Goal: Information Seeking & Learning: Compare options

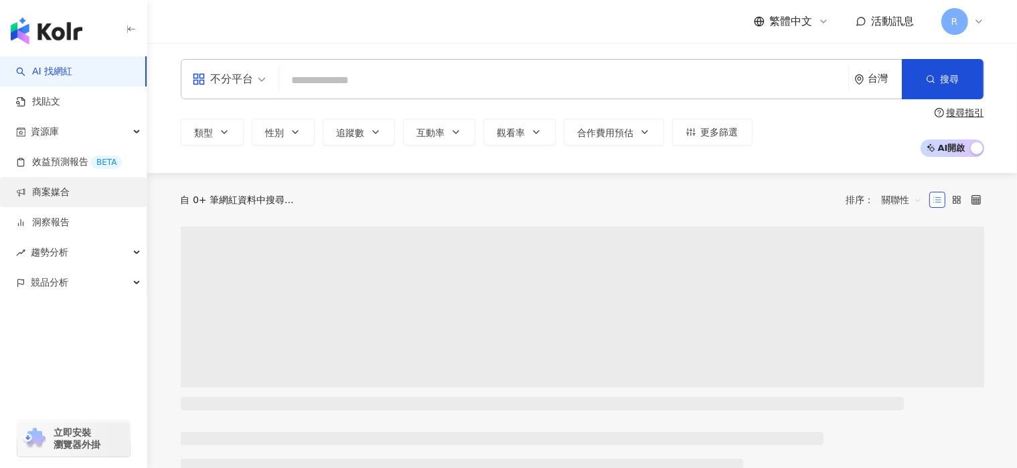
click at [46, 199] on link "商案媒合" at bounding box center [43, 192] width 54 height 13
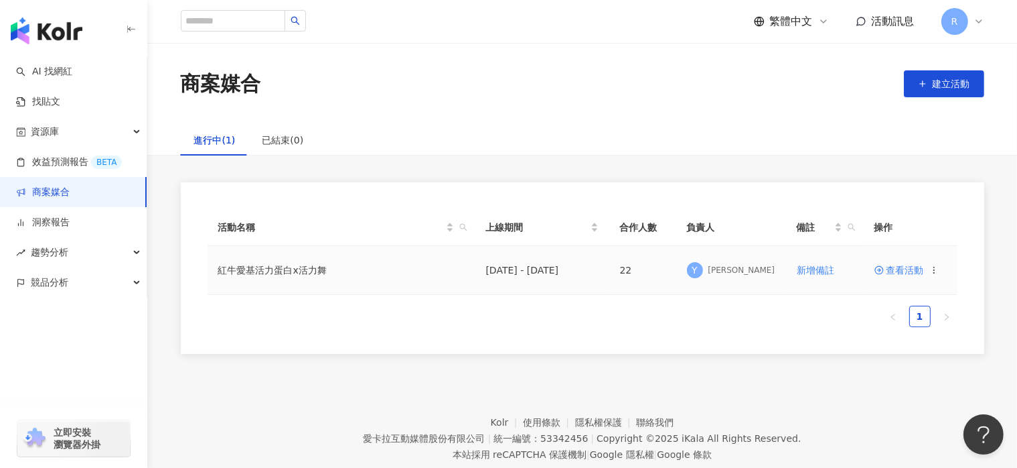
click at [890, 267] on span "查看活動" at bounding box center [900, 269] width 50 height 9
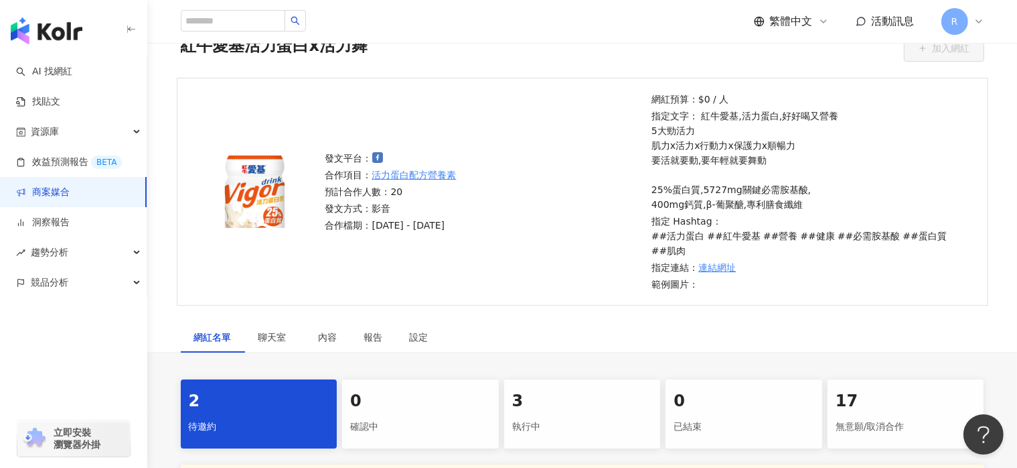
scroll to position [201, 0]
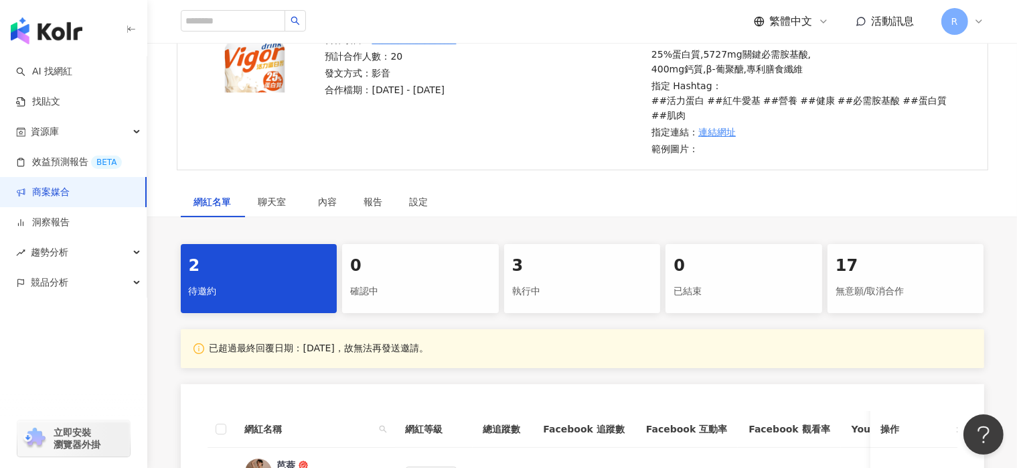
click at [876, 277] on div "17 無意願/取消合作" at bounding box center [906, 278] width 157 height 69
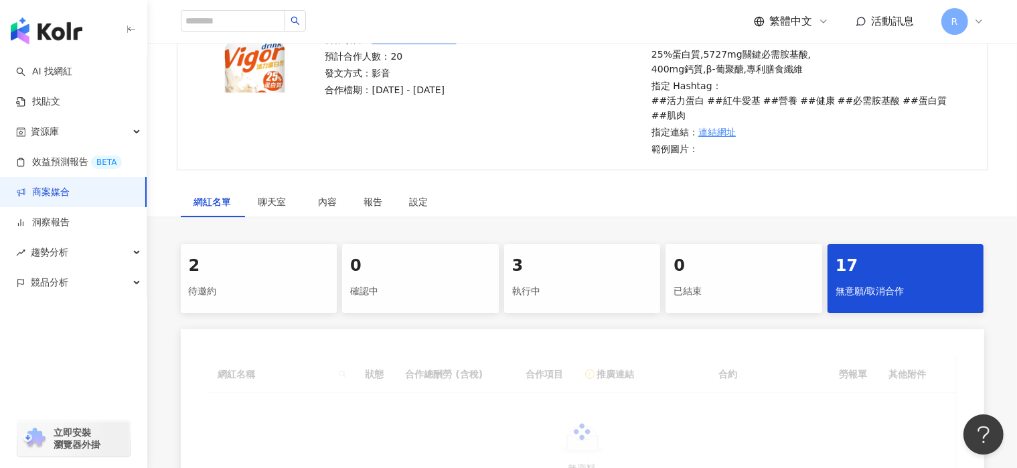
click at [278, 271] on div "2" at bounding box center [259, 266] width 141 height 23
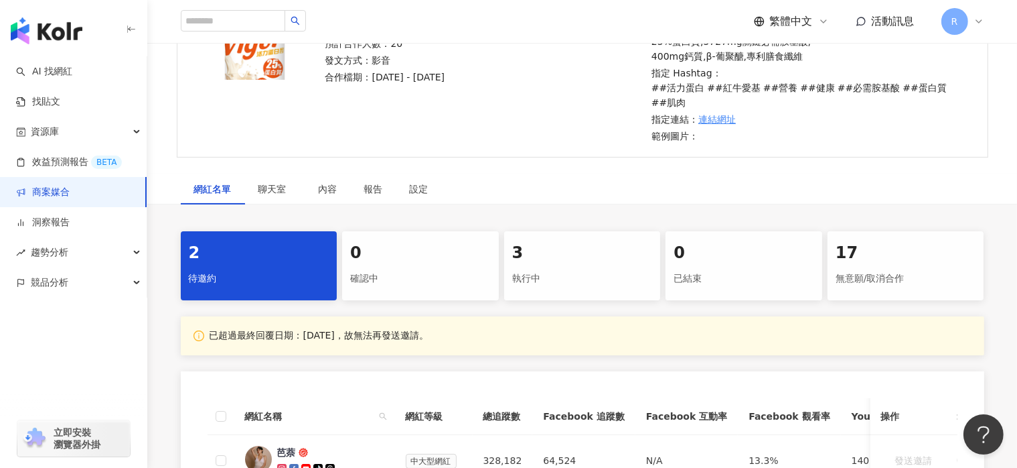
scroll to position [201, 0]
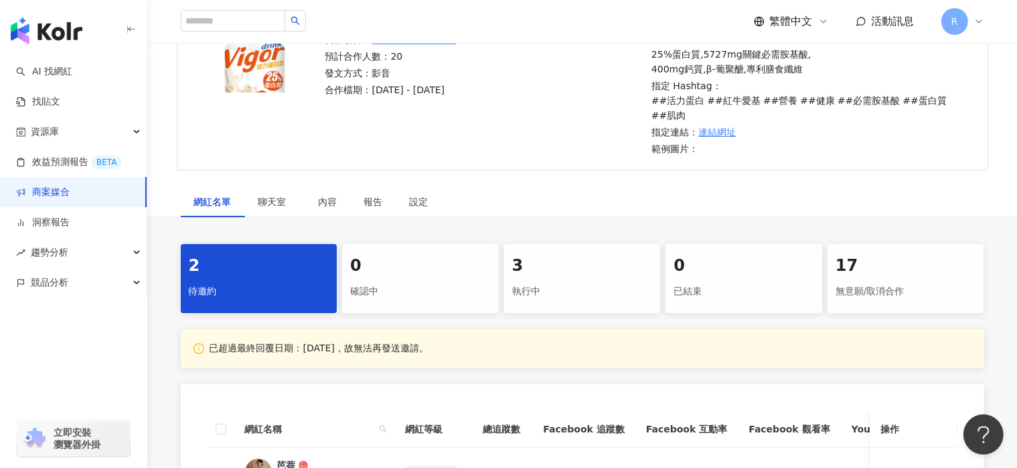
click at [911, 291] on div "無意願/取消合作" at bounding box center [906, 291] width 141 height 23
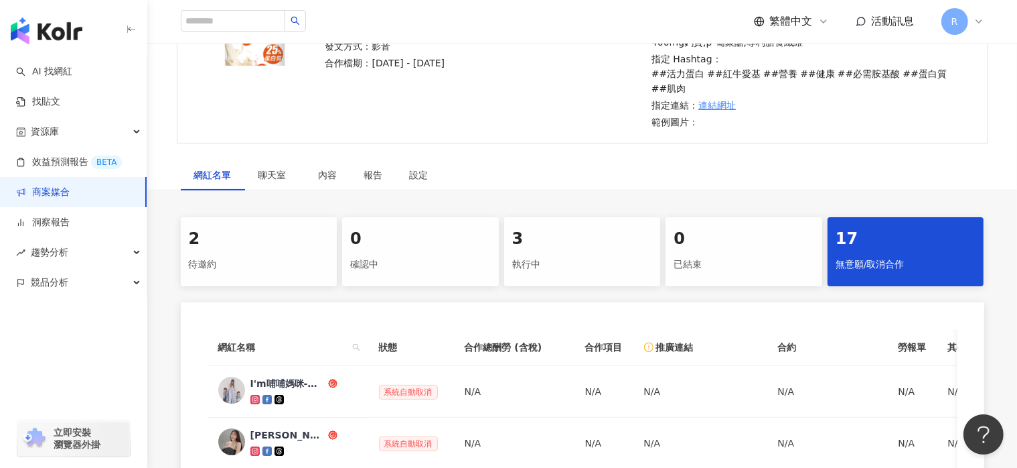
scroll to position [201, 0]
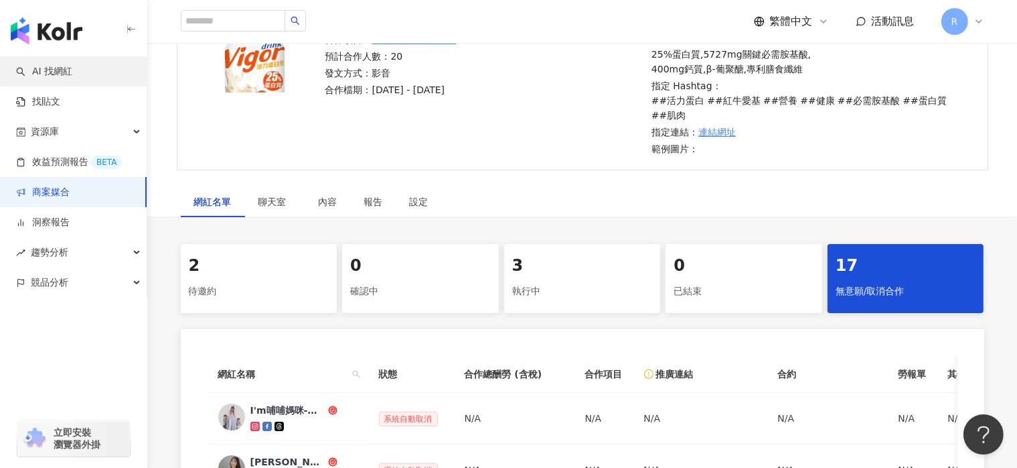
click at [72, 77] on link "AI 找網紅" at bounding box center [44, 71] width 56 height 13
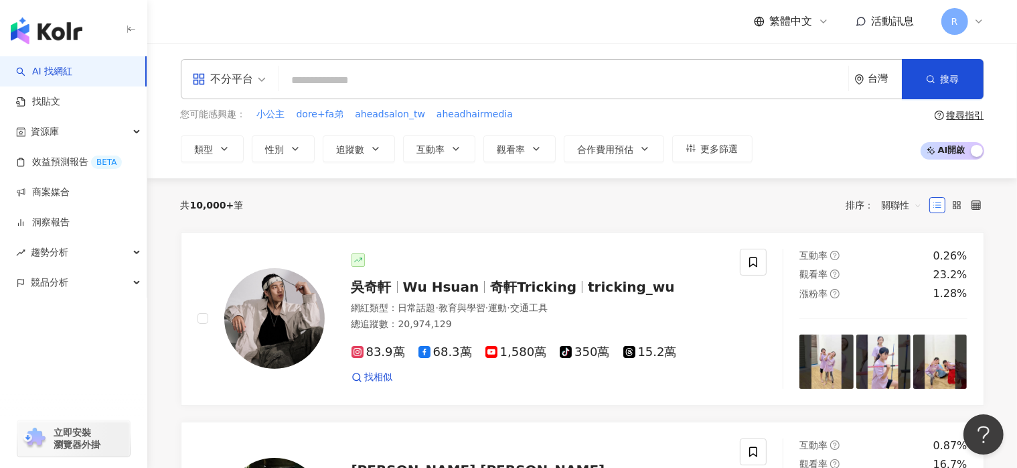
click at [267, 82] on div "不分平台" at bounding box center [229, 79] width 88 height 39
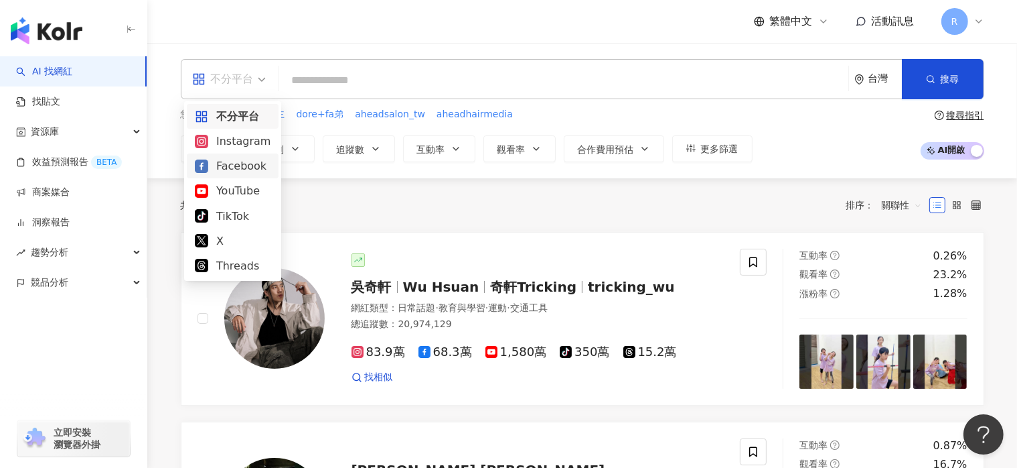
click at [240, 169] on div "Facebook" at bounding box center [233, 165] width 76 height 17
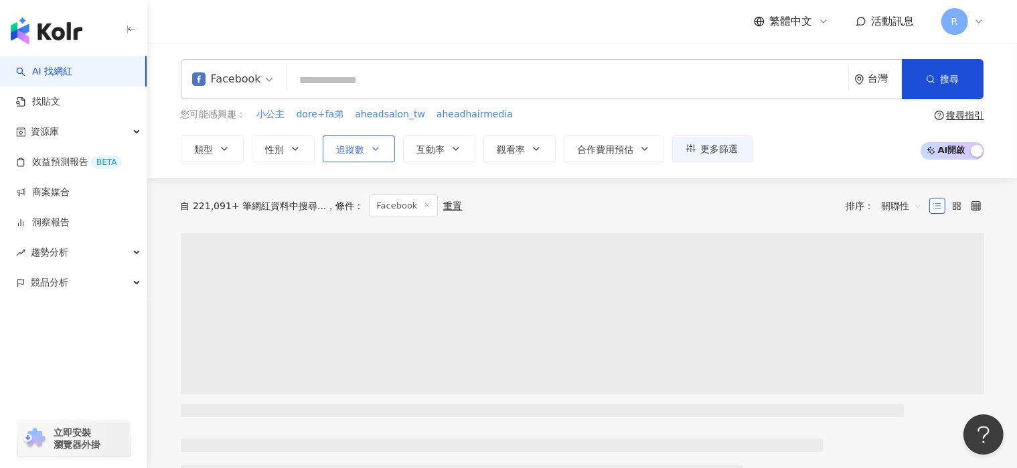
click at [370, 153] on icon "button" at bounding box center [375, 148] width 11 height 11
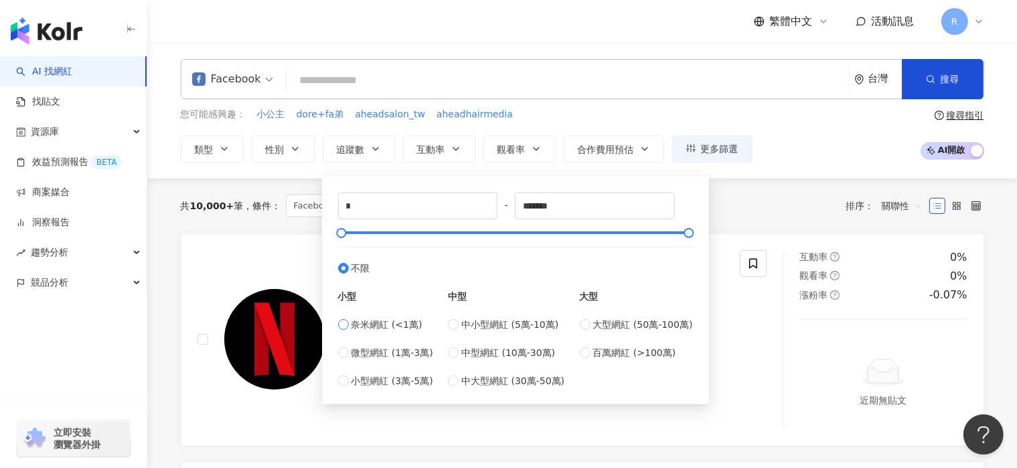
type input "****"
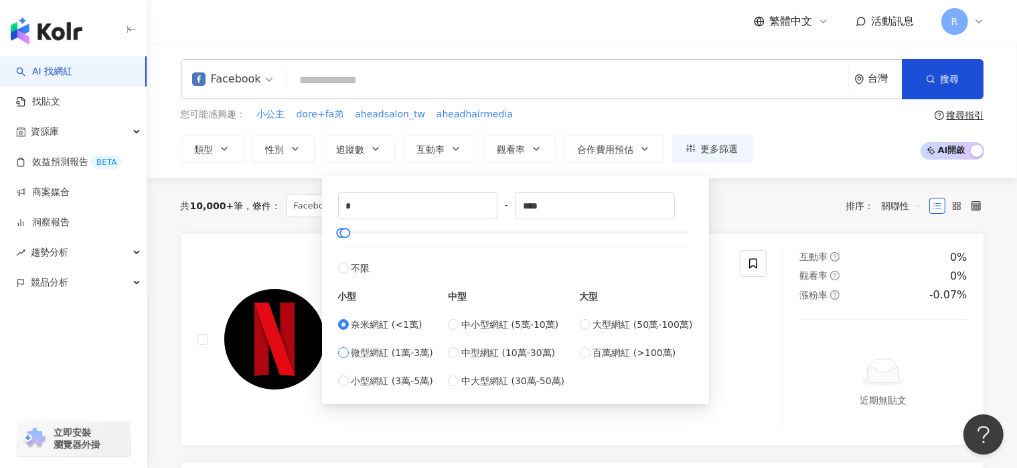
type input "*****"
type input "*"
type input "****"
click at [918, 64] on button "搜尋" at bounding box center [943, 79] width 82 height 40
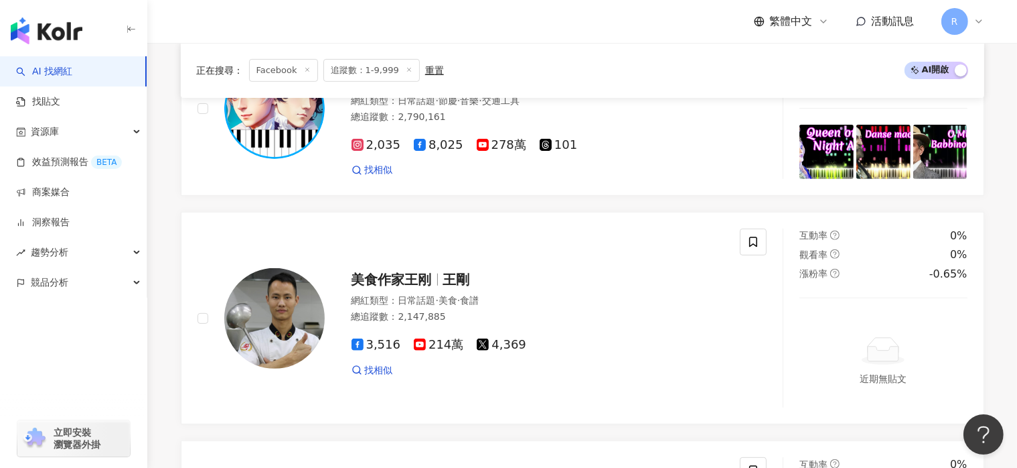
scroll to position [469, 0]
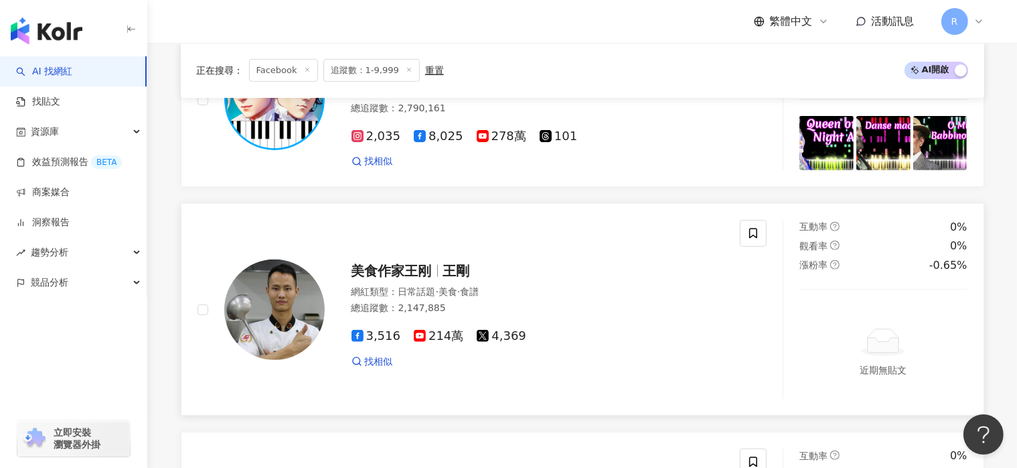
click at [381, 336] on span "3,516" at bounding box center [377, 336] width 50 height 14
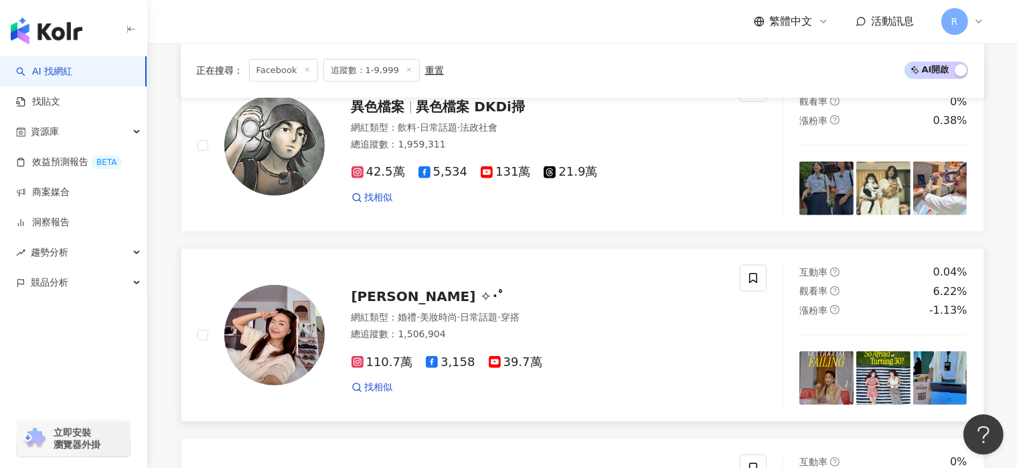
scroll to position [1273, 0]
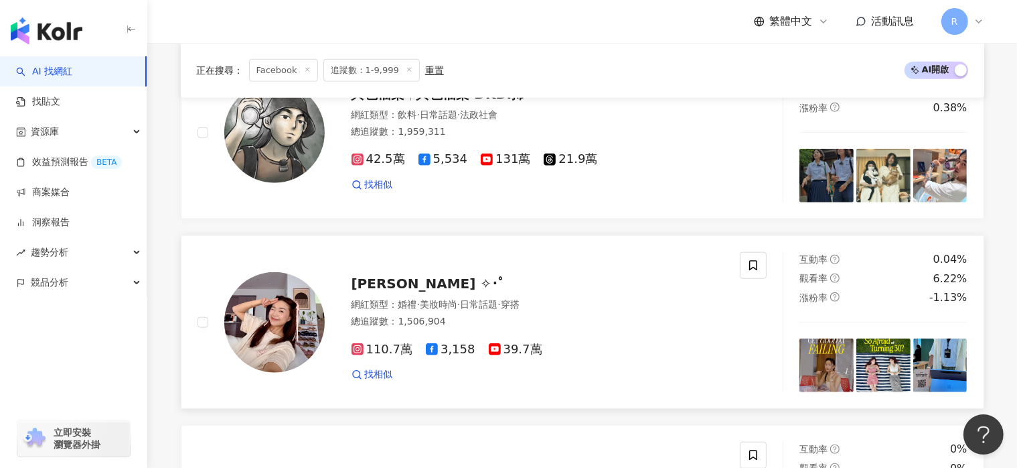
click at [405, 280] on span "[PERSON_NAME] ✧･ﾟ" at bounding box center [429, 283] width 154 height 16
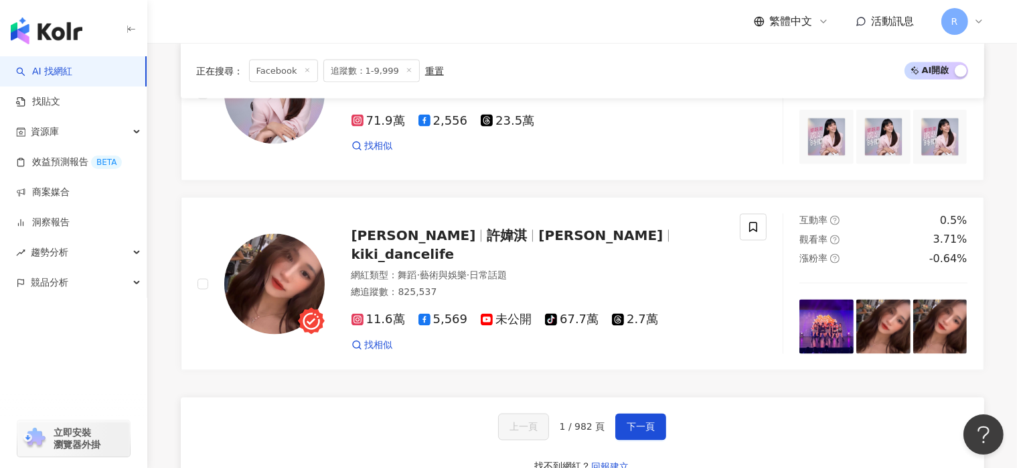
scroll to position [2344, 0]
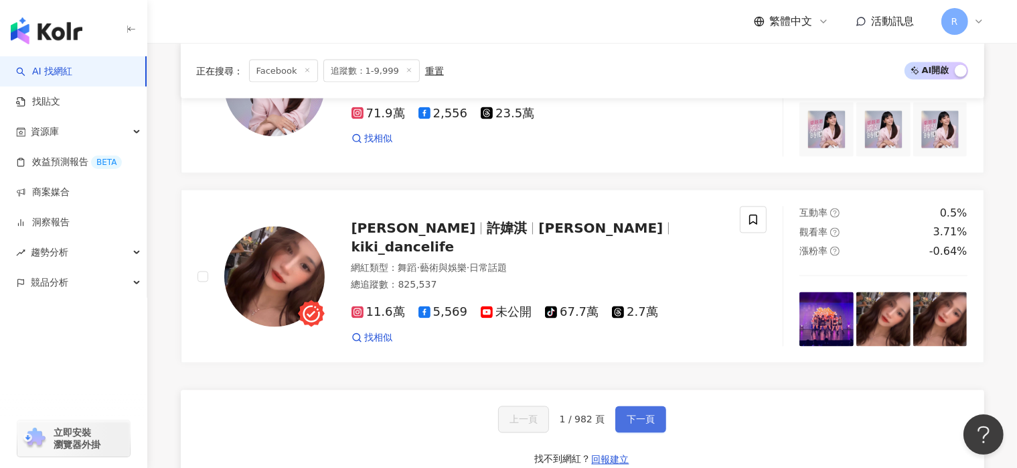
click at [652, 417] on button "下一頁" at bounding box center [641, 419] width 51 height 27
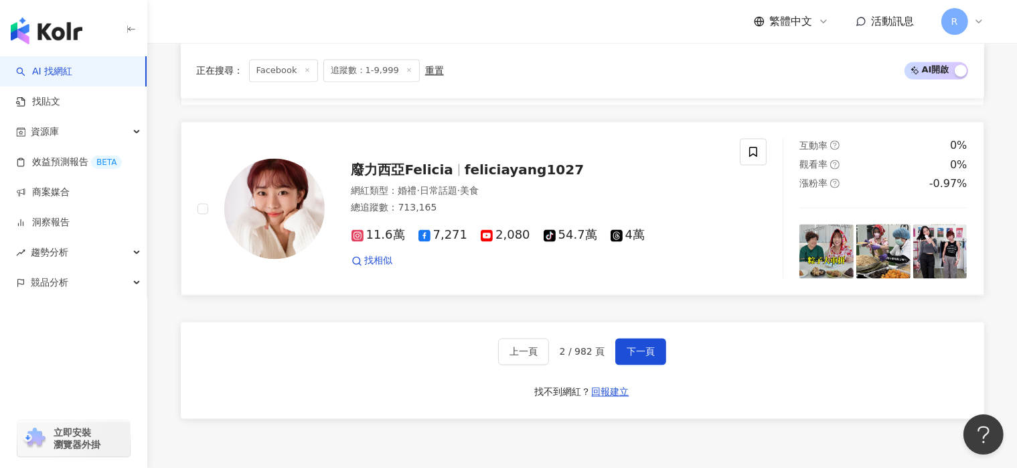
scroll to position [2592, 0]
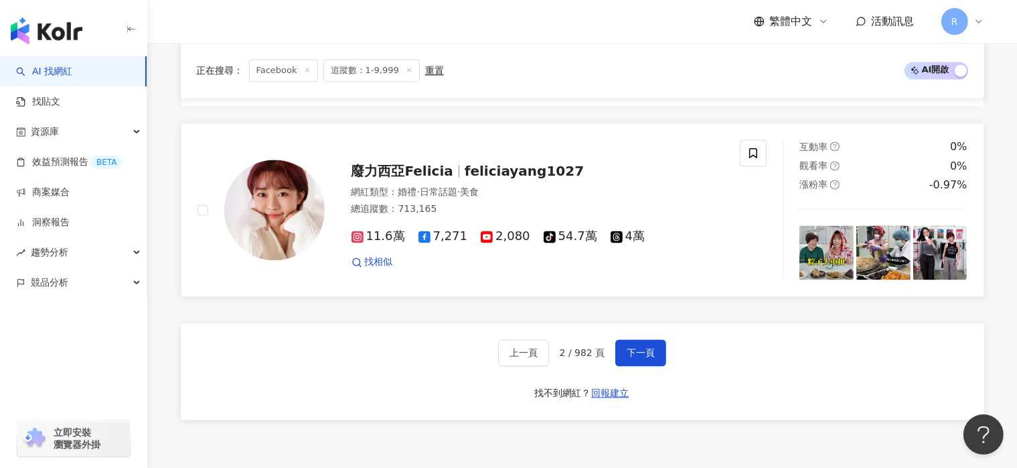
click at [493, 170] on span "feliciayang1027" at bounding box center [524, 171] width 119 height 16
click at [641, 347] on span "下一頁" at bounding box center [641, 352] width 28 height 11
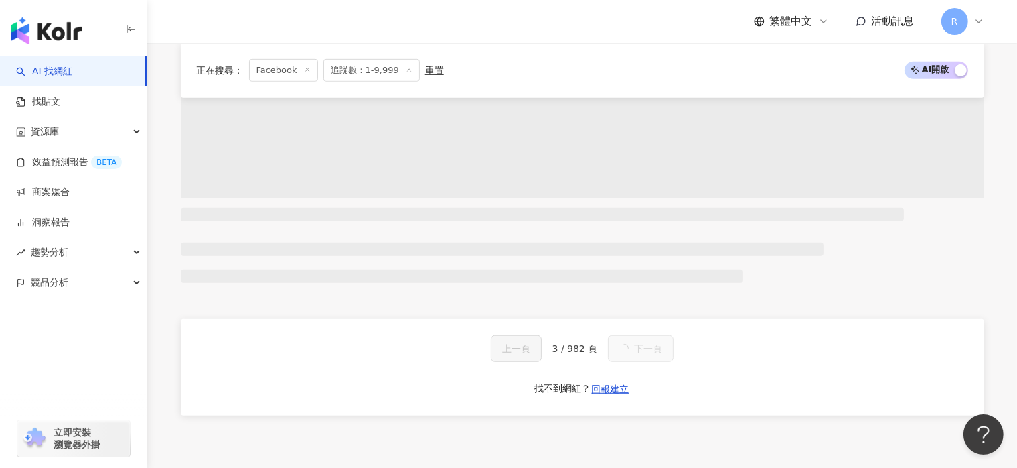
scroll to position [2678, 0]
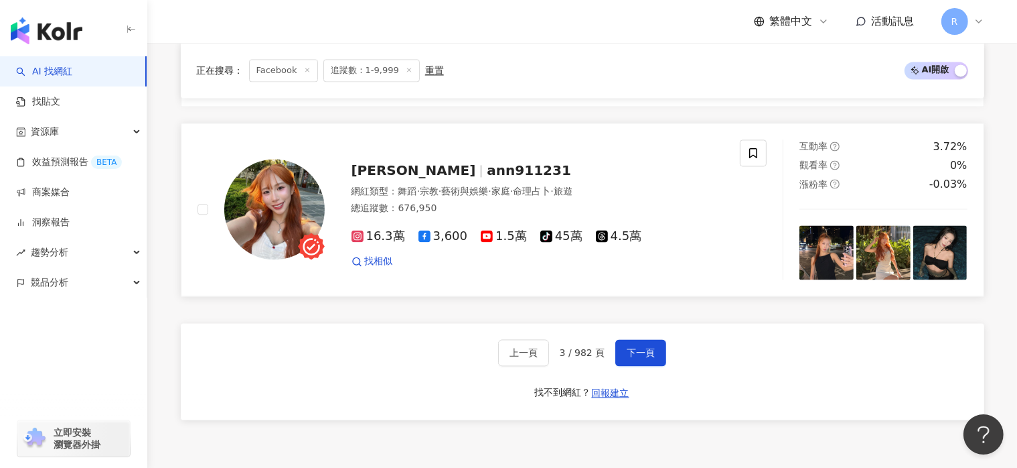
click at [441, 236] on span "3,600" at bounding box center [444, 236] width 50 height 14
click at [630, 350] on span "下一頁" at bounding box center [641, 352] width 28 height 11
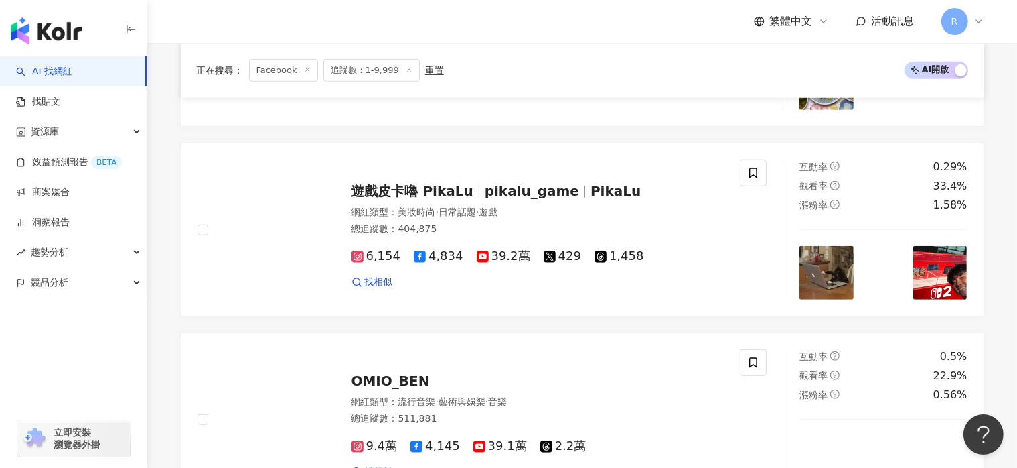
scroll to position [2390, 0]
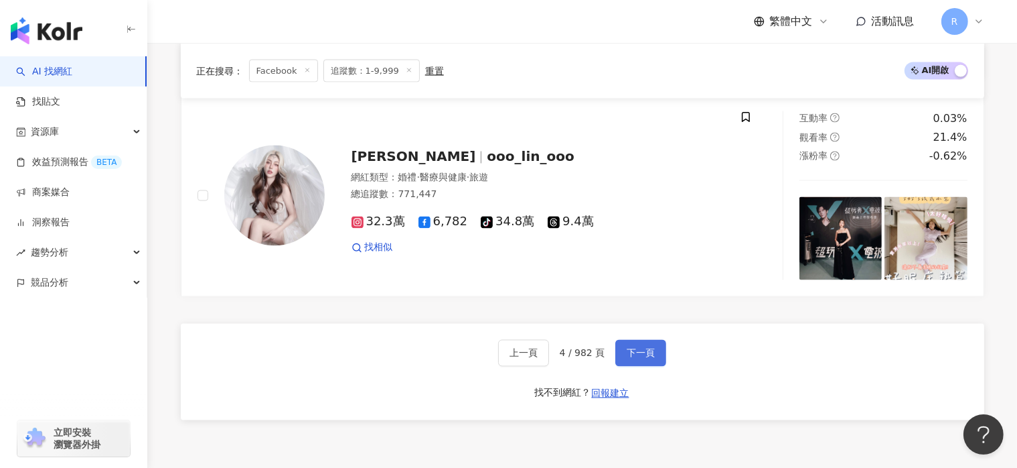
click at [651, 350] on span "下一頁" at bounding box center [641, 353] width 28 height 11
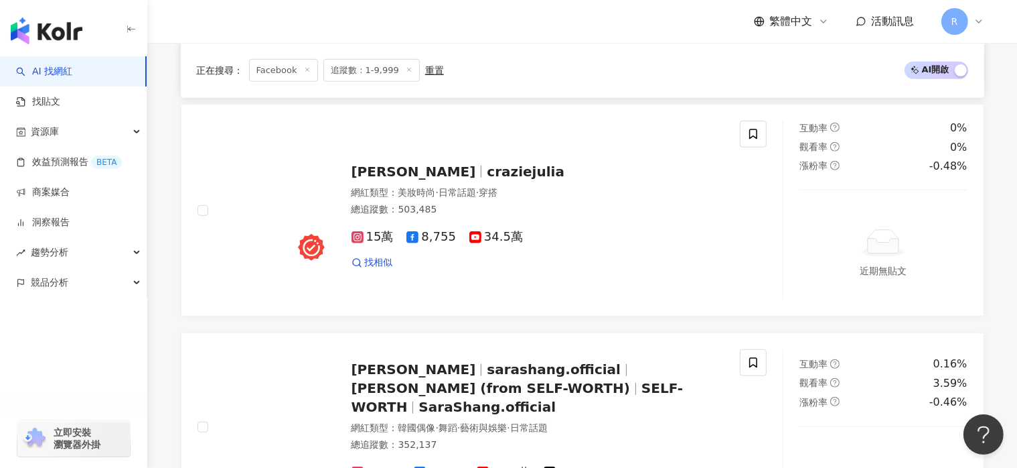
scroll to position [2514, 0]
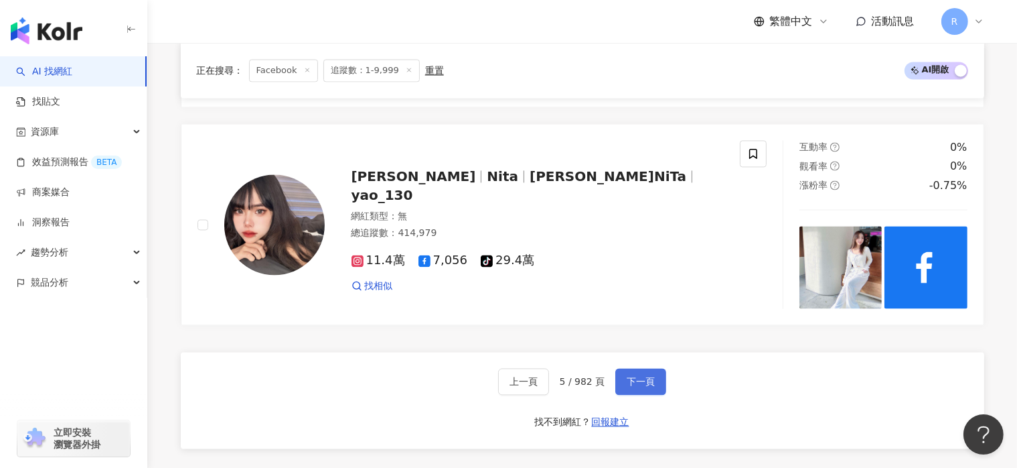
click at [648, 376] on span "下一頁" at bounding box center [641, 381] width 28 height 11
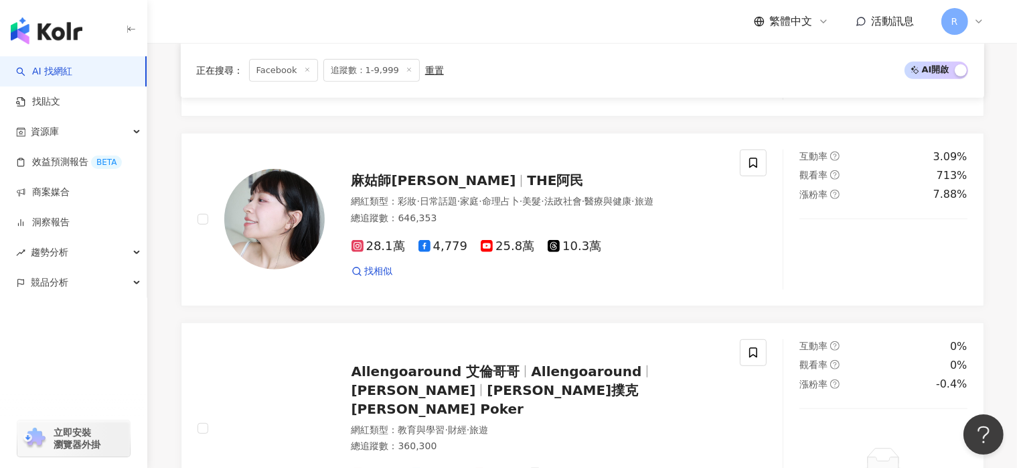
scroll to position [2478, 0]
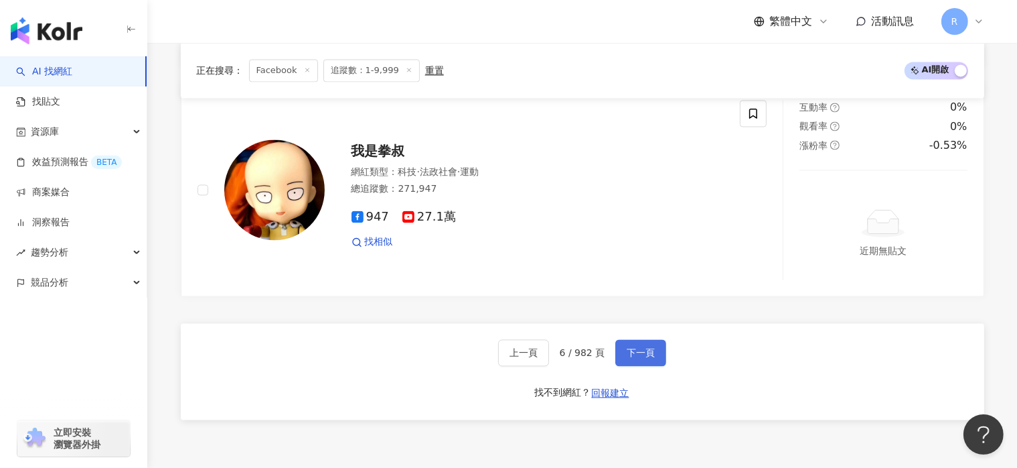
click at [642, 348] on span "下一頁" at bounding box center [641, 353] width 28 height 11
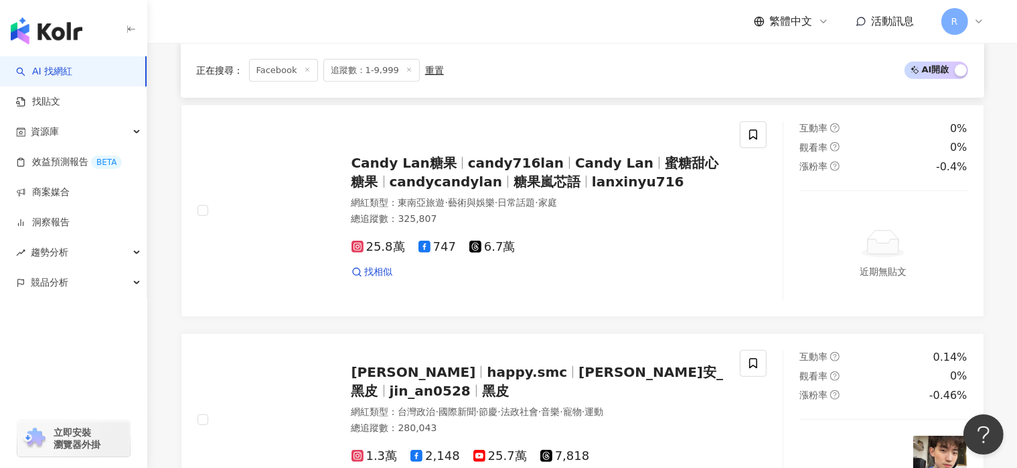
scroll to position [2542, 0]
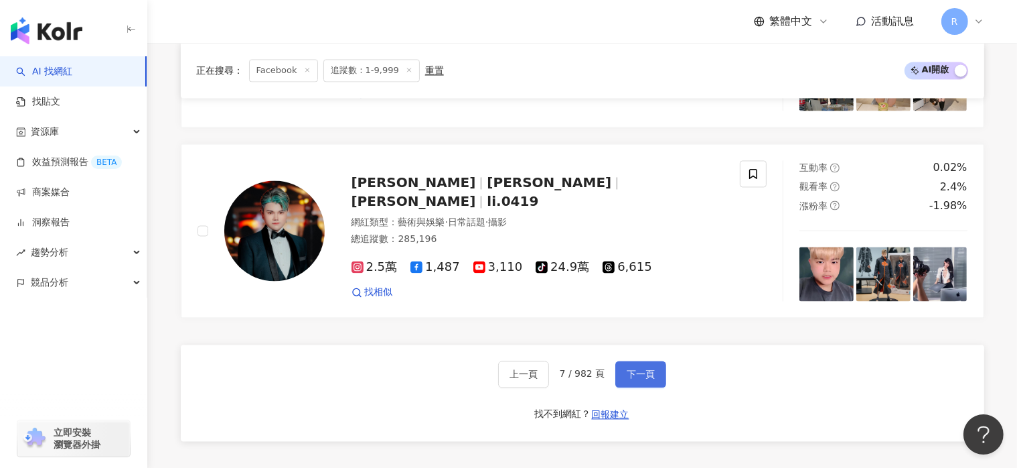
click at [631, 361] on button "下一頁" at bounding box center [641, 374] width 51 height 27
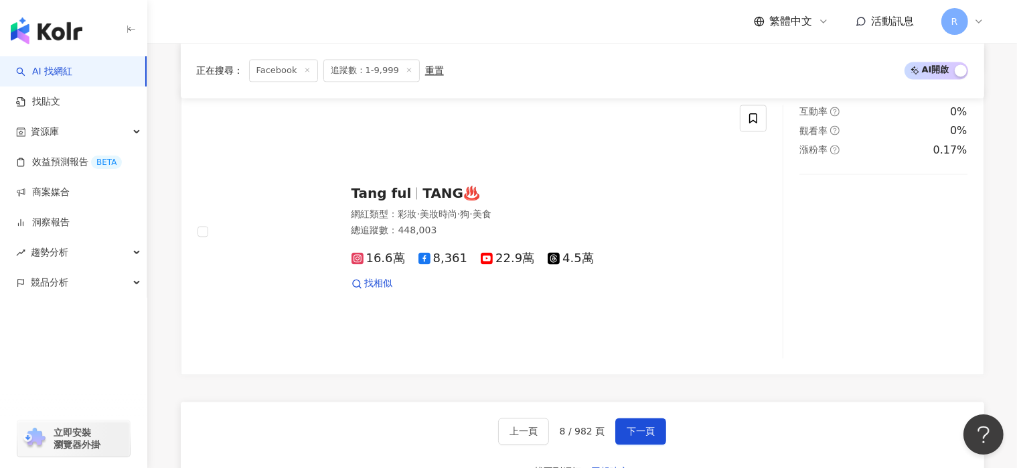
scroll to position [2564, 0]
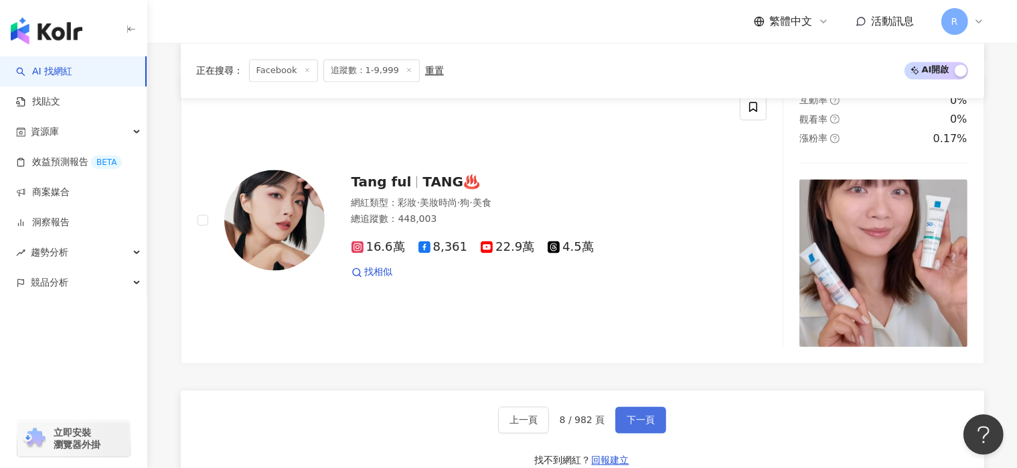
click at [637, 415] on span "下一頁" at bounding box center [641, 419] width 28 height 11
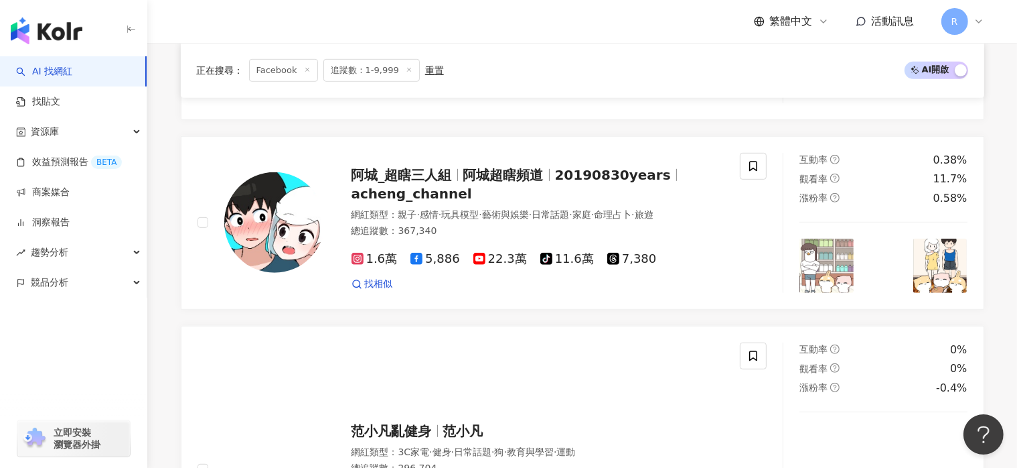
scroll to position [2354, 0]
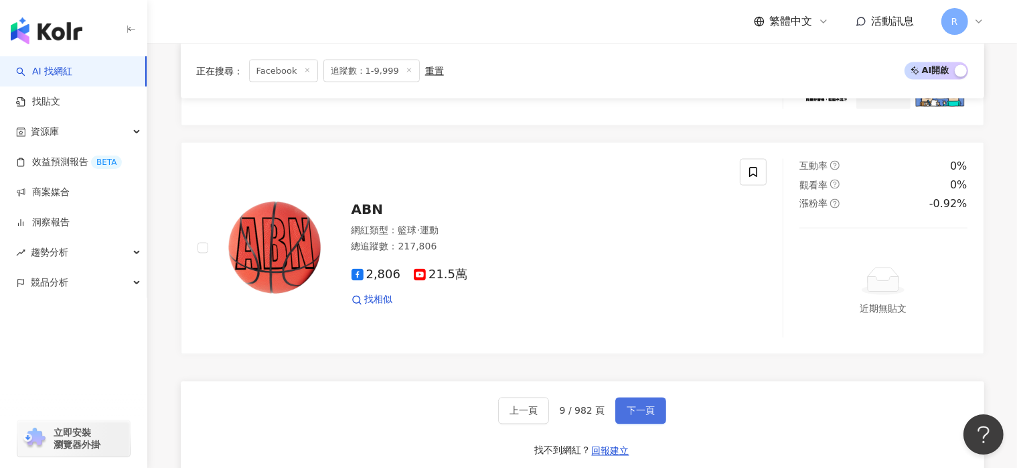
click at [636, 411] on span "下一頁" at bounding box center [641, 410] width 28 height 11
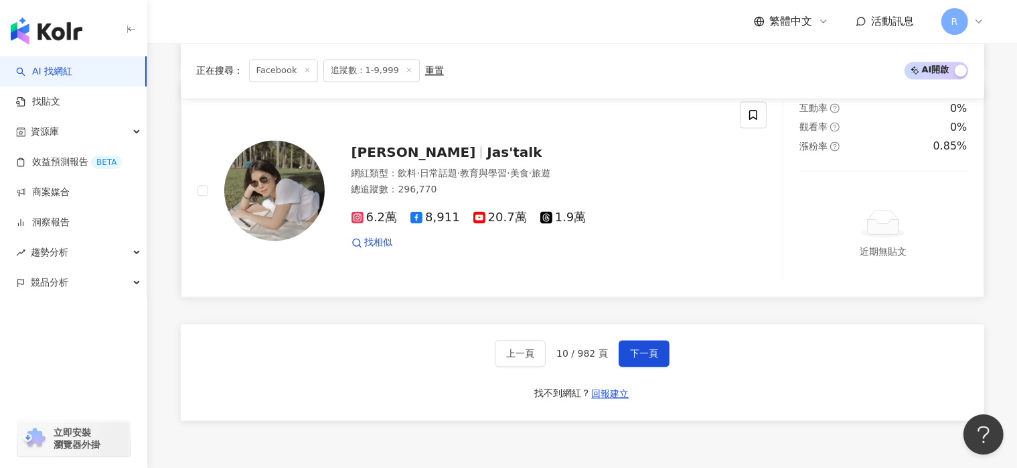
scroll to position [2564, 0]
click at [646, 348] on span "下一頁" at bounding box center [644, 352] width 28 height 11
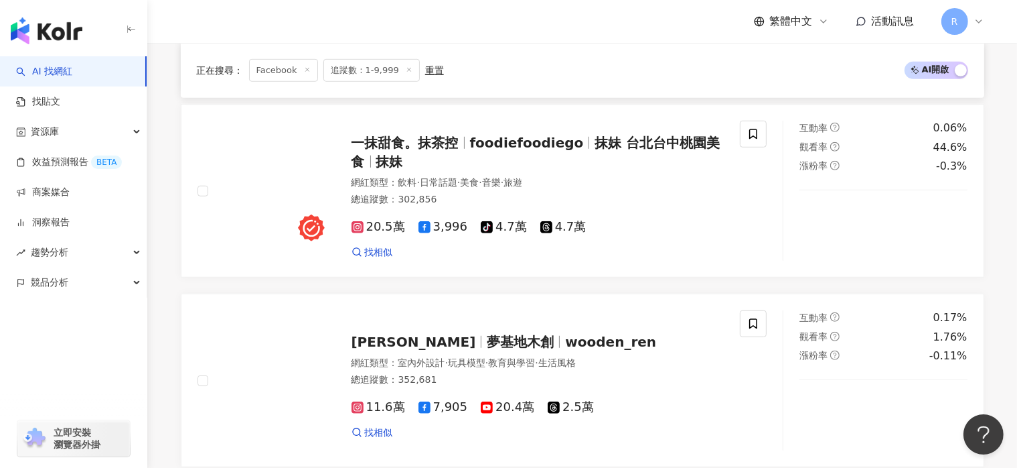
scroll to position [2486, 0]
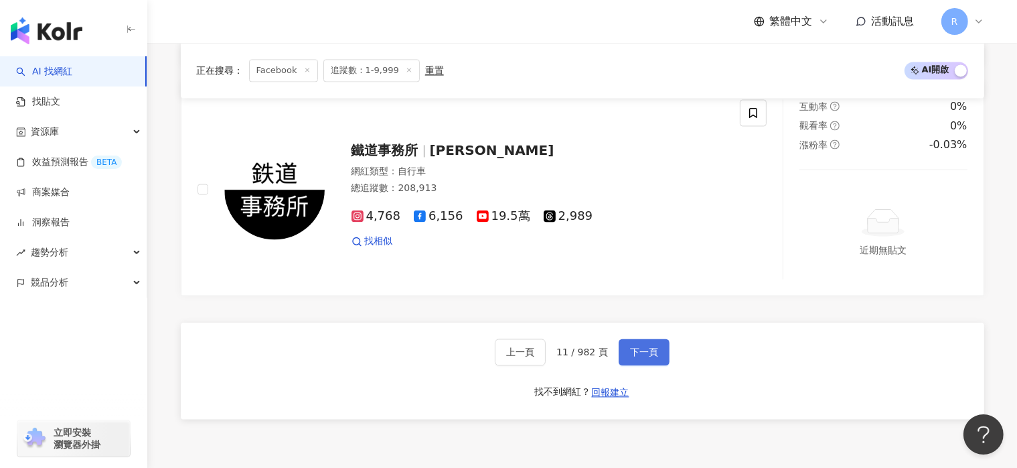
click at [655, 348] on button "下一頁" at bounding box center [644, 352] width 51 height 27
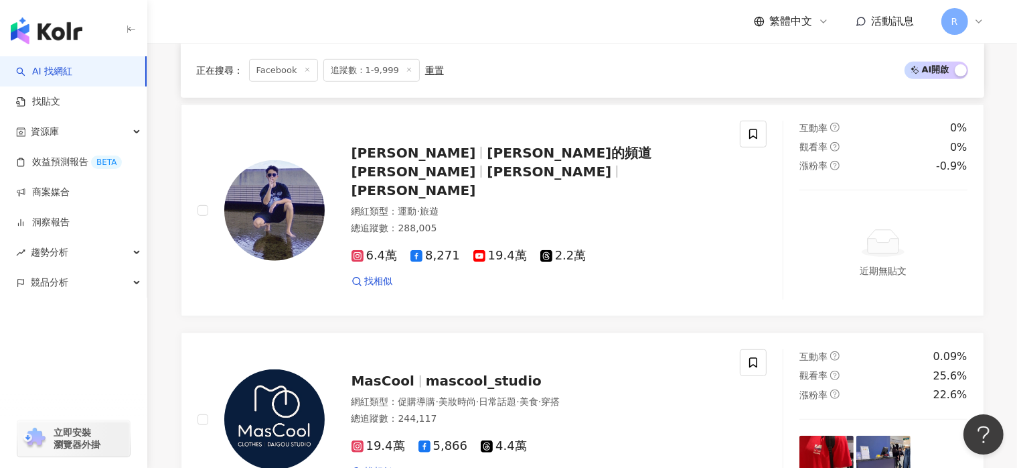
scroll to position [2411, 0]
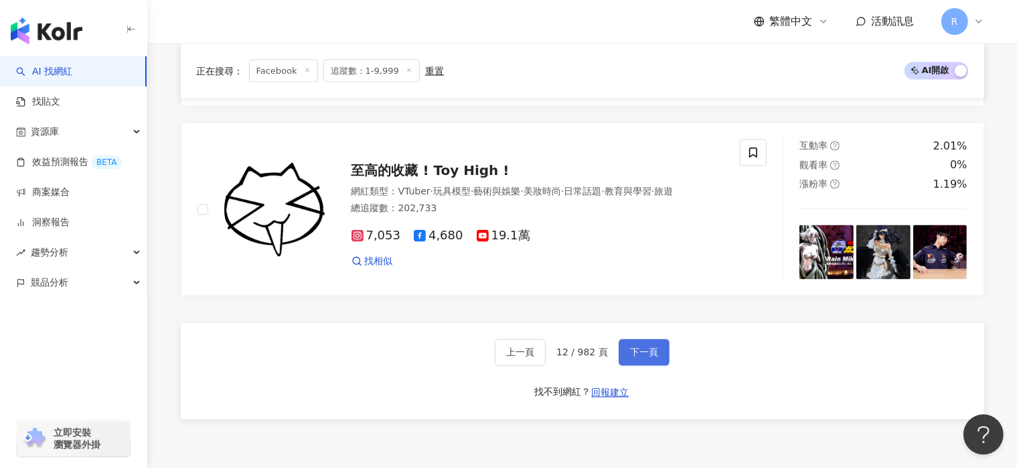
click at [643, 347] on span "下一頁" at bounding box center [644, 352] width 28 height 11
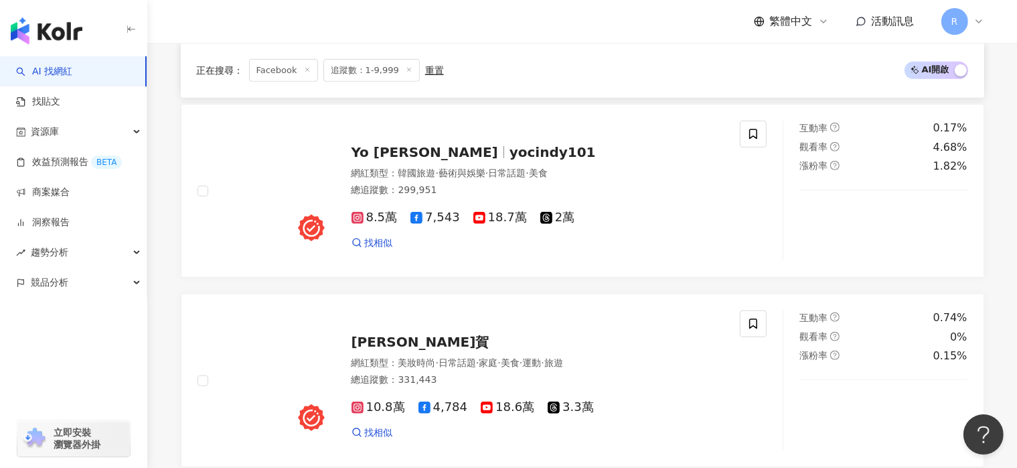
scroll to position [2489, 0]
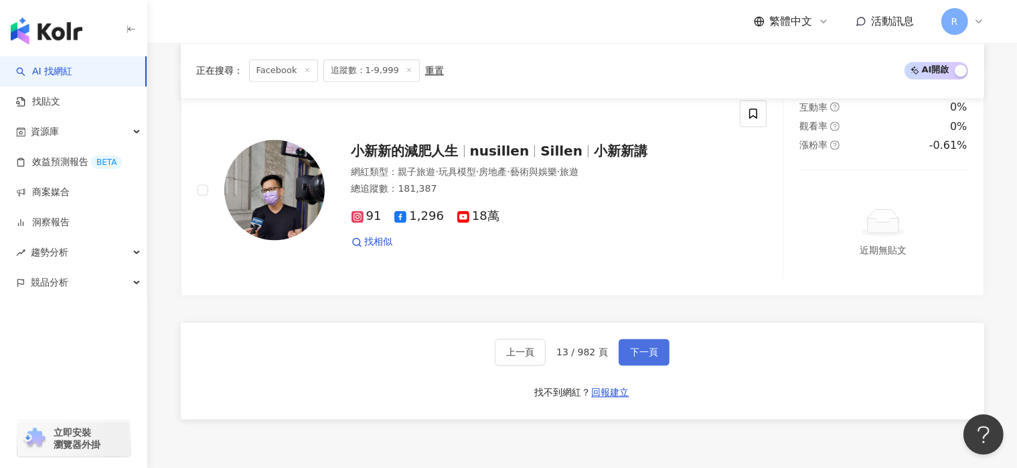
click at [656, 346] on button "下一頁" at bounding box center [644, 352] width 51 height 27
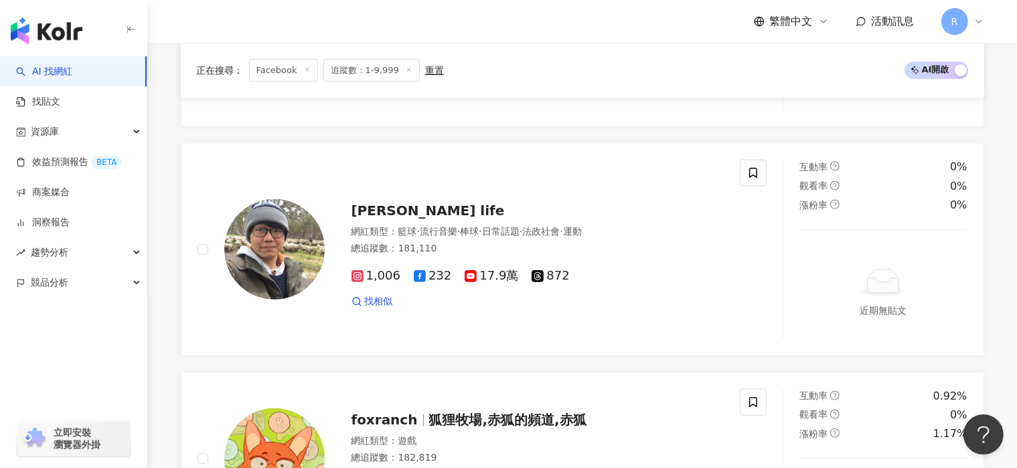
scroll to position [2642, 0]
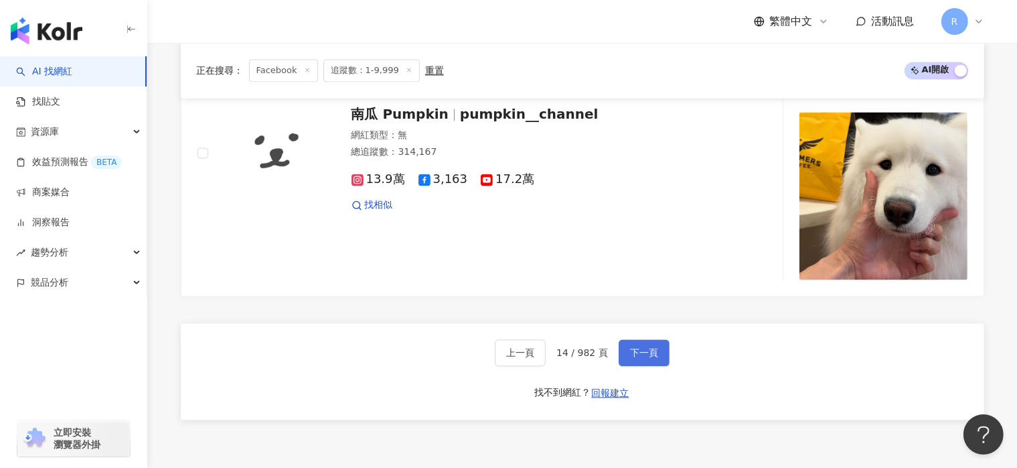
click at [656, 349] on button "下一頁" at bounding box center [644, 352] width 51 height 27
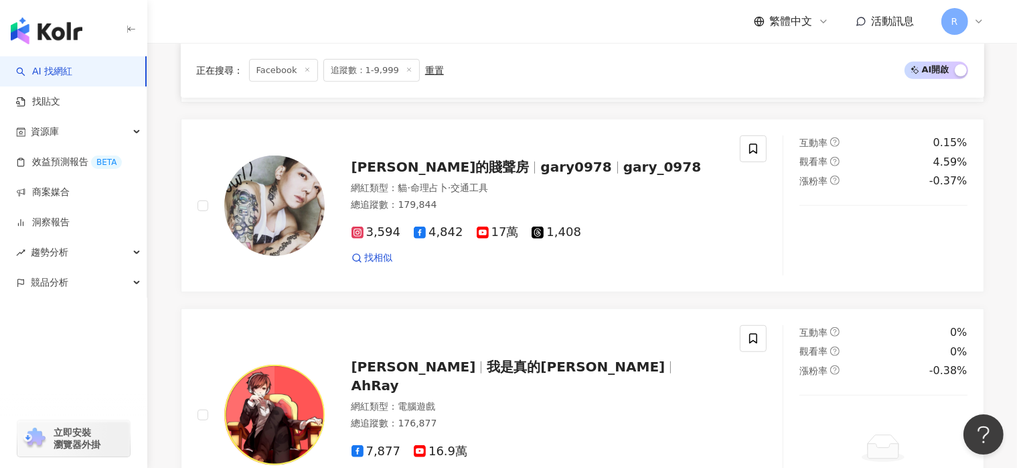
scroll to position [2459, 0]
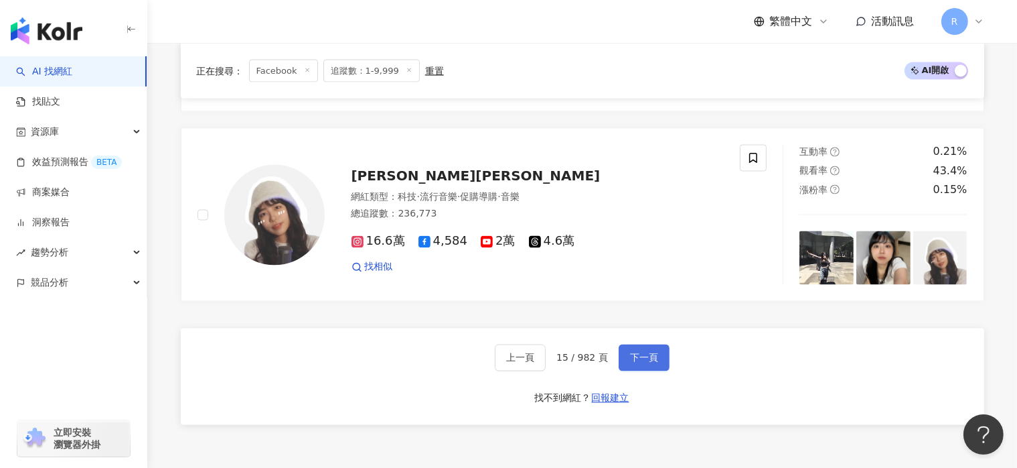
click at [652, 352] on span "下一頁" at bounding box center [644, 357] width 28 height 11
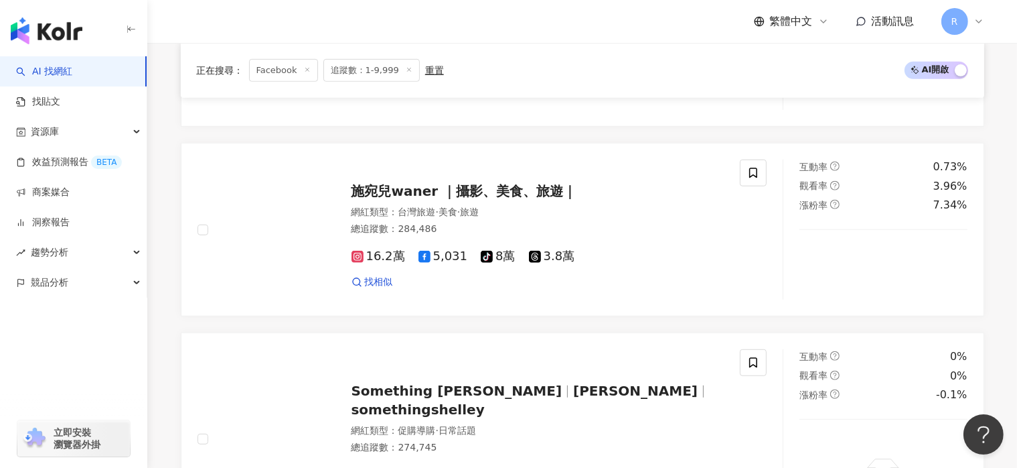
scroll to position [2514, 0]
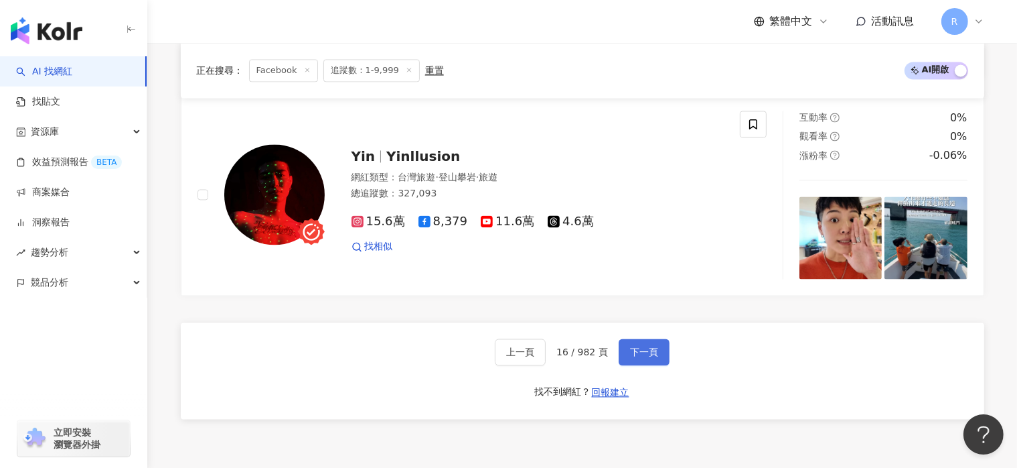
click at [642, 348] on span "下一頁" at bounding box center [644, 352] width 28 height 11
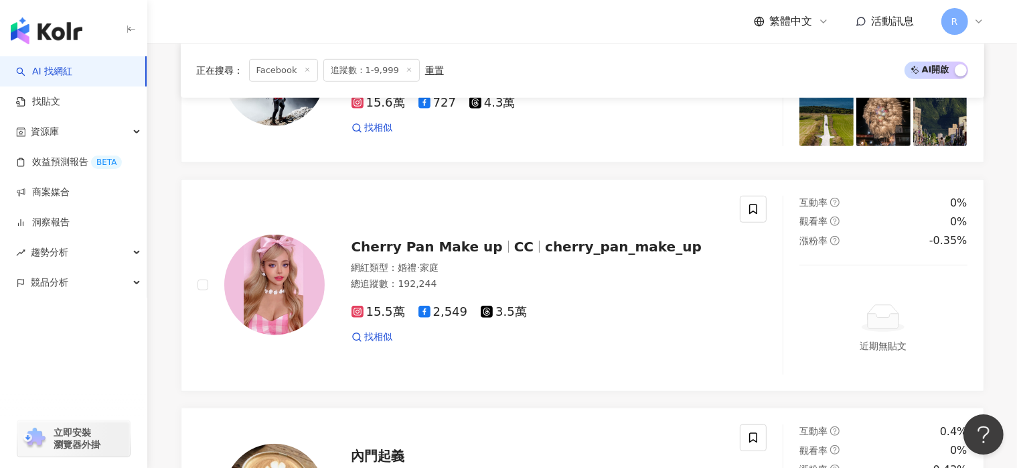
scroll to position [2447, 0]
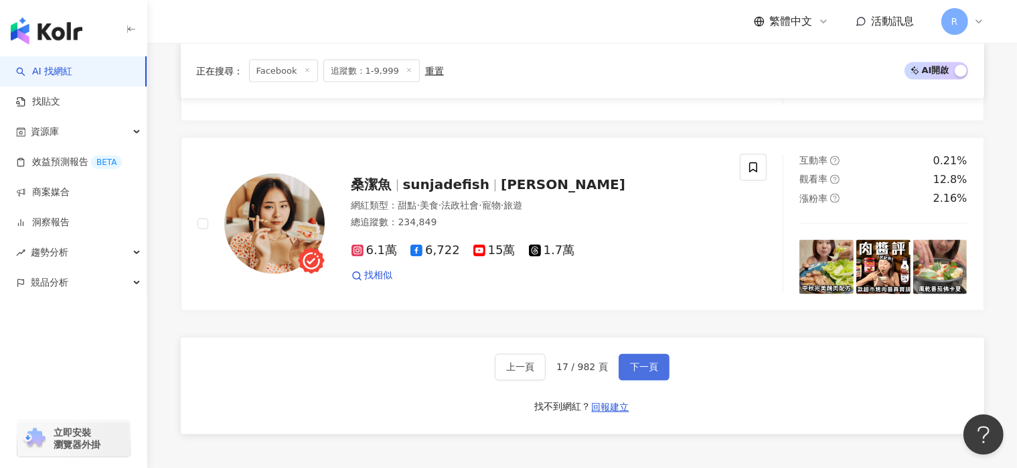
click at [644, 362] on span "下一頁" at bounding box center [644, 367] width 28 height 11
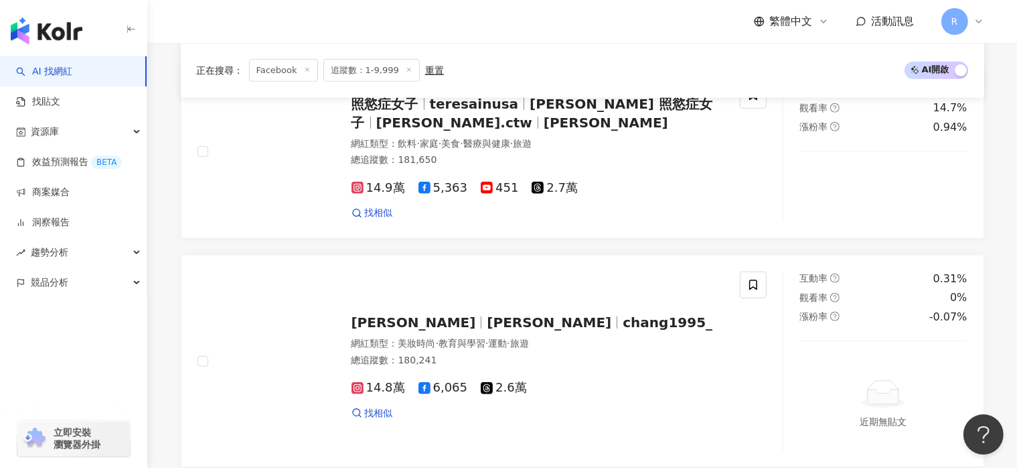
scroll to position [2404, 0]
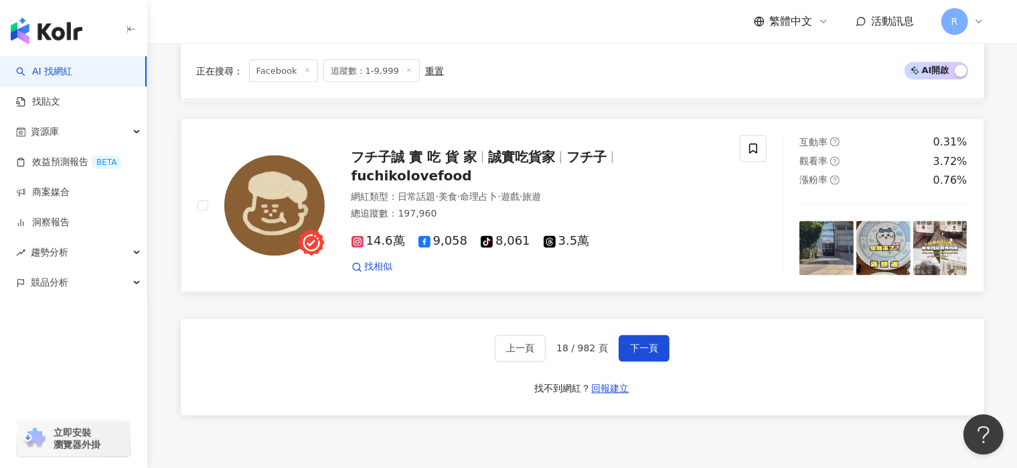
click at [547, 163] on span "誠實吃貨家" at bounding box center [521, 157] width 67 height 16
click at [649, 354] on button "下一頁" at bounding box center [644, 348] width 51 height 27
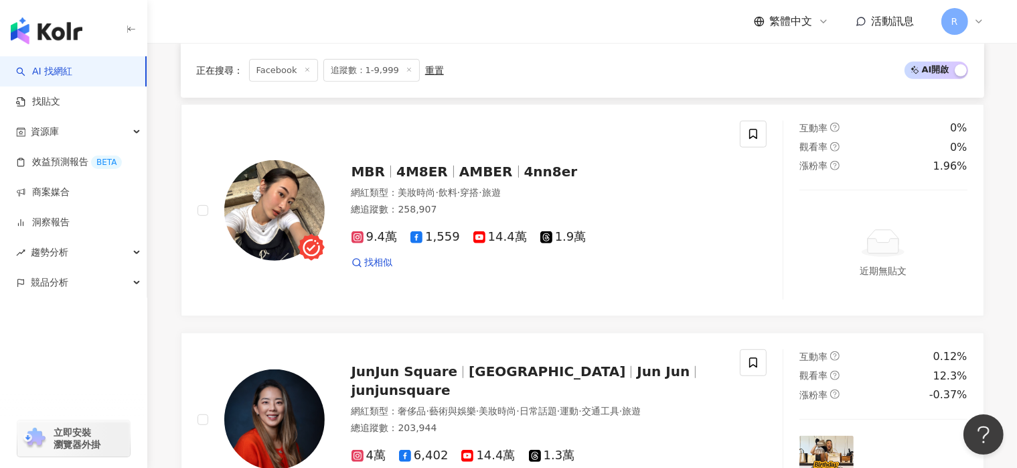
scroll to position [2486, 0]
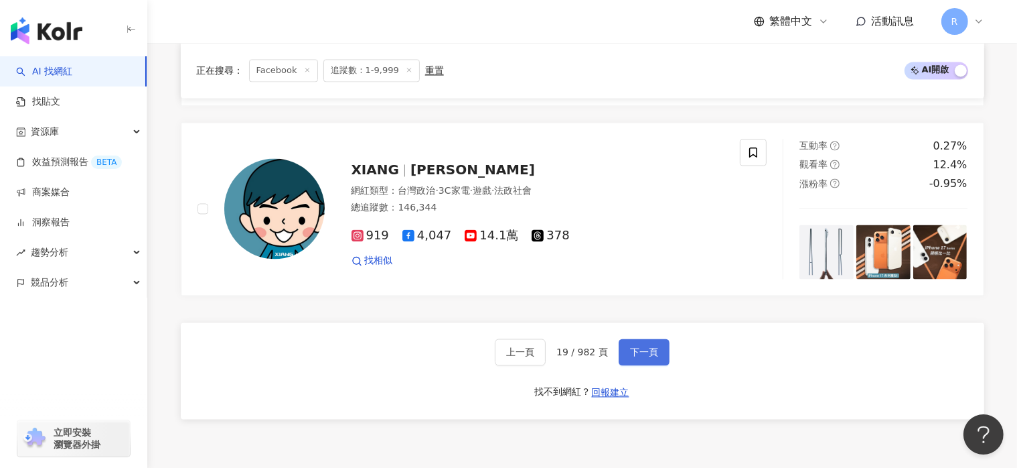
click at [650, 348] on span "下一頁" at bounding box center [644, 352] width 28 height 11
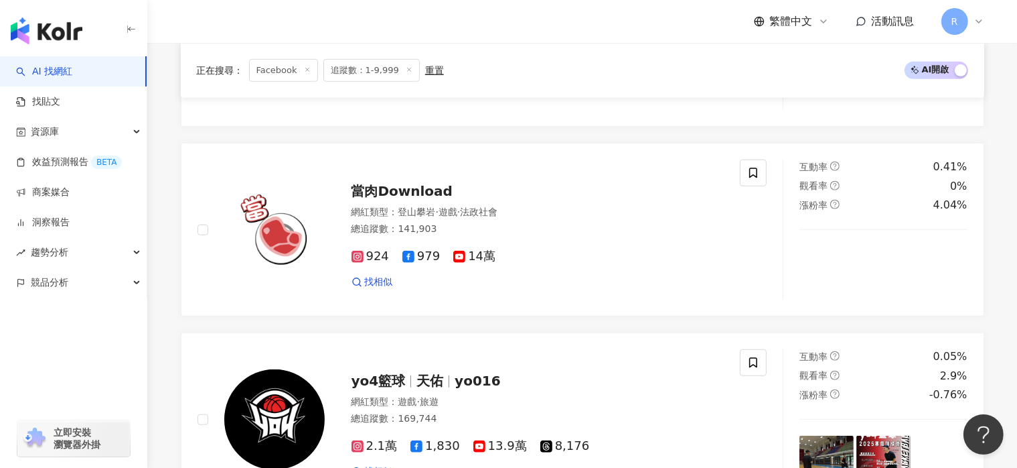
scroll to position [2478, 0]
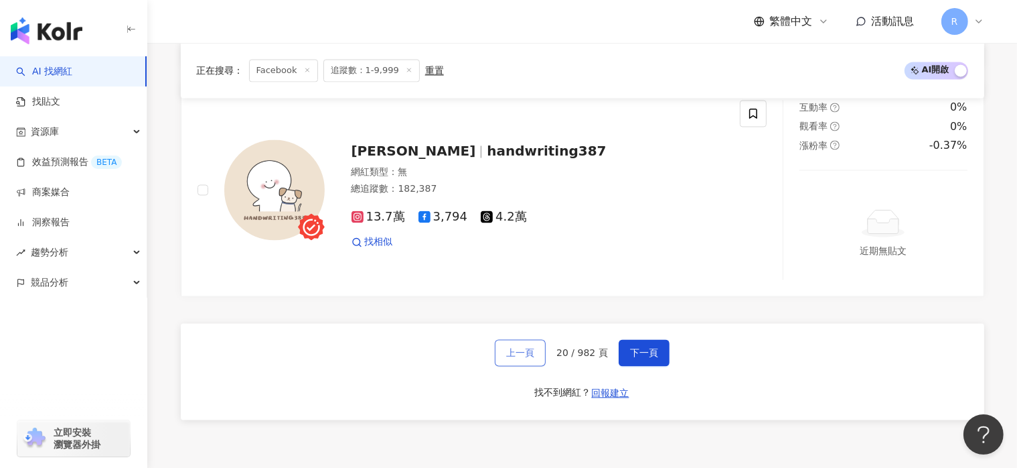
click at [534, 348] on span "上一頁" at bounding box center [520, 353] width 28 height 11
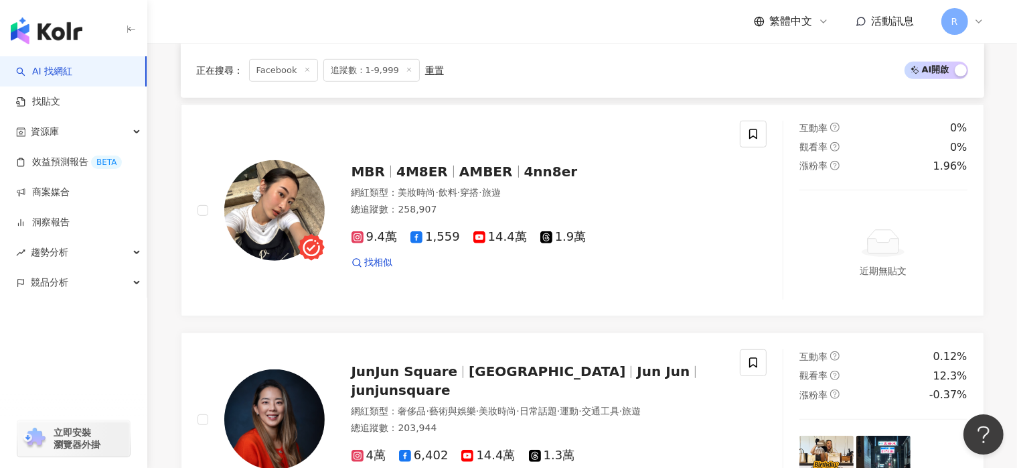
scroll to position [2486, 0]
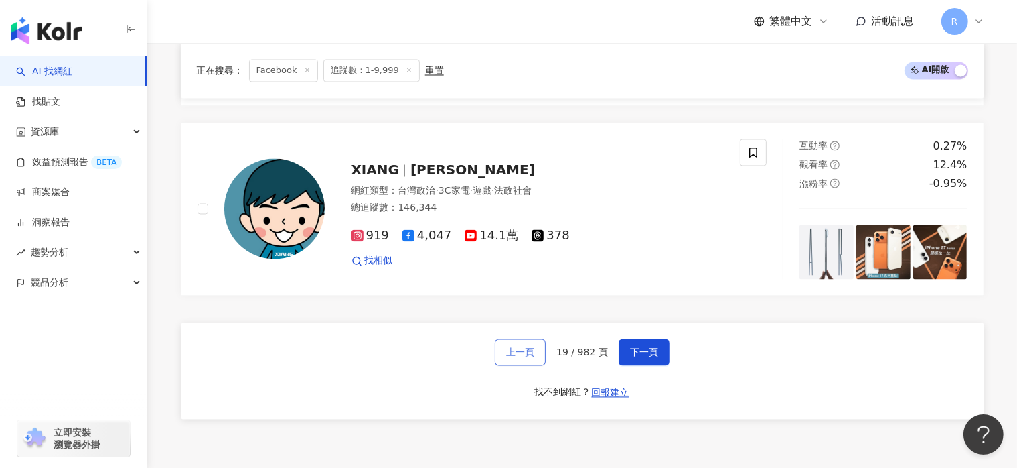
click at [534, 347] on span "上一頁" at bounding box center [520, 352] width 28 height 11
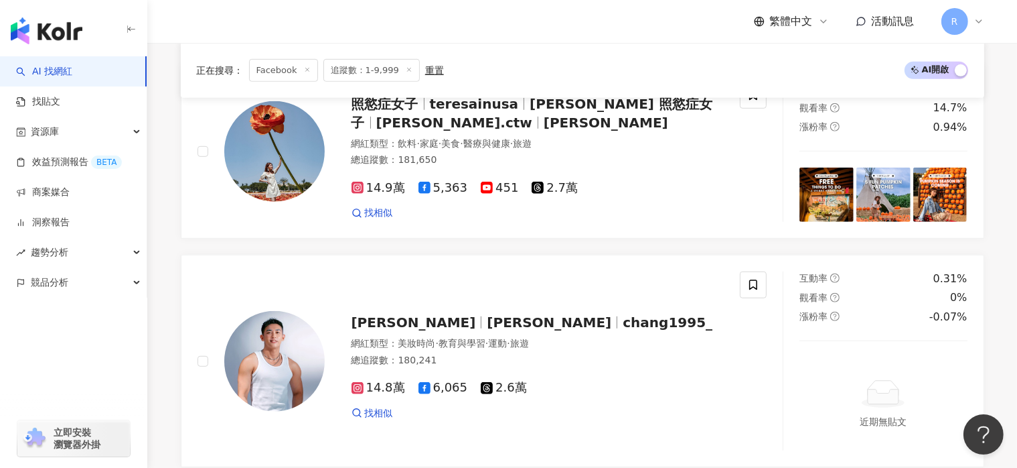
scroll to position [2404, 0]
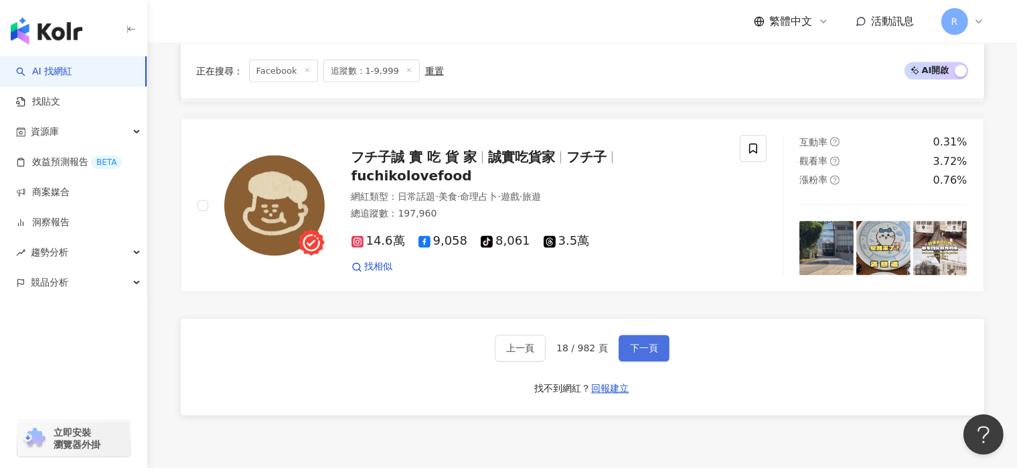
click at [646, 348] on span "下一頁" at bounding box center [644, 348] width 28 height 11
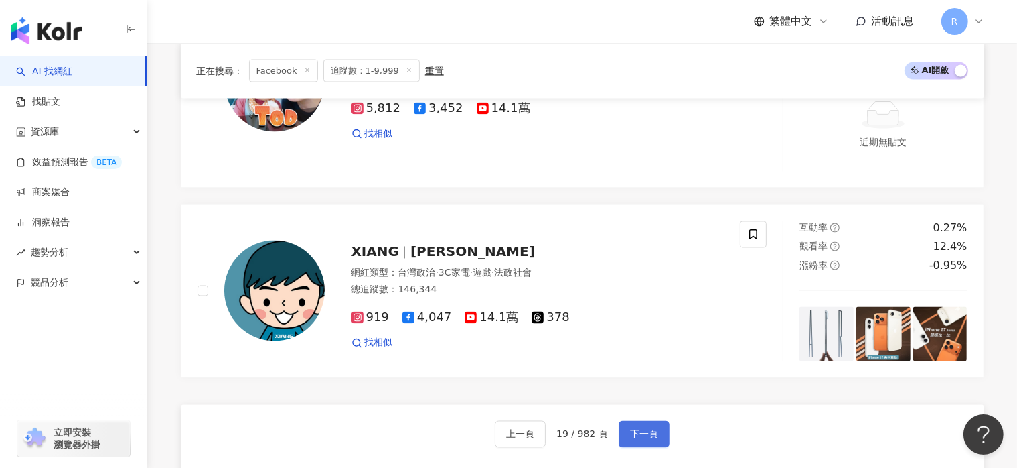
click at [646, 429] on span "下一頁" at bounding box center [644, 434] width 28 height 11
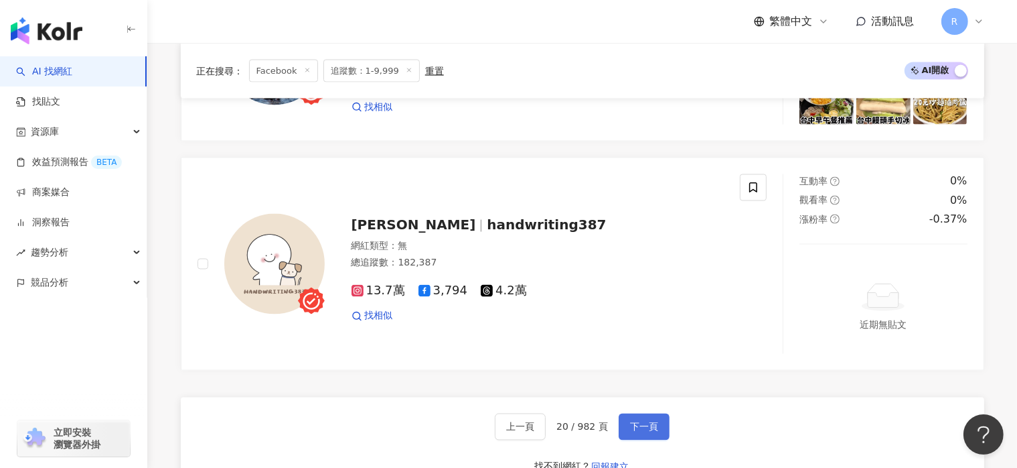
click at [652, 421] on span "下一頁" at bounding box center [644, 426] width 28 height 11
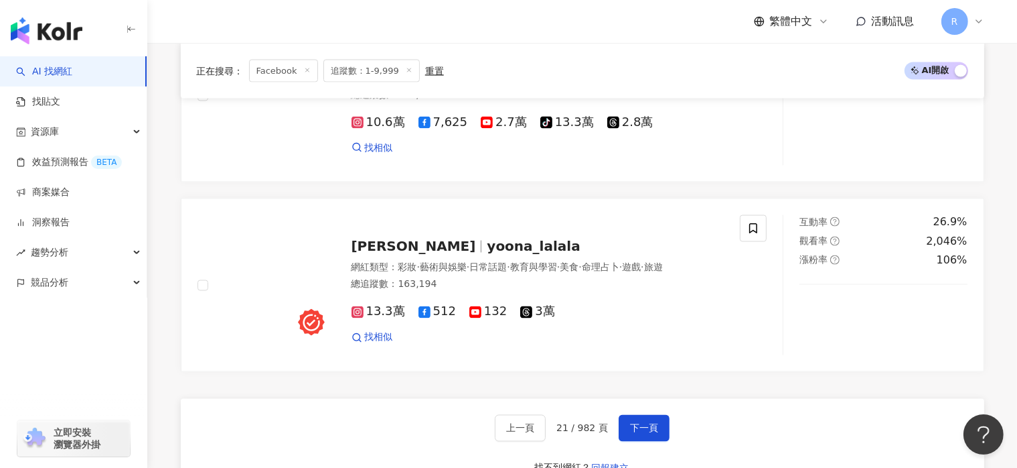
scroll to position [2376, 0]
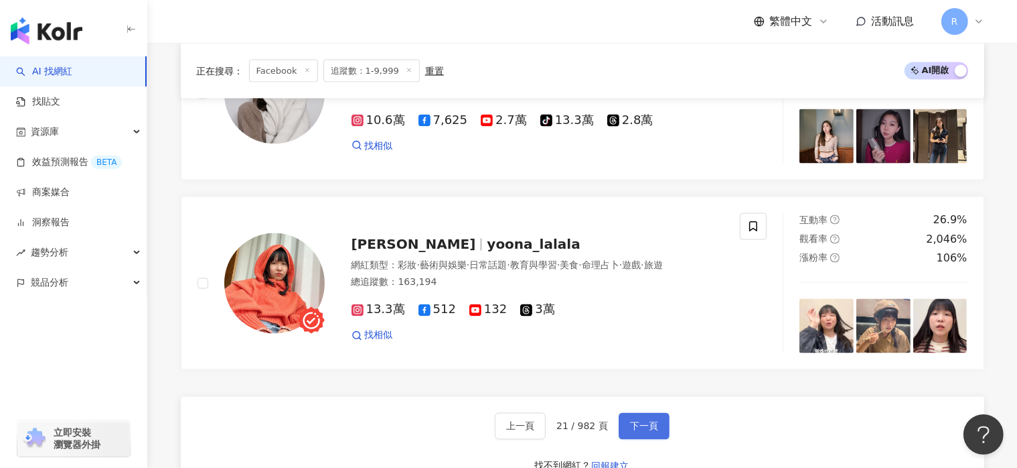
click at [648, 421] on span "下一頁" at bounding box center [644, 426] width 28 height 11
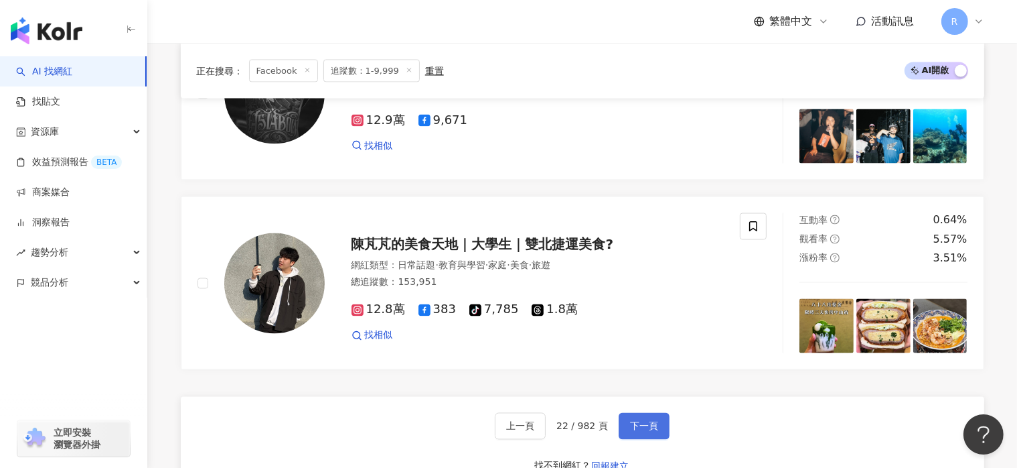
click at [638, 421] on span "下一頁" at bounding box center [644, 426] width 28 height 11
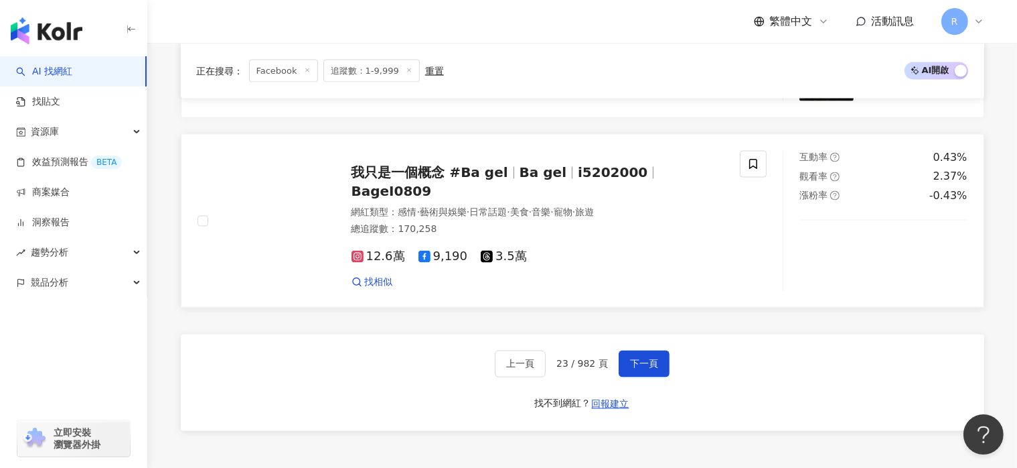
scroll to position [2404, 0]
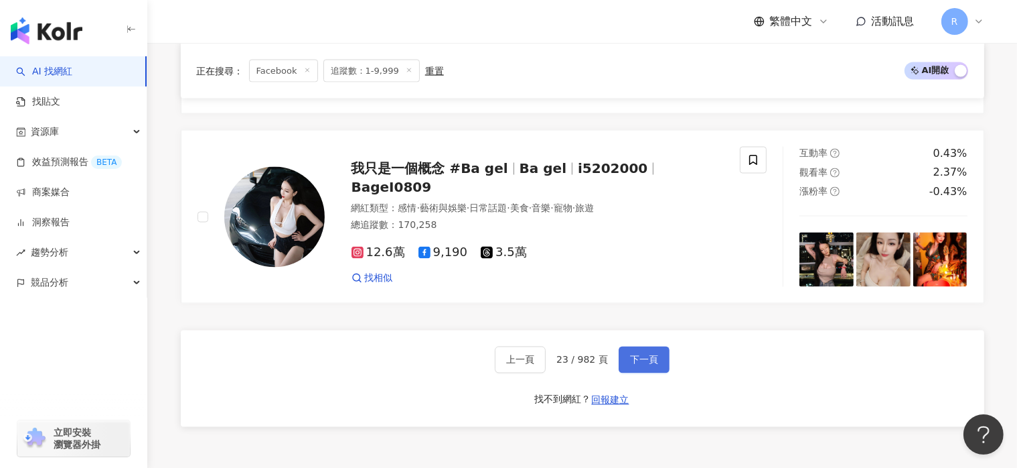
click at [648, 355] on span "下一頁" at bounding box center [644, 359] width 28 height 11
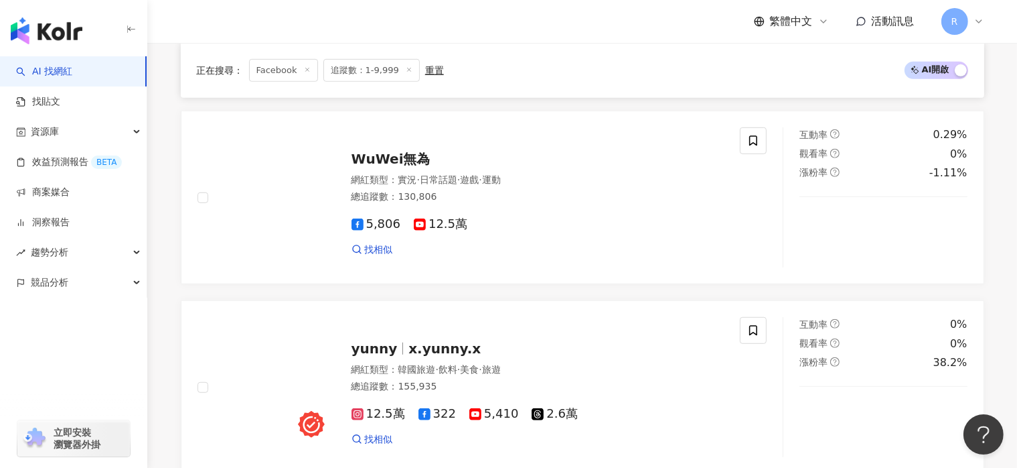
scroll to position [2782, 0]
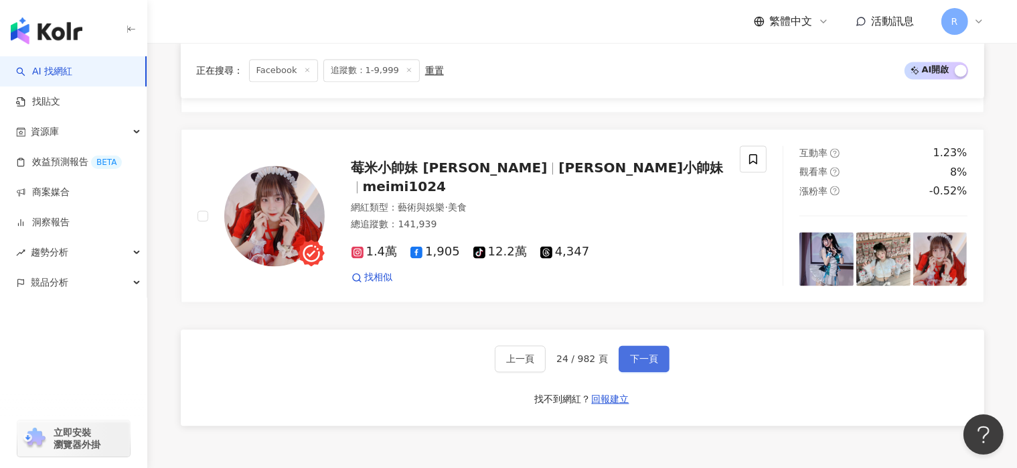
click at [654, 353] on span "下一頁" at bounding box center [644, 358] width 28 height 11
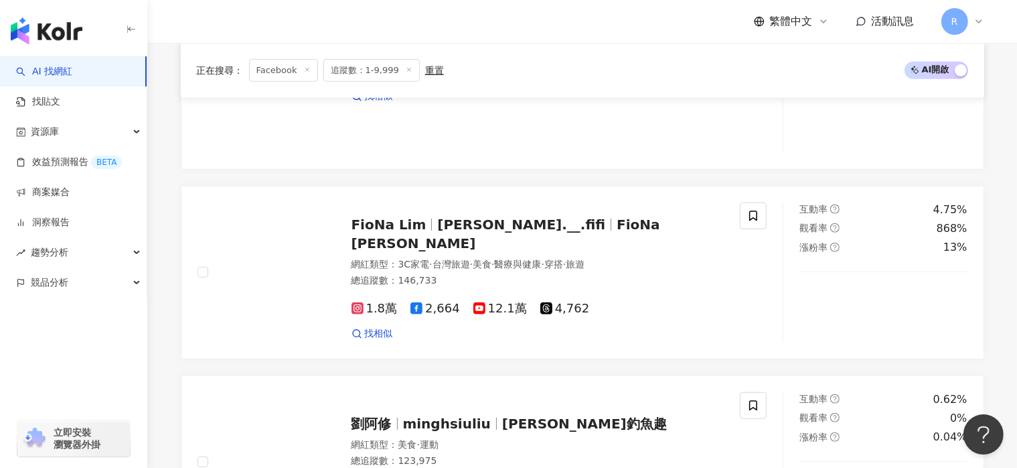
scroll to position [2405, 0]
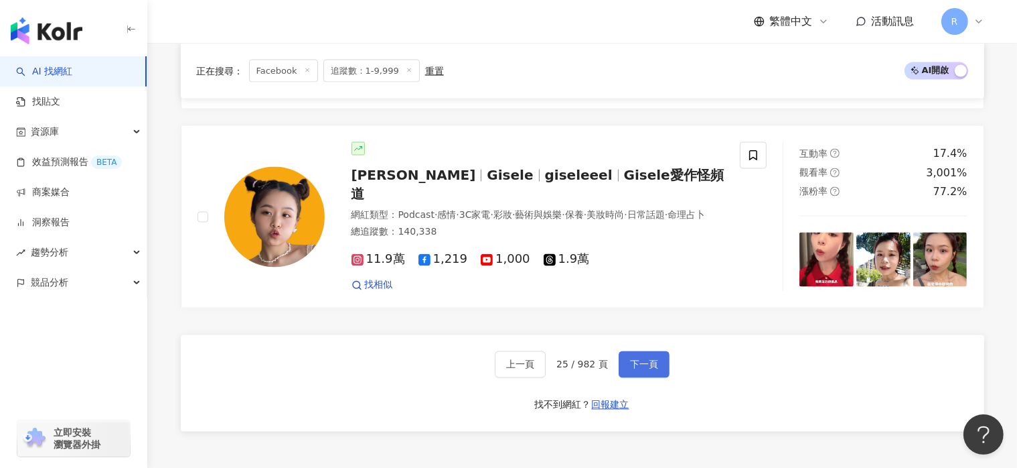
click at [660, 351] on button "下一頁" at bounding box center [644, 364] width 51 height 27
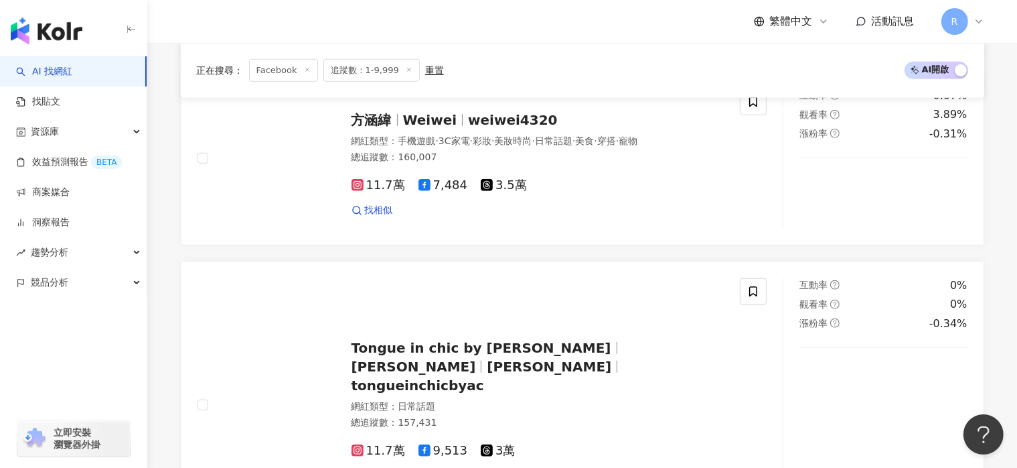
scroll to position [2660, 0]
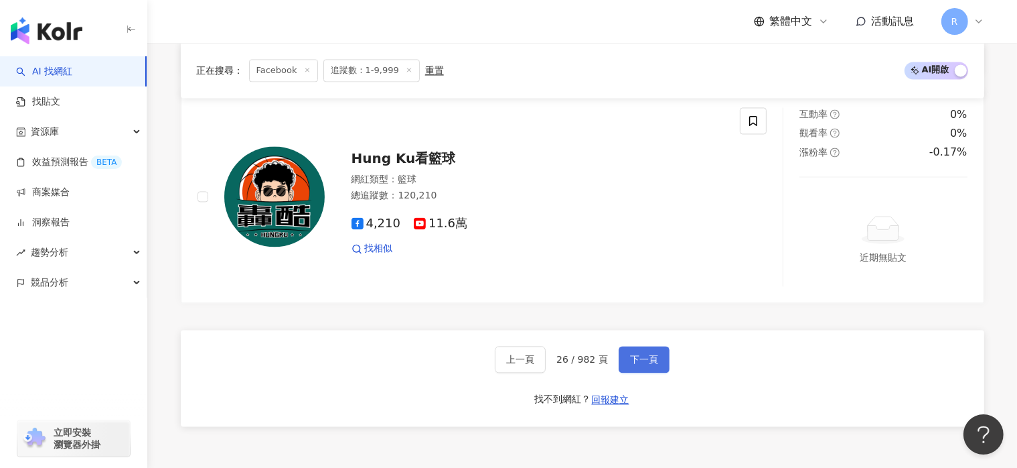
click at [657, 356] on button "下一頁" at bounding box center [644, 359] width 51 height 27
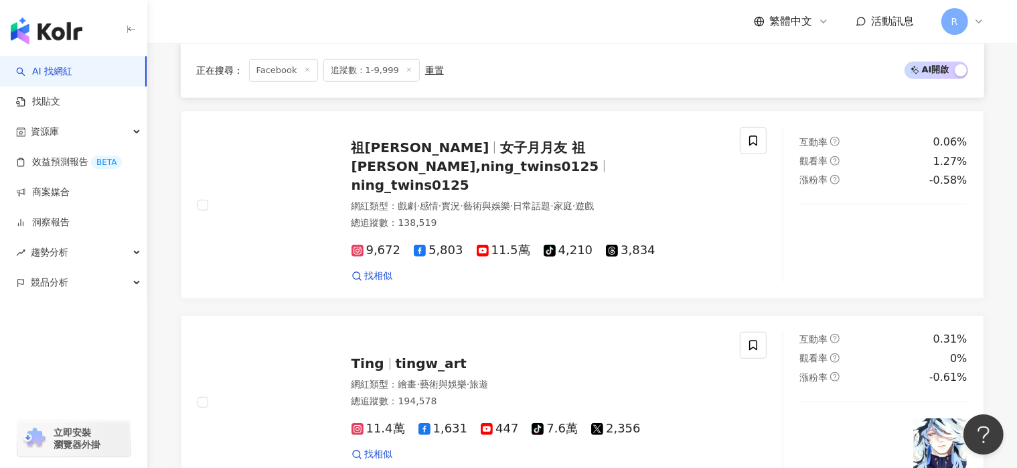
scroll to position [2479, 0]
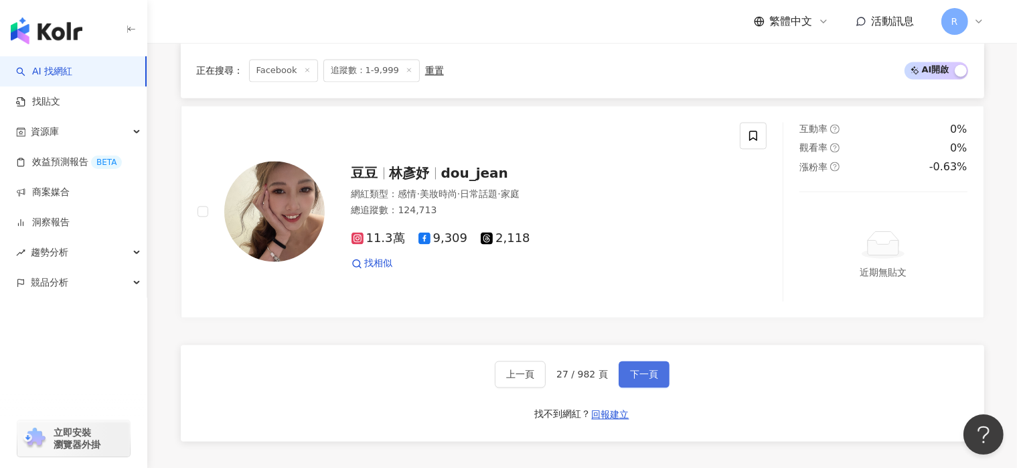
click at [647, 369] on span "下一頁" at bounding box center [644, 374] width 28 height 11
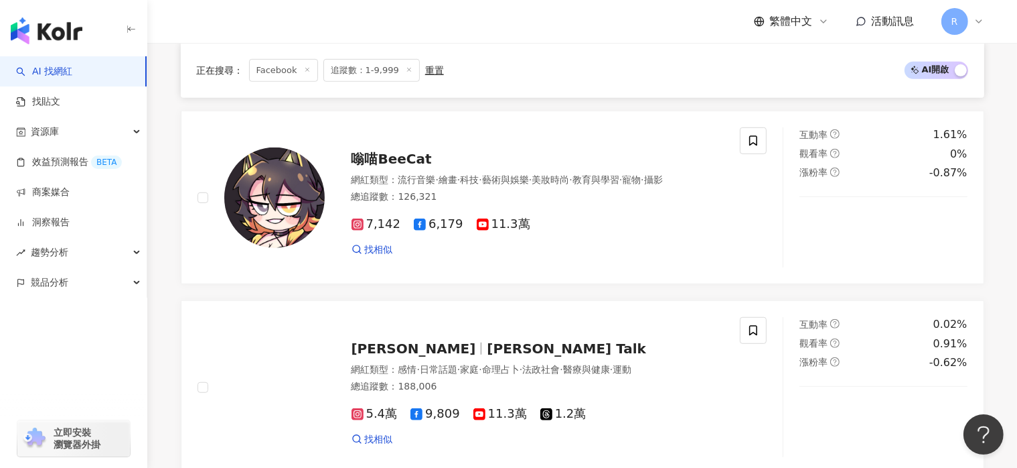
scroll to position [2404, 0]
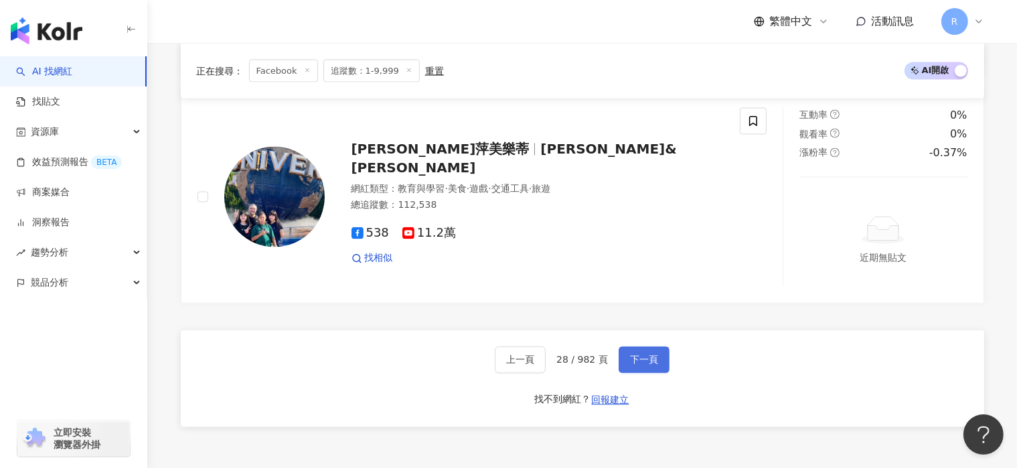
click at [658, 350] on button "下一頁" at bounding box center [644, 359] width 51 height 27
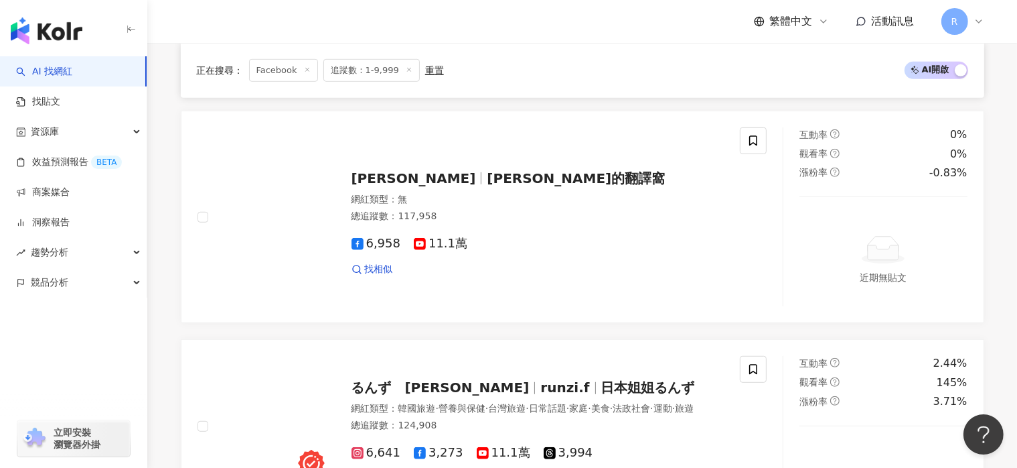
scroll to position [2326, 0]
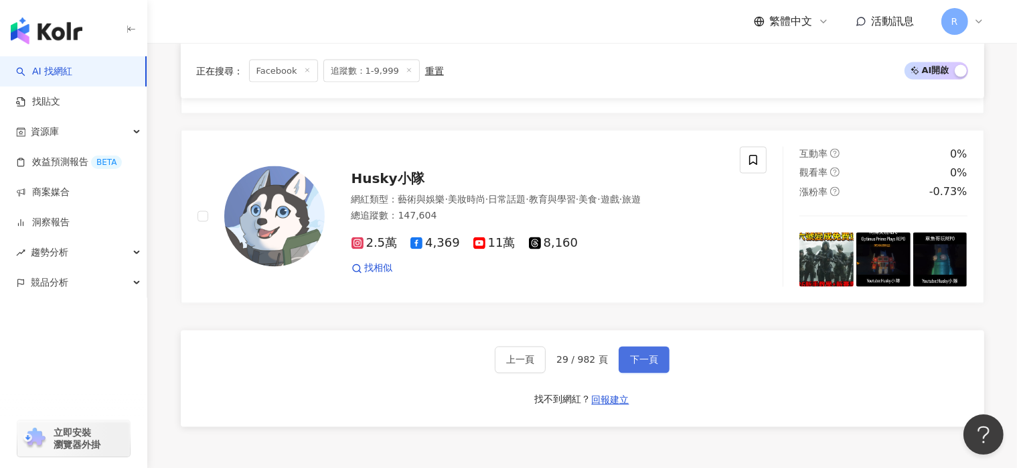
click at [651, 354] on span "下一頁" at bounding box center [644, 359] width 28 height 11
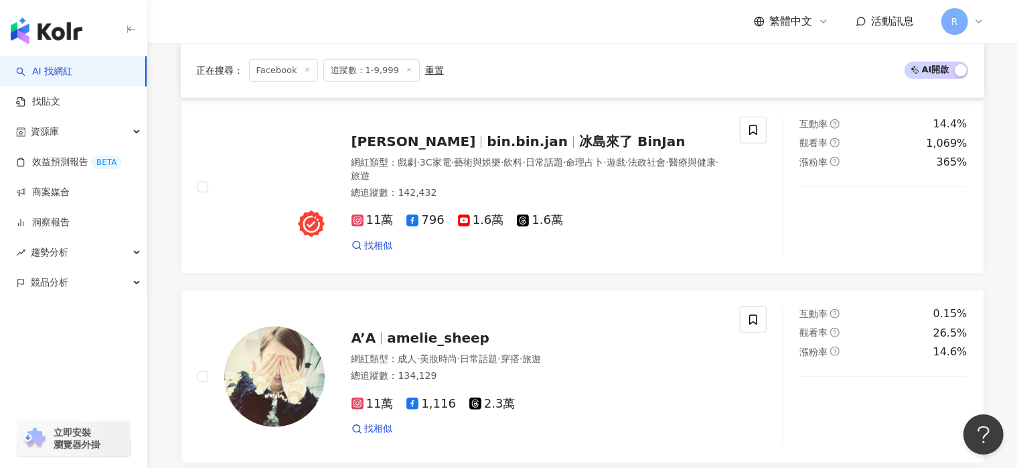
scroll to position [2316, 0]
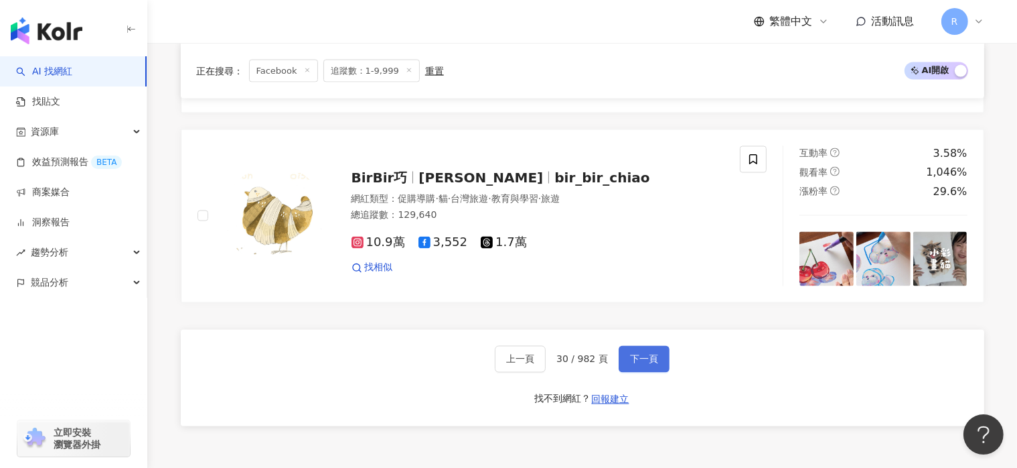
click at [646, 354] on span "下一頁" at bounding box center [644, 359] width 28 height 11
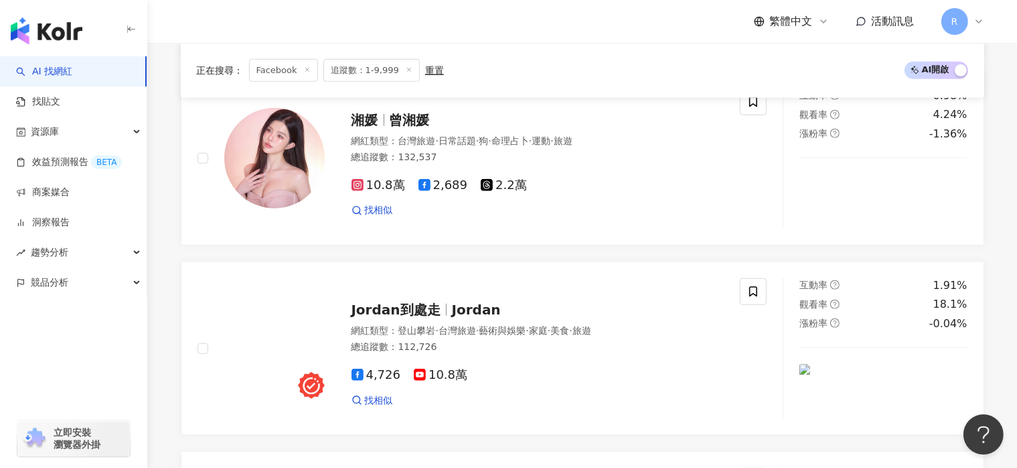
scroll to position [2366, 0]
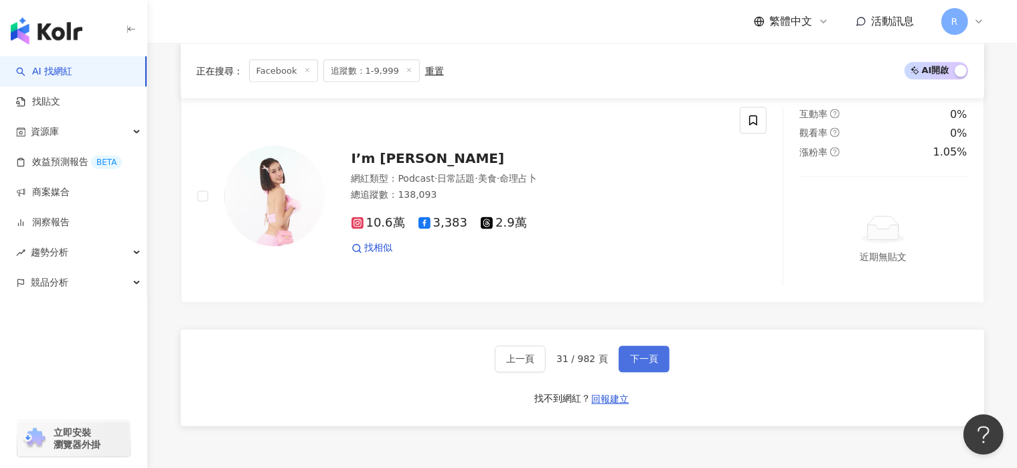
click at [653, 354] on span "下一頁" at bounding box center [644, 359] width 28 height 11
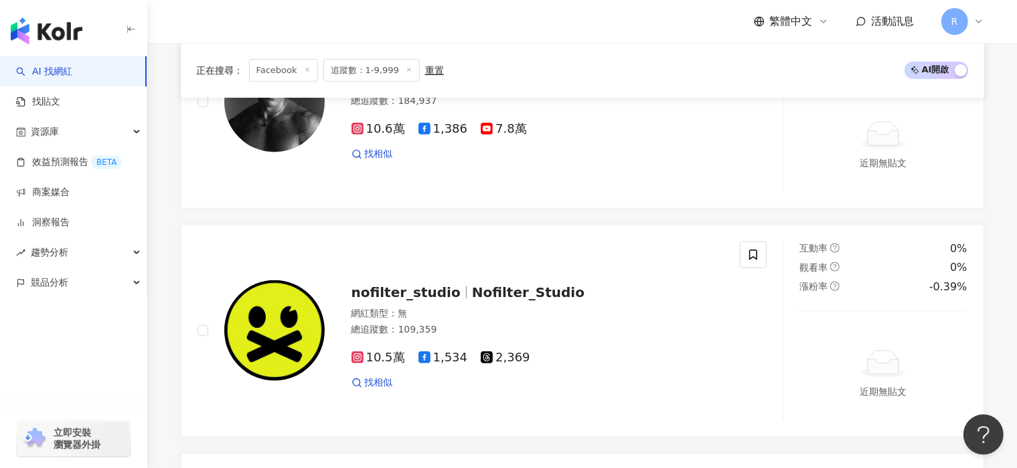
scroll to position [2557, 0]
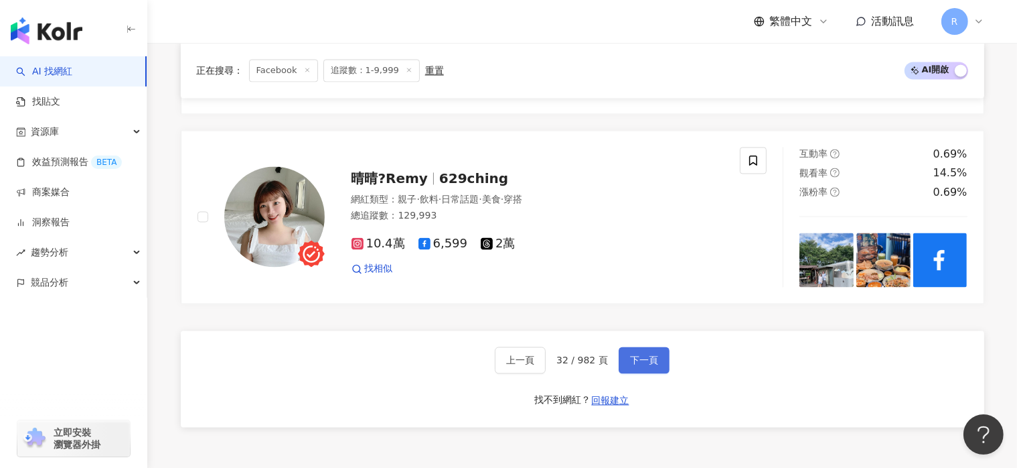
click at [641, 361] on button "下一頁" at bounding box center [644, 359] width 51 height 27
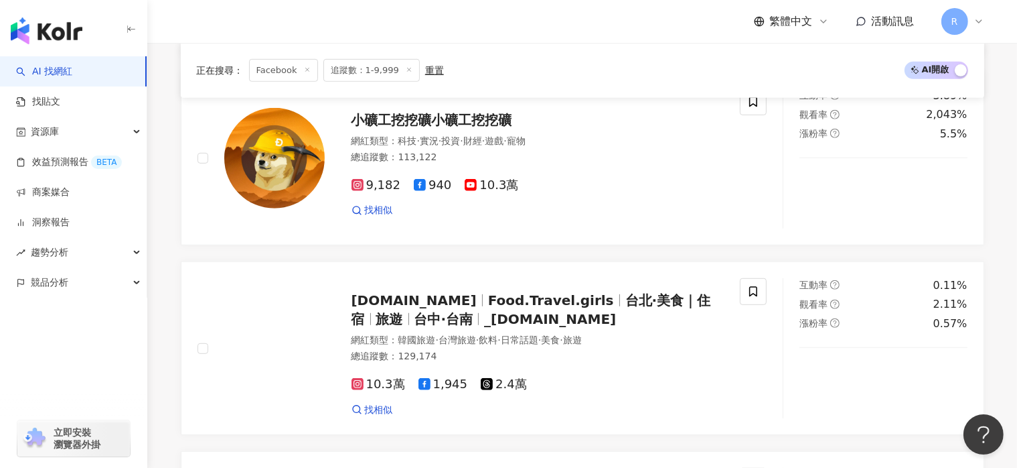
scroll to position [2404, 0]
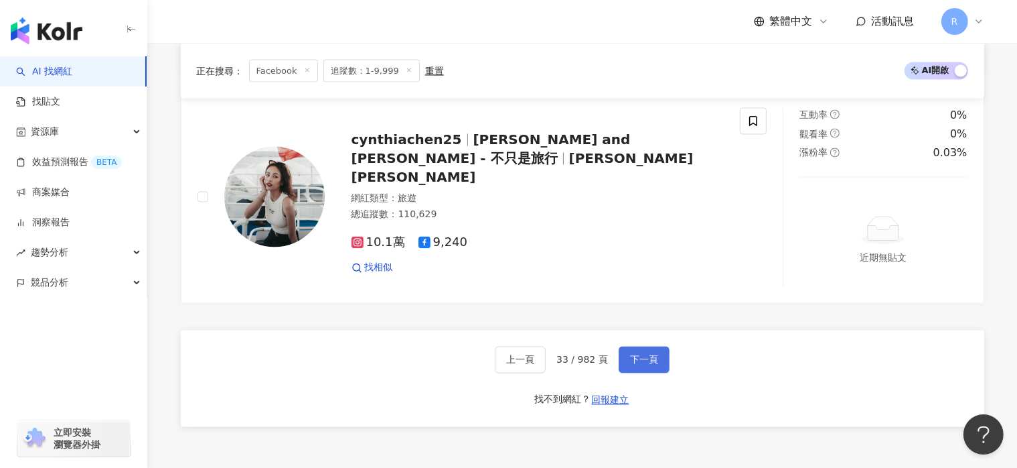
click at [645, 354] on span "下一頁" at bounding box center [644, 359] width 28 height 11
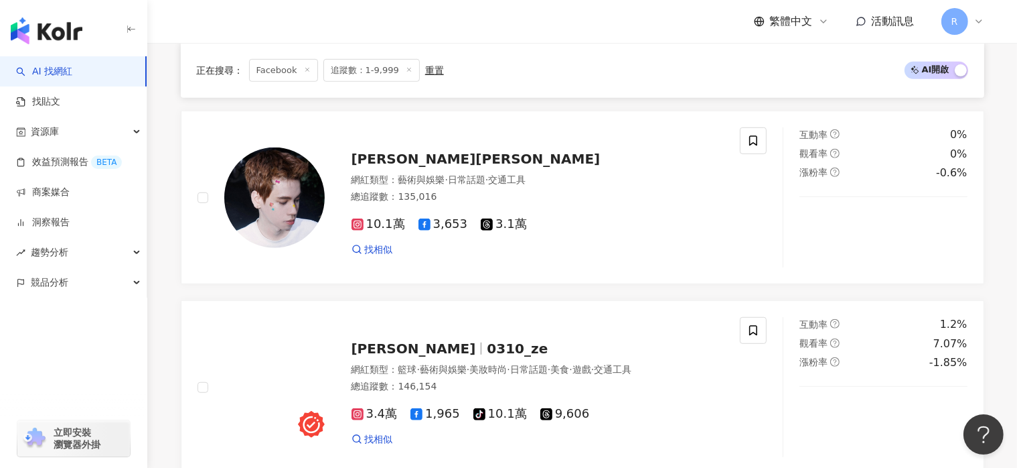
scroll to position [2554, 0]
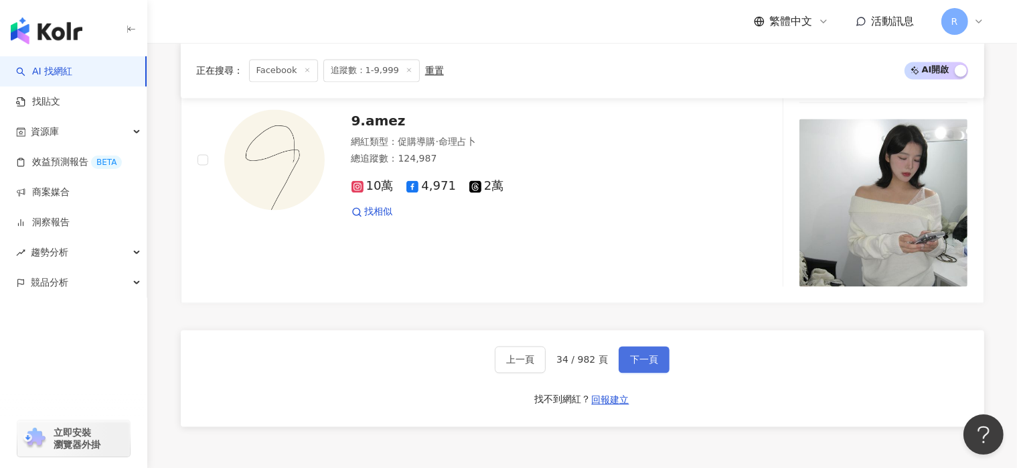
click at [646, 358] on span "下一頁" at bounding box center [644, 359] width 28 height 11
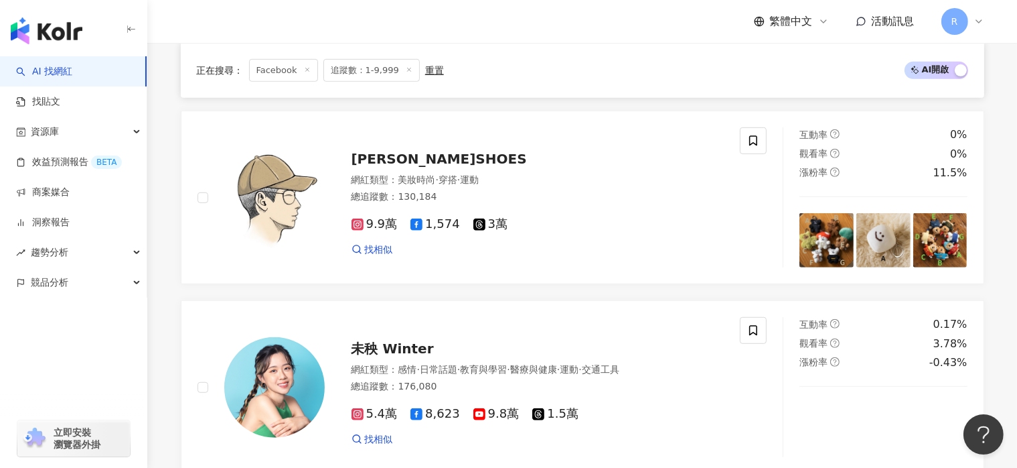
scroll to position [2364, 0]
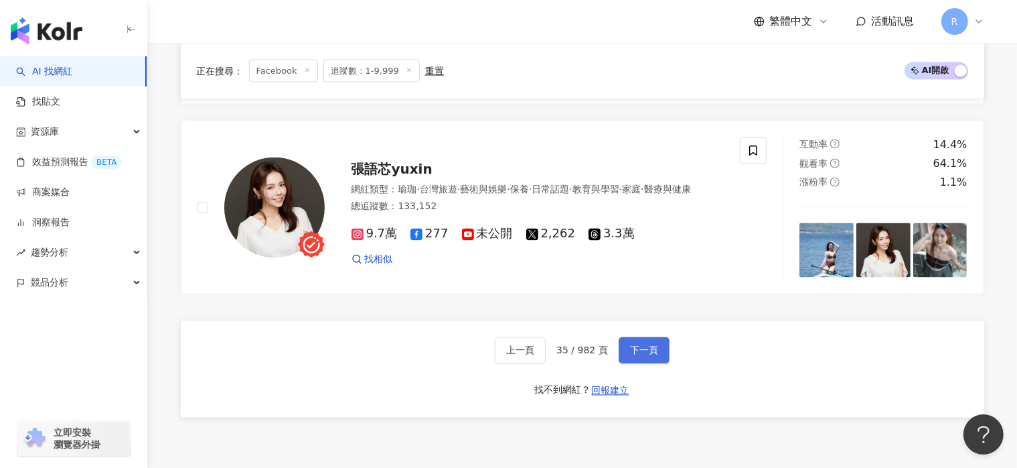
click at [652, 354] on span "下一頁" at bounding box center [644, 350] width 28 height 11
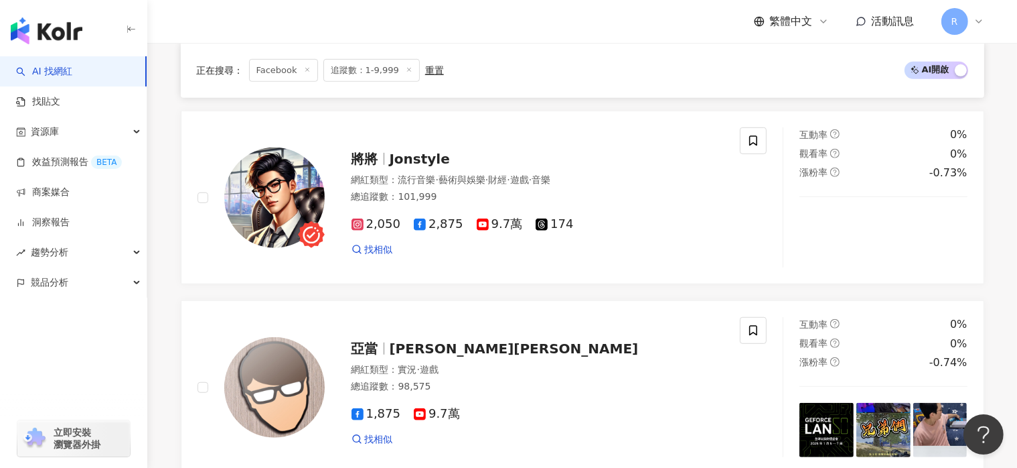
scroll to position [2518, 0]
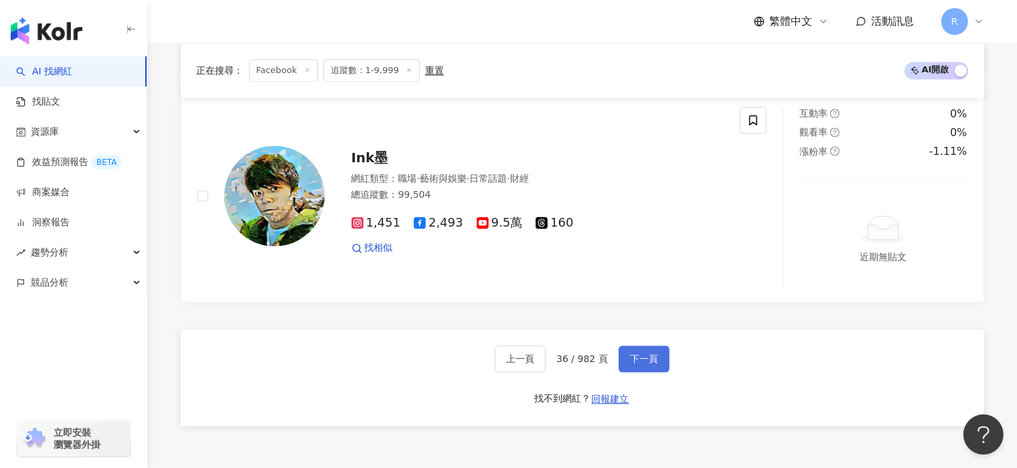
click at [646, 354] on span "下一頁" at bounding box center [644, 359] width 28 height 11
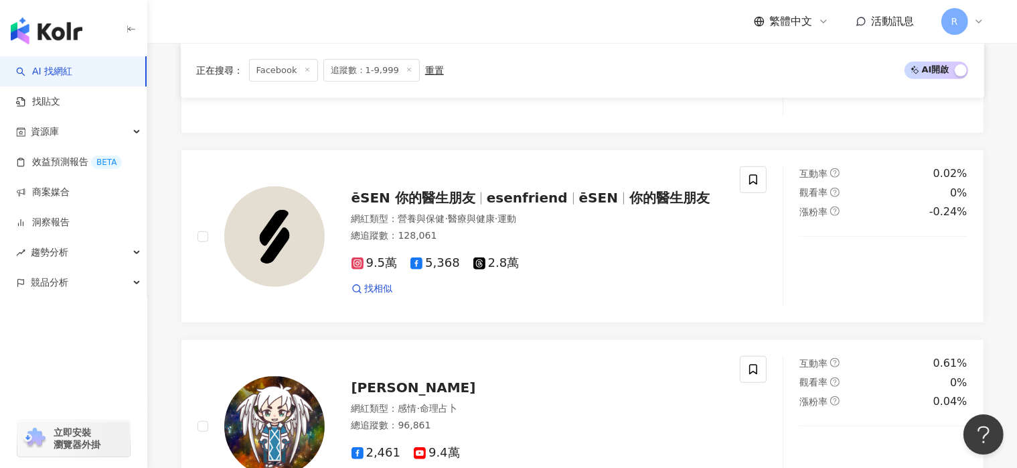
scroll to position [2461, 0]
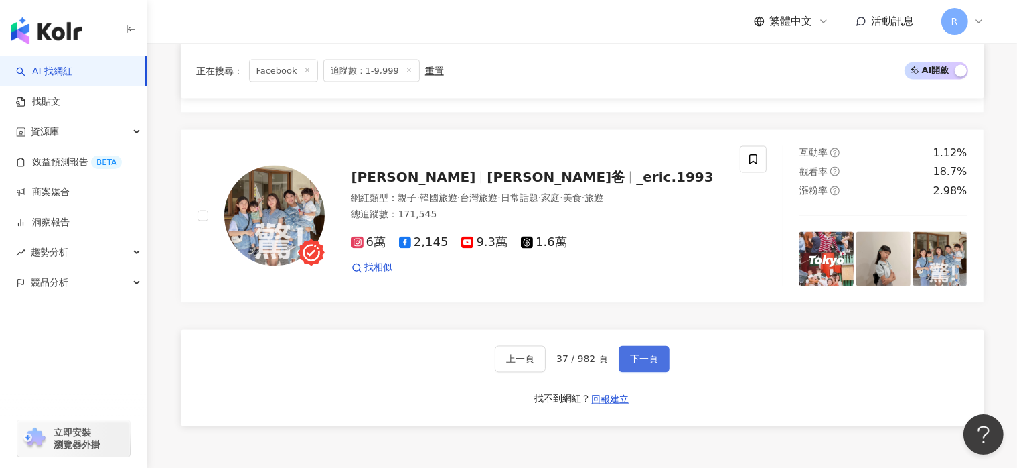
click at [649, 358] on span "下一頁" at bounding box center [644, 359] width 28 height 11
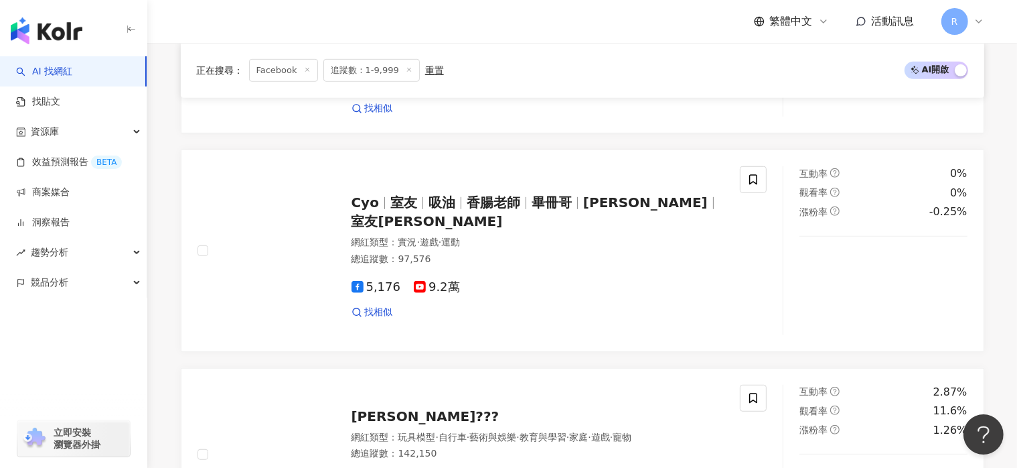
scroll to position [2510, 0]
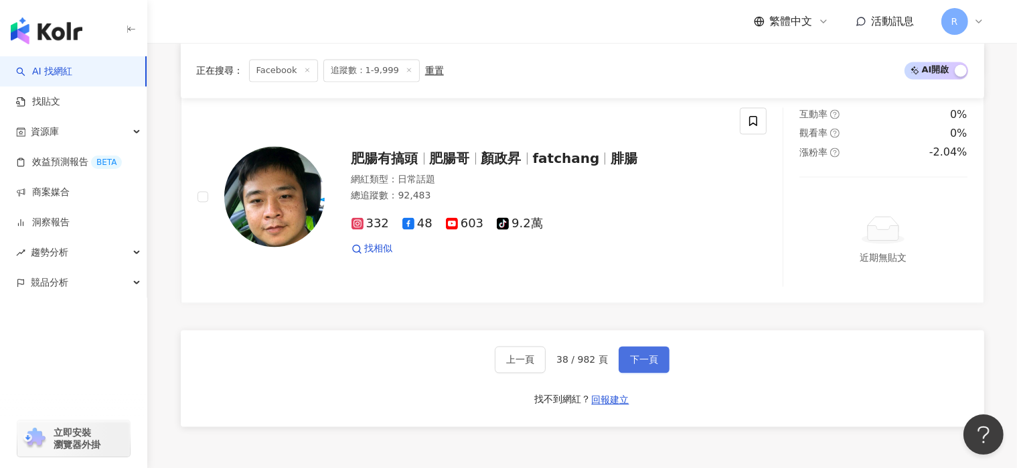
click at [662, 348] on button "下一頁" at bounding box center [644, 359] width 51 height 27
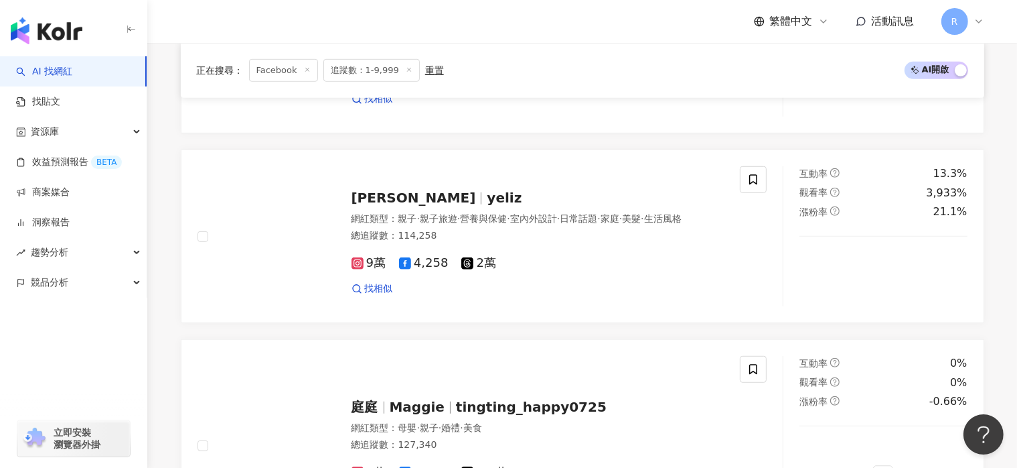
scroll to position [2549, 0]
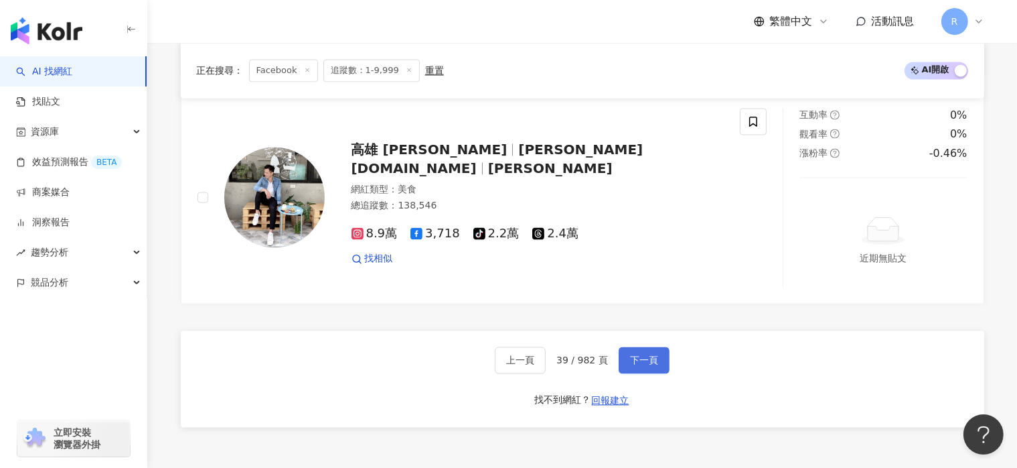
click at [640, 354] on span "下一頁" at bounding box center [644, 359] width 28 height 11
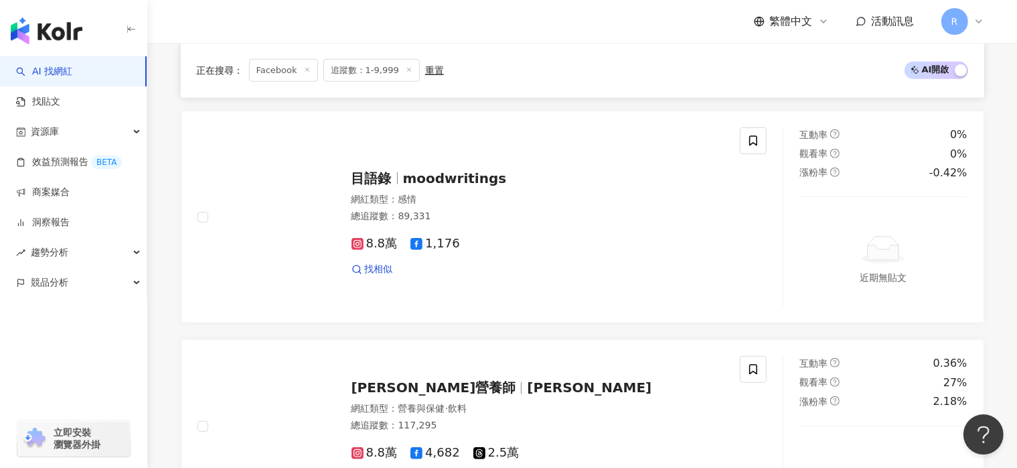
scroll to position [2404, 0]
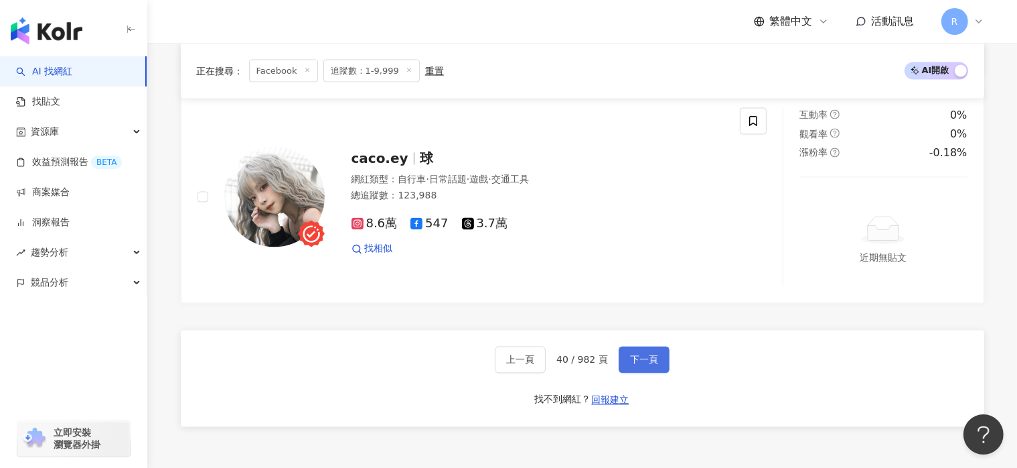
click at [654, 356] on span "下一頁" at bounding box center [644, 359] width 28 height 11
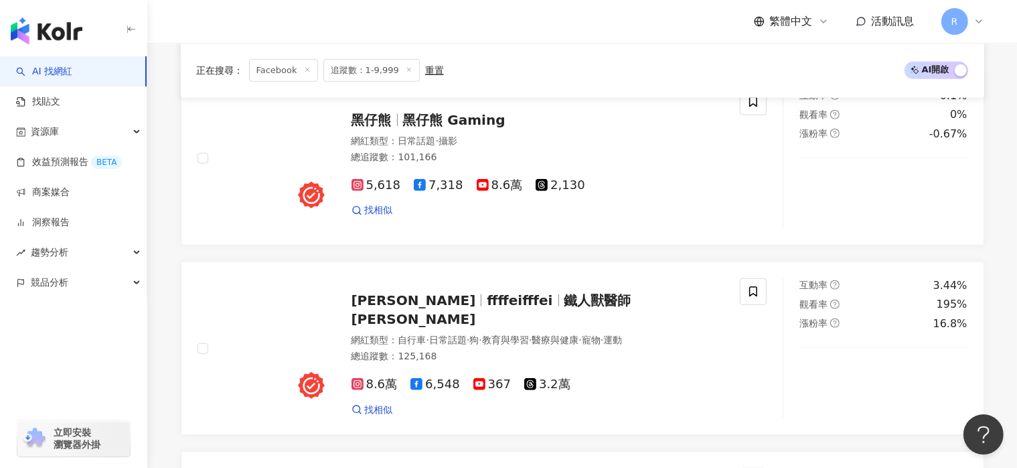
scroll to position [2366, 0]
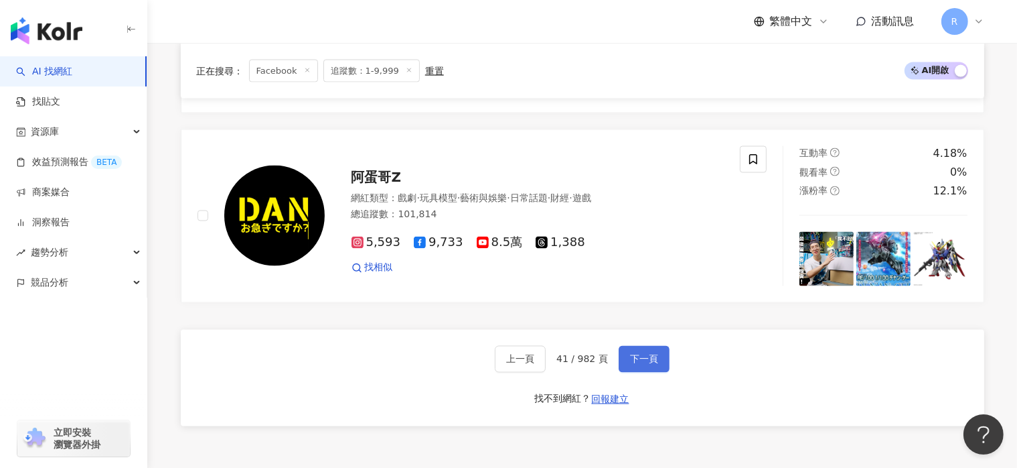
click at [644, 358] on span "下一頁" at bounding box center [644, 359] width 28 height 11
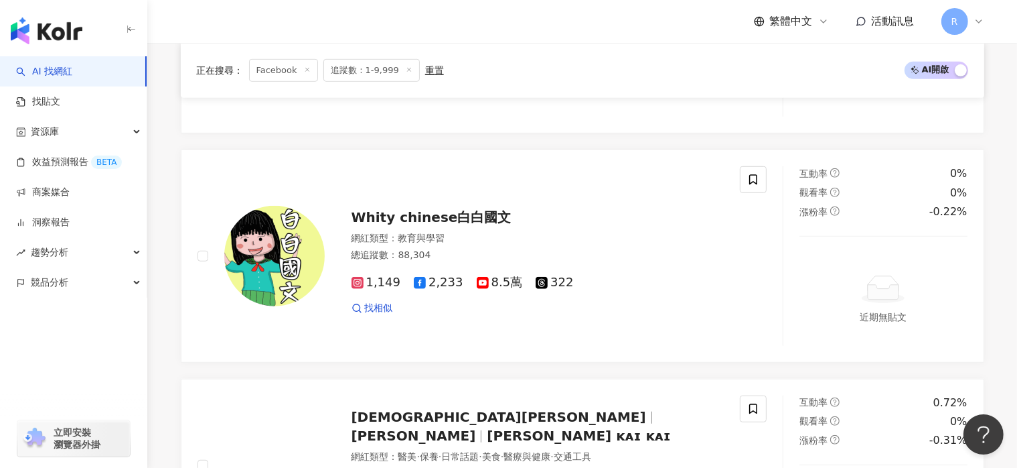
scroll to position [2521, 0]
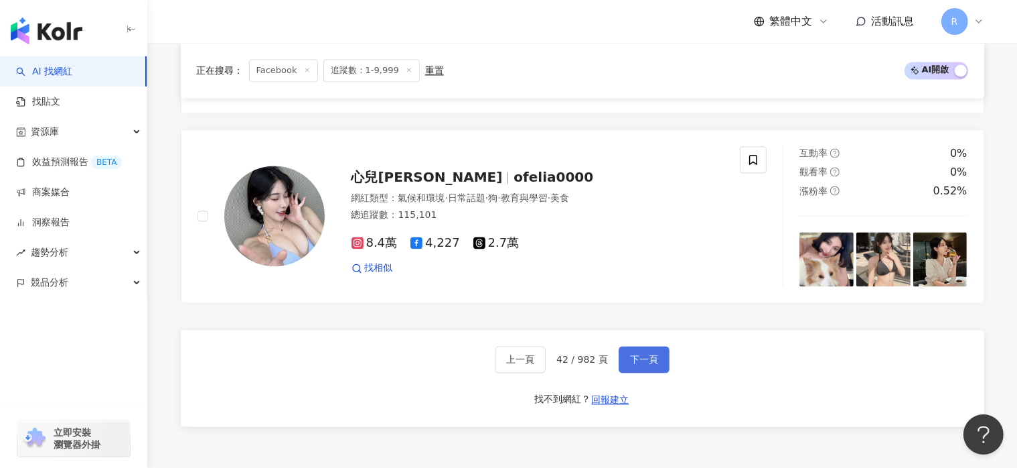
click at [645, 355] on span "下一頁" at bounding box center [644, 359] width 28 height 11
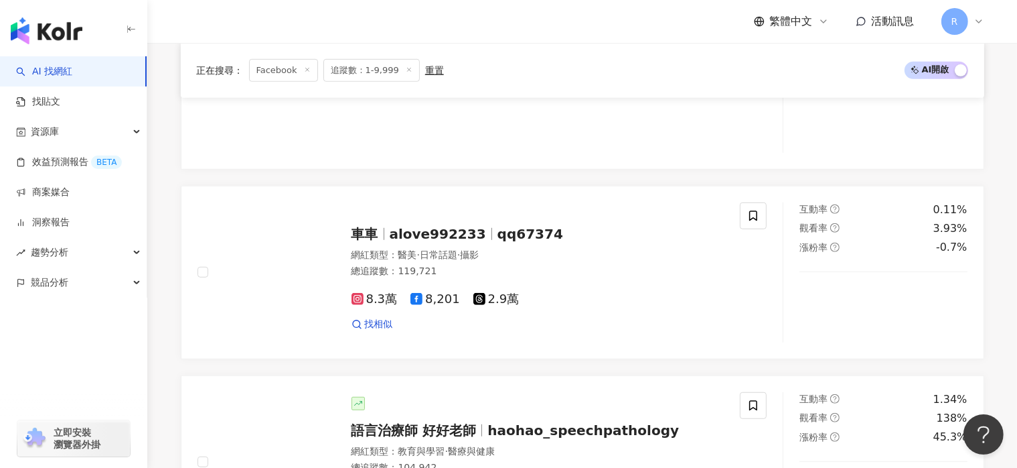
scroll to position [2516, 0]
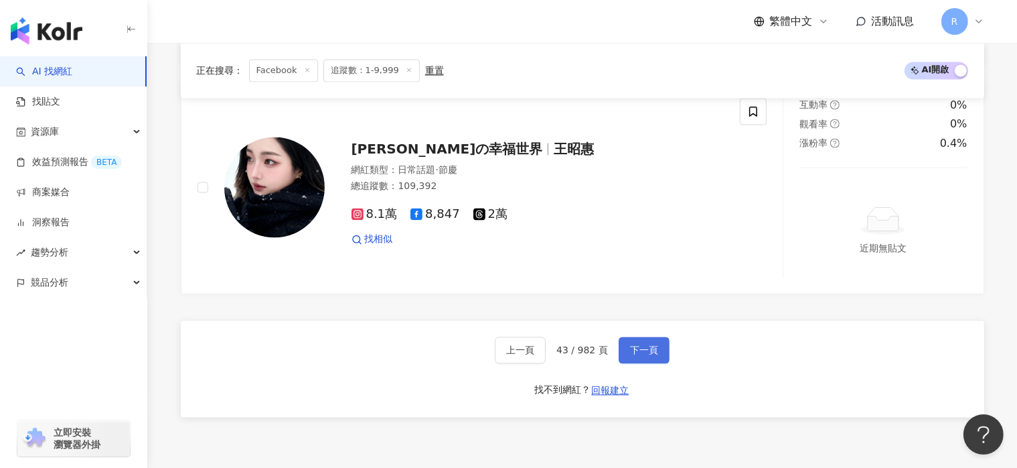
click at [646, 355] on span "下一頁" at bounding box center [644, 350] width 28 height 11
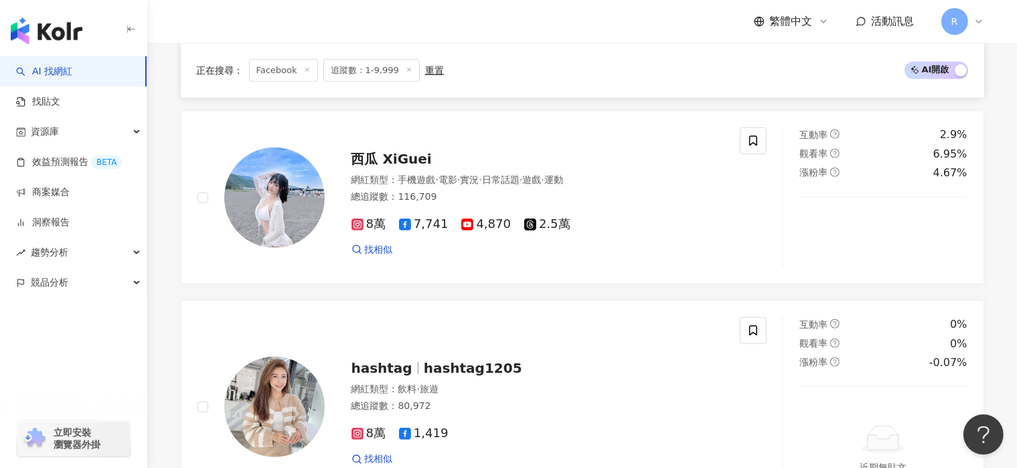
scroll to position [2518, 0]
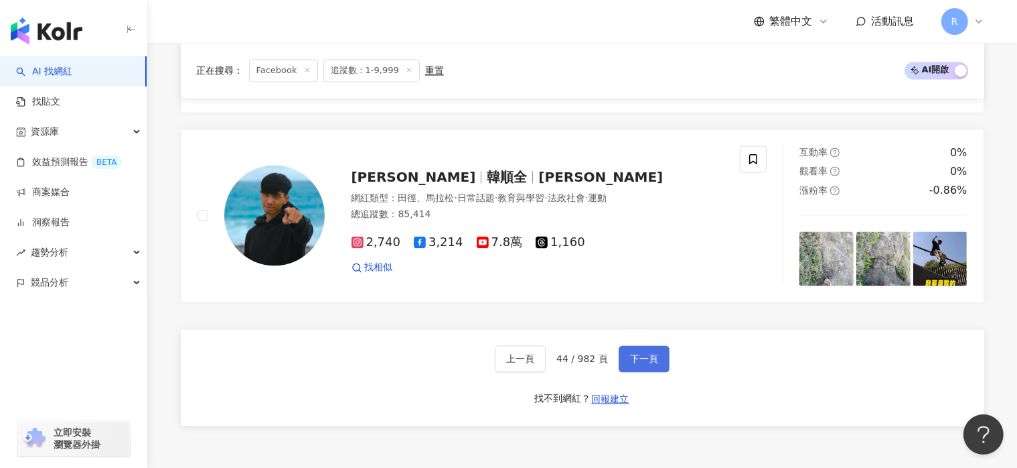
click at [646, 355] on span "下一頁" at bounding box center [644, 359] width 28 height 11
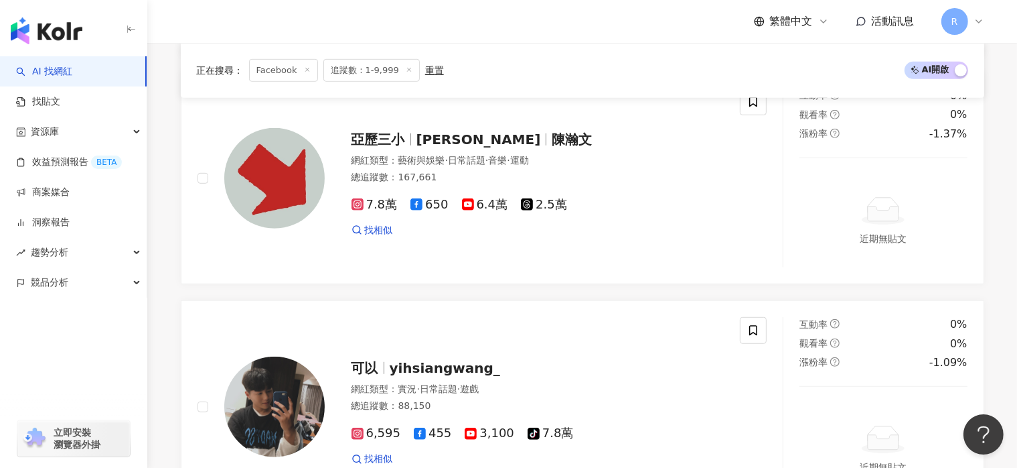
scroll to position [2341, 0]
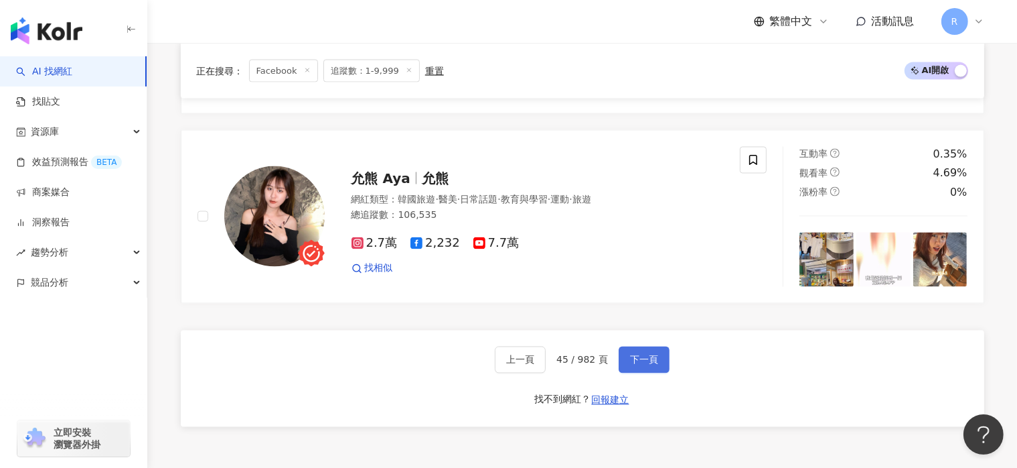
click at [643, 354] on span "下一頁" at bounding box center [644, 359] width 28 height 11
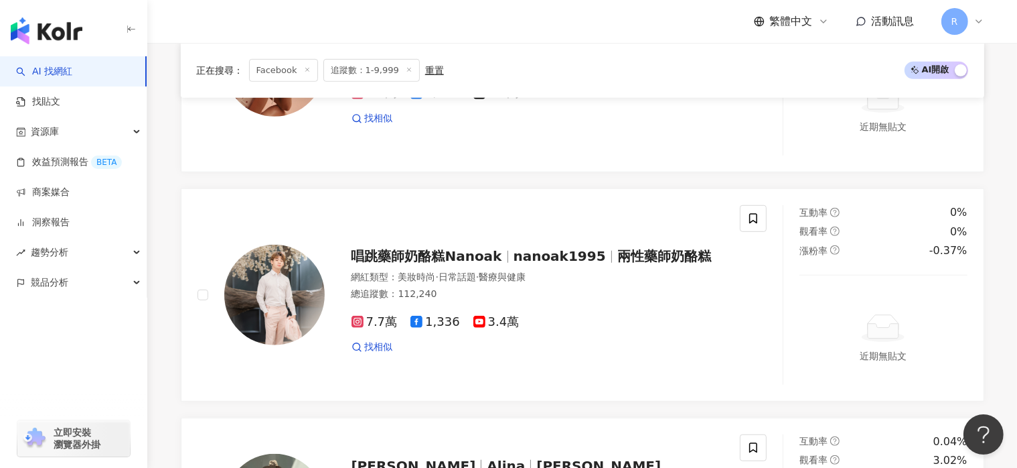
scroll to position [2560, 0]
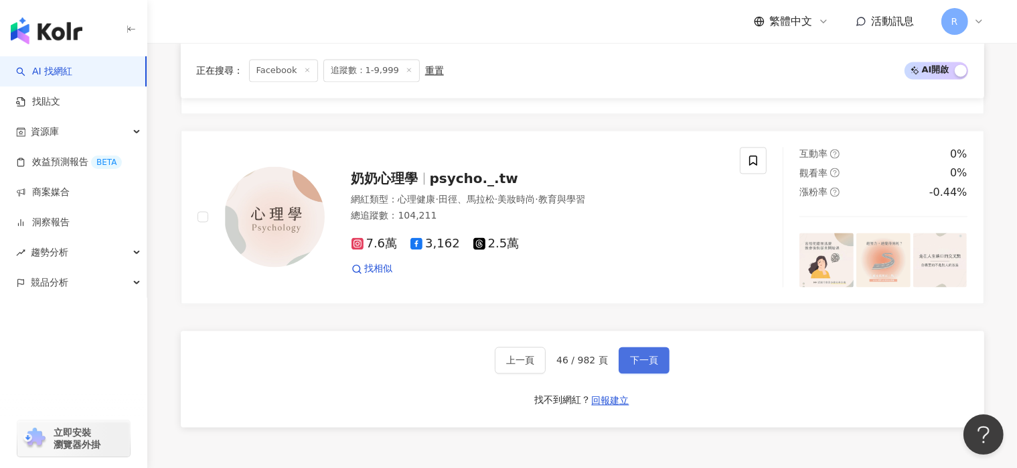
click at [658, 348] on button "下一頁" at bounding box center [644, 359] width 51 height 27
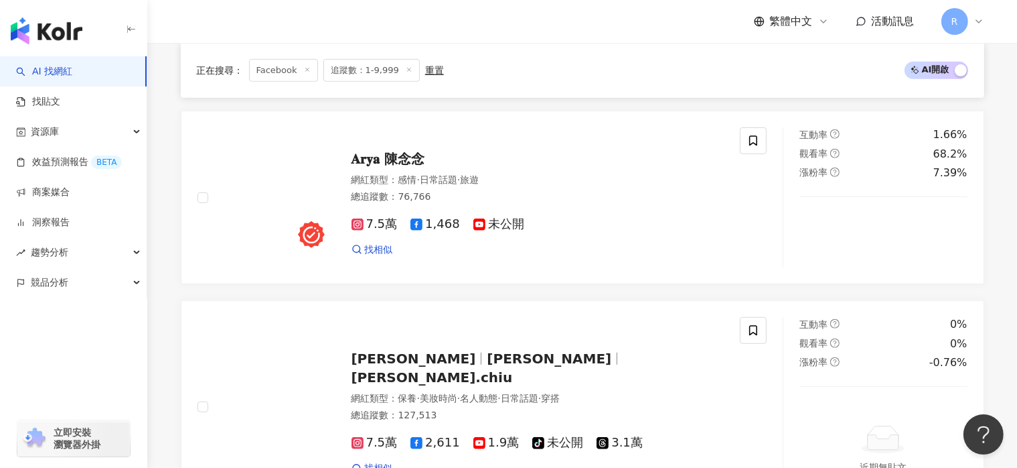
scroll to position [2366, 0]
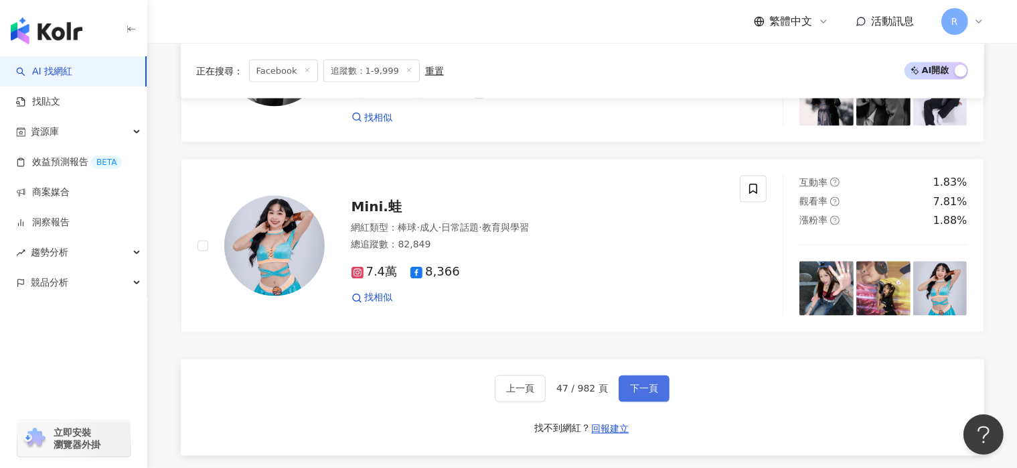
click at [646, 383] on span "下一頁" at bounding box center [644, 388] width 28 height 11
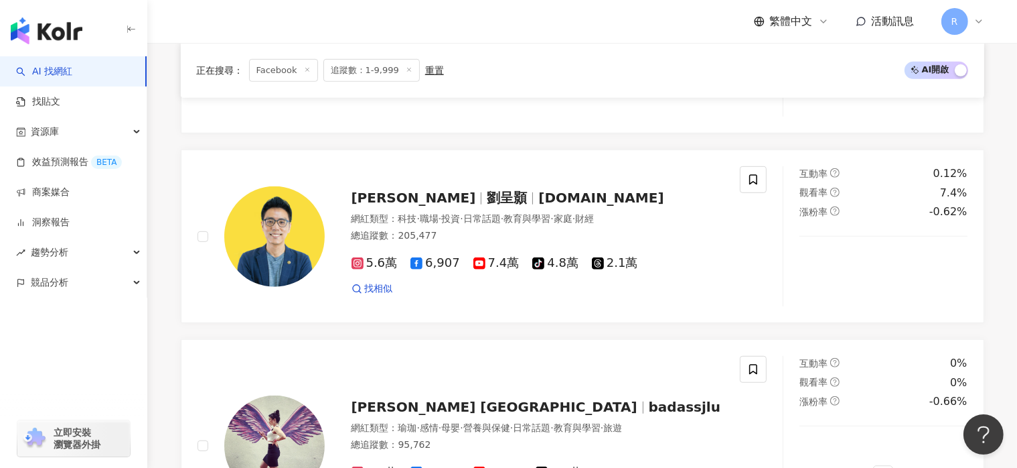
scroll to position [2482, 0]
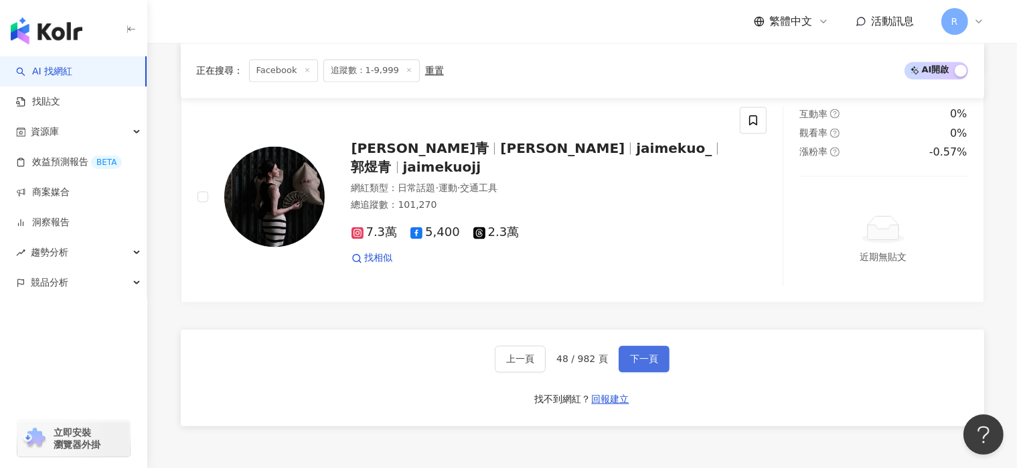
click at [634, 354] on span "下一頁" at bounding box center [644, 359] width 28 height 11
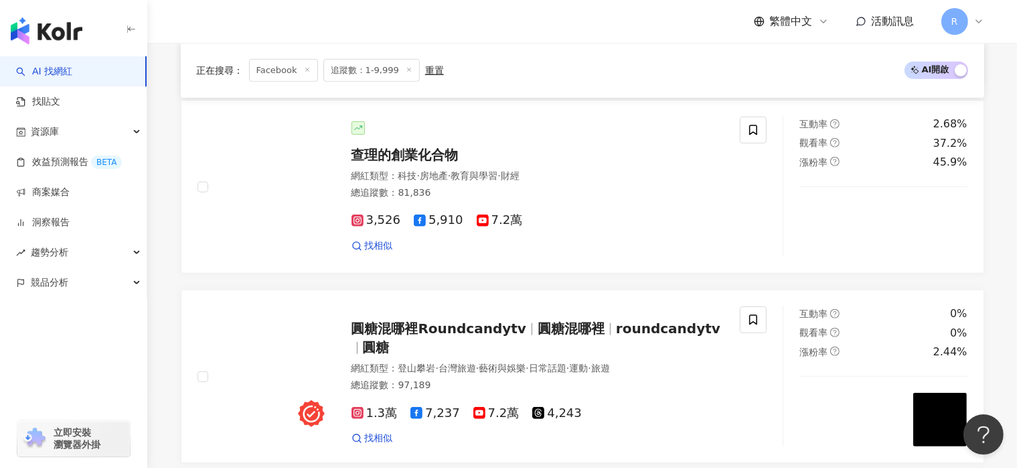
scroll to position [2355, 0]
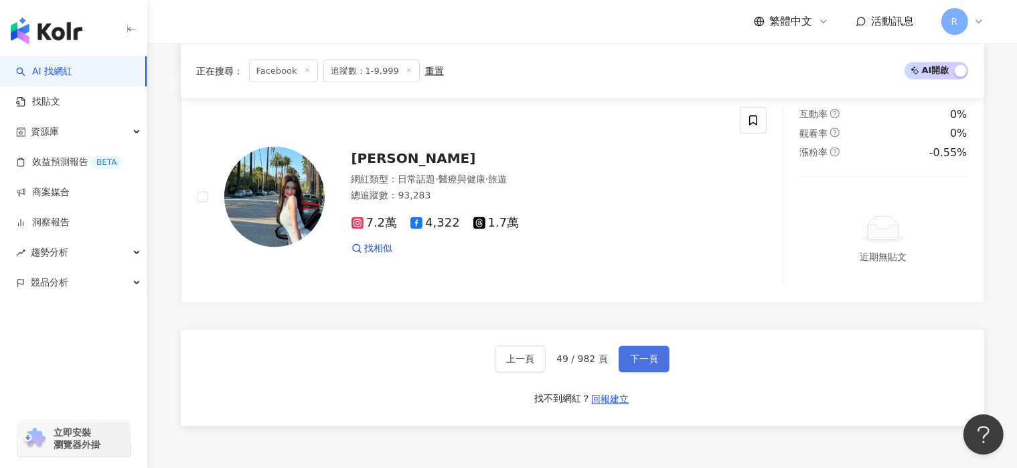
click at [654, 358] on span "下一頁" at bounding box center [644, 359] width 28 height 11
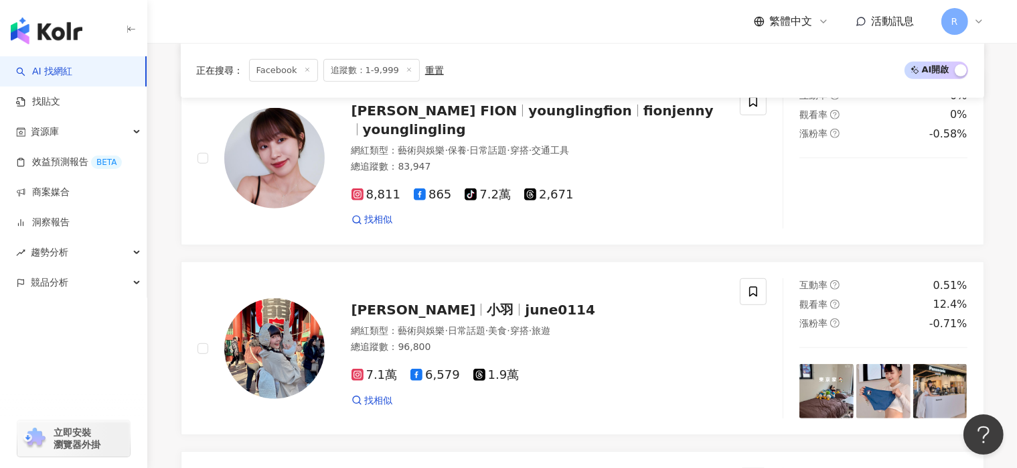
scroll to position [2326, 0]
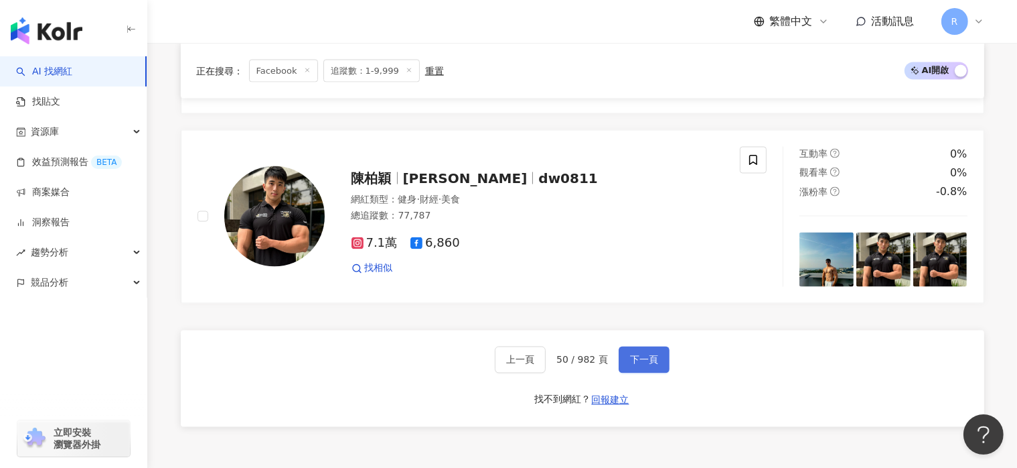
click at [654, 358] on span "下一頁" at bounding box center [644, 359] width 28 height 11
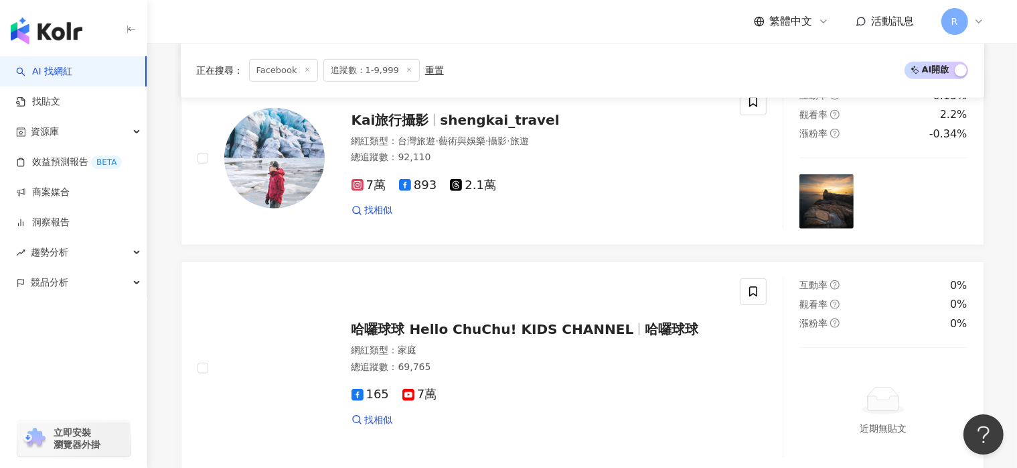
scroll to position [2479, 0]
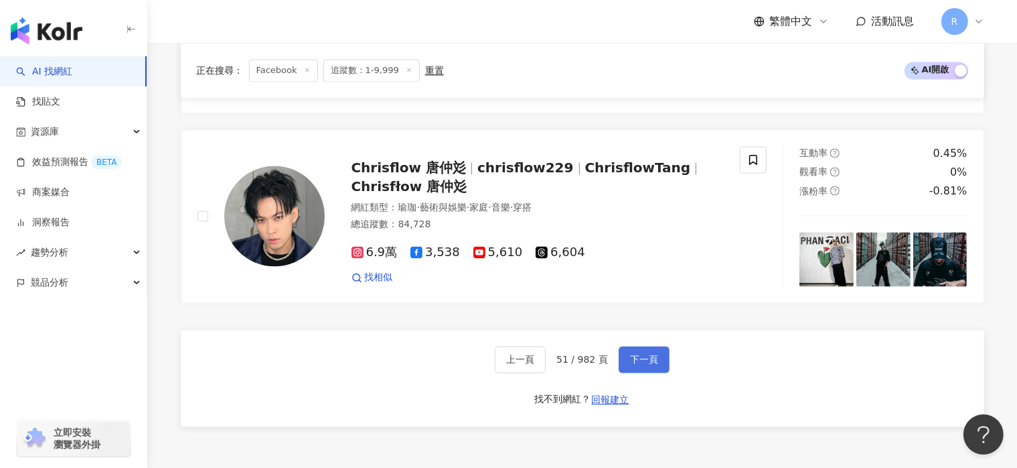
click at [654, 358] on span "下一頁" at bounding box center [644, 359] width 28 height 11
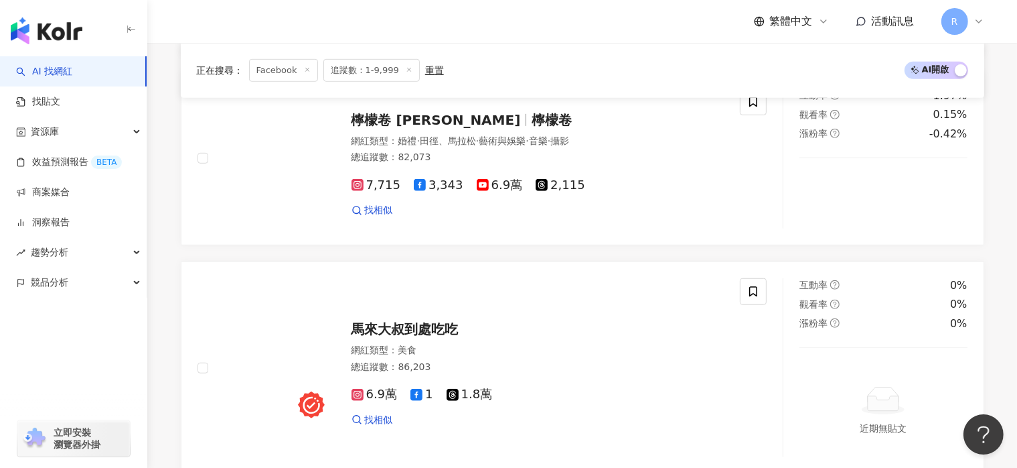
scroll to position [2288, 0]
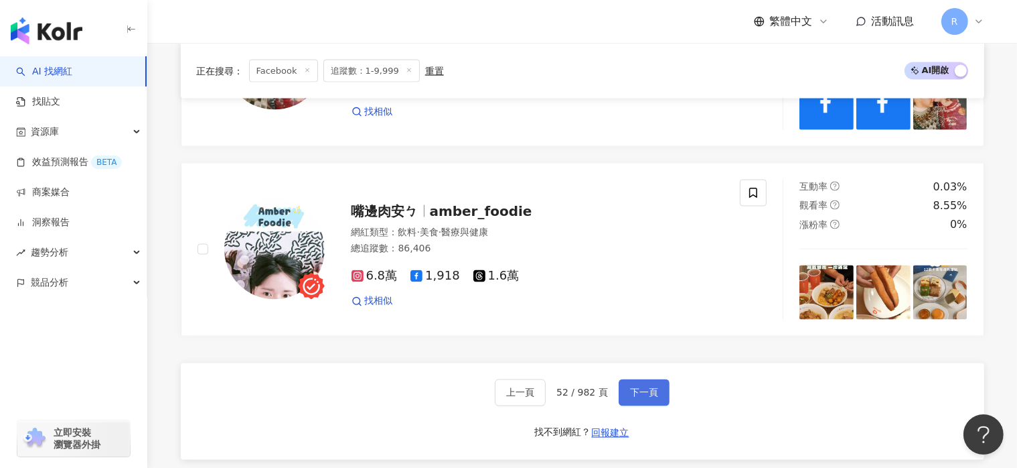
click at [660, 379] on button "下一頁" at bounding box center [644, 392] width 51 height 27
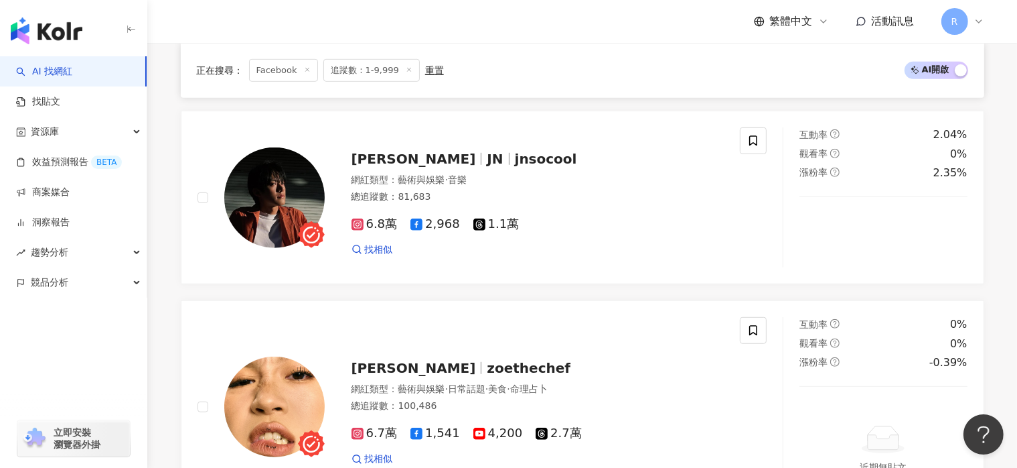
scroll to position [2482, 0]
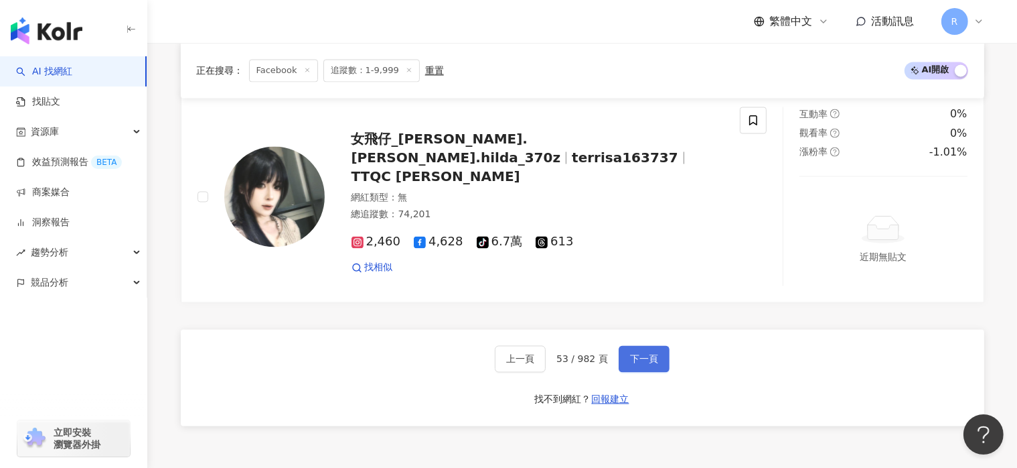
click at [647, 354] on span "下一頁" at bounding box center [644, 359] width 28 height 11
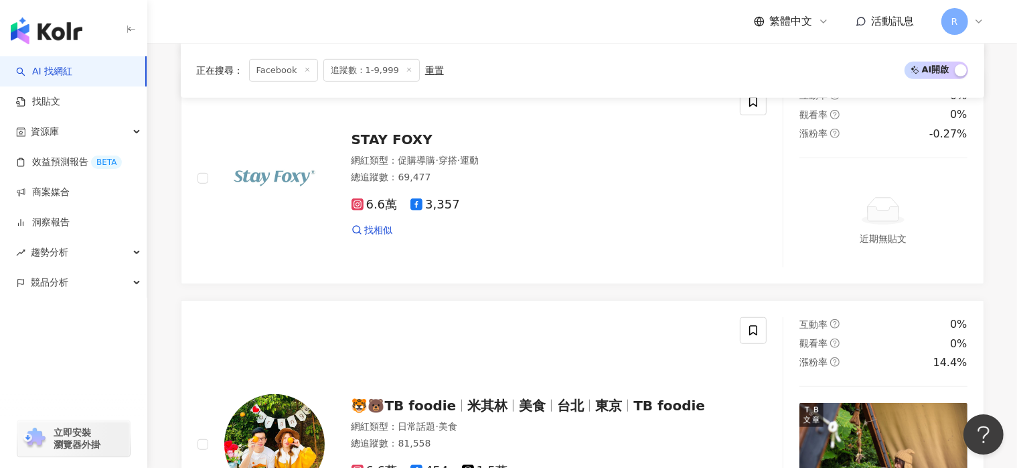
scroll to position [2593, 0]
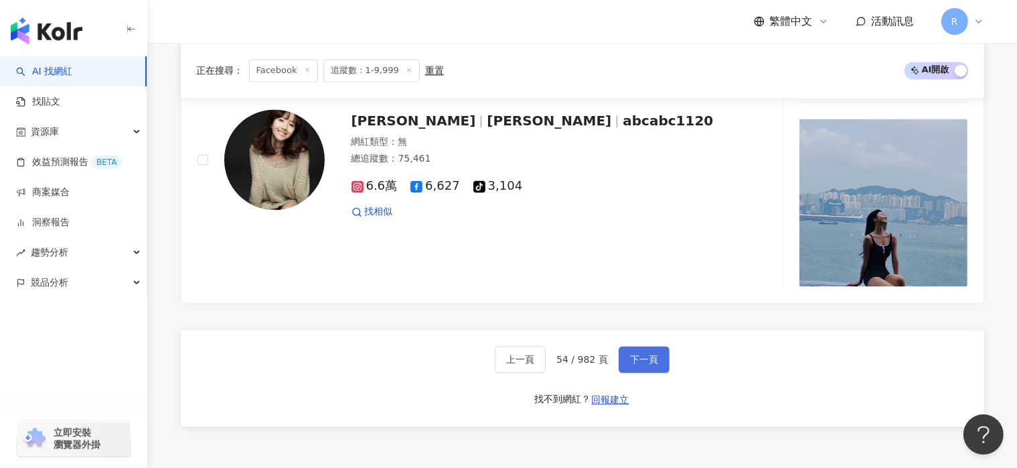
click at [656, 354] on button "下一頁" at bounding box center [644, 359] width 51 height 27
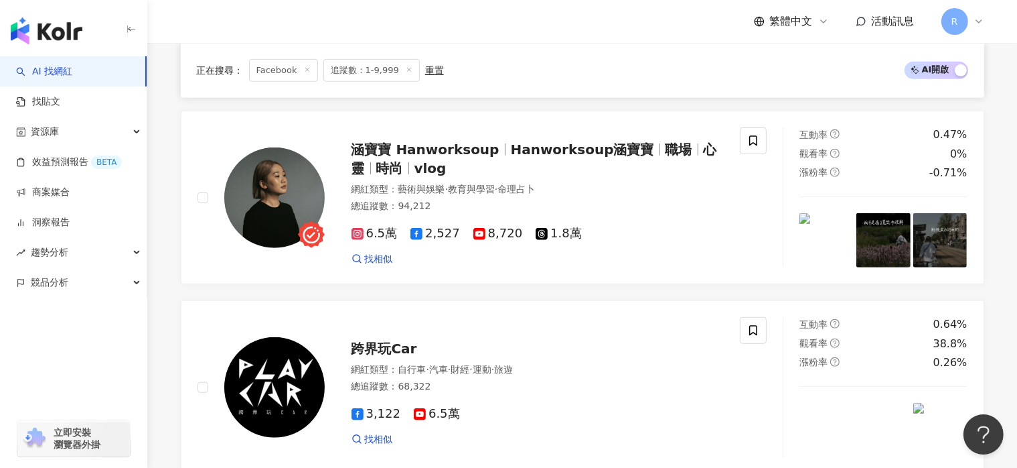
scroll to position [2433, 0]
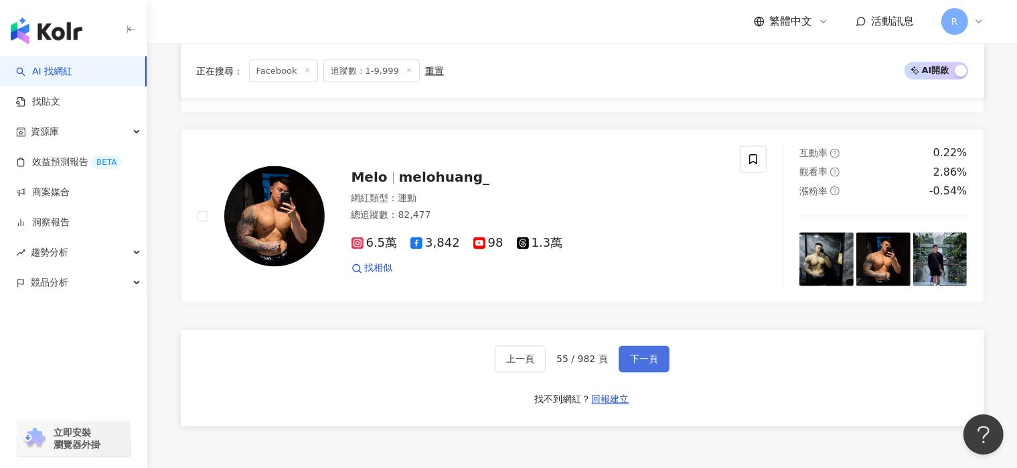
click at [656, 354] on button "下一頁" at bounding box center [644, 359] width 51 height 27
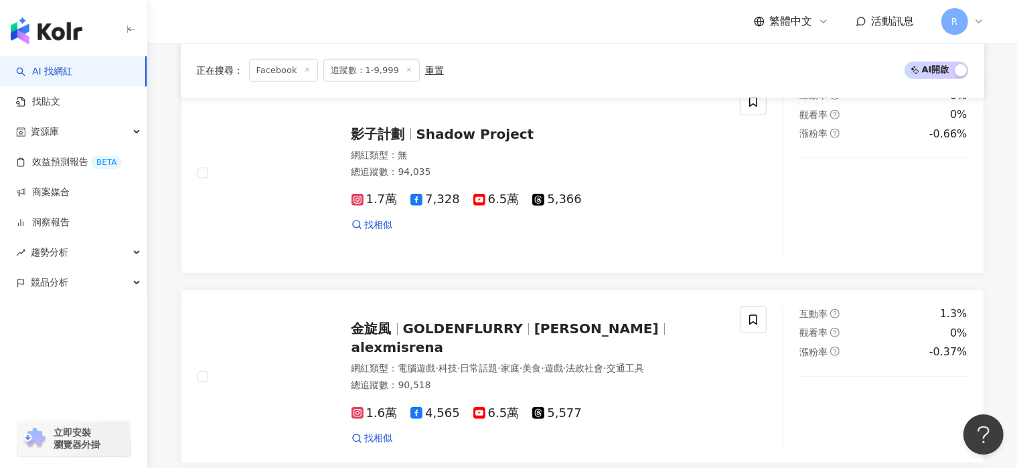
scroll to position [2316, 0]
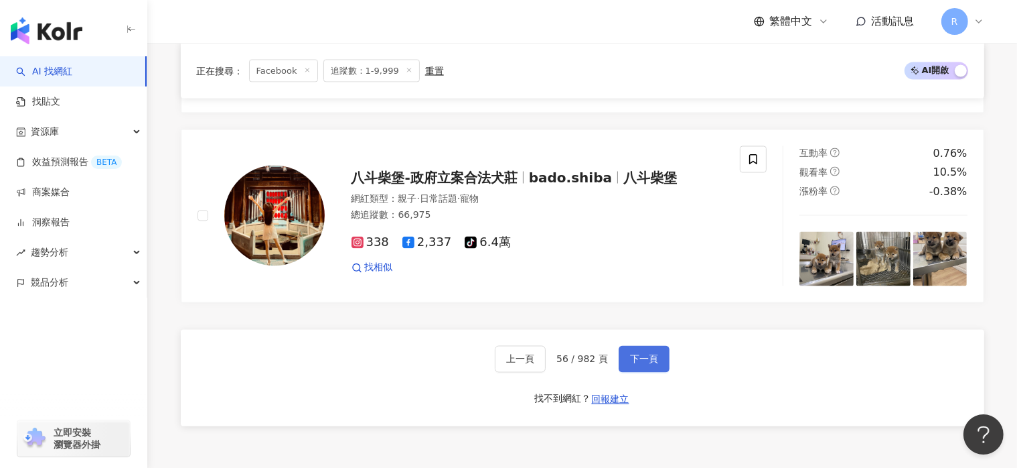
click at [656, 353] on button "下一頁" at bounding box center [644, 359] width 51 height 27
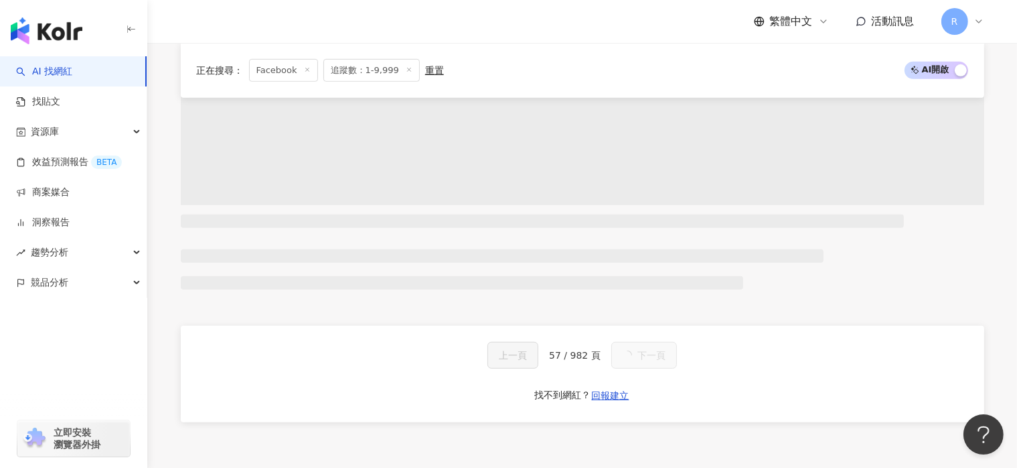
scroll to position [2441, 0]
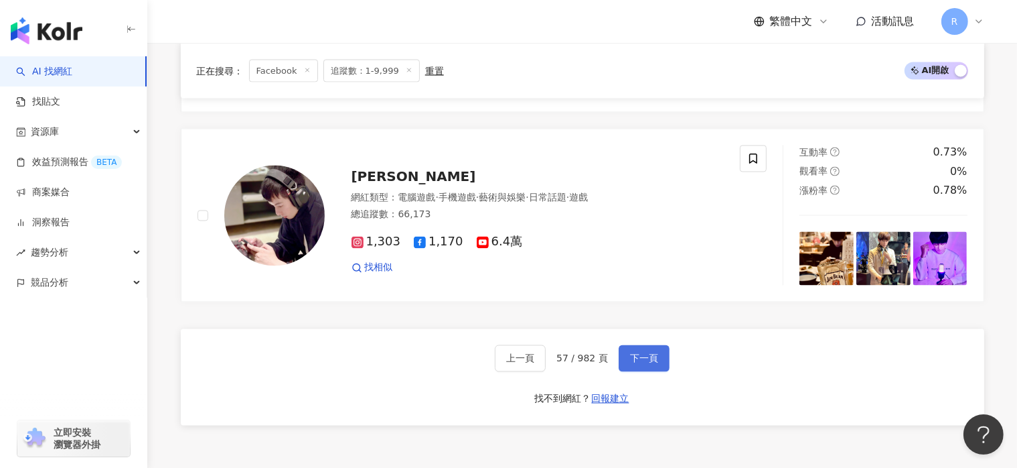
click at [656, 353] on button "下一頁" at bounding box center [644, 358] width 51 height 27
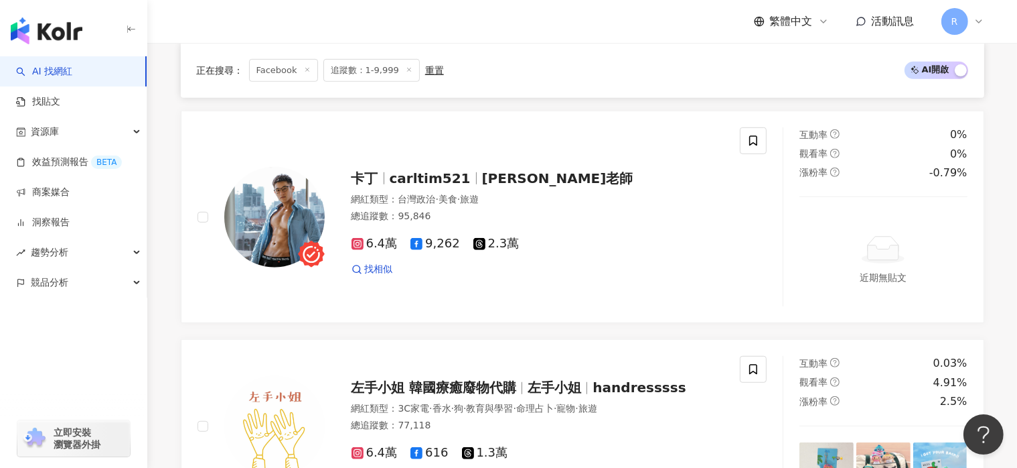
scroll to position [2443, 0]
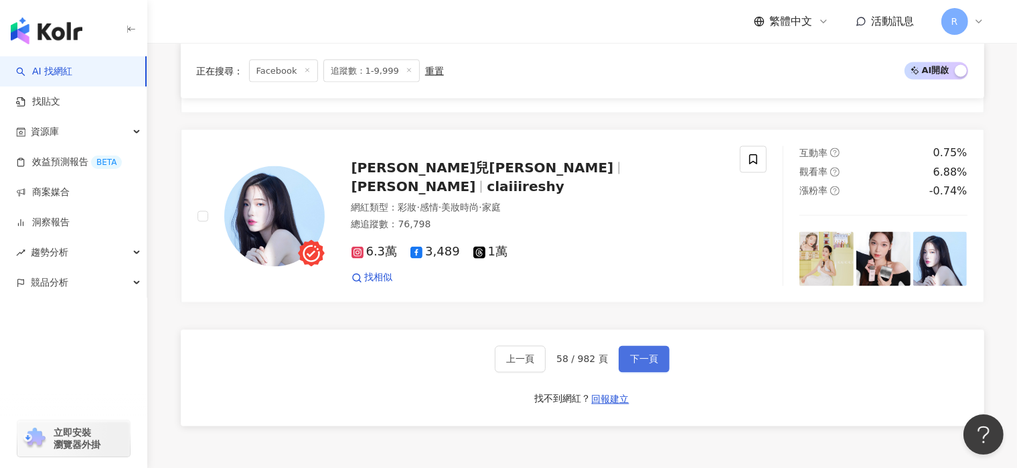
click at [656, 353] on button "下一頁" at bounding box center [644, 359] width 51 height 27
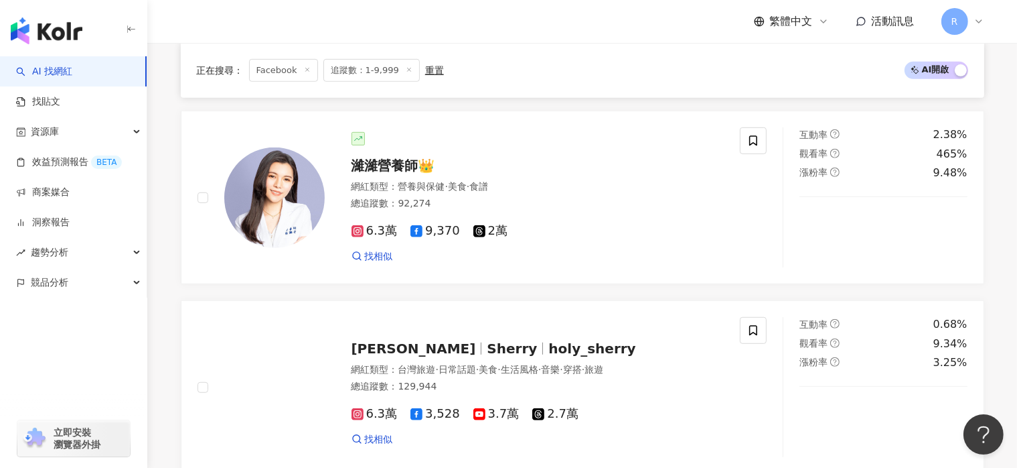
scroll to position [2441, 0]
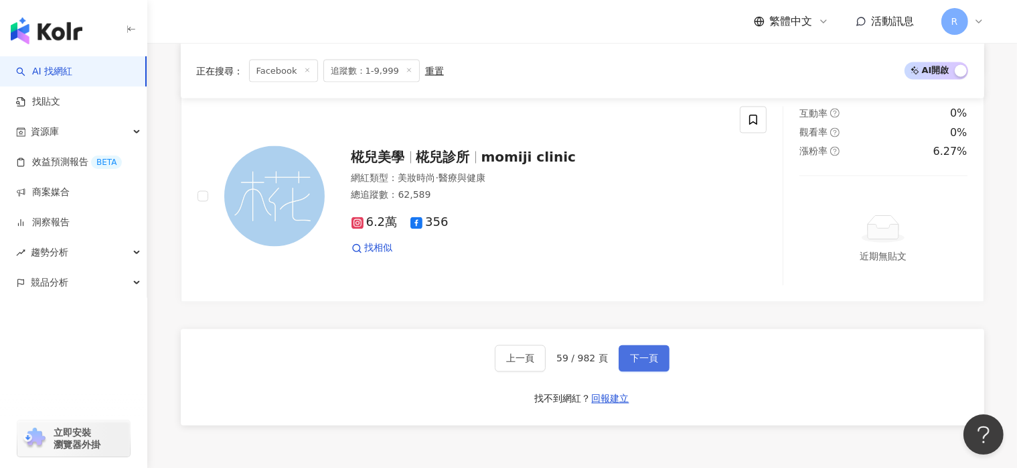
click at [656, 353] on button "下一頁" at bounding box center [644, 358] width 51 height 27
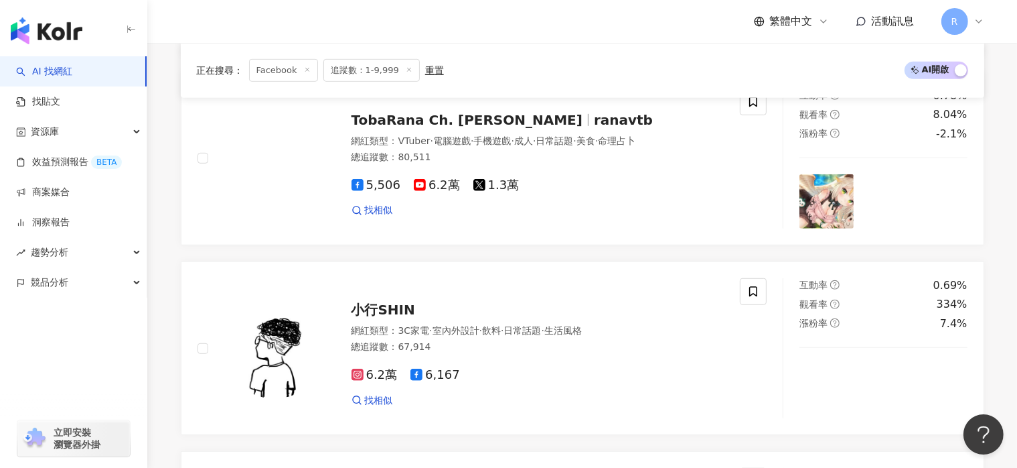
scroll to position [2366, 0]
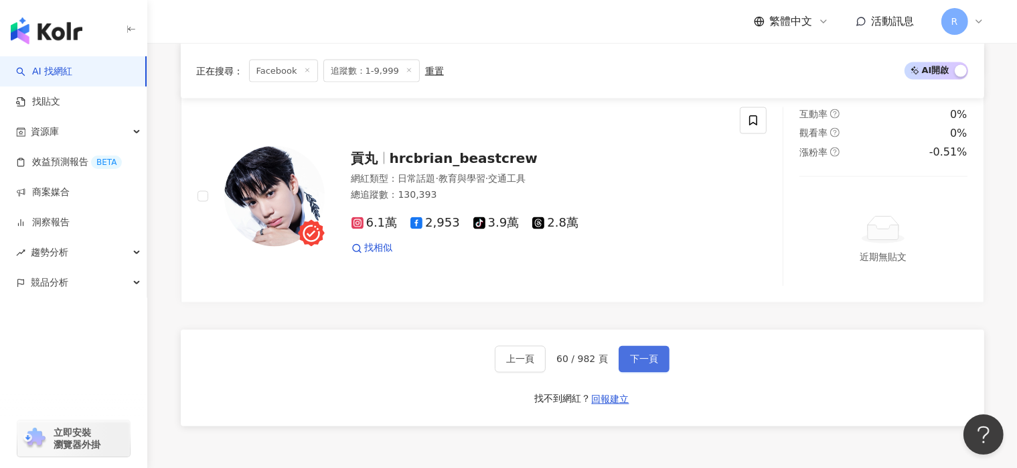
click at [646, 354] on span "下一頁" at bounding box center [644, 359] width 28 height 11
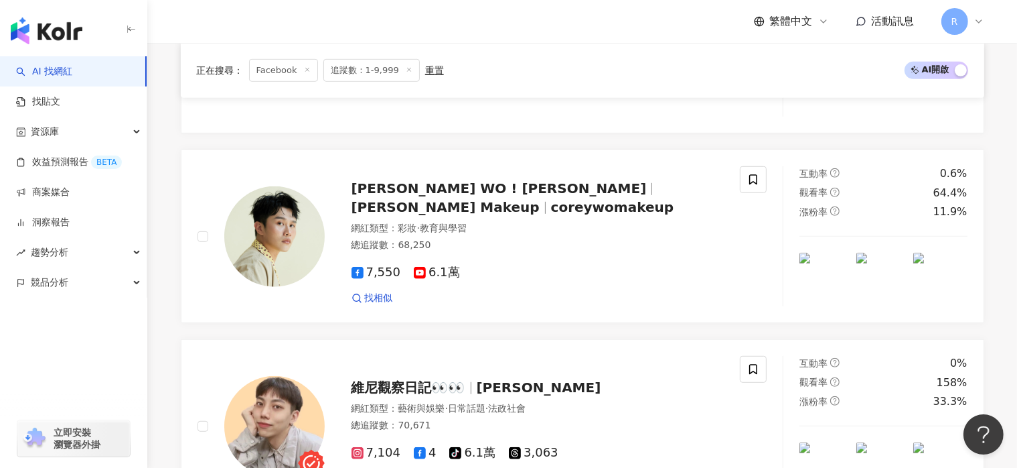
scroll to position [2326, 0]
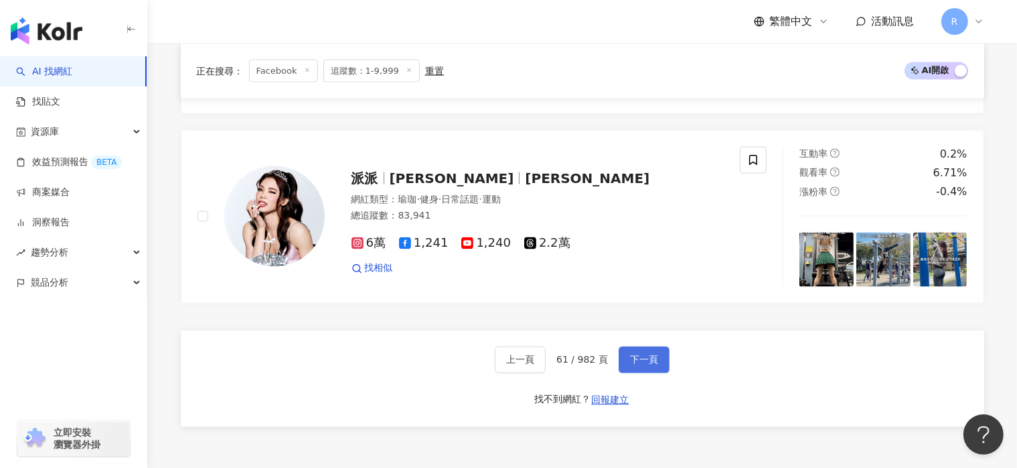
click at [649, 354] on span "下一頁" at bounding box center [644, 359] width 28 height 11
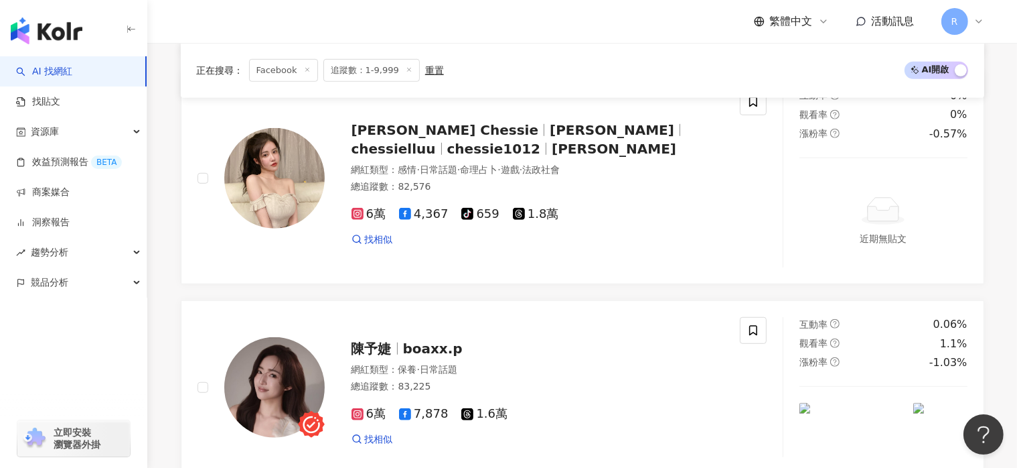
scroll to position [2433, 0]
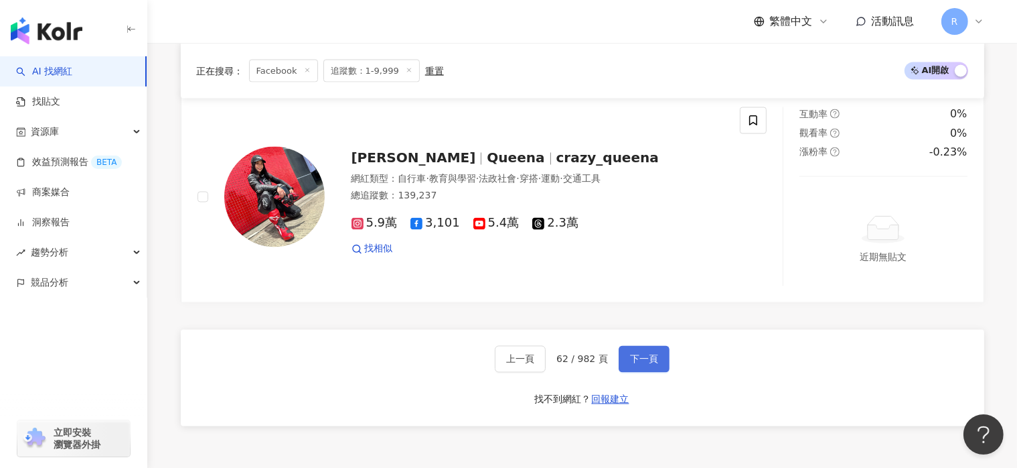
click at [649, 354] on span "下一頁" at bounding box center [644, 359] width 28 height 11
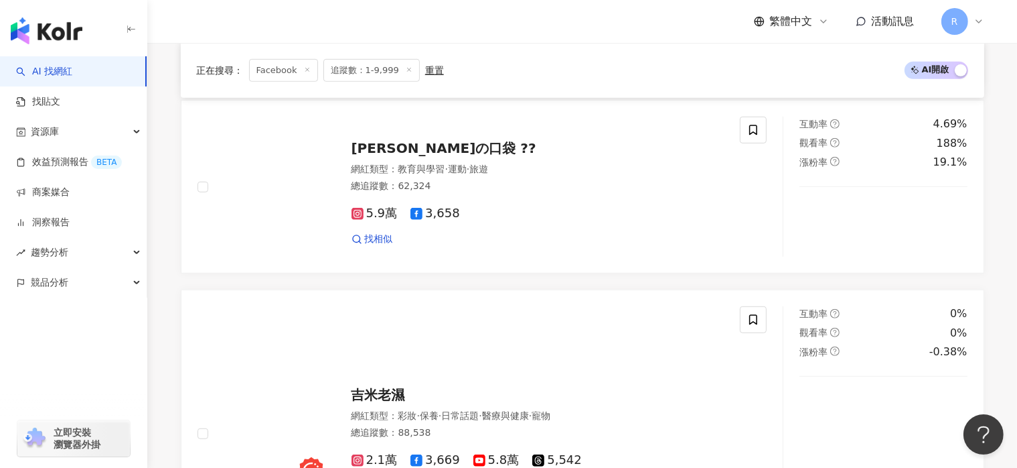
scroll to position [2390, 0]
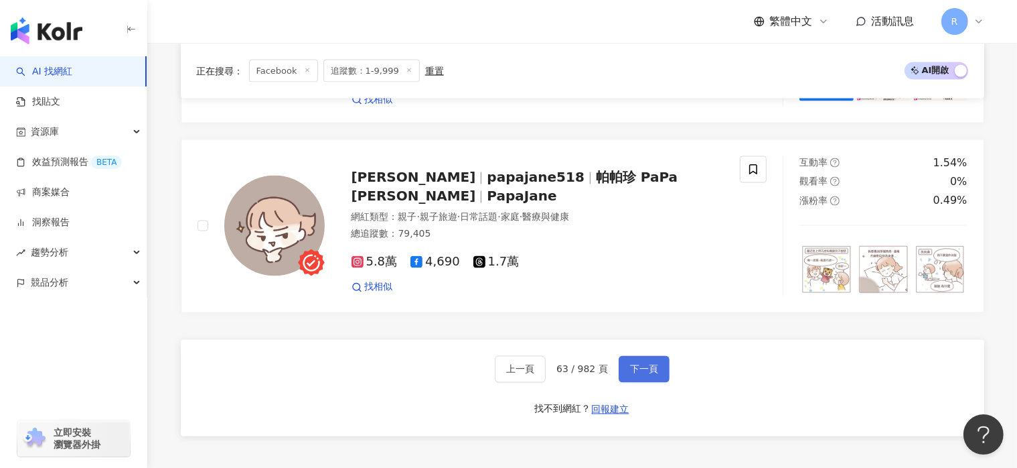
click at [644, 364] on span "下一頁" at bounding box center [644, 369] width 28 height 11
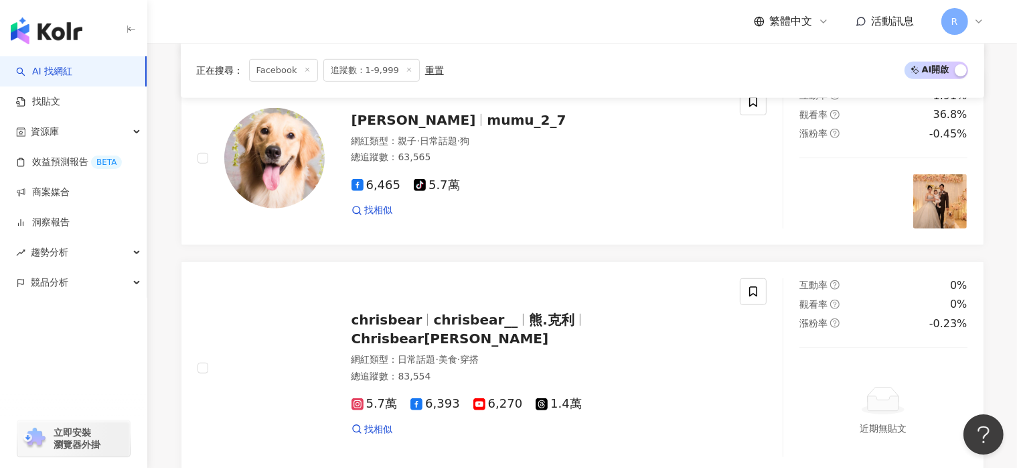
scroll to position [2433, 0]
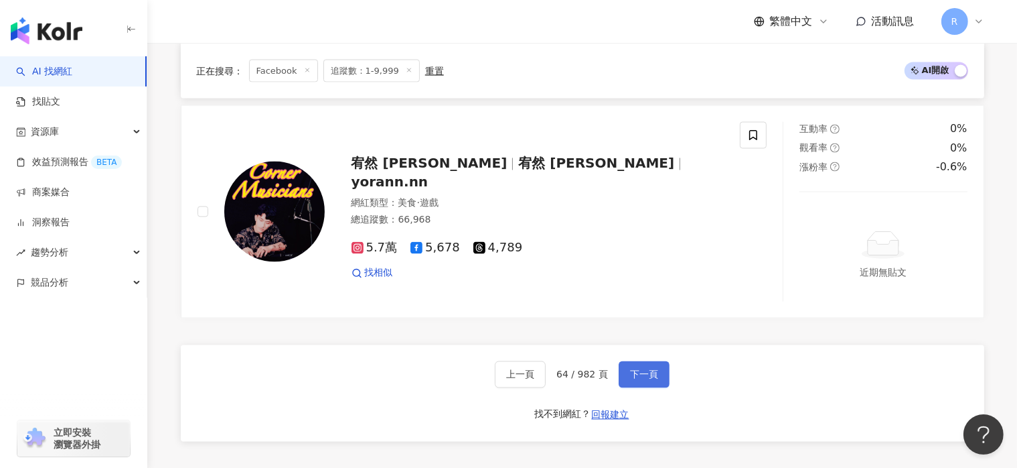
click at [650, 361] on button "下一頁" at bounding box center [644, 374] width 51 height 27
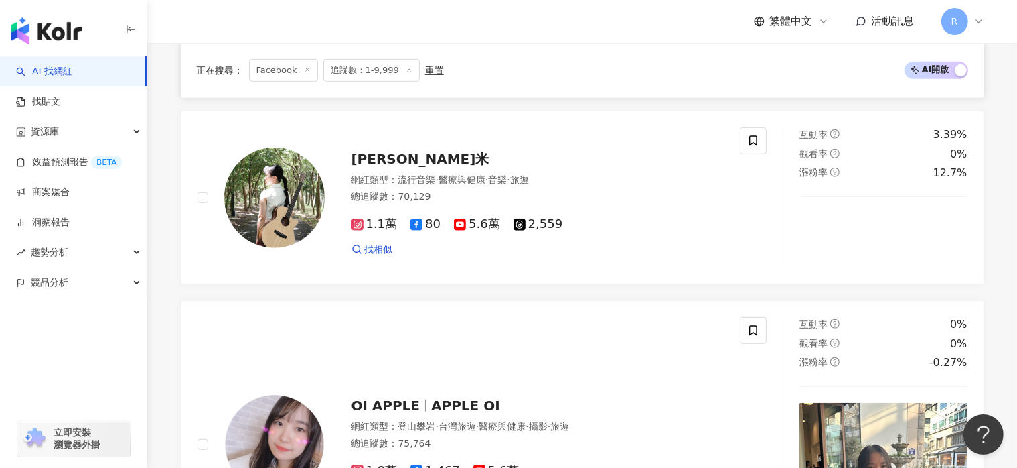
scroll to position [2632, 0]
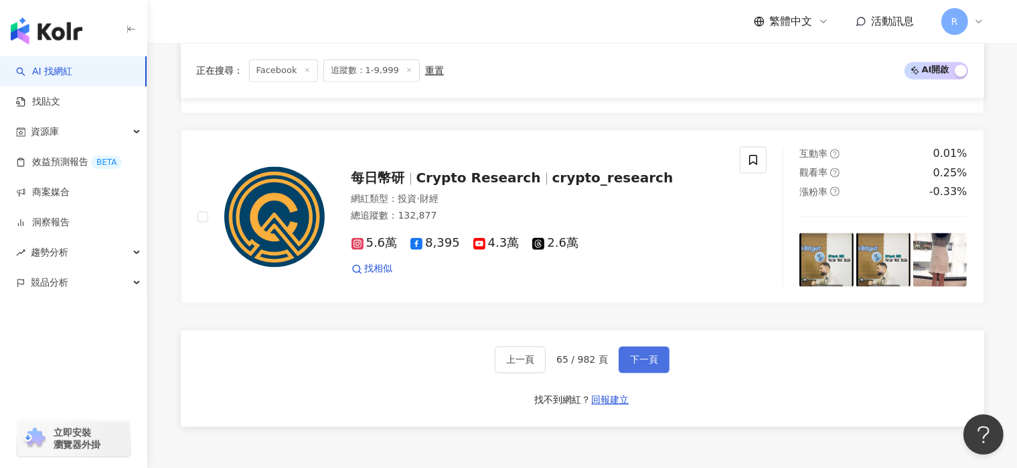
click at [647, 354] on span "下一頁" at bounding box center [644, 359] width 28 height 11
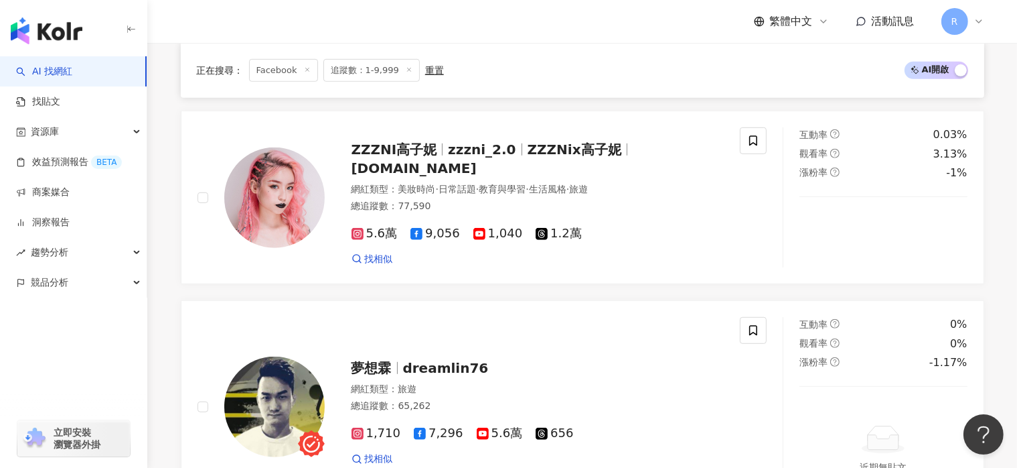
scroll to position [2366, 0]
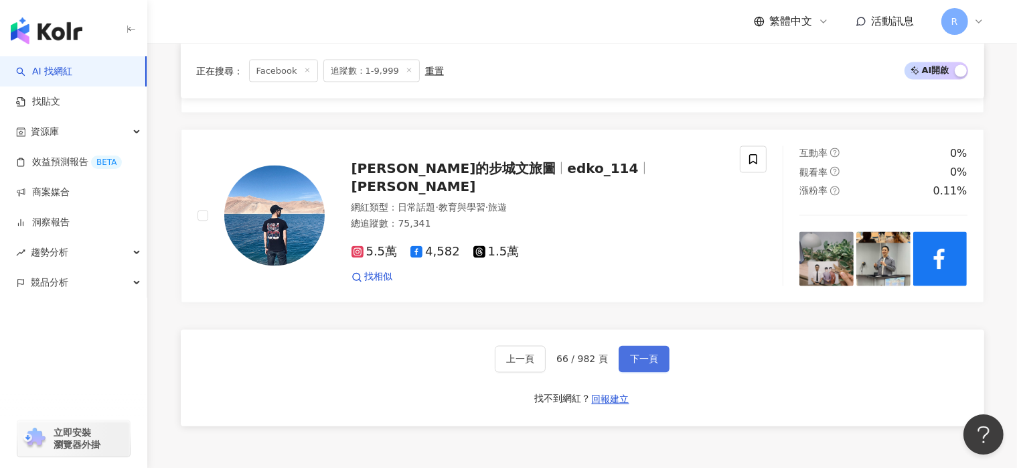
click at [636, 354] on span "下一頁" at bounding box center [644, 359] width 28 height 11
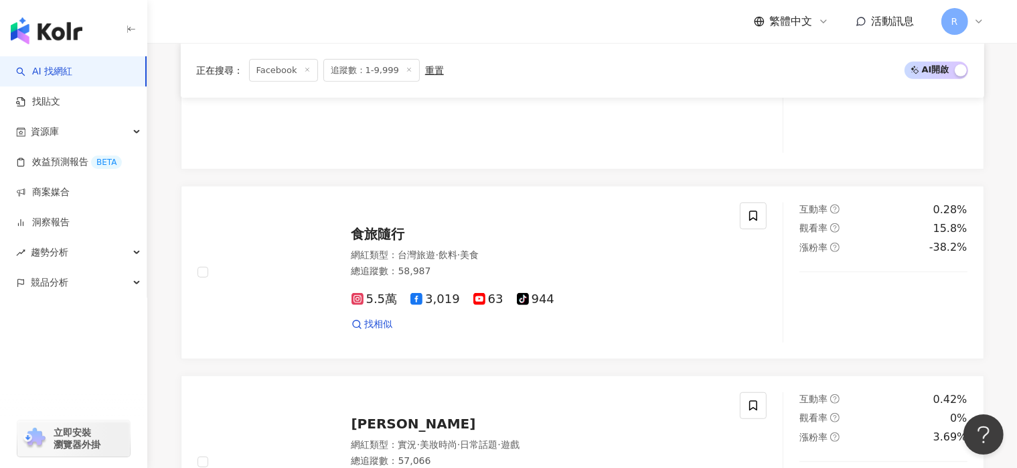
scroll to position [2554, 0]
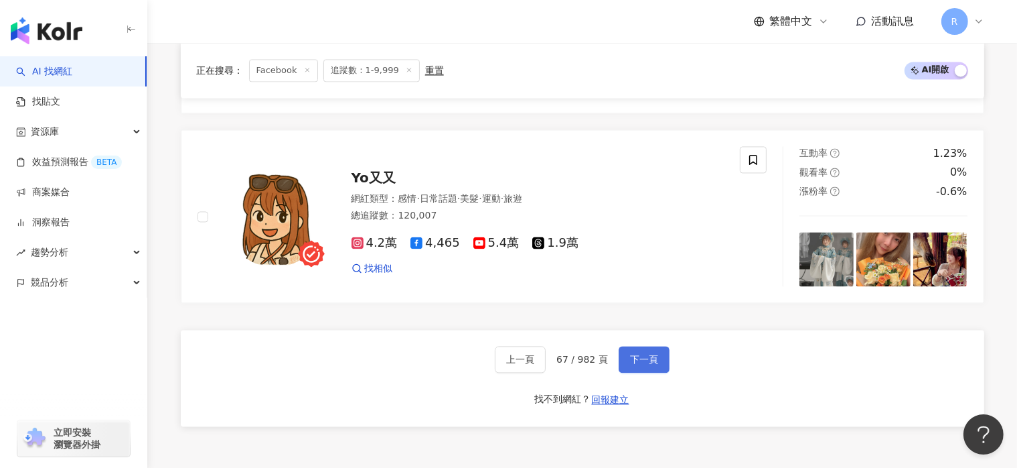
click at [641, 354] on span "下一頁" at bounding box center [644, 359] width 28 height 11
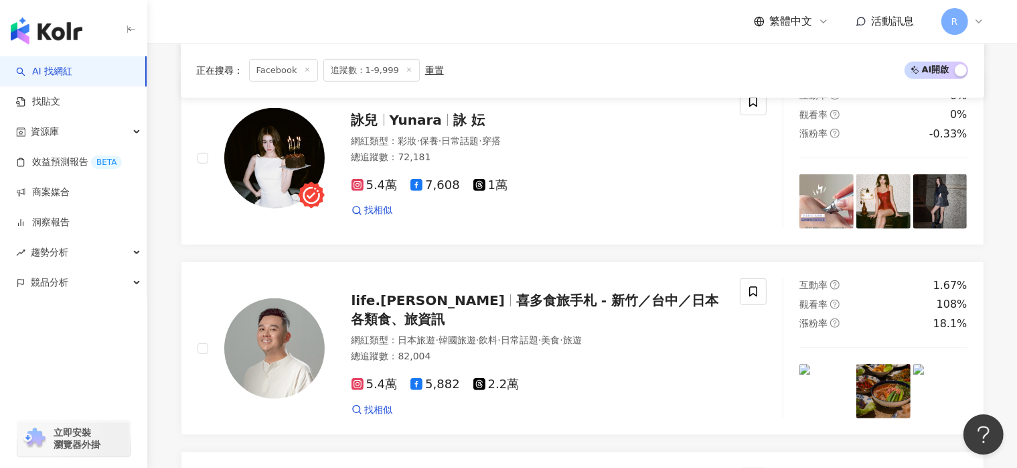
scroll to position [2325, 0]
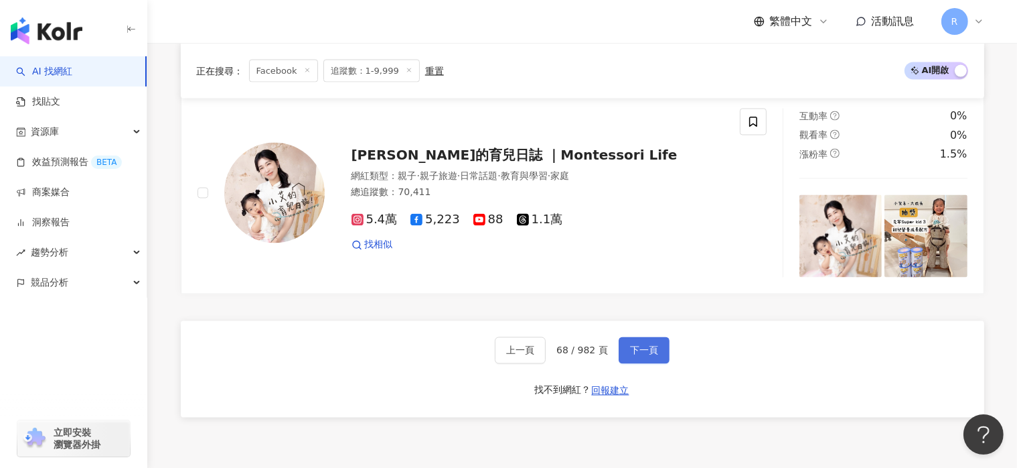
click at [642, 356] on span "下一頁" at bounding box center [644, 350] width 28 height 11
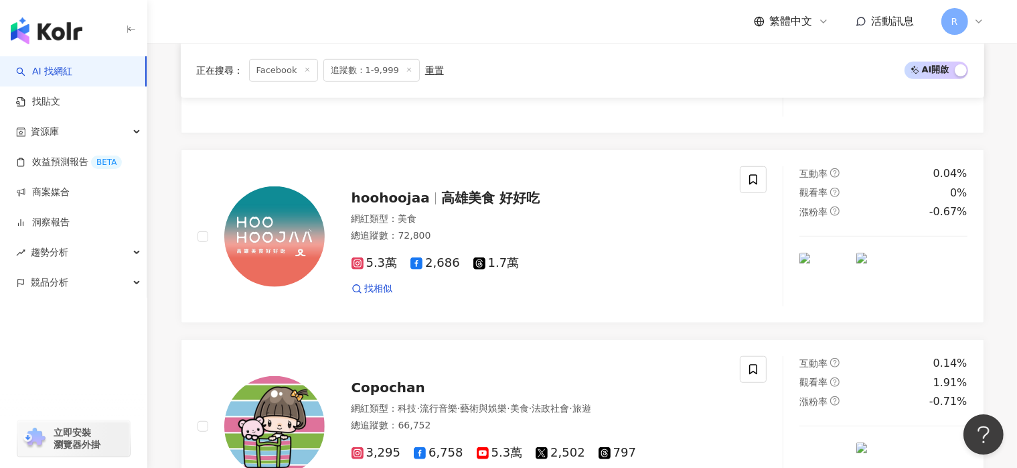
scroll to position [2479, 0]
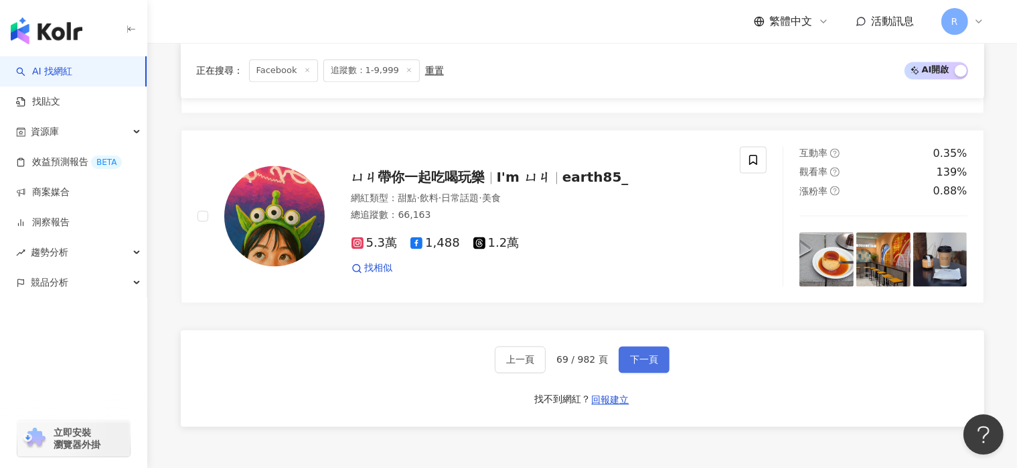
click at [647, 354] on span "下一頁" at bounding box center [644, 359] width 28 height 11
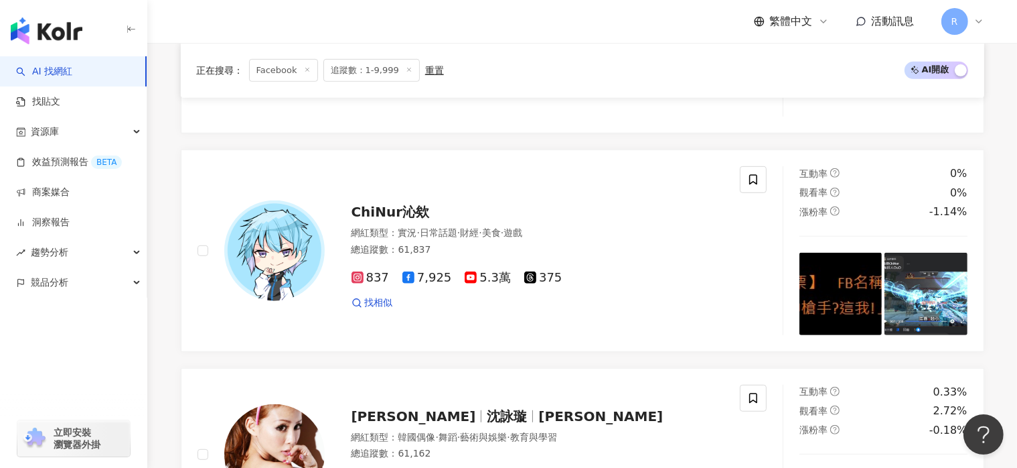
scroll to position [2394, 0]
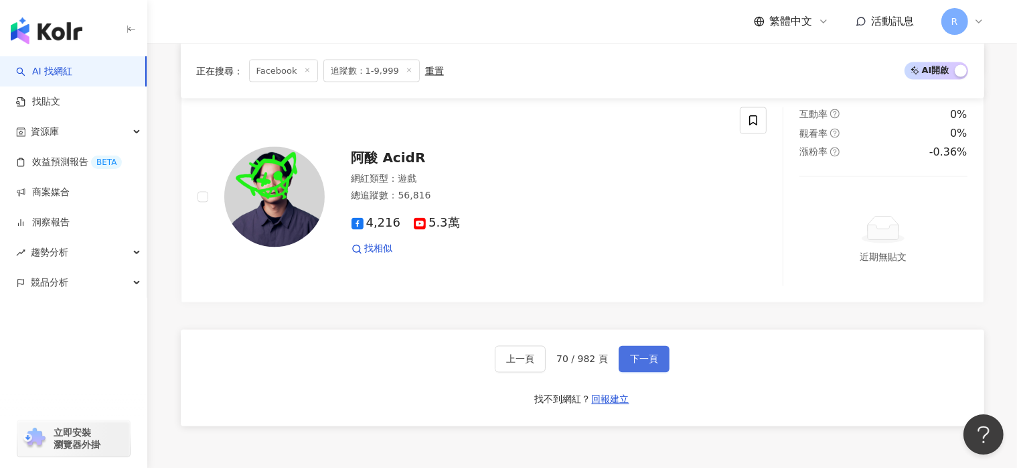
click at [662, 360] on button "下一頁" at bounding box center [644, 359] width 51 height 27
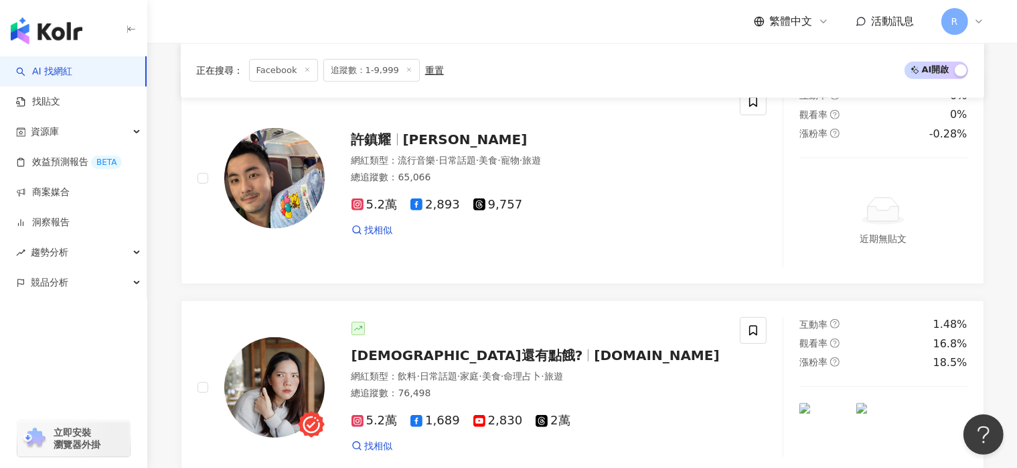
scroll to position [2366, 0]
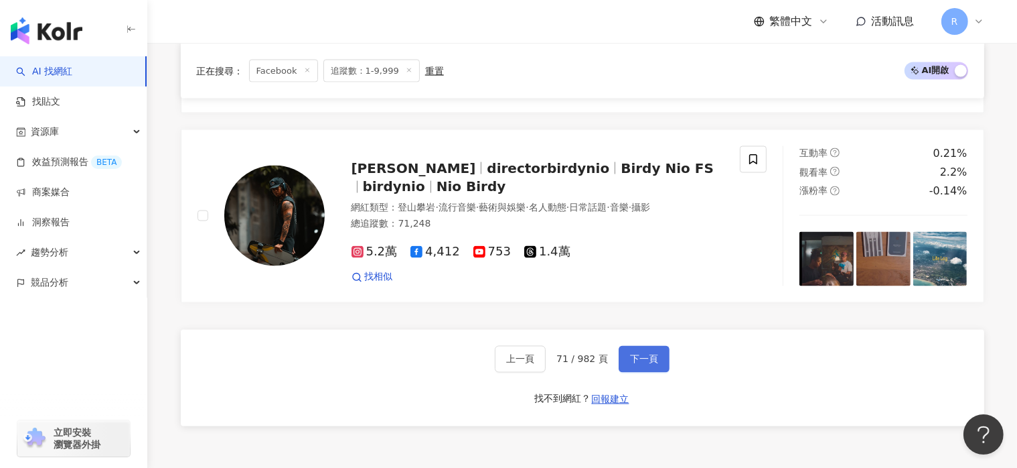
click at [648, 356] on span "下一頁" at bounding box center [644, 359] width 28 height 11
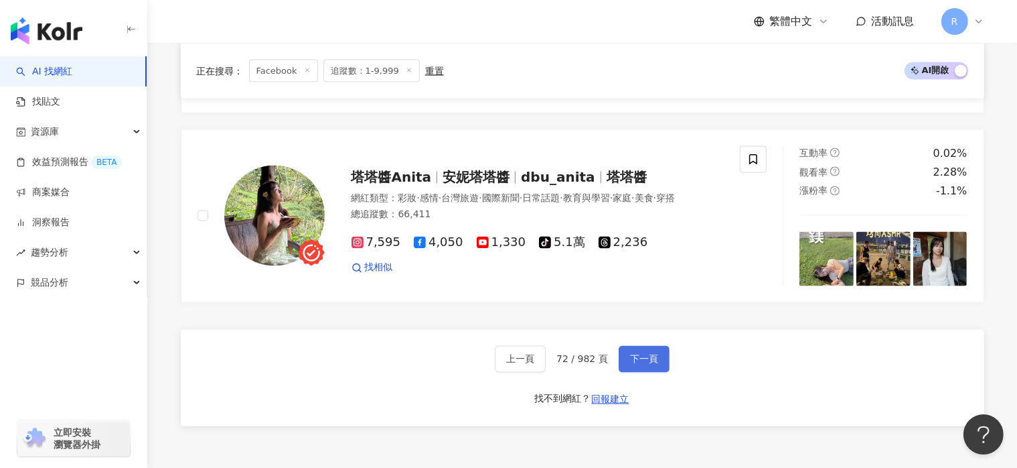
click at [653, 346] on button "下一頁" at bounding box center [644, 359] width 51 height 27
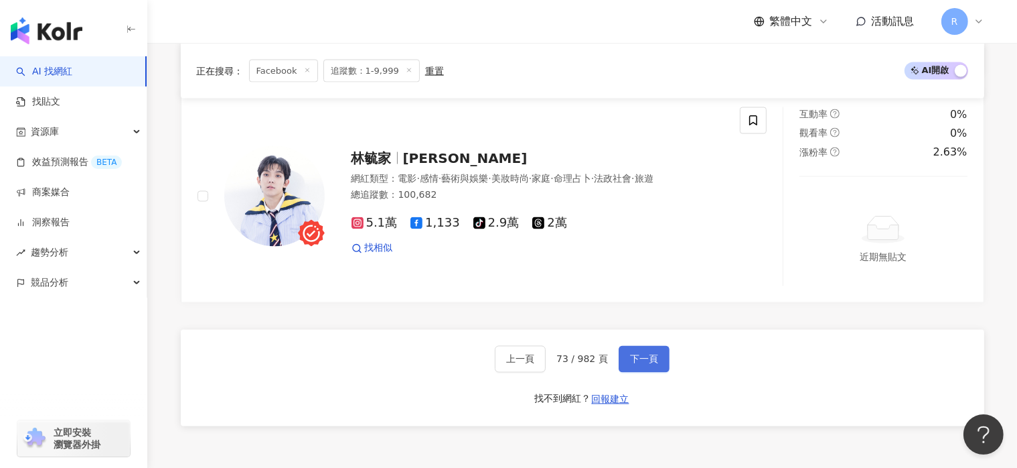
click at [653, 354] on span "下一頁" at bounding box center [644, 359] width 28 height 11
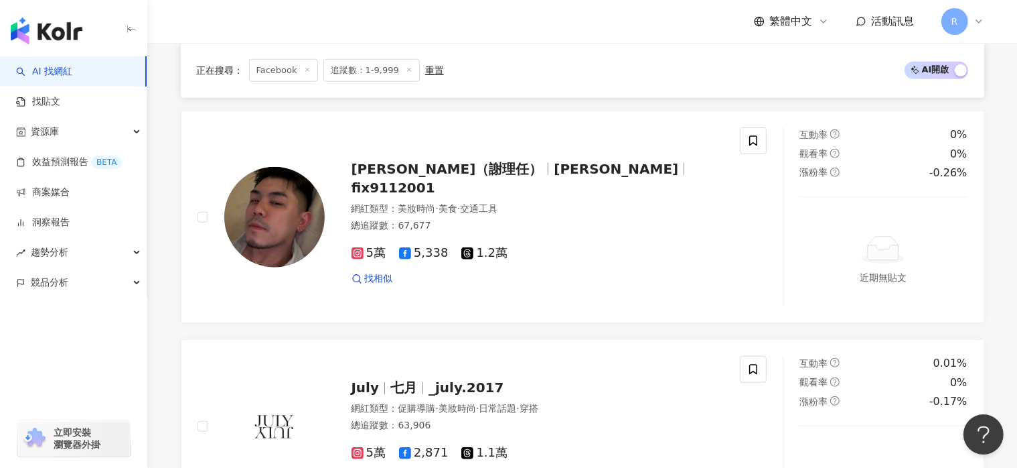
scroll to position [2593, 0]
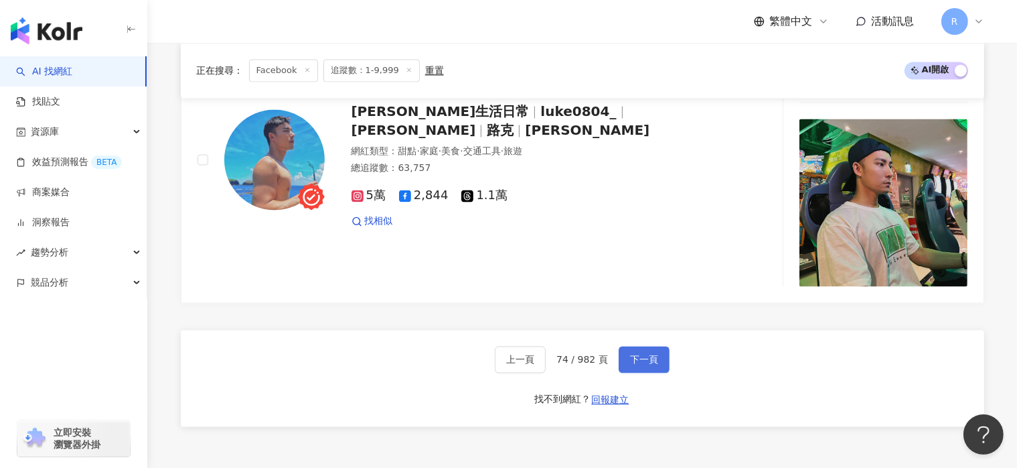
click at [651, 354] on span "下一頁" at bounding box center [644, 359] width 28 height 11
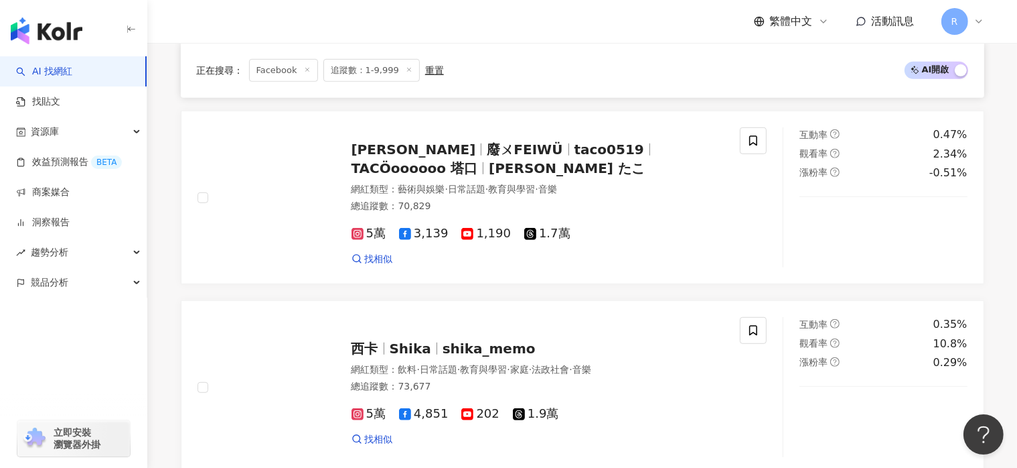
scroll to position [2557, 0]
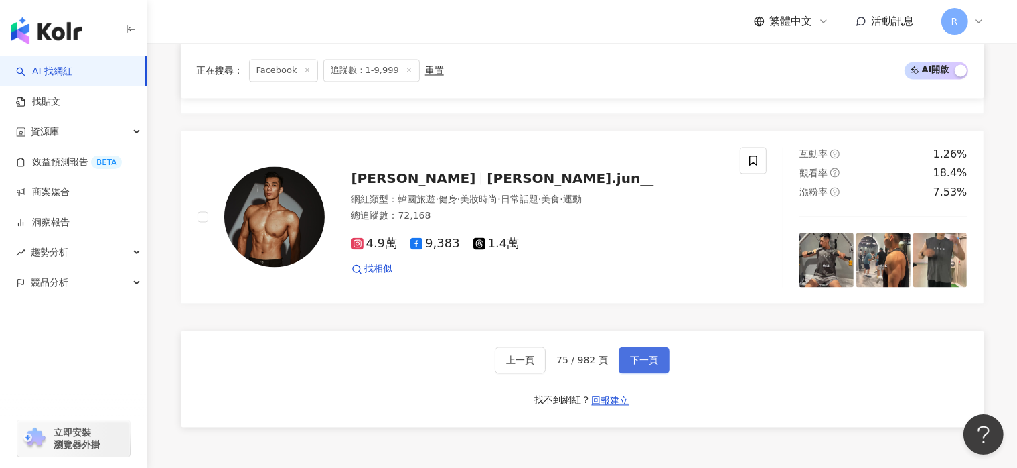
click at [651, 354] on span "下一頁" at bounding box center [644, 359] width 28 height 11
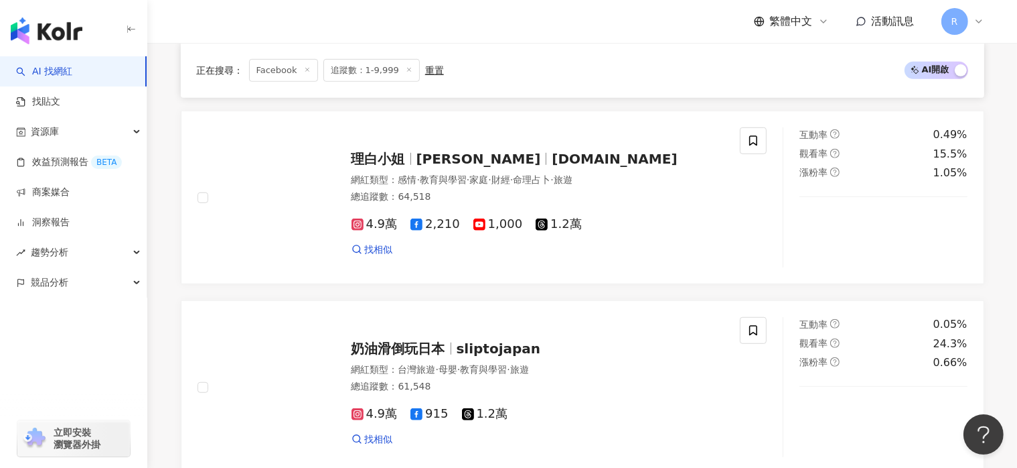
scroll to position [2404, 0]
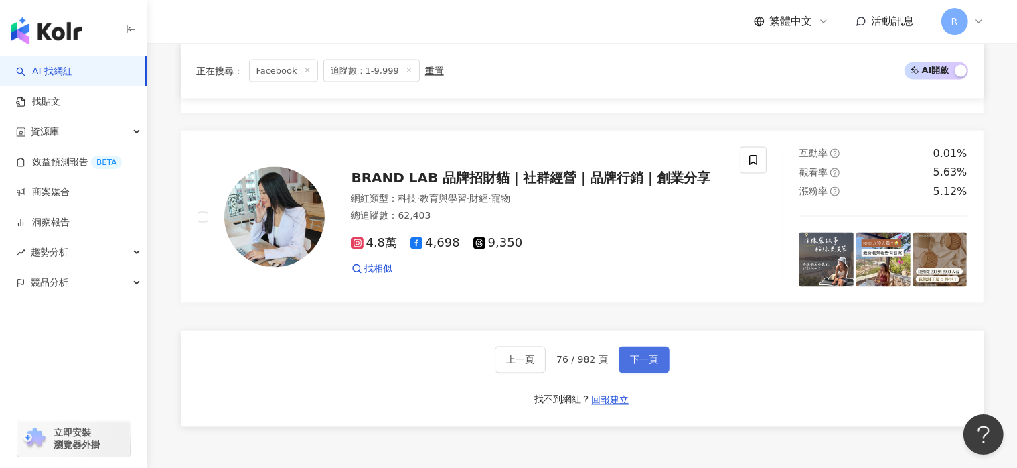
click at [651, 354] on span "下一頁" at bounding box center [644, 359] width 28 height 11
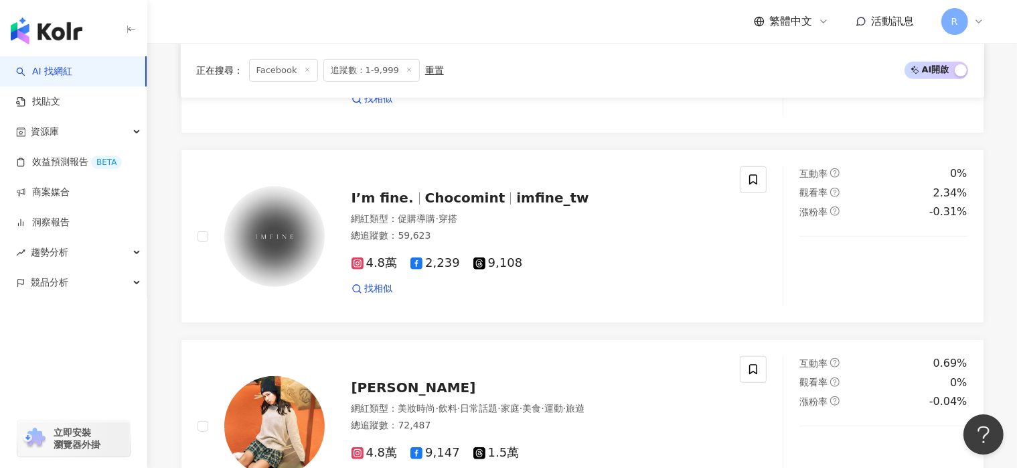
scroll to position [2518, 0]
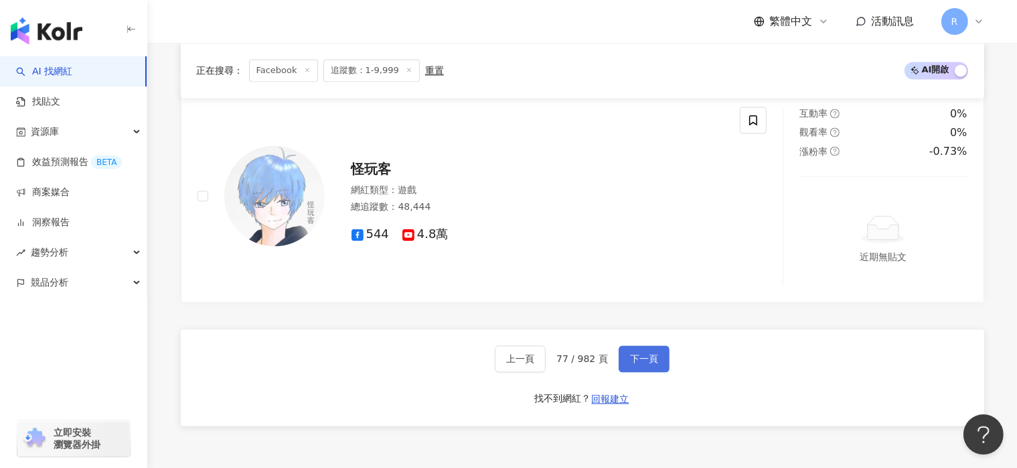
click at [651, 354] on span "下一頁" at bounding box center [644, 359] width 28 height 11
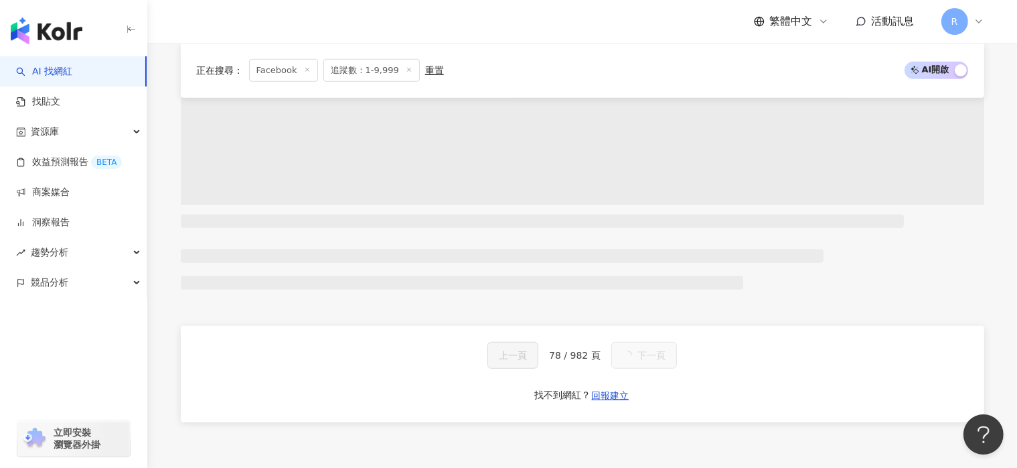
scroll to position [2366, 0]
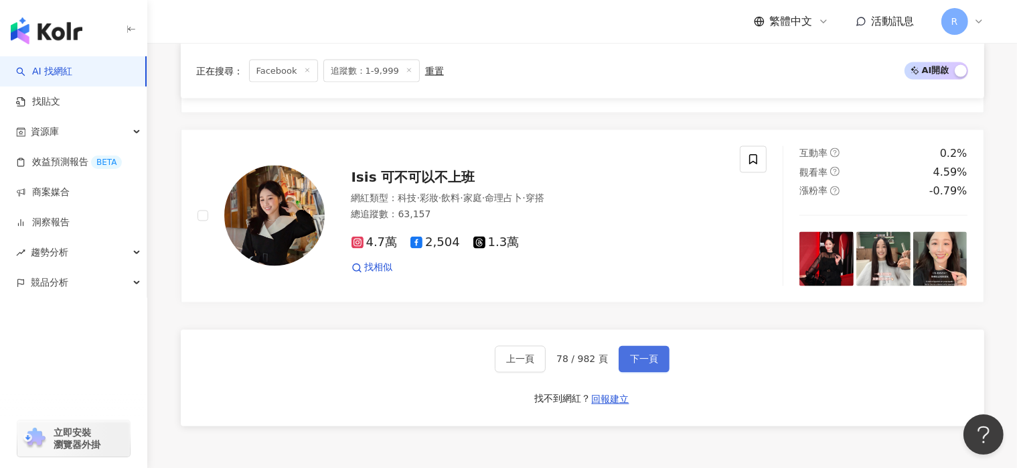
click at [652, 354] on span "下一頁" at bounding box center [644, 359] width 28 height 11
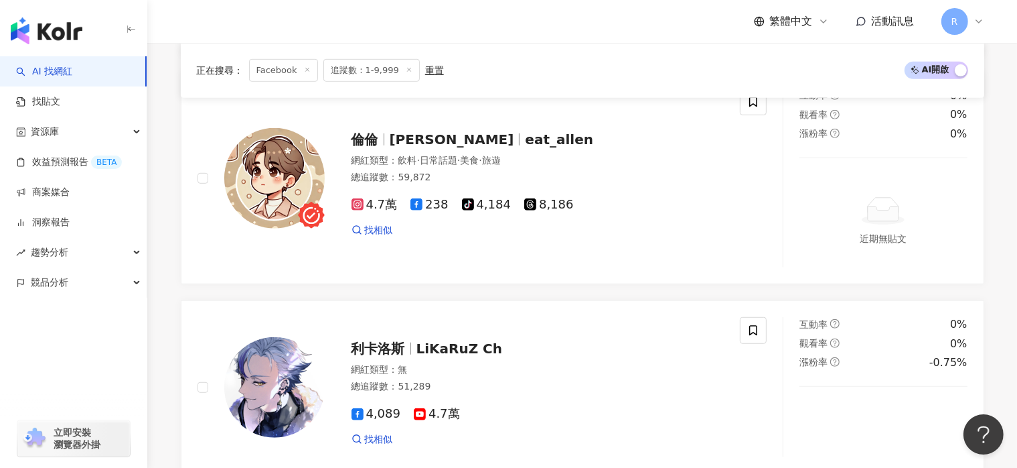
scroll to position [2441, 0]
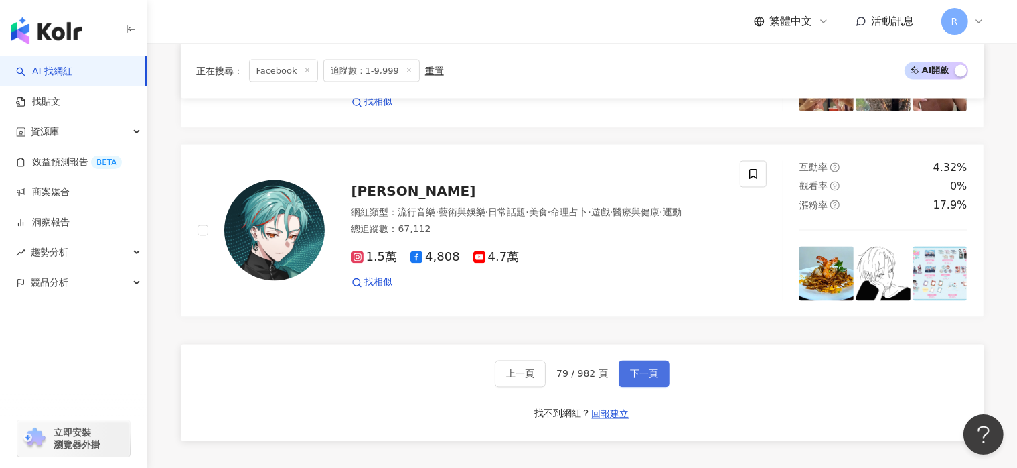
click at [652, 368] on span "下一頁" at bounding box center [644, 373] width 28 height 11
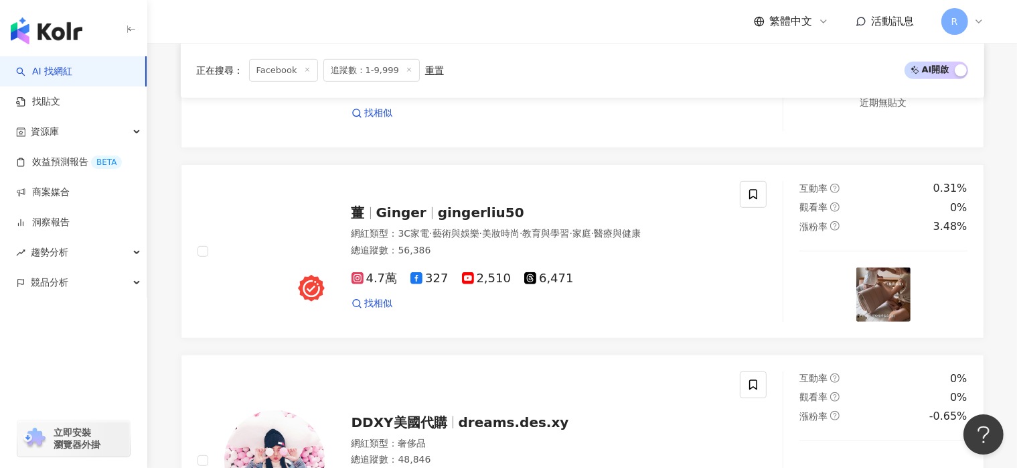
scroll to position [2518, 0]
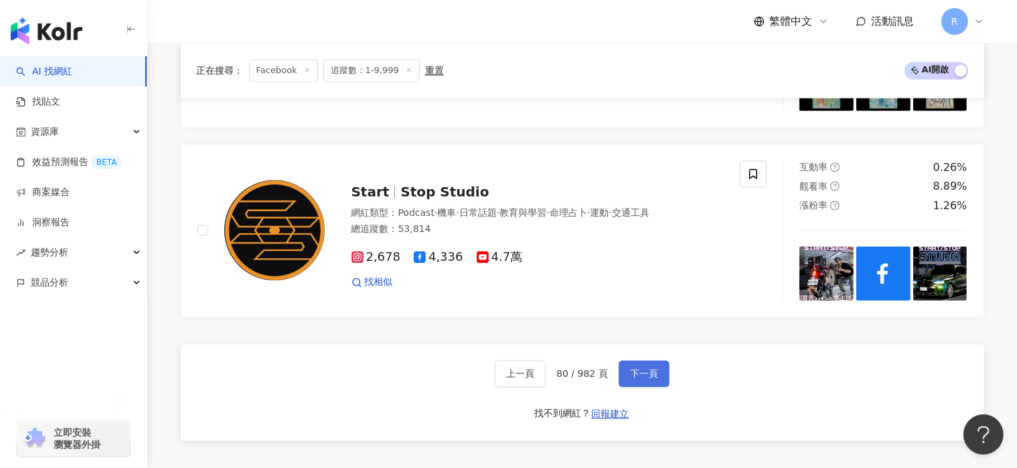
click at [654, 368] on span "下一頁" at bounding box center [644, 373] width 28 height 11
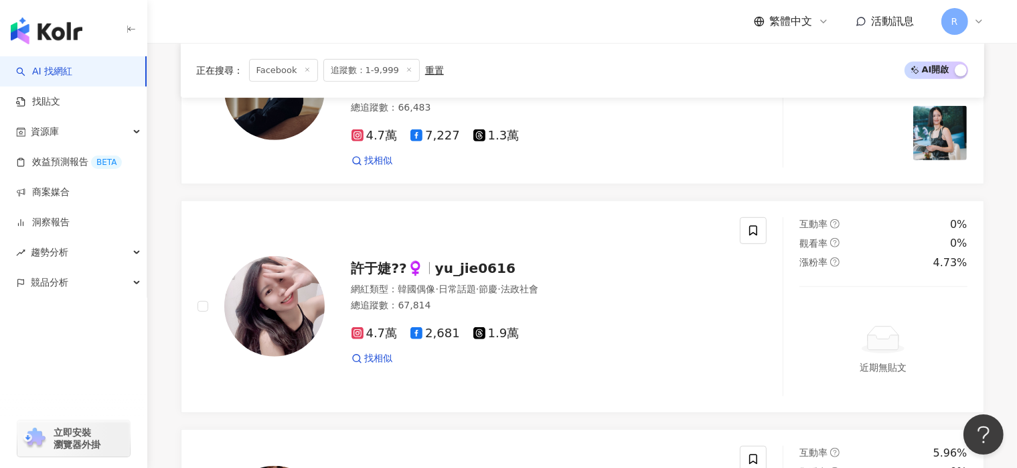
scroll to position [2632, 0]
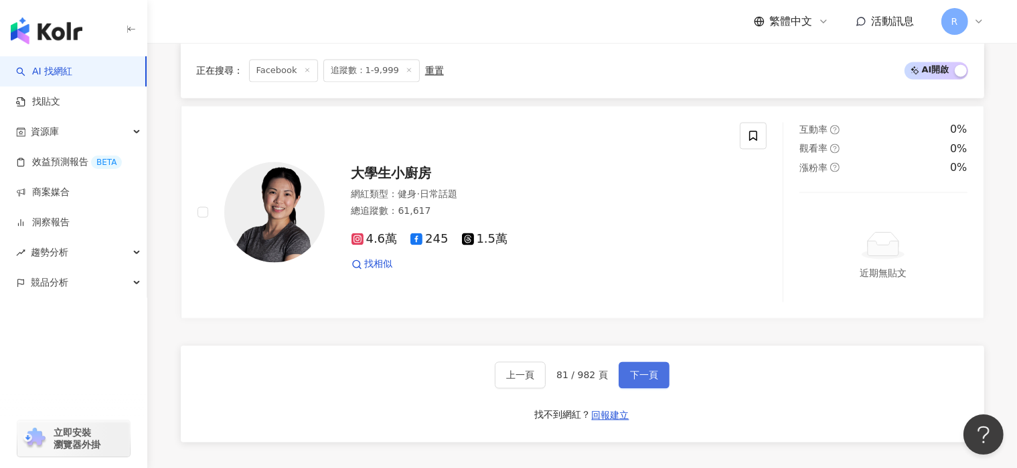
click at [659, 361] on button "下一頁" at bounding box center [644, 374] width 51 height 27
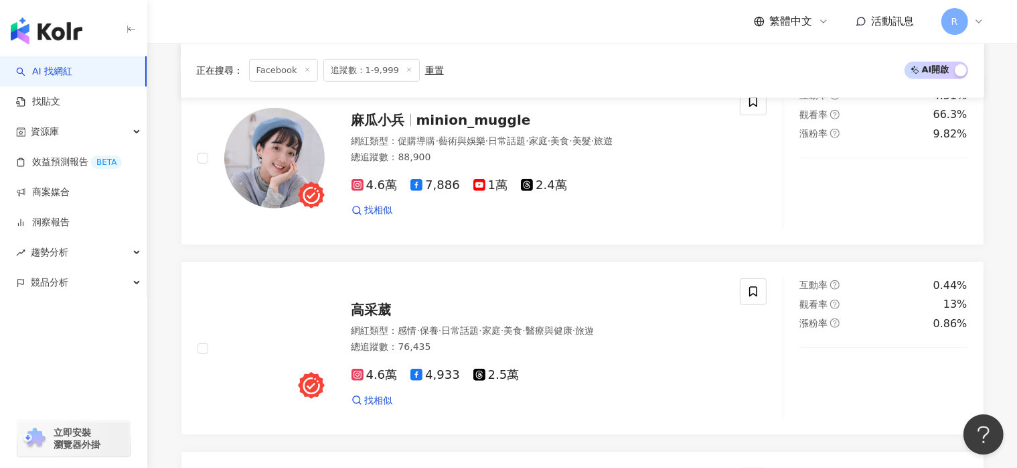
scroll to position [2366, 0]
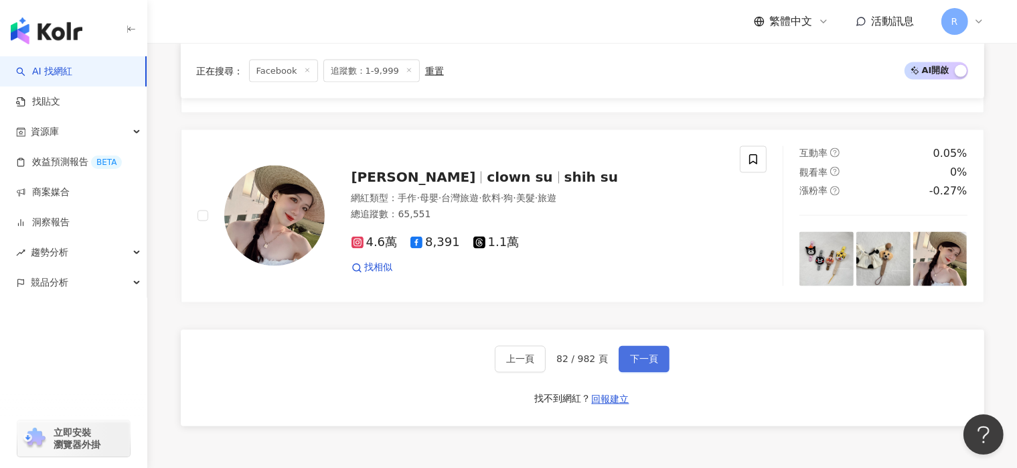
click at [662, 350] on button "下一頁" at bounding box center [644, 359] width 51 height 27
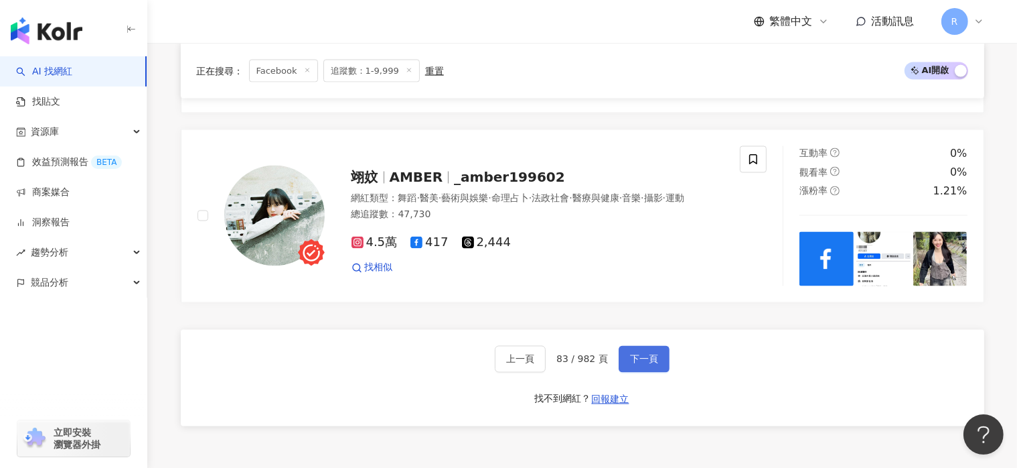
click at [664, 349] on button "下一頁" at bounding box center [644, 359] width 51 height 27
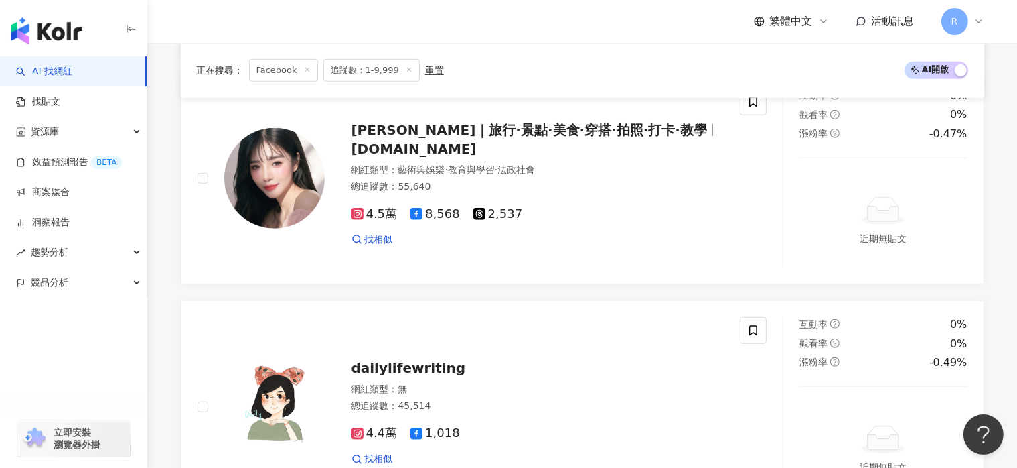
scroll to position [2518, 0]
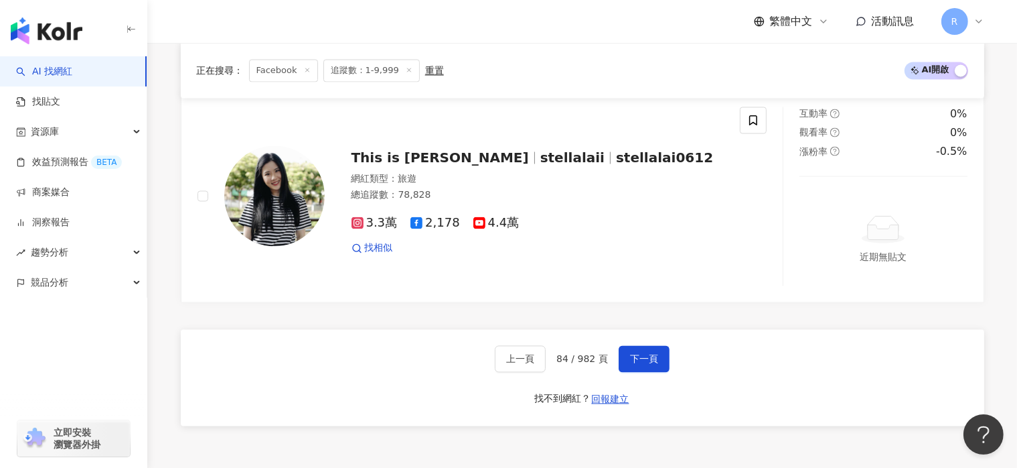
click at [673, 360] on div "上一頁 84 / 982 頁 下一頁 找不到網紅？ 回報建立" at bounding box center [583, 378] width 804 height 96
click at [660, 358] on button "下一頁" at bounding box center [644, 359] width 51 height 27
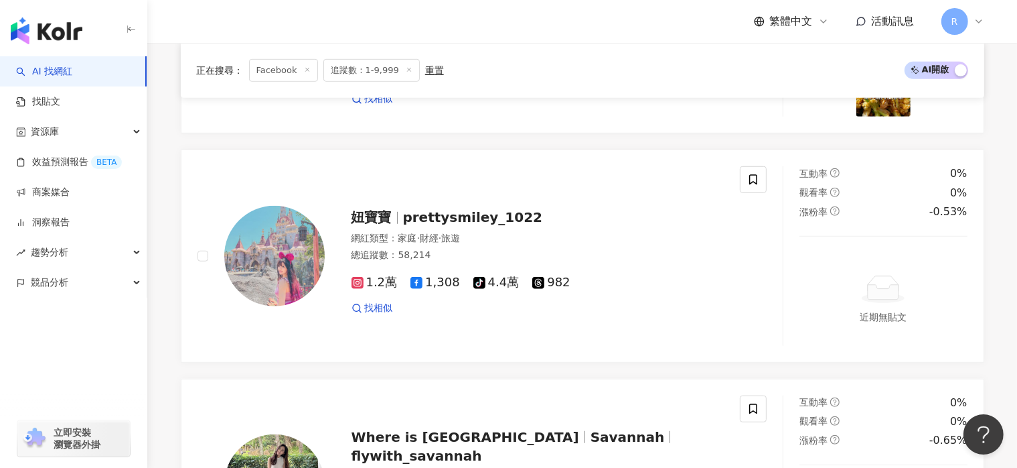
scroll to position [2510, 0]
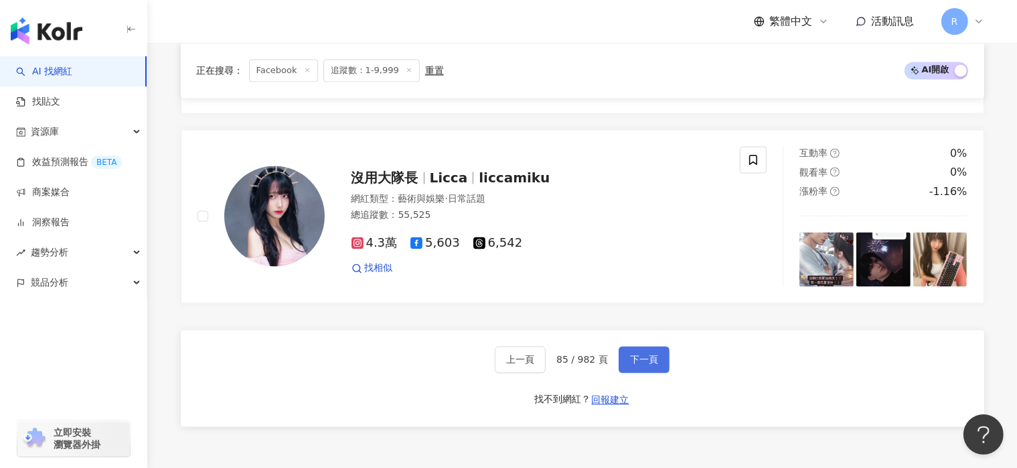
click at [664, 356] on button "下一頁" at bounding box center [644, 359] width 51 height 27
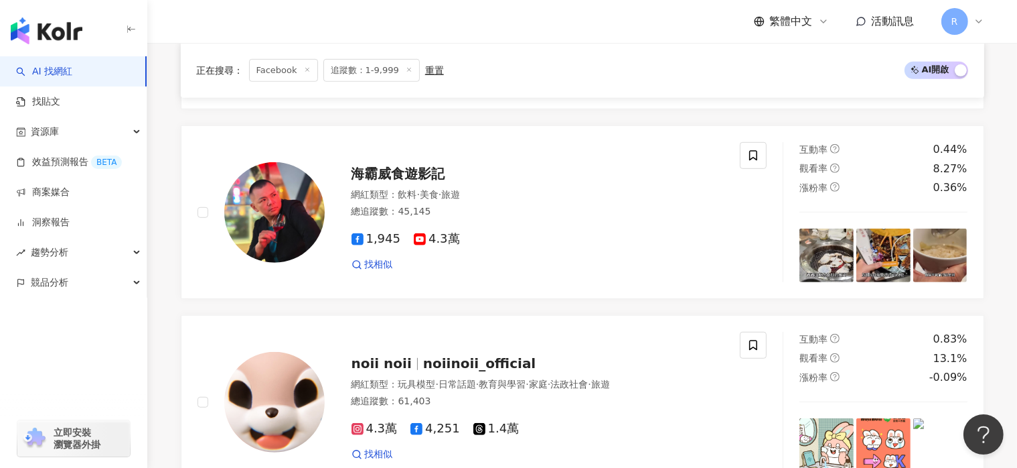
scroll to position [2479, 0]
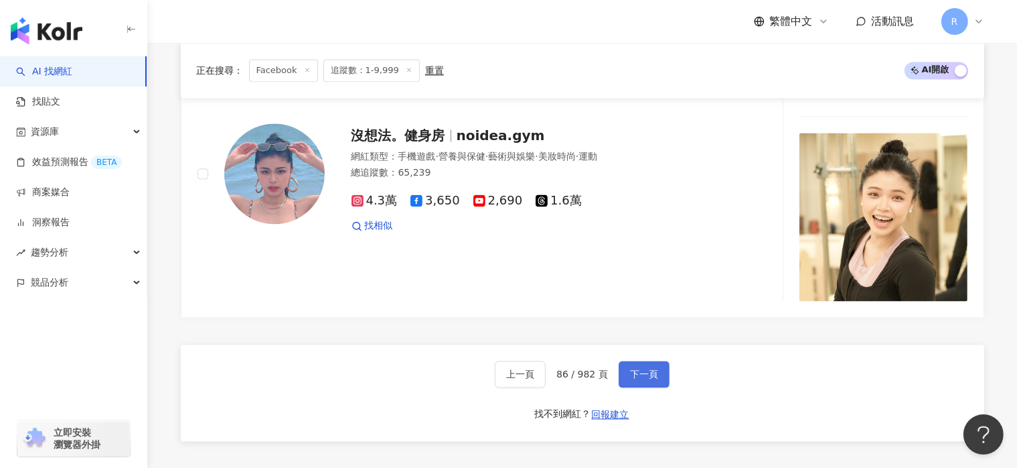
click at [654, 369] on span "下一頁" at bounding box center [644, 374] width 28 height 11
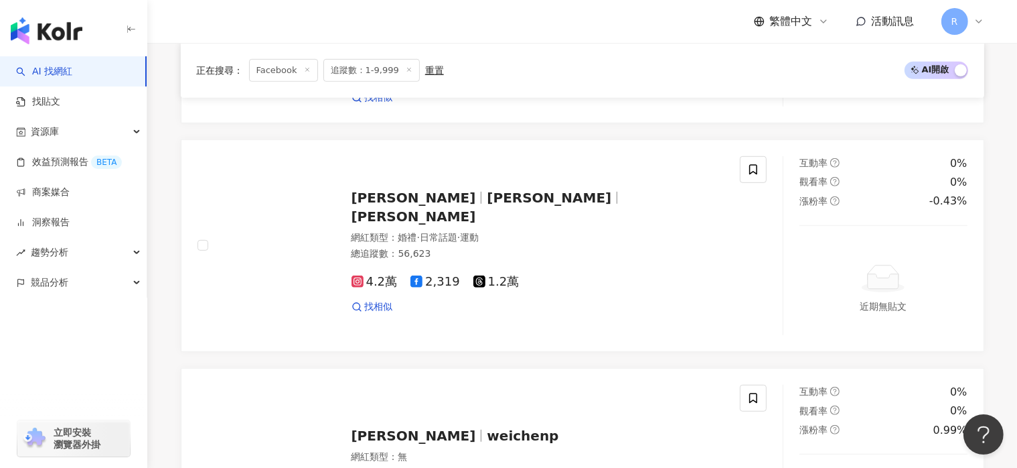
scroll to position [2500, 0]
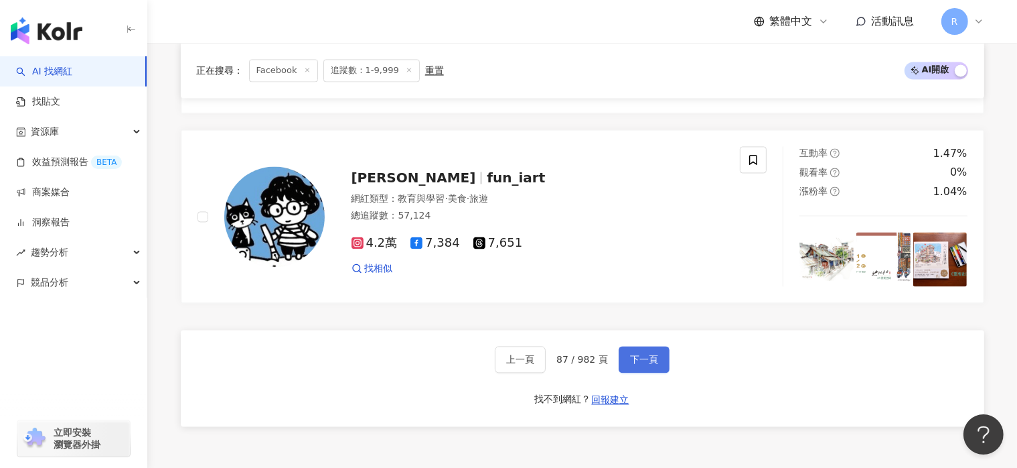
click at [656, 355] on button "下一頁" at bounding box center [644, 359] width 51 height 27
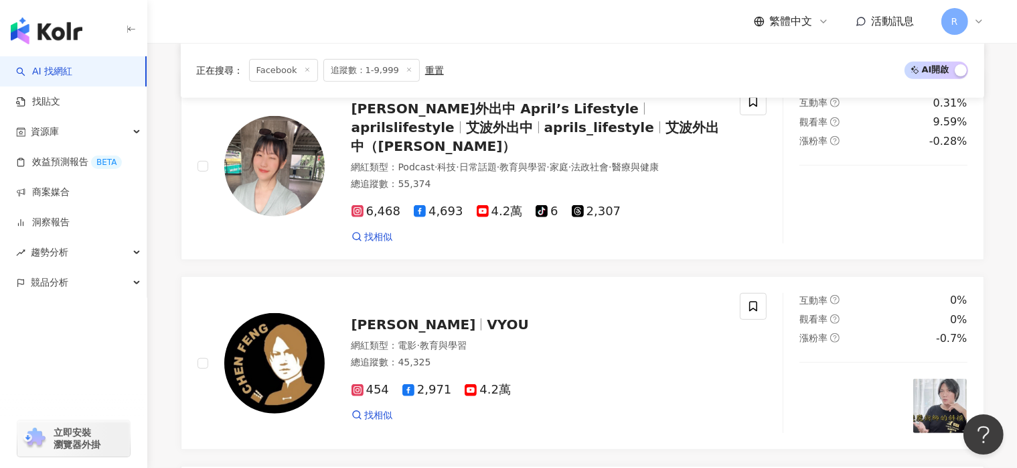
scroll to position [2366, 0]
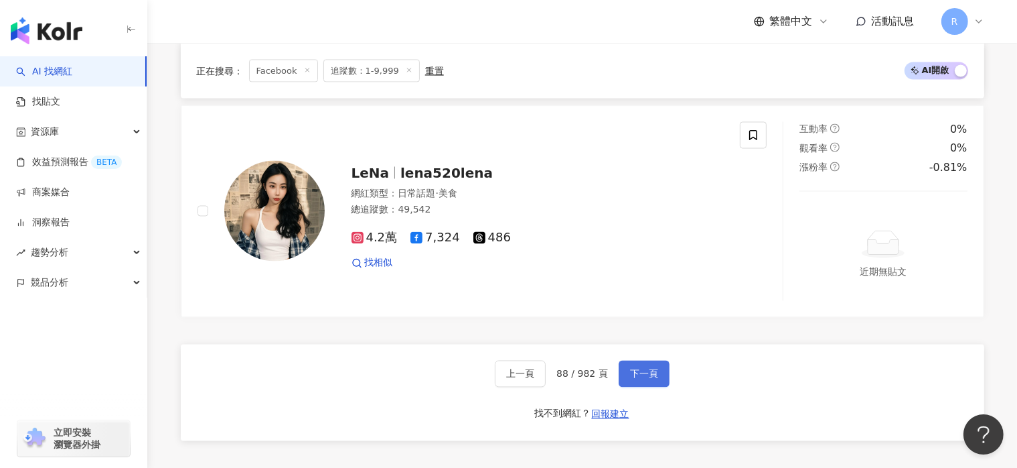
click at [664, 360] on button "下一頁" at bounding box center [644, 373] width 51 height 27
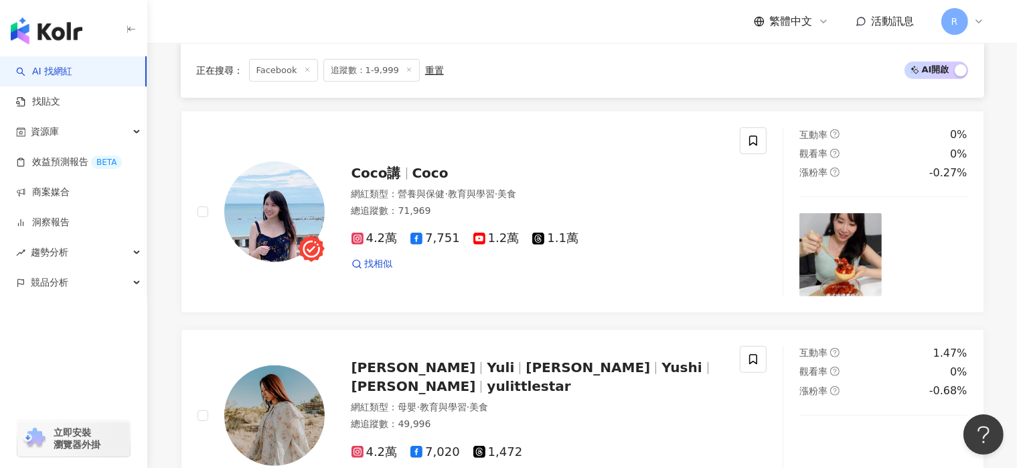
scroll to position [2508, 0]
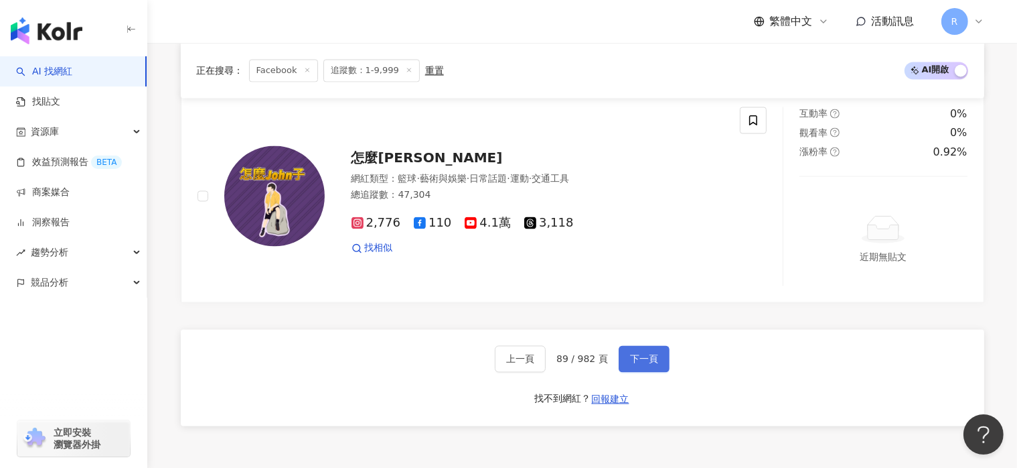
click at [658, 350] on button "下一頁" at bounding box center [644, 359] width 51 height 27
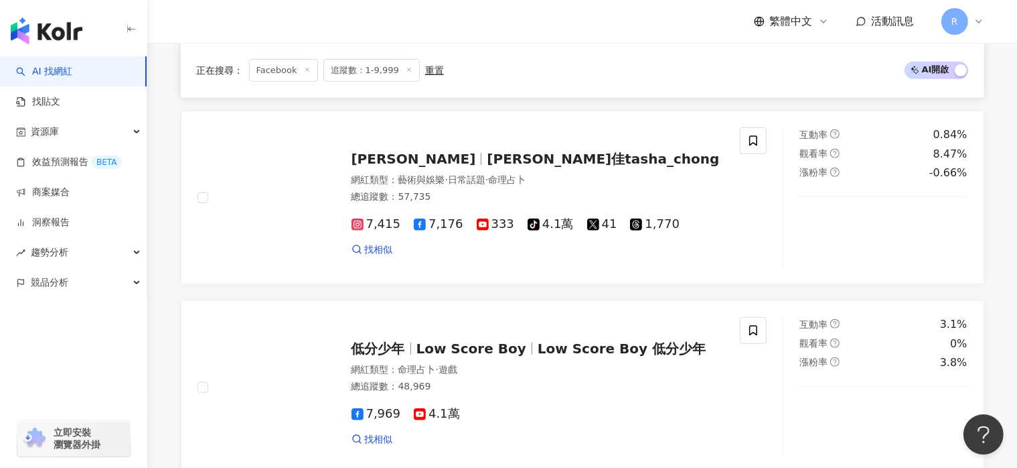
scroll to position [2366, 0]
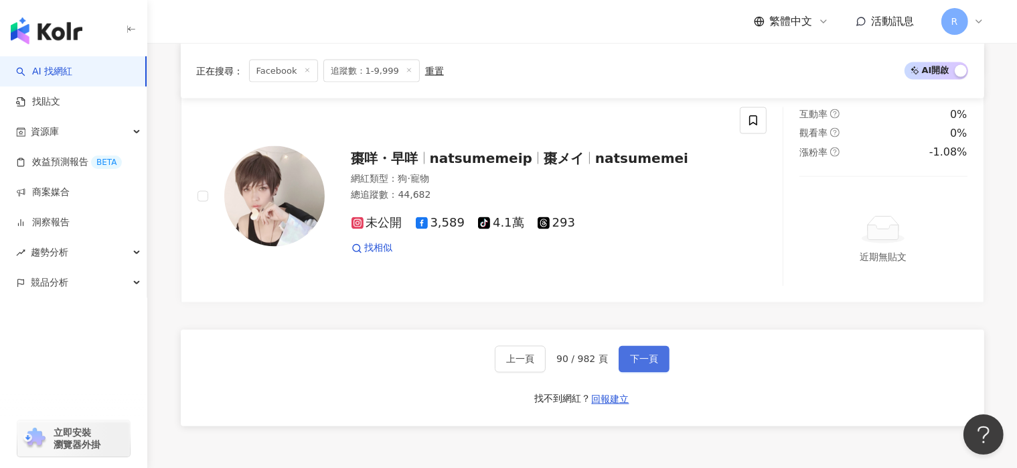
click at [660, 349] on button "下一頁" at bounding box center [644, 359] width 51 height 27
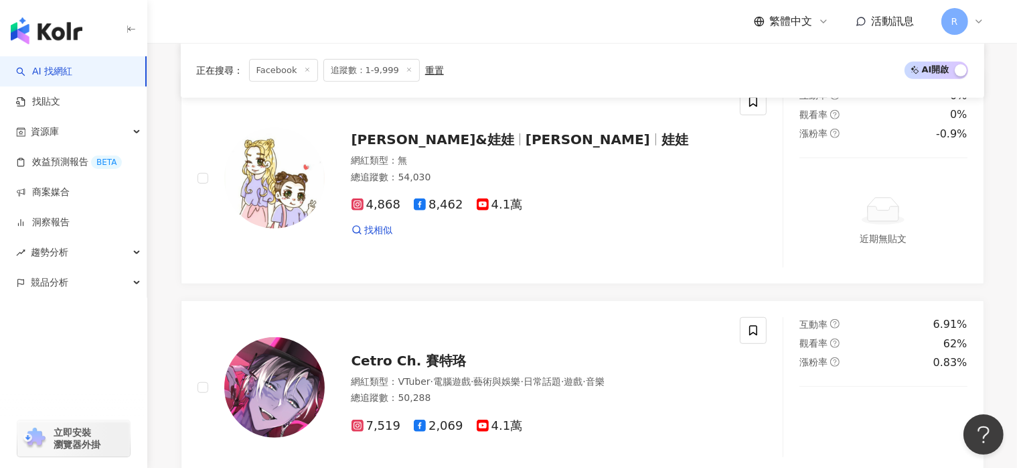
scroll to position [2326, 0]
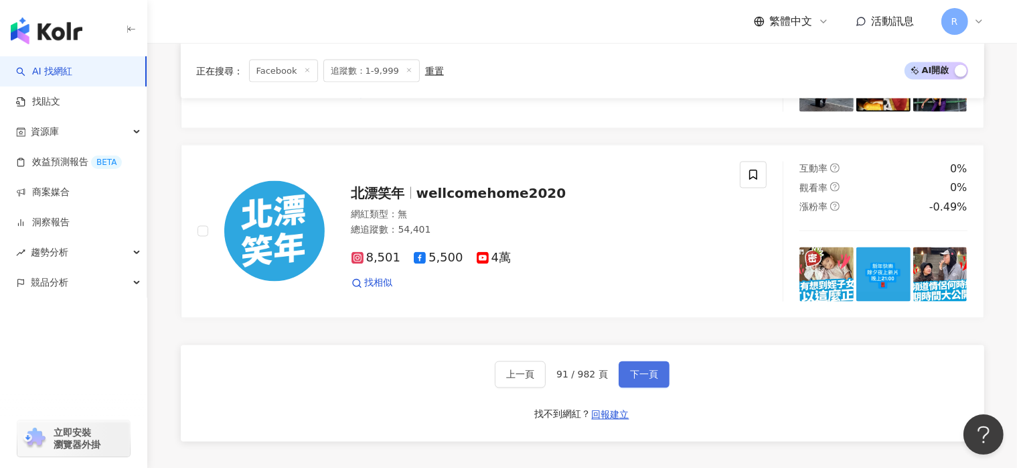
click at [659, 361] on button "下一頁" at bounding box center [644, 374] width 51 height 27
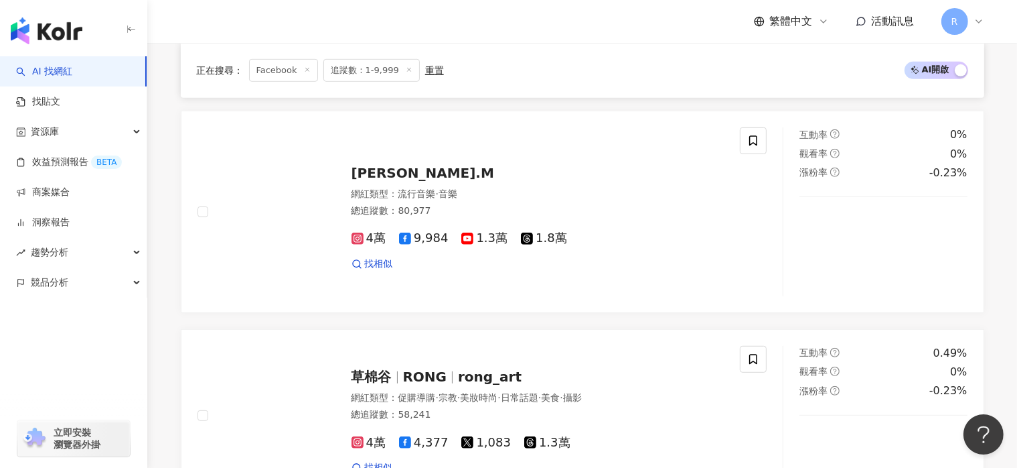
scroll to position [2469, 0]
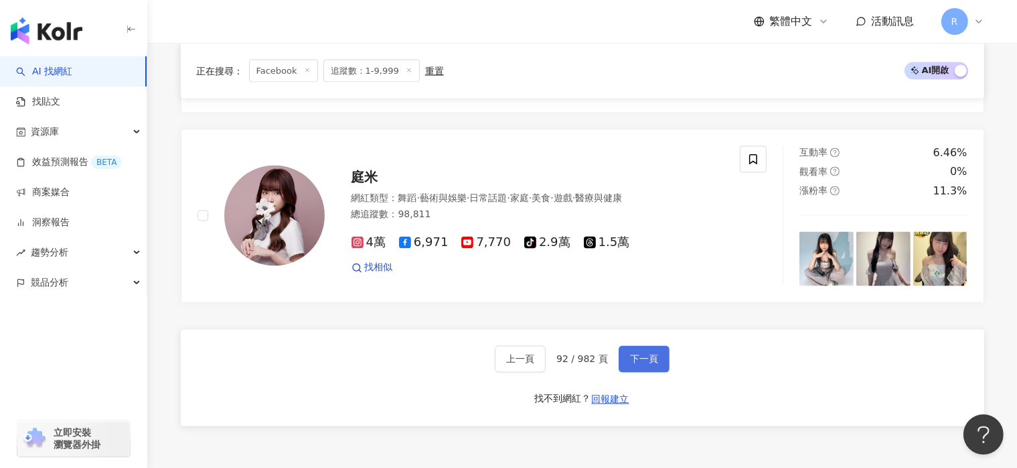
click at [659, 356] on button "下一頁" at bounding box center [644, 359] width 51 height 27
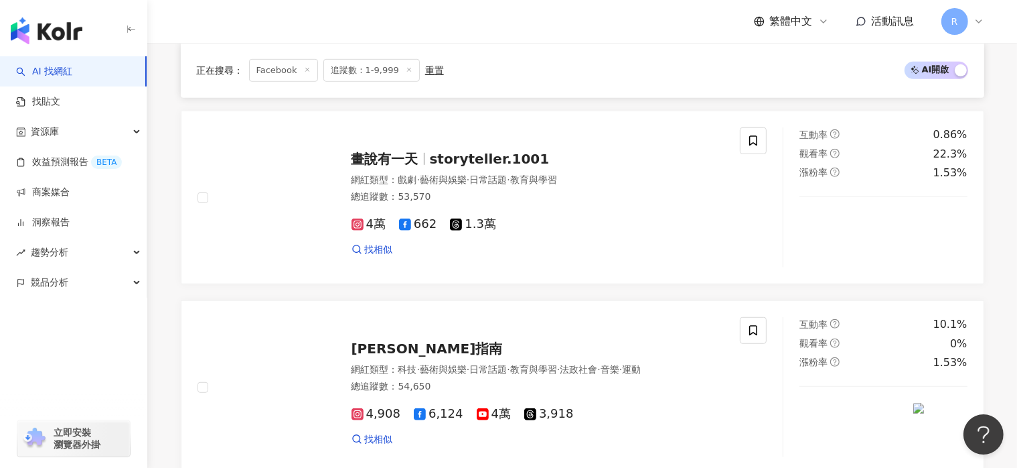
scroll to position [2593, 0]
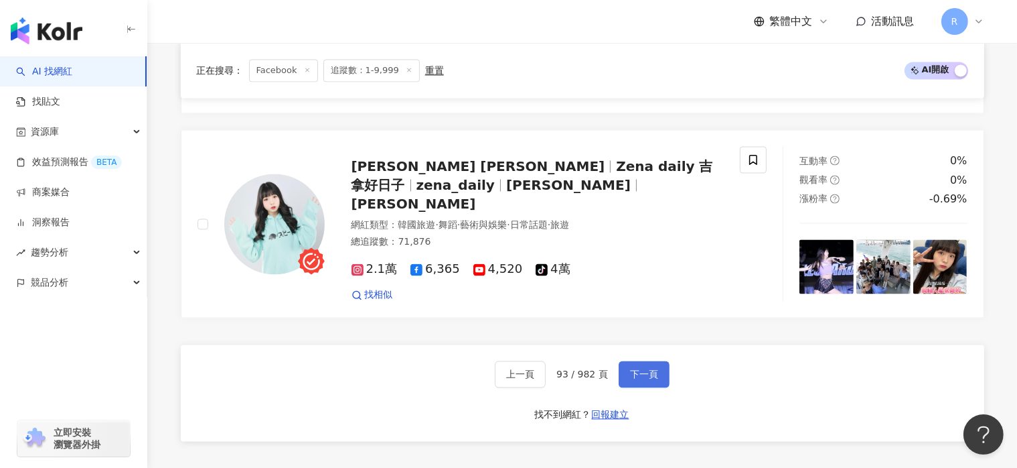
click at [659, 360] on button "下一頁" at bounding box center [644, 373] width 51 height 27
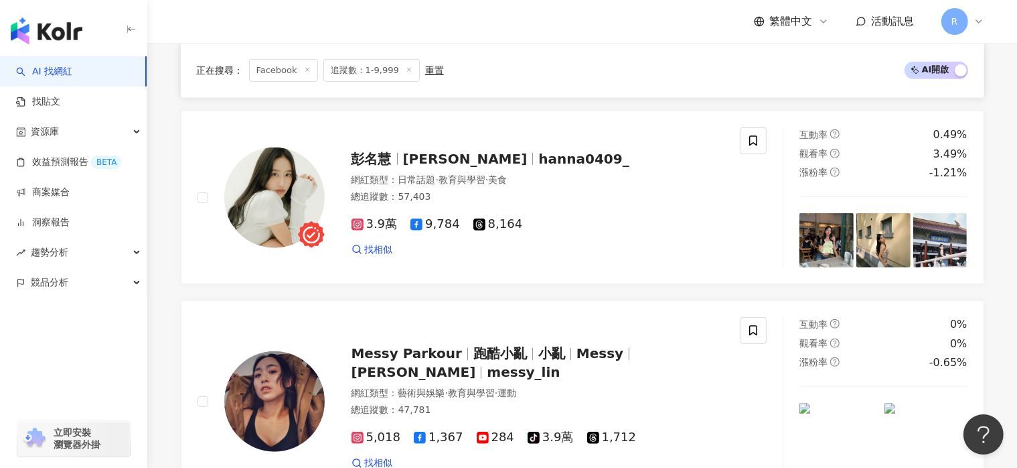
scroll to position [2394, 0]
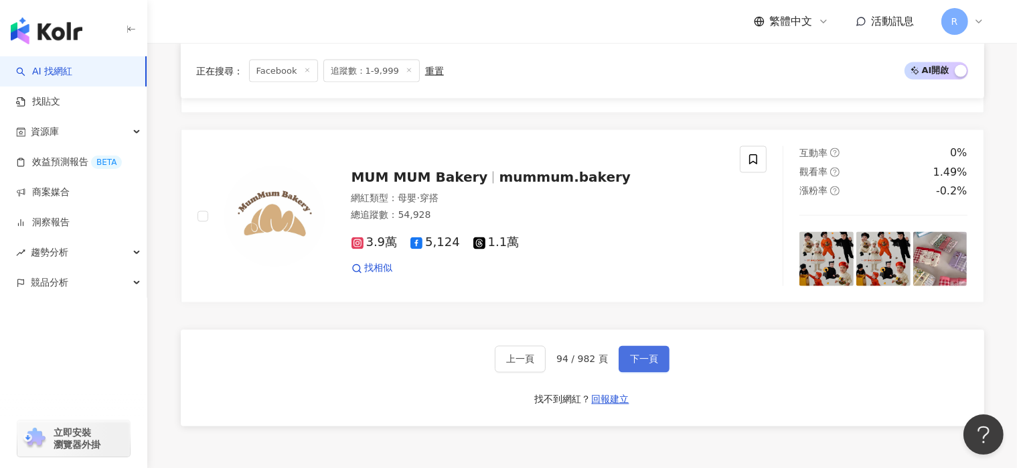
click at [659, 357] on button "下一頁" at bounding box center [644, 359] width 51 height 27
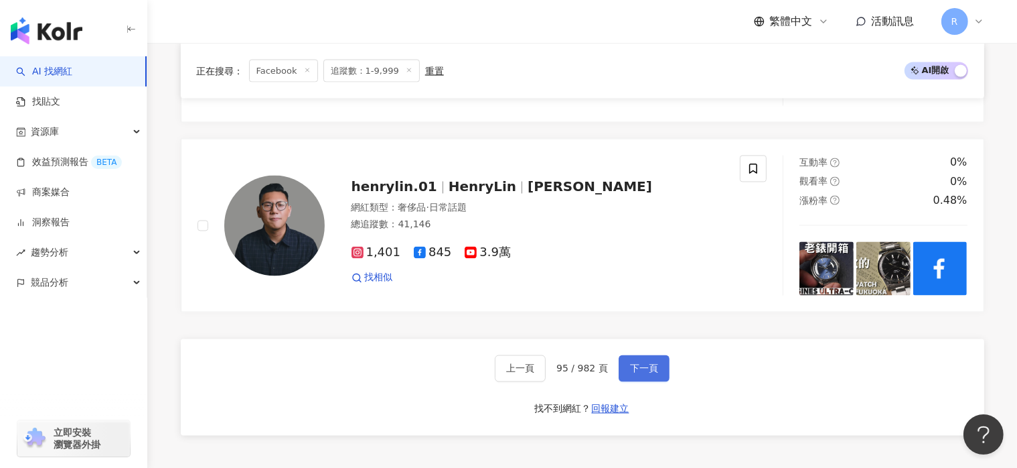
click at [659, 357] on button "下一頁" at bounding box center [644, 368] width 51 height 27
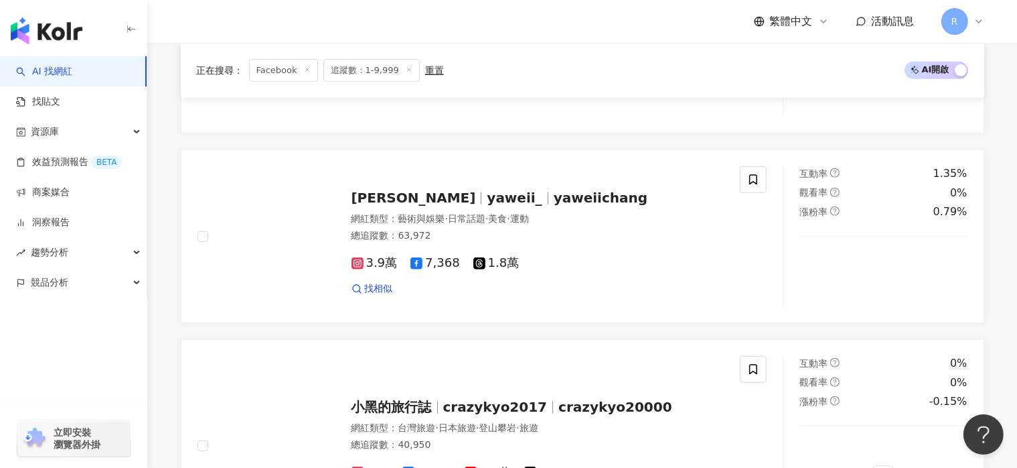
scroll to position [2709, 0]
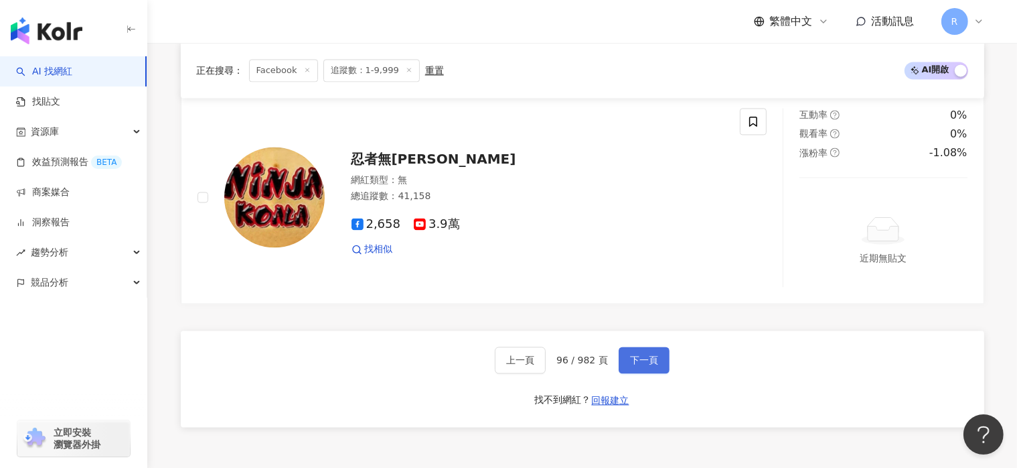
click at [659, 357] on button "下一頁" at bounding box center [644, 359] width 51 height 27
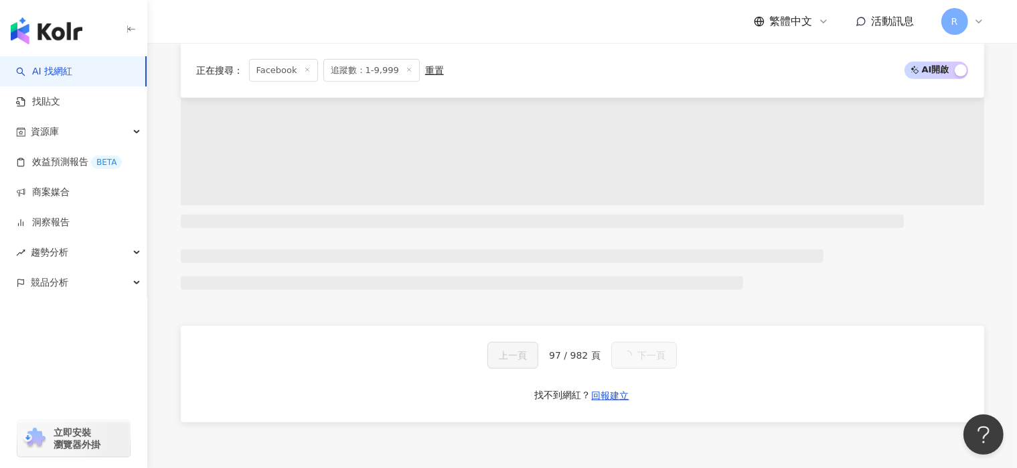
scroll to position [2634, 0]
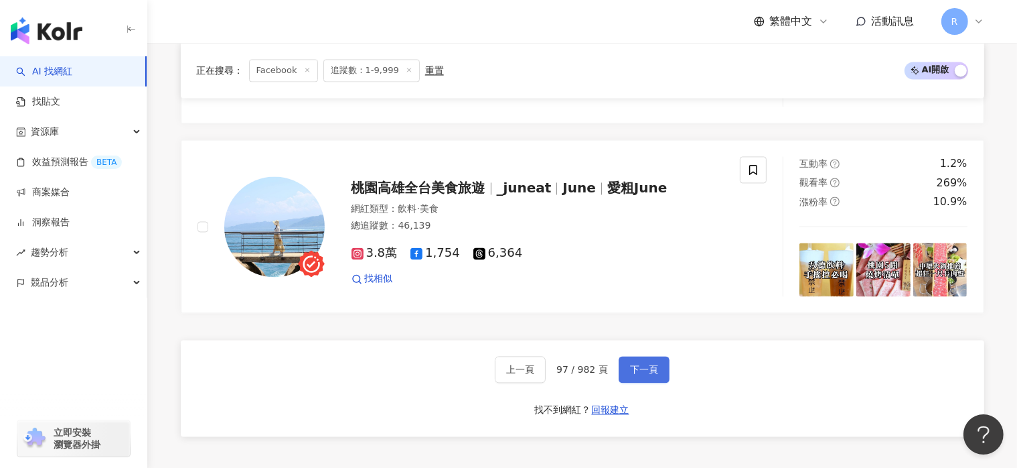
click at [659, 357] on button "下一頁" at bounding box center [644, 369] width 51 height 27
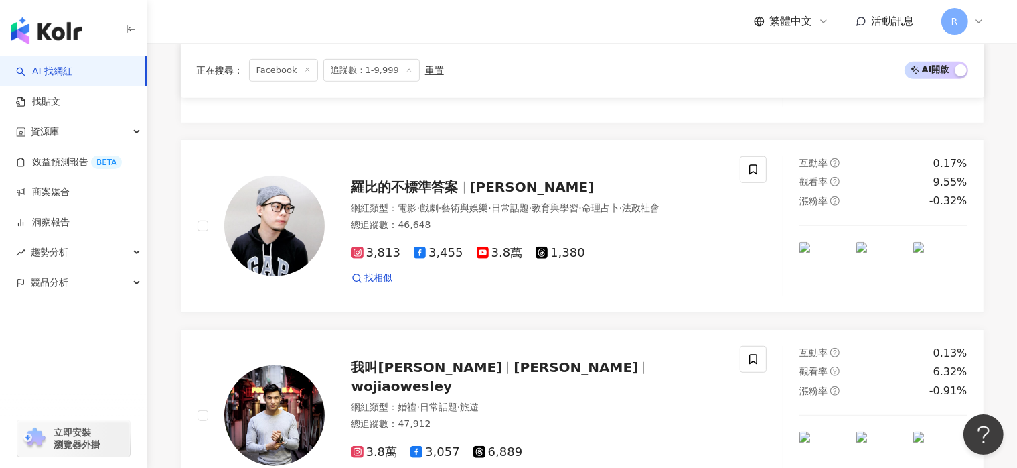
scroll to position [2383, 0]
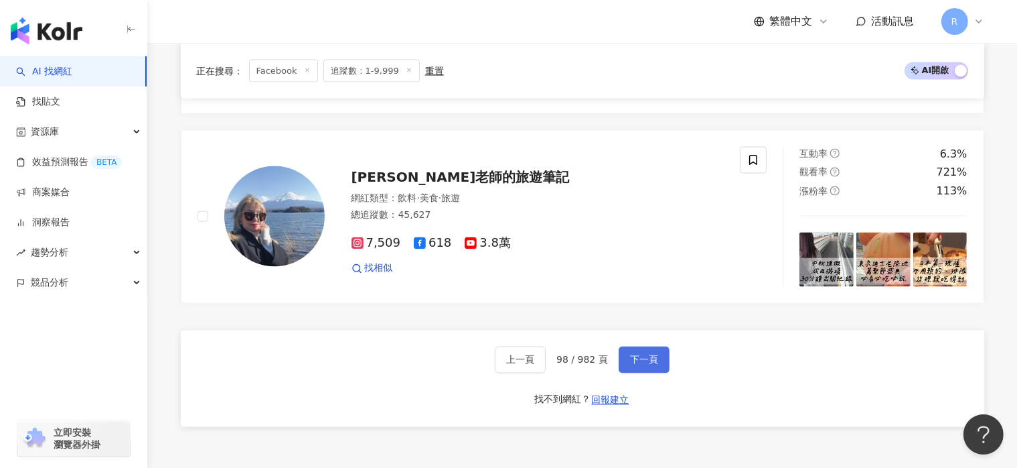
click at [659, 357] on button "下一頁" at bounding box center [644, 359] width 51 height 27
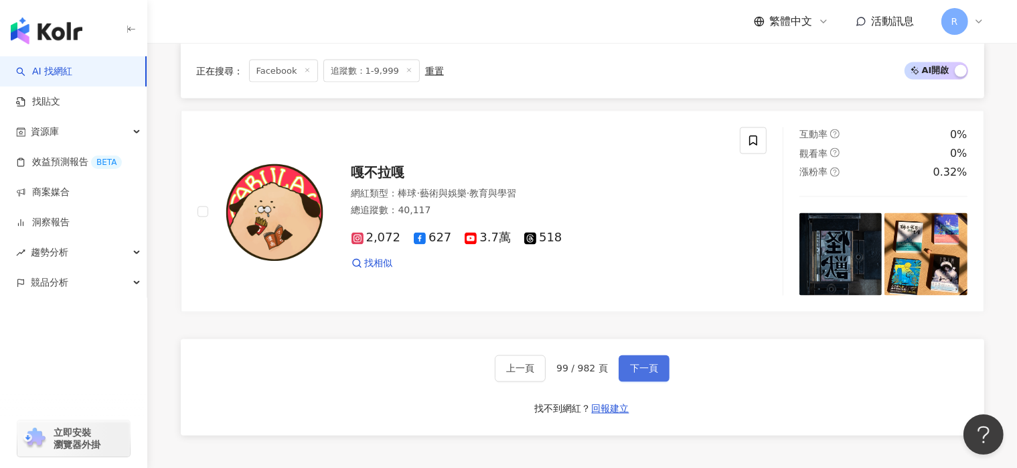
click at [659, 357] on button "下一頁" at bounding box center [644, 368] width 51 height 27
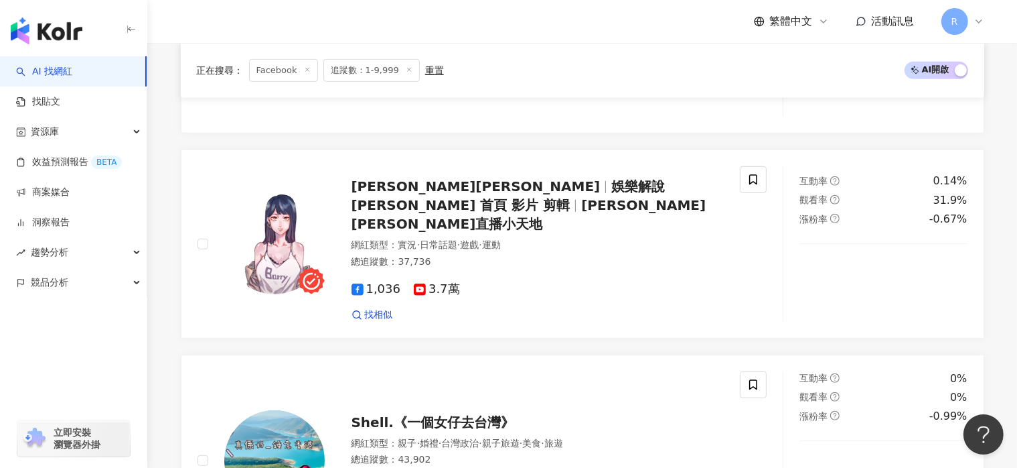
scroll to position [2404, 0]
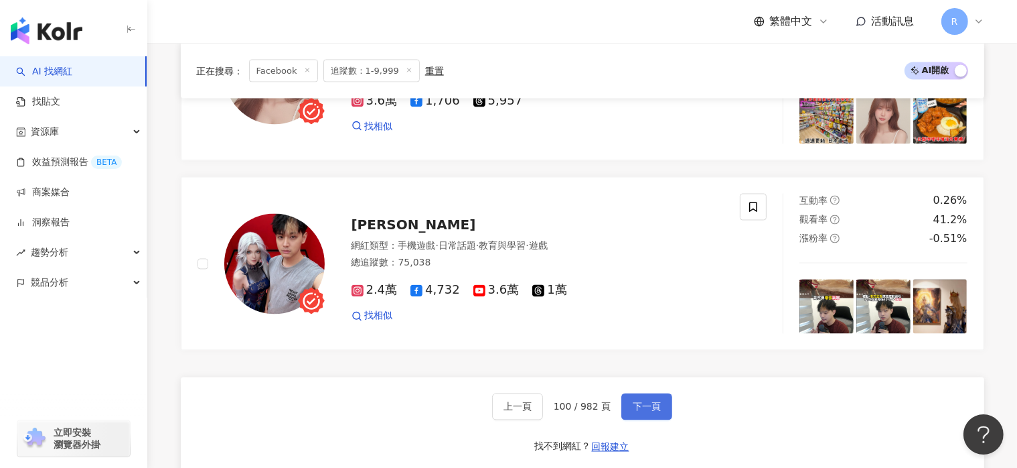
click at [659, 393] on button "下一頁" at bounding box center [647, 406] width 51 height 27
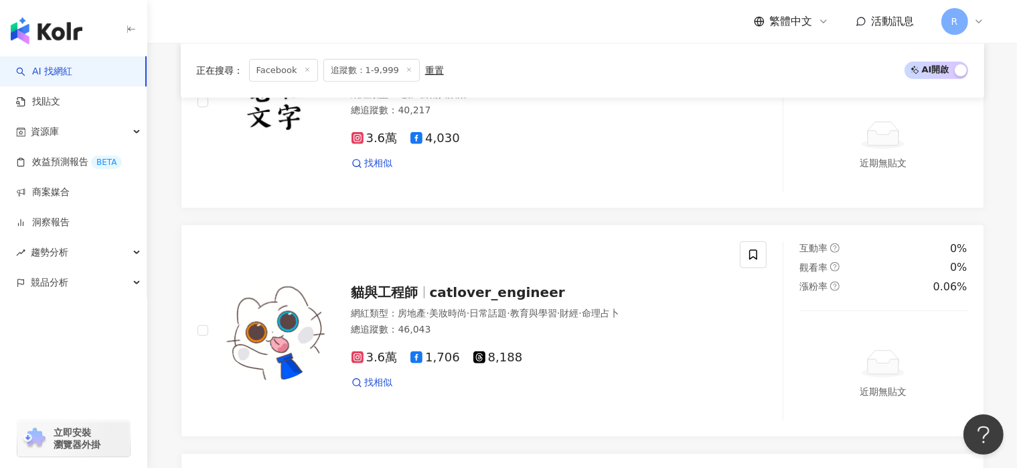
scroll to position [2671, 0]
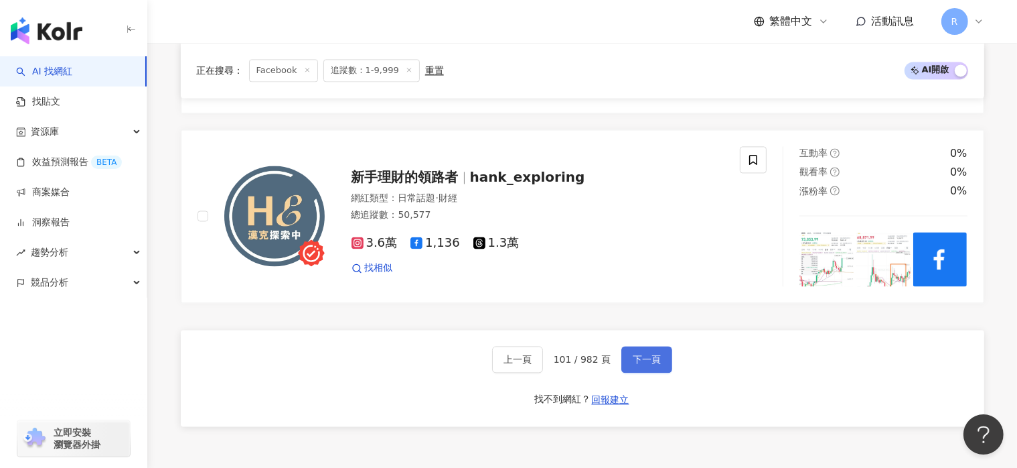
click at [659, 357] on button "下一頁" at bounding box center [647, 359] width 51 height 27
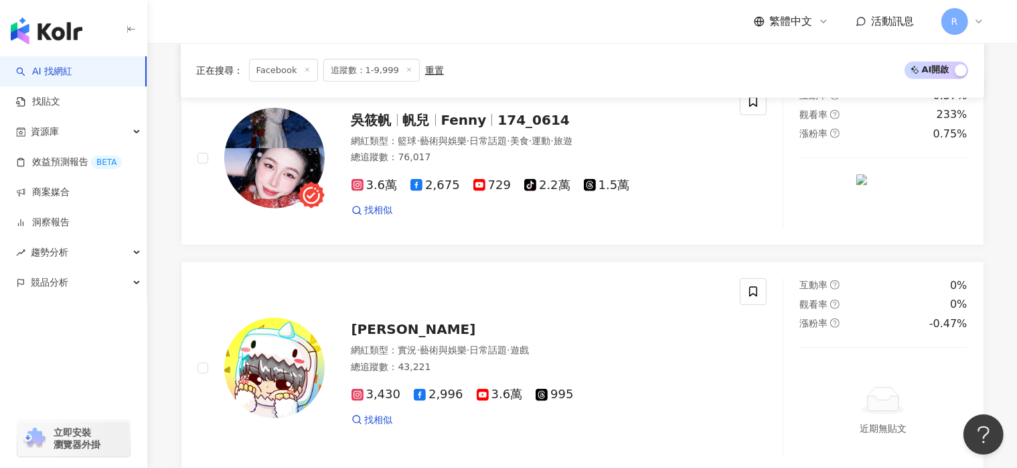
scroll to position [2366, 0]
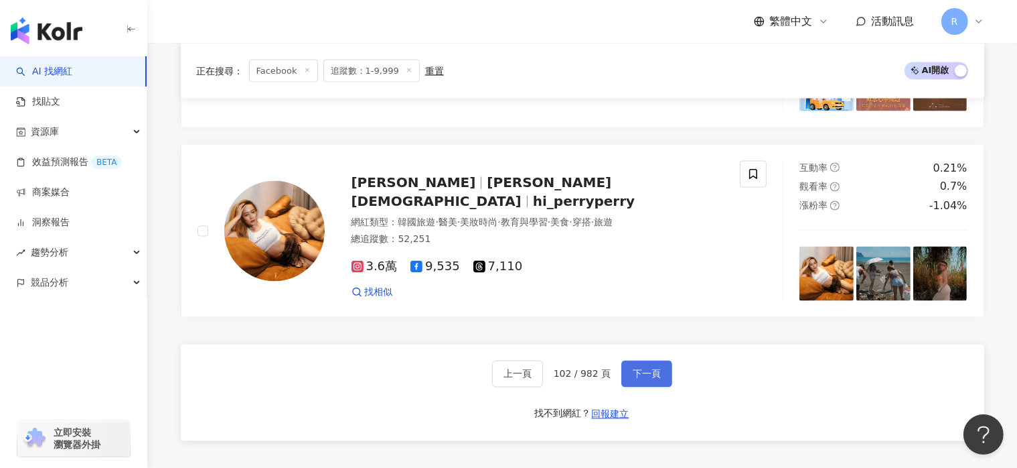
click at [664, 360] on button "下一頁" at bounding box center [647, 373] width 51 height 27
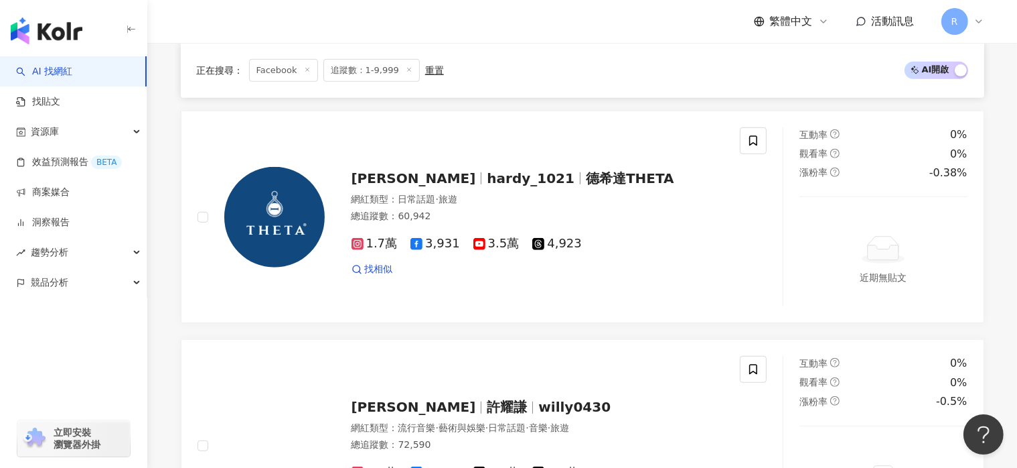
scroll to position [2585, 0]
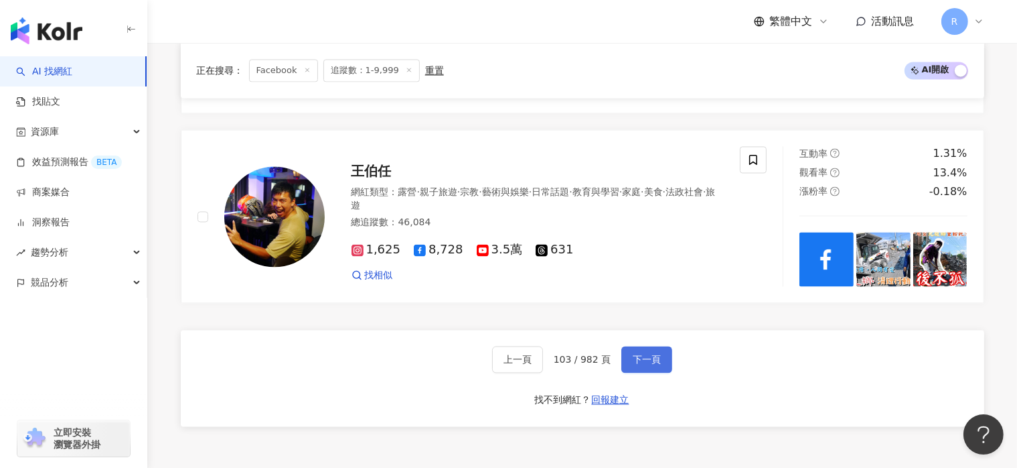
click at [664, 355] on button "下一頁" at bounding box center [647, 359] width 51 height 27
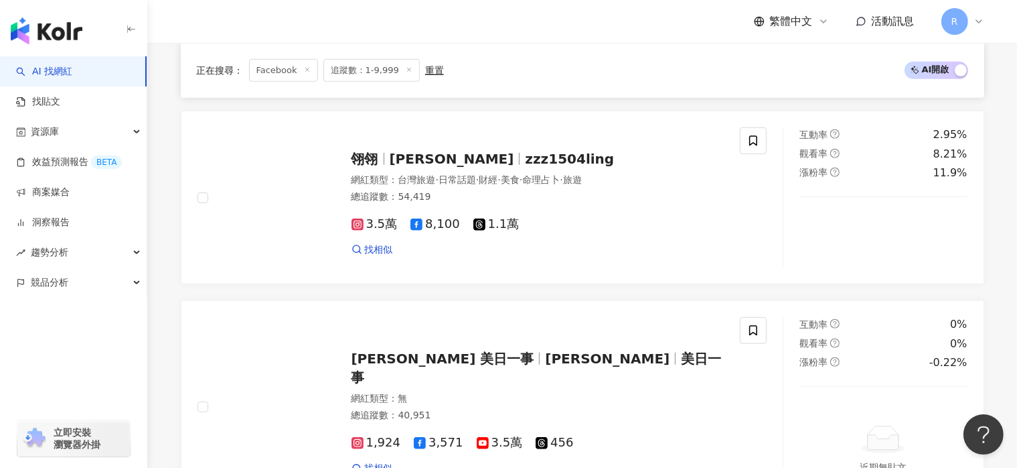
scroll to position [2326, 0]
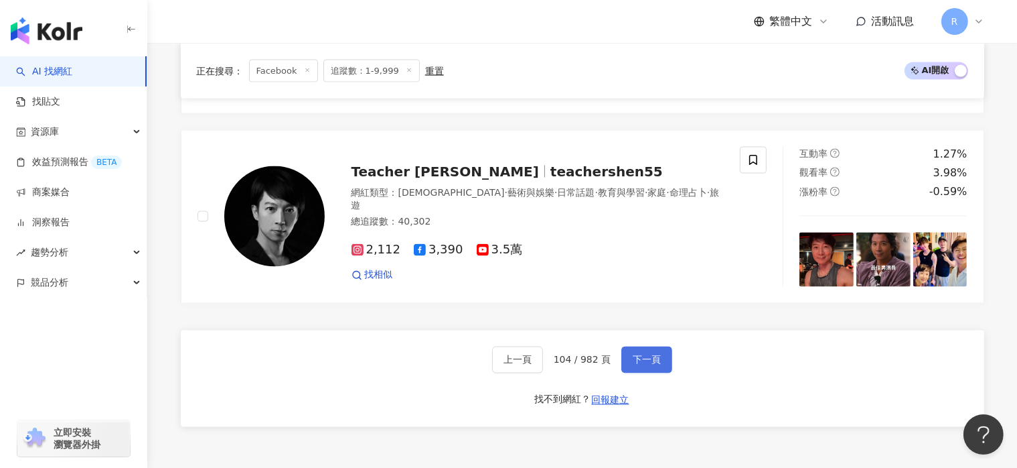
click at [664, 355] on button "下一頁" at bounding box center [647, 359] width 51 height 27
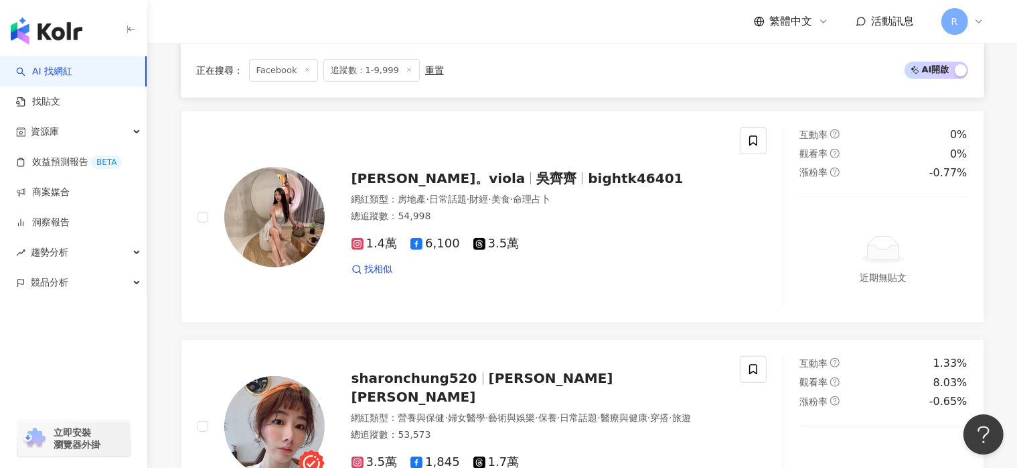
scroll to position [2433, 0]
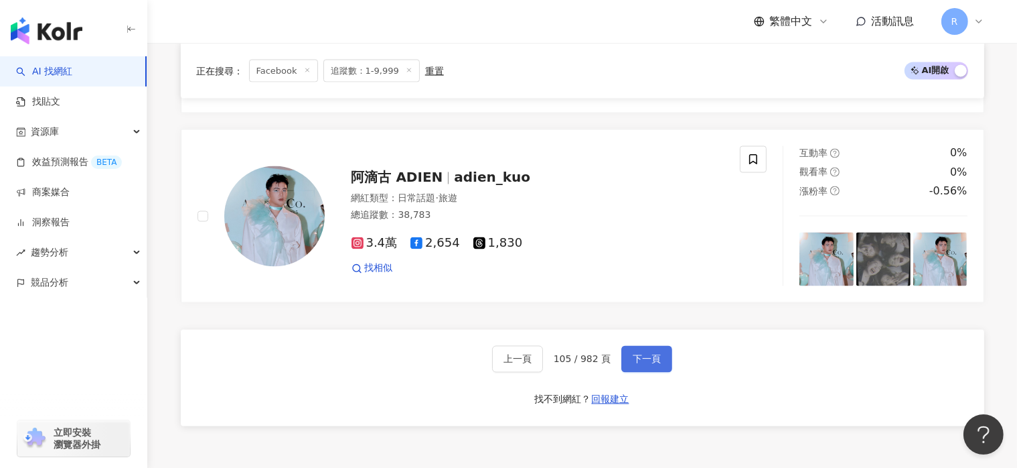
click at [664, 355] on button "下一頁" at bounding box center [647, 359] width 51 height 27
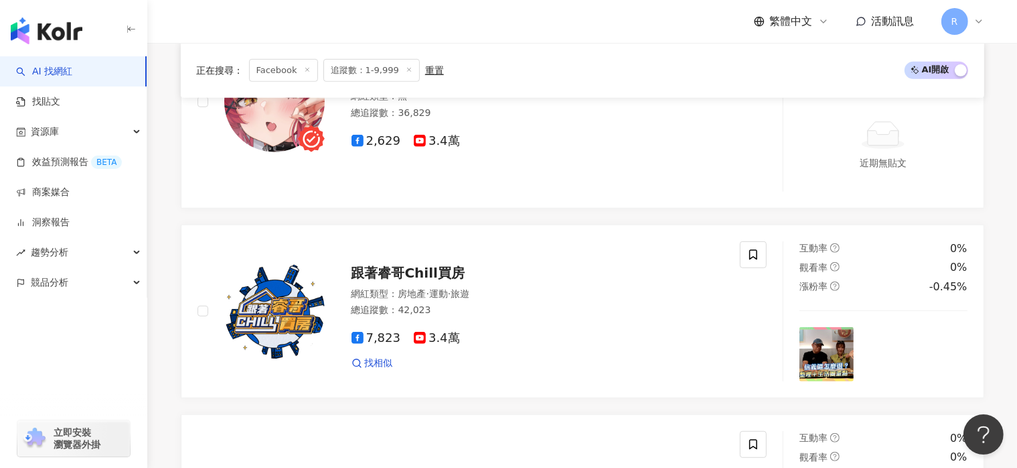
scroll to position [2557, 0]
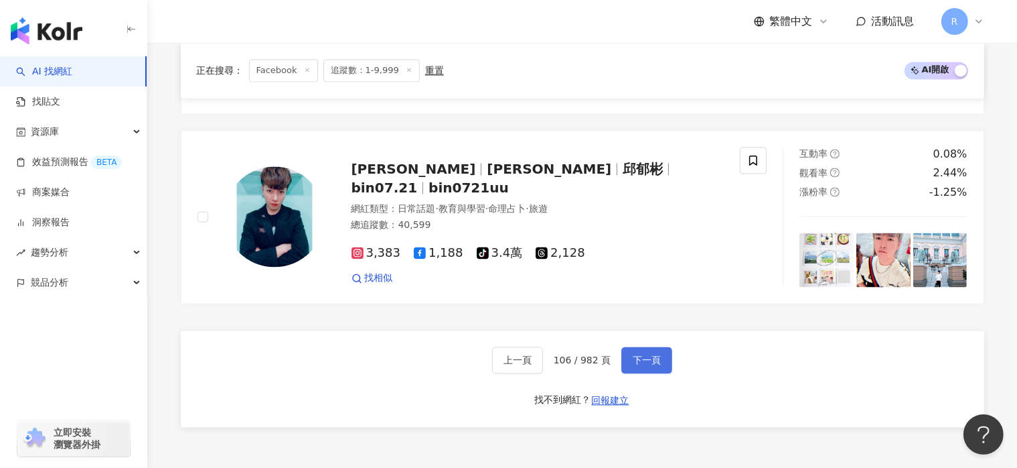
click at [664, 355] on button "下一頁" at bounding box center [647, 359] width 51 height 27
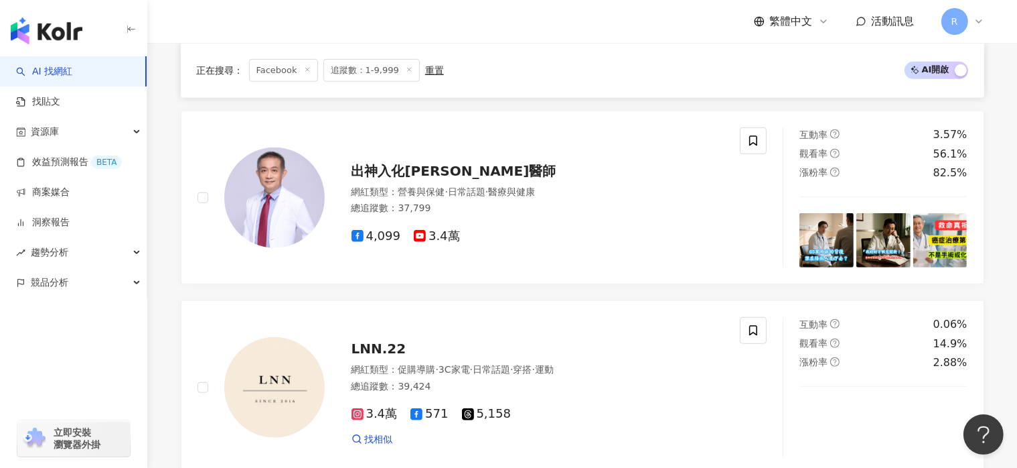
scroll to position [2326, 0]
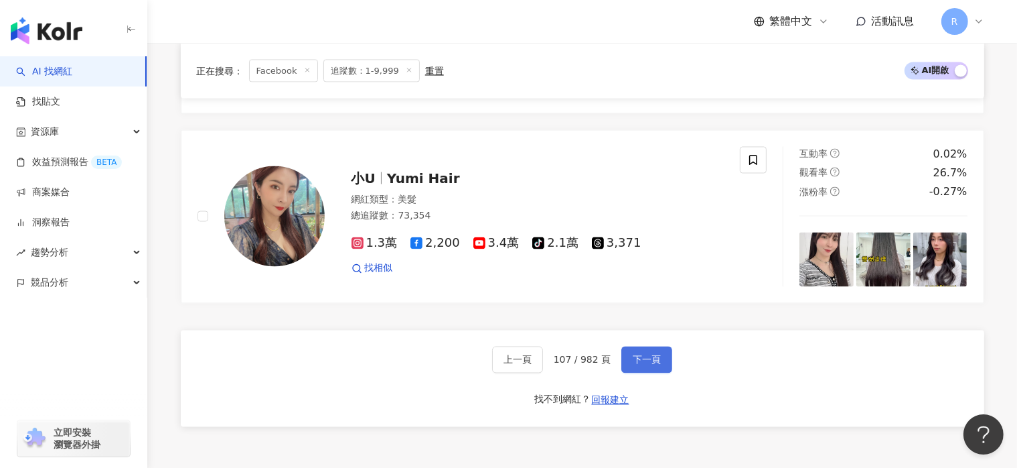
click at [664, 355] on button "下一頁" at bounding box center [647, 359] width 51 height 27
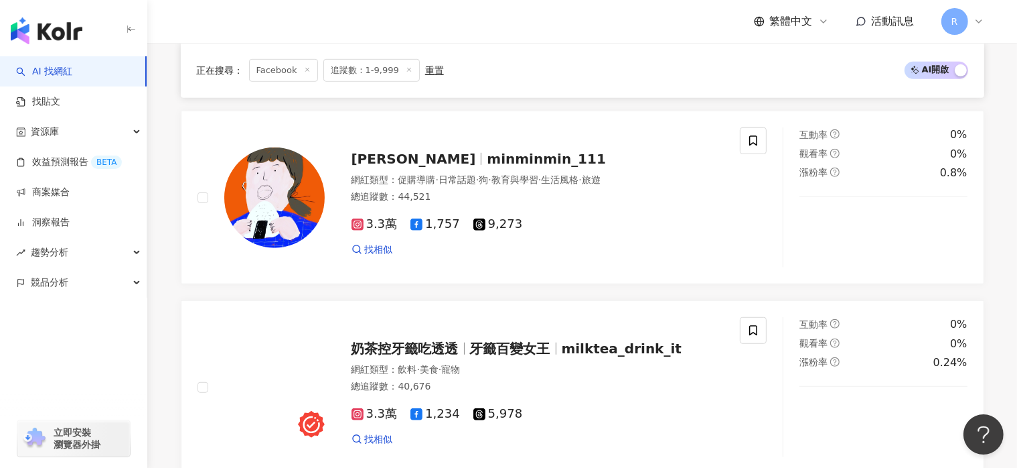
scroll to position [2461, 0]
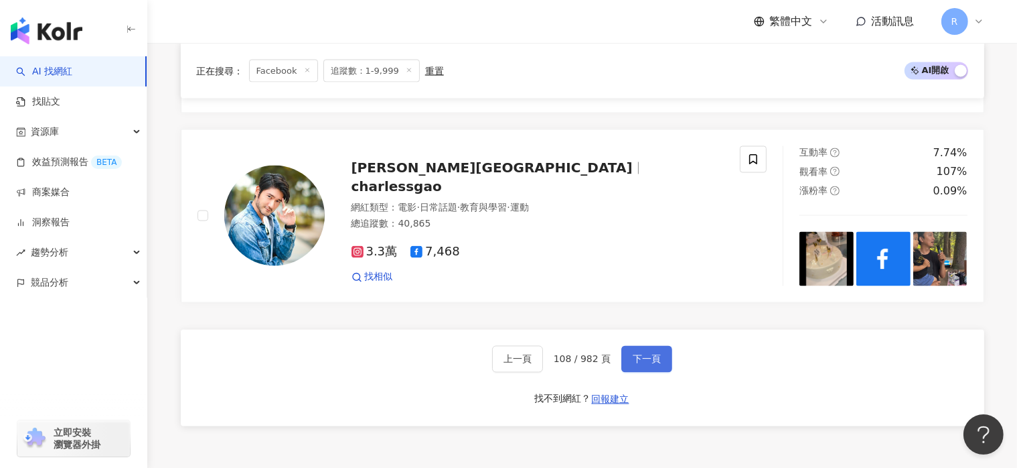
click at [664, 354] on button "下一頁" at bounding box center [647, 359] width 51 height 27
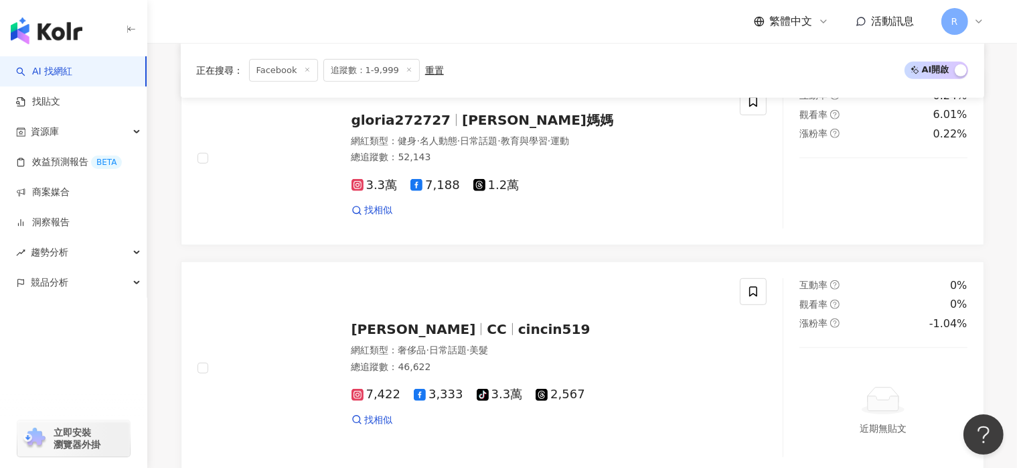
scroll to position [2401, 0]
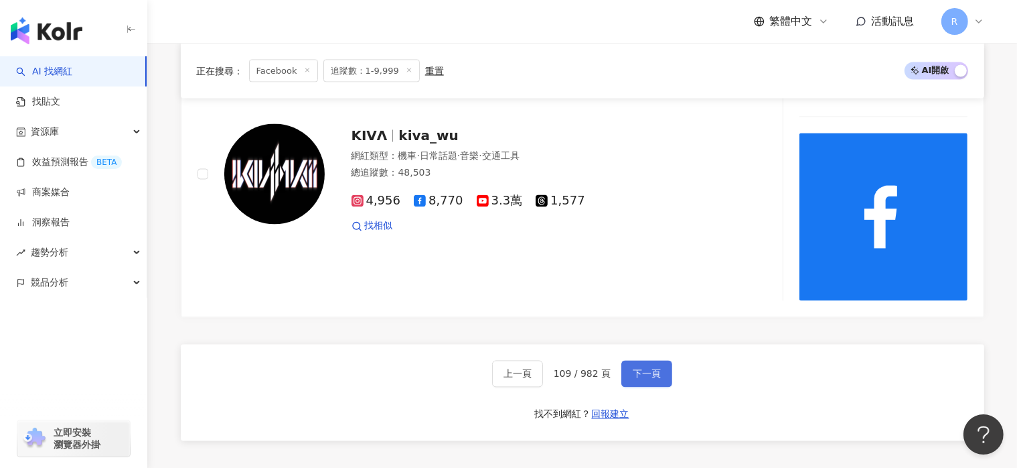
click at [664, 360] on button "下一頁" at bounding box center [647, 373] width 51 height 27
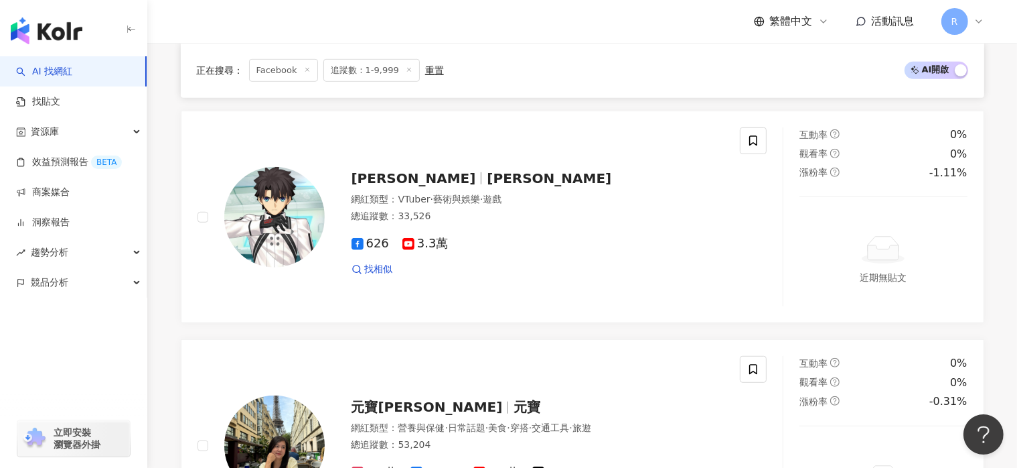
scroll to position [2404, 0]
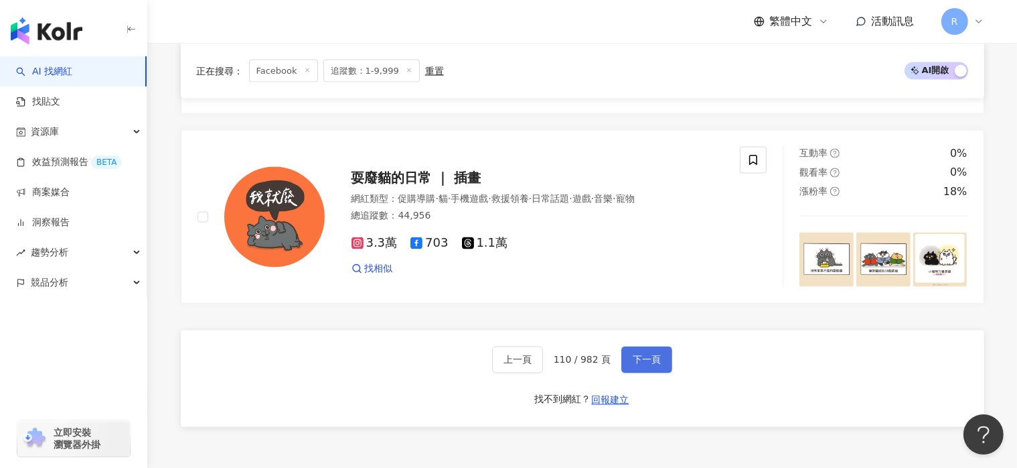
click at [664, 354] on button "下一頁" at bounding box center [647, 359] width 51 height 27
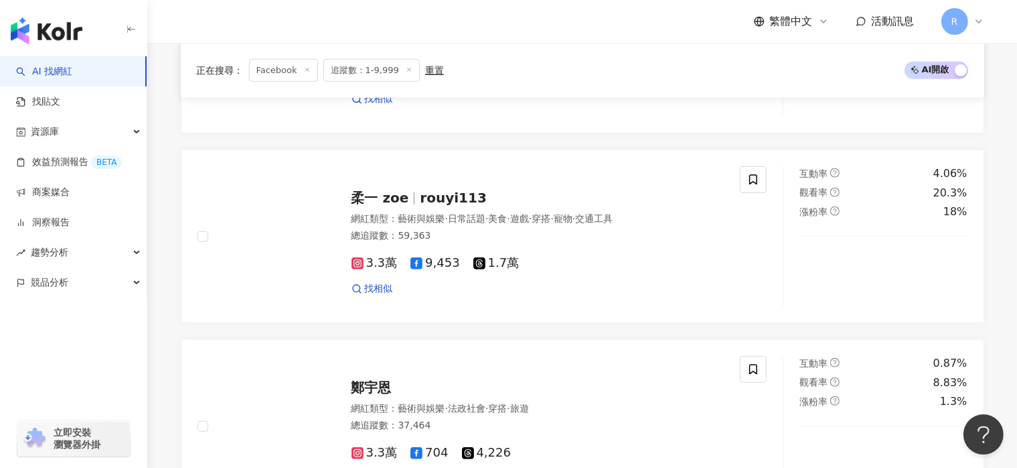
scroll to position [2366, 0]
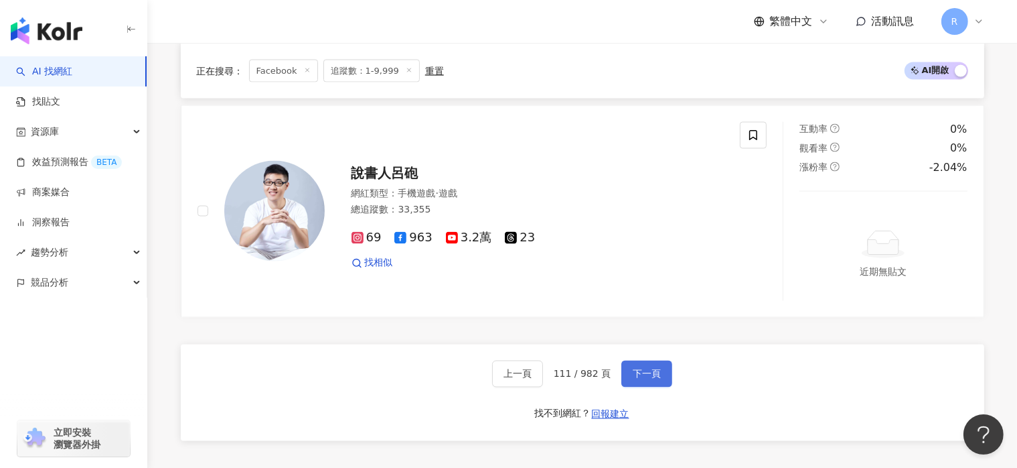
click at [664, 360] on button "下一頁" at bounding box center [647, 373] width 51 height 27
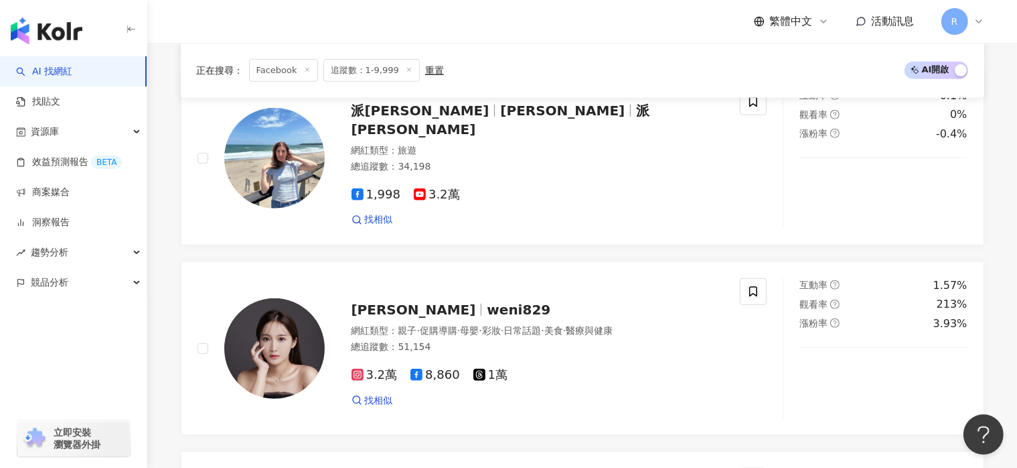
scroll to position [2390, 0]
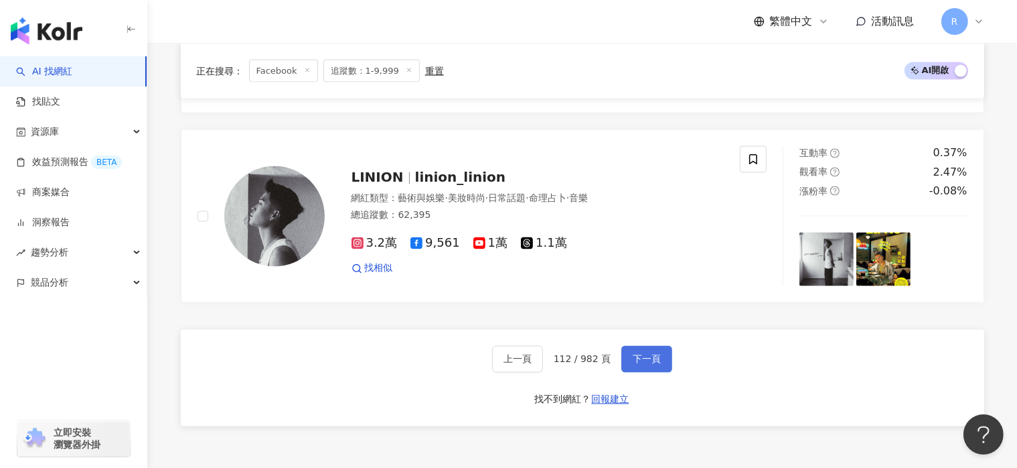
click at [664, 354] on button "下一頁" at bounding box center [647, 359] width 51 height 27
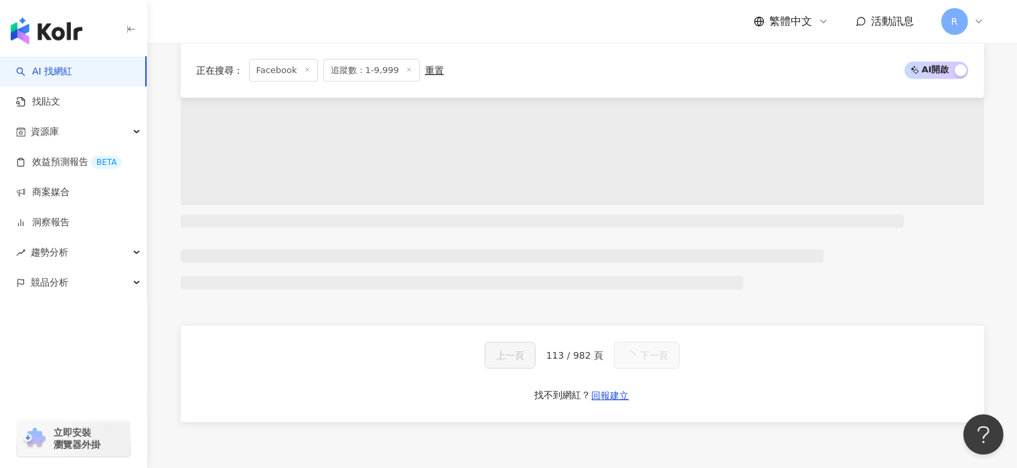
scroll to position [2441, 0]
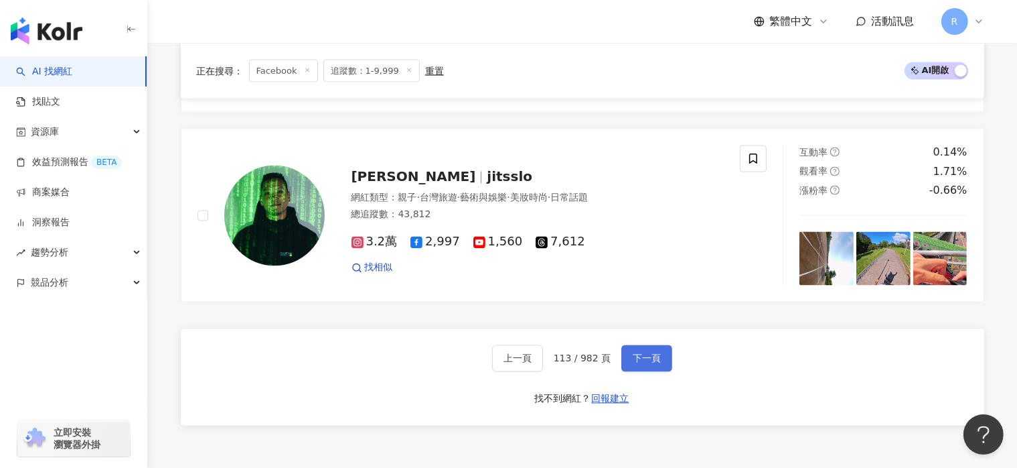
click at [664, 354] on button "下一頁" at bounding box center [647, 358] width 51 height 27
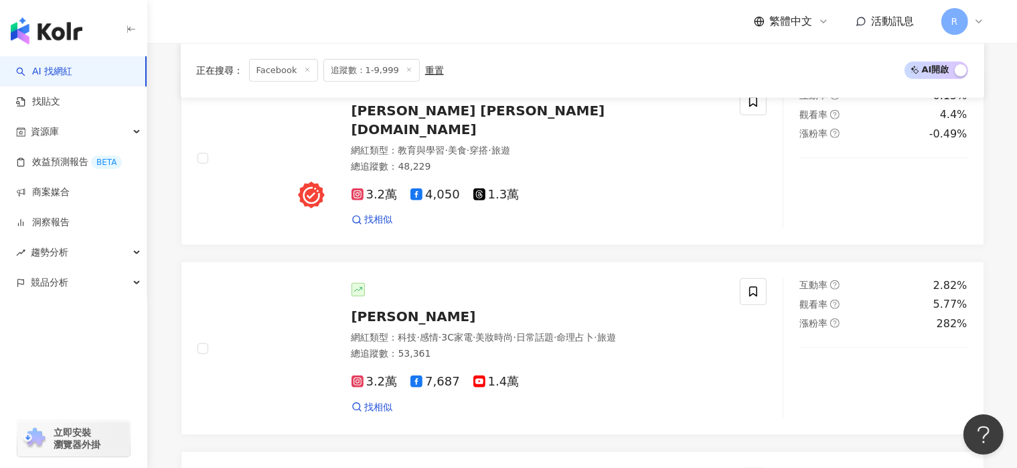
scroll to position [2326, 0]
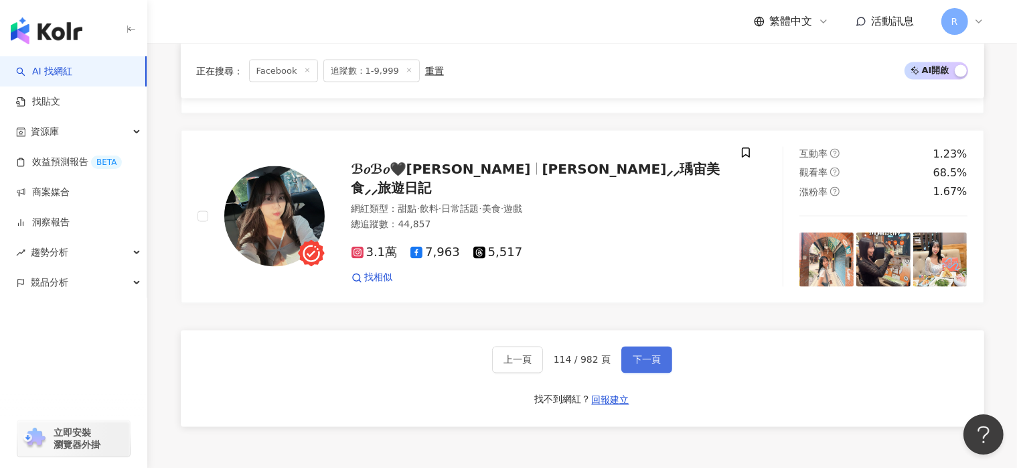
click at [664, 354] on button "下一頁" at bounding box center [647, 359] width 51 height 27
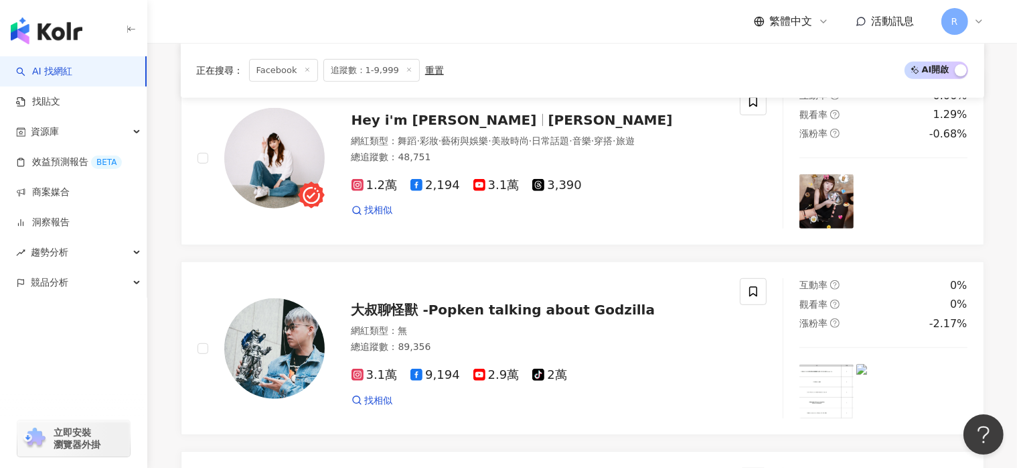
scroll to position [2248, 0]
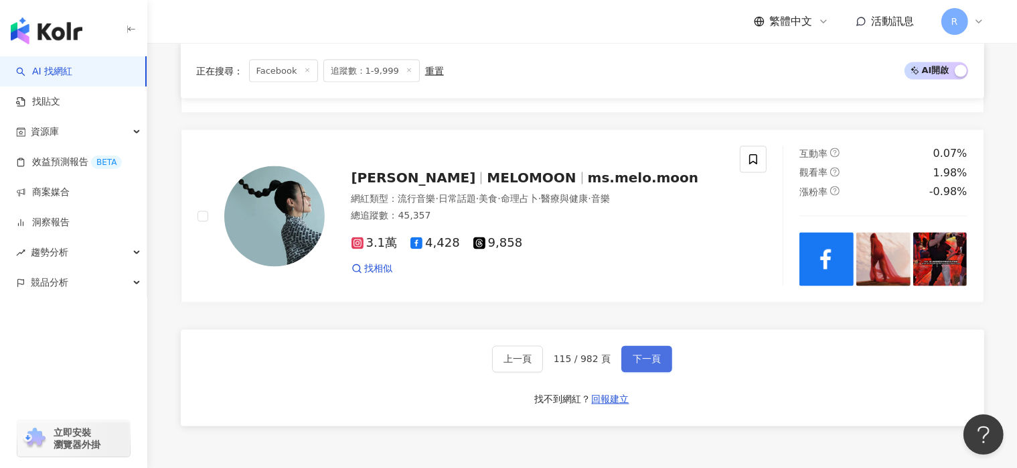
click at [664, 354] on button "下一頁" at bounding box center [647, 359] width 51 height 27
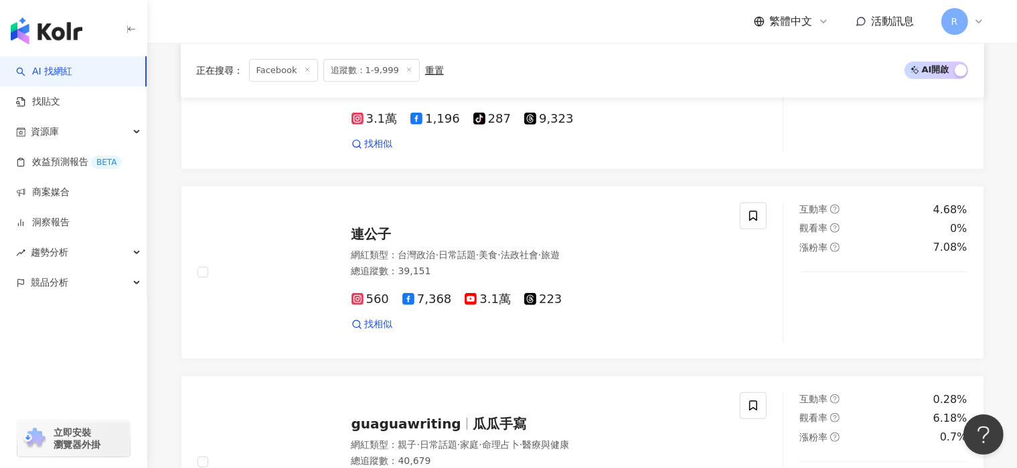
scroll to position [2401, 0]
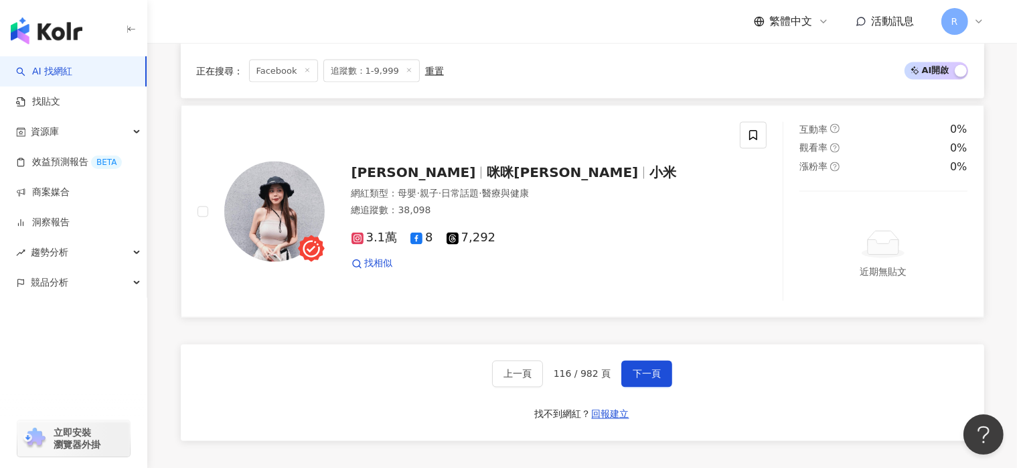
click at [742, 219] on div at bounding box center [753, 211] width 27 height 179
click at [650, 368] on span "下一頁" at bounding box center [647, 373] width 28 height 11
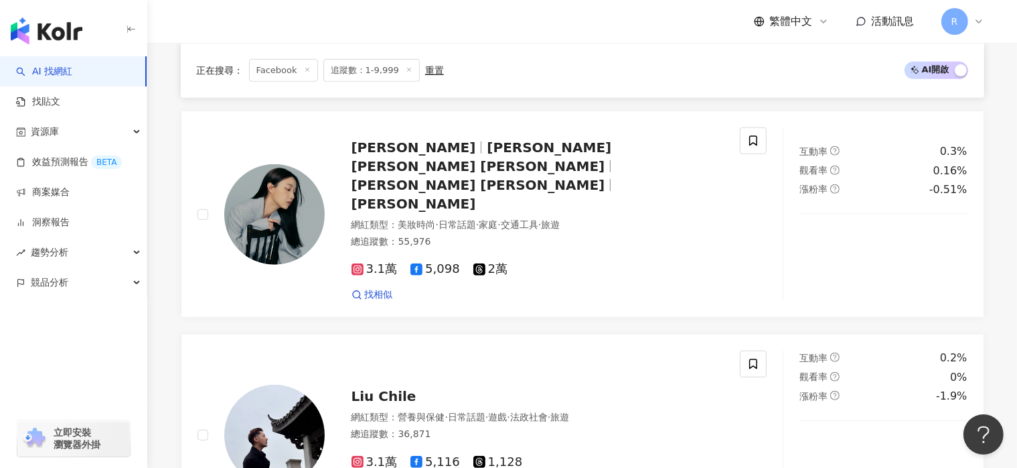
scroll to position [2471, 0]
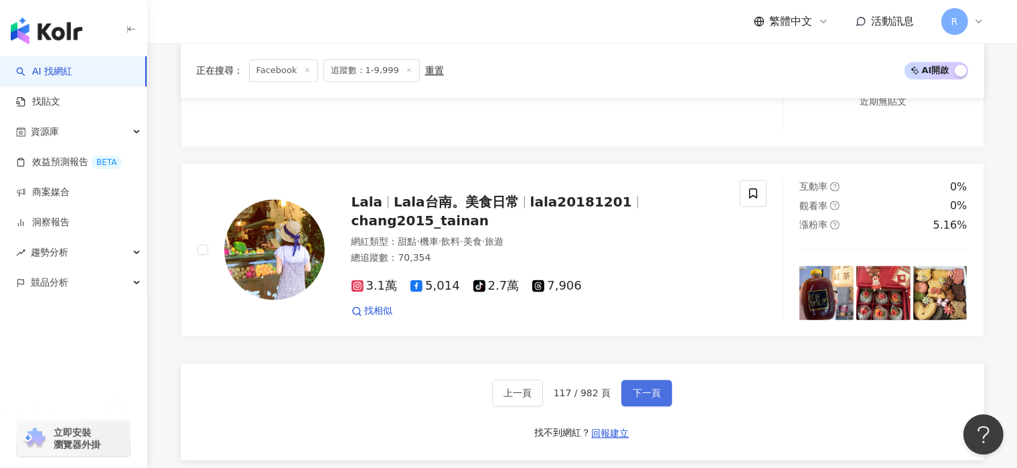
click at [642, 388] on span "下一頁" at bounding box center [647, 393] width 28 height 11
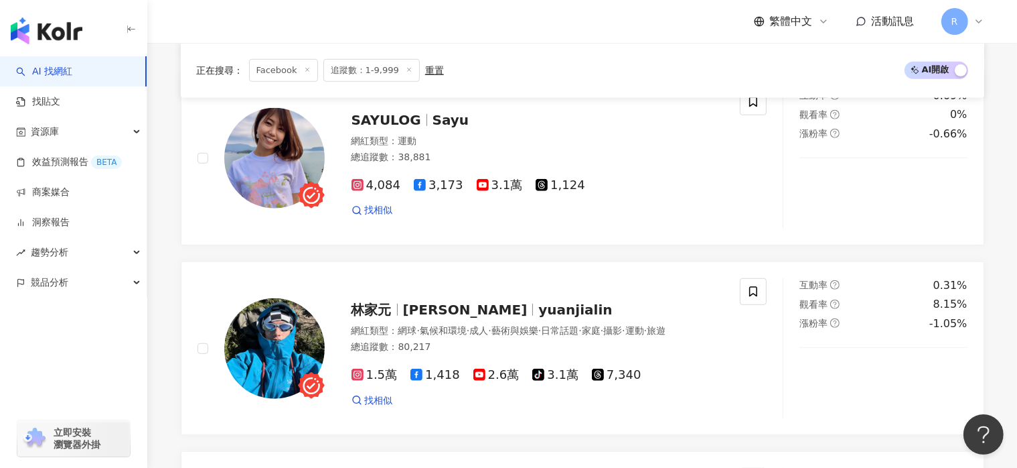
scroll to position [2316, 0]
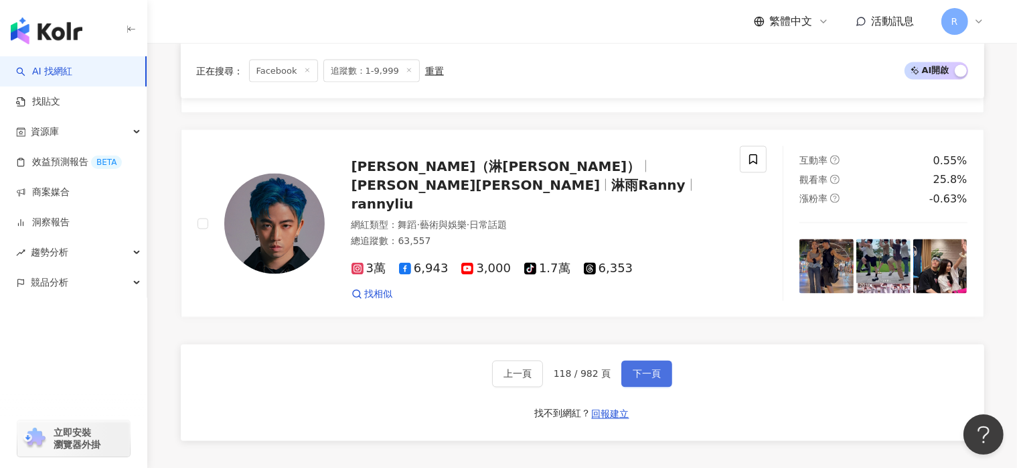
click at [649, 368] on span "下一頁" at bounding box center [647, 373] width 28 height 11
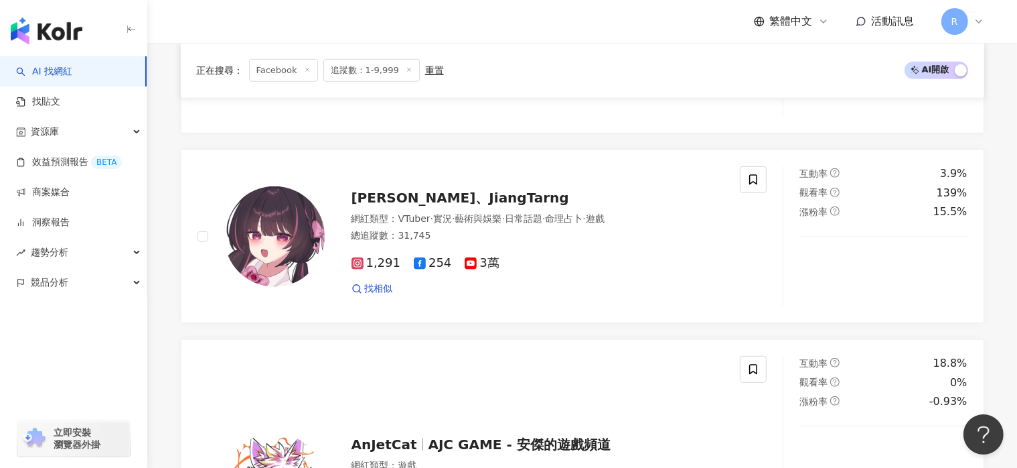
scroll to position [2632, 0]
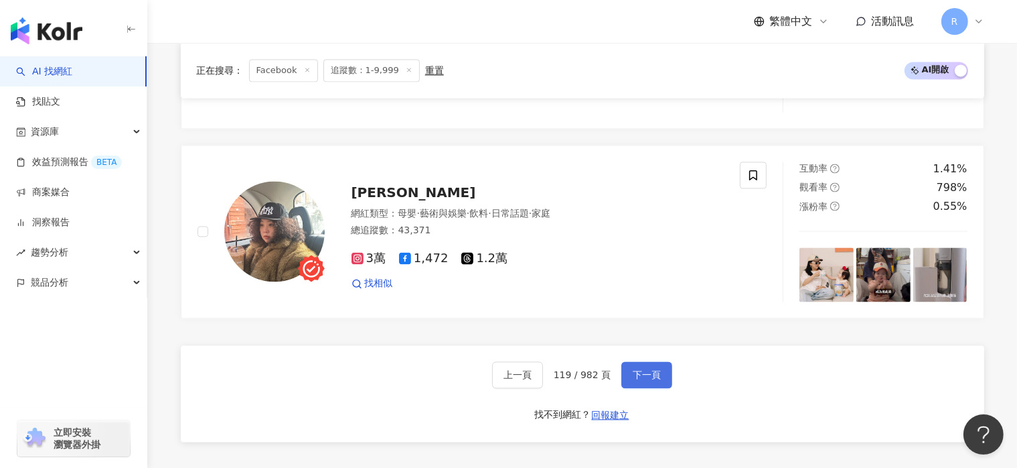
click at [649, 369] on span "下一頁" at bounding box center [647, 374] width 28 height 11
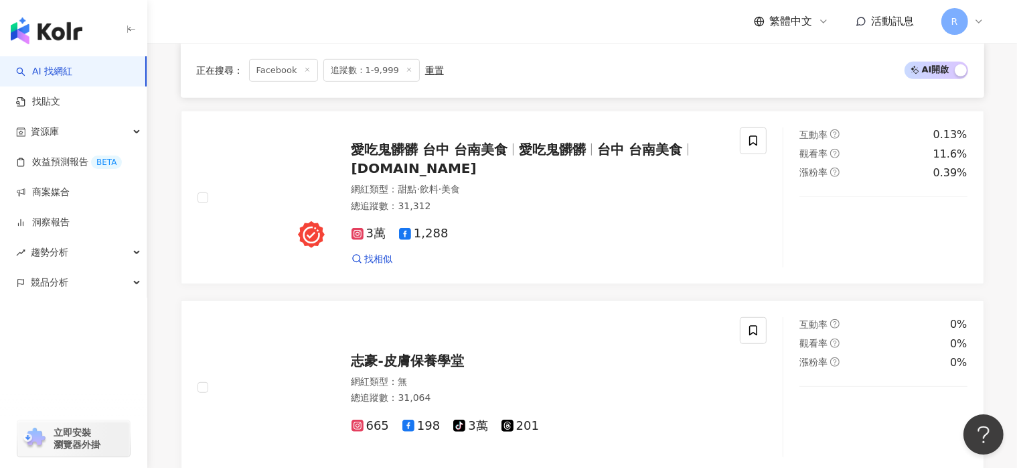
scroll to position [2366, 0]
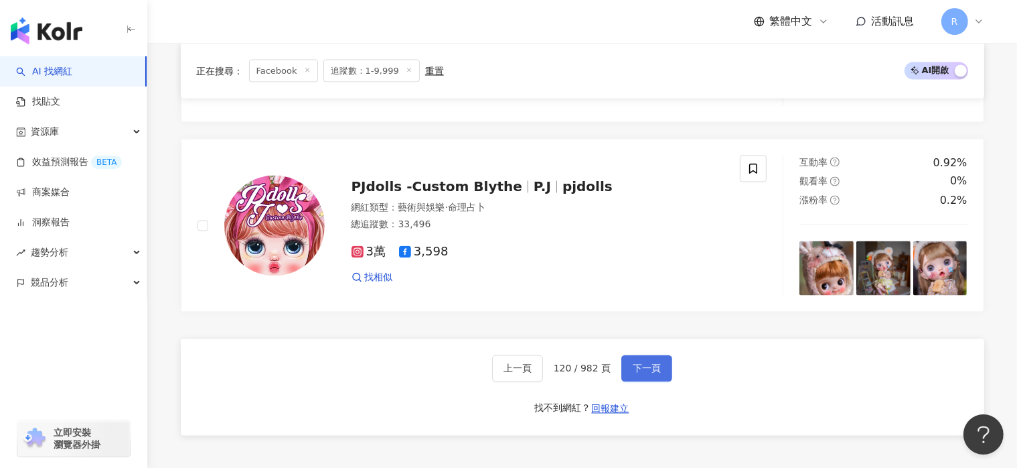
click at [651, 363] on span "下一頁" at bounding box center [647, 368] width 28 height 11
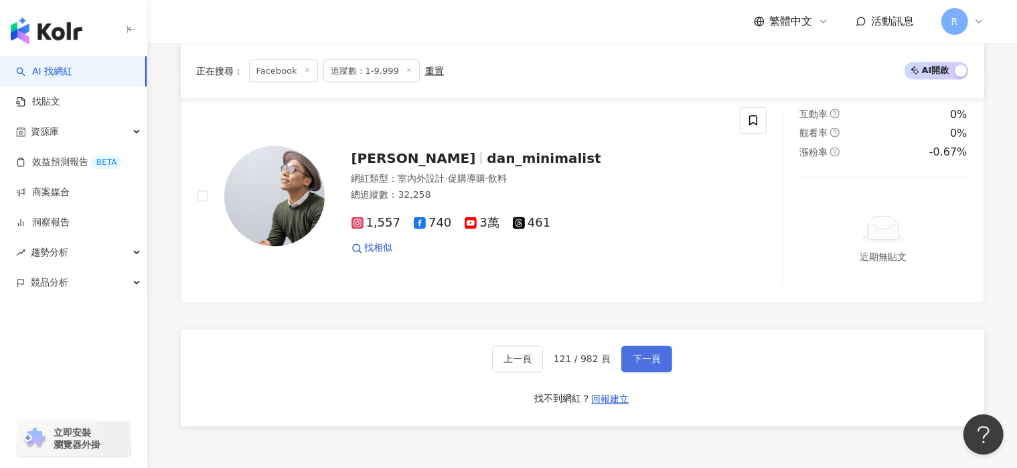
click at [656, 354] on span "下一頁" at bounding box center [647, 359] width 28 height 11
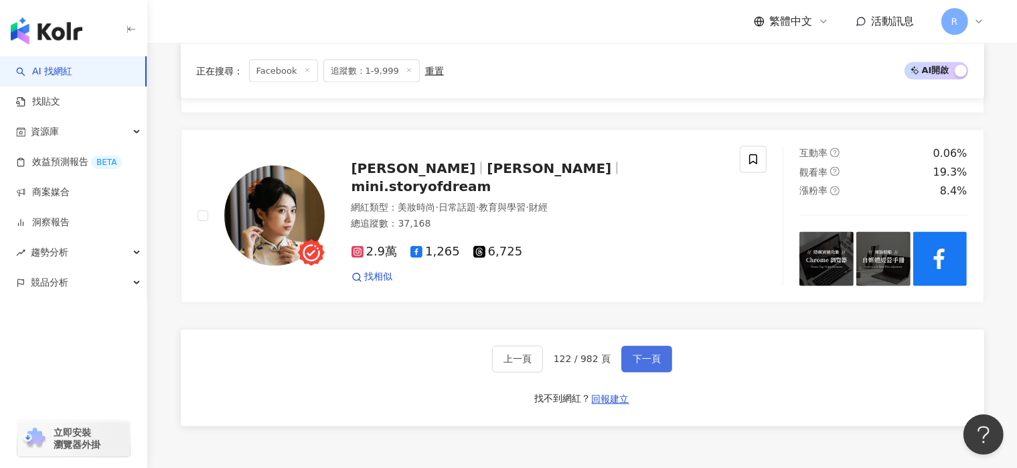
click at [661, 356] on button "下一頁" at bounding box center [647, 359] width 51 height 27
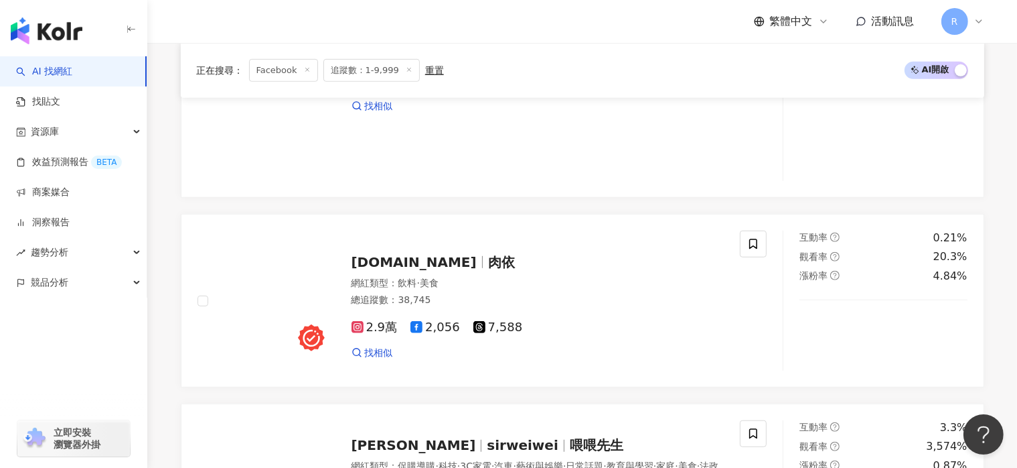
scroll to position [2696, 0]
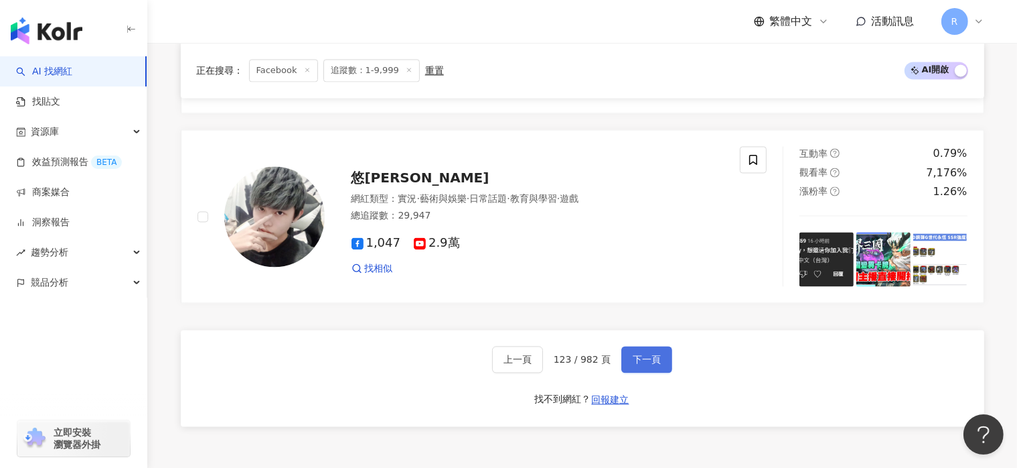
click at [661, 356] on button "下一頁" at bounding box center [647, 359] width 51 height 27
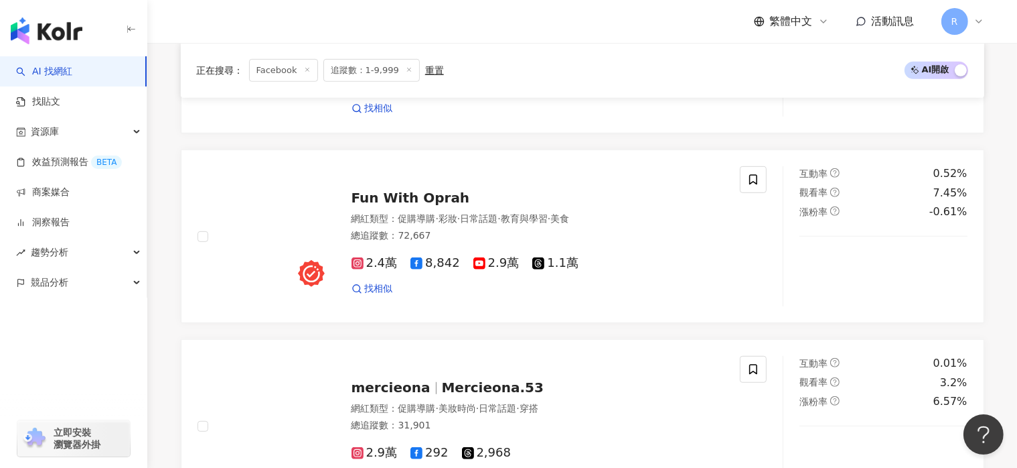
scroll to position [2479, 0]
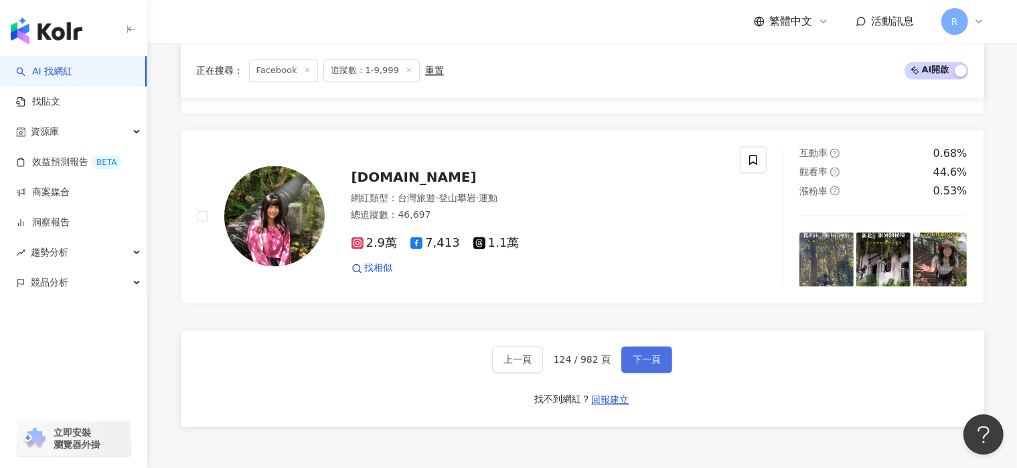
click at [661, 356] on button "下一頁" at bounding box center [647, 359] width 51 height 27
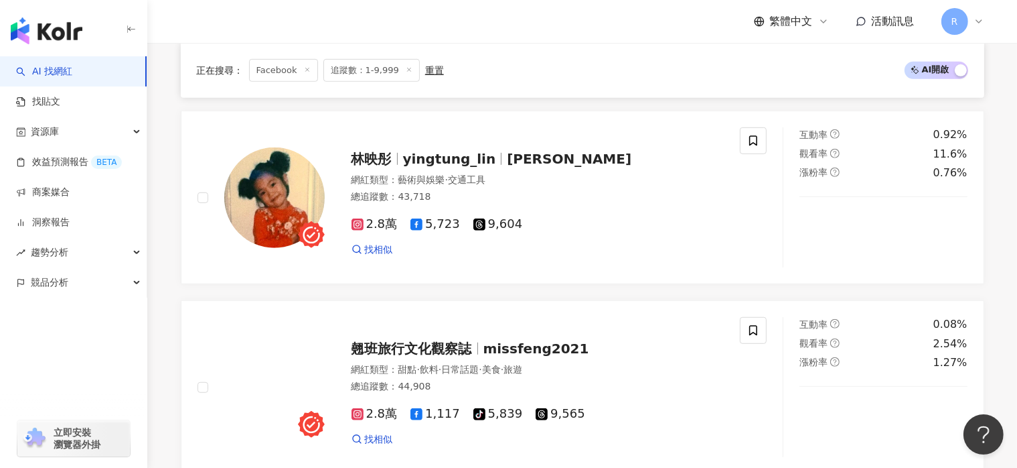
scroll to position [2366, 0]
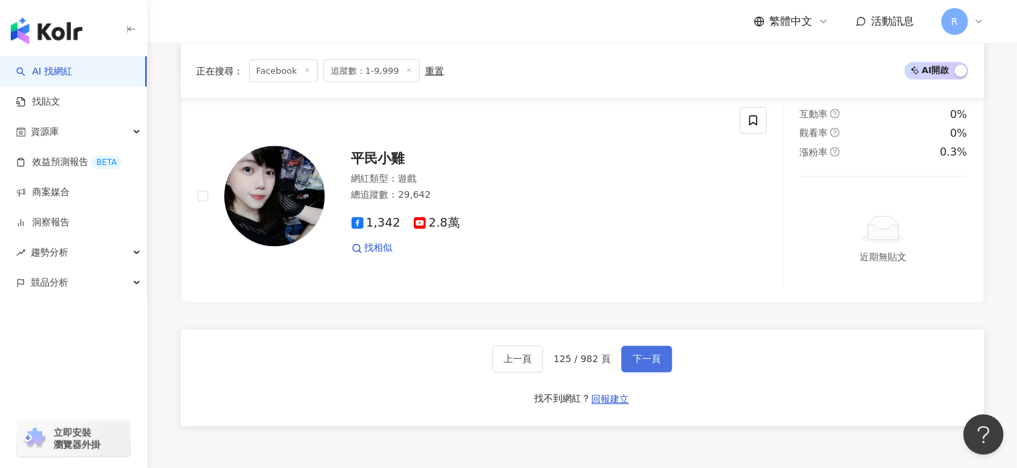
click at [661, 356] on button "下一頁" at bounding box center [647, 359] width 51 height 27
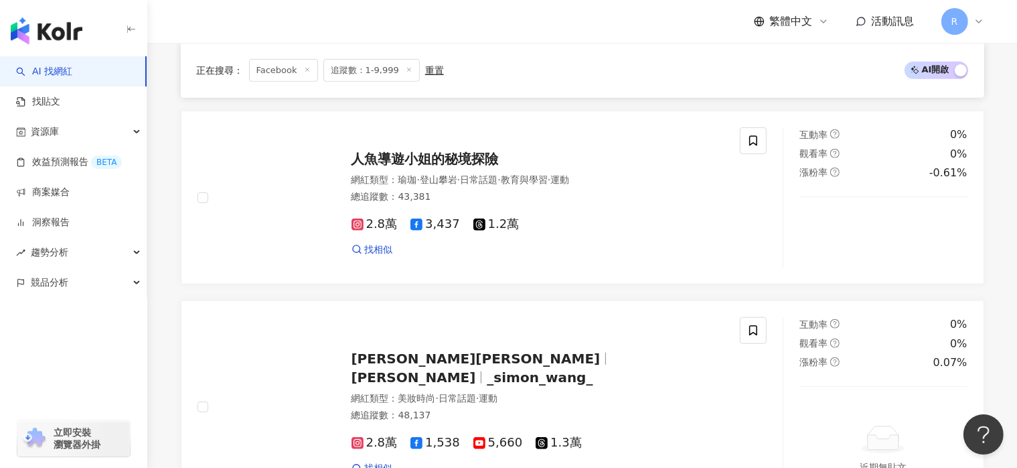
scroll to position [2441, 0]
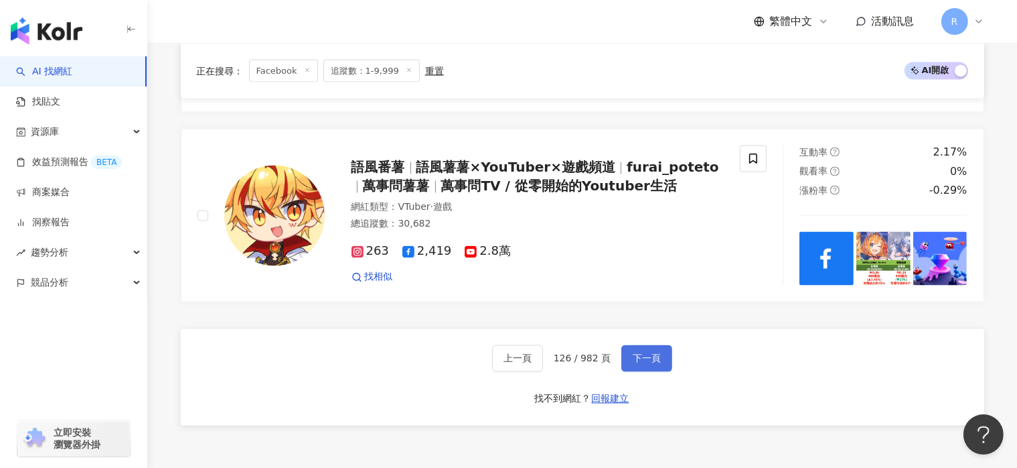
click at [661, 356] on button "下一頁" at bounding box center [647, 358] width 51 height 27
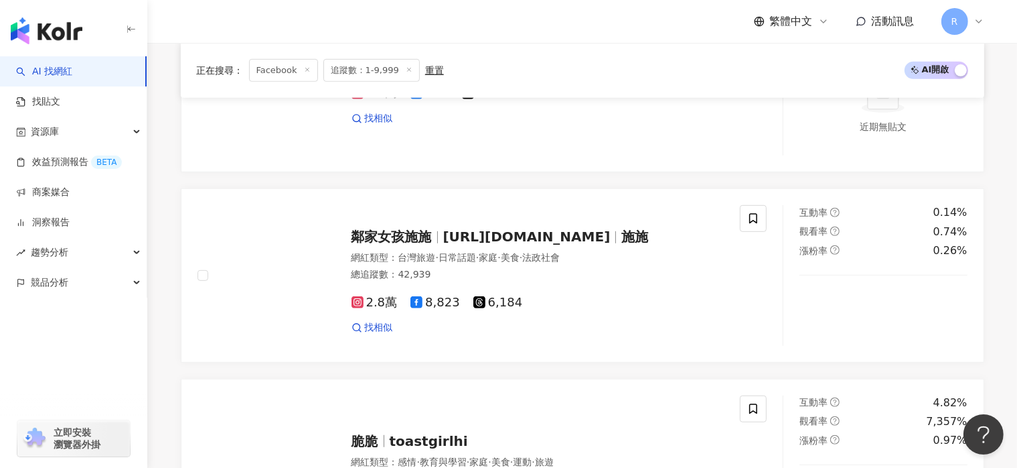
scroll to position [2508, 0]
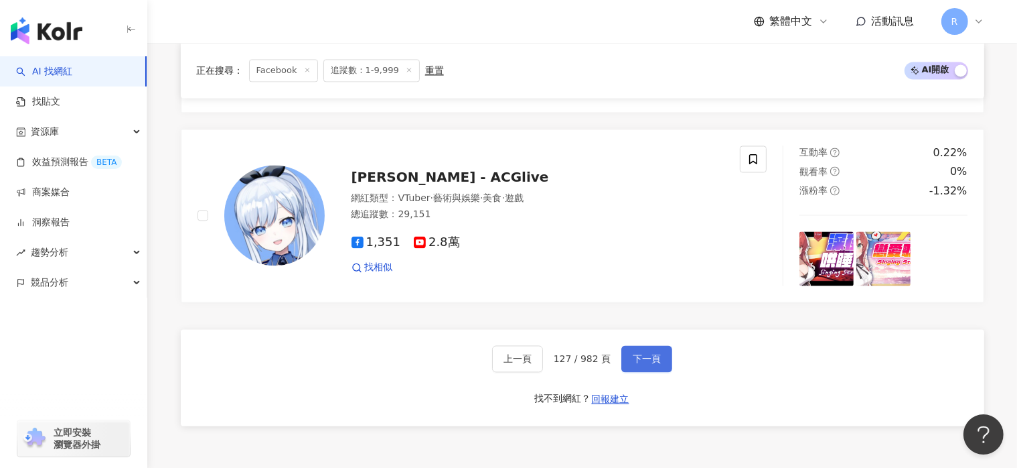
click at [661, 356] on button "下一頁" at bounding box center [647, 359] width 51 height 27
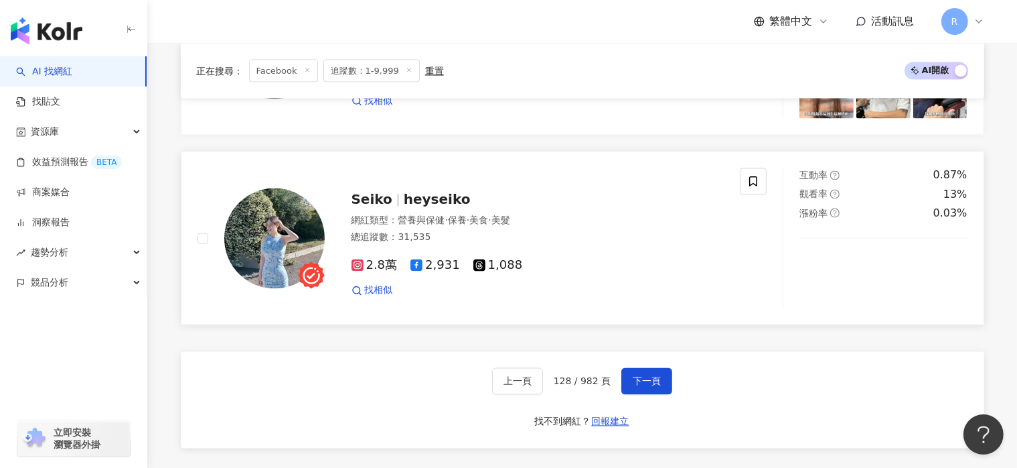
scroll to position [2368, 0]
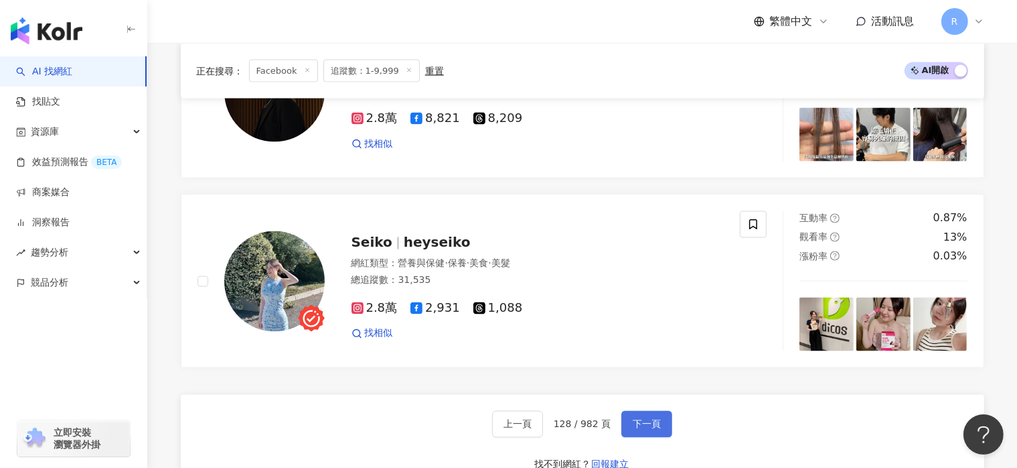
click at [651, 425] on span "下一頁" at bounding box center [647, 424] width 28 height 11
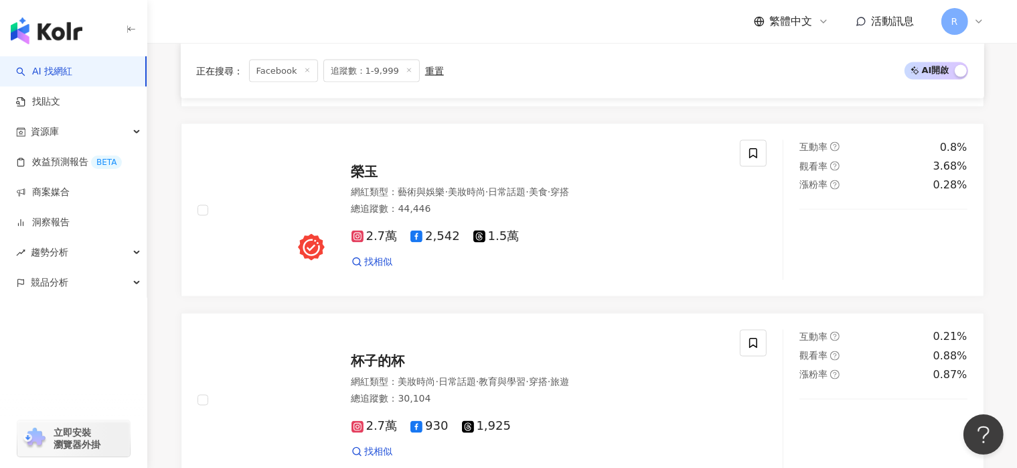
scroll to position [2348, 0]
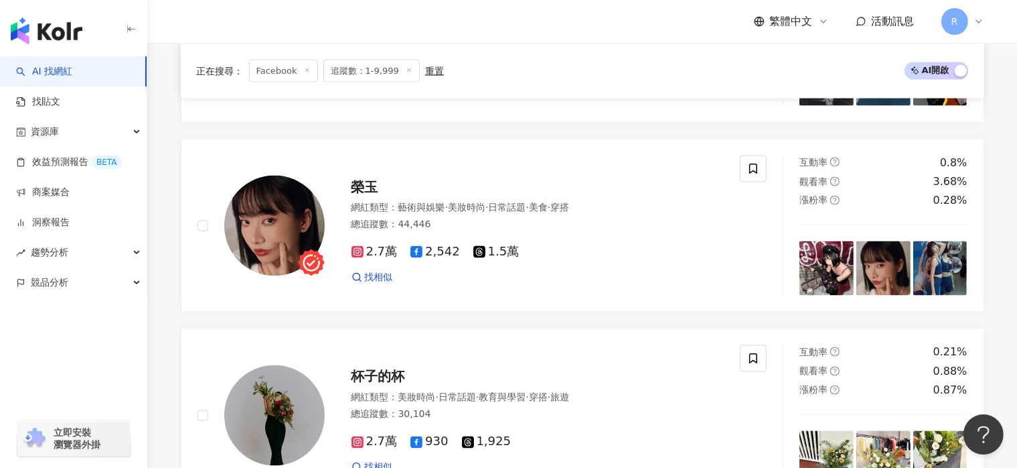
click at [389, 72] on span "追蹤數：1-9,999" at bounding box center [372, 70] width 96 height 23
click at [347, 73] on span "追蹤數：1-9,999" at bounding box center [372, 70] width 96 height 23
click at [432, 72] on div "重置" at bounding box center [434, 70] width 19 height 11
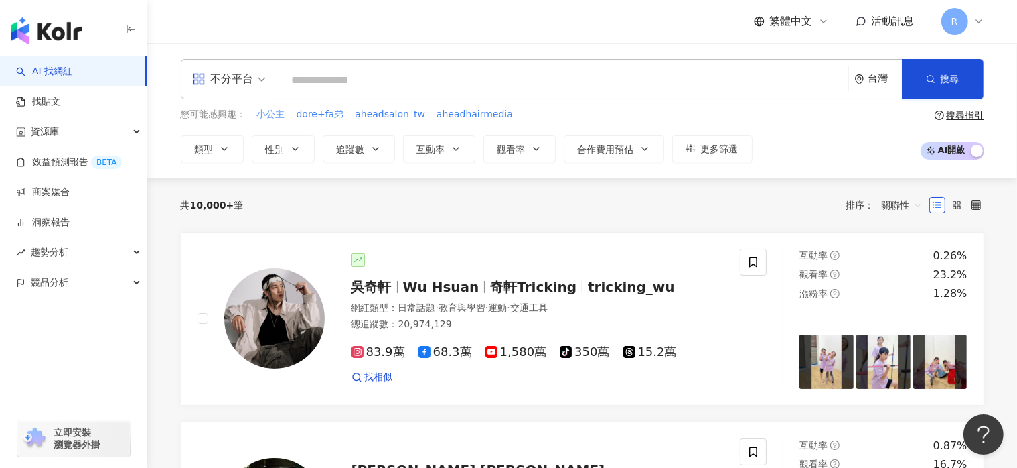
click at [268, 113] on span "小公主" at bounding box center [271, 114] width 28 height 13
type input "***"
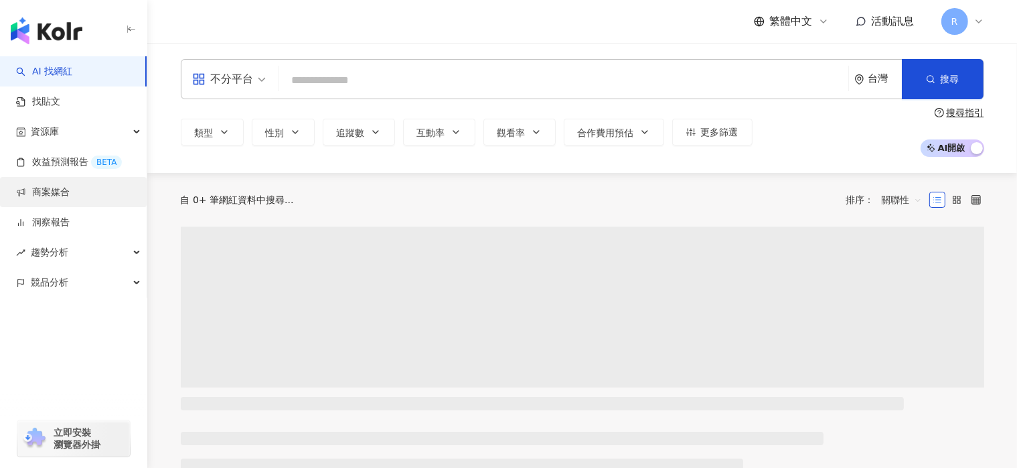
click at [70, 194] on link "商案媒合" at bounding box center [43, 192] width 54 height 13
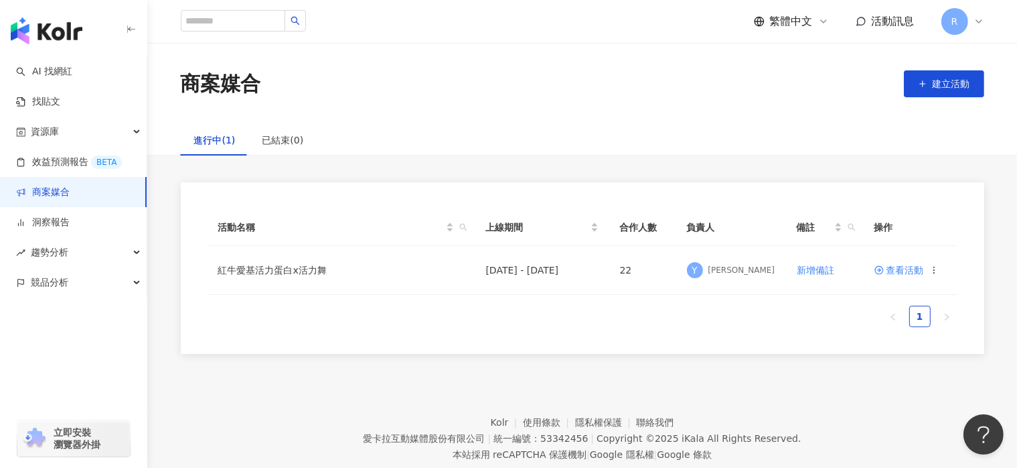
click at [70, 189] on link "商案媒合" at bounding box center [43, 192] width 54 height 13
click at [72, 74] on link "AI 找網紅" at bounding box center [44, 71] width 56 height 13
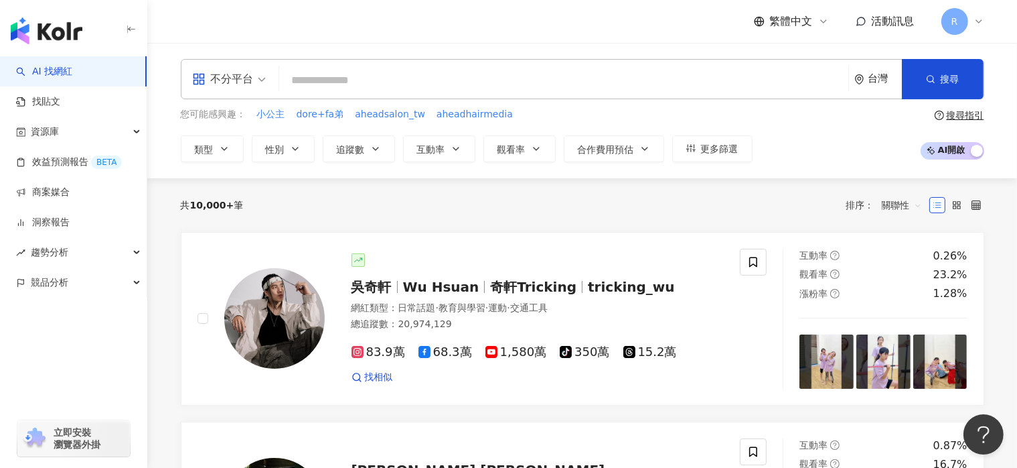
click at [265, 84] on span "不分平台" at bounding box center [229, 78] width 74 height 21
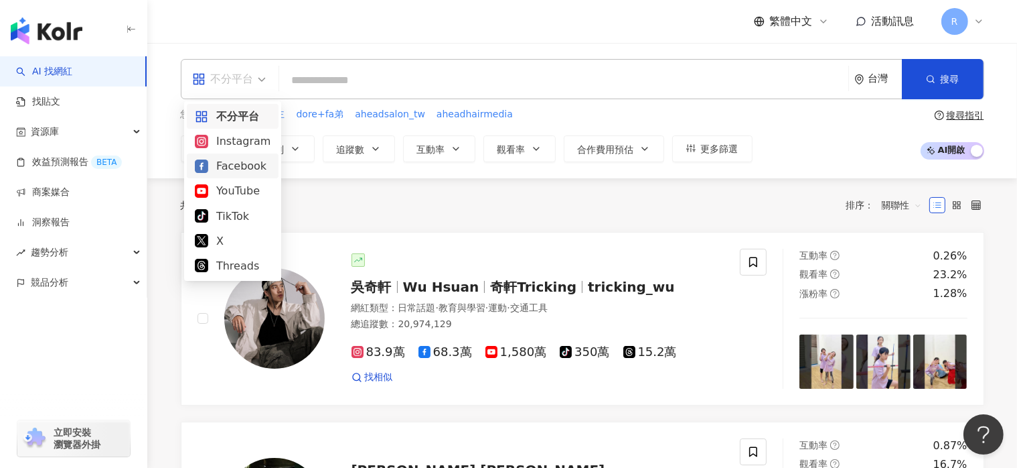
click at [257, 163] on div "Facebook" at bounding box center [233, 165] width 76 height 17
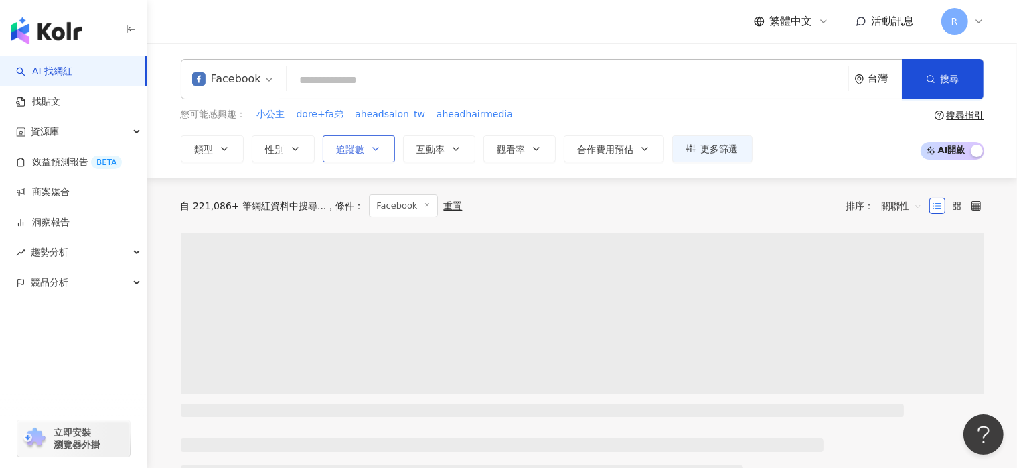
click at [376, 147] on icon "button" at bounding box center [375, 148] width 11 height 11
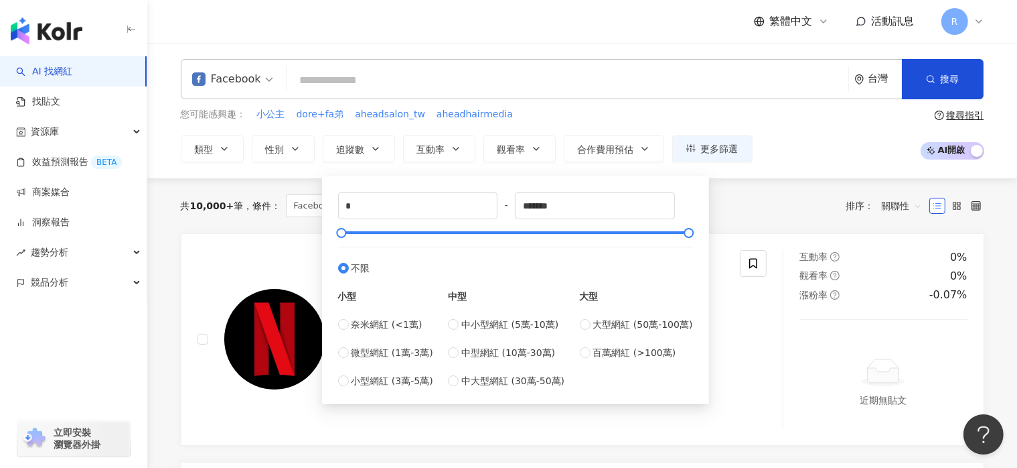
type input "*****"
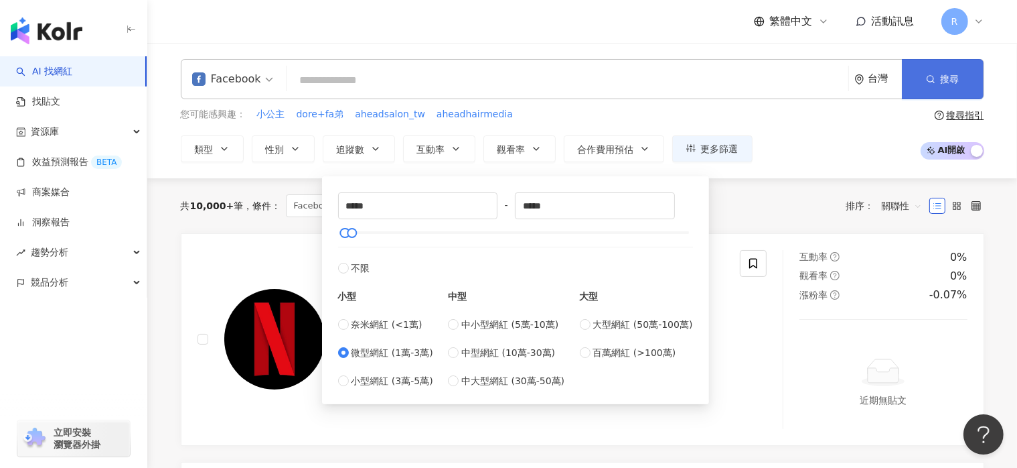
click at [939, 78] on button "搜尋" at bounding box center [943, 79] width 82 height 40
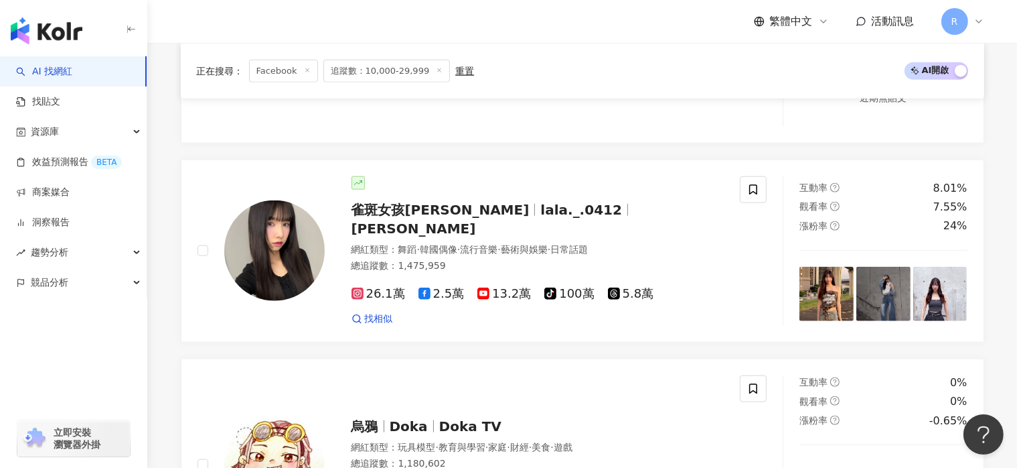
scroll to position [1474, 0]
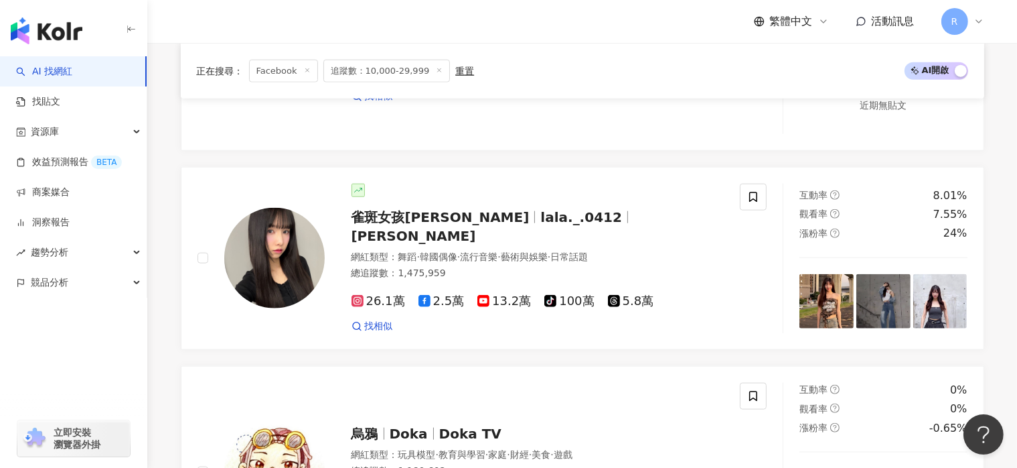
click at [366, 70] on span "追蹤數：10,000-29,999" at bounding box center [387, 70] width 127 height 23
click at [455, 71] on div "重置" at bounding box center [464, 70] width 19 height 11
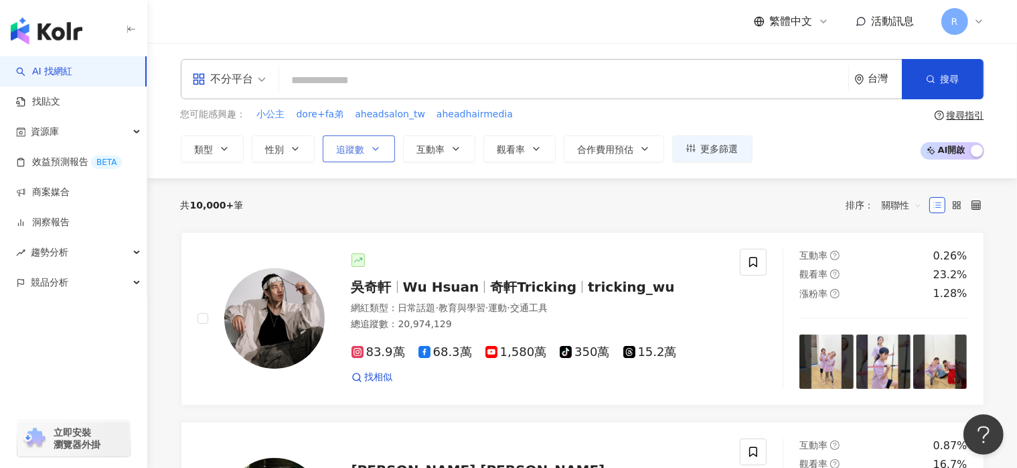
click at [366, 143] on button "追蹤數" at bounding box center [359, 148] width 72 height 27
type input "*"
type input "*******"
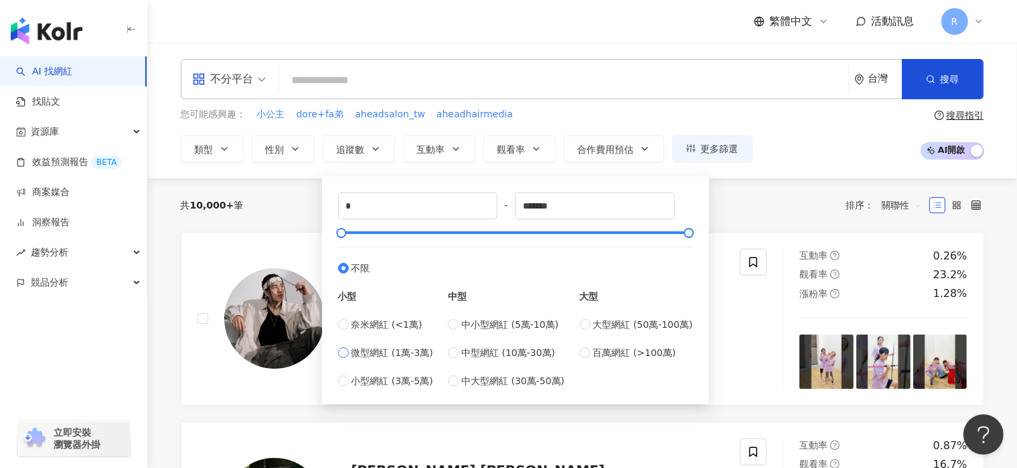
type input "*****"
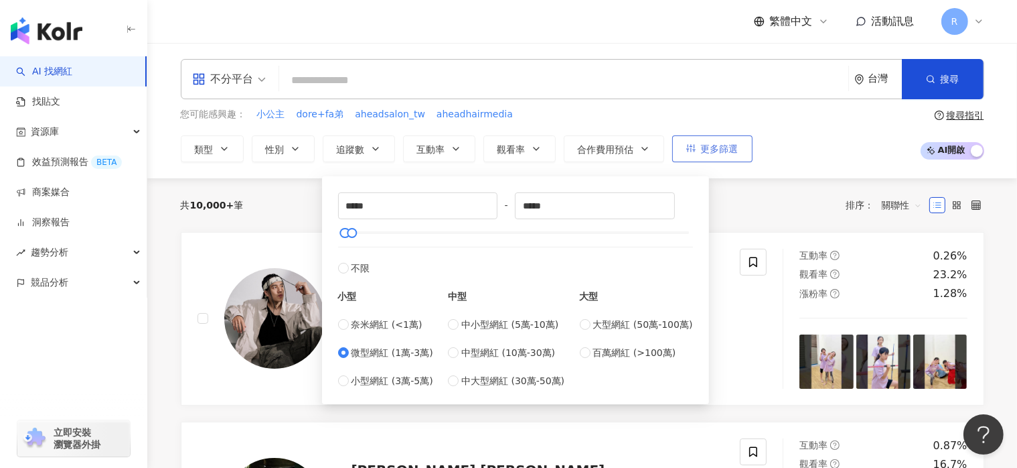
click at [719, 145] on span "更多篩選" at bounding box center [720, 148] width 38 height 11
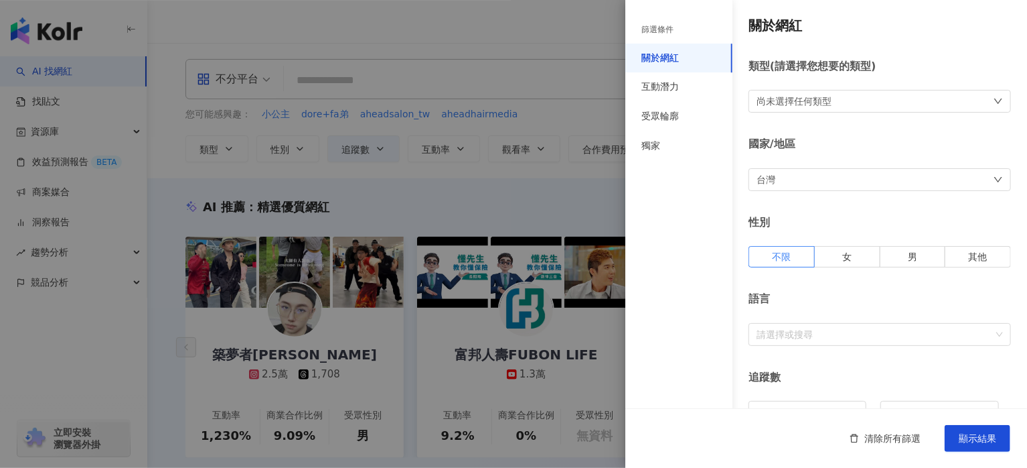
click at [540, 206] on div at bounding box center [513, 234] width 1027 height 468
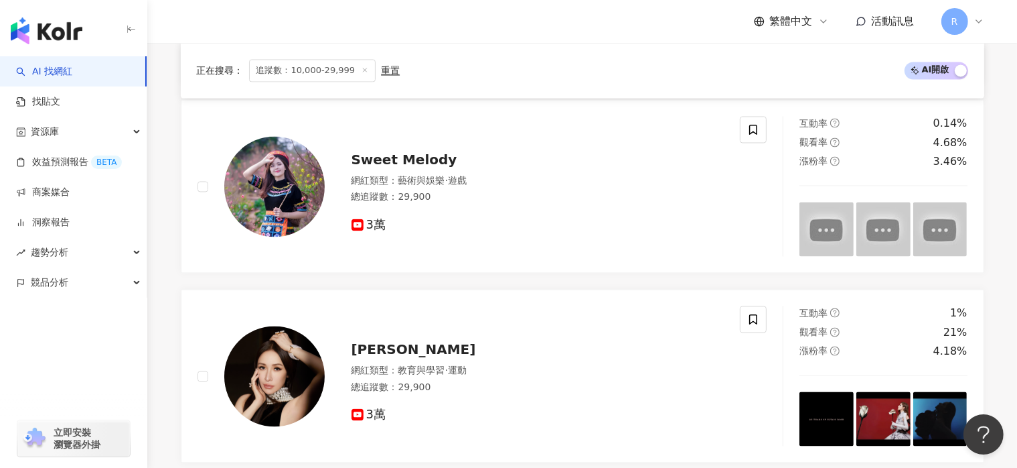
scroll to position [2612, 0]
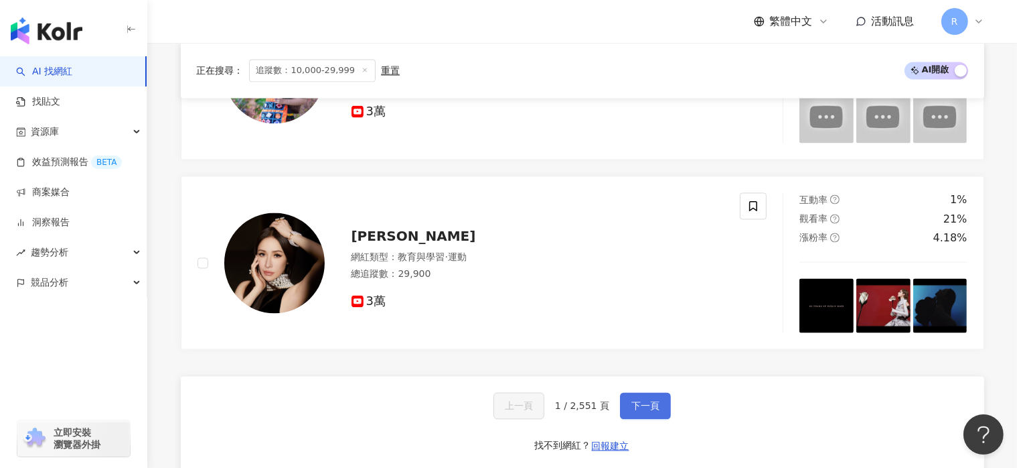
click at [663, 393] on button "下一頁" at bounding box center [645, 405] width 51 height 27
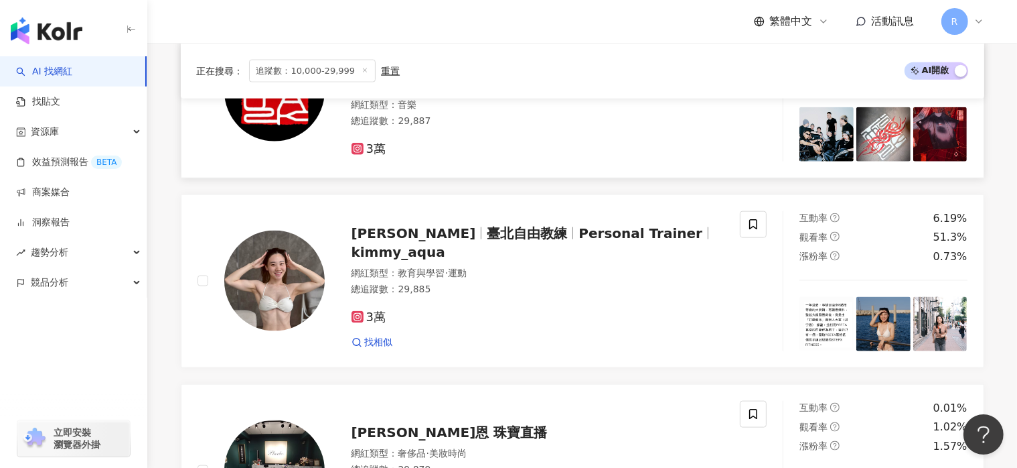
scroll to position [1666, 0]
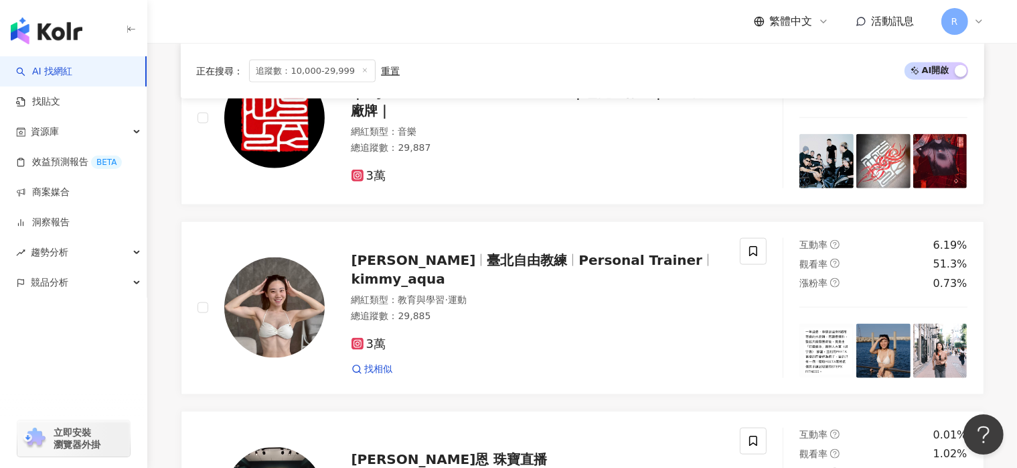
click at [384, 73] on div "重置" at bounding box center [390, 70] width 19 height 11
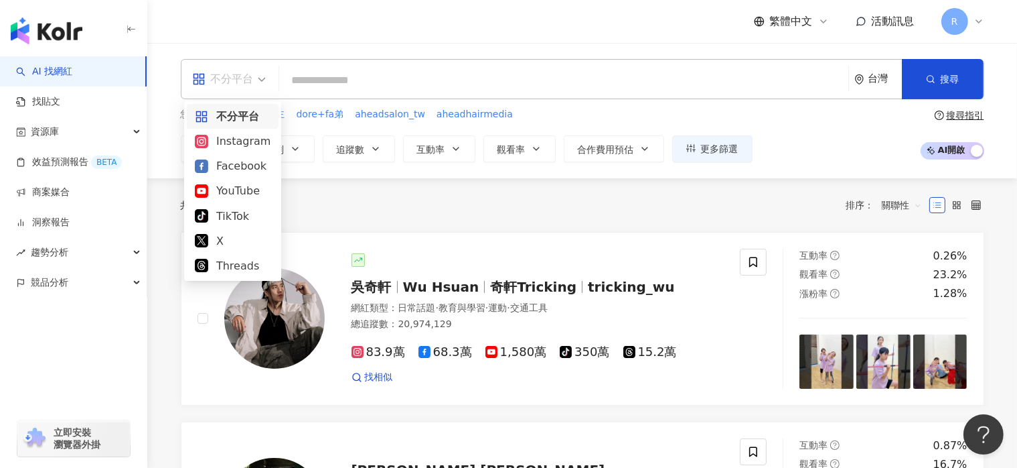
click at [241, 77] on div "不分平台" at bounding box center [223, 78] width 62 height 21
click at [242, 163] on div "Facebook" at bounding box center [233, 165] width 76 height 17
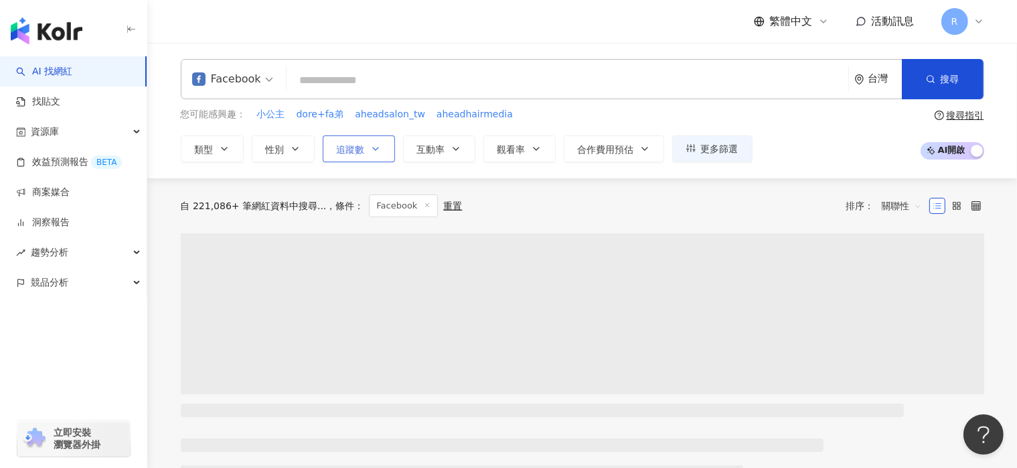
click at [365, 149] on button "追蹤數" at bounding box center [359, 148] width 72 height 27
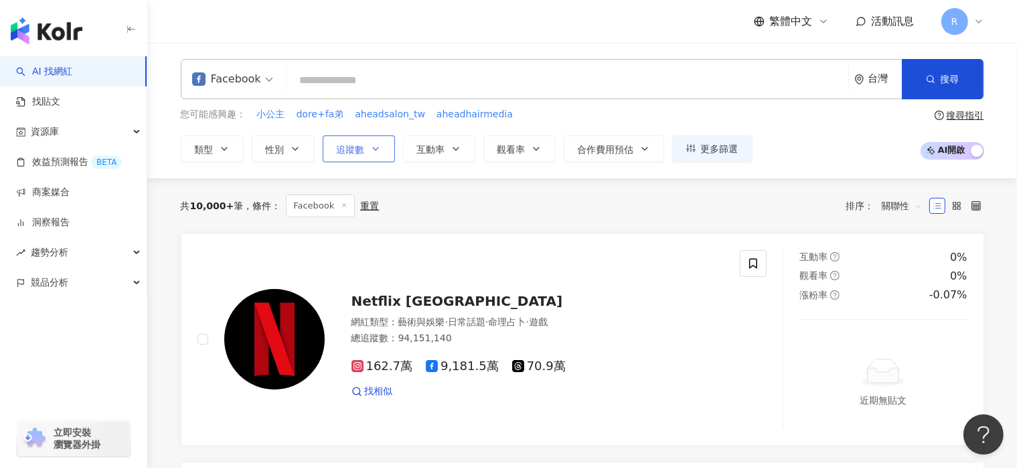
type input "*"
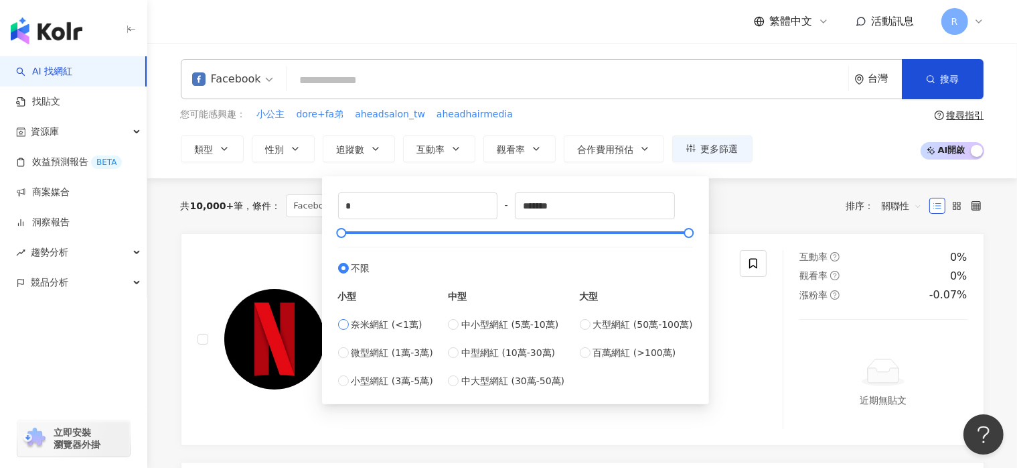
type input "****"
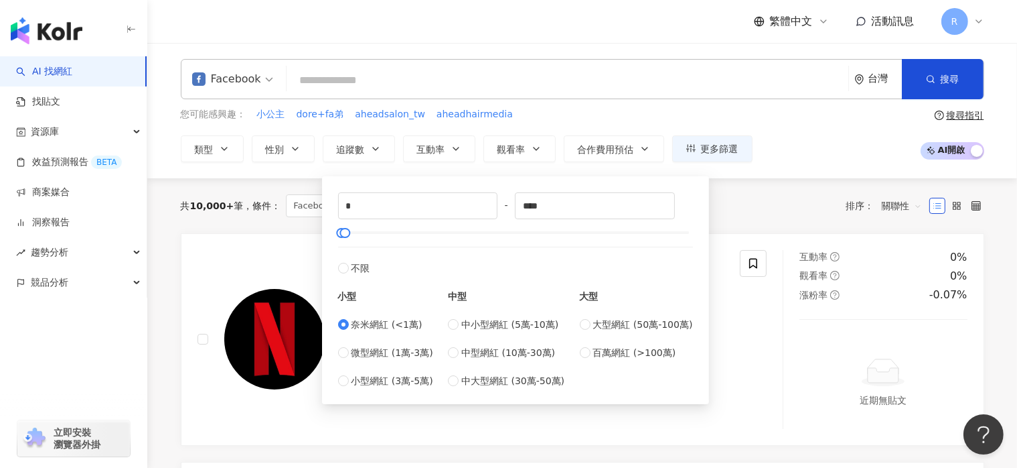
click at [749, 210] on div "共 10,000+ 筆 條件 ： Facebook 重置 排序： 關聯性" at bounding box center [583, 205] width 804 height 23
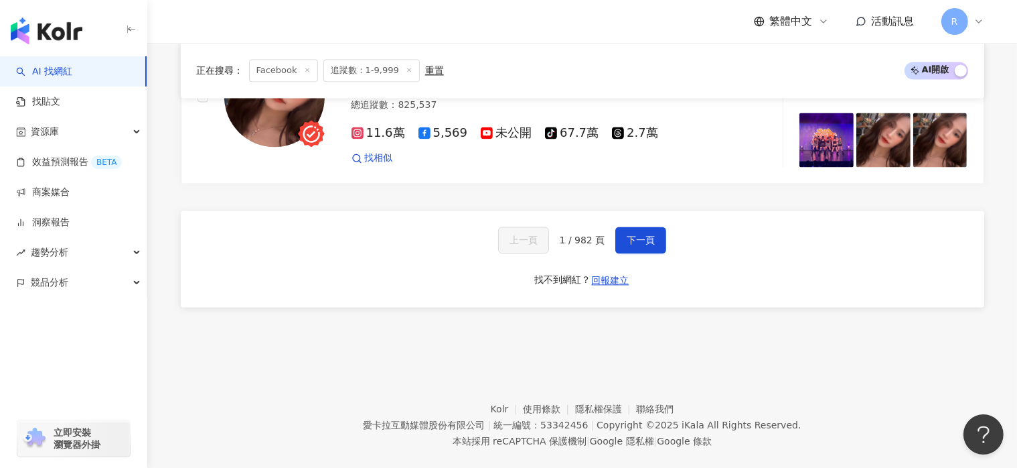
scroll to position [2818, 0]
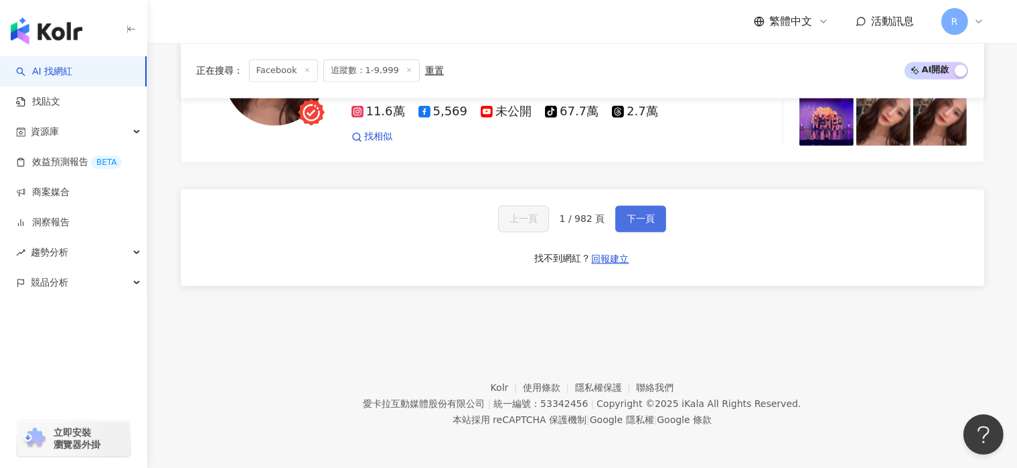
click at [642, 222] on span "下一頁" at bounding box center [641, 218] width 28 height 11
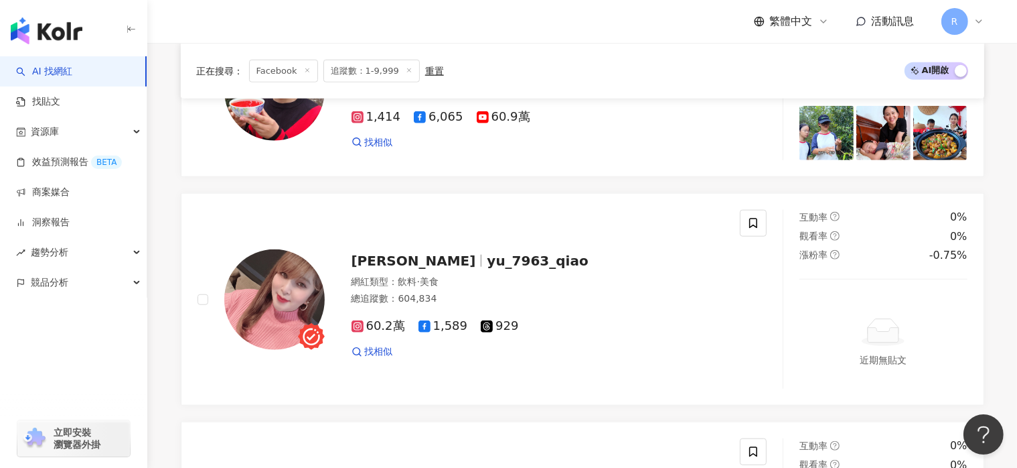
scroll to position [2999, 0]
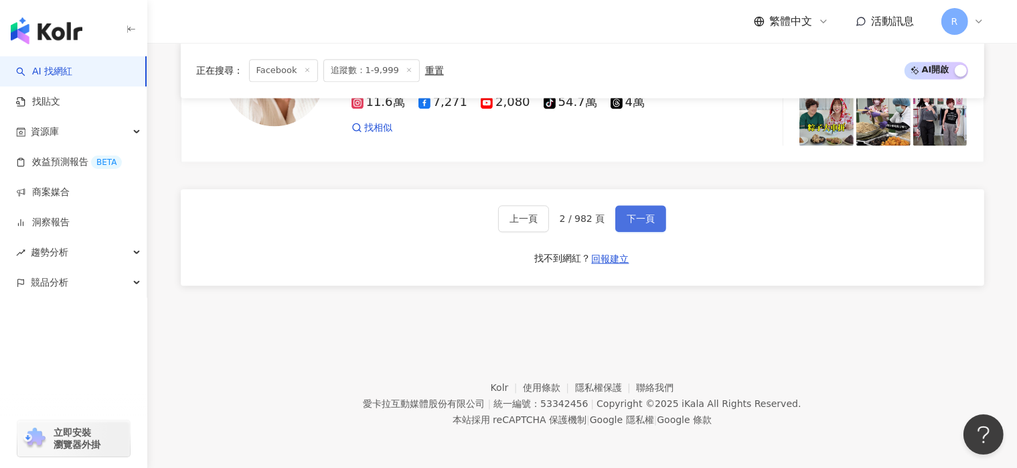
click at [654, 222] on button "下一頁" at bounding box center [641, 218] width 51 height 27
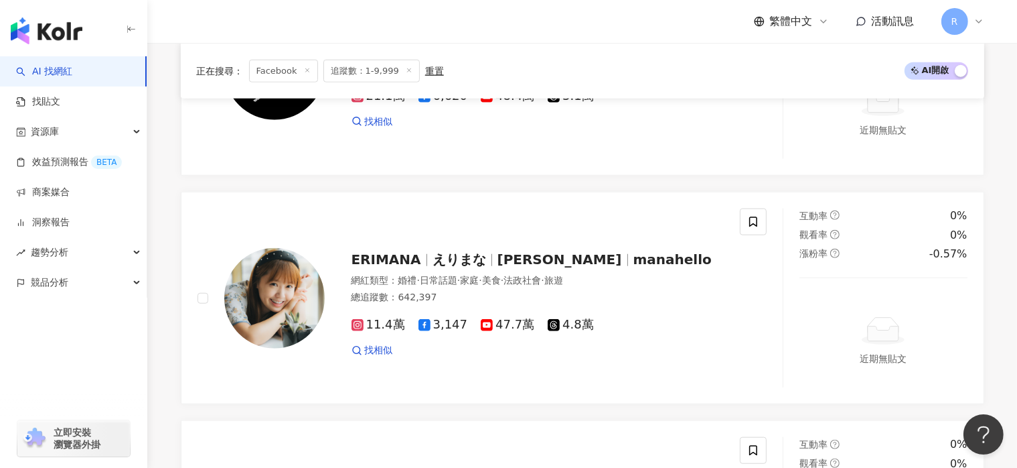
scroll to position [3084, 0]
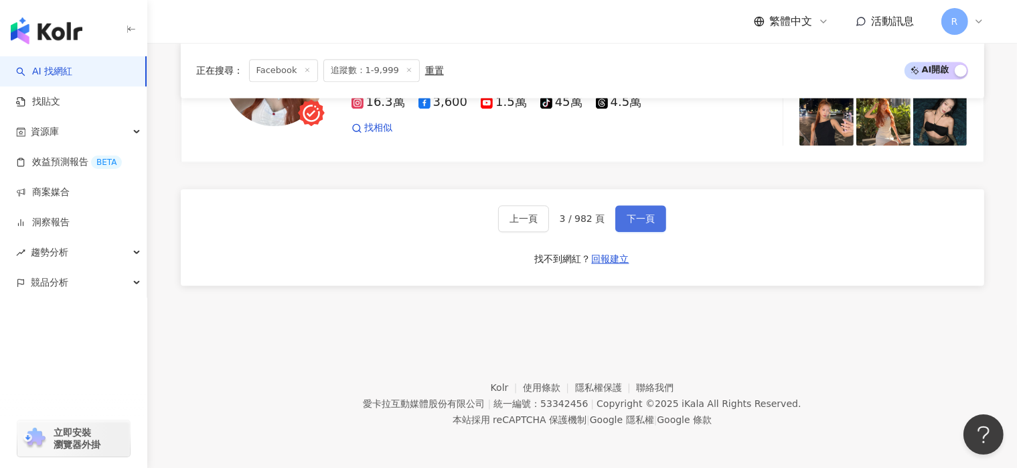
click at [654, 222] on button "下一頁" at bounding box center [641, 218] width 51 height 27
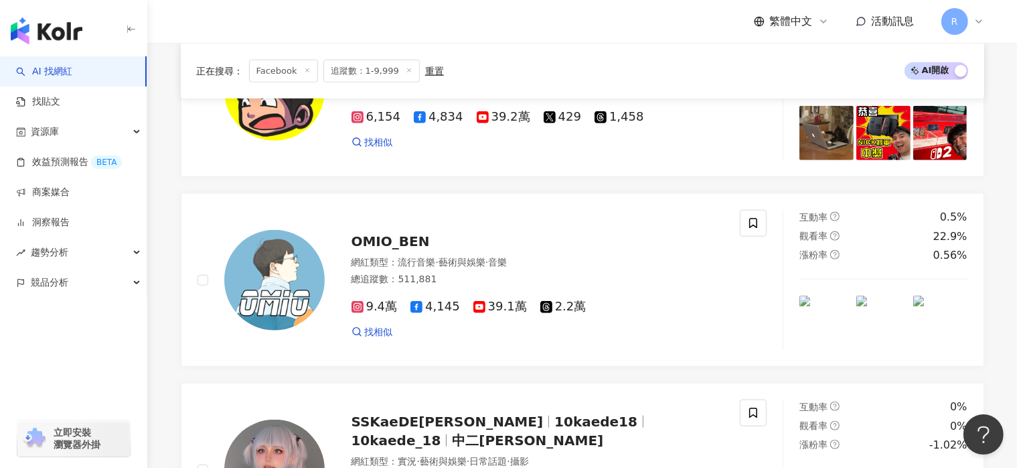
scroll to position [2797, 0]
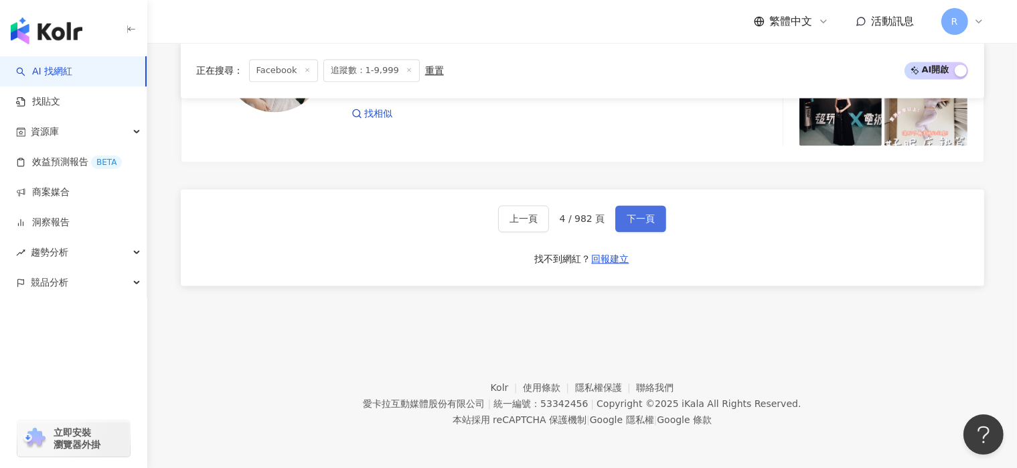
click at [654, 222] on button "下一頁" at bounding box center [641, 218] width 51 height 27
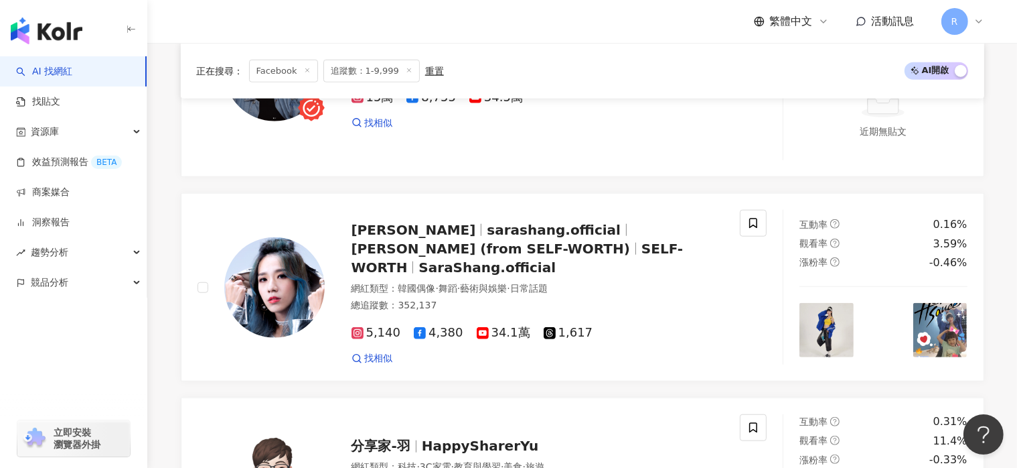
scroll to position [2922, 0]
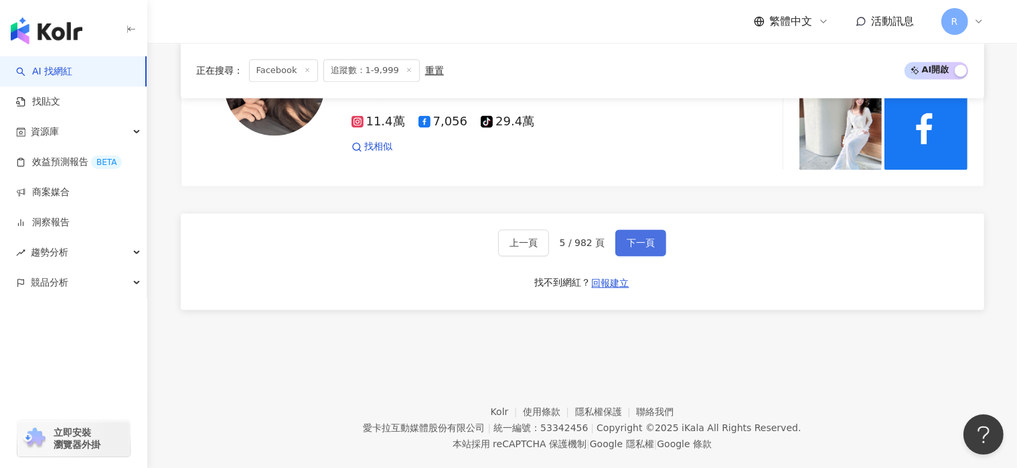
click at [654, 229] on button "下一頁" at bounding box center [641, 242] width 51 height 27
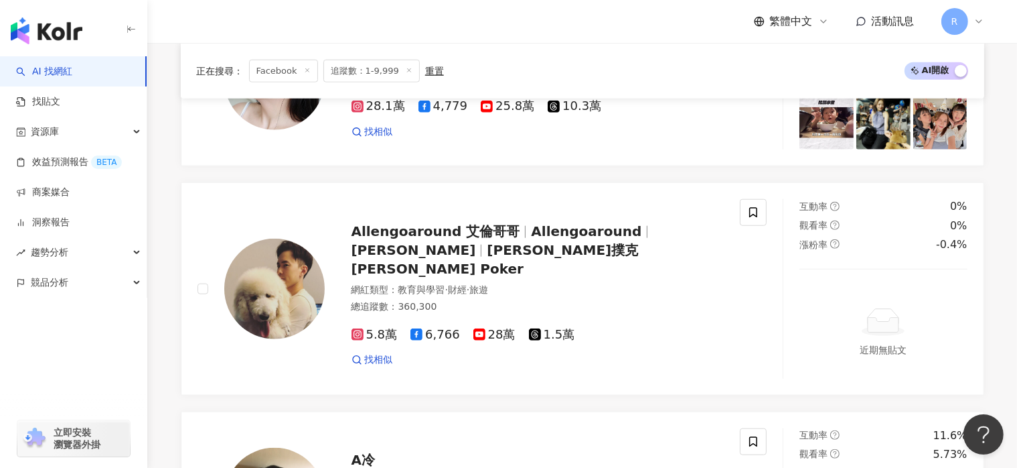
scroll to position [2885, 0]
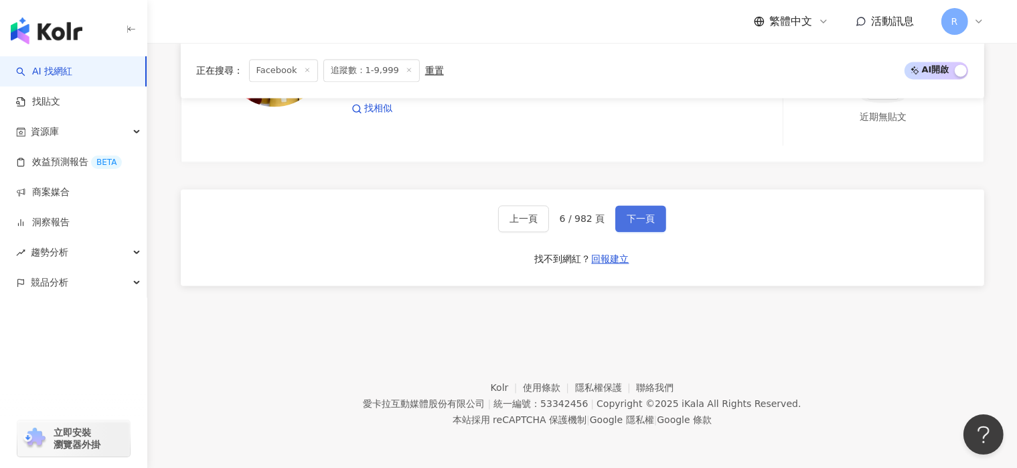
click at [654, 222] on button "下一頁" at bounding box center [641, 218] width 51 height 27
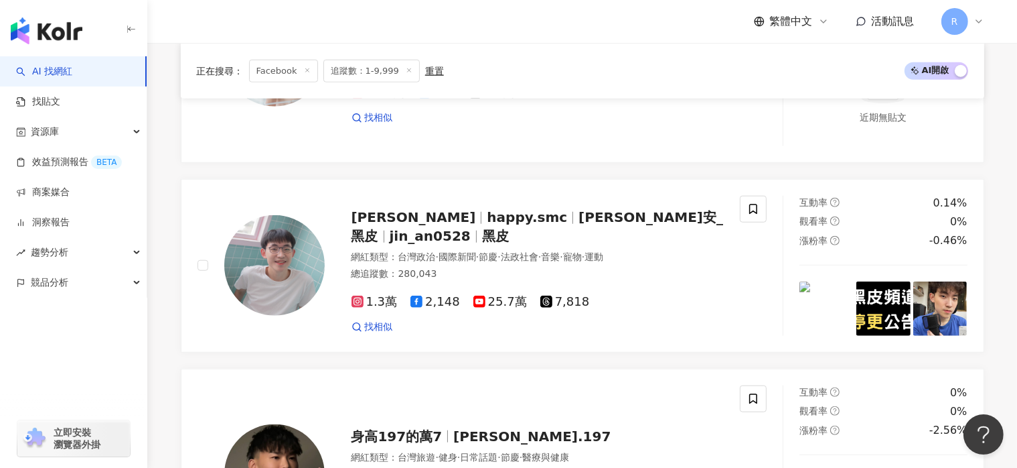
scroll to position [2950, 0]
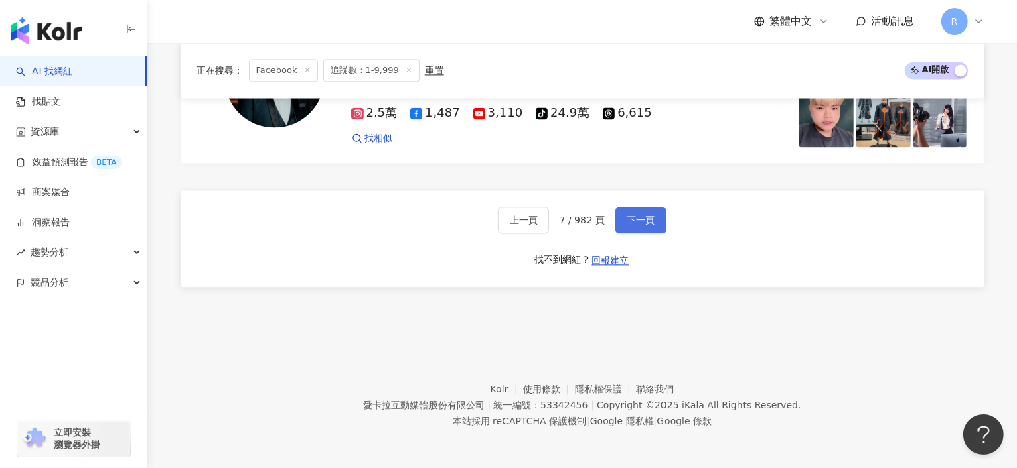
click at [648, 227] on button "下一頁" at bounding box center [641, 219] width 51 height 27
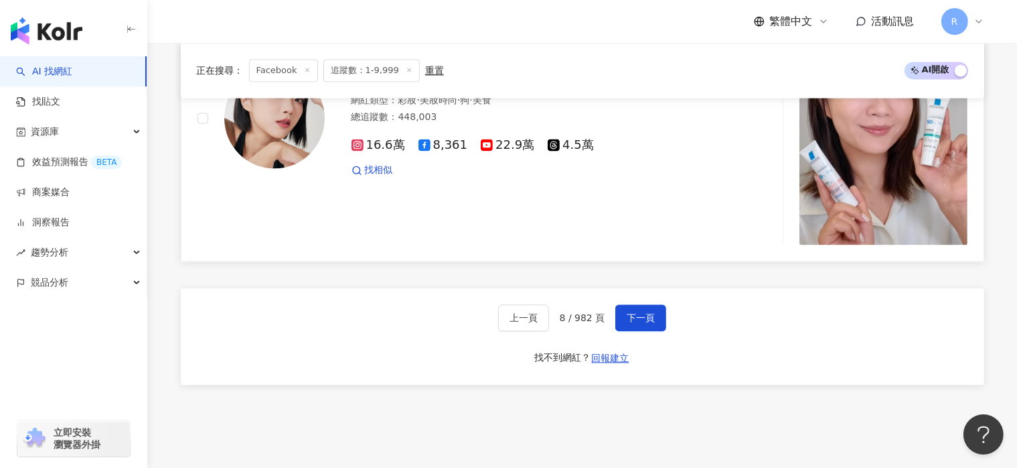
scroll to position [2837, 0]
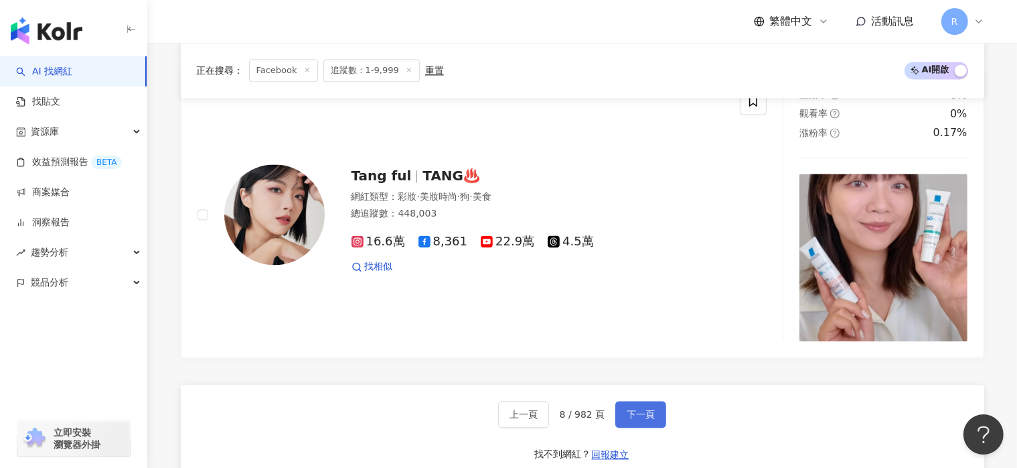
click at [644, 419] on span "下一頁" at bounding box center [641, 414] width 28 height 11
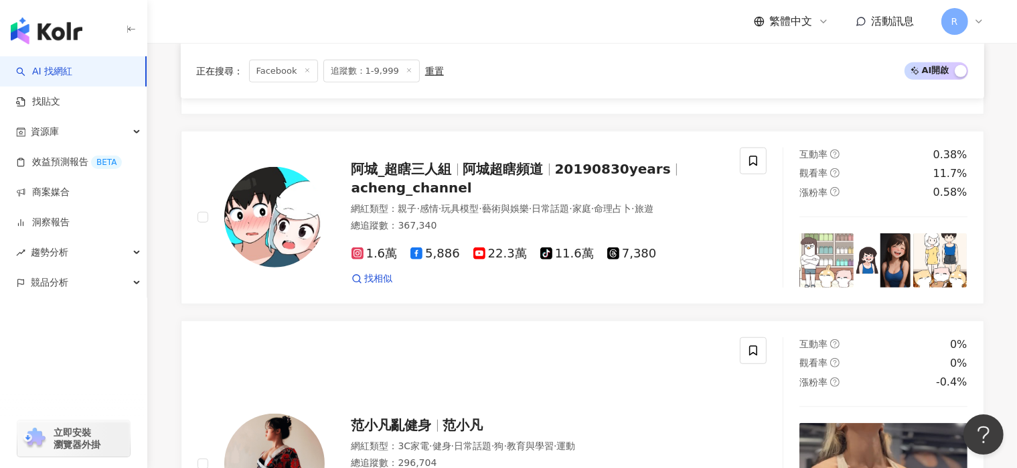
scroll to position [2627, 0]
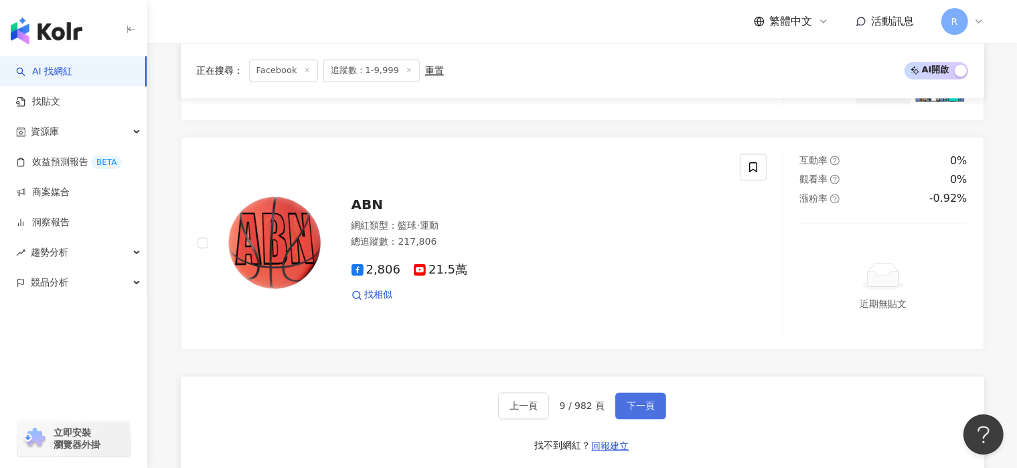
click at [644, 411] on span "下一頁" at bounding box center [641, 405] width 28 height 11
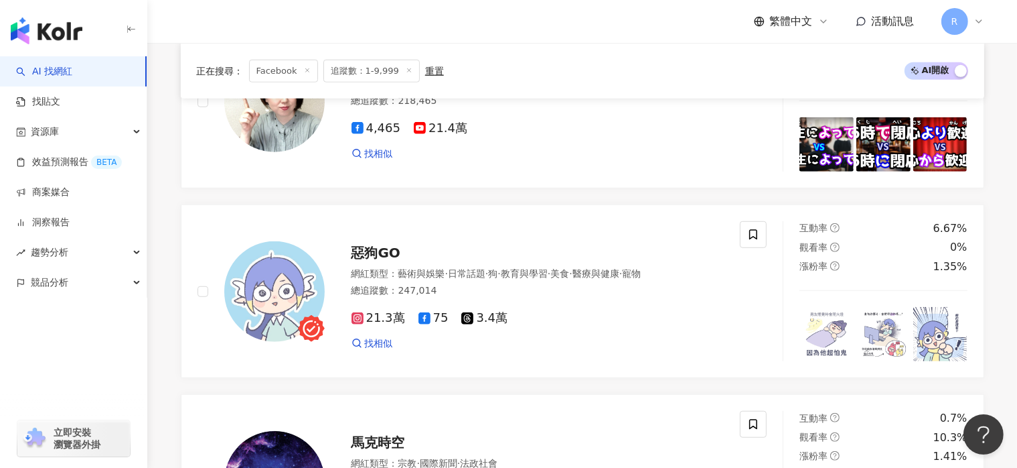
scroll to position [2770, 0]
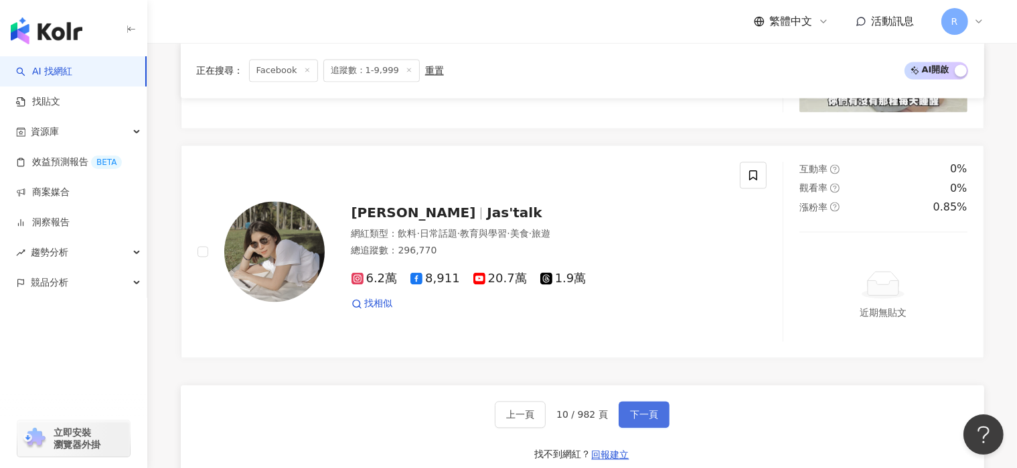
click at [644, 419] on span "下一頁" at bounding box center [644, 414] width 28 height 11
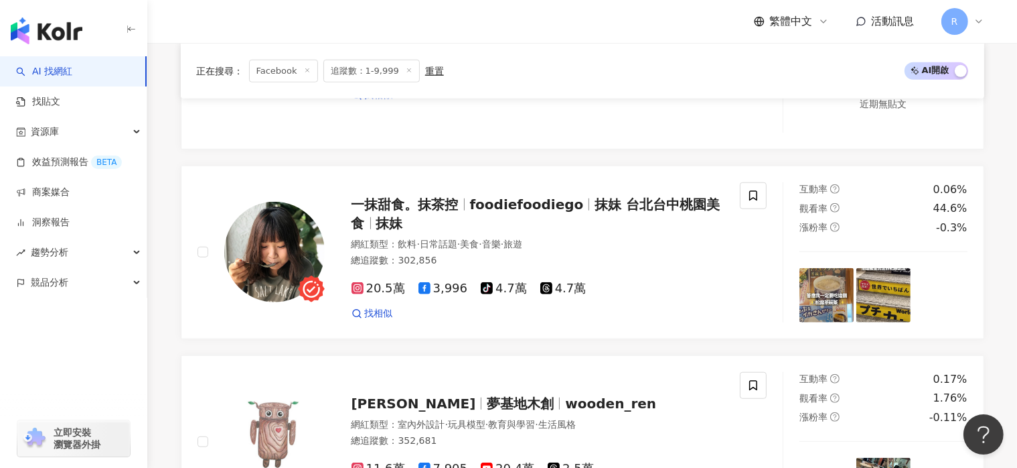
scroll to position [2692, 0]
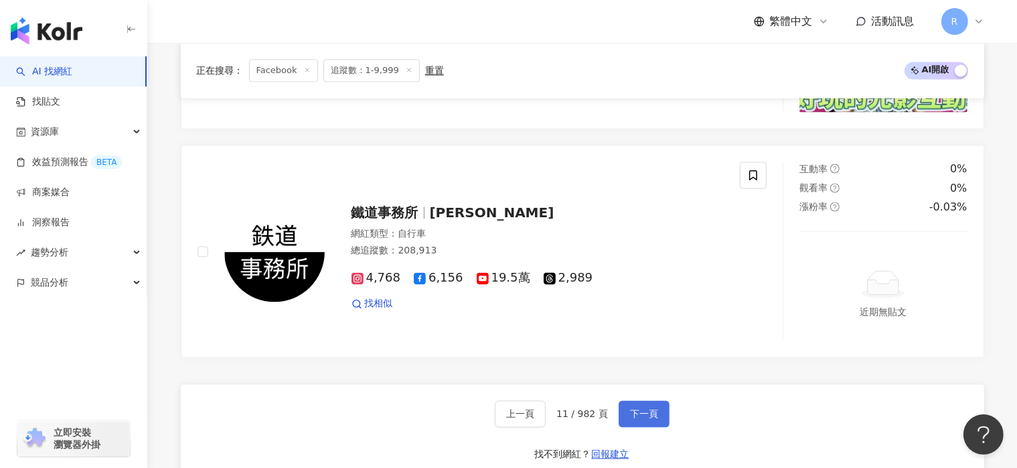
click at [644, 419] on span "下一頁" at bounding box center [644, 413] width 28 height 11
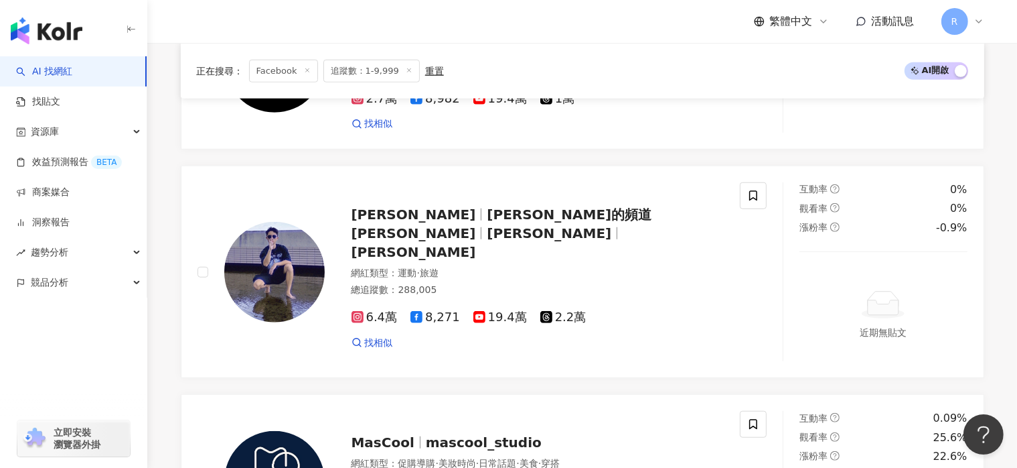
scroll to position [2617, 0]
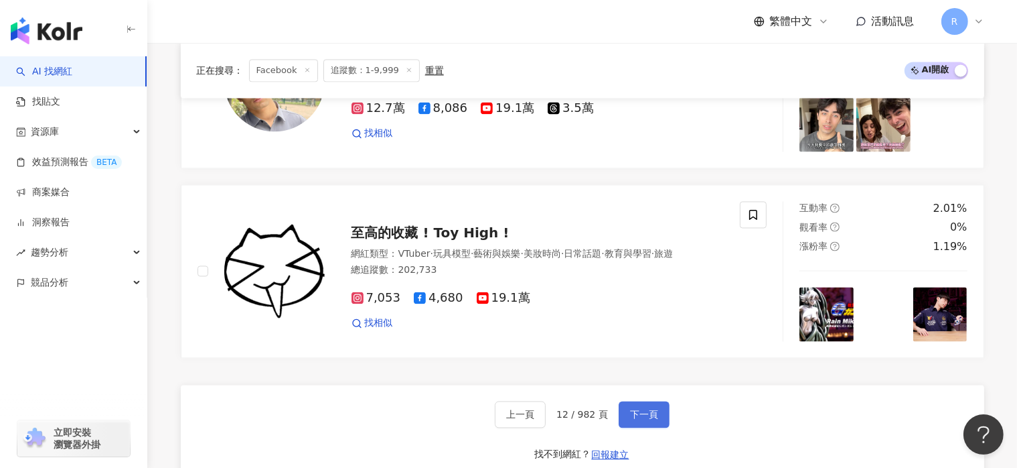
click at [644, 419] on span "下一頁" at bounding box center [644, 414] width 28 height 11
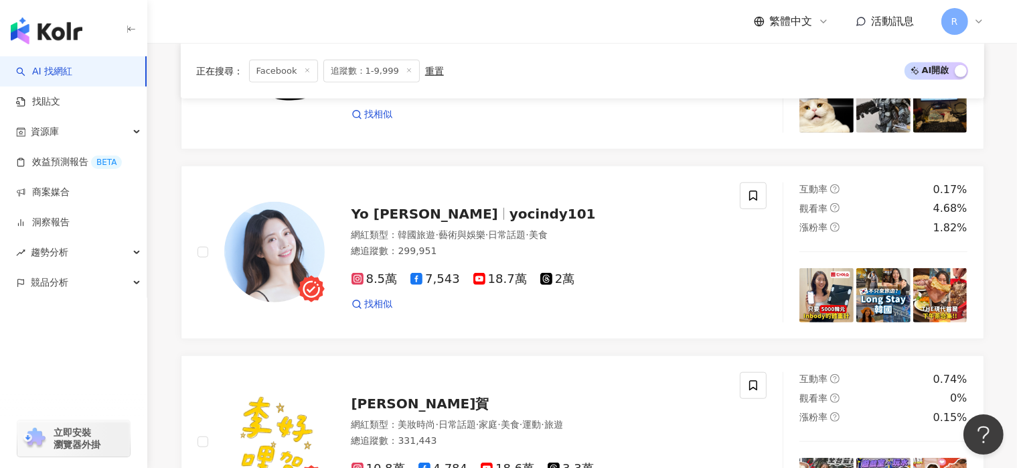
scroll to position [2695, 0]
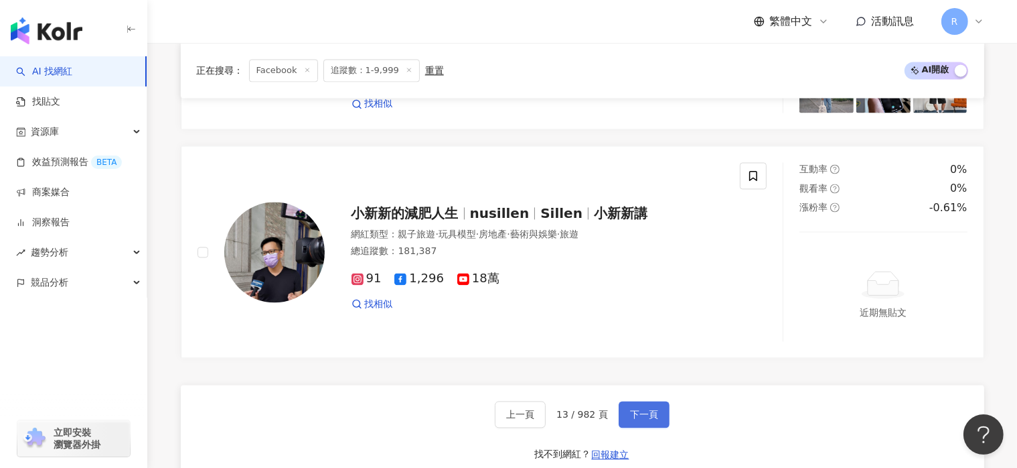
click at [644, 419] on span "下一頁" at bounding box center [644, 414] width 28 height 11
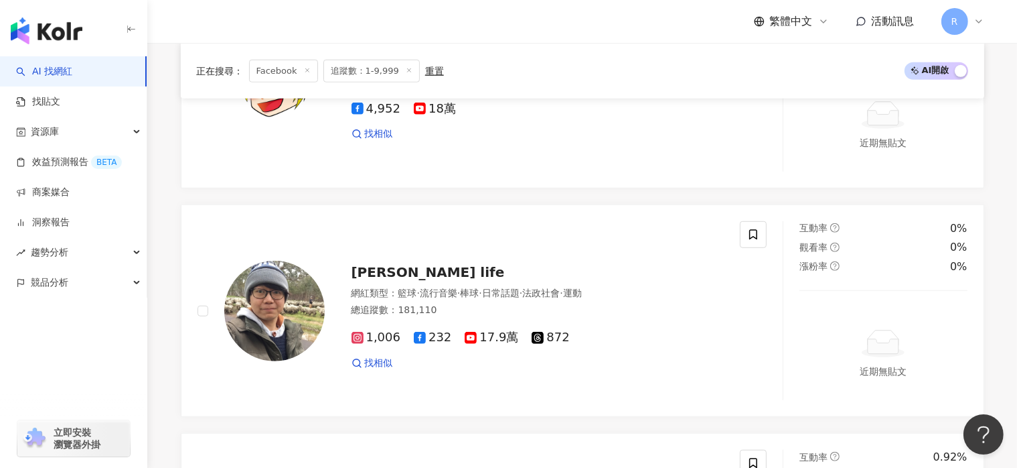
scroll to position [2848, 0]
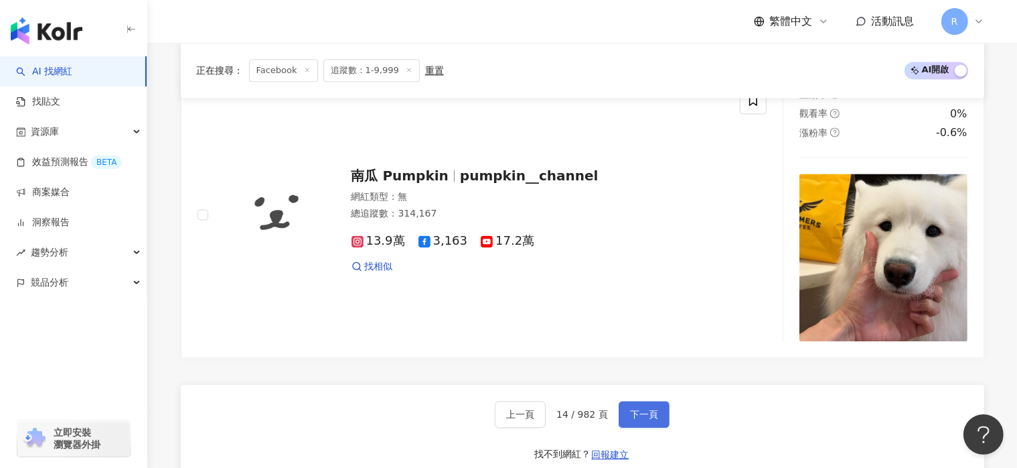
click at [644, 419] on span "下一頁" at bounding box center [644, 414] width 28 height 11
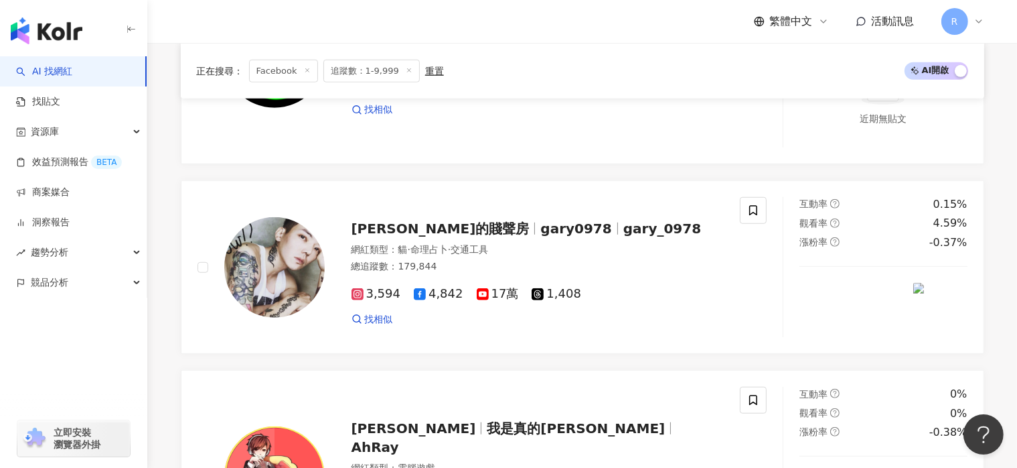
scroll to position [2665, 0]
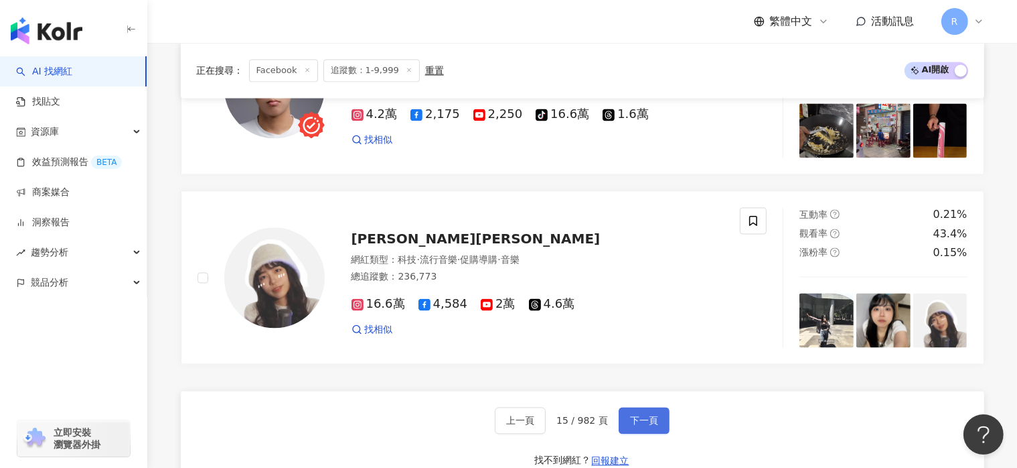
click at [644, 419] on span "下一頁" at bounding box center [644, 420] width 28 height 11
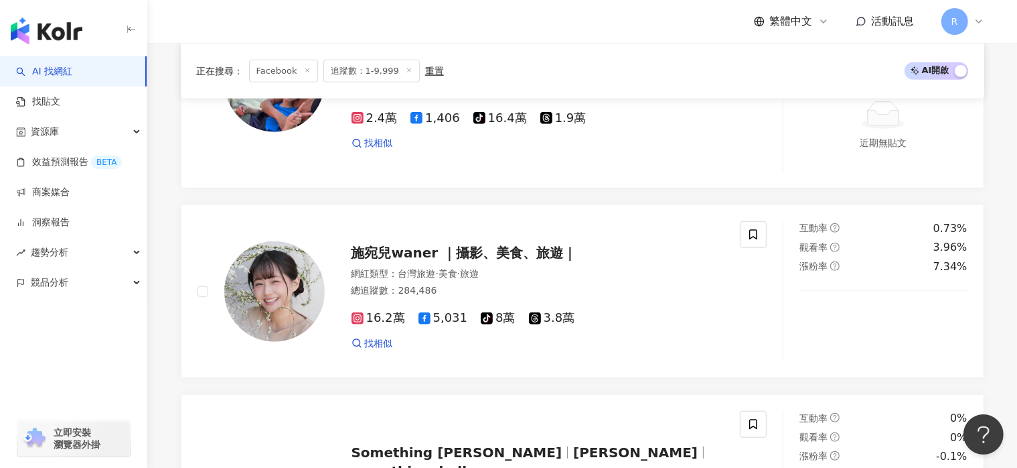
scroll to position [2721, 0]
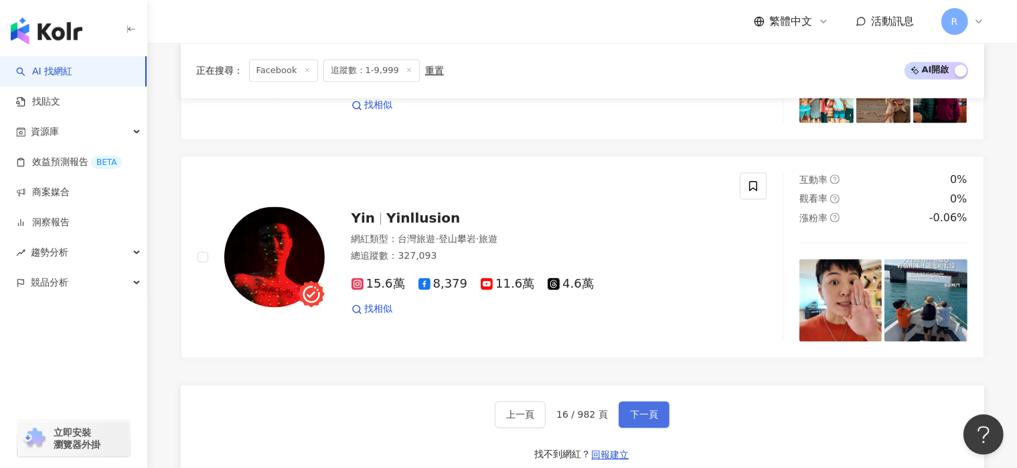
click at [656, 419] on button "下一頁" at bounding box center [644, 414] width 51 height 27
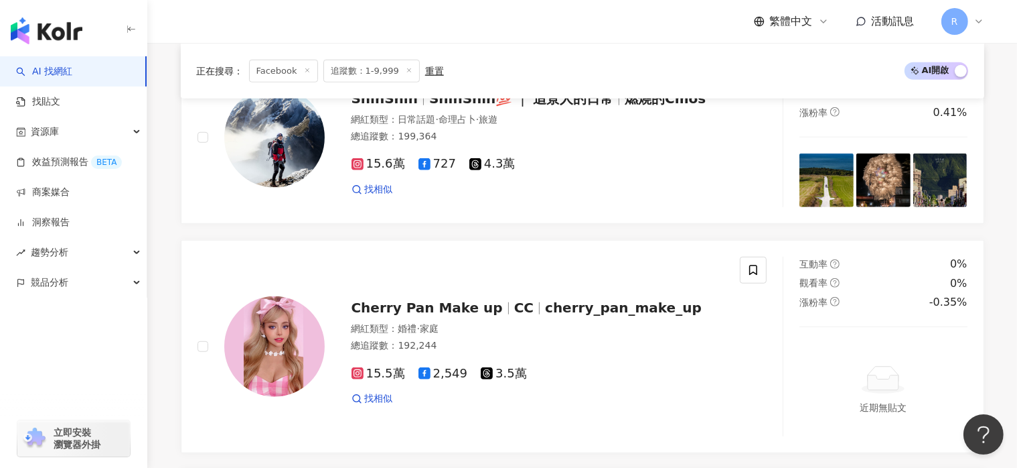
scroll to position [2653, 0]
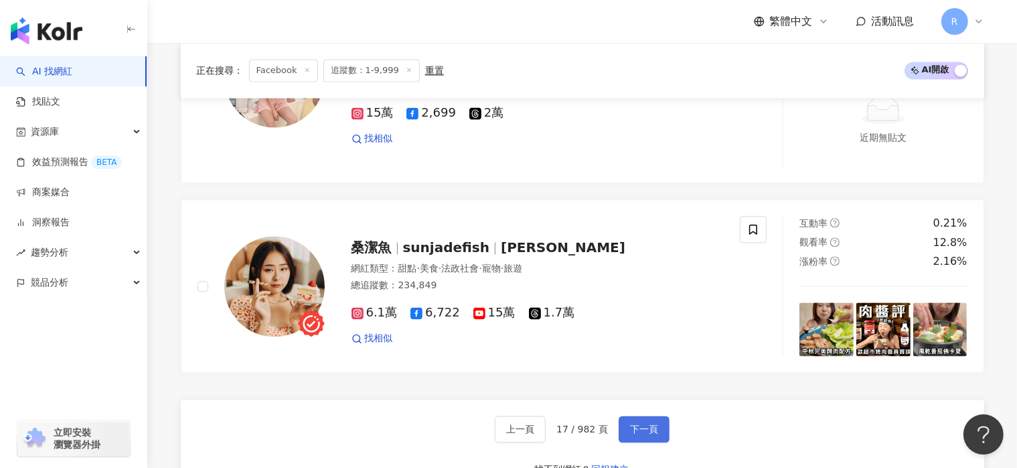
click at [656, 419] on button "下一頁" at bounding box center [644, 428] width 51 height 27
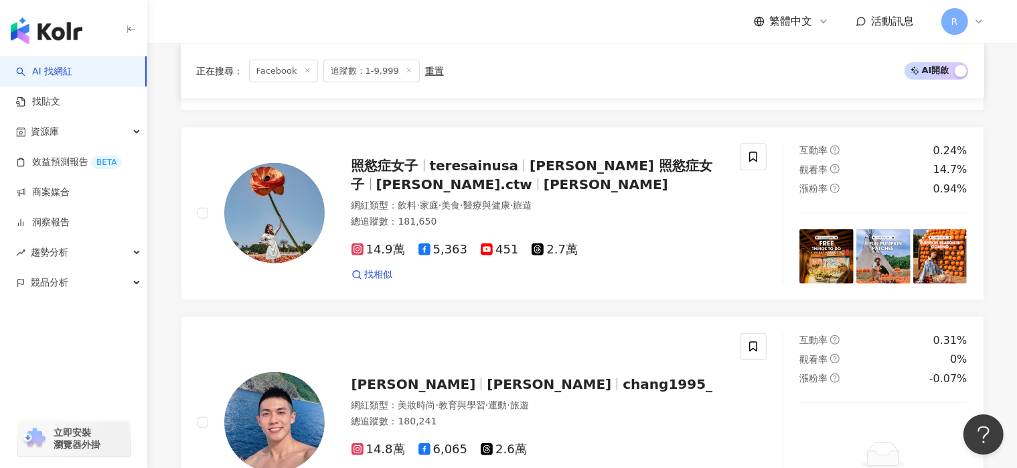
scroll to position [2610, 0]
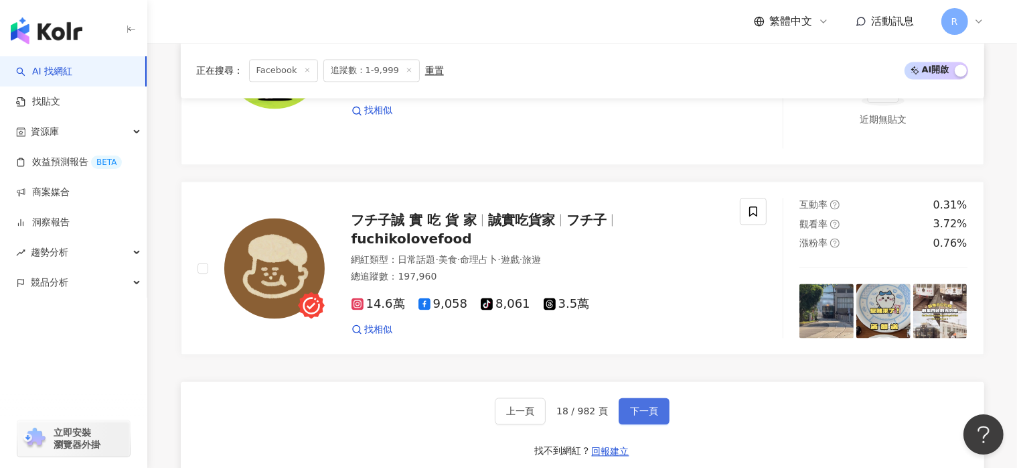
click at [656, 419] on button "下一頁" at bounding box center [644, 410] width 51 height 27
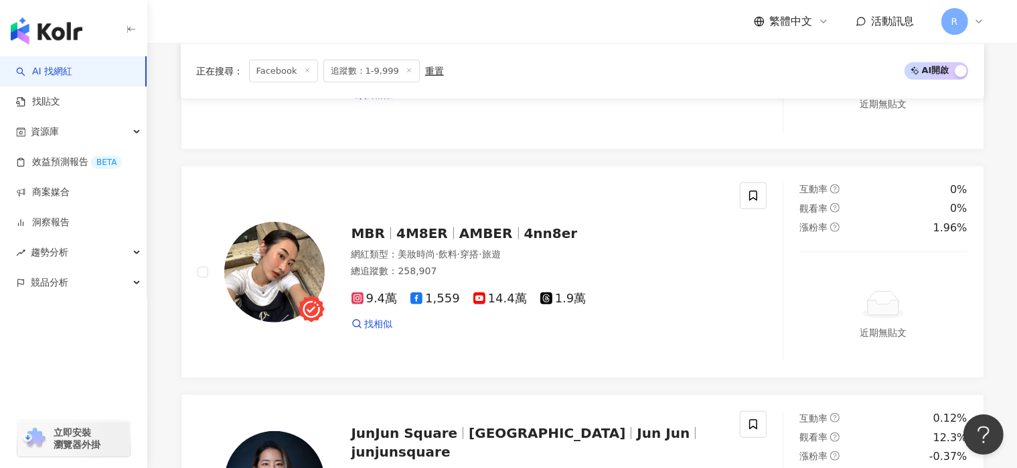
scroll to position [2692, 0]
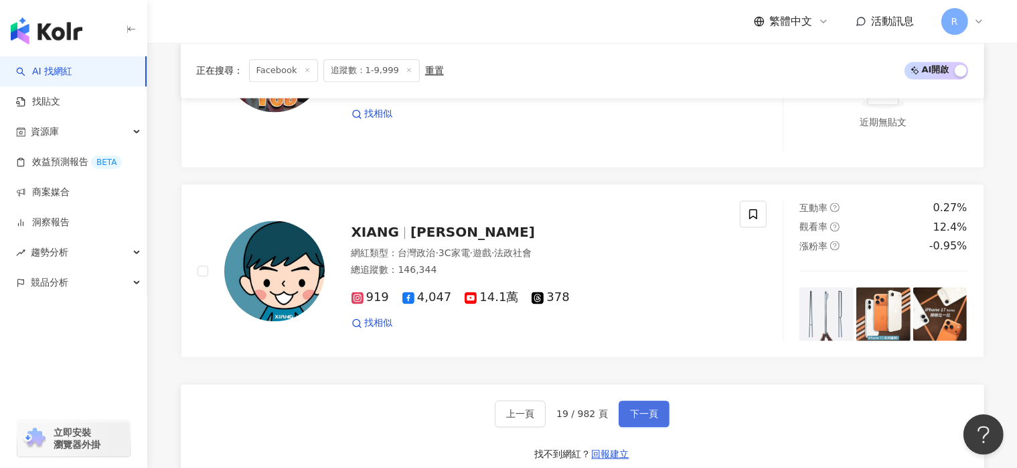
click at [657, 419] on button "下一頁" at bounding box center [644, 413] width 51 height 27
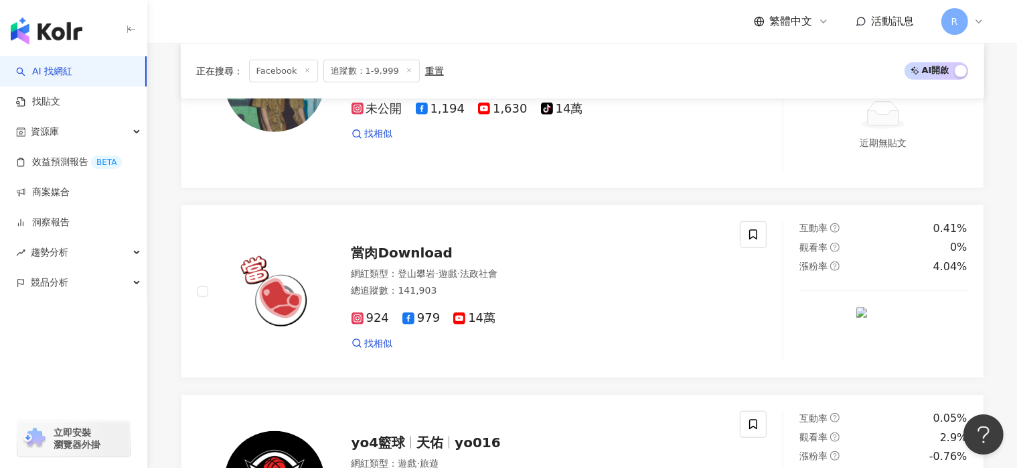
scroll to position [2684, 0]
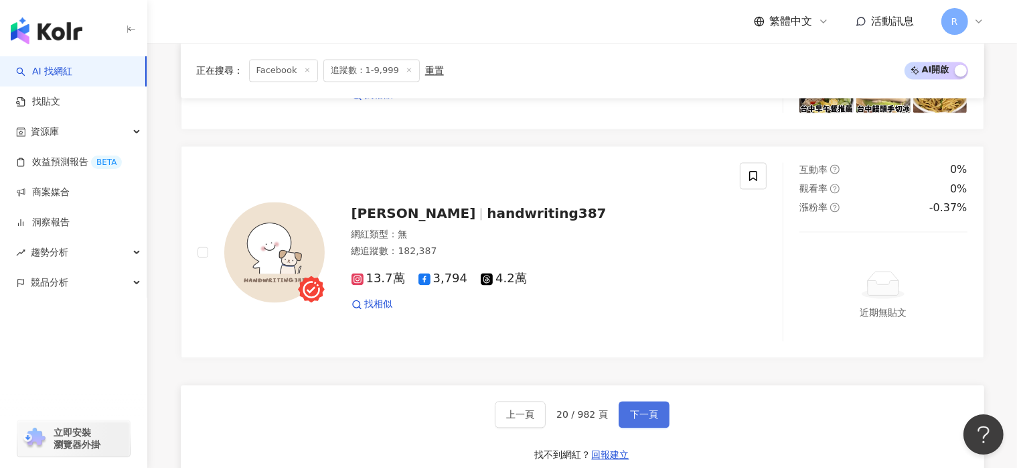
click at [661, 419] on button "下一頁" at bounding box center [644, 414] width 51 height 27
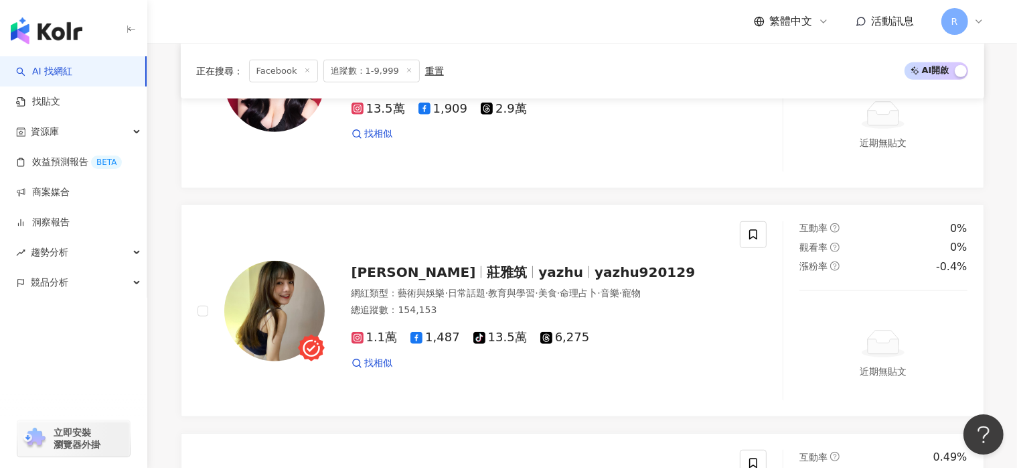
scroll to position [2656, 0]
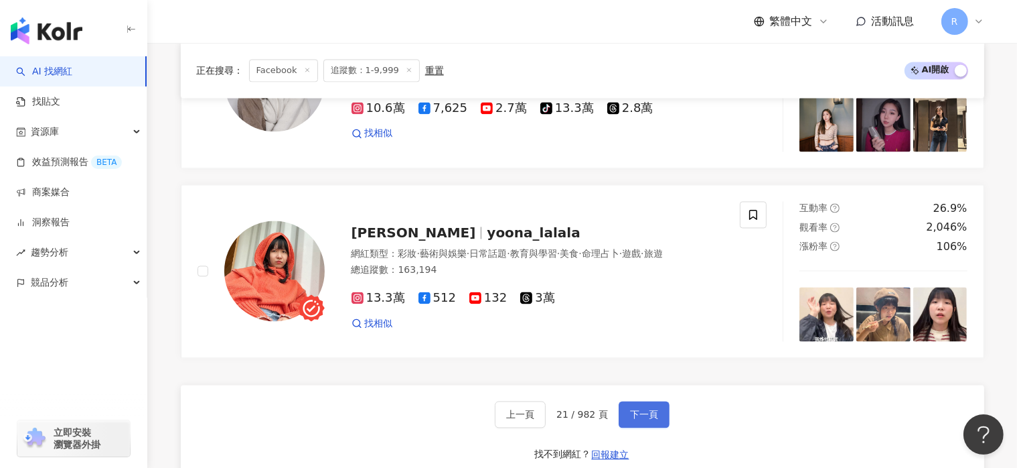
click at [662, 419] on button "下一頁" at bounding box center [644, 414] width 51 height 27
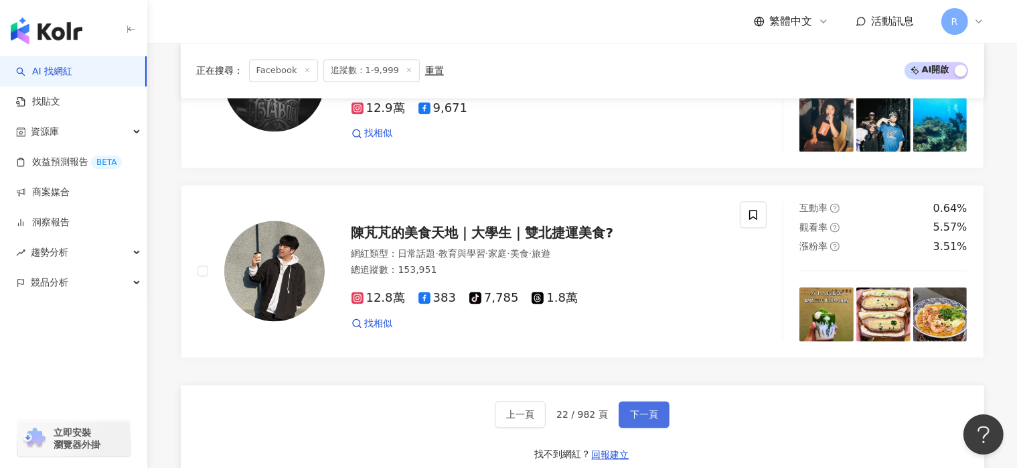
click at [662, 418] on button "下一頁" at bounding box center [644, 414] width 51 height 27
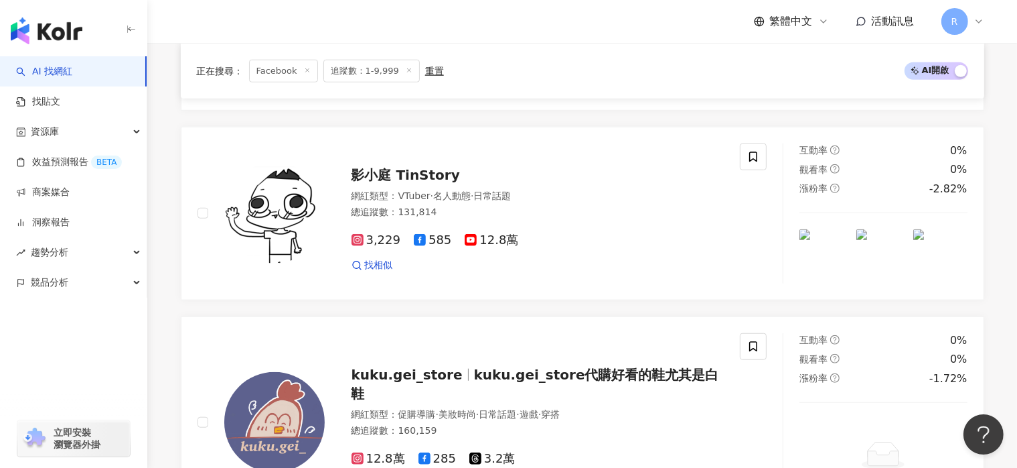
scroll to position [2617, 0]
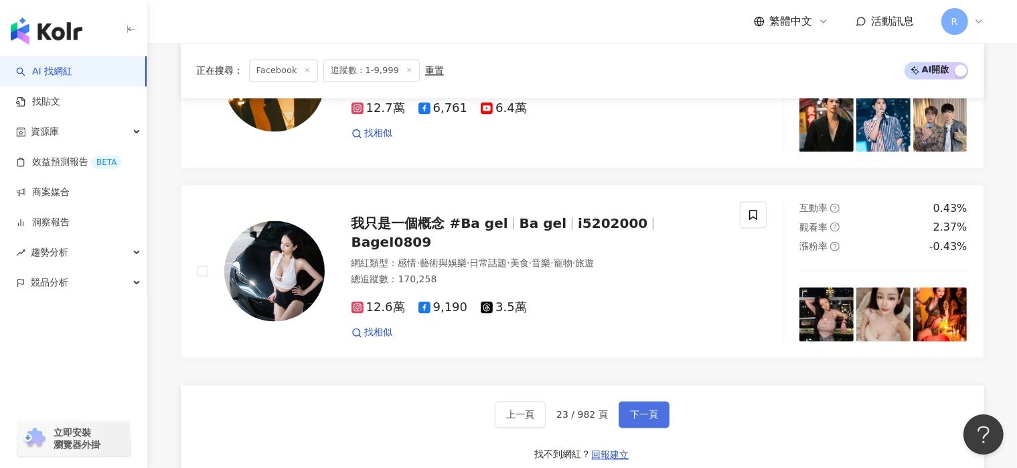
click at [659, 418] on button "下一頁" at bounding box center [644, 414] width 51 height 27
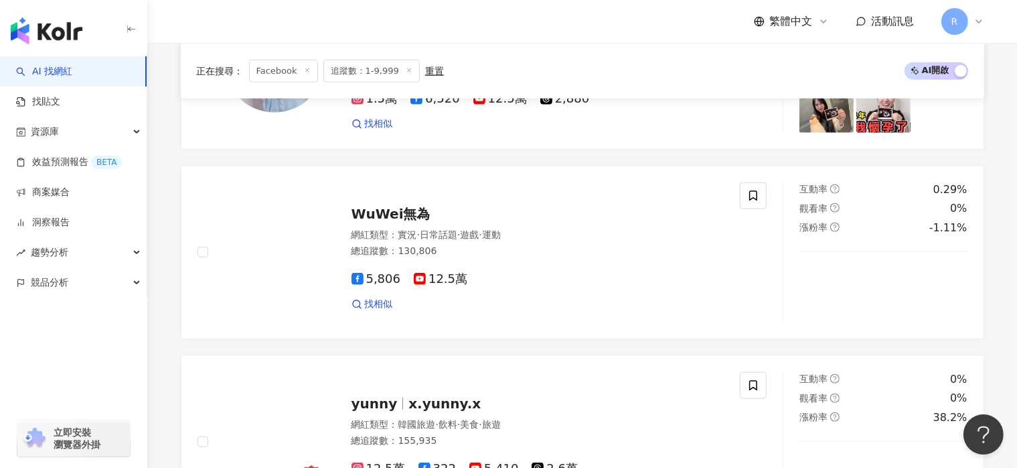
scroll to position [2995, 0]
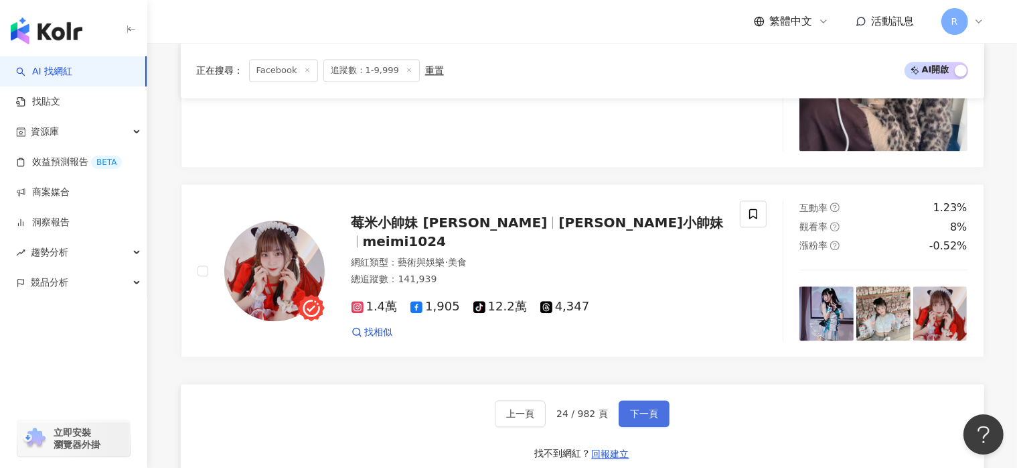
click at [659, 418] on button "下一頁" at bounding box center [644, 413] width 51 height 27
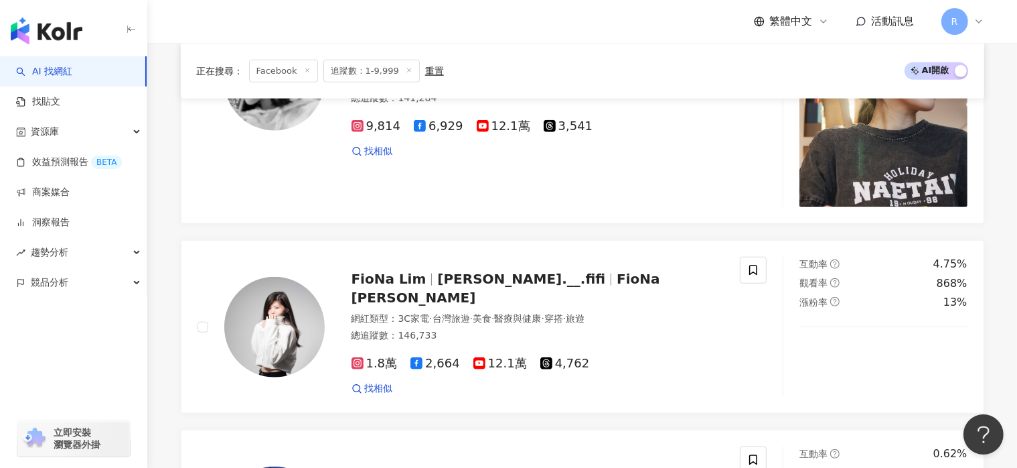
scroll to position [2617, 0]
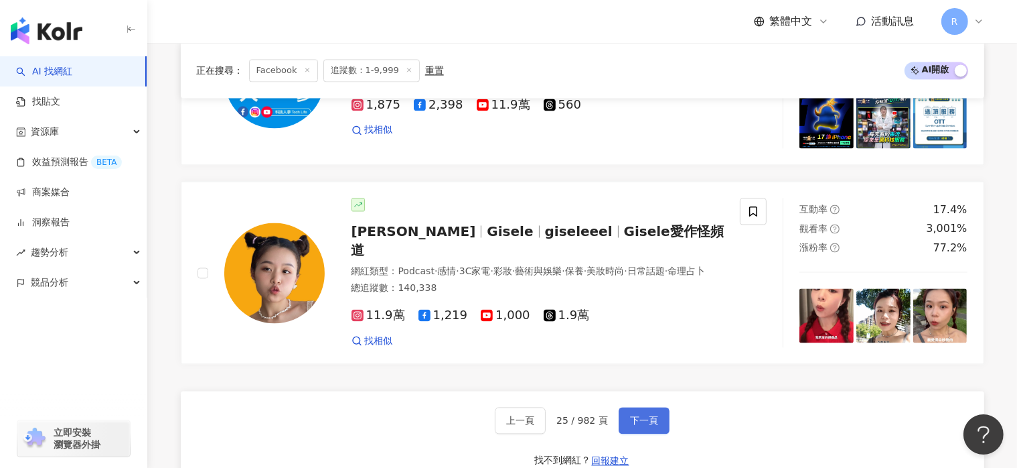
click at [659, 417] on button "下一頁" at bounding box center [644, 420] width 51 height 27
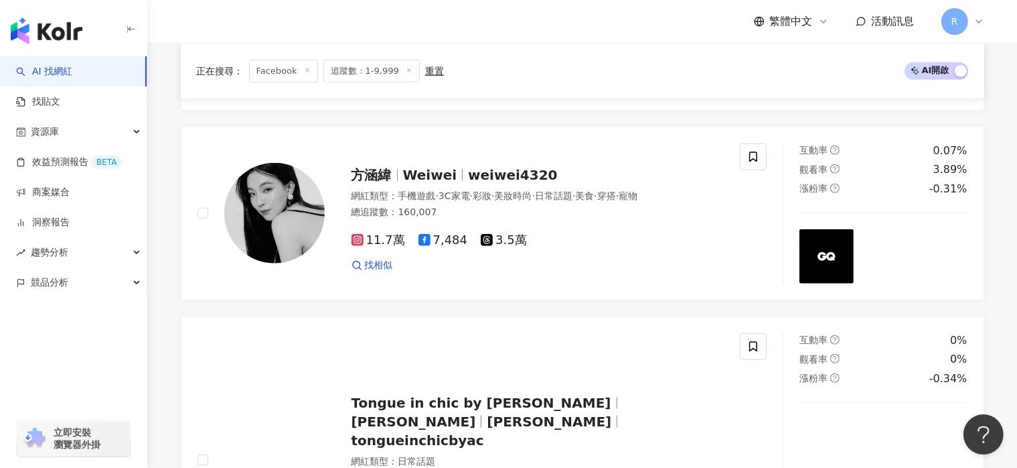
scroll to position [2873, 0]
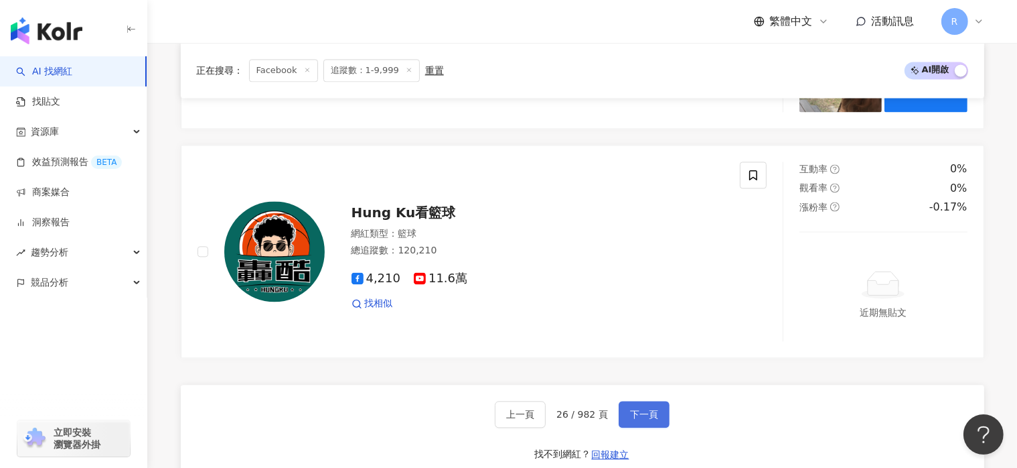
click at [656, 417] on button "下一頁" at bounding box center [644, 414] width 51 height 27
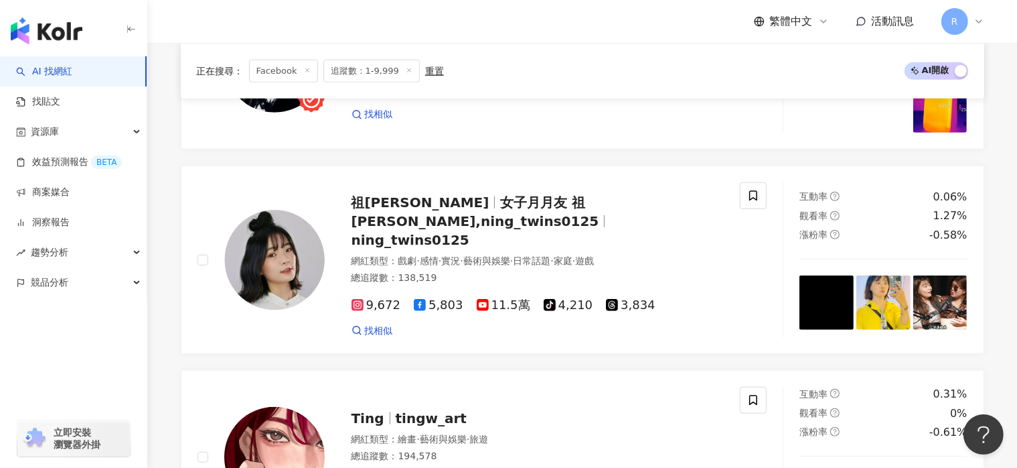
scroll to position [2692, 0]
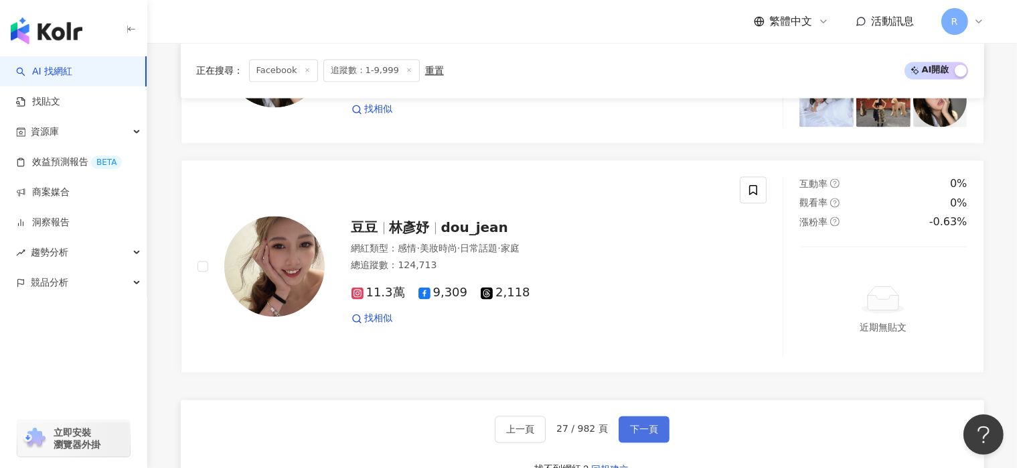
click at [656, 417] on button "下一頁" at bounding box center [644, 428] width 51 height 27
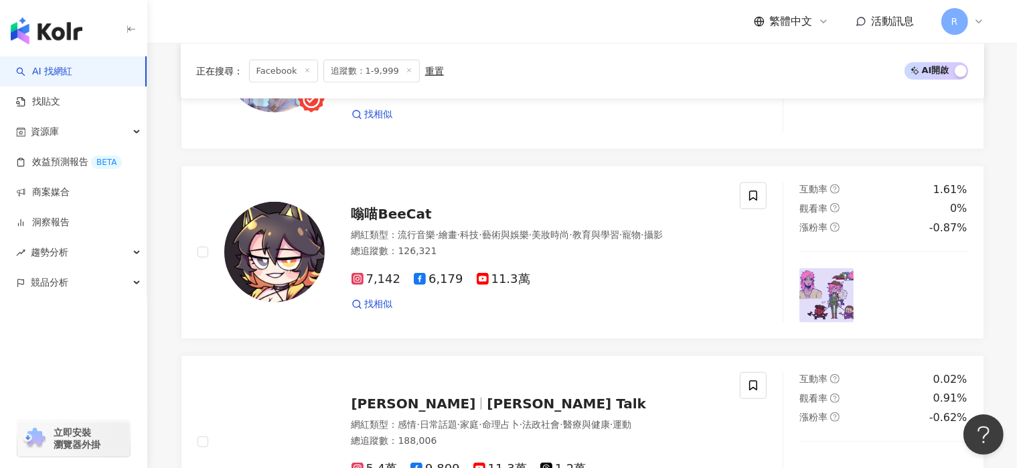
scroll to position [2617, 0]
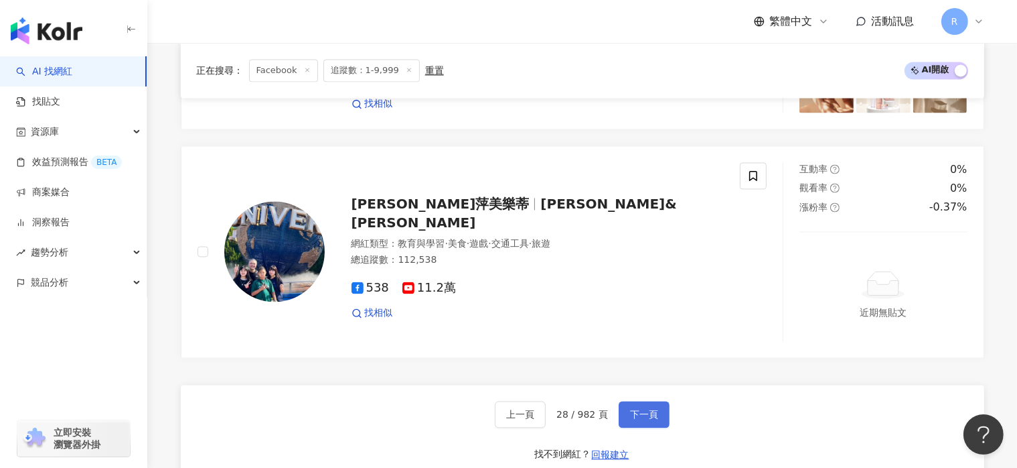
click at [657, 415] on button "下一頁" at bounding box center [644, 414] width 51 height 27
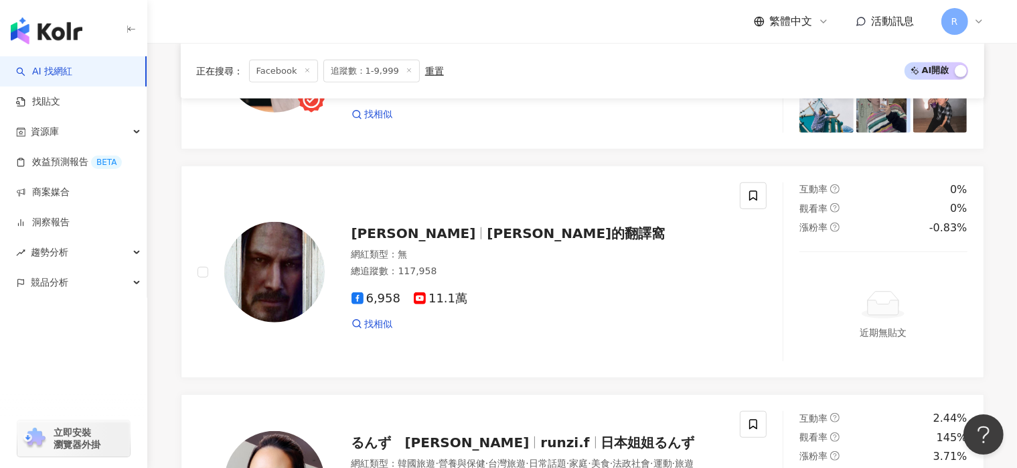
scroll to position [2540, 0]
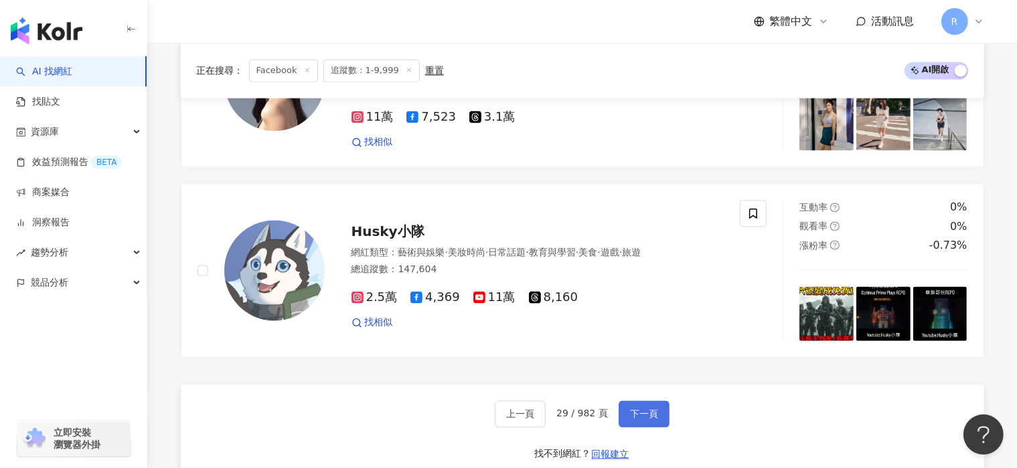
click at [659, 412] on button "下一頁" at bounding box center [644, 414] width 51 height 27
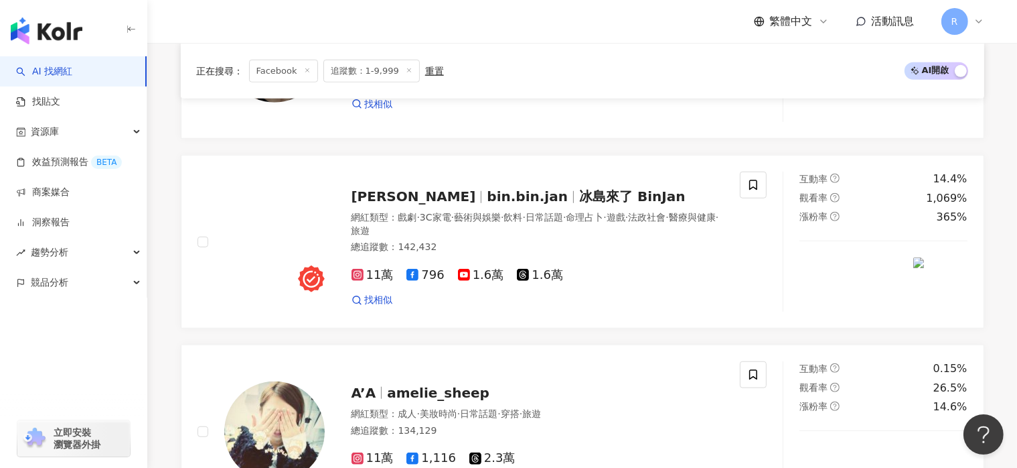
scroll to position [2529, 0]
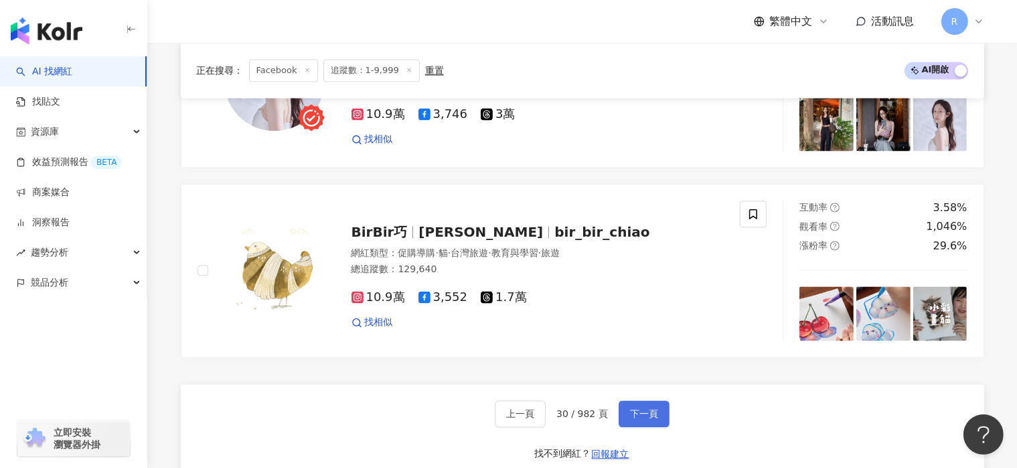
click at [659, 425] on button "下一頁" at bounding box center [644, 414] width 51 height 27
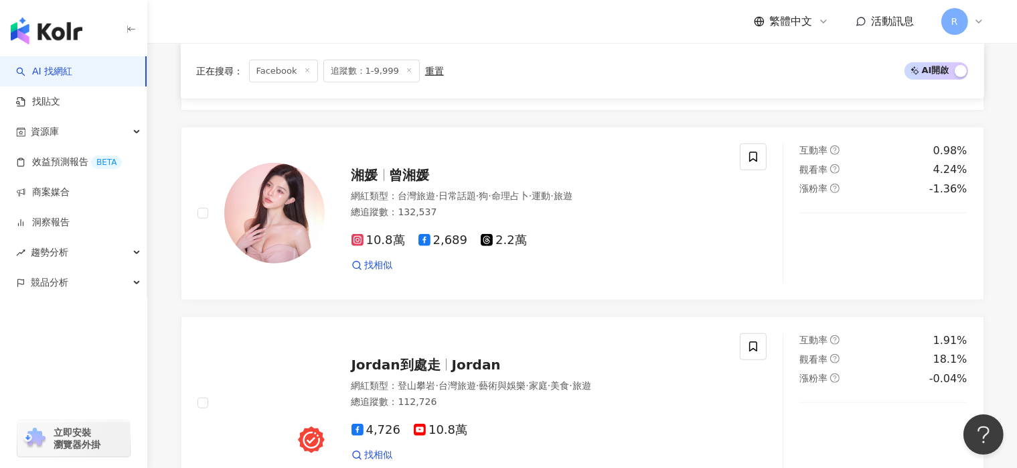
scroll to position [2579, 0]
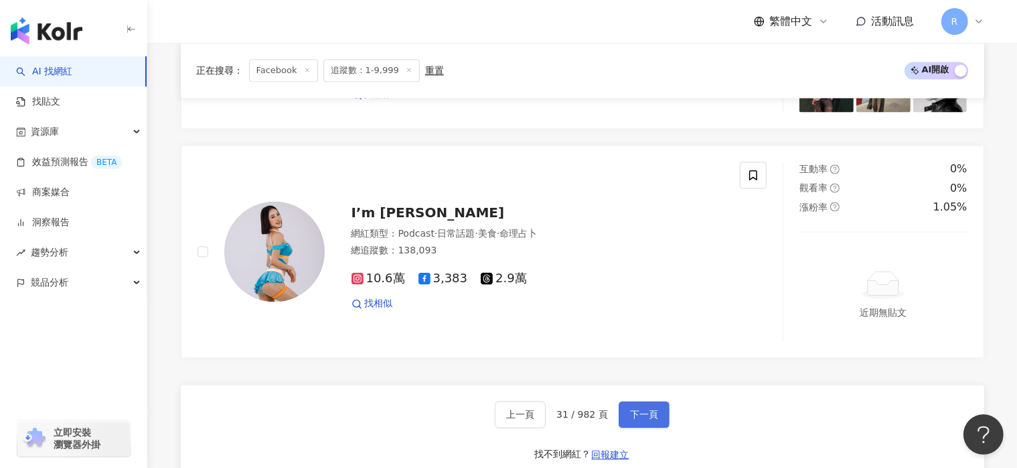
click at [659, 425] on button "下一頁" at bounding box center [644, 414] width 51 height 27
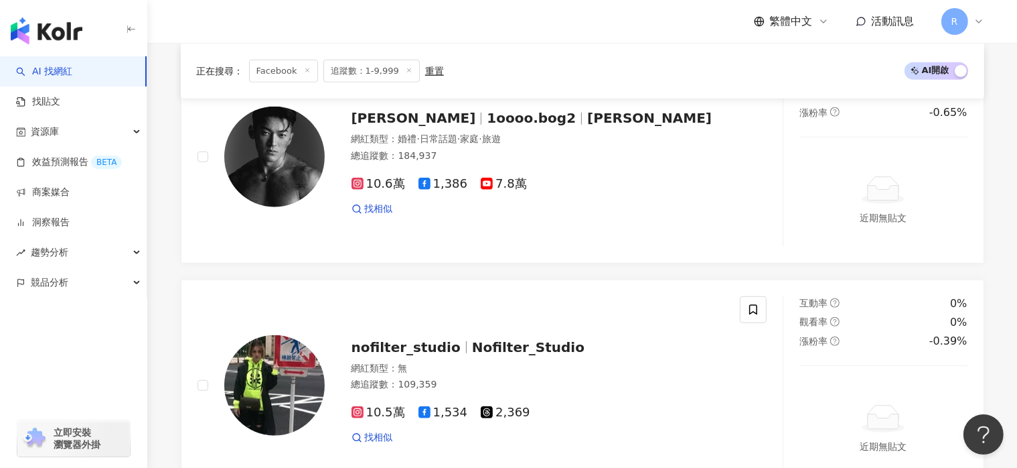
scroll to position [2770, 0]
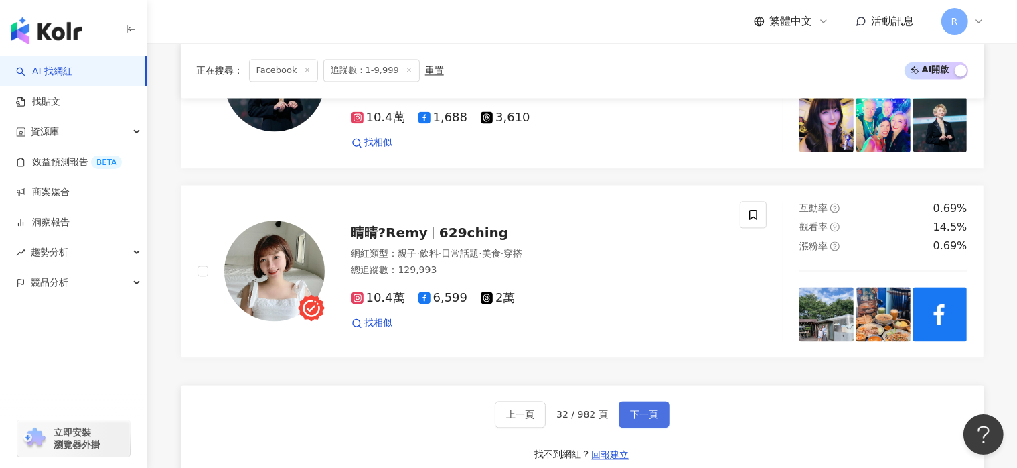
click at [659, 425] on button "下一頁" at bounding box center [644, 414] width 51 height 27
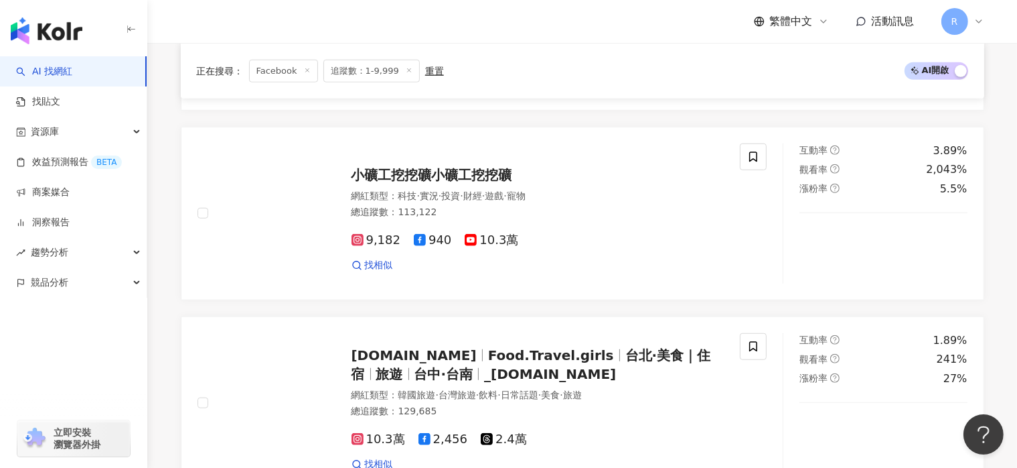
scroll to position [2617, 0]
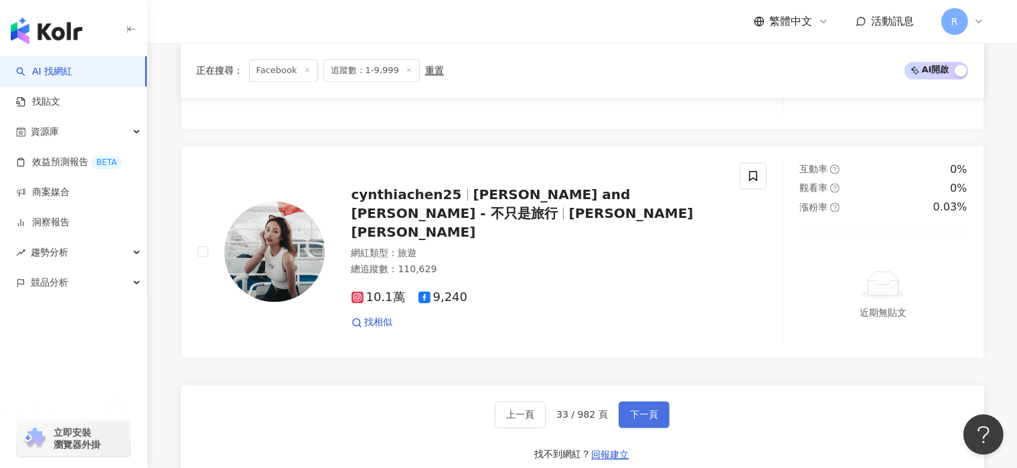
click at [659, 425] on button "下一頁" at bounding box center [644, 414] width 51 height 27
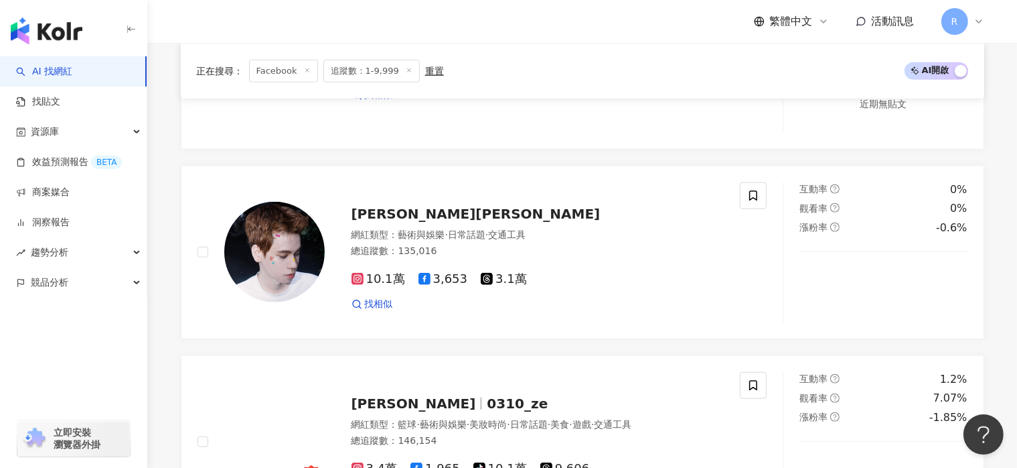
scroll to position [2768, 0]
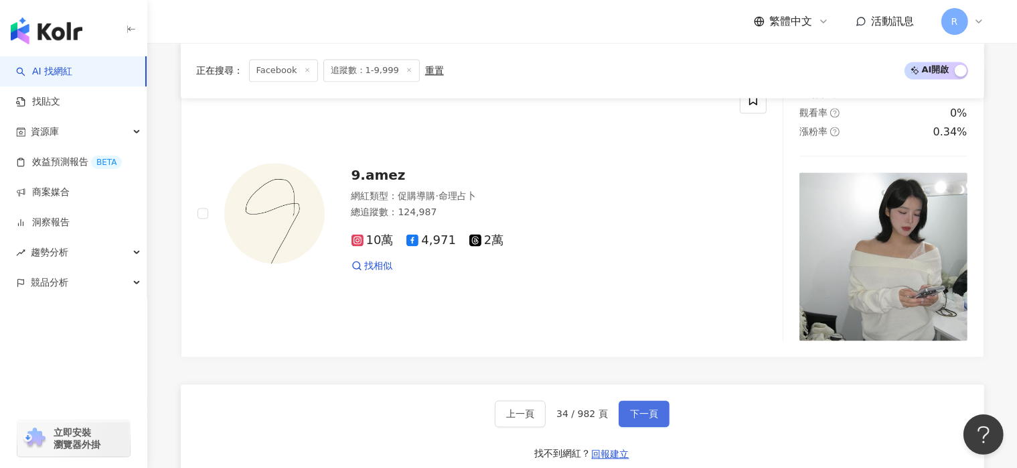
click at [660, 424] on button "下一頁" at bounding box center [644, 413] width 51 height 27
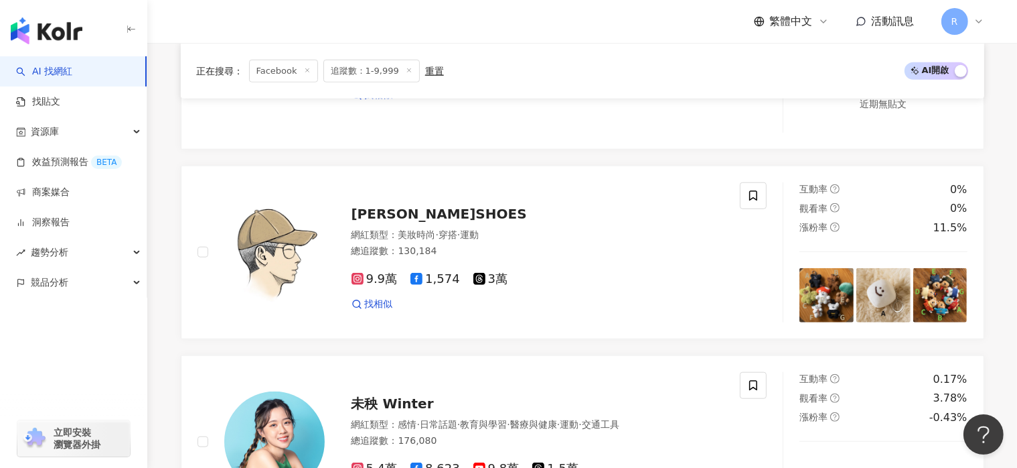
scroll to position [2577, 0]
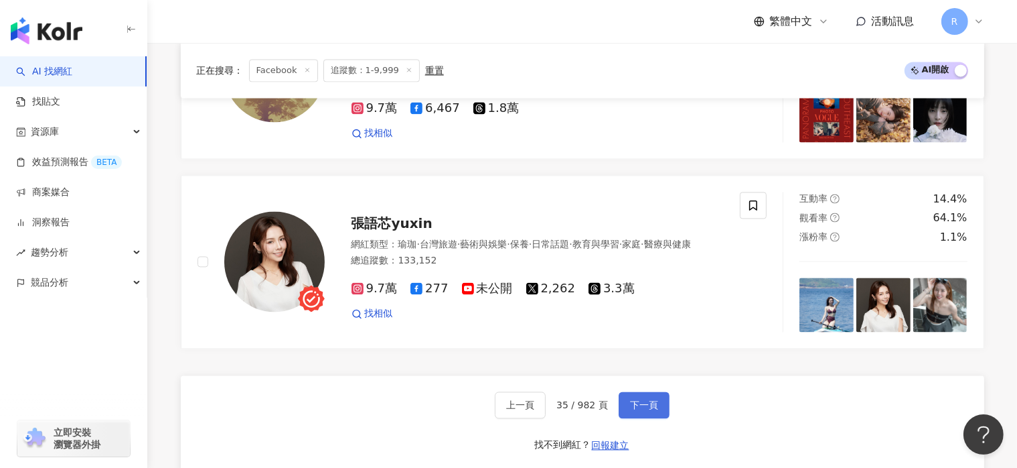
click at [660, 418] on button "下一頁" at bounding box center [644, 404] width 51 height 27
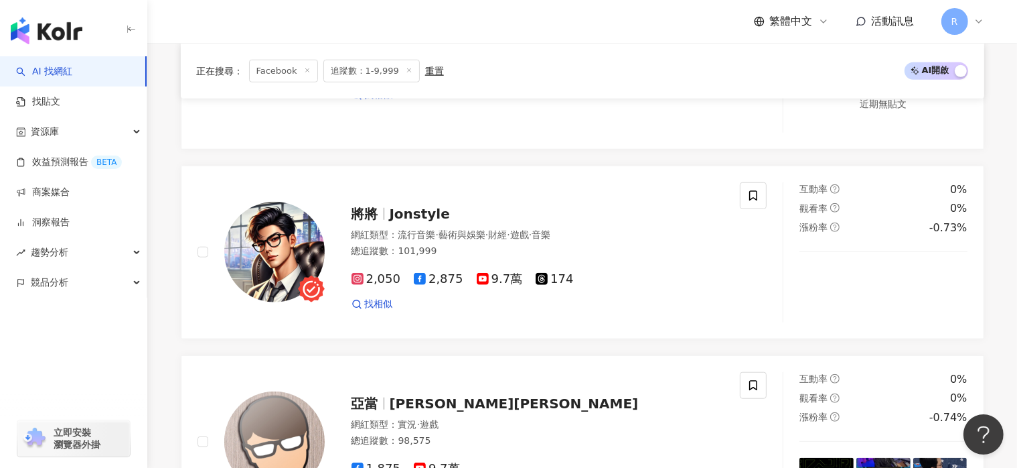
scroll to position [2731, 0]
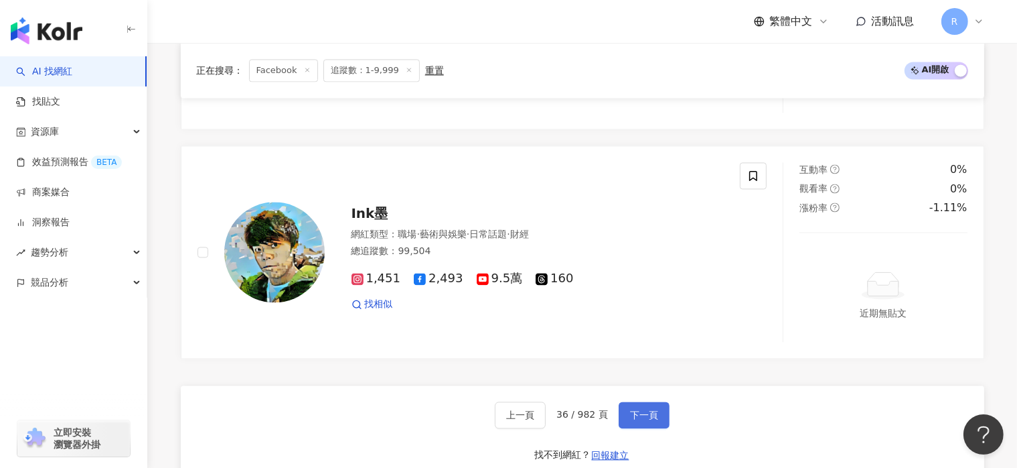
click at [660, 421] on button "下一頁" at bounding box center [644, 414] width 51 height 27
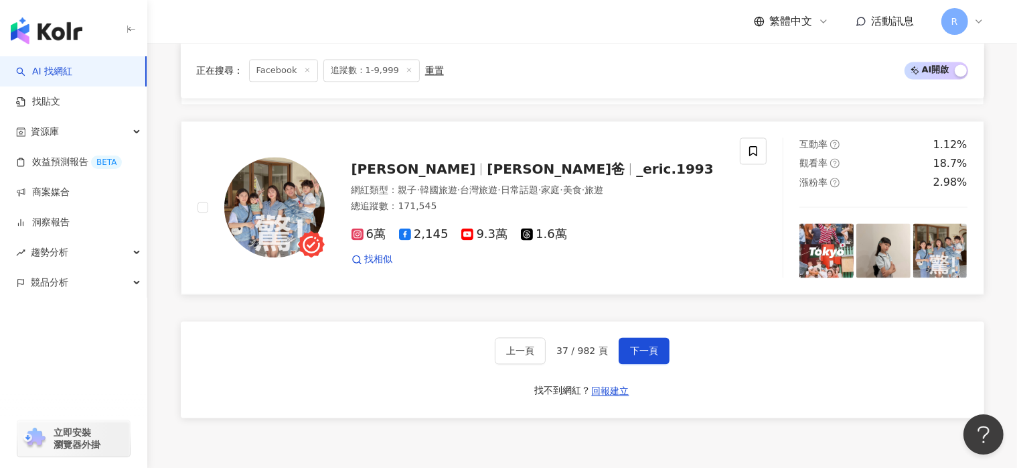
scroll to position [2741, 0]
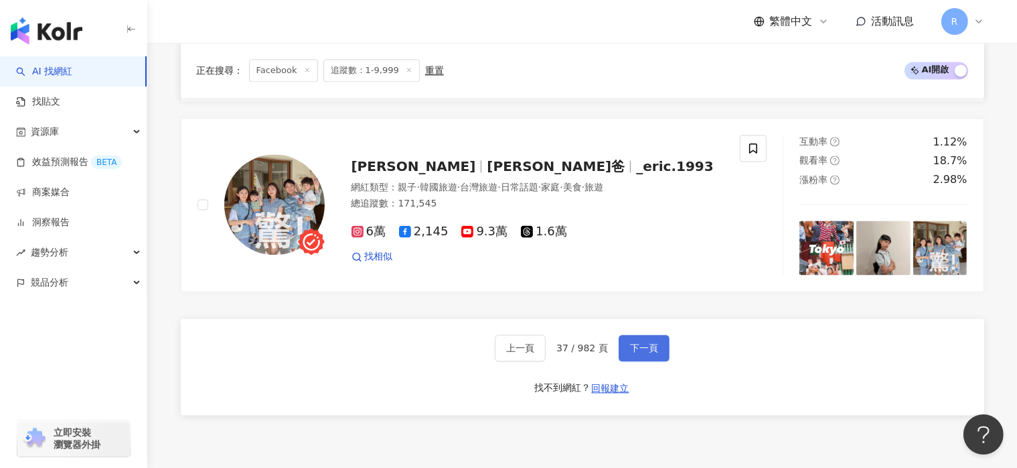
click at [645, 350] on span "下一頁" at bounding box center [644, 347] width 28 height 11
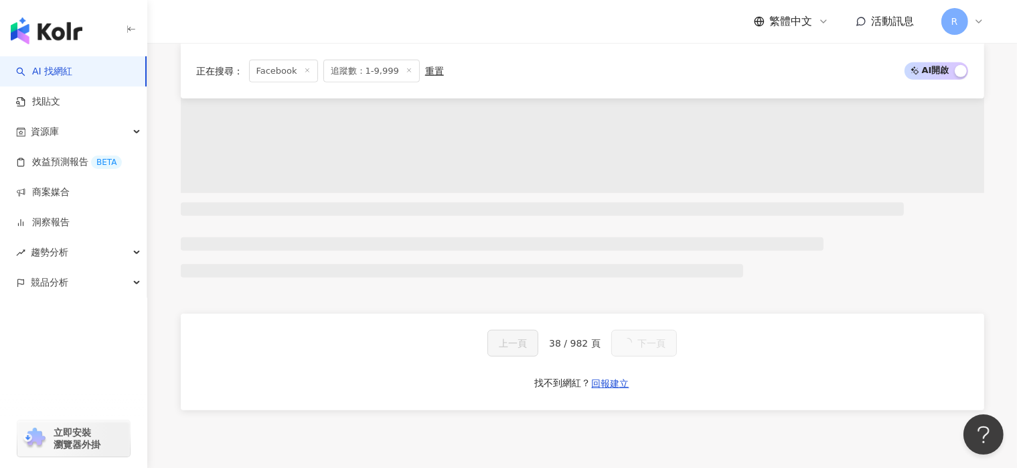
scroll to position [2790, 0]
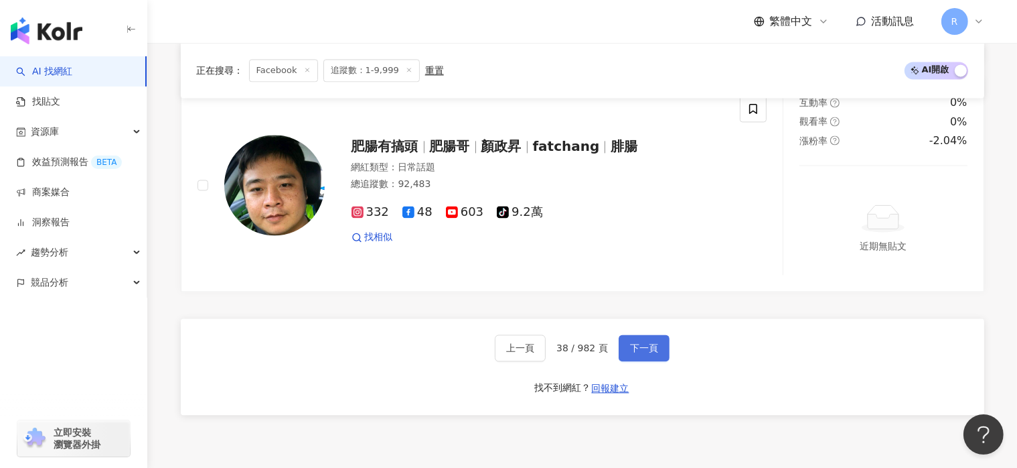
click at [645, 350] on span "下一頁" at bounding box center [644, 347] width 28 height 11
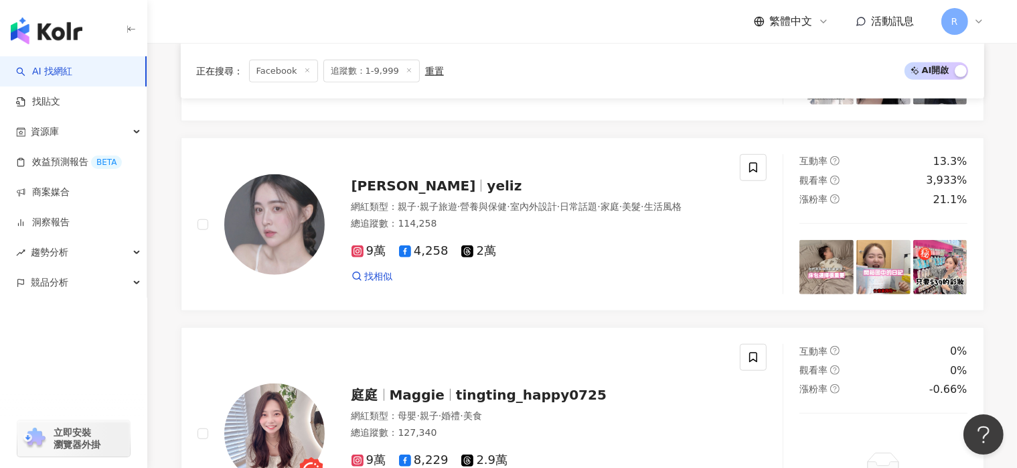
scroll to position [2829, 0]
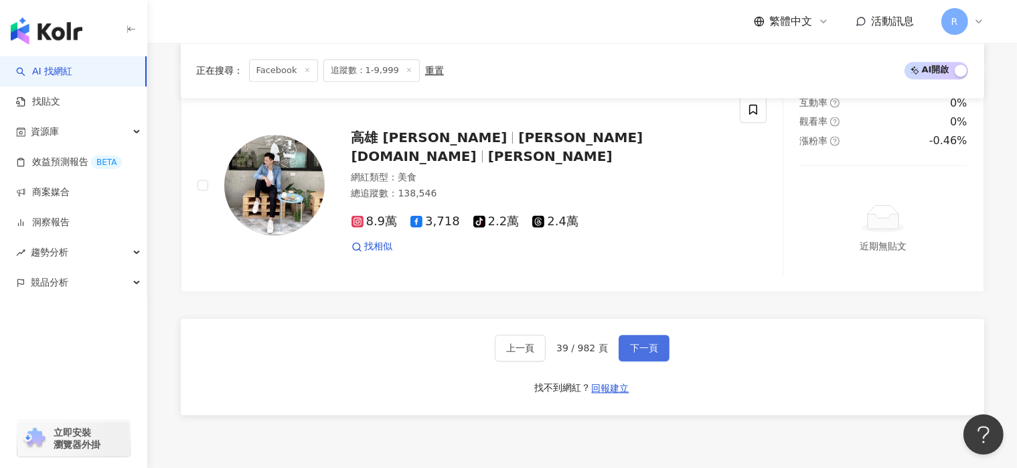
click at [659, 354] on button "下一頁" at bounding box center [644, 347] width 51 height 27
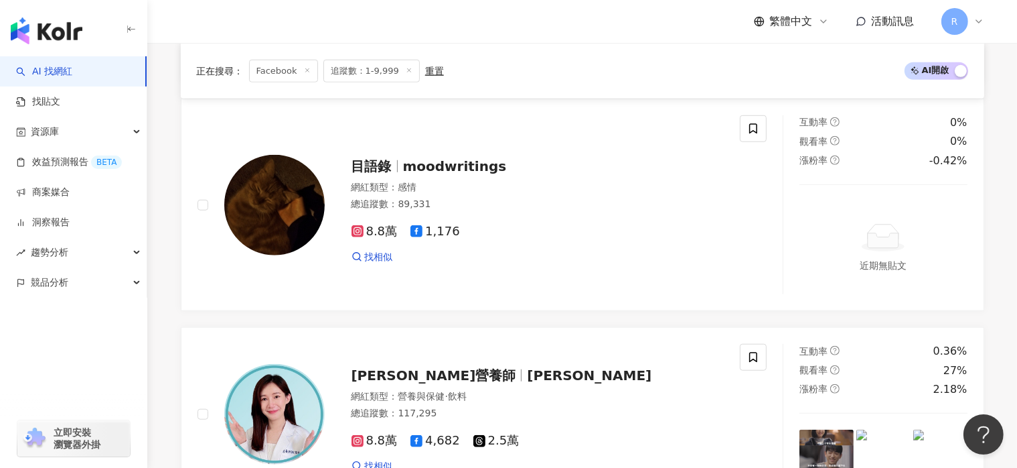
scroll to position [2684, 0]
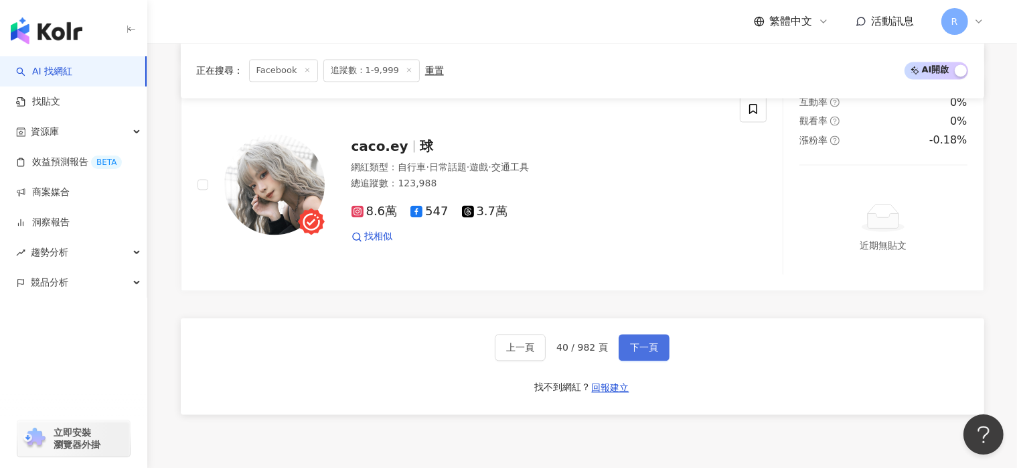
click at [659, 354] on button "下一頁" at bounding box center [644, 347] width 51 height 27
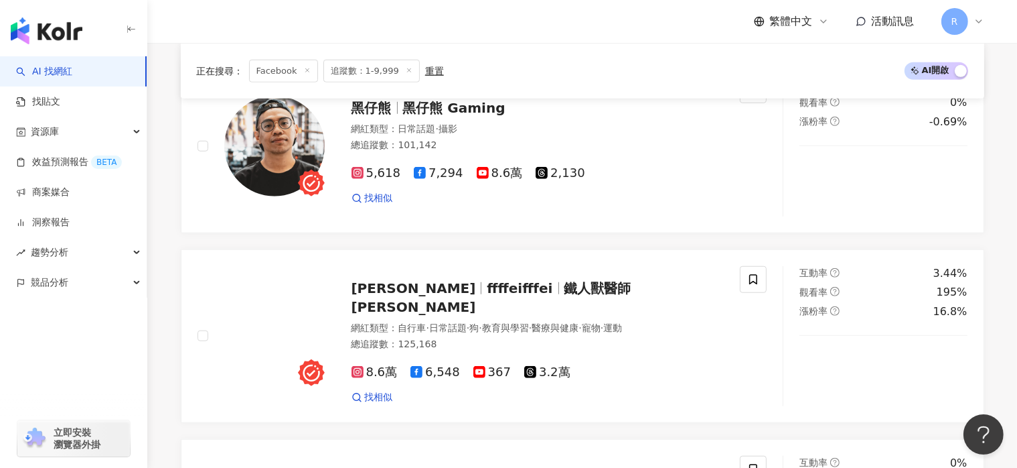
scroll to position [2646, 0]
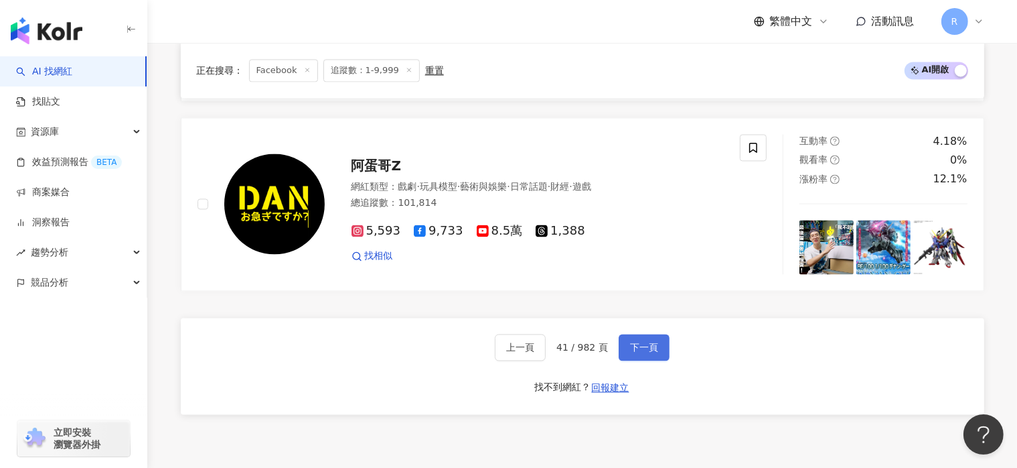
click at [659, 354] on button "下一頁" at bounding box center [644, 347] width 51 height 27
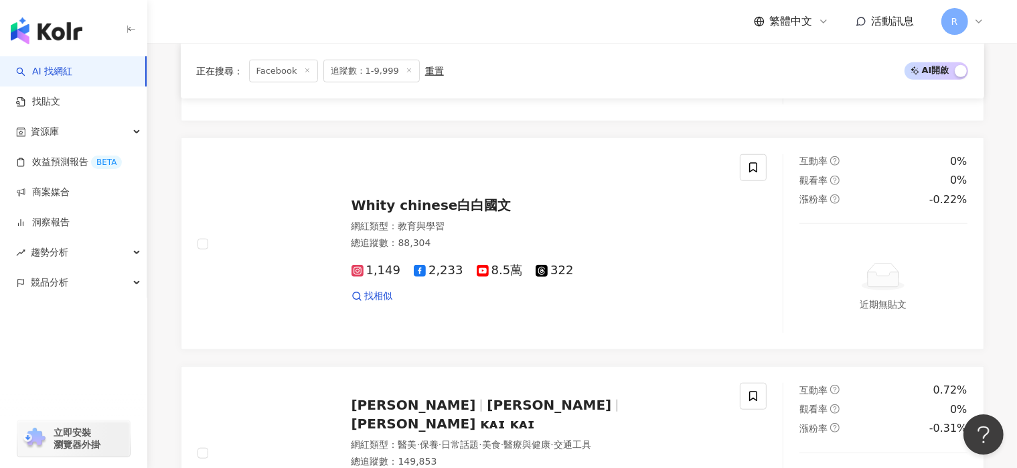
scroll to position [2801, 0]
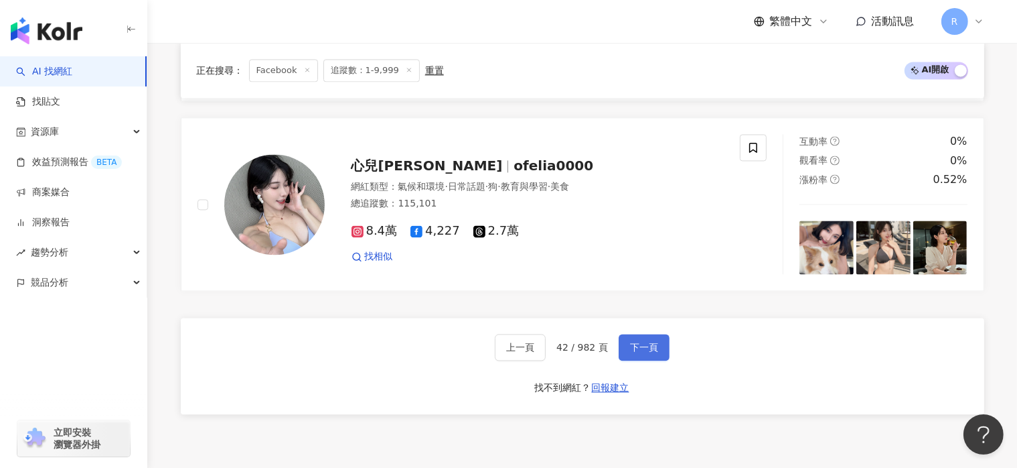
click at [659, 354] on button "下一頁" at bounding box center [644, 347] width 51 height 27
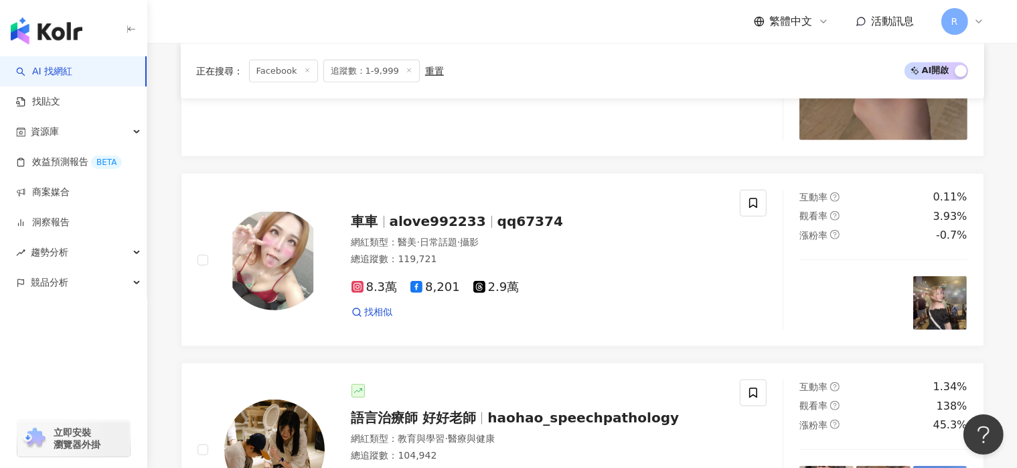
scroll to position [2797, 0]
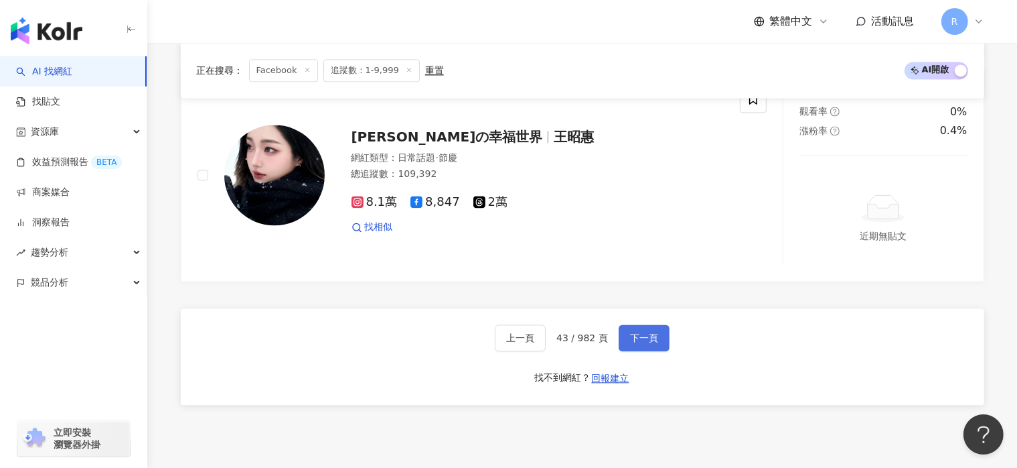
click at [659, 351] on button "下一頁" at bounding box center [644, 337] width 51 height 27
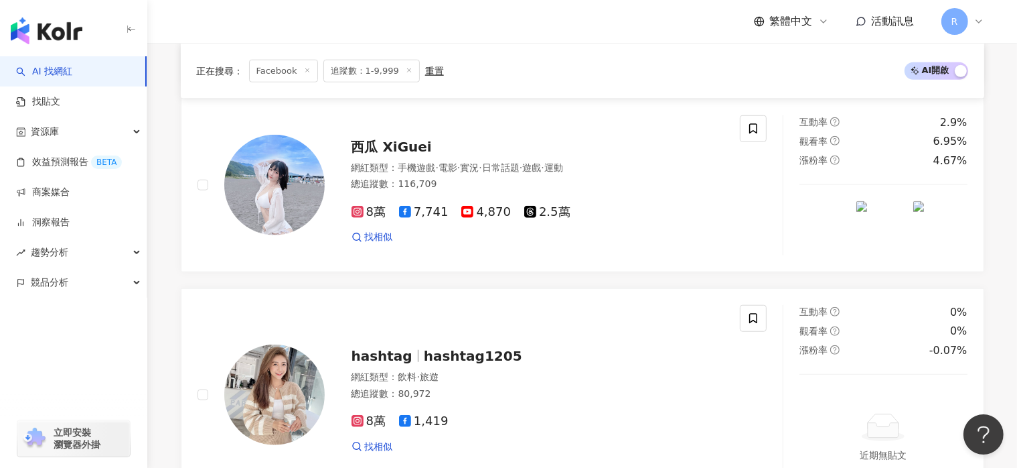
scroll to position [2798, 0]
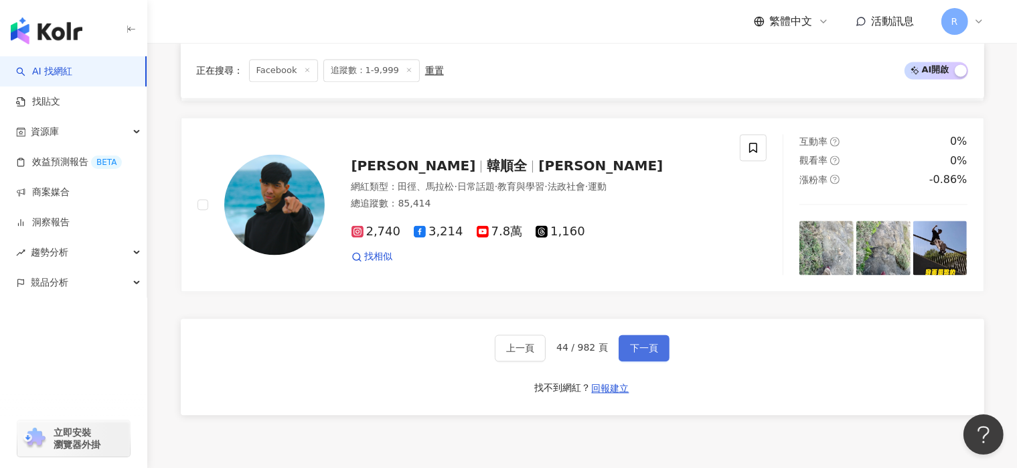
click at [659, 354] on button "下一頁" at bounding box center [644, 347] width 51 height 27
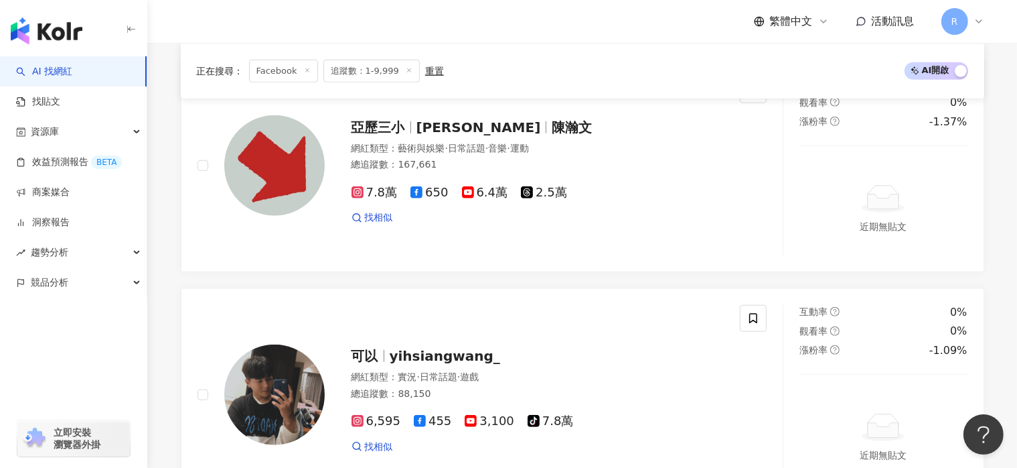
scroll to position [2621, 0]
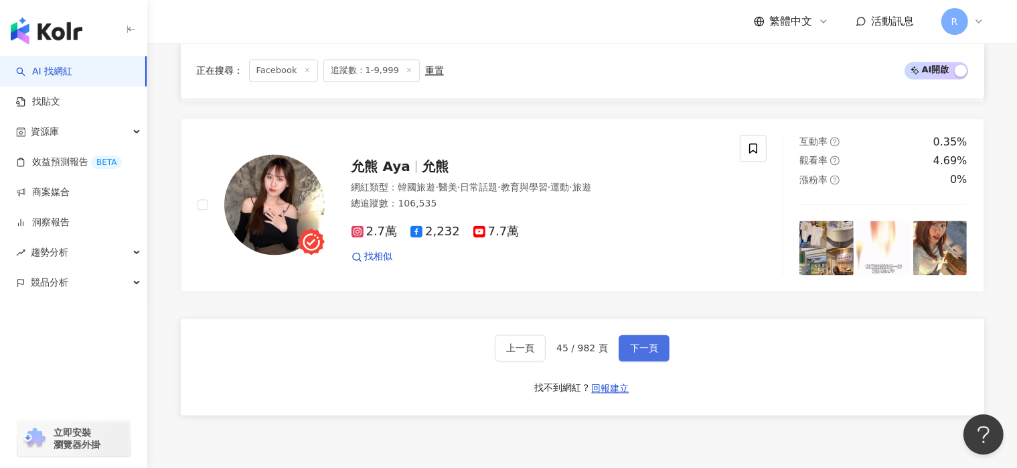
click at [659, 354] on button "下一頁" at bounding box center [644, 347] width 51 height 27
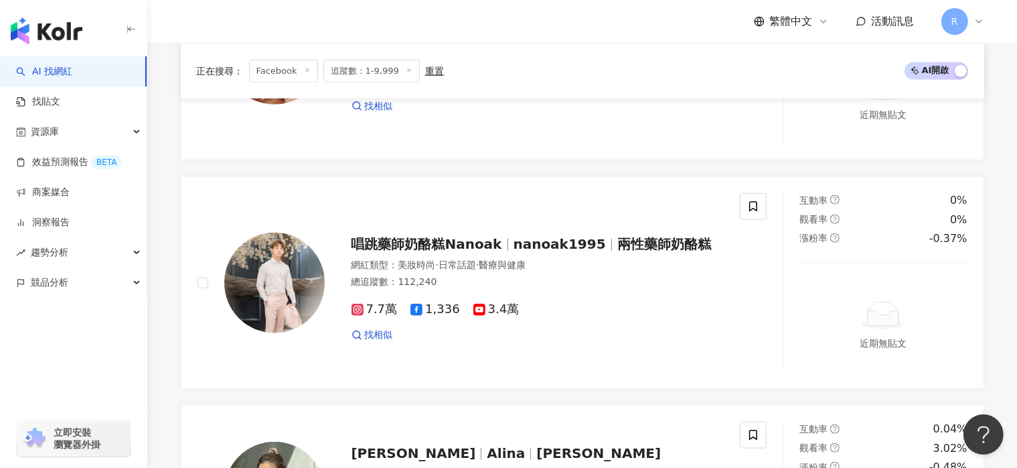
scroll to position [2801, 0]
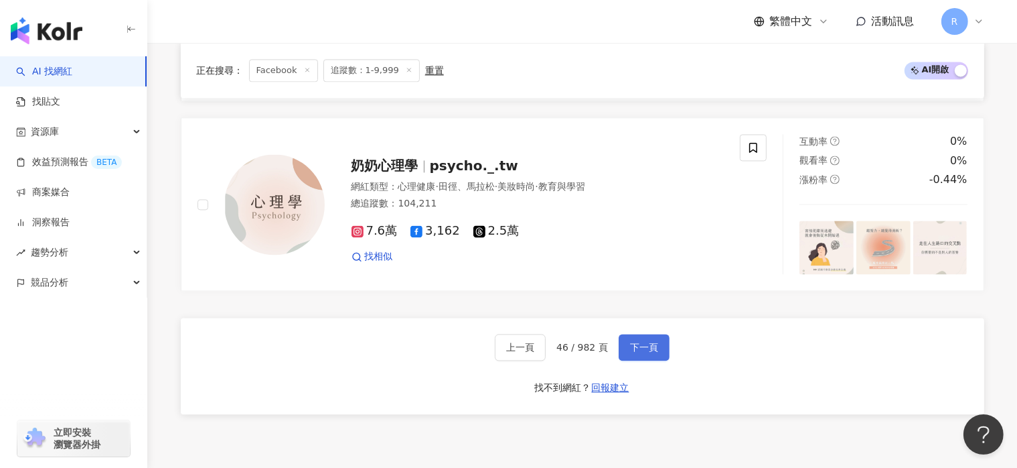
click at [659, 354] on button "下一頁" at bounding box center [644, 347] width 51 height 27
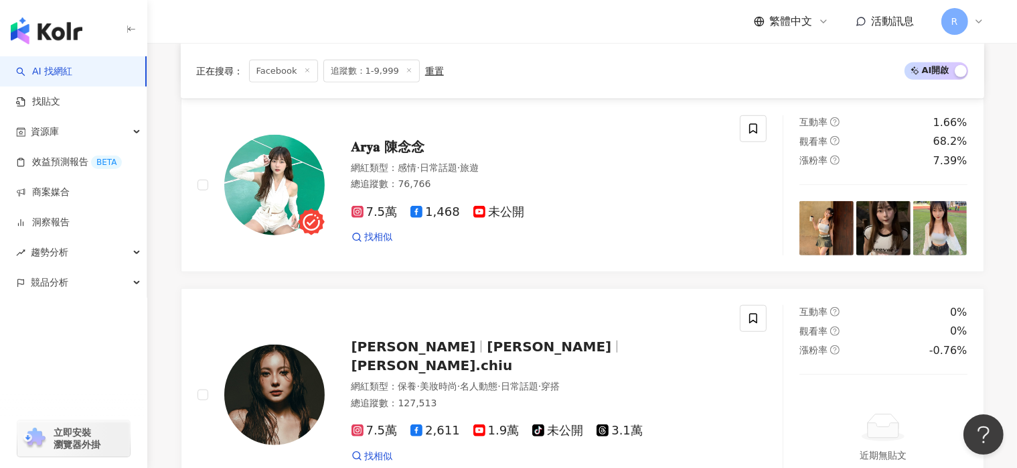
scroll to position [2646, 0]
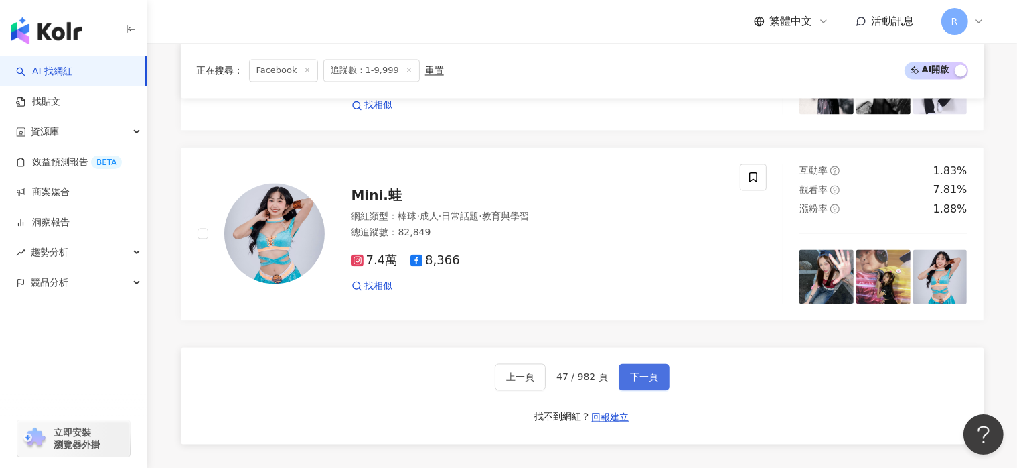
click at [659, 363] on button "下一頁" at bounding box center [644, 376] width 51 height 27
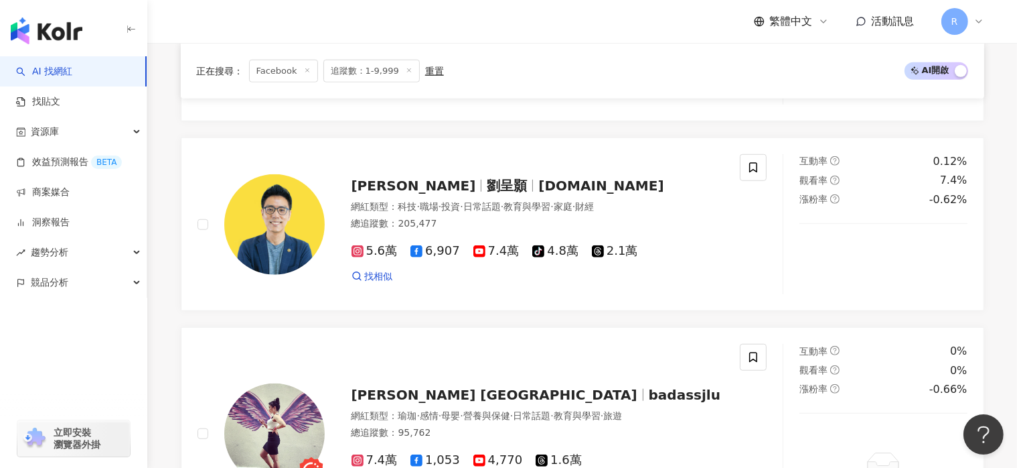
scroll to position [2762, 0]
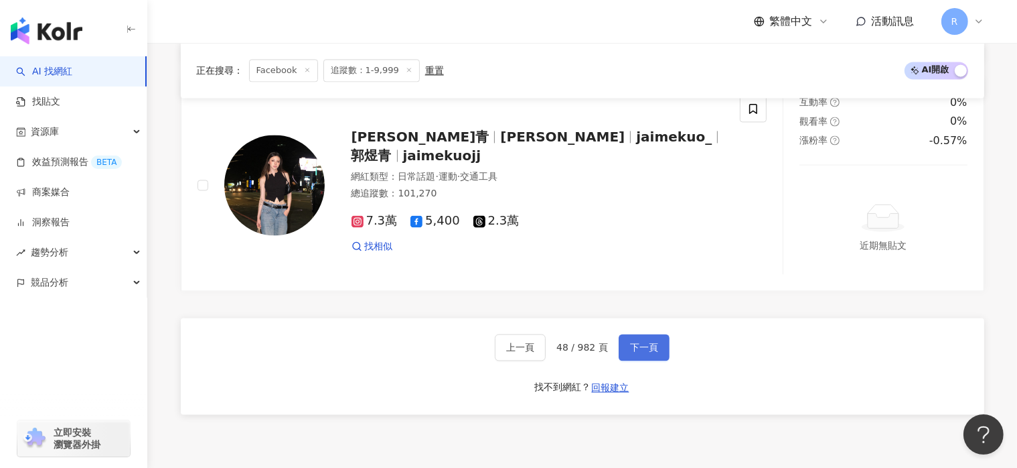
click at [659, 354] on button "下一頁" at bounding box center [644, 347] width 51 height 27
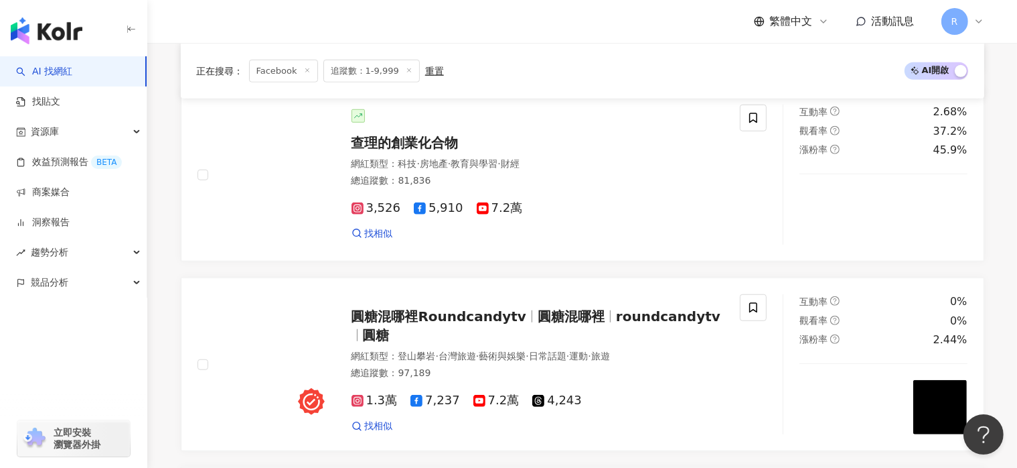
scroll to position [2635, 0]
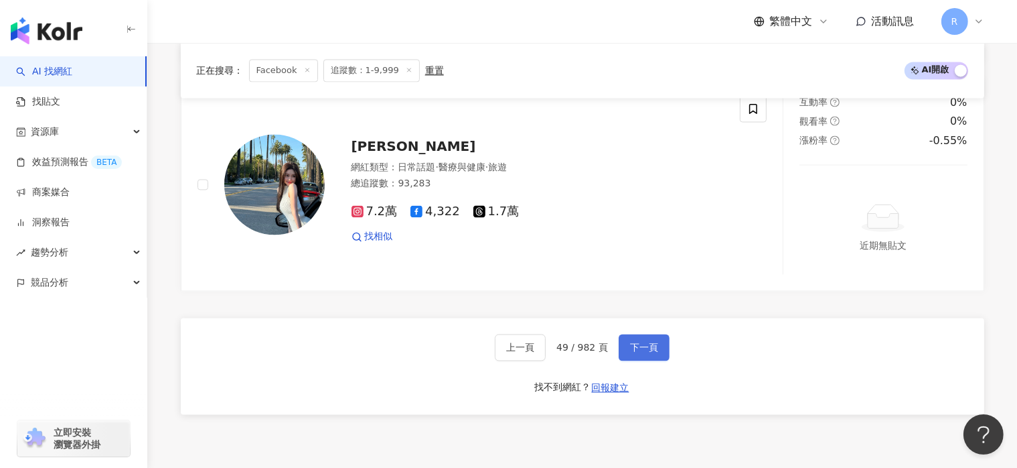
click at [660, 353] on button "下一頁" at bounding box center [644, 347] width 51 height 27
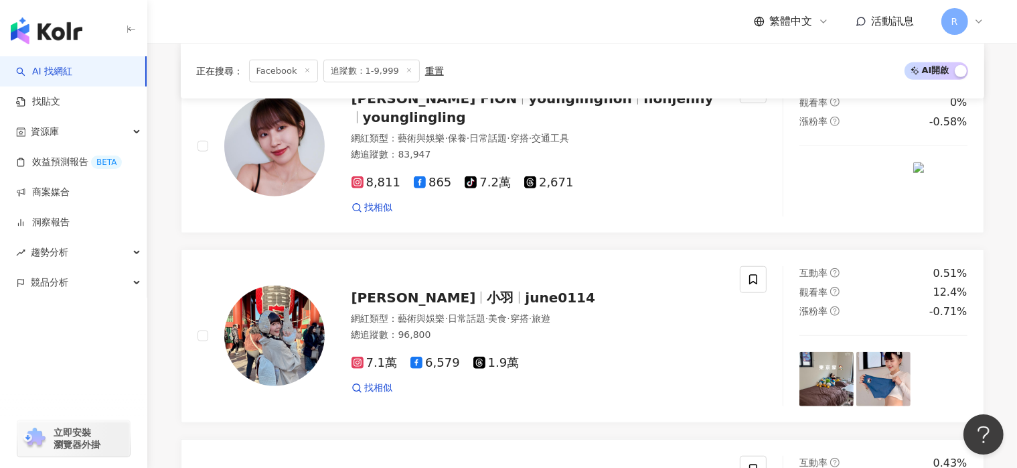
scroll to position [2607, 0]
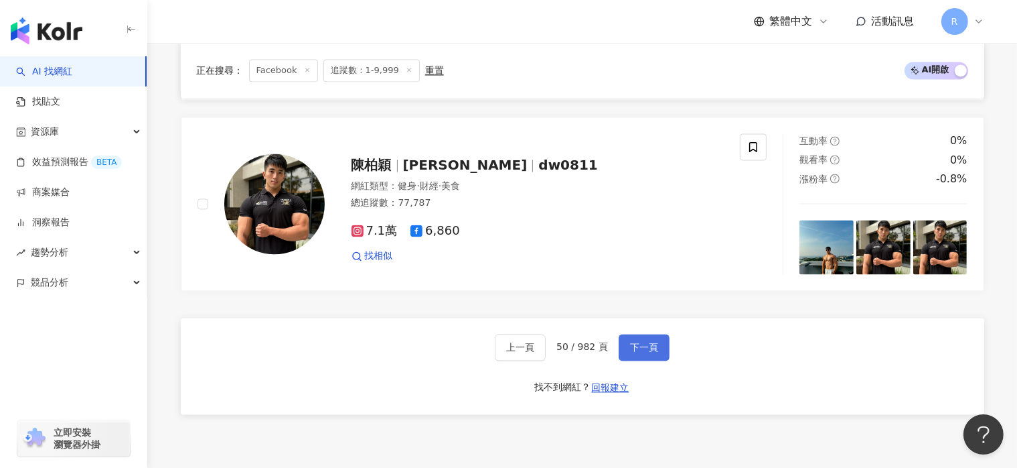
click at [660, 353] on button "下一頁" at bounding box center [644, 347] width 51 height 27
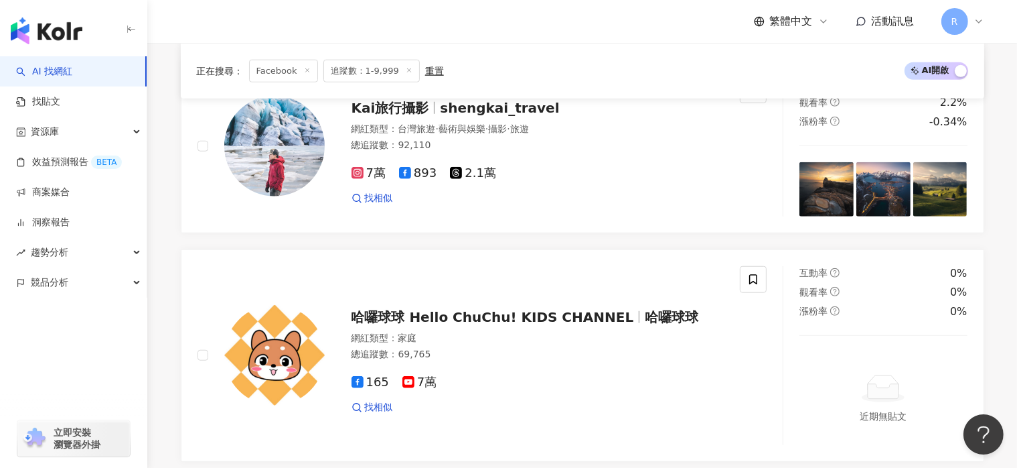
scroll to position [2759, 0]
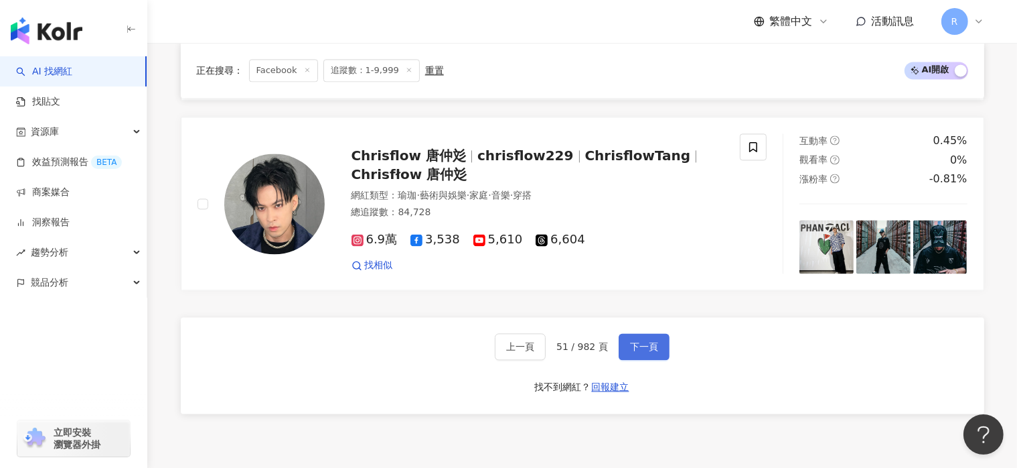
click at [660, 353] on button "下一頁" at bounding box center [644, 346] width 51 height 27
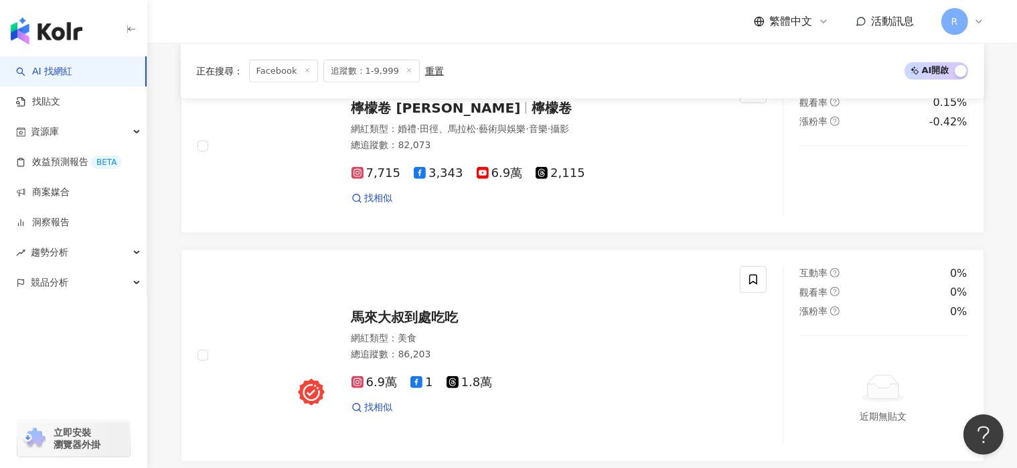
scroll to position [2567, 0]
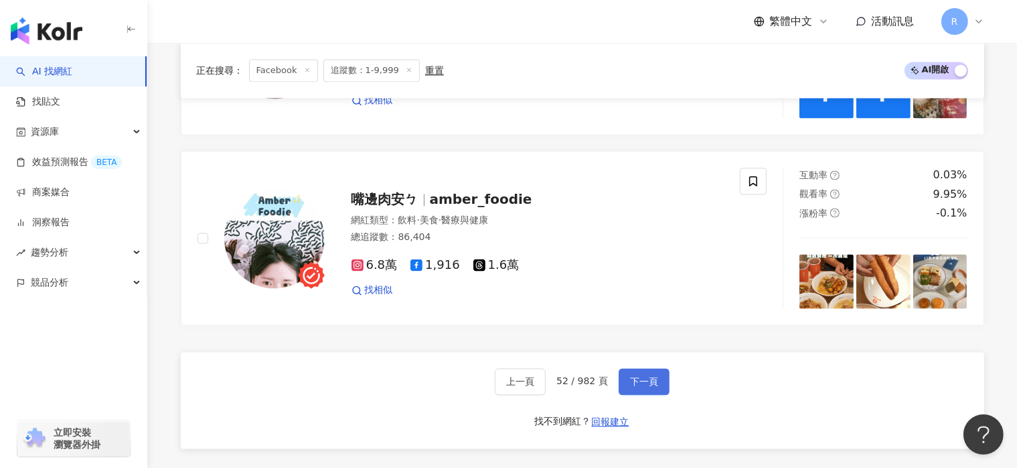
click at [660, 368] on button "下一頁" at bounding box center [644, 381] width 51 height 27
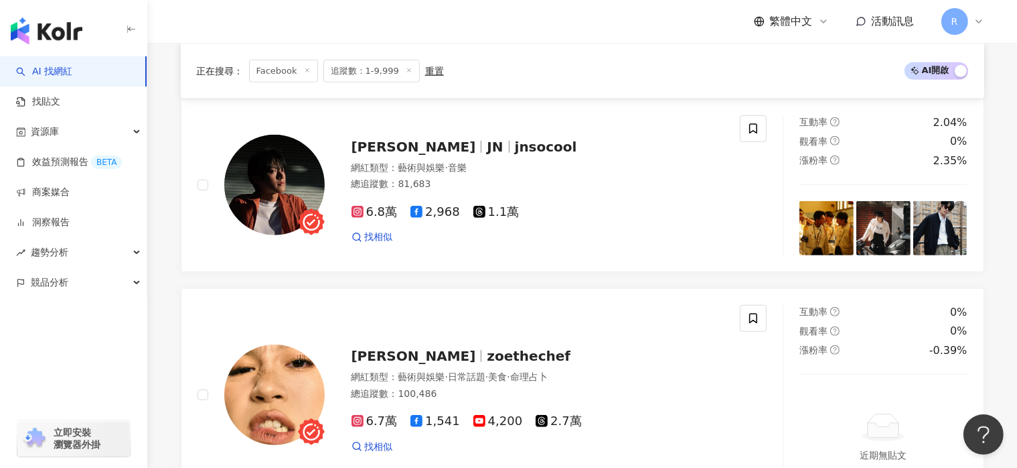
scroll to position [2762, 0]
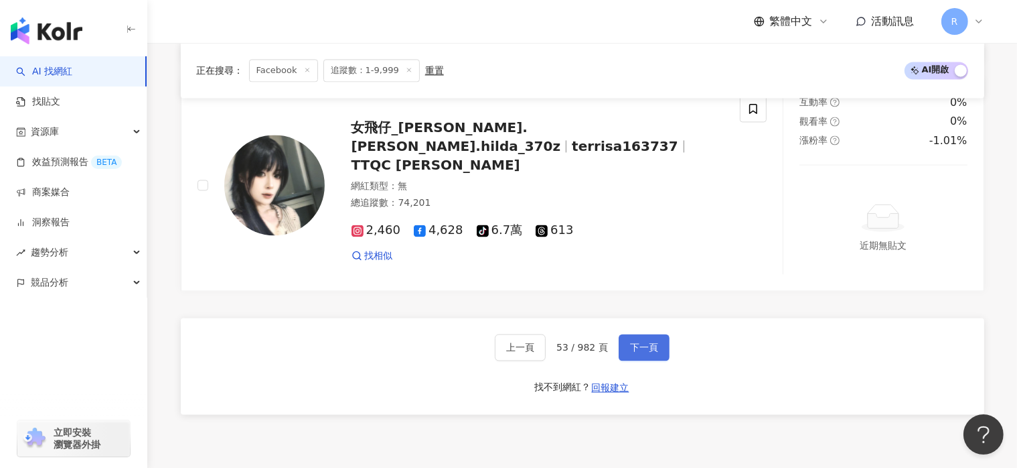
click at [660, 353] on button "下一頁" at bounding box center [644, 347] width 51 height 27
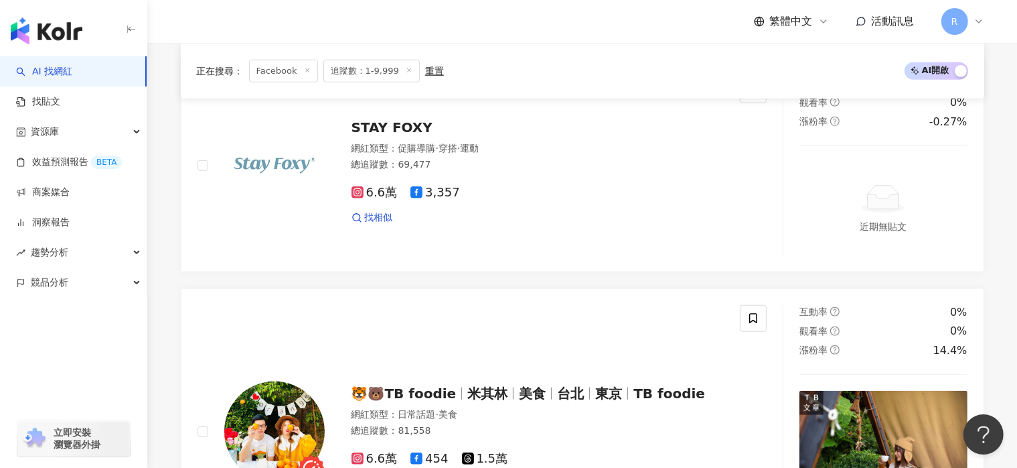
scroll to position [2873, 0]
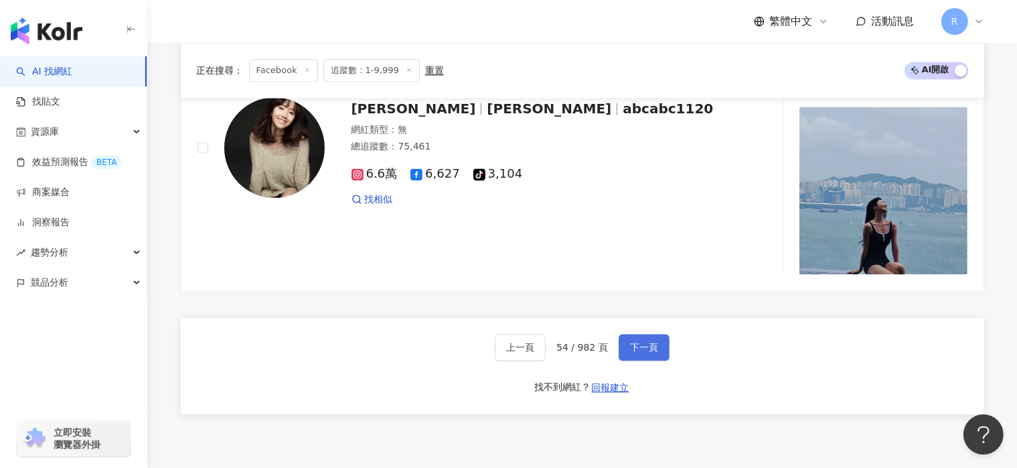
click at [660, 353] on button "下一頁" at bounding box center [644, 347] width 51 height 27
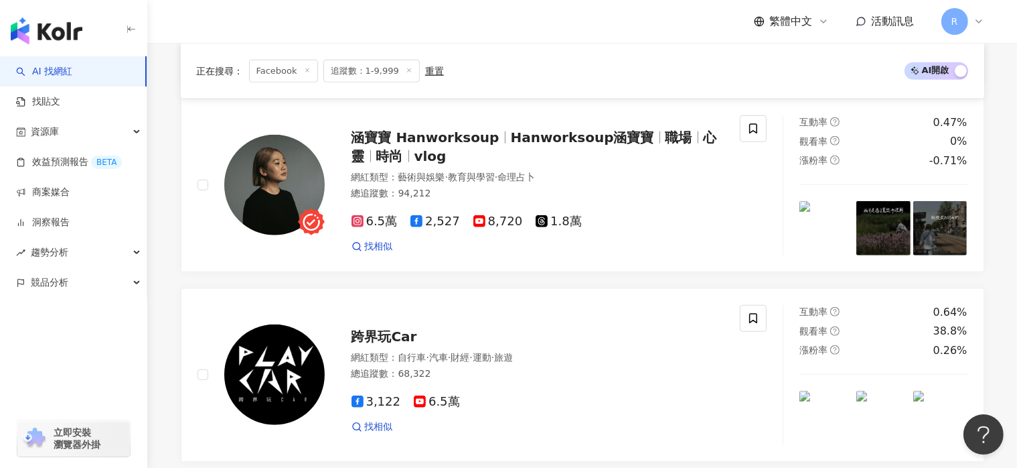
scroll to position [2713, 0]
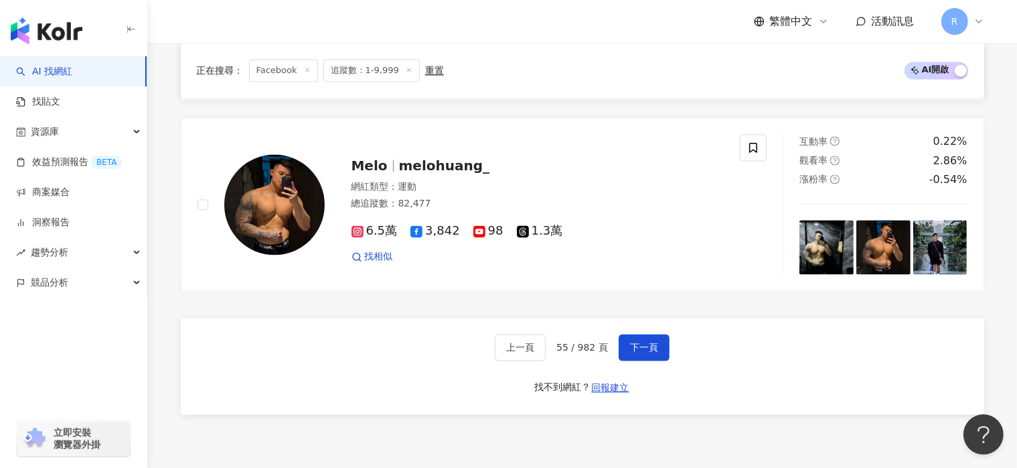
click at [567, 352] on span "55 / 982 頁" at bounding box center [583, 347] width 52 height 11
click at [567, 350] on span "55 / 982 頁" at bounding box center [583, 347] width 52 height 11
click at [563, 350] on span "55 / 982 頁" at bounding box center [583, 347] width 52 height 11
click at [603, 349] on span "55 / 982 頁" at bounding box center [583, 347] width 52 height 11
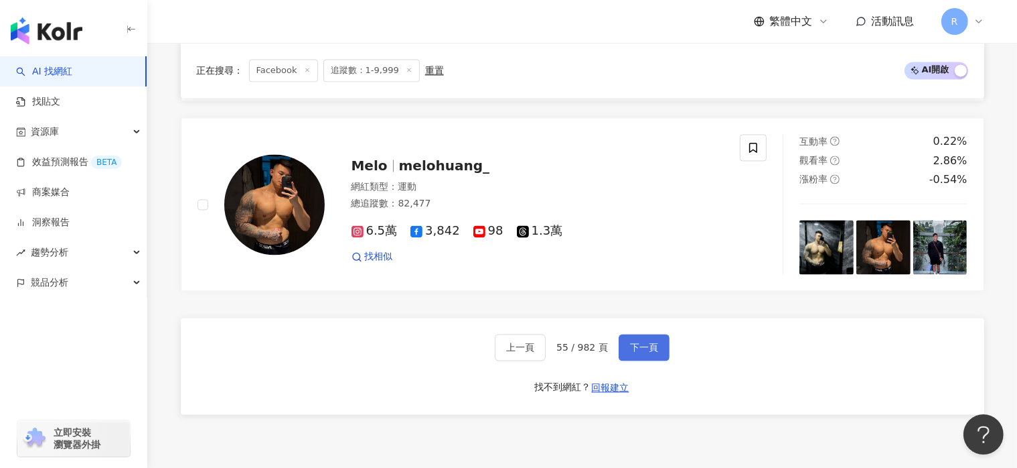
click at [631, 349] on span "下一頁" at bounding box center [644, 347] width 28 height 11
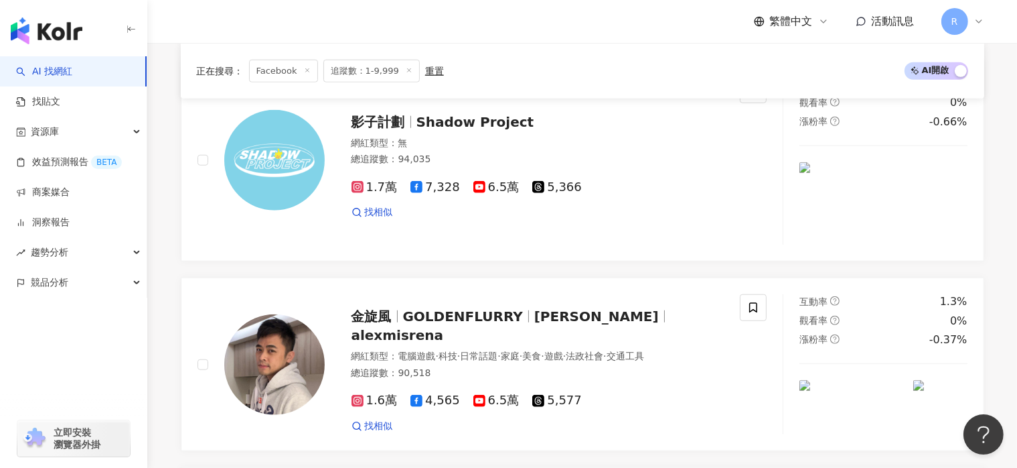
scroll to position [2596, 0]
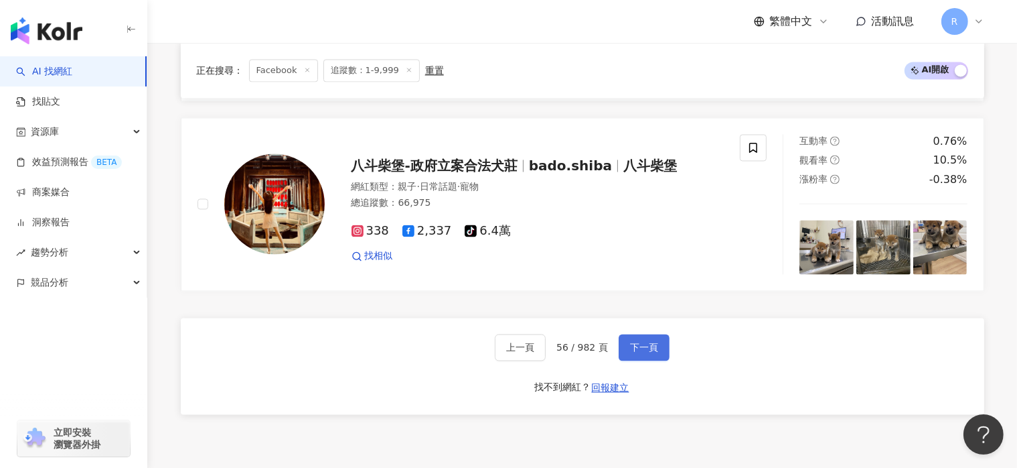
click at [643, 348] on span "下一頁" at bounding box center [644, 347] width 28 height 11
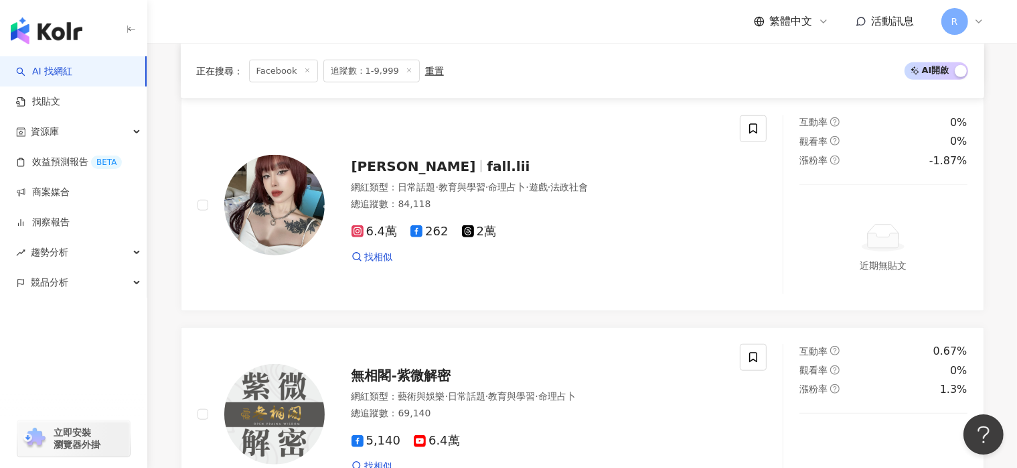
scroll to position [2720, 0]
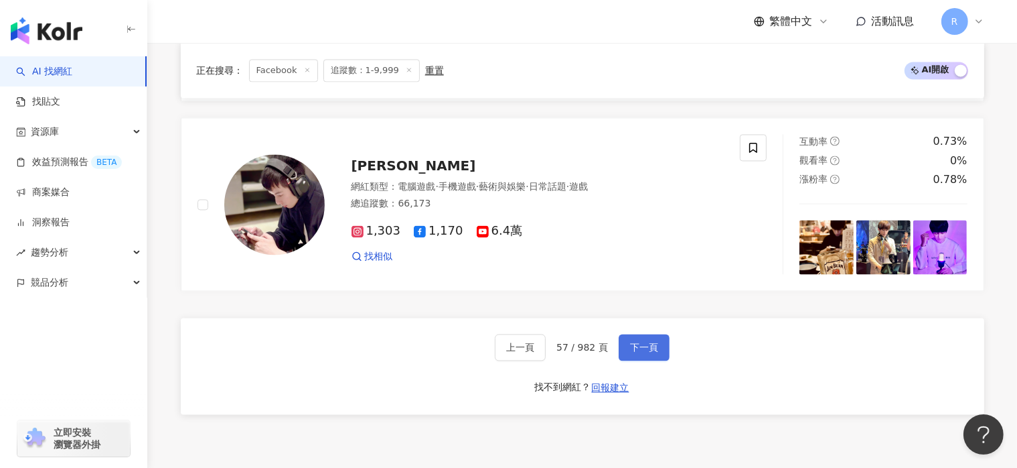
click at [643, 348] on span "下一頁" at bounding box center [644, 347] width 28 height 11
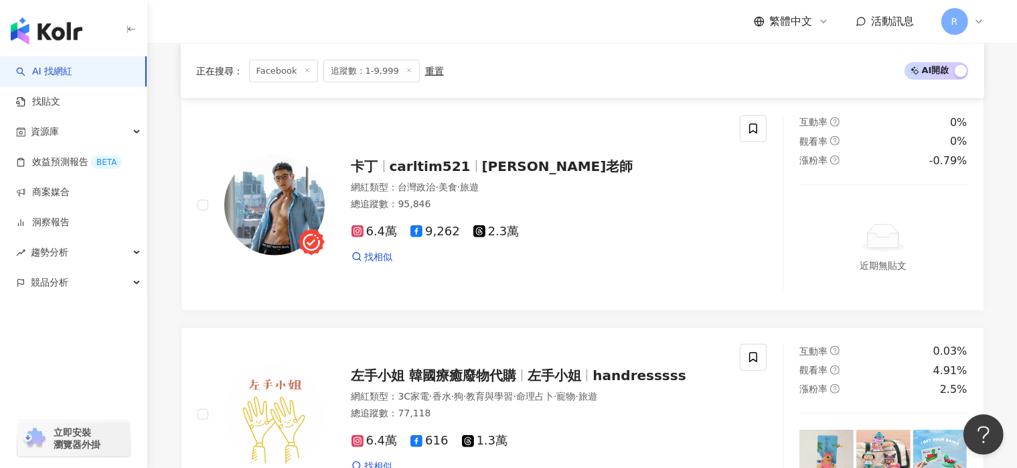
scroll to position [2723, 0]
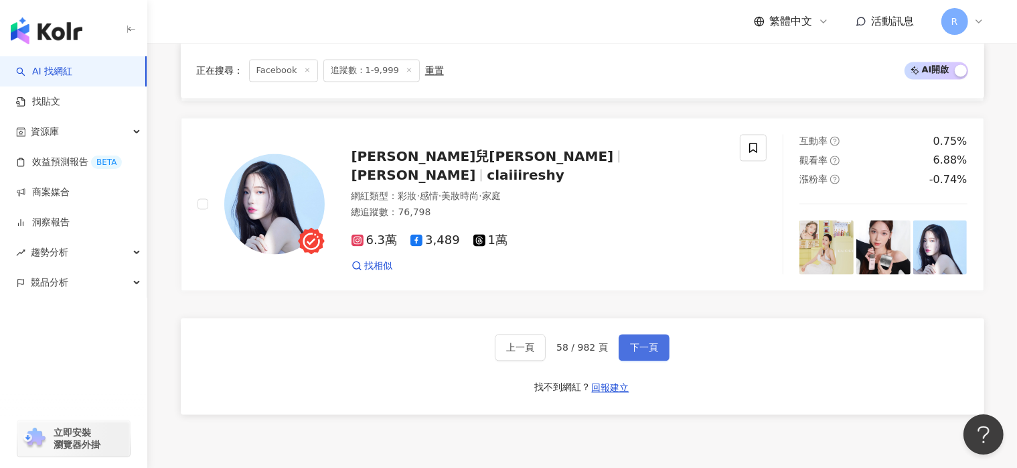
click at [664, 358] on button "下一頁" at bounding box center [644, 347] width 51 height 27
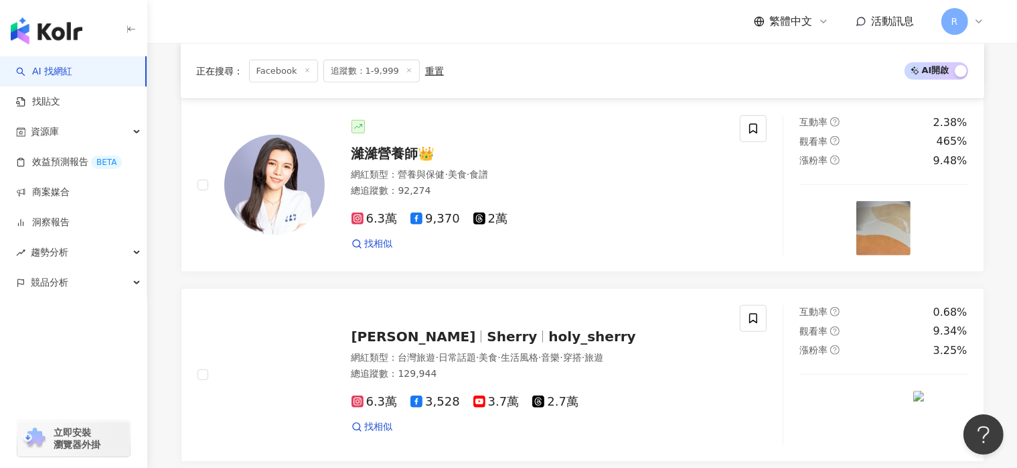
scroll to position [2720, 0]
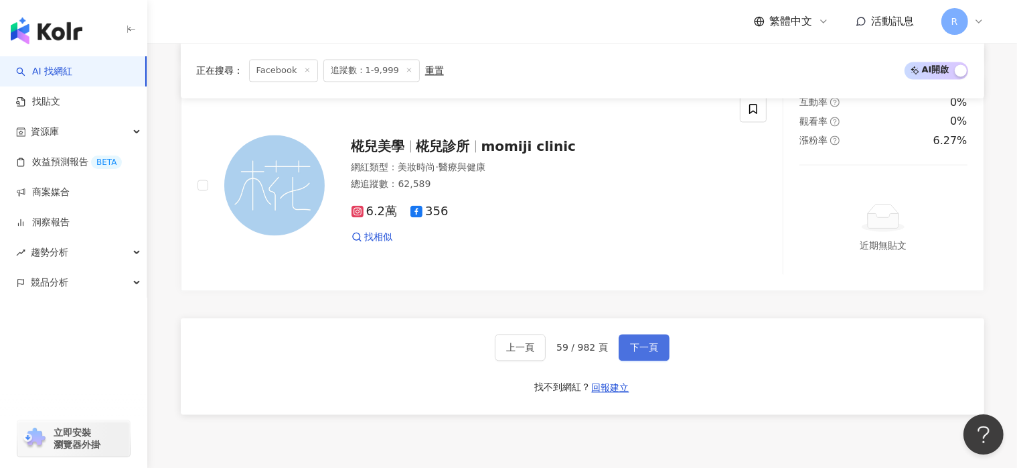
click at [665, 358] on button "下一頁" at bounding box center [644, 347] width 51 height 27
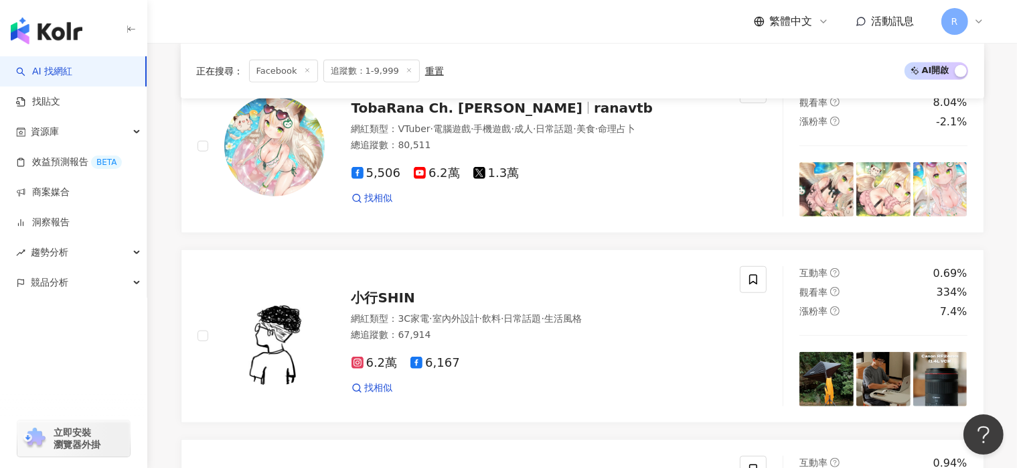
scroll to position [2646, 0]
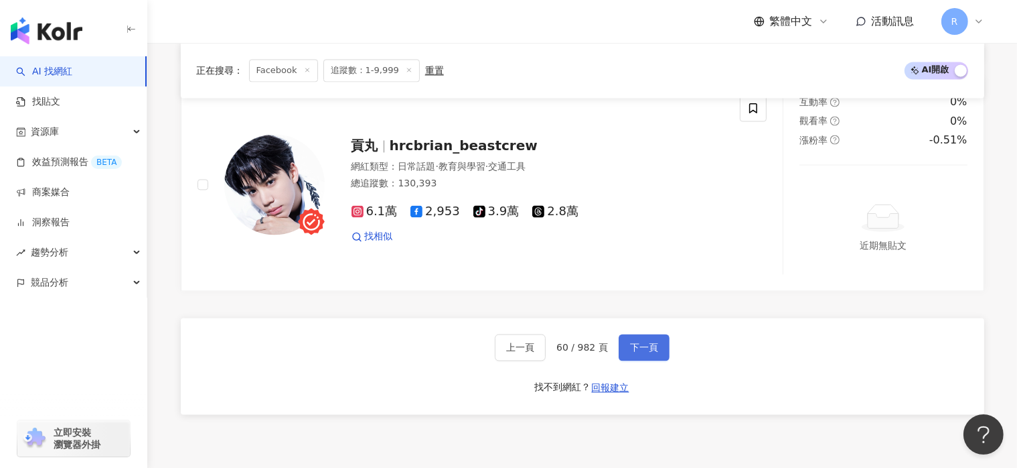
click at [662, 357] on button "下一頁" at bounding box center [644, 347] width 51 height 27
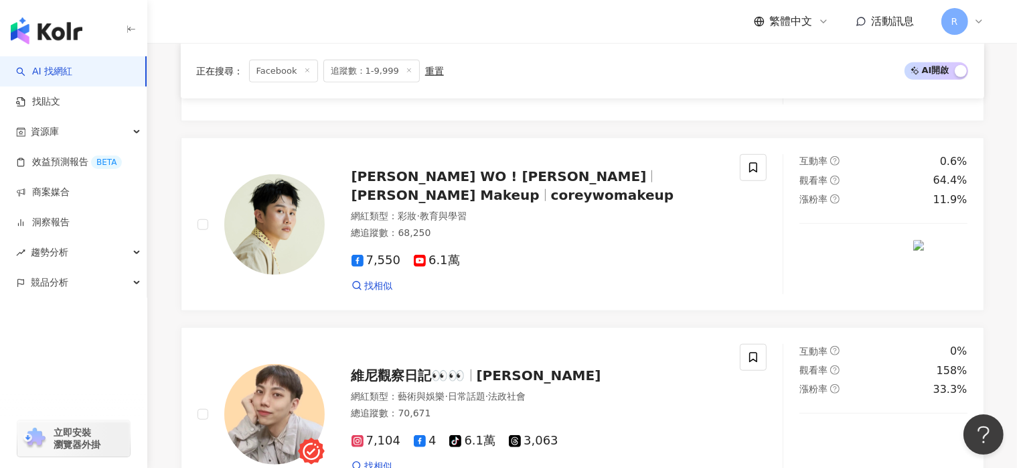
scroll to position [2607, 0]
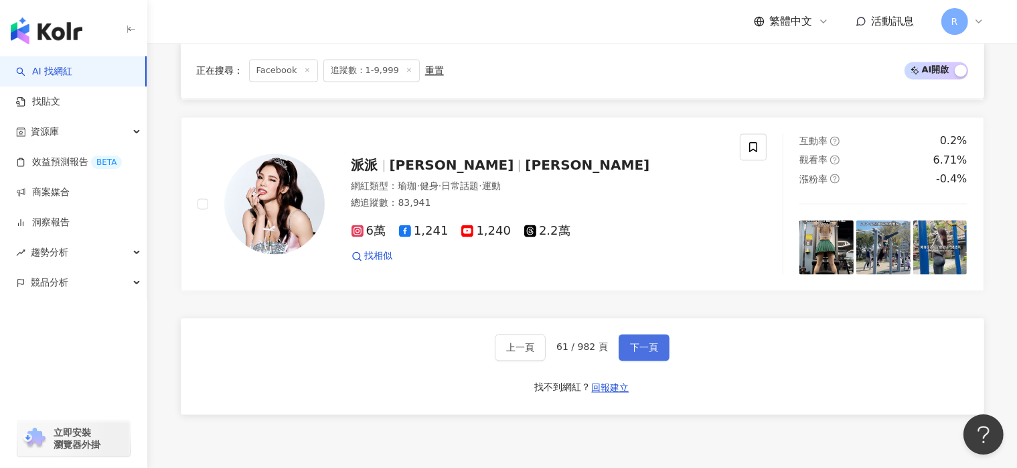
click at [662, 357] on button "下一頁" at bounding box center [644, 347] width 51 height 27
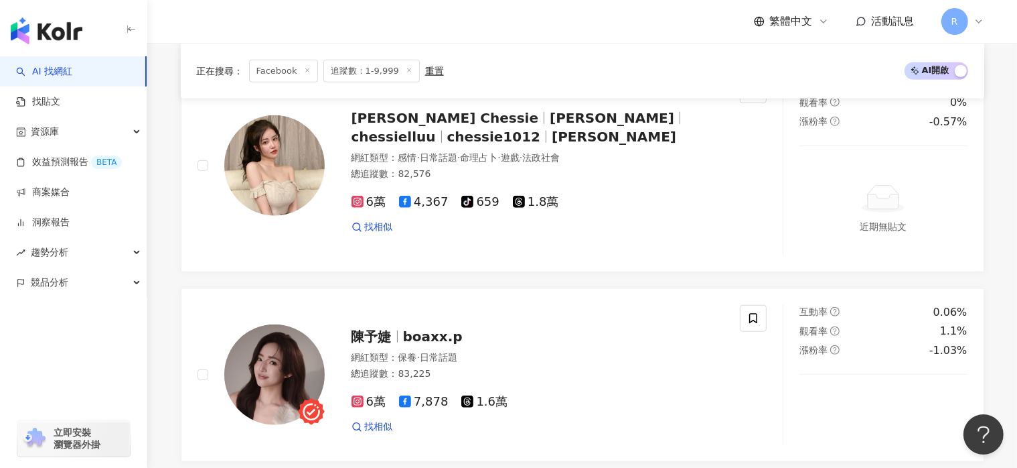
scroll to position [2713, 0]
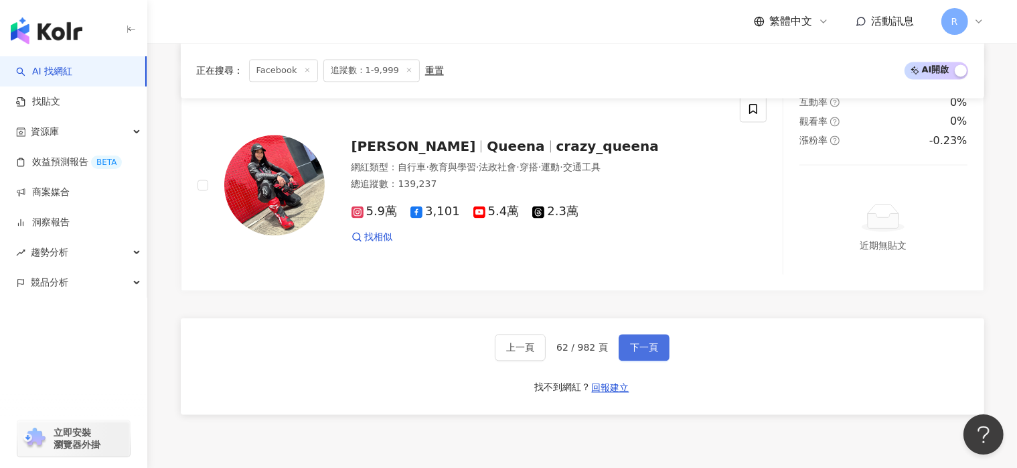
click at [662, 357] on button "下一頁" at bounding box center [644, 347] width 51 height 27
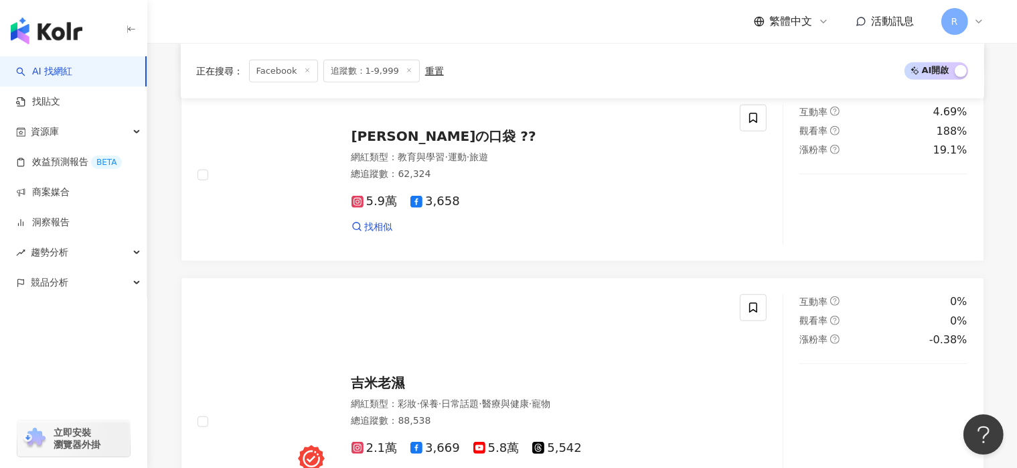
scroll to position [2671, 0]
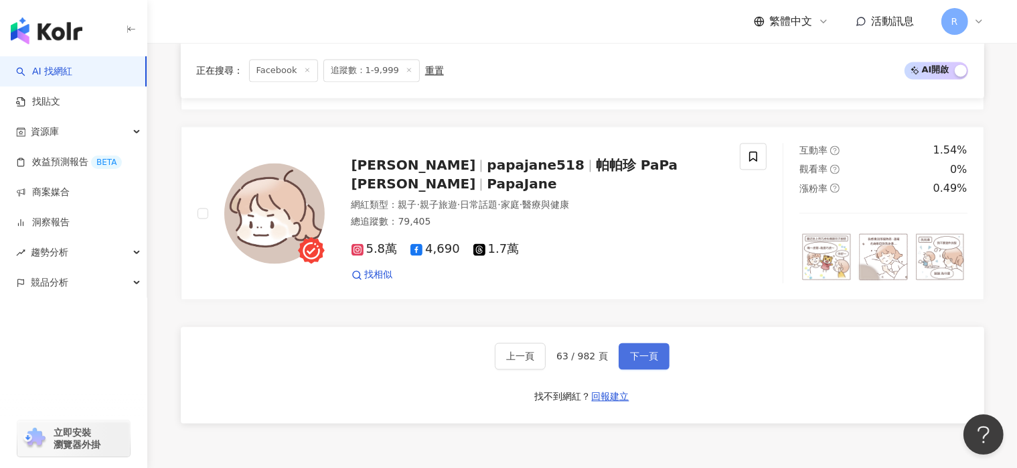
click at [662, 357] on button "下一頁" at bounding box center [644, 355] width 51 height 27
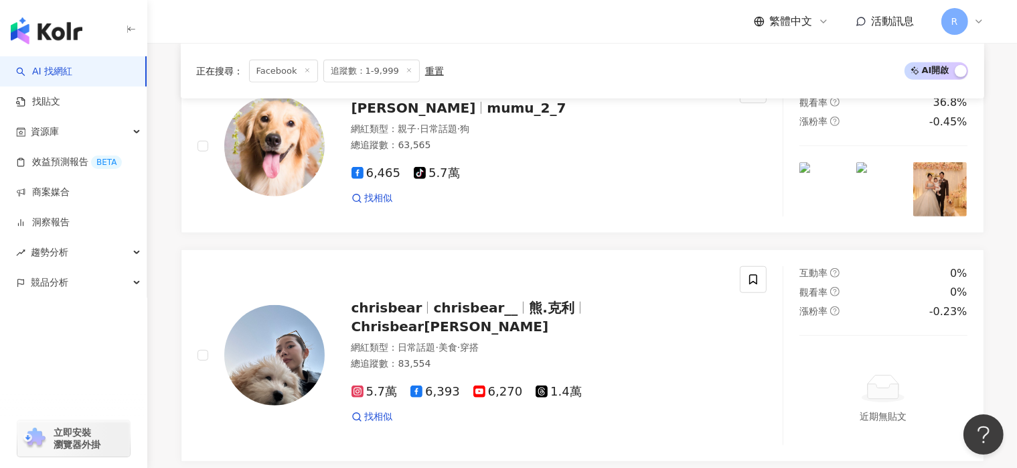
scroll to position [2713, 0]
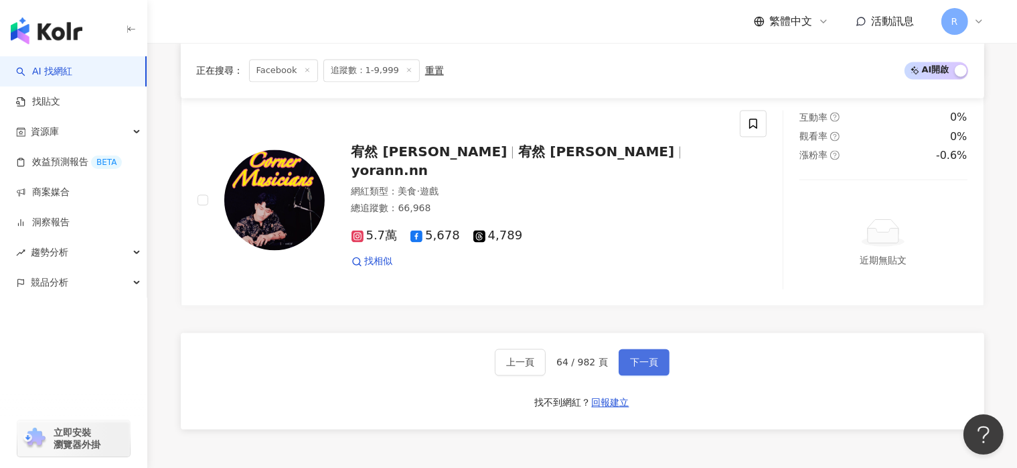
click at [662, 357] on button "下一頁" at bounding box center [644, 361] width 51 height 27
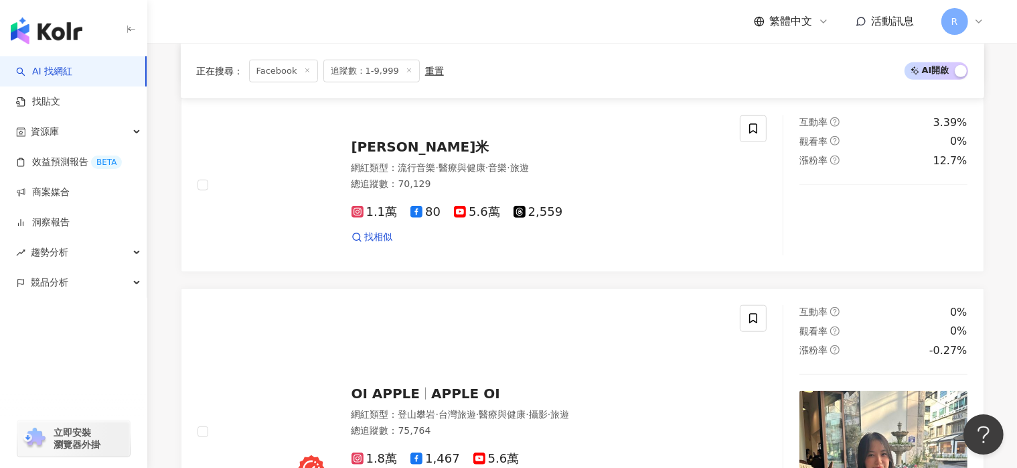
scroll to position [2912, 0]
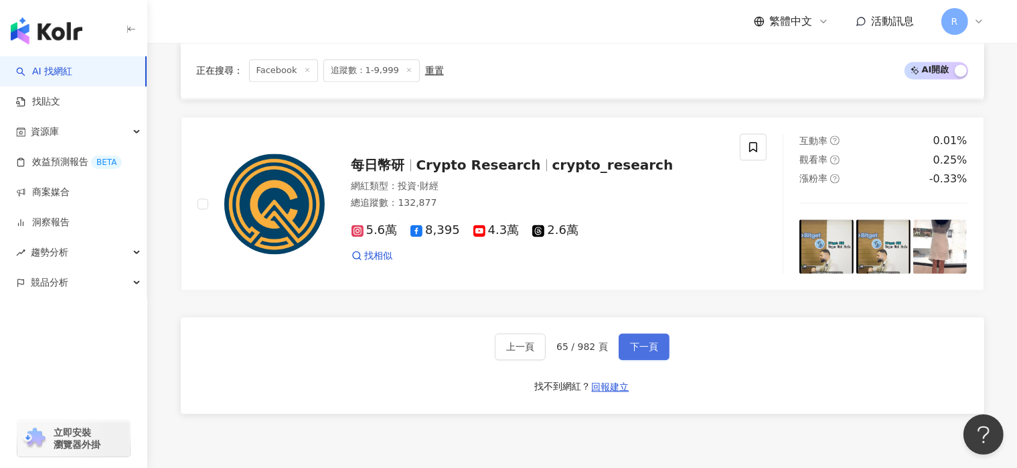
click at [662, 357] on button "下一頁" at bounding box center [644, 346] width 51 height 27
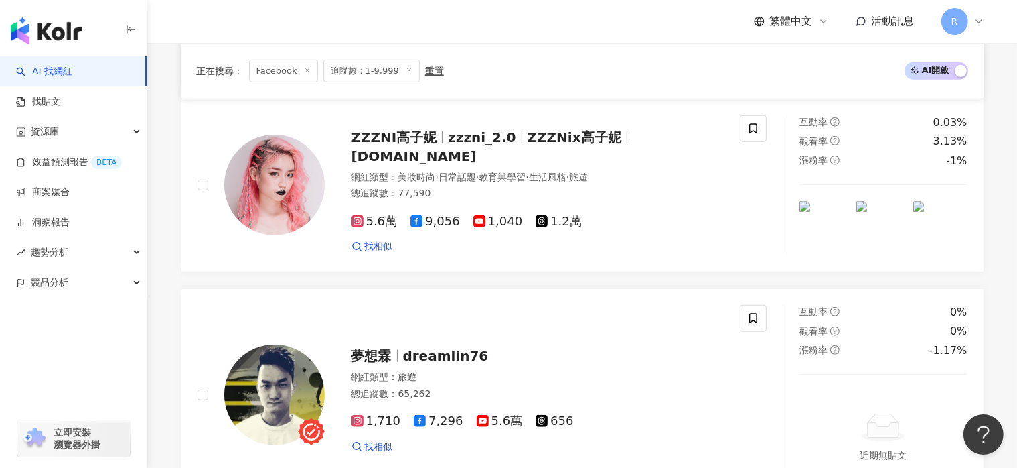
scroll to position [2646, 0]
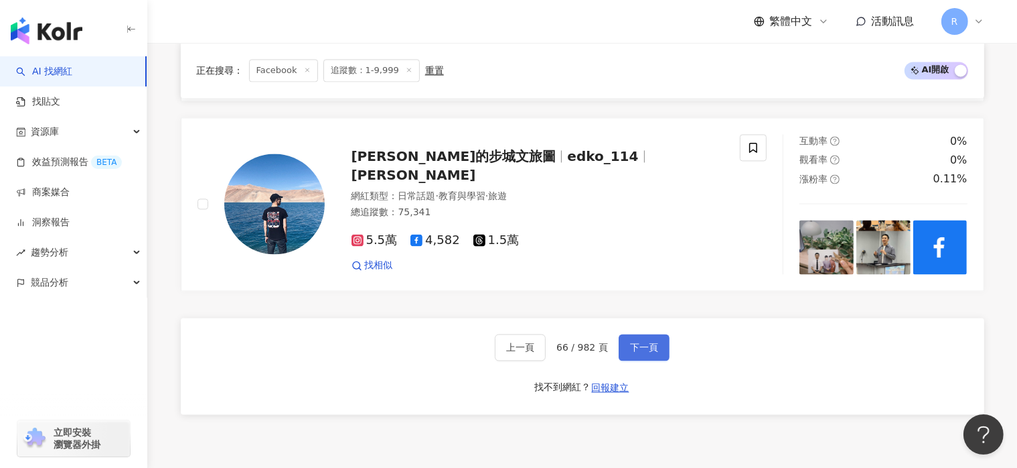
click at [662, 357] on button "下一頁" at bounding box center [644, 347] width 51 height 27
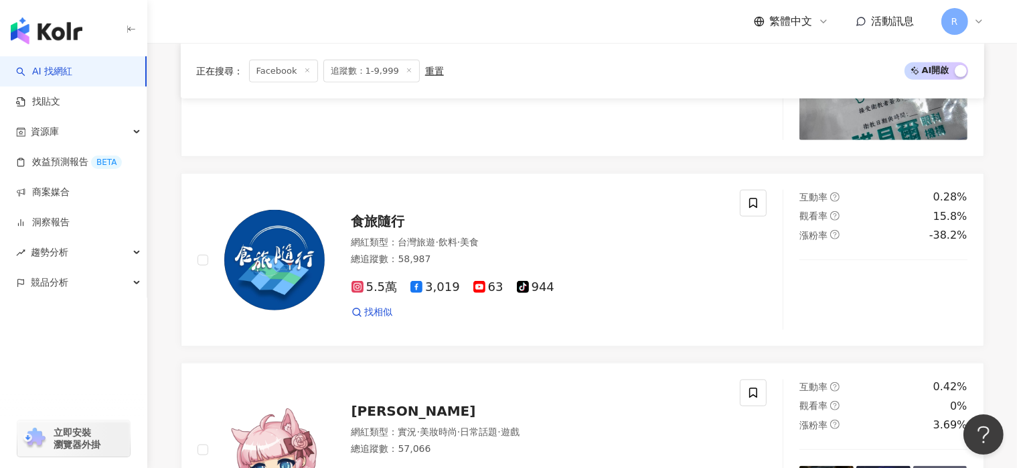
scroll to position [2834, 0]
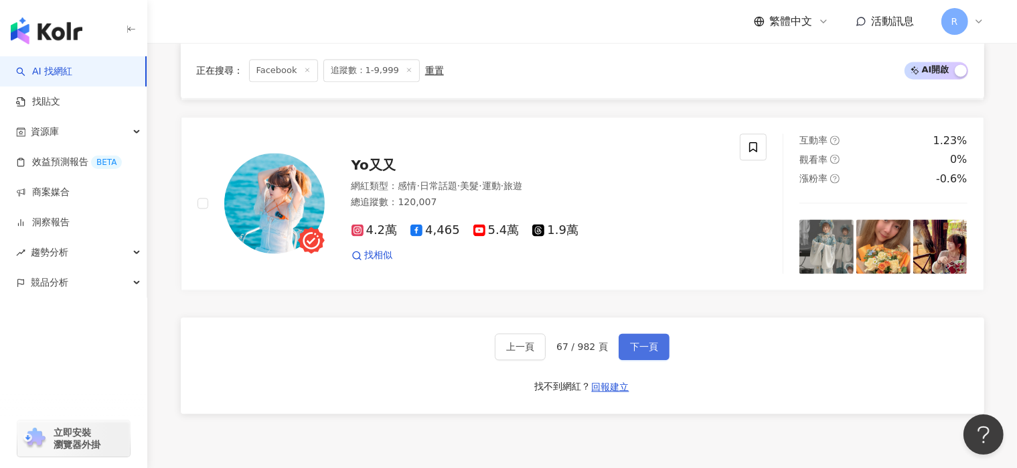
click at [662, 357] on button "下一頁" at bounding box center [644, 346] width 51 height 27
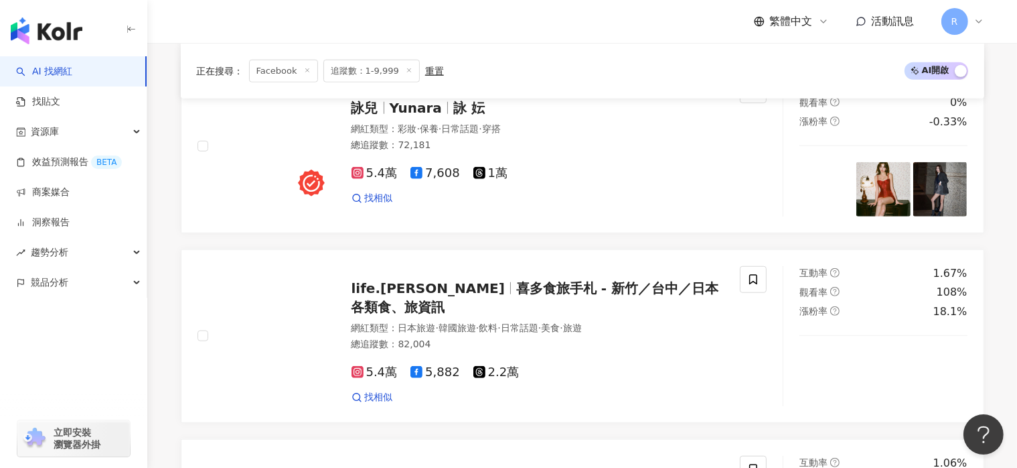
scroll to position [2605, 0]
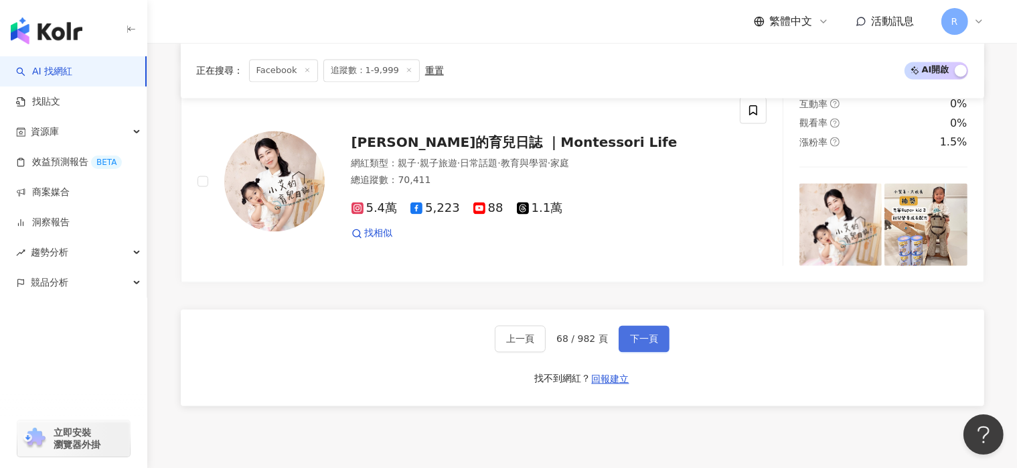
click at [662, 352] on button "下一頁" at bounding box center [644, 338] width 51 height 27
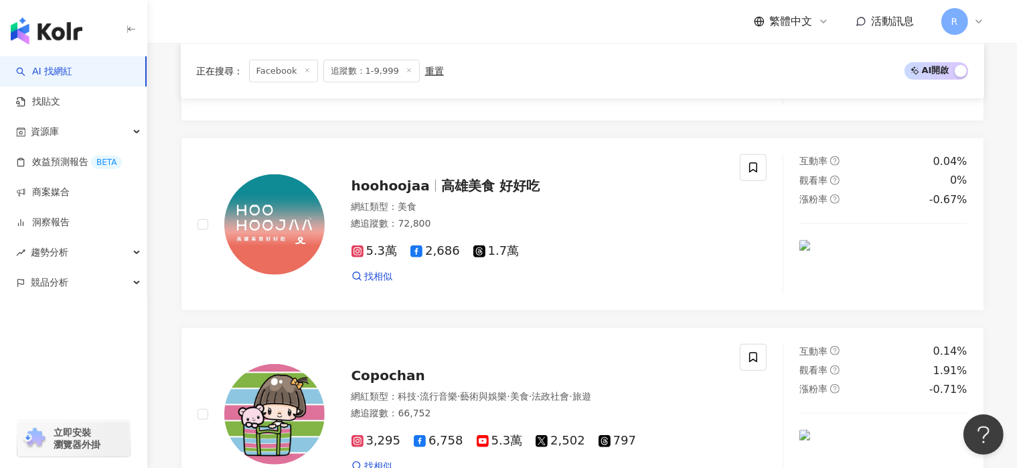
scroll to position [2759, 0]
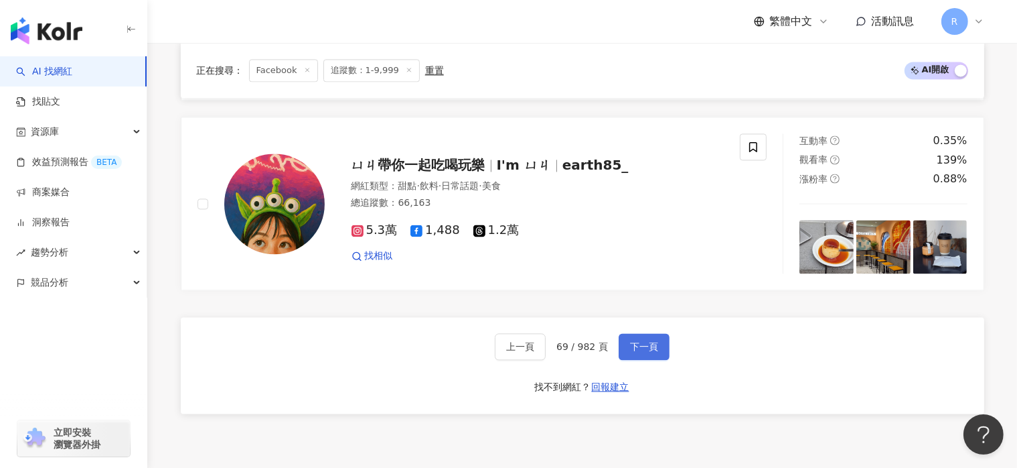
click at [652, 344] on button "下一頁" at bounding box center [644, 346] width 51 height 27
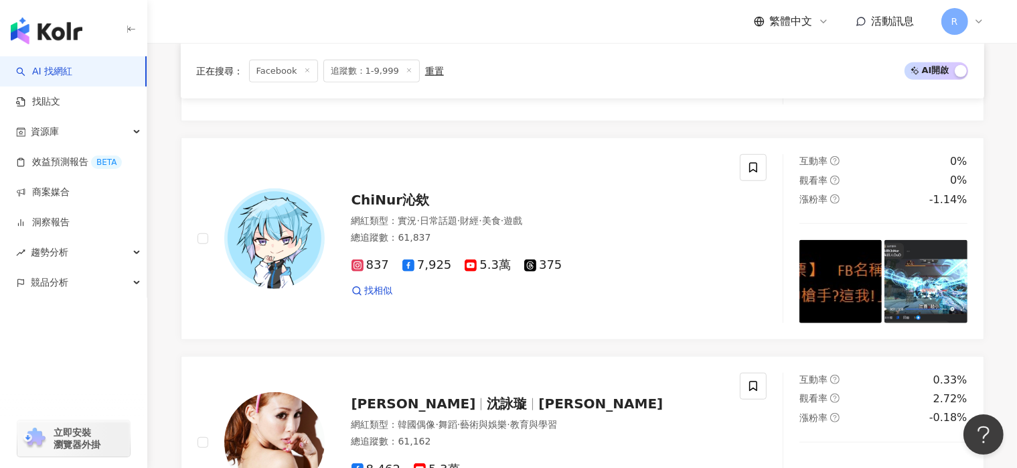
scroll to position [2674, 0]
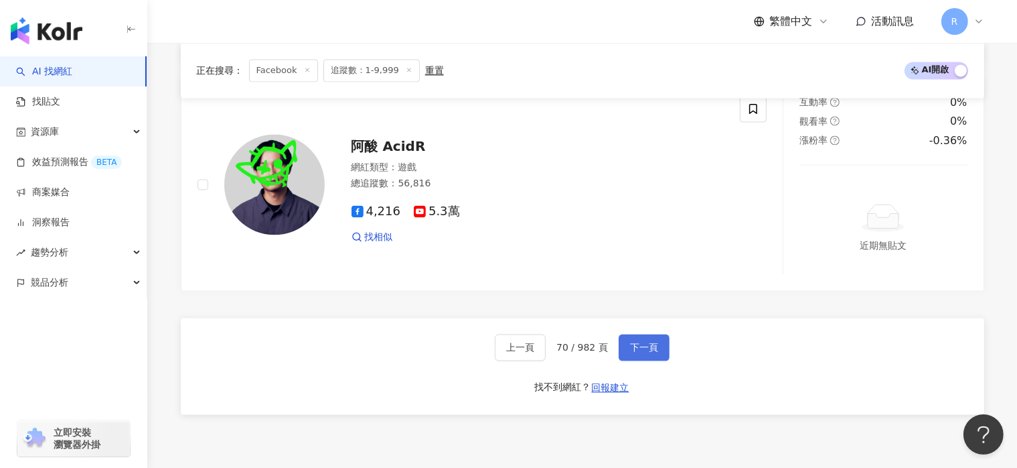
click at [650, 352] on span "下一頁" at bounding box center [644, 347] width 28 height 11
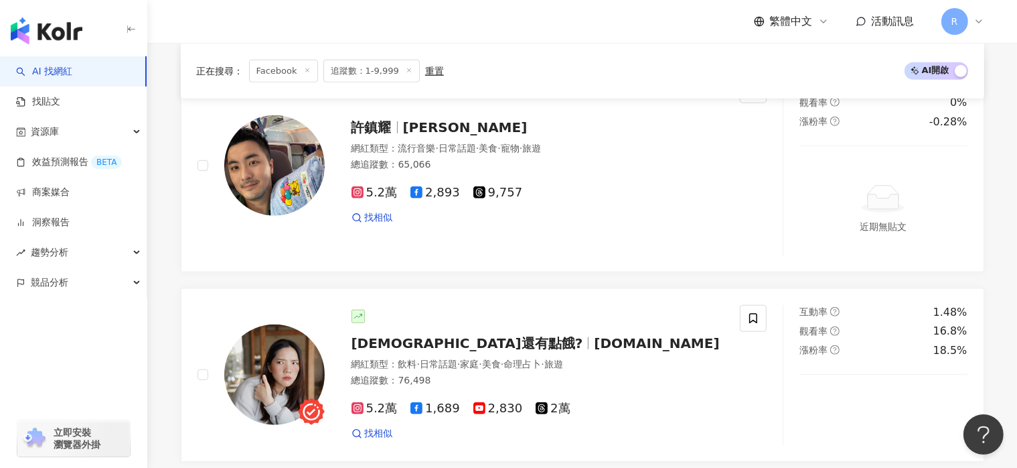
scroll to position [2646, 0]
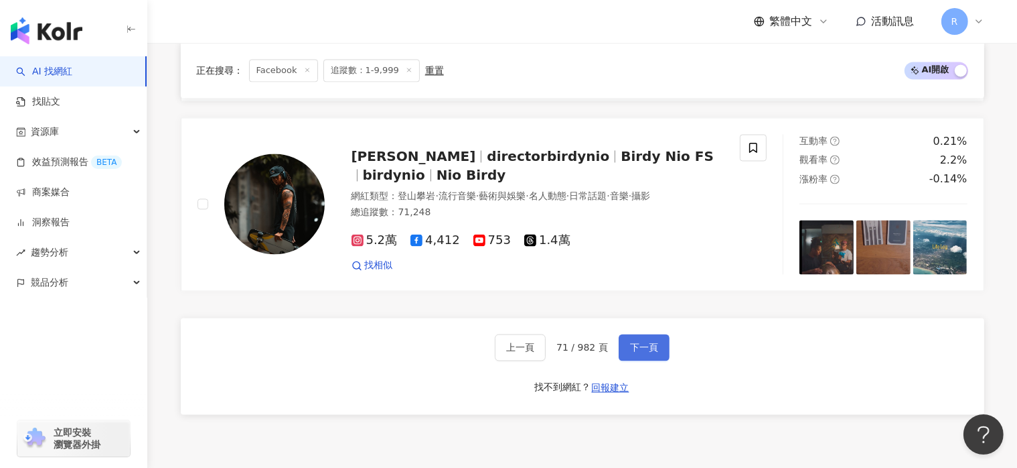
click at [640, 352] on span "下一頁" at bounding box center [644, 347] width 28 height 11
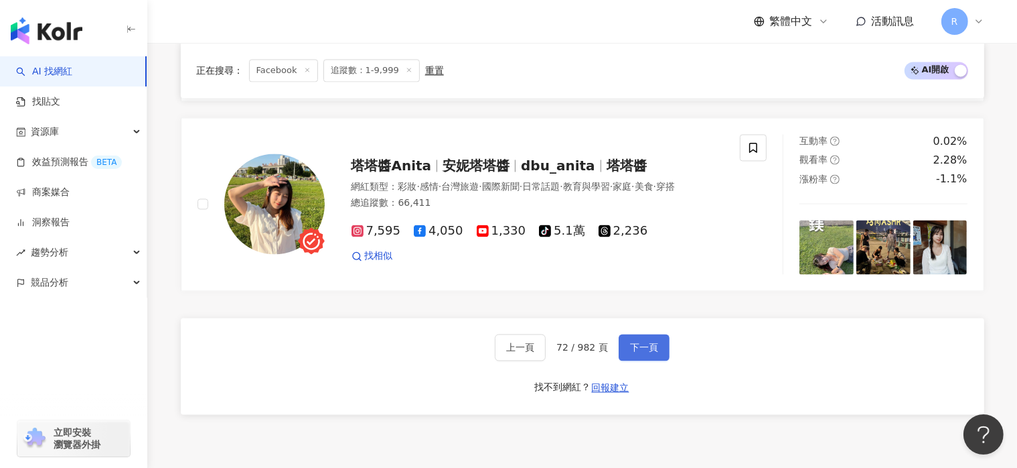
click at [646, 346] on span "下一頁" at bounding box center [644, 347] width 28 height 11
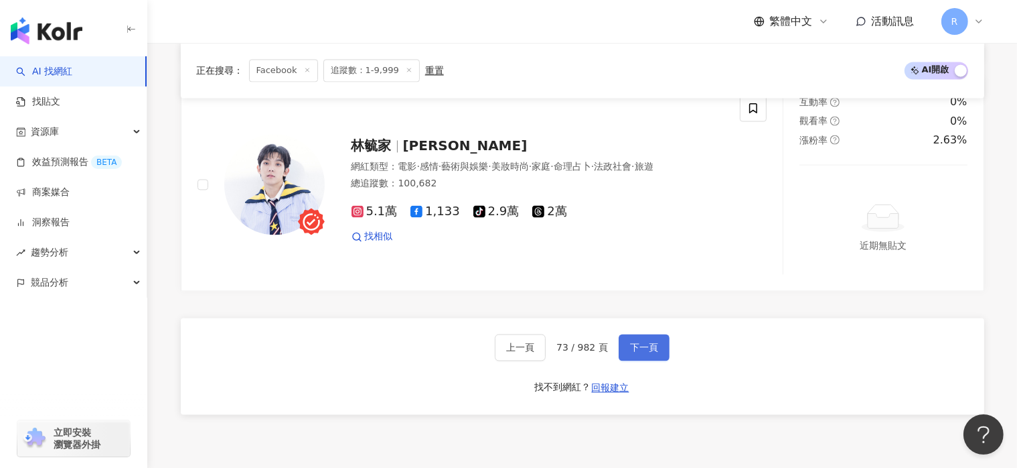
click at [653, 350] on span "下一頁" at bounding box center [644, 347] width 28 height 11
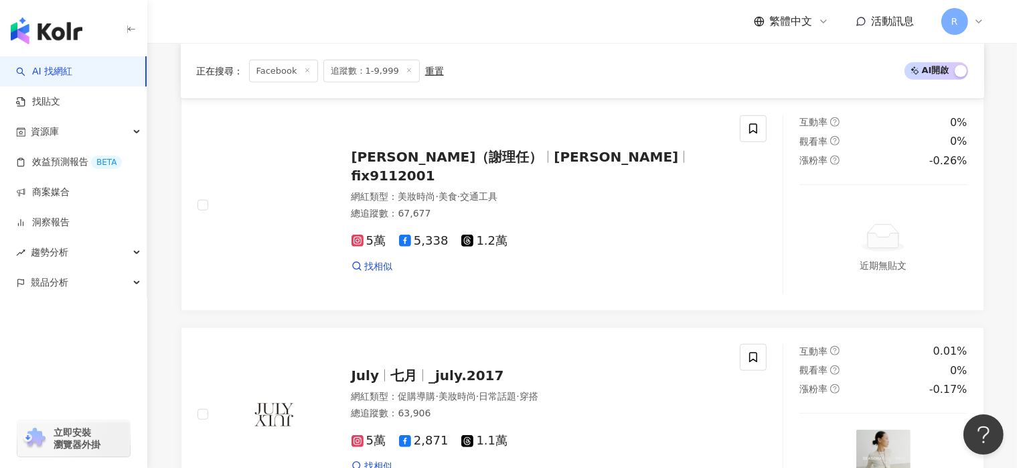
scroll to position [2873, 0]
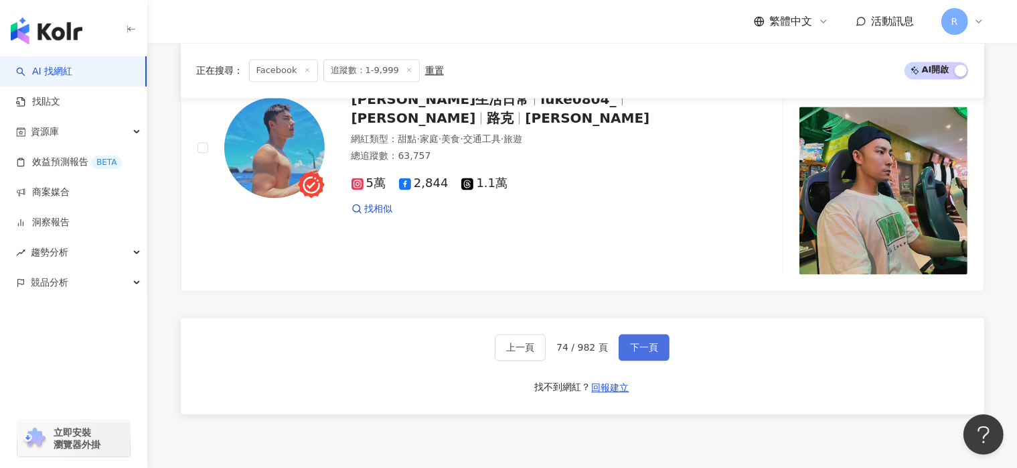
click at [645, 349] on span "下一頁" at bounding box center [644, 347] width 28 height 11
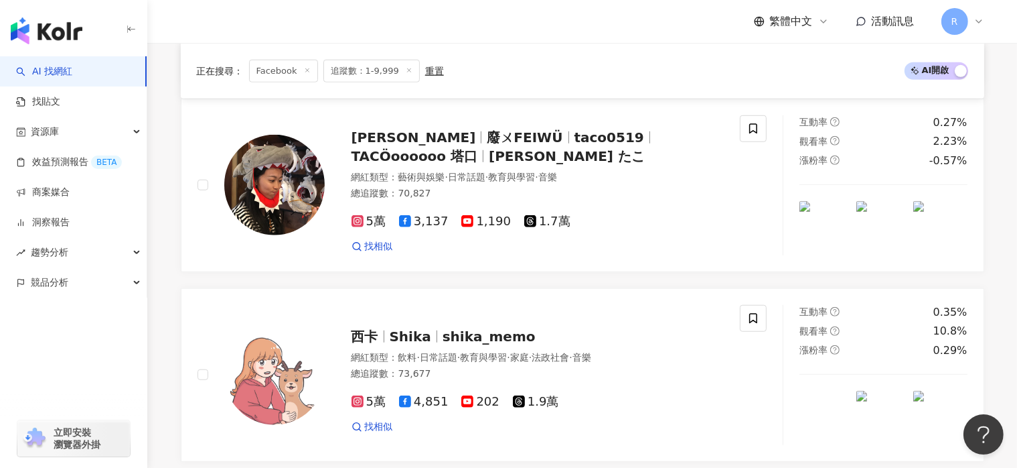
scroll to position [2837, 0]
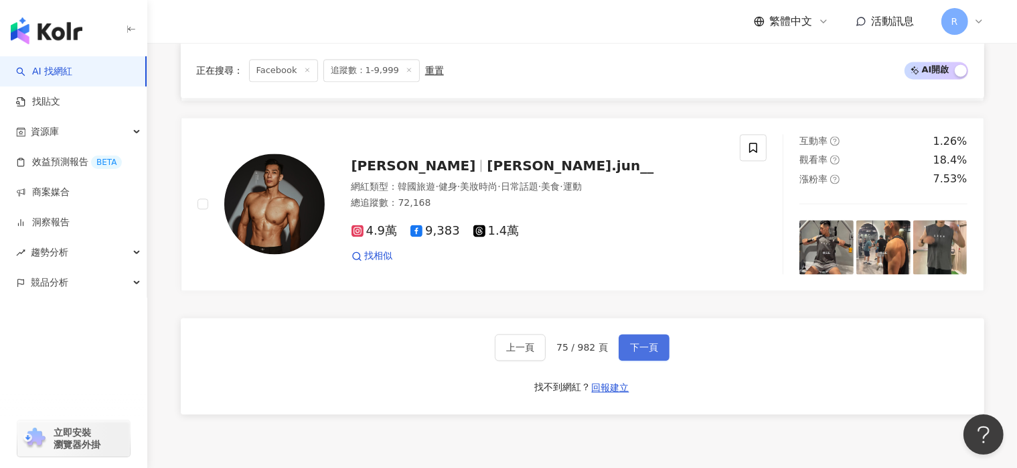
click at [648, 350] on span "下一頁" at bounding box center [644, 347] width 28 height 11
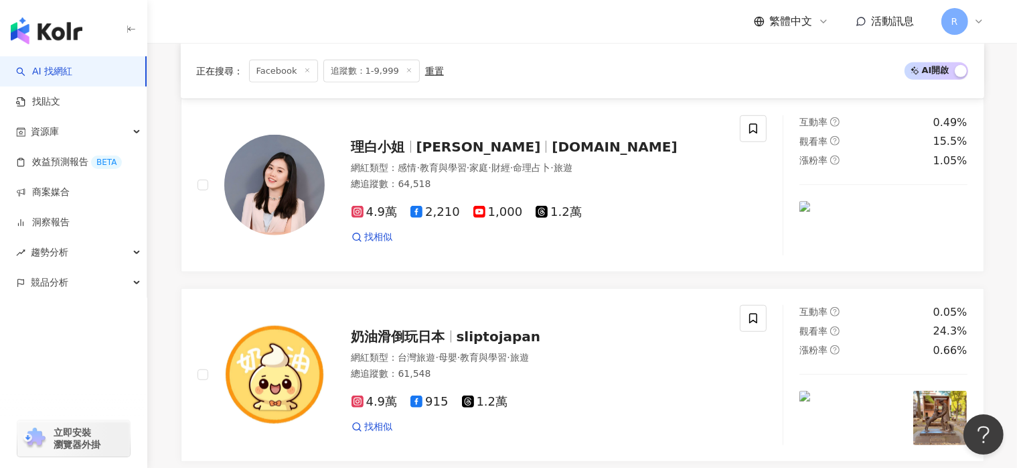
scroll to position [2684, 0]
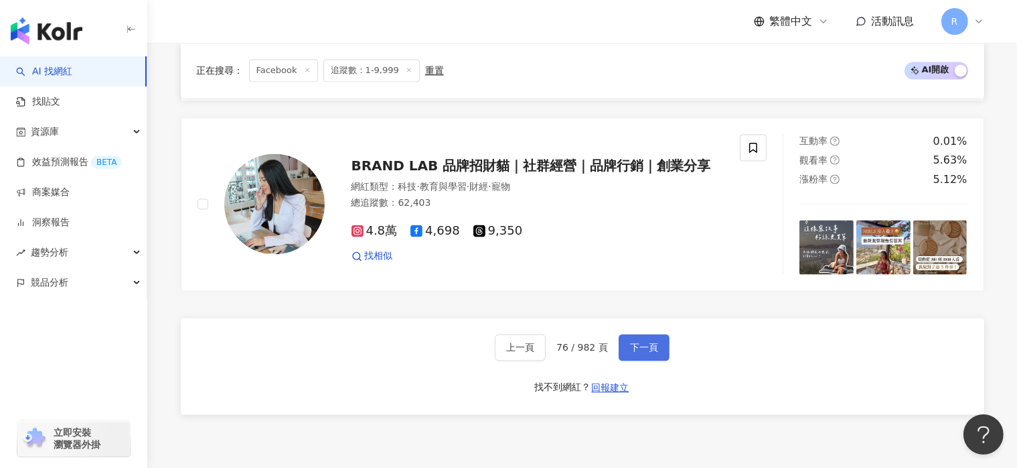
click at [648, 350] on span "下一頁" at bounding box center [644, 347] width 28 height 11
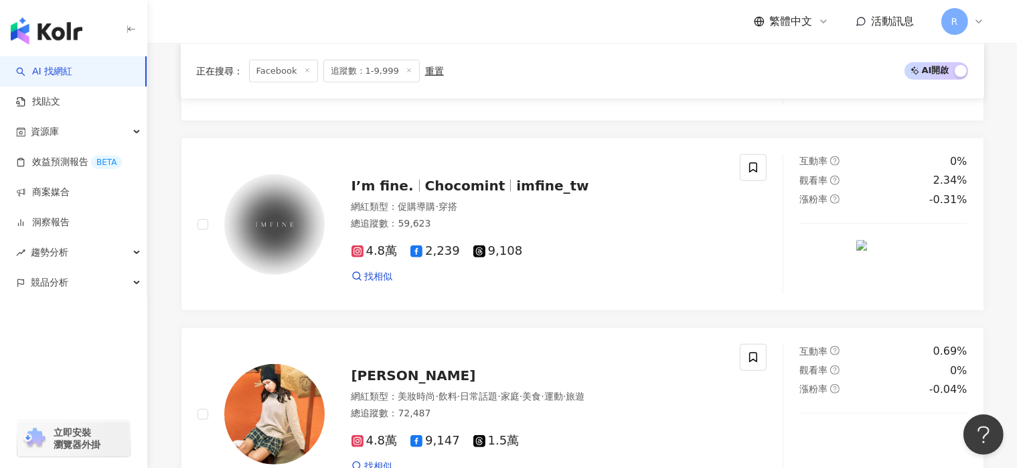
scroll to position [2798, 0]
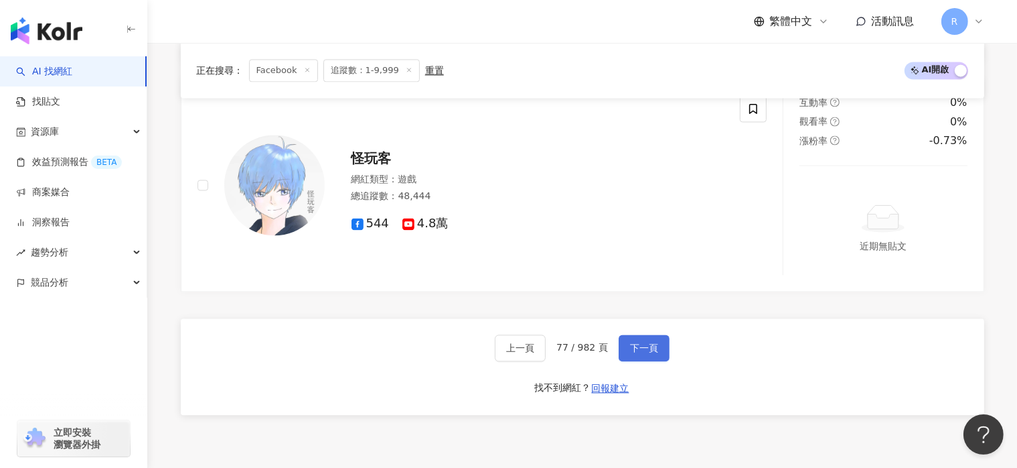
click at [648, 350] on span "下一頁" at bounding box center [644, 347] width 28 height 11
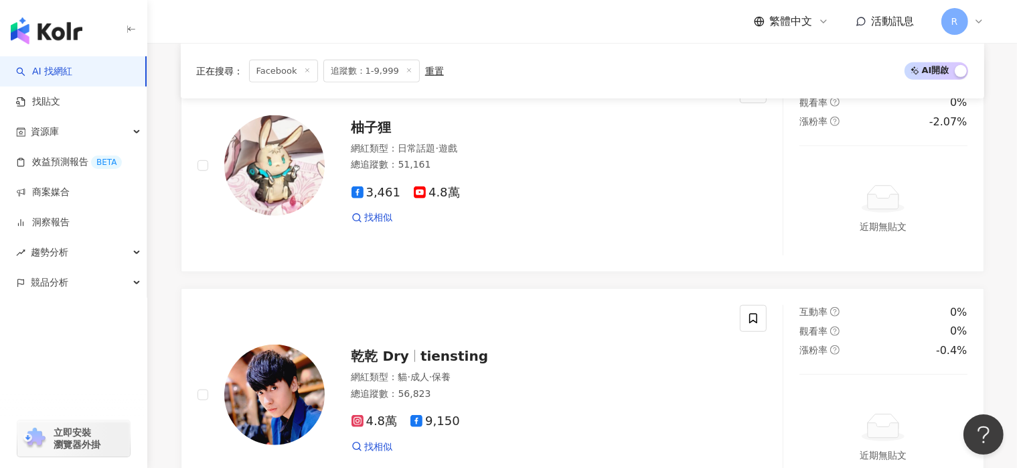
scroll to position [2646, 0]
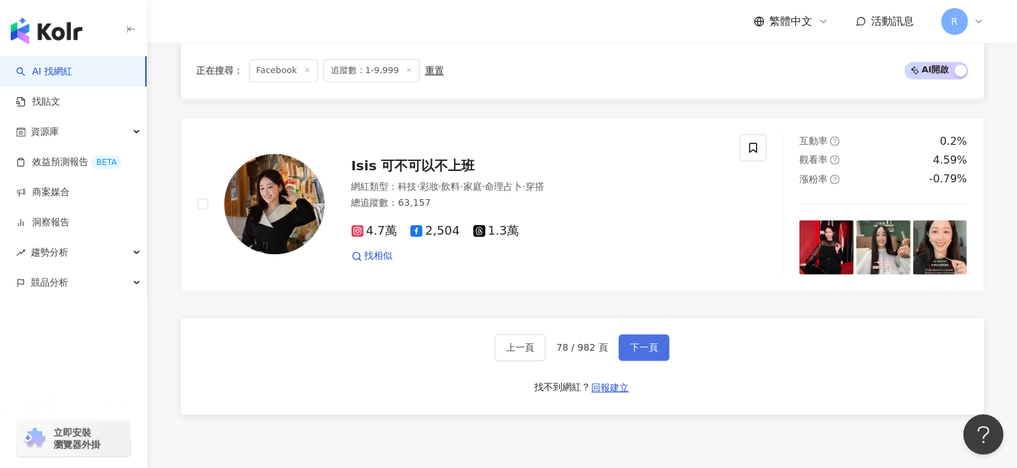
click at [648, 350] on span "下一頁" at bounding box center [644, 347] width 28 height 11
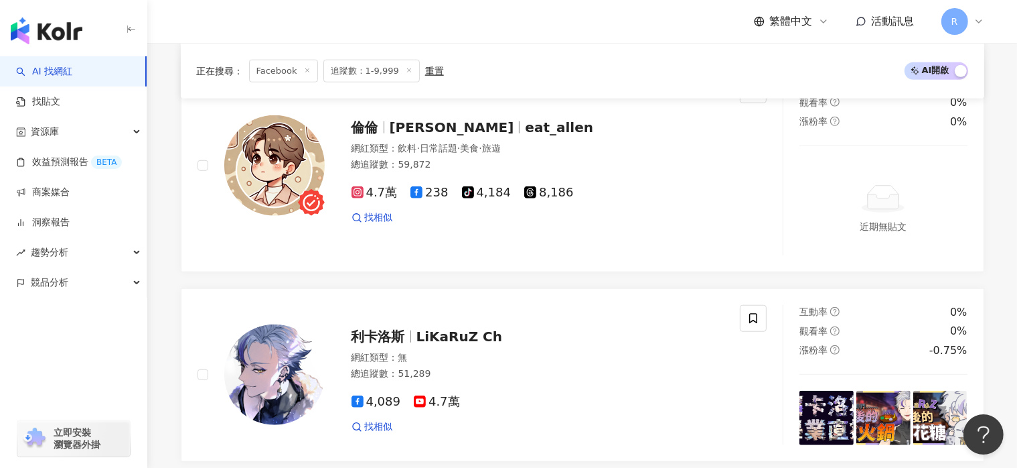
scroll to position [2720, 0]
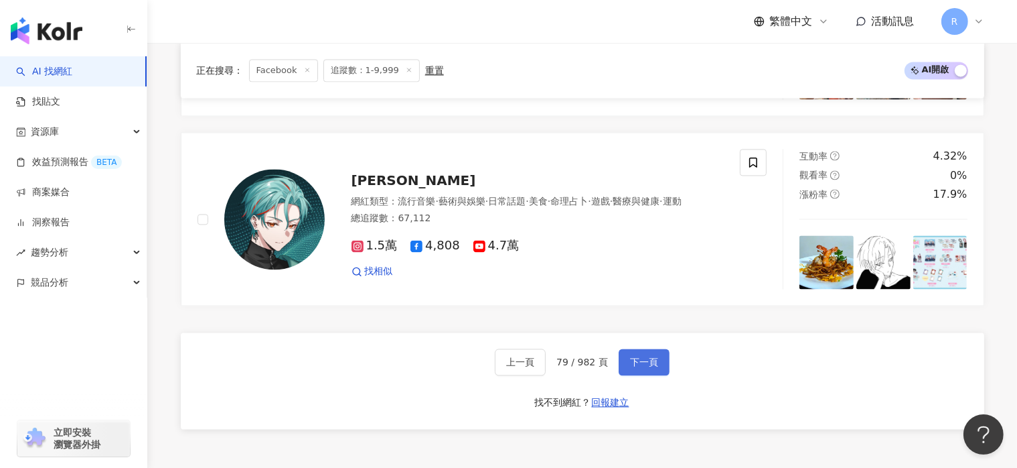
click at [648, 356] on span "下一頁" at bounding box center [644, 361] width 28 height 11
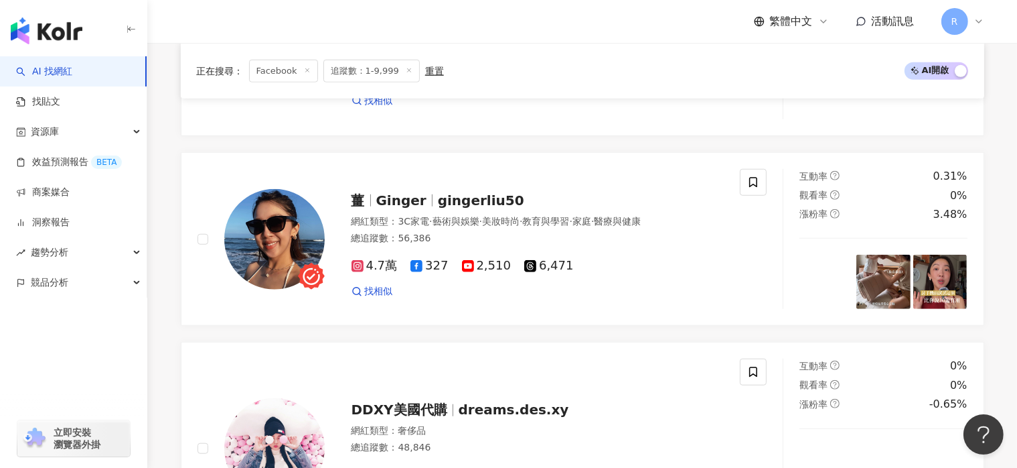
scroll to position [2798, 0]
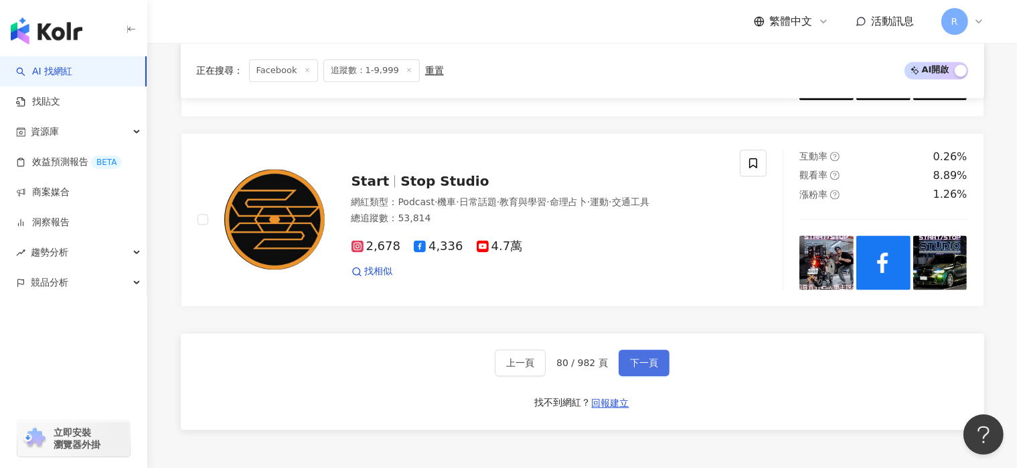
click at [650, 357] on span "下一頁" at bounding box center [644, 362] width 28 height 11
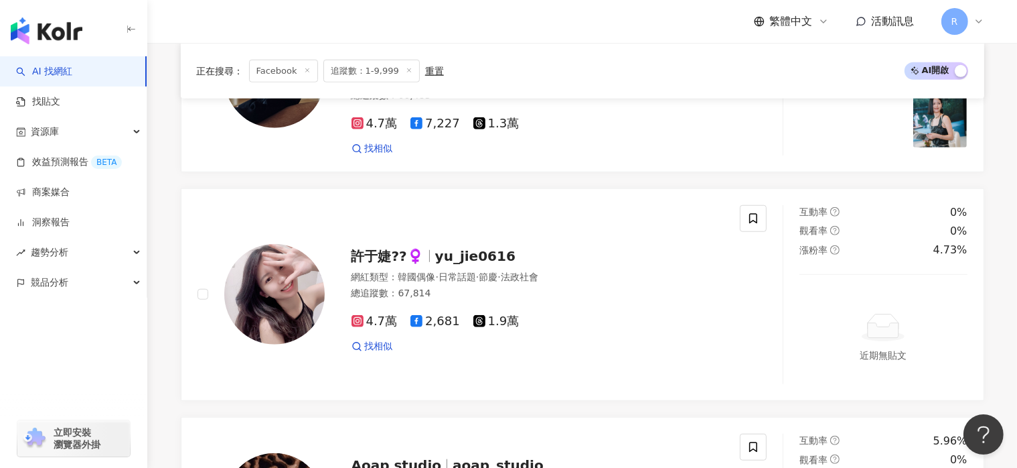
scroll to position [2912, 0]
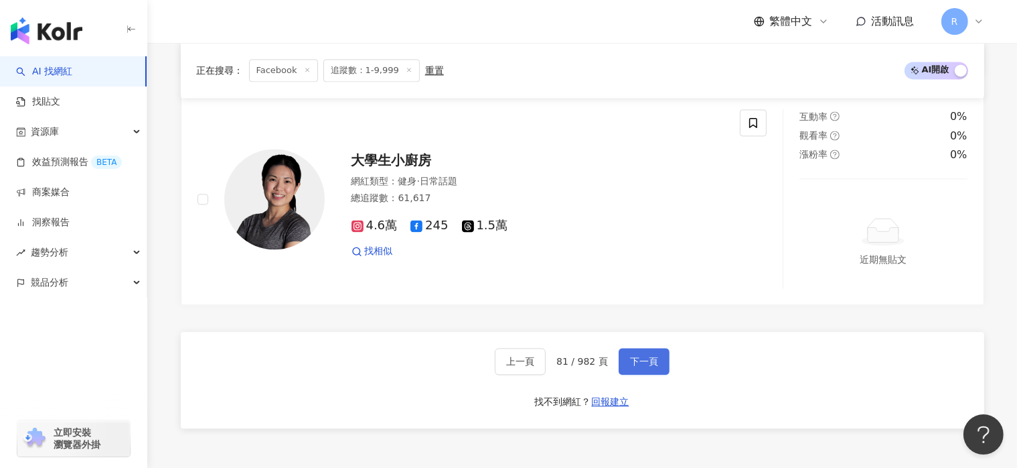
click at [650, 356] on span "下一頁" at bounding box center [644, 361] width 28 height 11
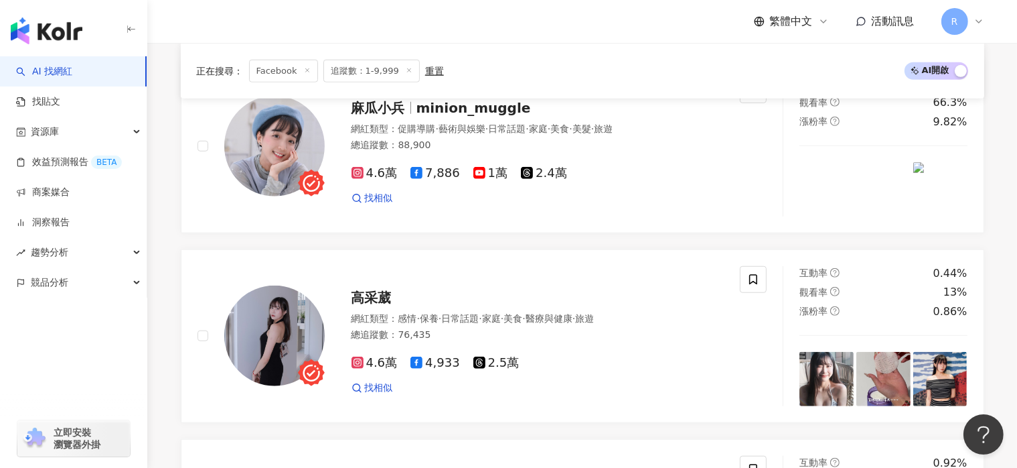
scroll to position [2646, 0]
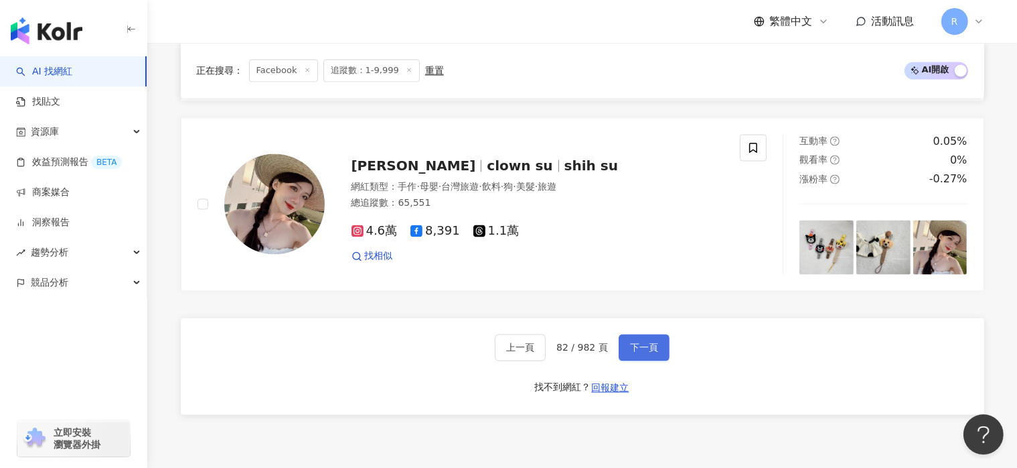
click at [650, 352] on span "下一頁" at bounding box center [644, 347] width 28 height 11
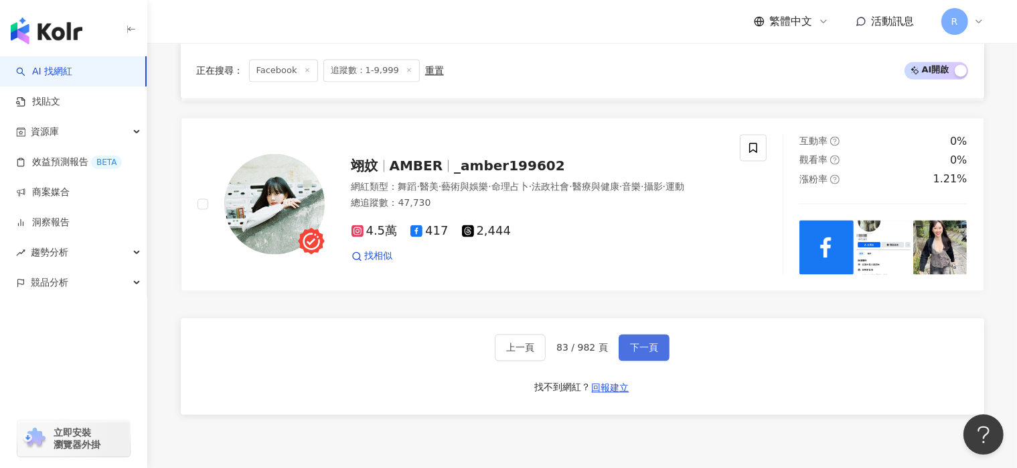
click at [630, 344] on button "下一頁" at bounding box center [644, 347] width 51 height 27
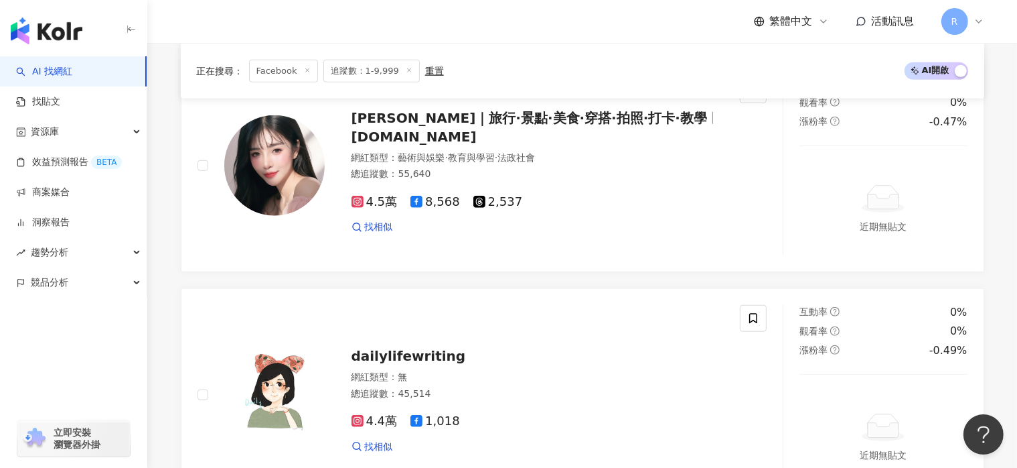
scroll to position [2798, 0]
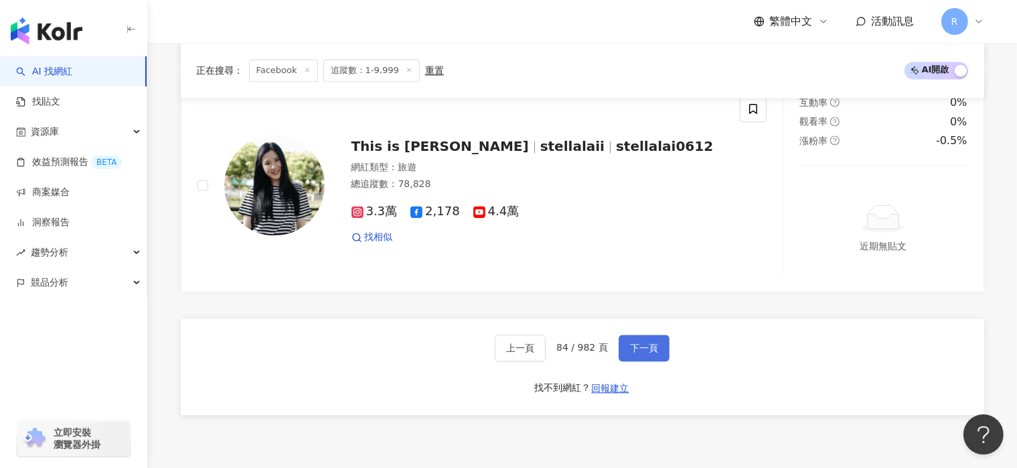
click at [644, 353] on span "下一頁" at bounding box center [644, 347] width 28 height 11
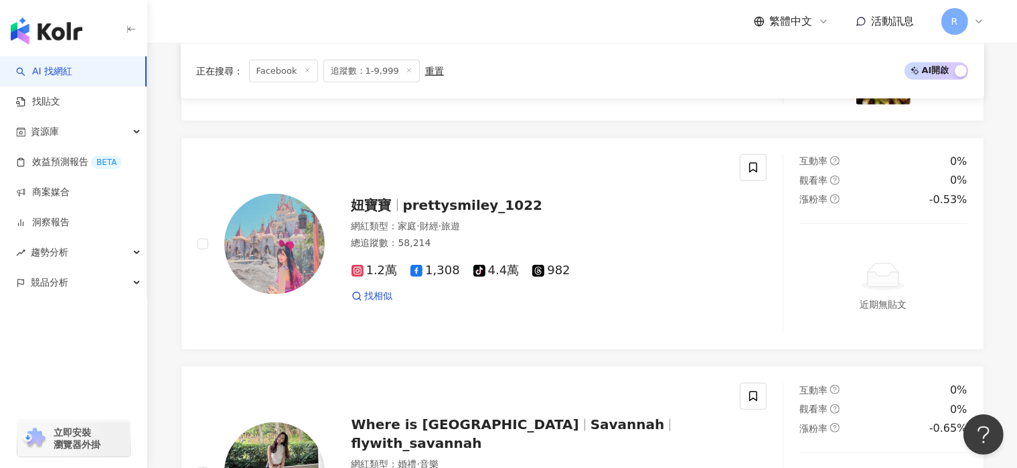
scroll to position [2790, 0]
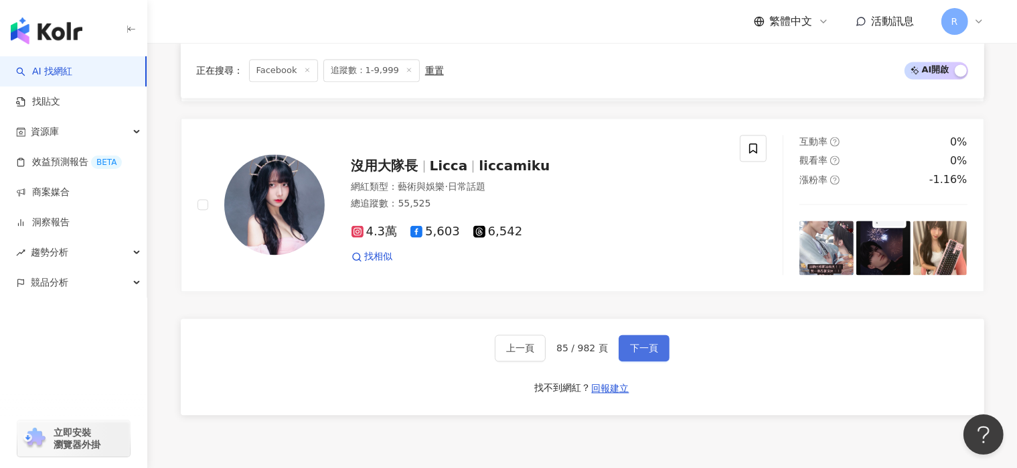
click at [644, 353] on span "下一頁" at bounding box center [644, 347] width 28 height 11
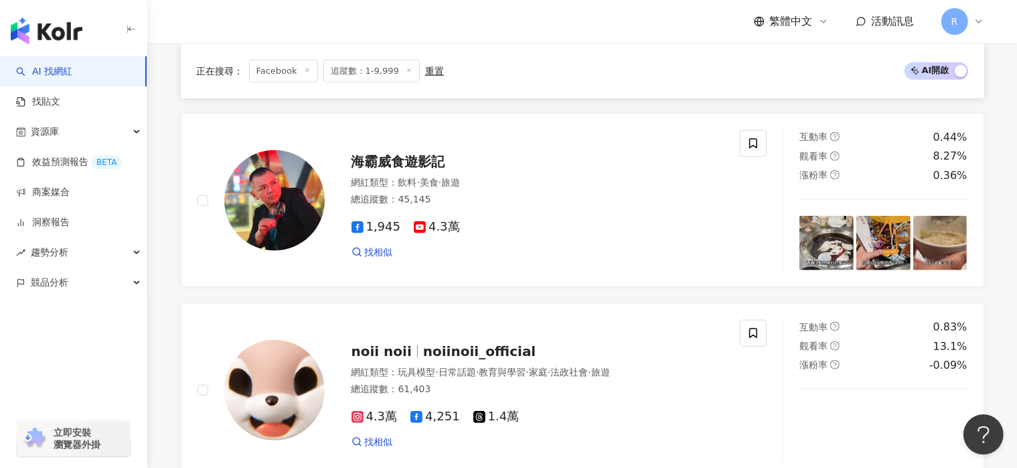
scroll to position [2759, 0]
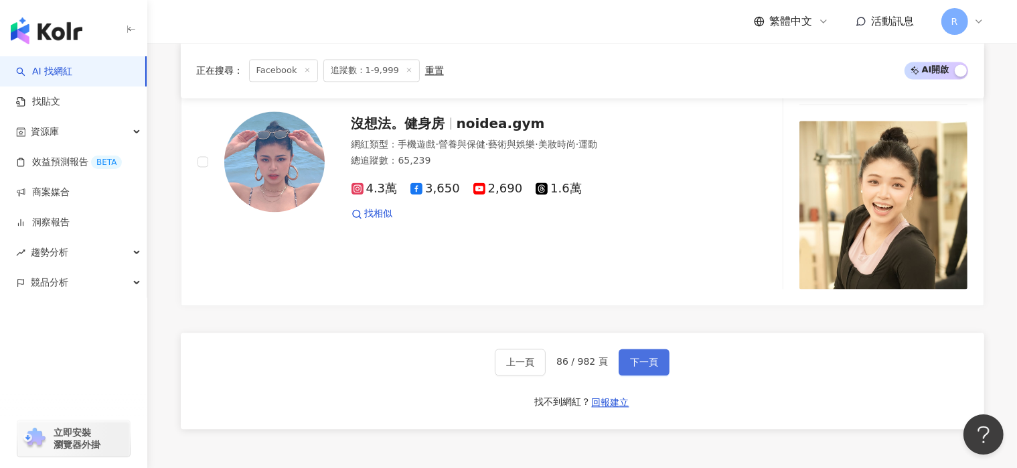
click at [644, 356] on span "下一頁" at bounding box center [644, 361] width 28 height 11
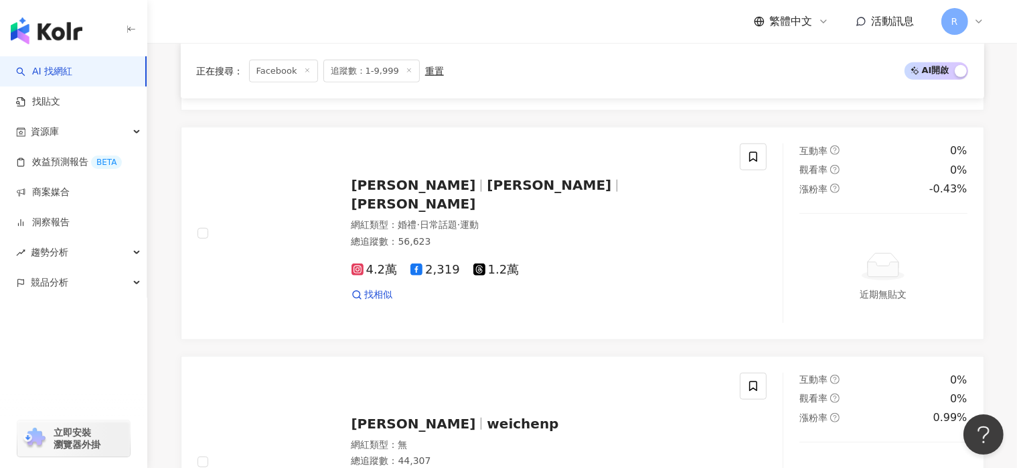
scroll to position [2780, 0]
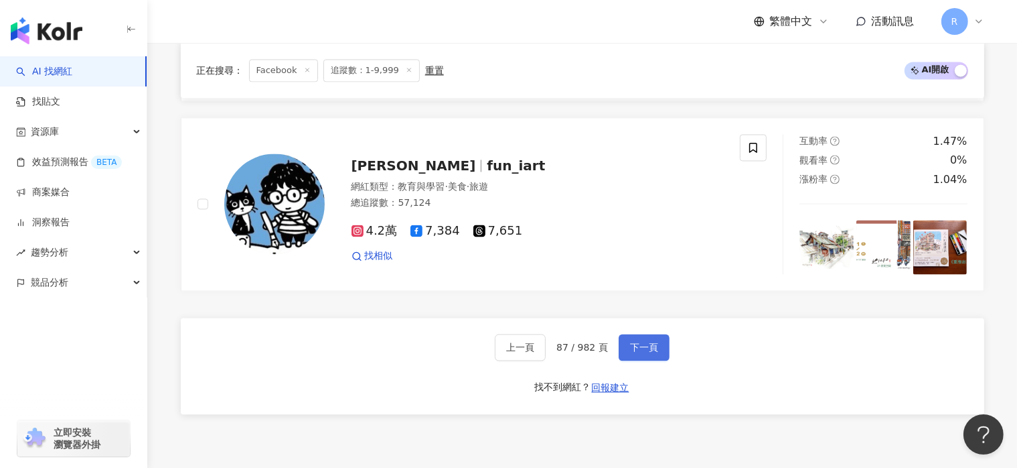
click at [651, 352] on span "下一頁" at bounding box center [644, 347] width 28 height 11
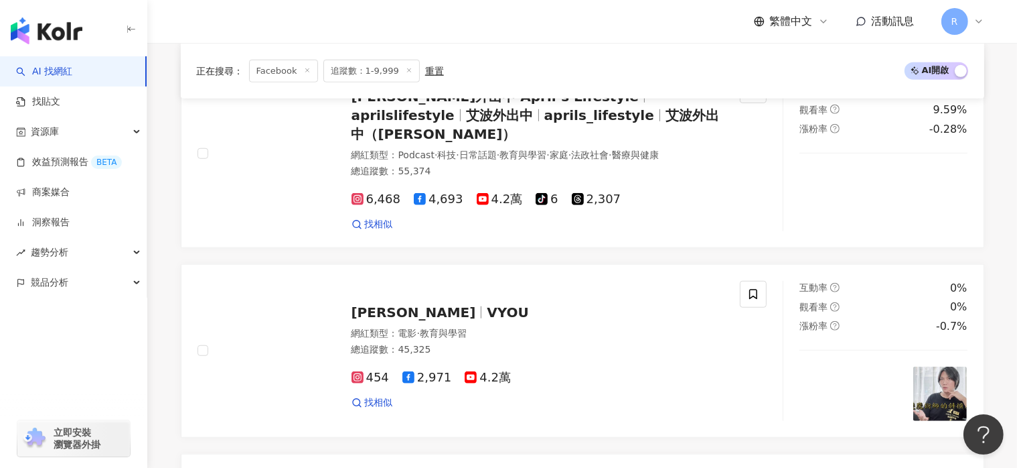
scroll to position [2646, 0]
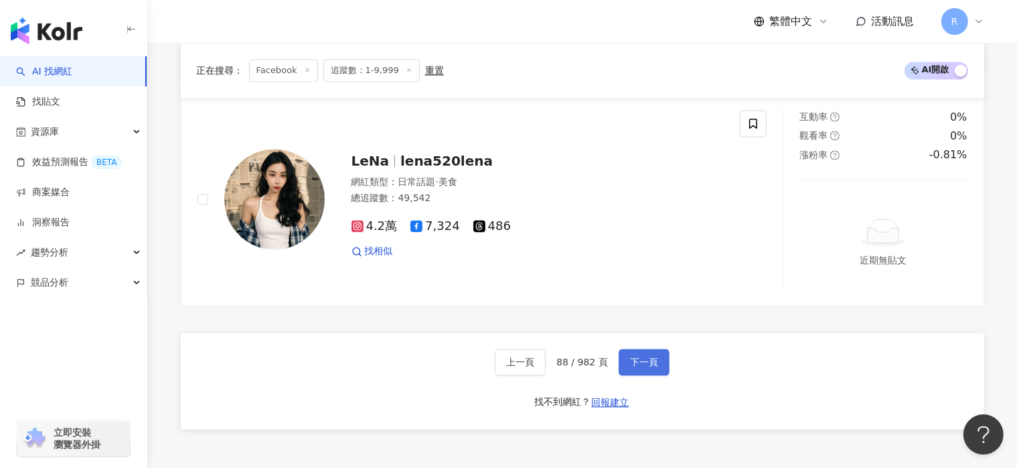
click at [651, 356] on span "下一頁" at bounding box center [644, 361] width 28 height 11
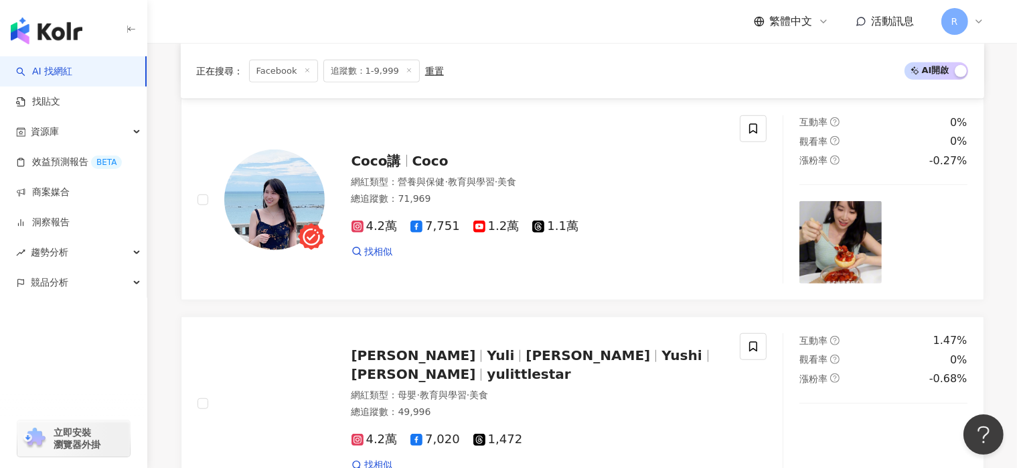
scroll to position [2788, 0]
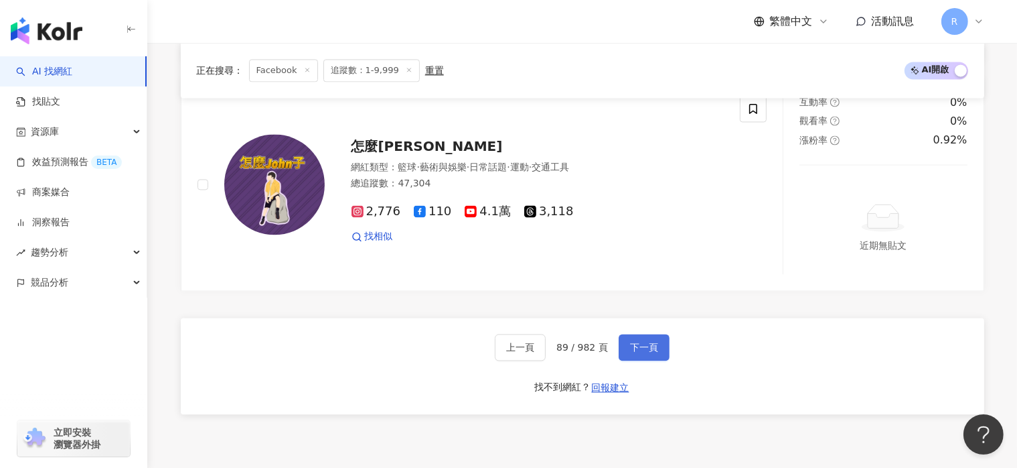
click at [651, 352] on span "下一頁" at bounding box center [644, 347] width 28 height 11
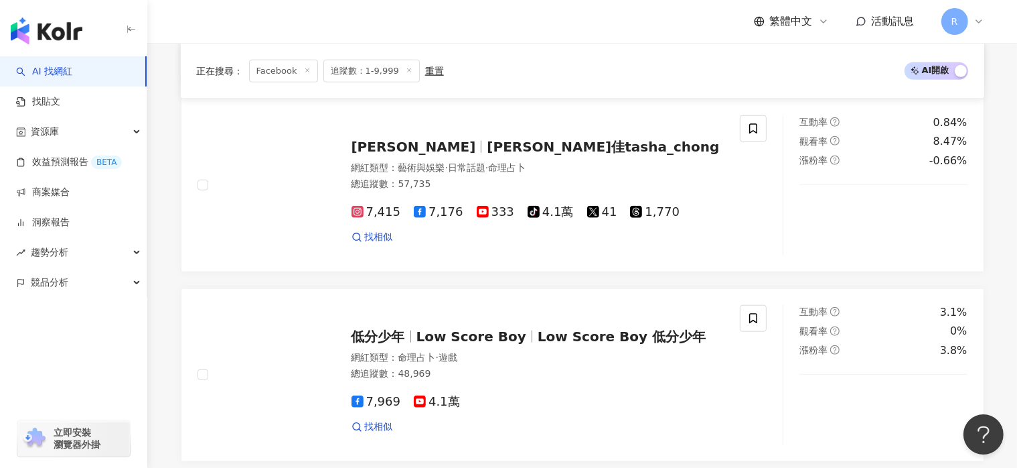
scroll to position [2646, 0]
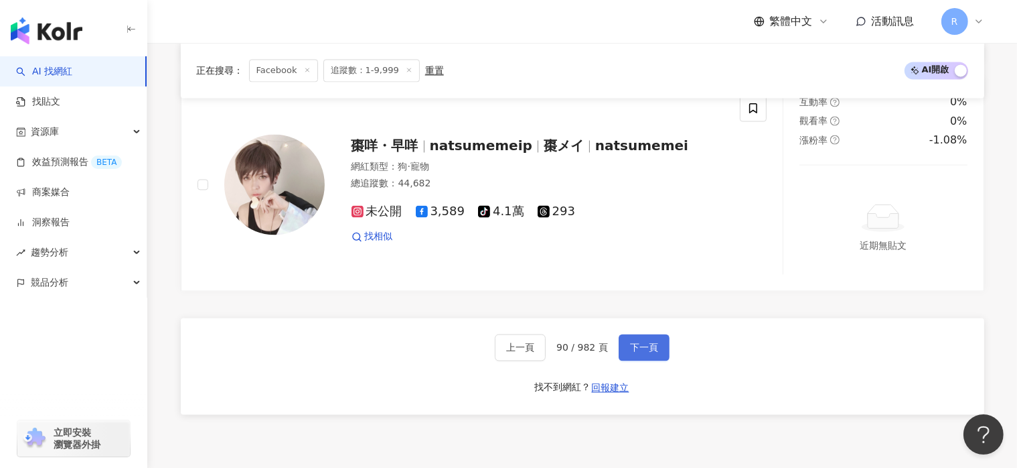
click at [651, 352] on span "下一頁" at bounding box center [644, 347] width 28 height 11
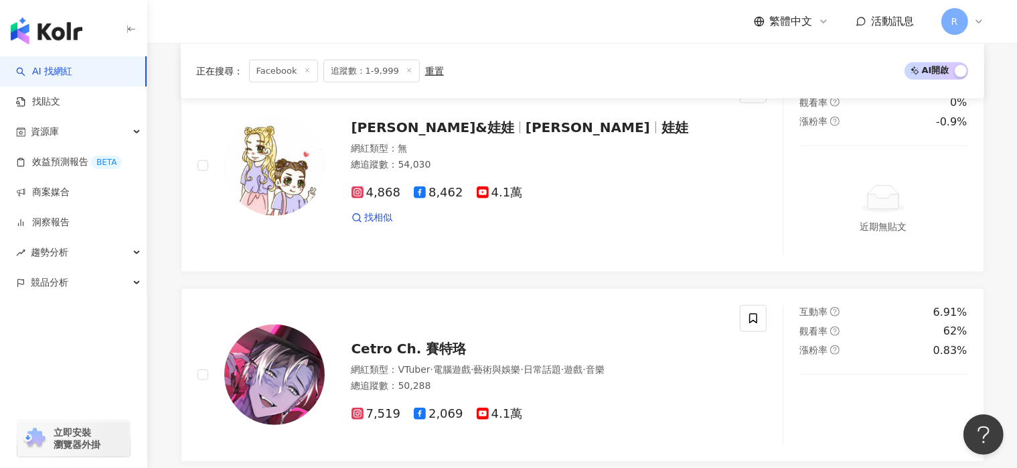
scroll to position [2607, 0]
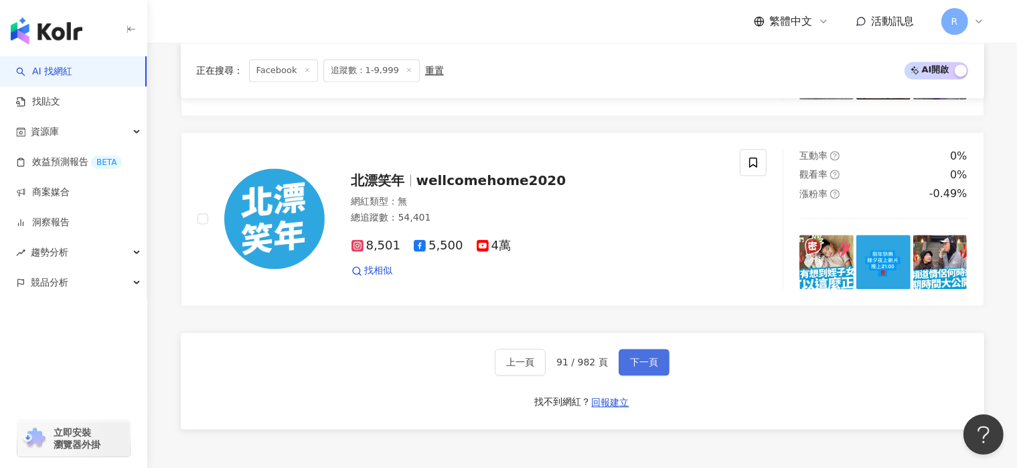
click at [651, 356] on span "下一頁" at bounding box center [644, 361] width 28 height 11
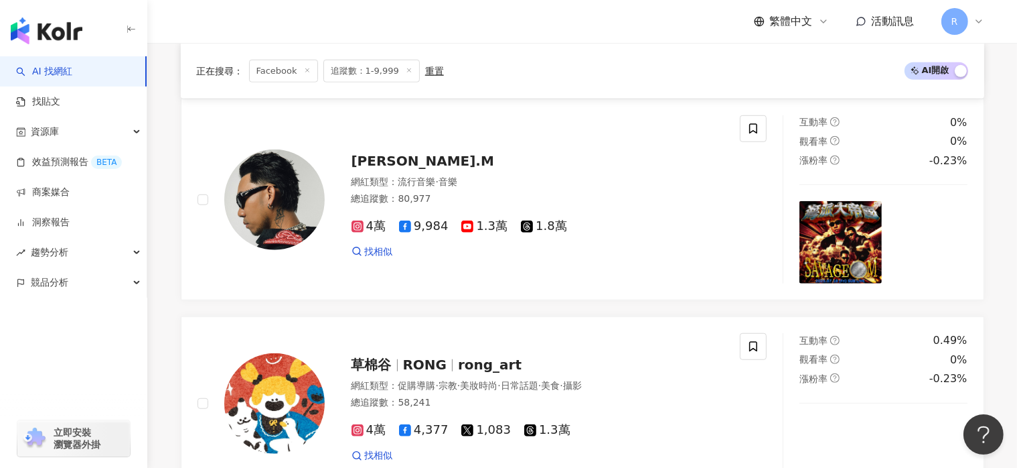
scroll to position [2749, 0]
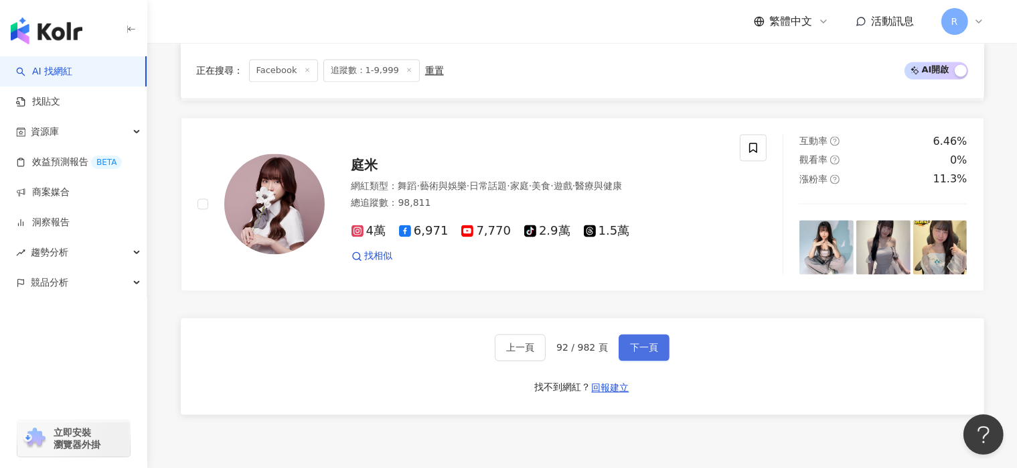
click at [650, 352] on span "下一頁" at bounding box center [644, 347] width 28 height 11
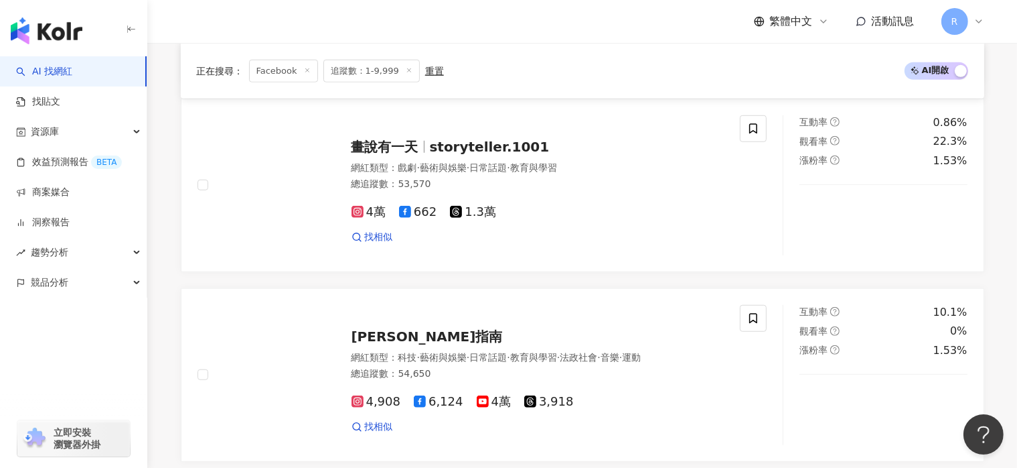
scroll to position [2873, 0]
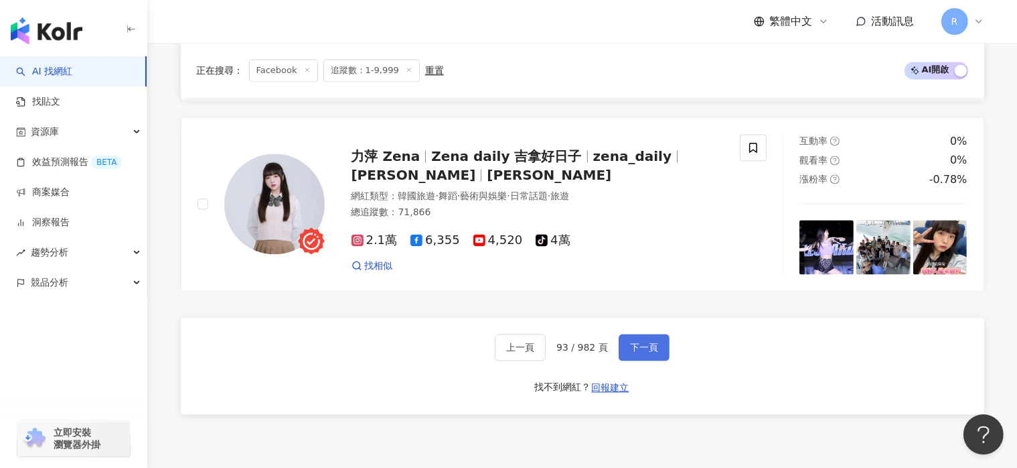
click at [650, 352] on span "下一頁" at bounding box center [644, 347] width 28 height 11
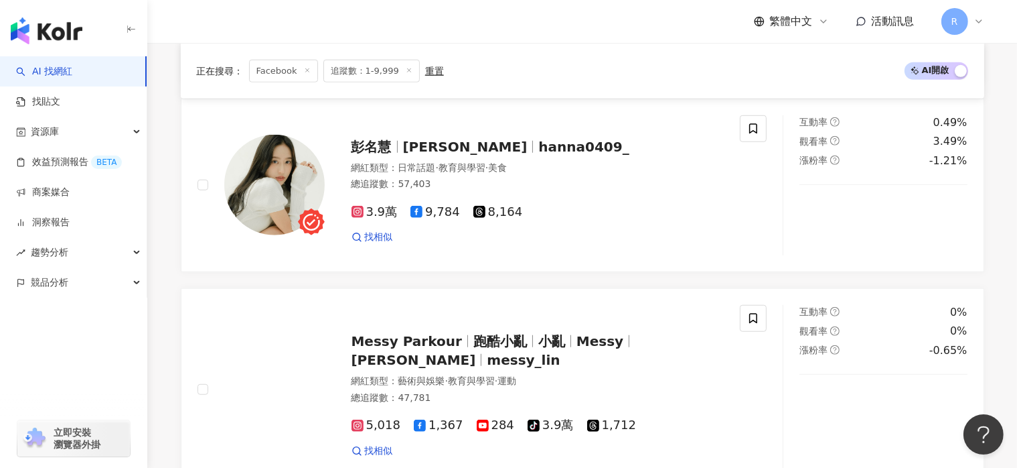
scroll to position [2674, 0]
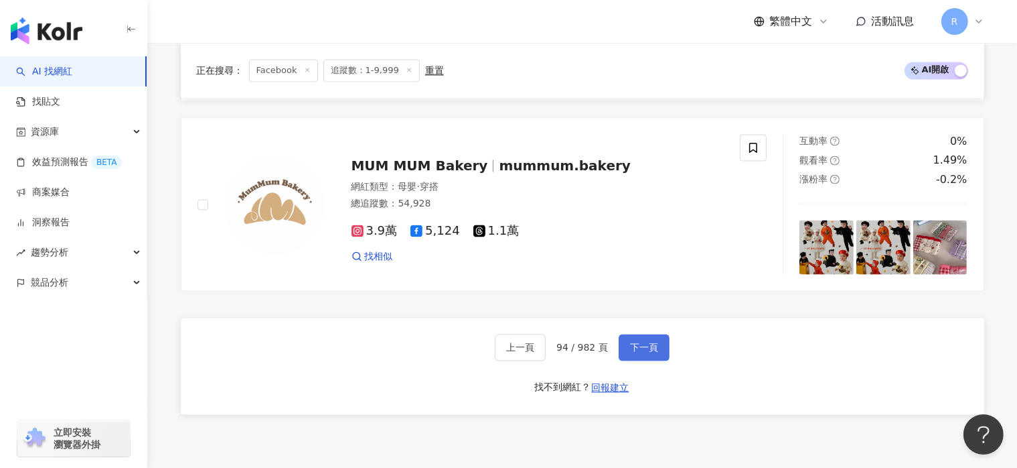
click at [650, 352] on span "下一頁" at bounding box center [644, 347] width 28 height 11
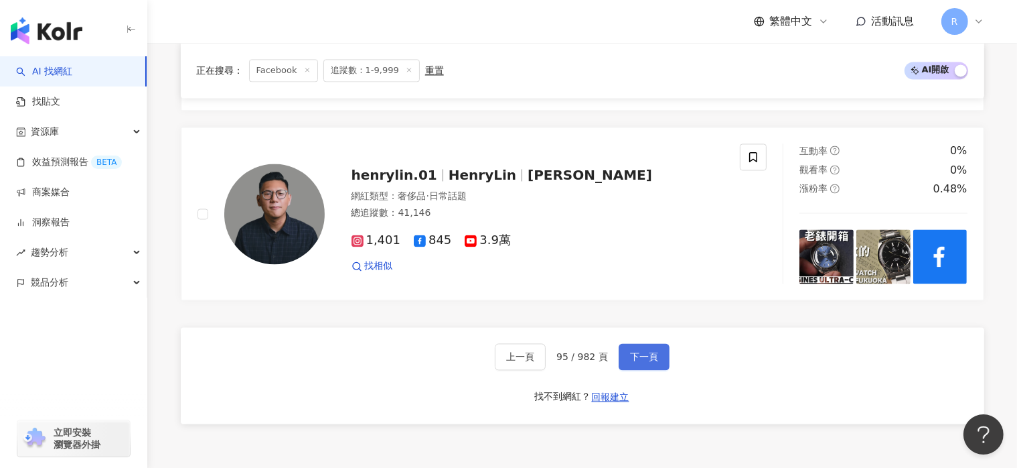
click at [650, 352] on span "下一頁" at bounding box center [644, 356] width 28 height 11
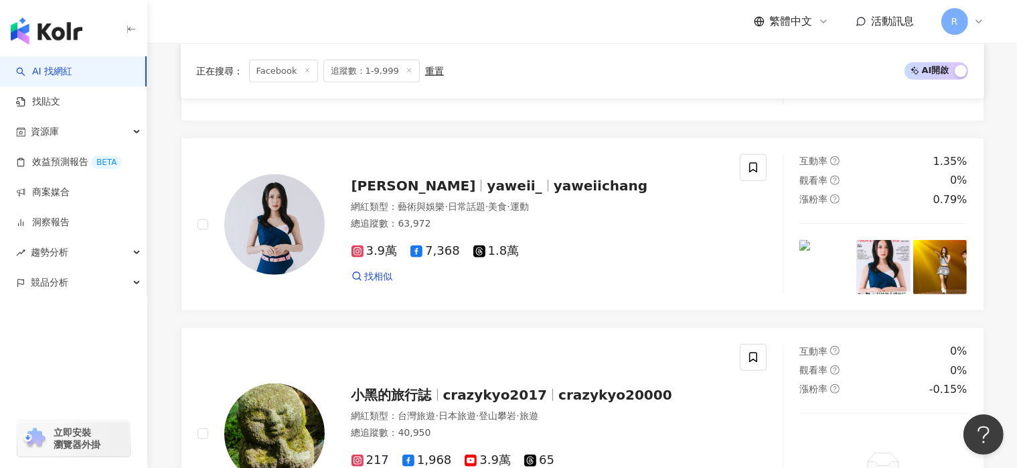
scroll to position [2990, 0]
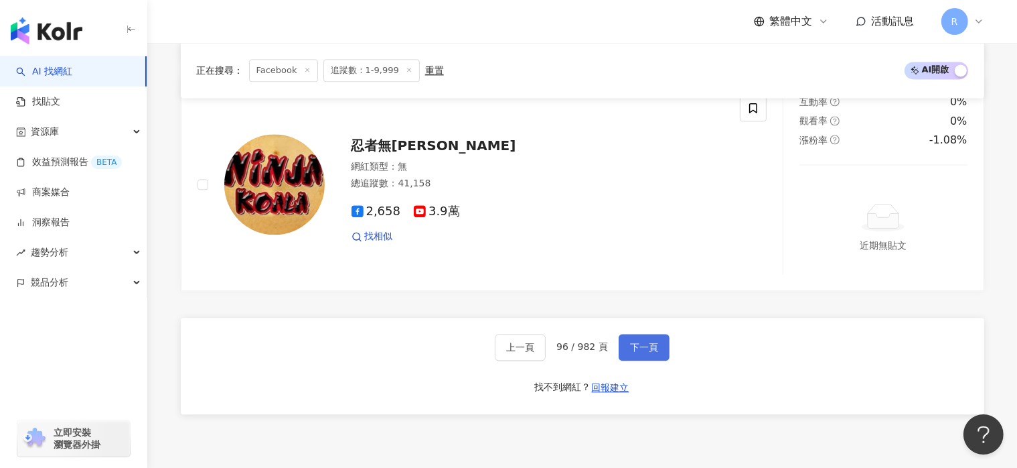
click at [650, 352] on span "下一頁" at bounding box center [644, 347] width 28 height 11
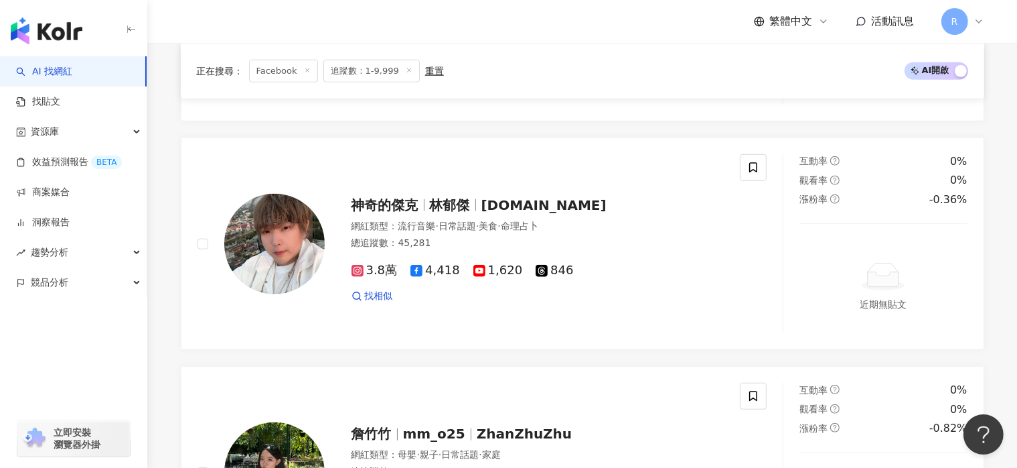
scroll to position [2915, 0]
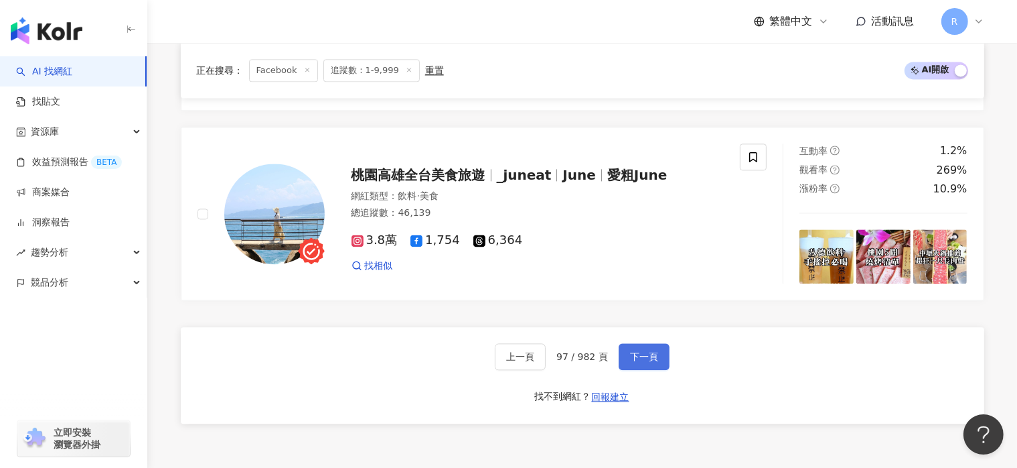
click at [650, 352] on span "下一頁" at bounding box center [644, 356] width 28 height 11
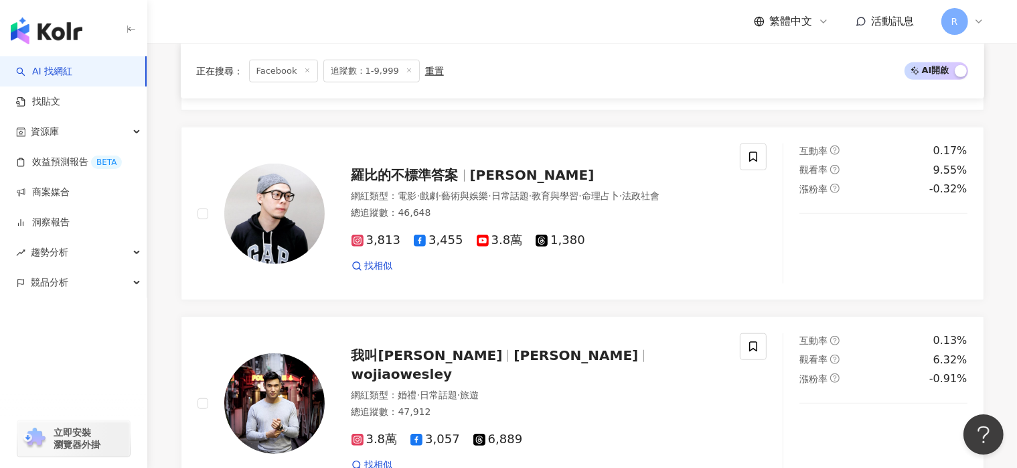
scroll to position [2663, 0]
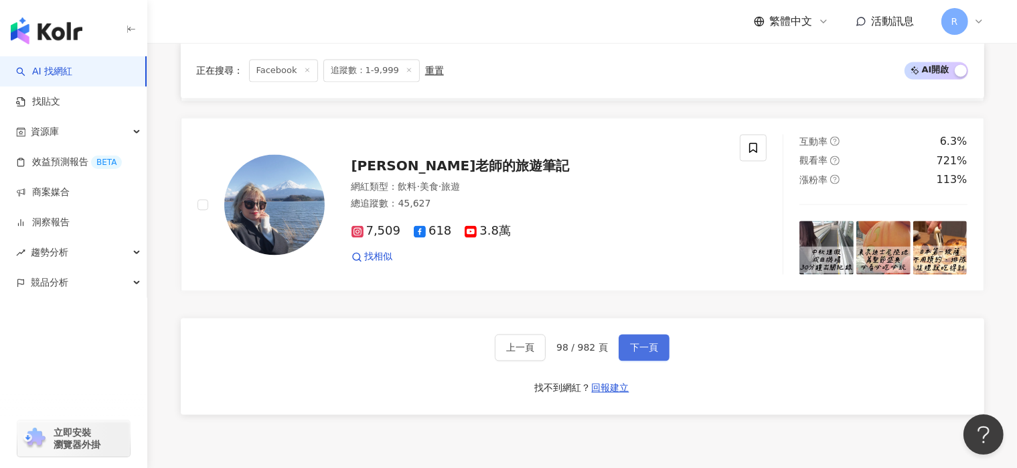
click at [637, 349] on span "下一頁" at bounding box center [644, 347] width 28 height 11
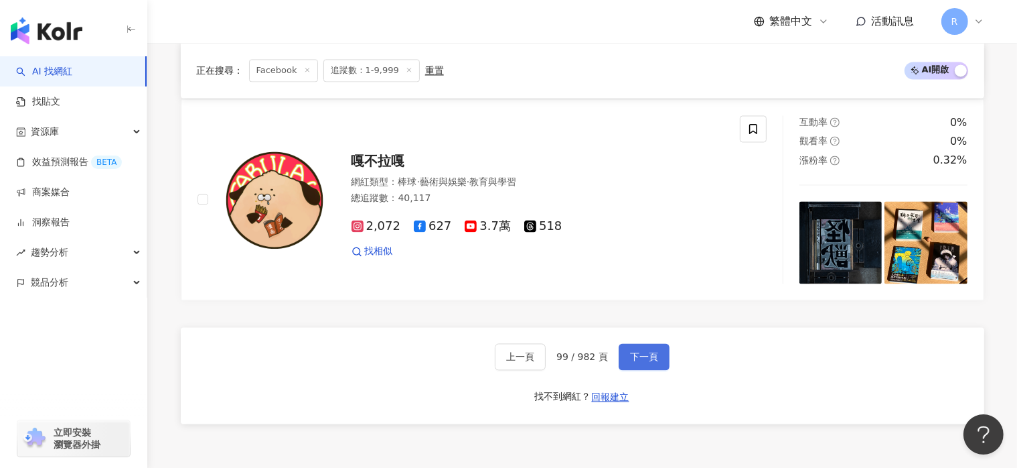
click at [644, 352] on span "下一頁" at bounding box center [644, 356] width 28 height 11
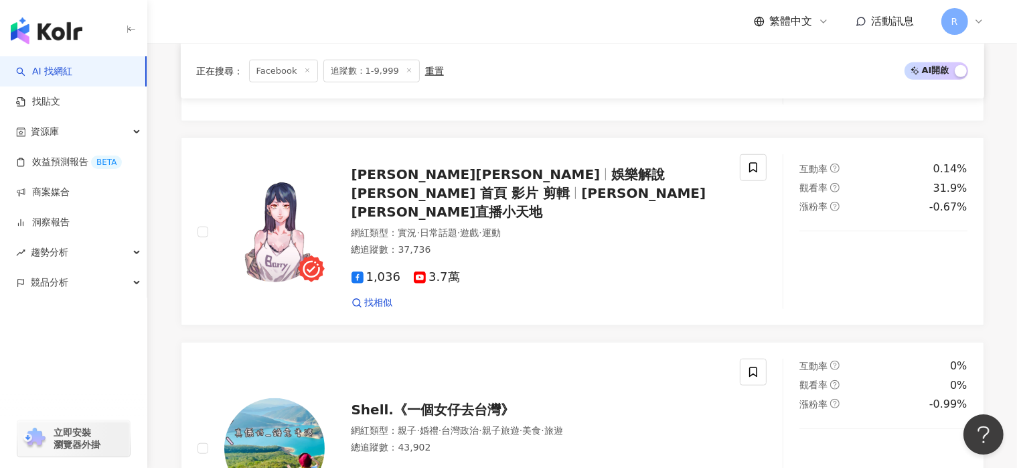
scroll to position [2684, 0]
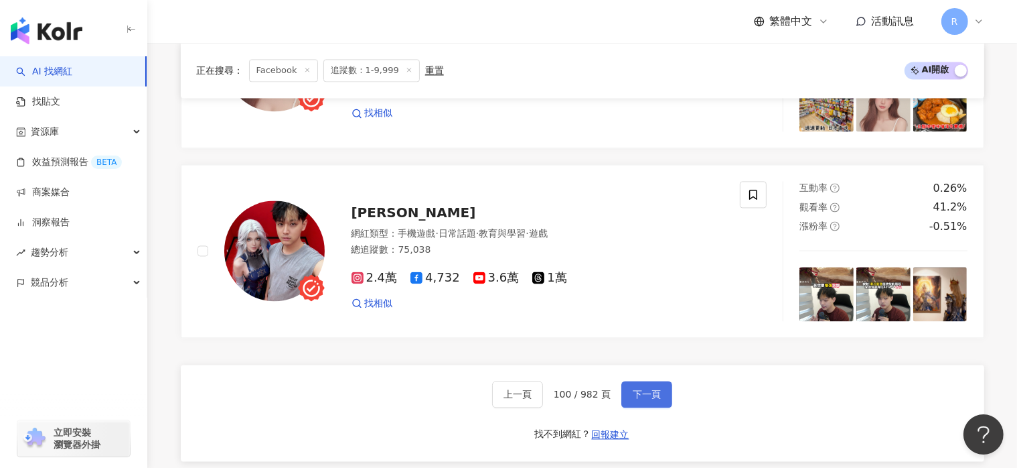
click at [654, 388] on span "下一頁" at bounding box center [647, 393] width 28 height 11
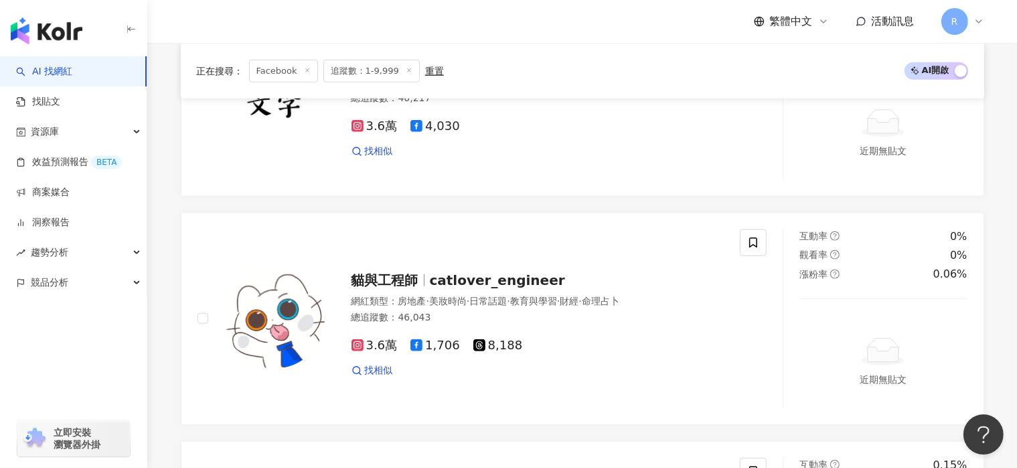
scroll to position [2950, 0]
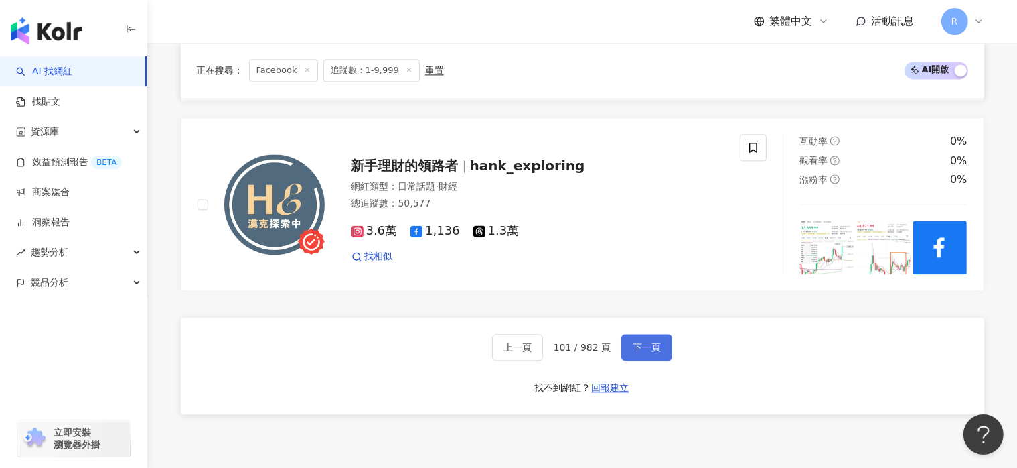
click at [654, 350] on span "下一頁" at bounding box center [647, 347] width 28 height 11
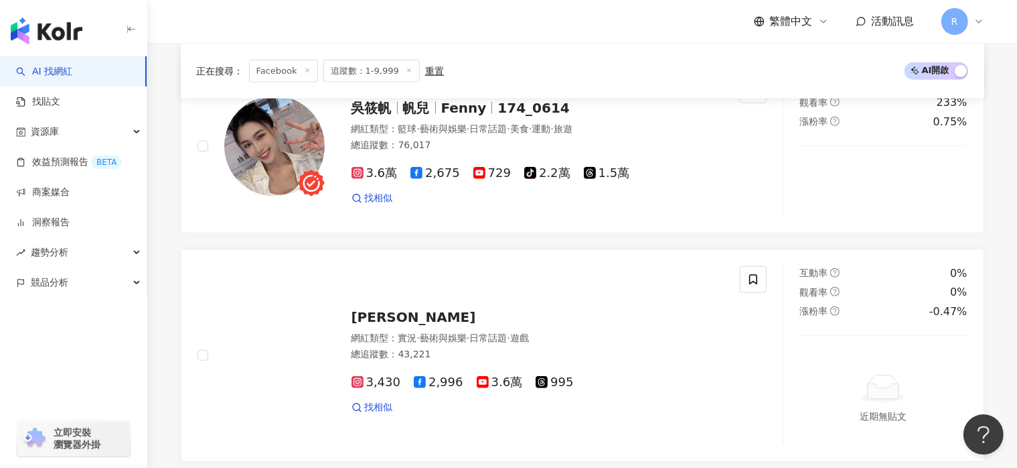
scroll to position [2646, 0]
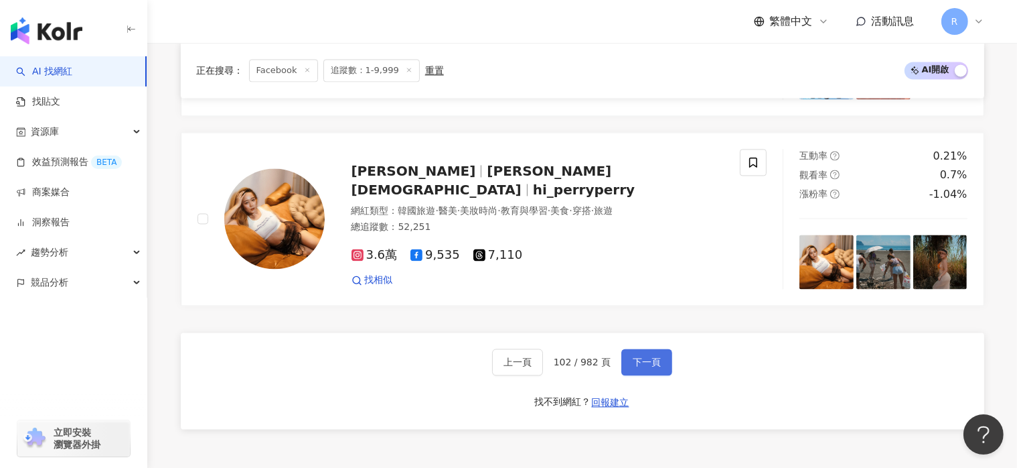
click at [654, 356] on span "下一頁" at bounding box center [647, 361] width 28 height 11
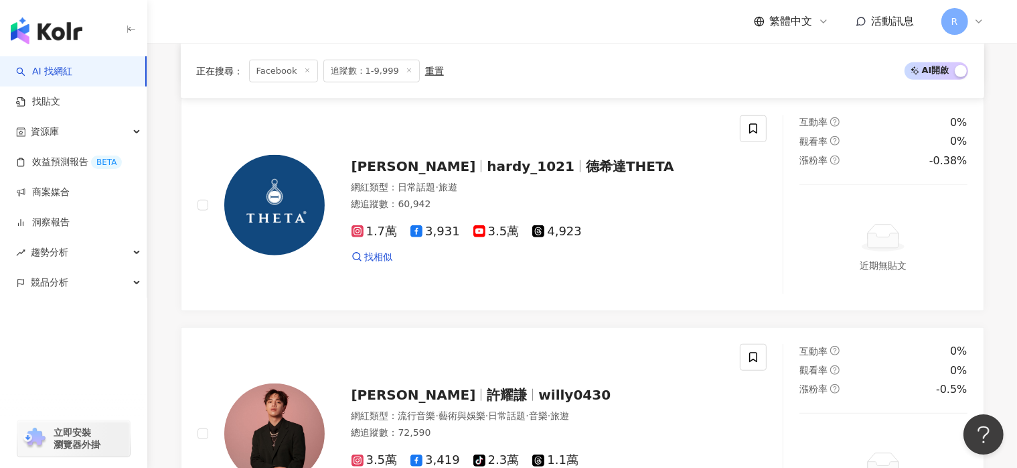
scroll to position [2865, 0]
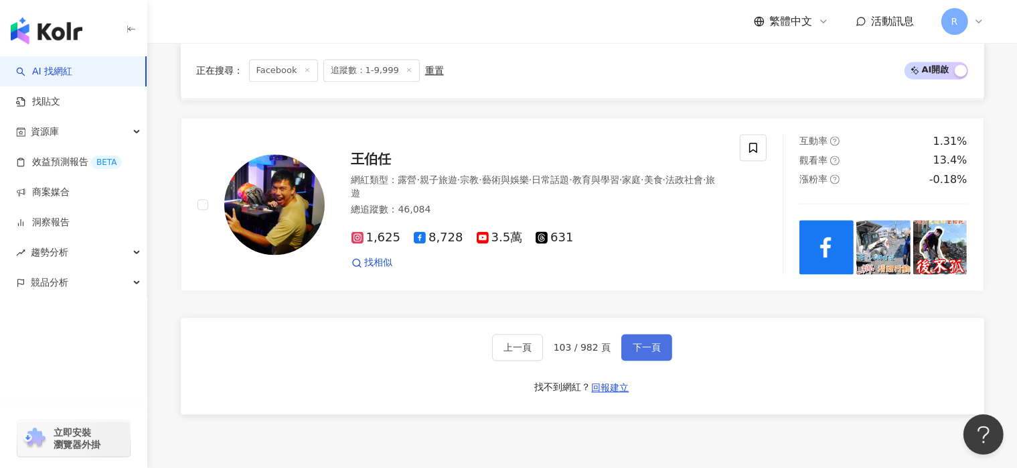
click at [654, 352] on span "下一頁" at bounding box center [647, 347] width 28 height 11
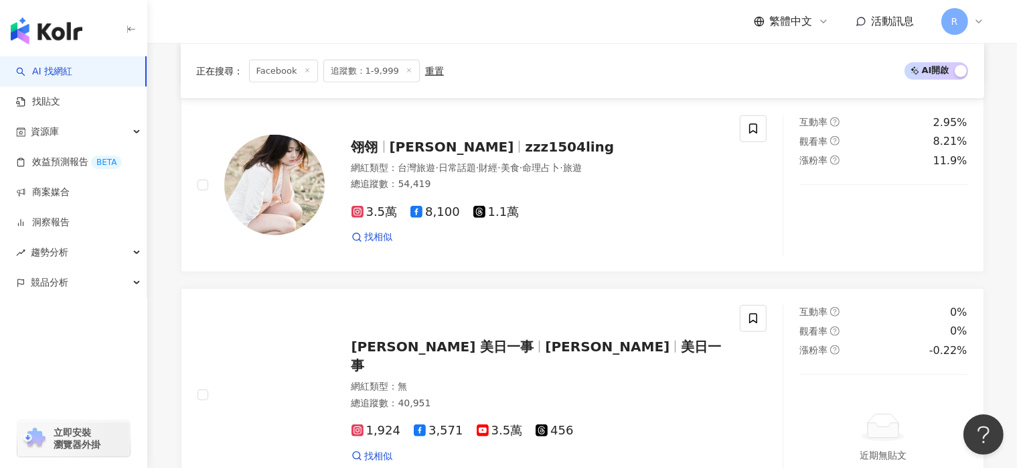
scroll to position [2607, 0]
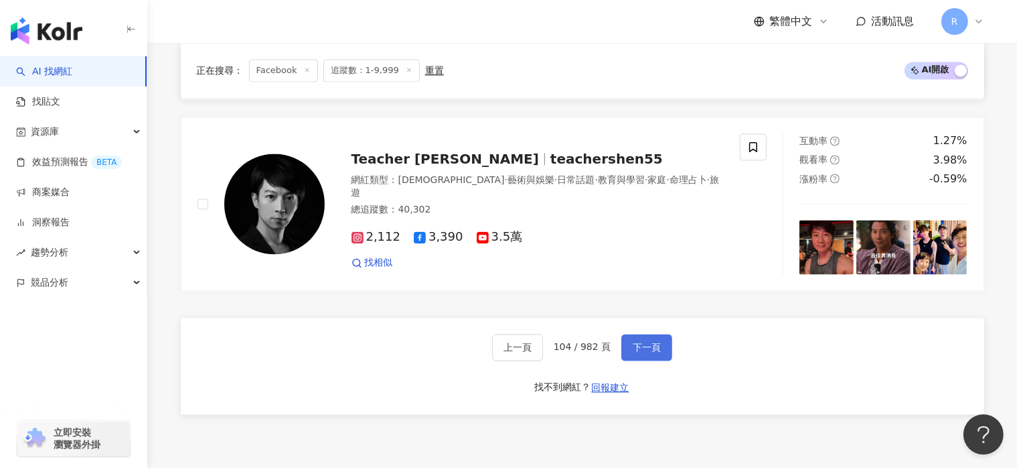
click at [654, 352] on span "下一頁" at bounding box center [647, 347] width 28 height 11
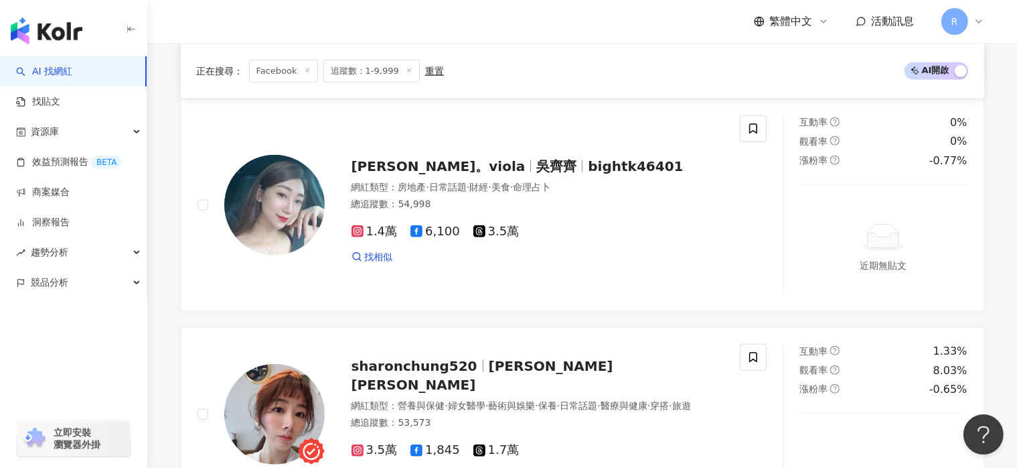
scroll to position [2713, 0]
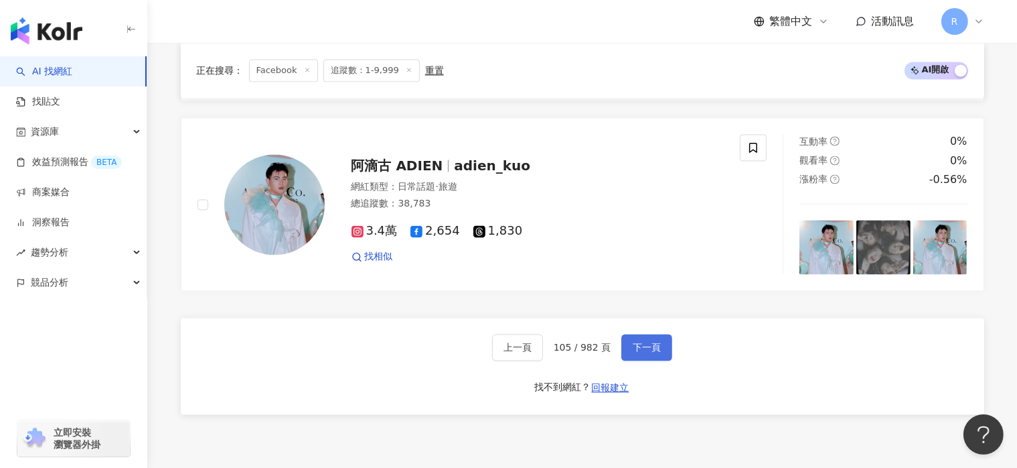
click at [654, 352] on span "下一頁" at bounding box center [647, 347] width 28 height 11
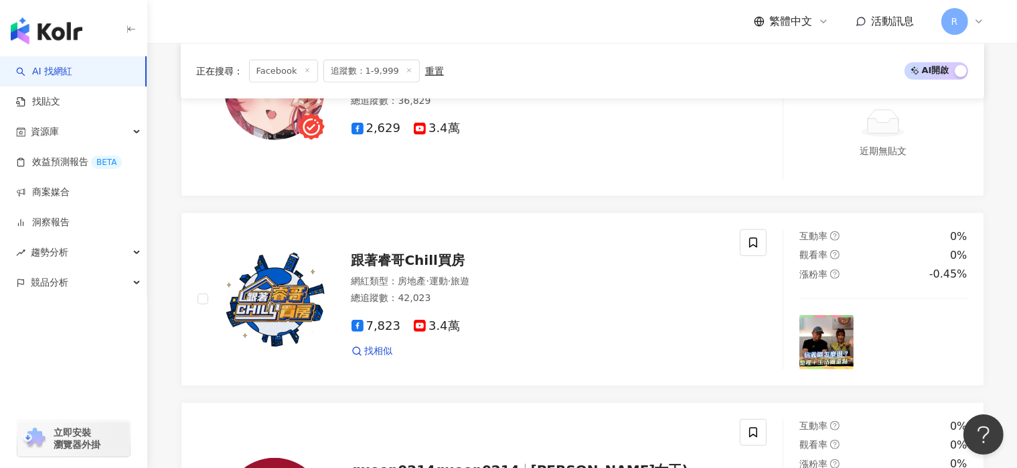
scroll to position [2837, 0]
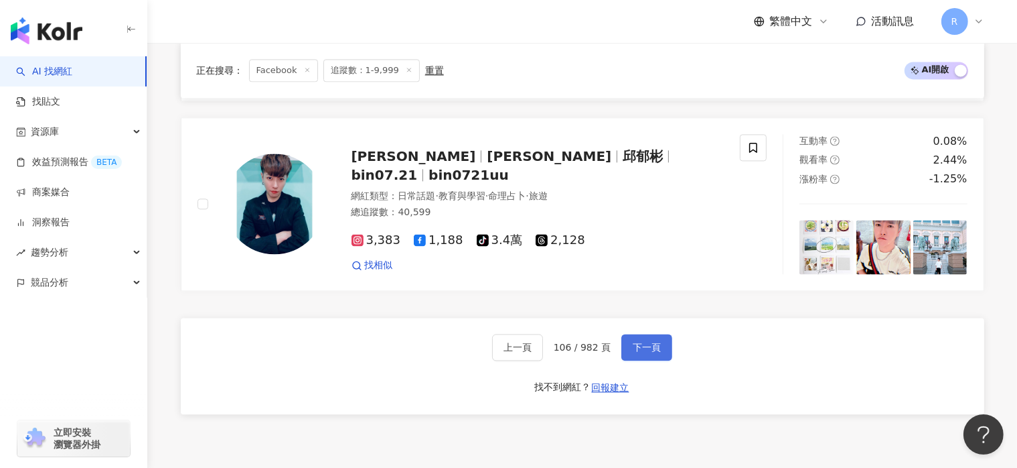
click at [655, 352] on span "下一頁" at bounding box center [647, 347] width 28 height 11
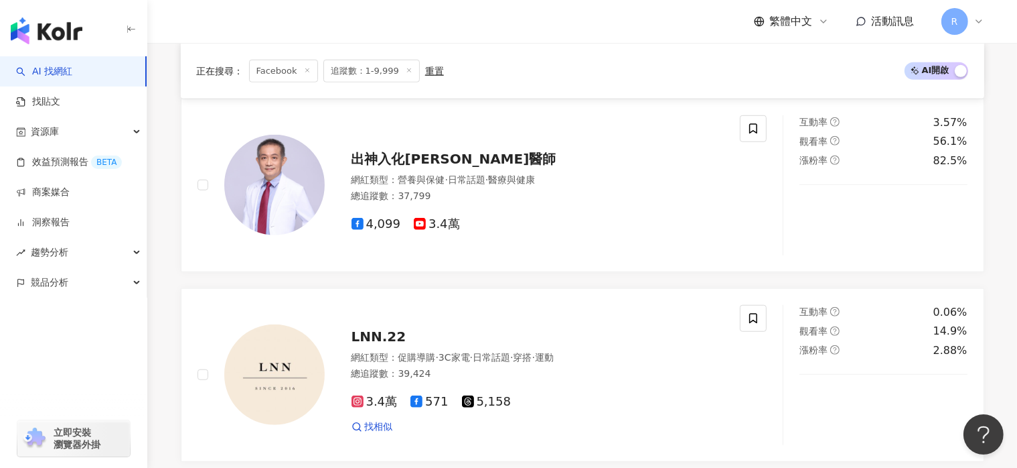
scroll to position [2607, 0]
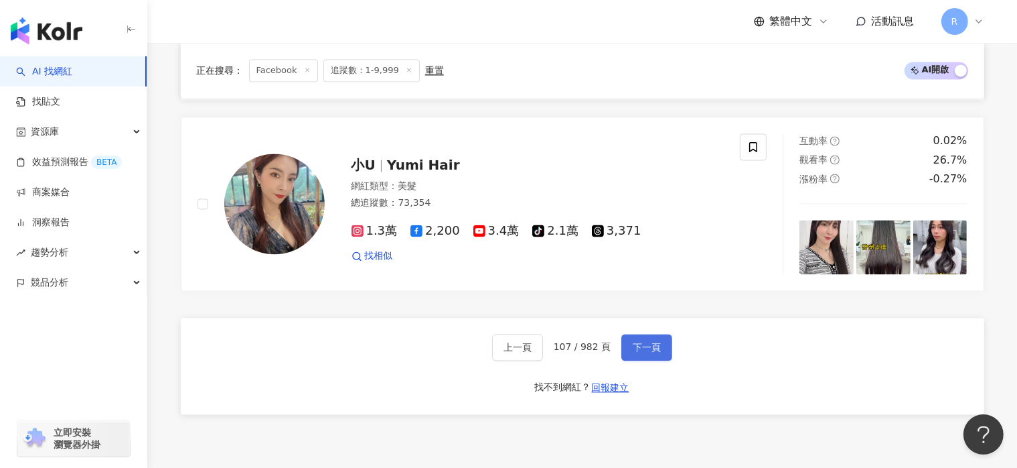
click at [655, 352] on span "下一頁" at bounding box center [647, 347] width 28 height 11
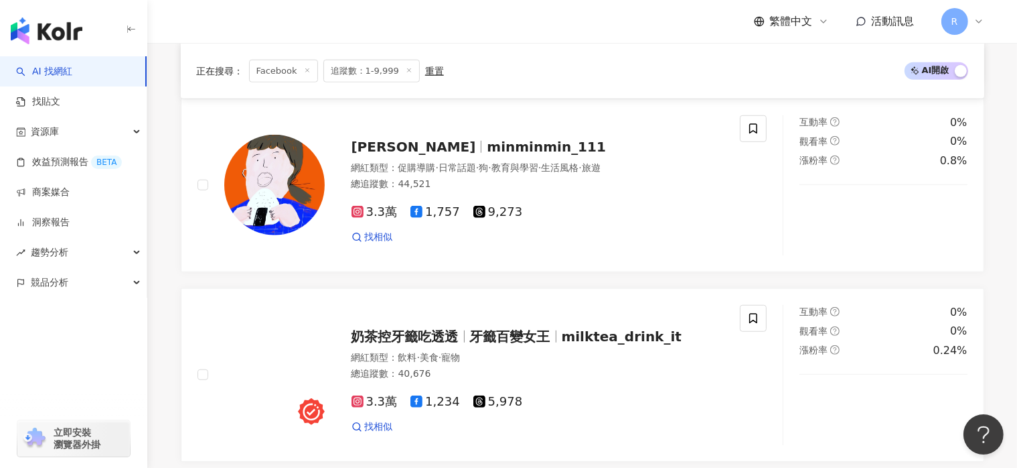
scroll to position [2741, 0]
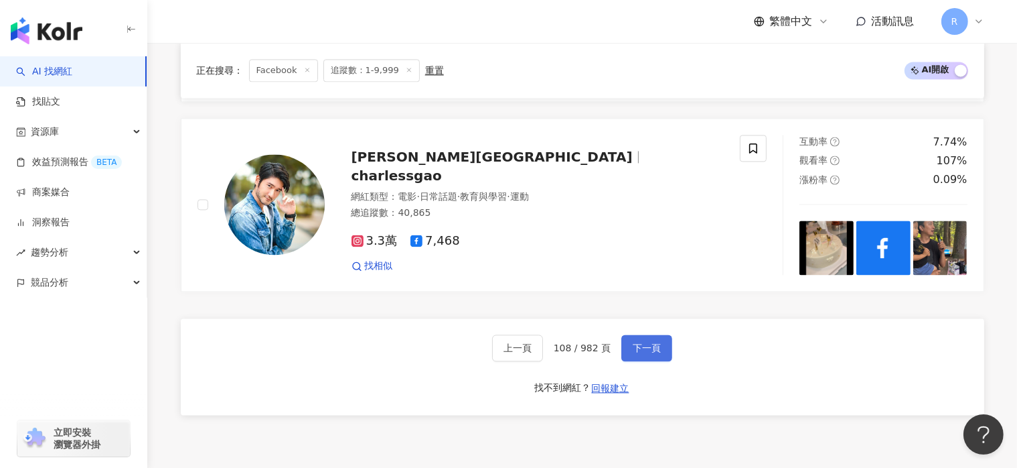
click at [655, 353] on span "下一頁" at bounding box center [647, 347] width 28 height 11
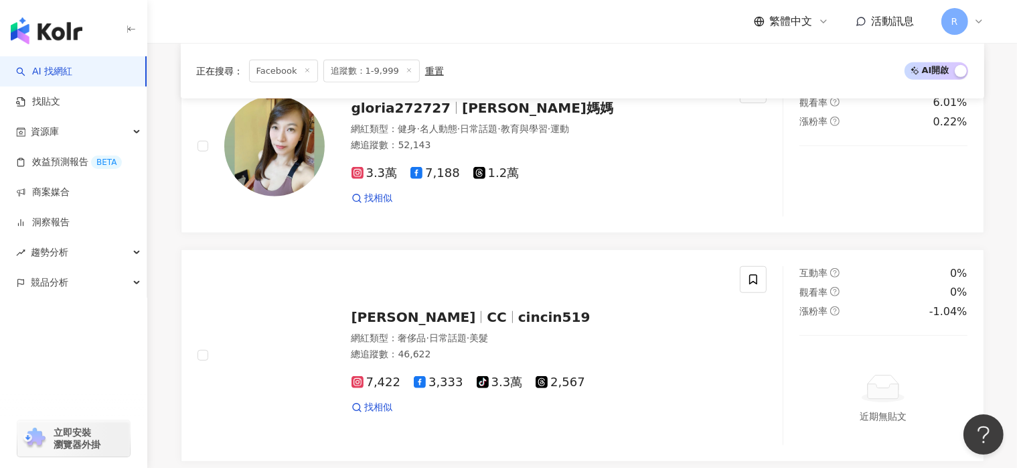
scroll to position [2682, 0]
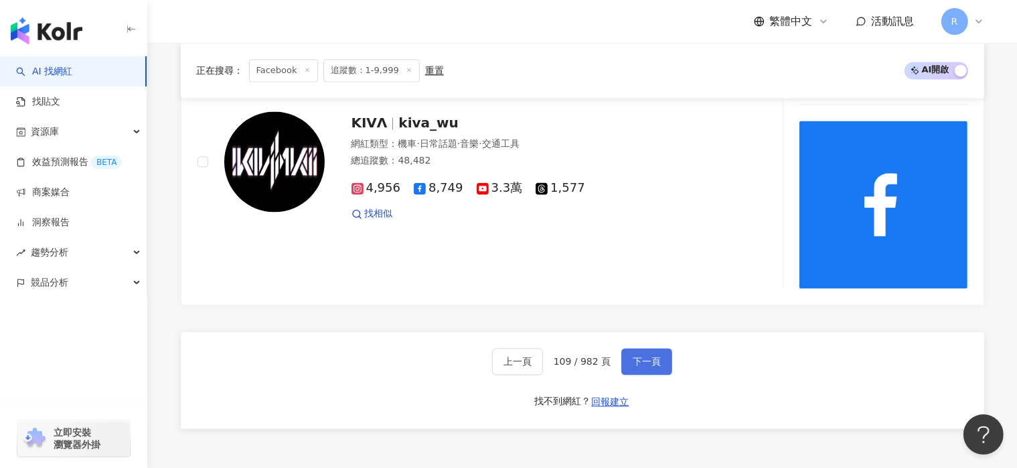
click at [655, 356] on span "下一頁" at bounding box center [647, 361] width 28 height 11
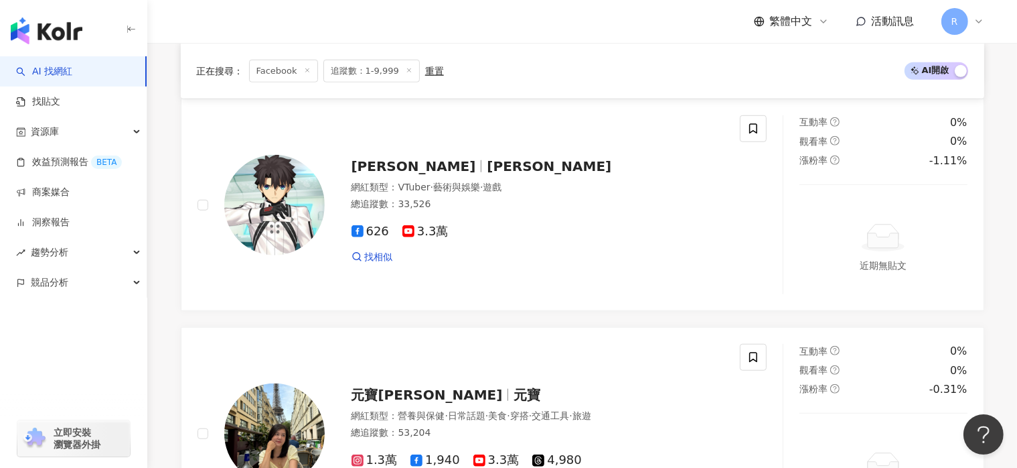
scroll to position [2684, 0]
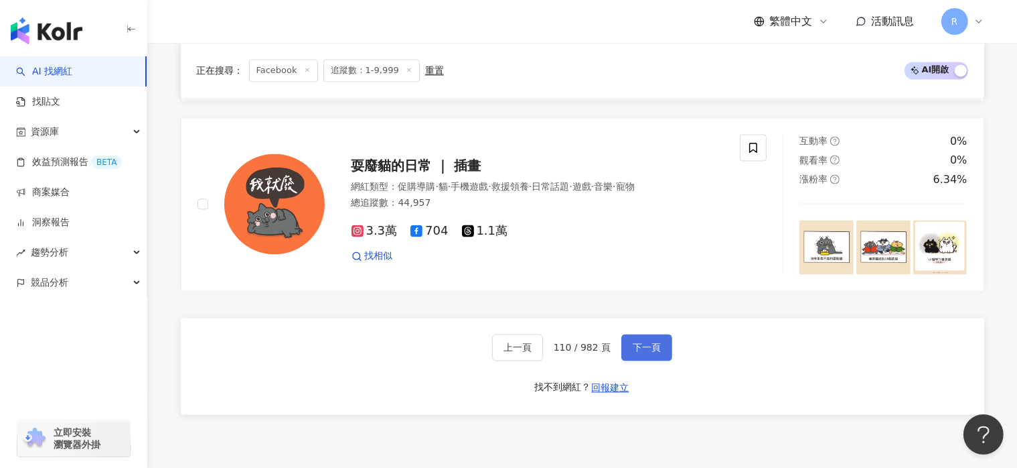
click at [655, 352] on span "下一頁" at bounding box center [647, 347] width 28 height 11
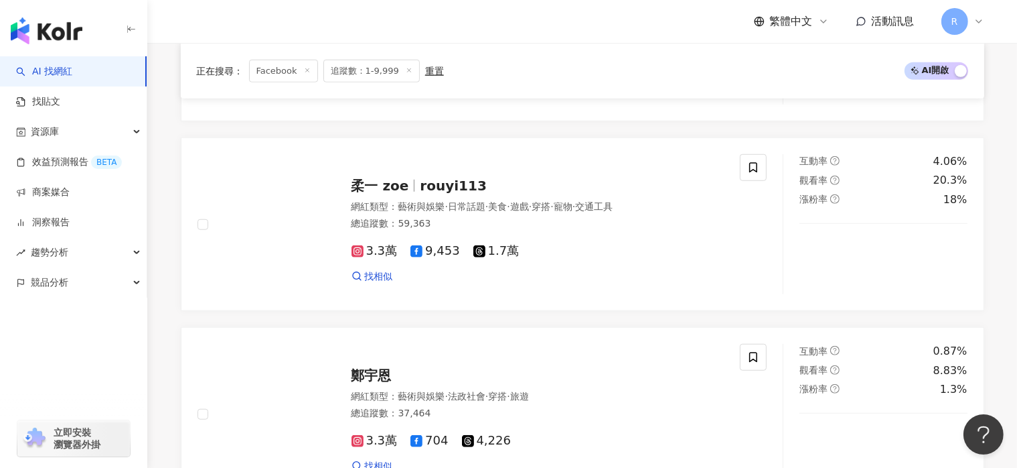
scroll to position [2646, 0]
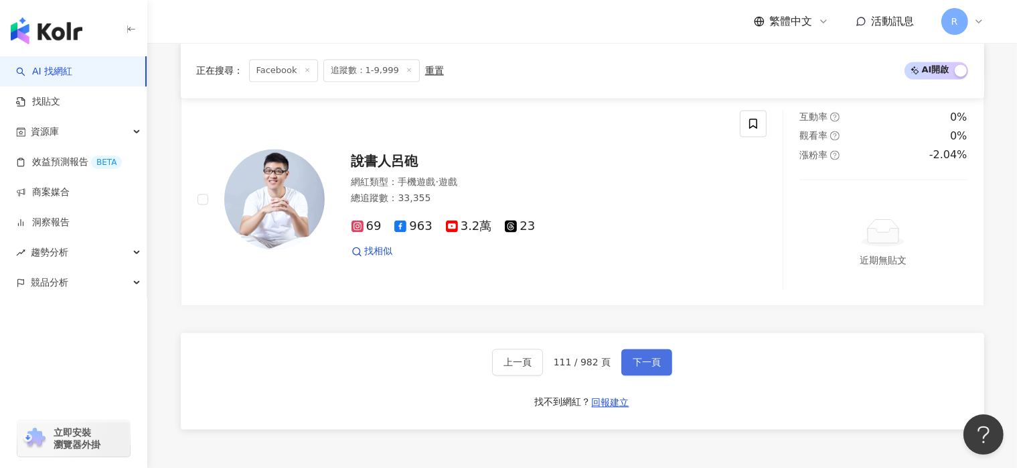
click at [655, 356] on span "下一頁" at bounding box center [647, 361] width 28 height 11
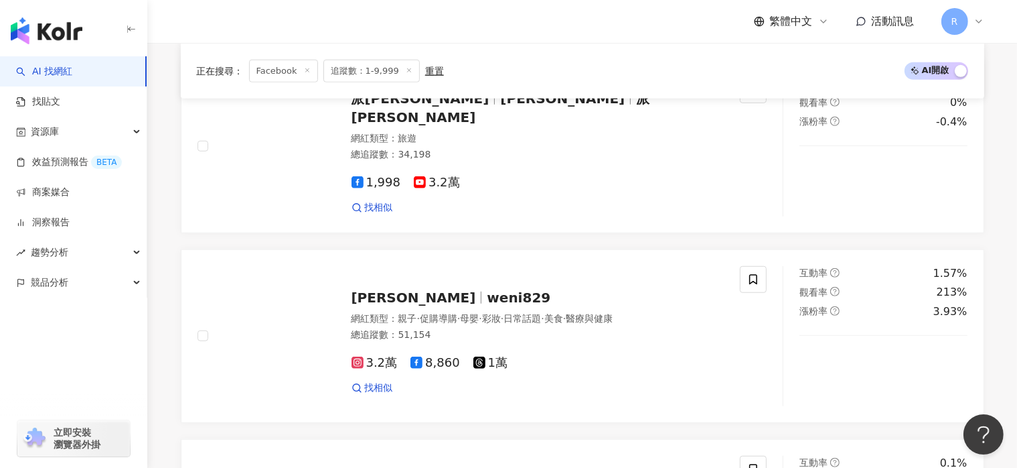
scroll to position [2671, 0]
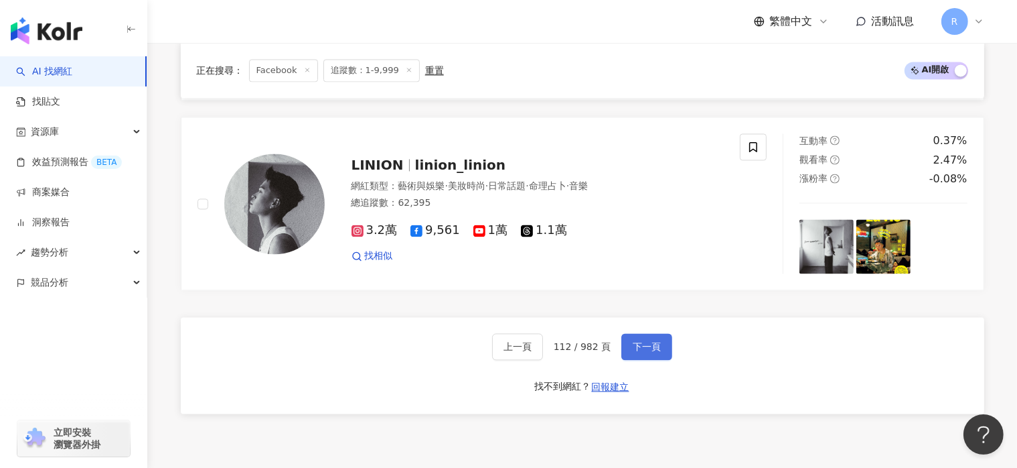
click at [655, 352] on span "下一頁" at bounding box center [647, 346] width 28 height 11
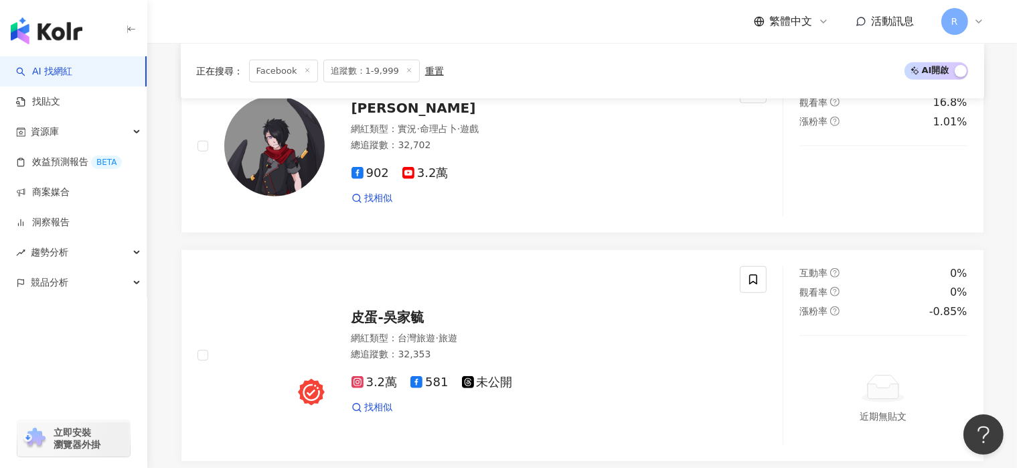
scroll to position [2720, 0]
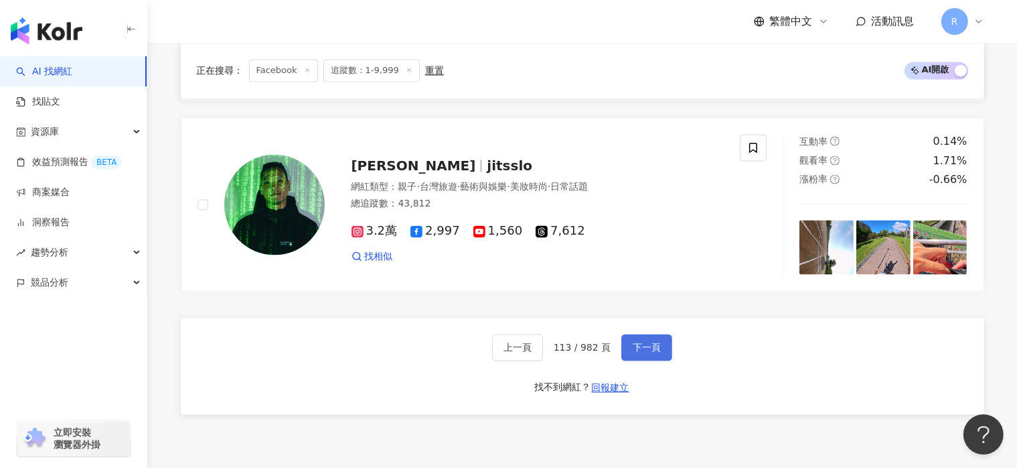
click at [655, 352] on span "下一頁" at bounding box center [647, 347] width 28 height 11
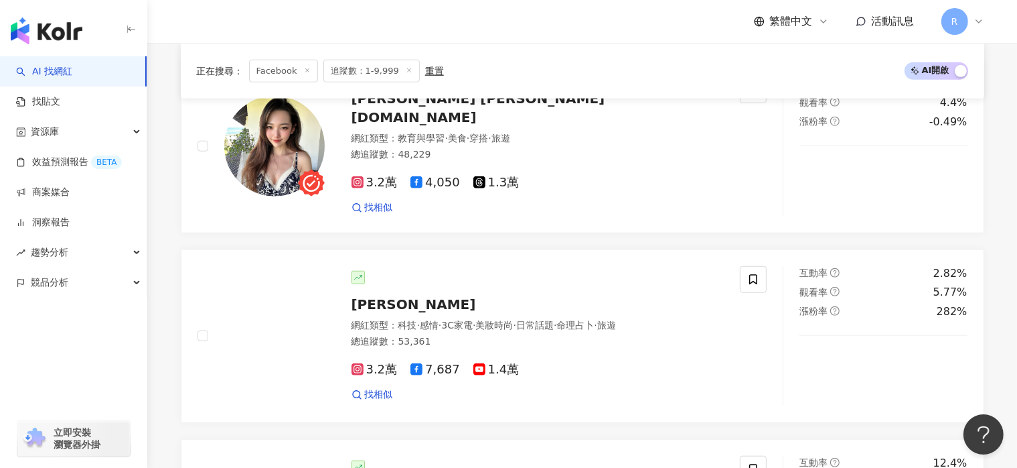
scroll to position [2607, 0]
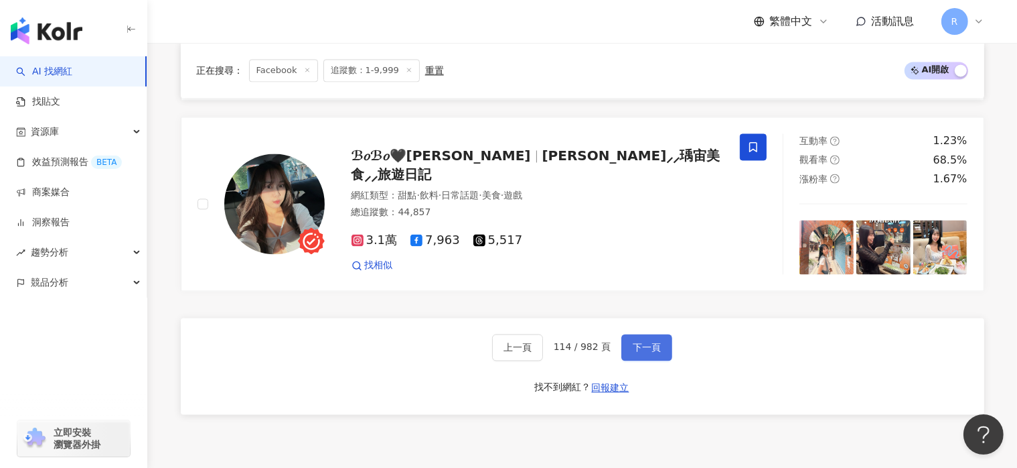
click at [655, 350] on span "下一頁" at bounding box center [647, 347] width 28 height 11
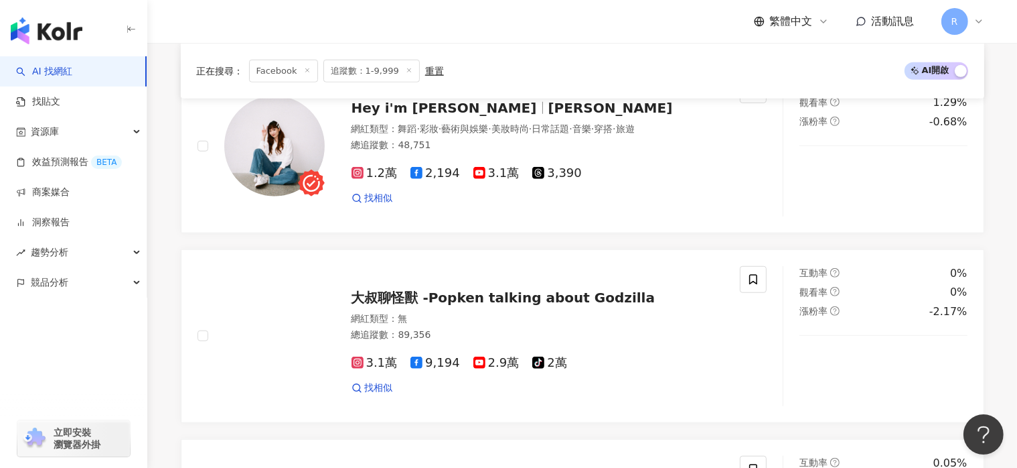
scroll to position [2529, 0]
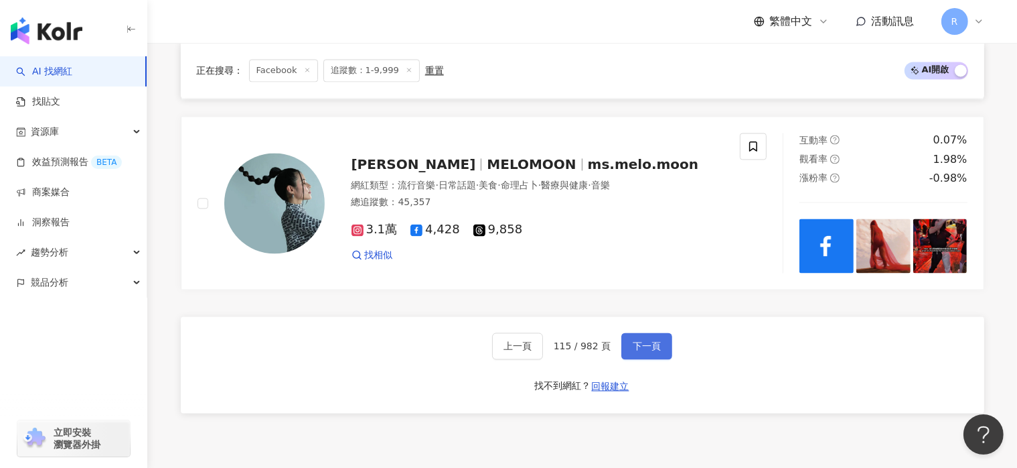
click at [655, 350] on span "下一頁" at bounding box center [647, 346] width 28 height 11
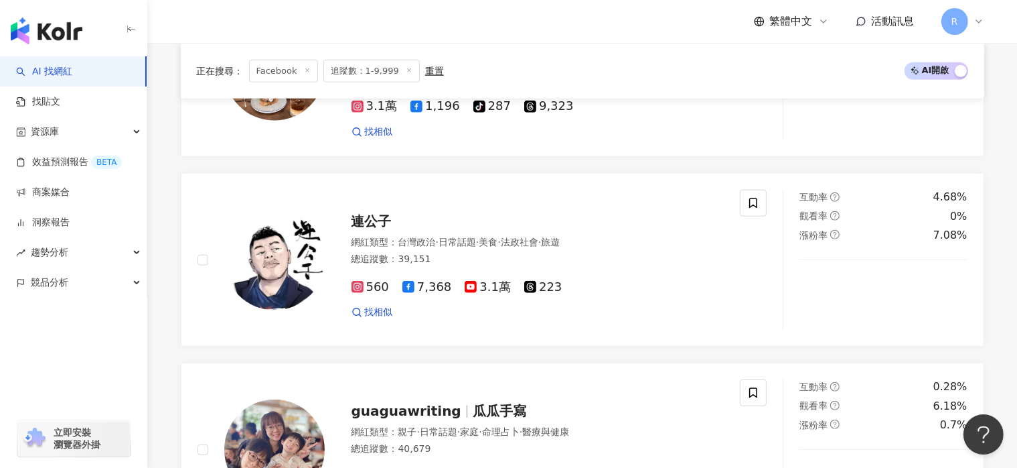
scroll to position [2682, 0]
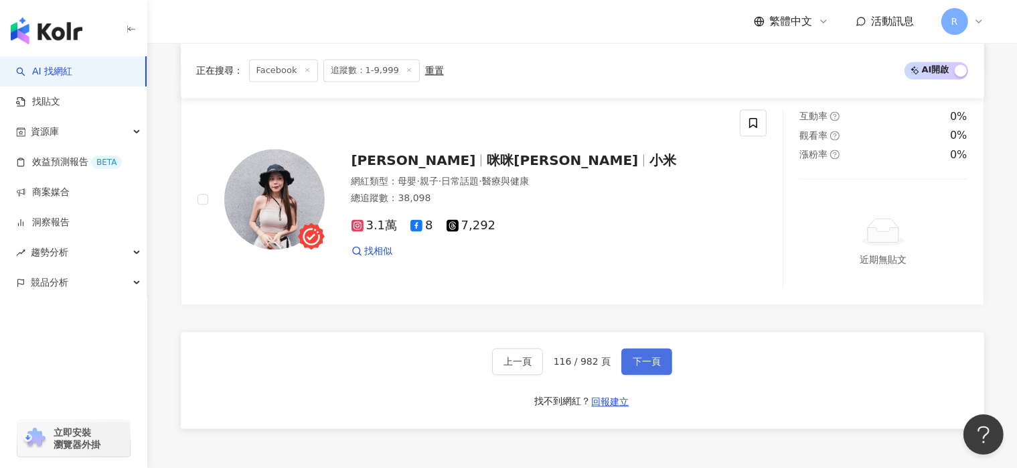
click at [655, 356] on span "下一頁" at bounding box center [647, 361] width 28 height 11
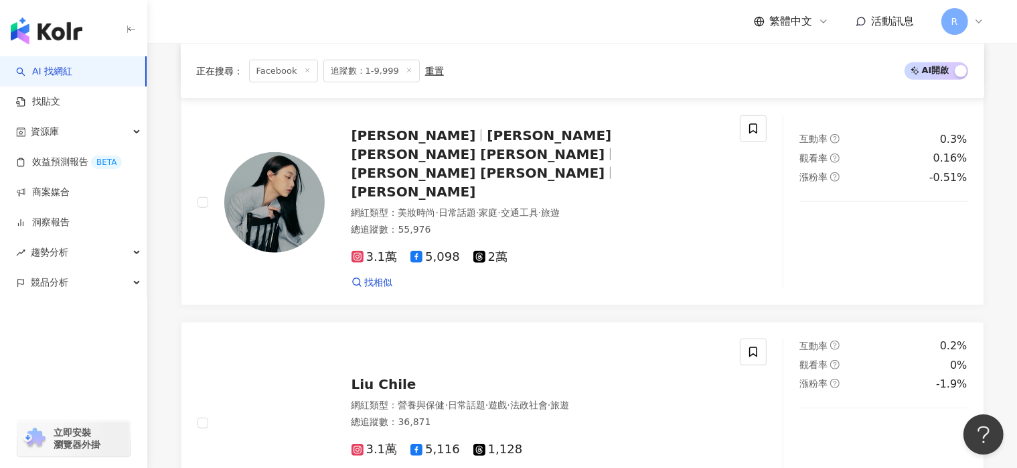
scroll to position [2751, 0]
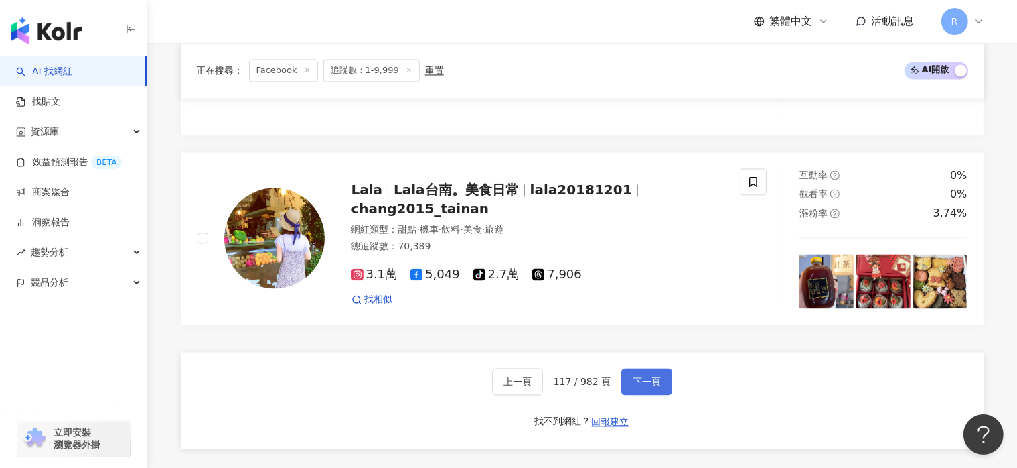
click at [655, 376] on span "下一頁" at bounding box center [647, 381] width 28 height 11
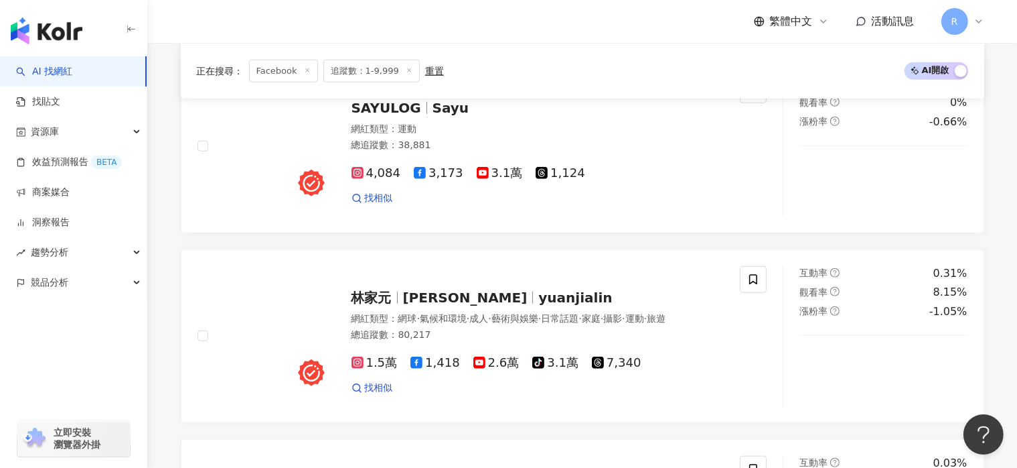
scroll to position [2596, 0]
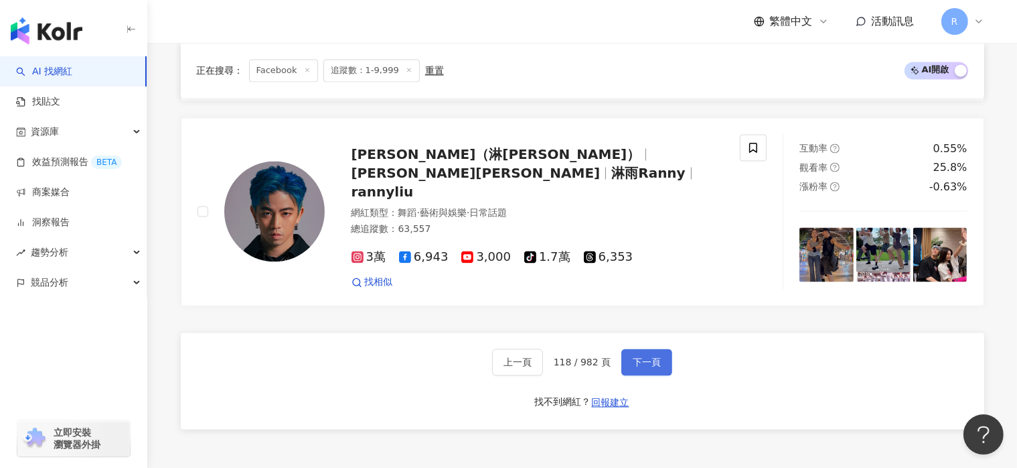
click at [655, 356] on span "下一頁" at bounding box center [647, 361] width 28 height 11
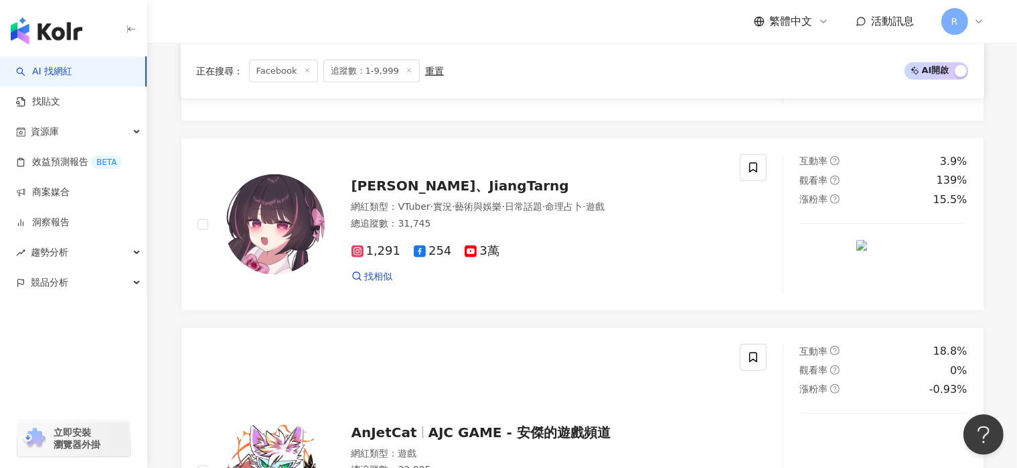
scroll to position [2912, 0]
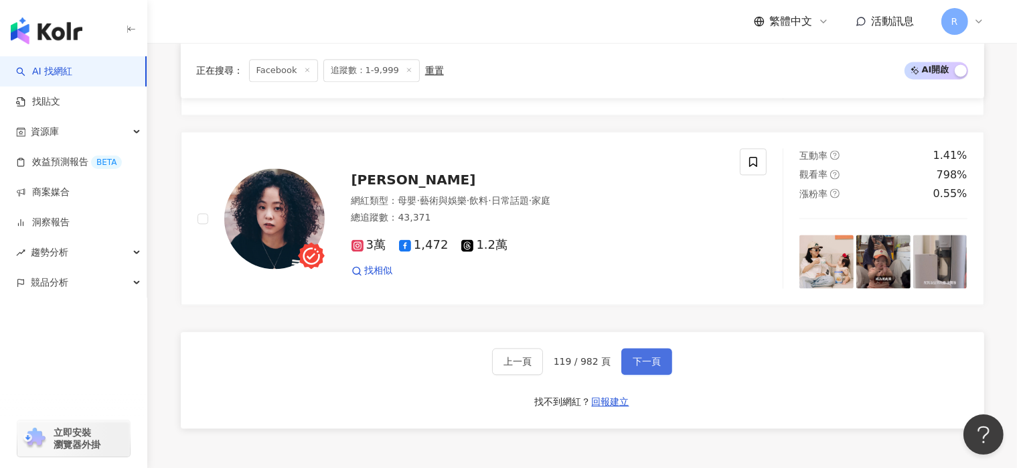
click at [655, 356] on span "下一頁" at bounding box center [647, 361] width 28 height 11
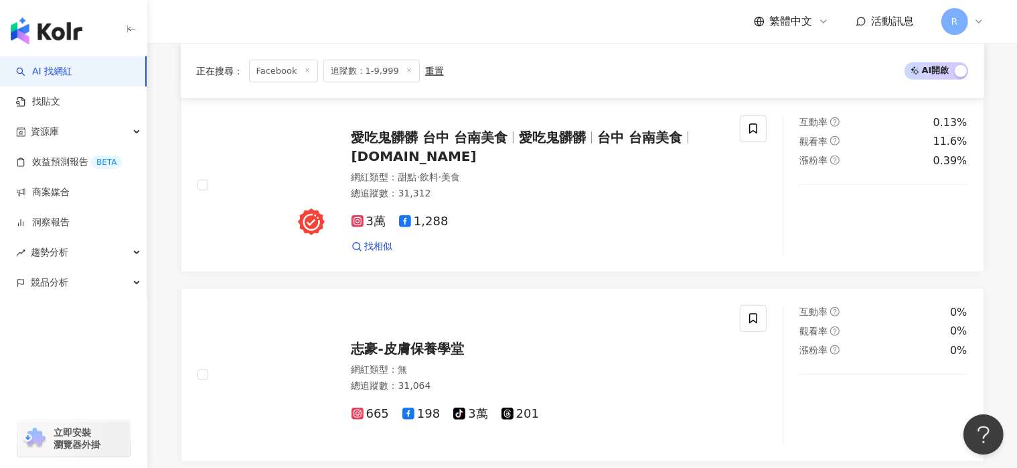
scroll to position [2646, 0]
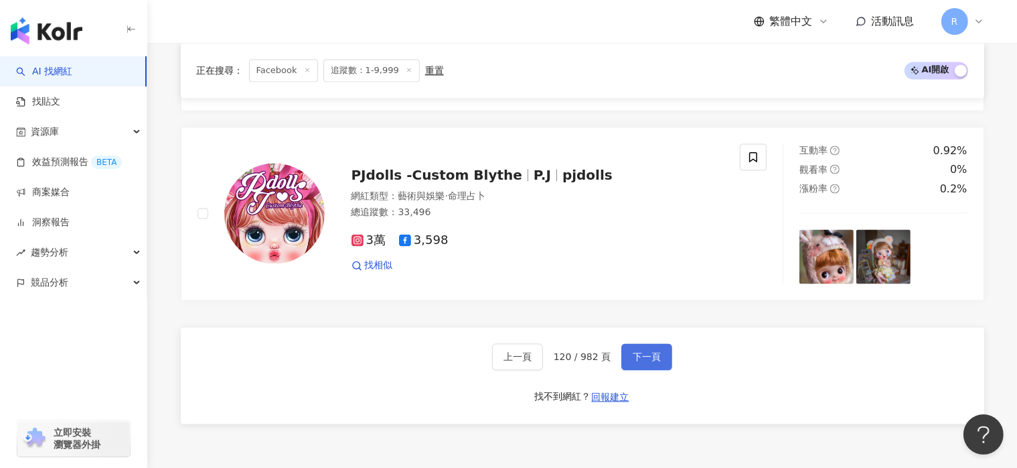
click at [655, 351] on span "下一頁" at bounding box center [647, 356] width 28 height 11
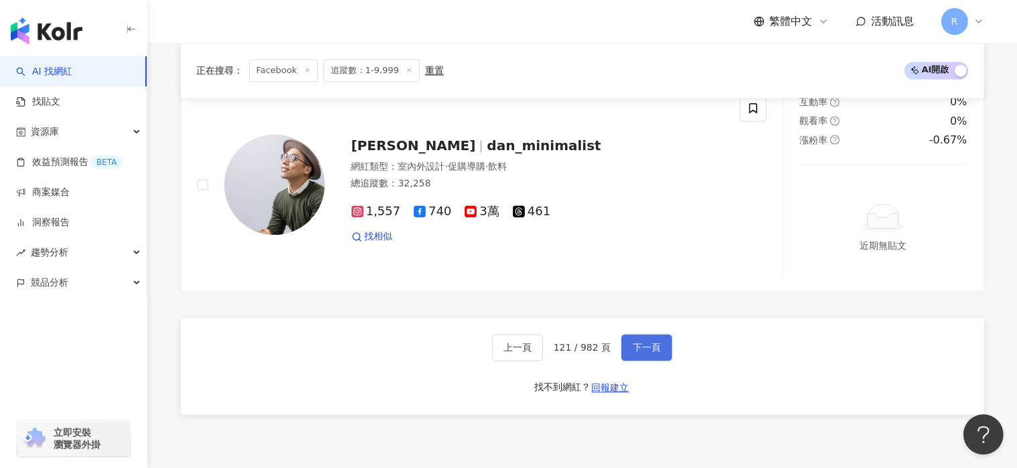
click at [655, 348] on span "下一頁" at bounding box center [647, 347] width 28 height 11
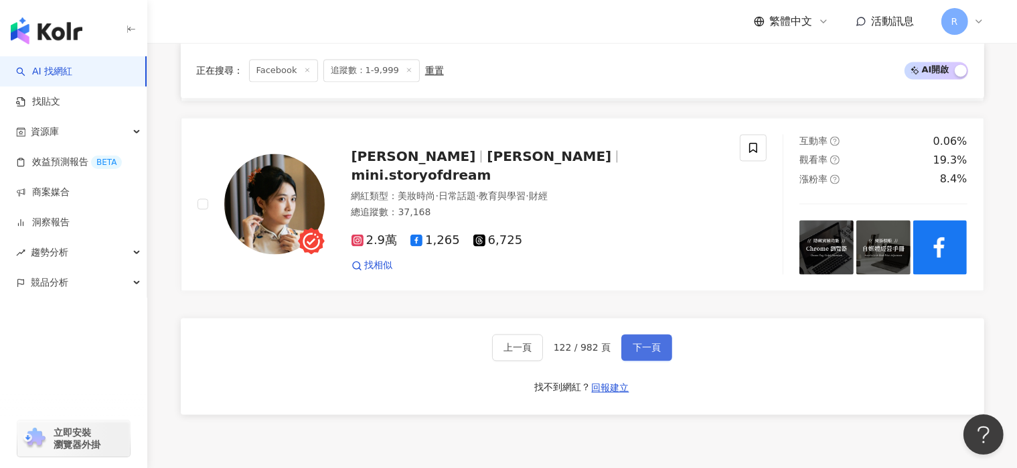
click at [655, 348] on span "下一頁" at bounding box center [647, 347] width 28 height 11
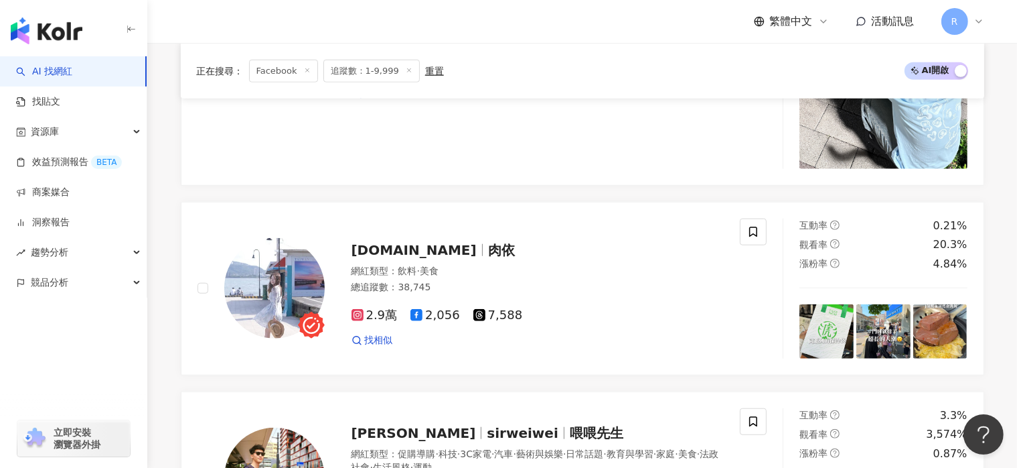
scroll to position [2976, 0]
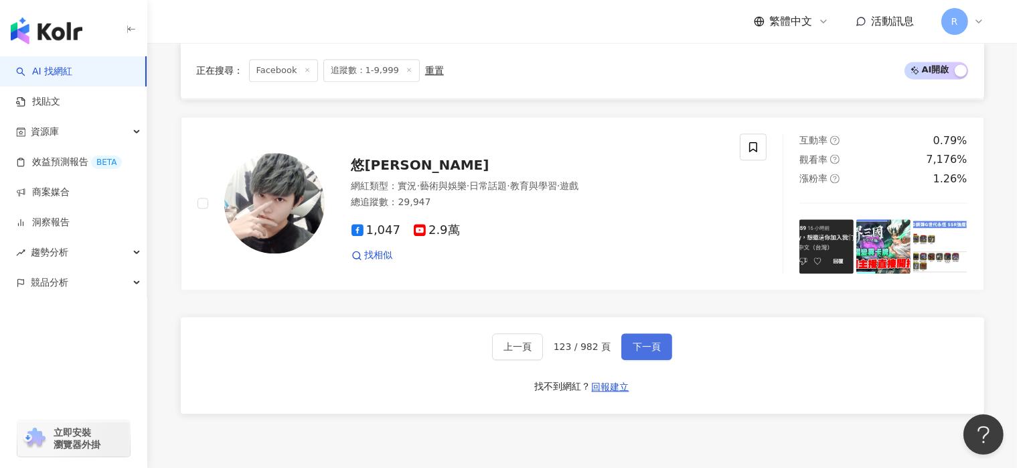
click at [655, 348] on span "下一頁" at bounding box center [647, 346] width 28 height 11
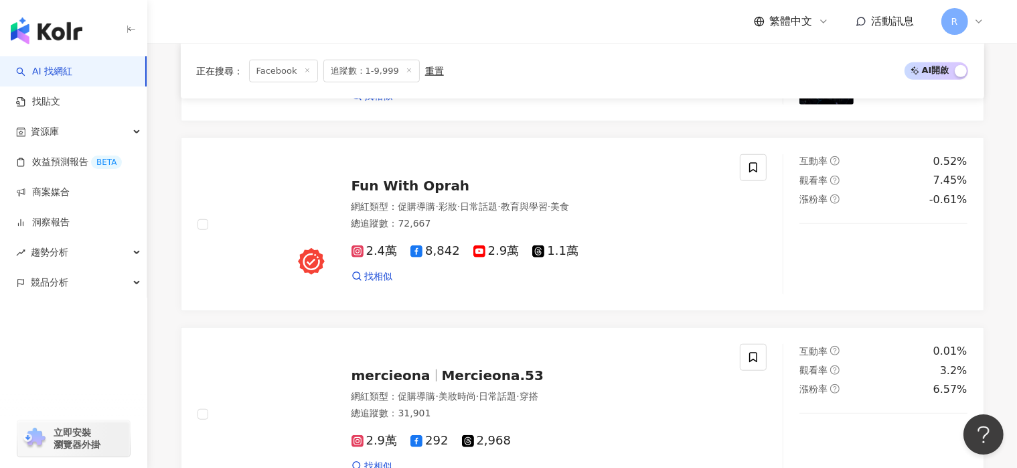
scroll to position [2759, 0]
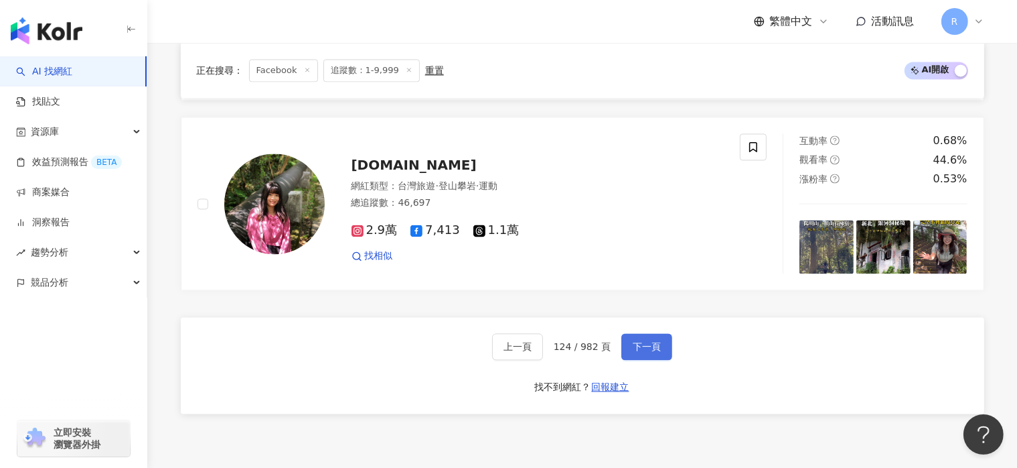
click at [655, 348] on span "下一頁" at bounding box center [647, 346] width 28 height 11
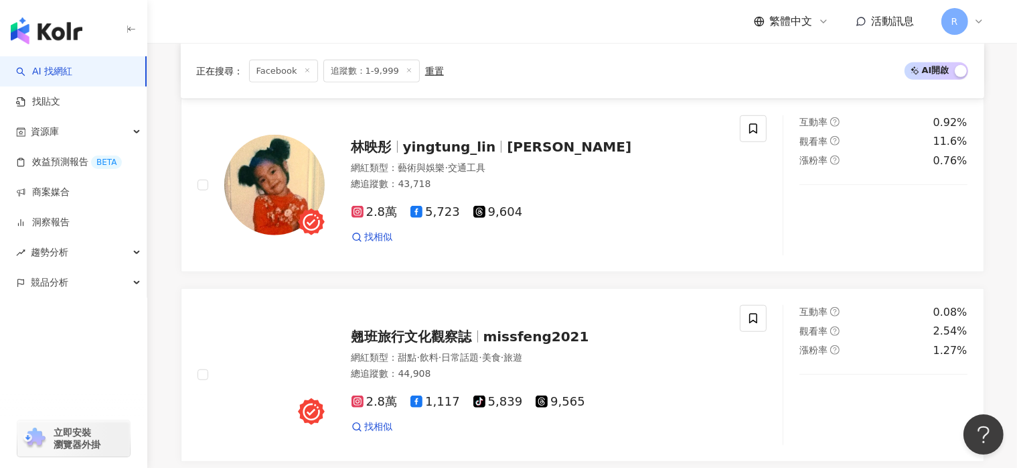
scroll to position [2646, 0]
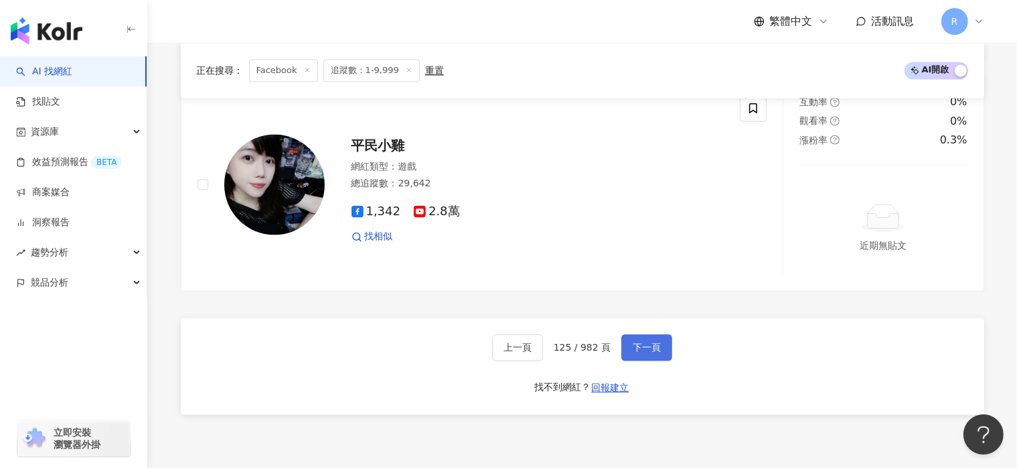
click at [656, 352] on span "下一頁" at bounding box center [647, 347] width 28 height 11
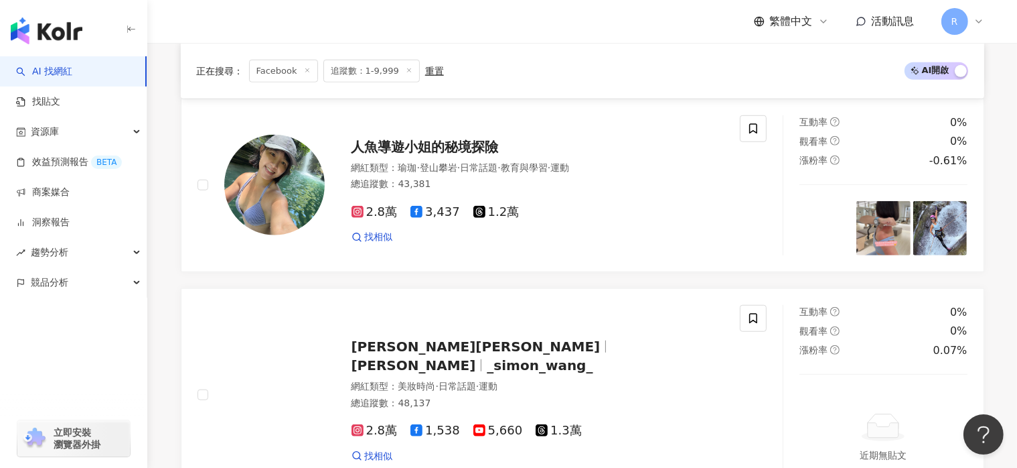
scroll to position [2720, 0]
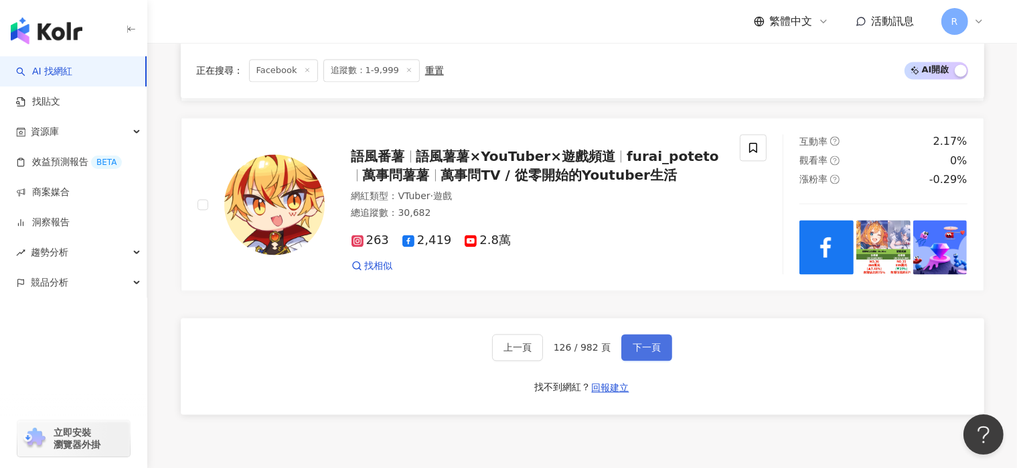
click at [656, 352] on span "下一頁" at bounding box center [647, 347] width 28 height 11
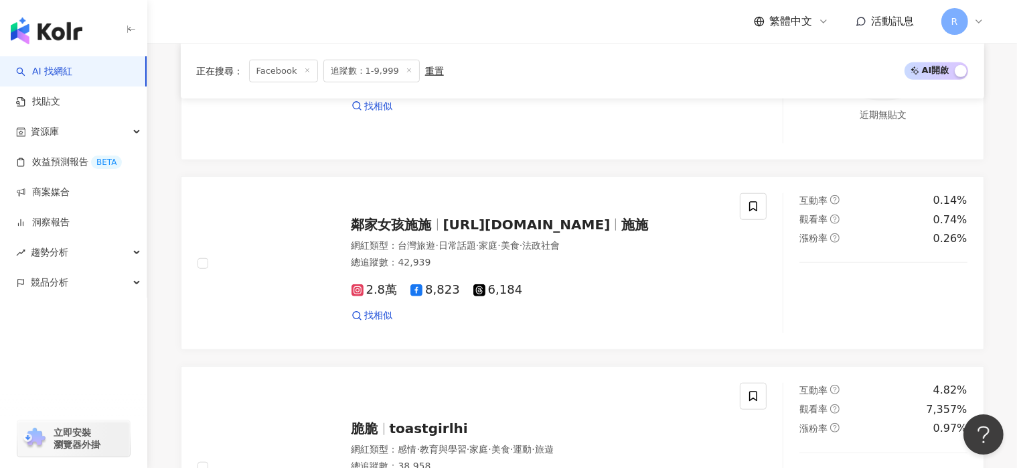
scroll to position [2788, 0]
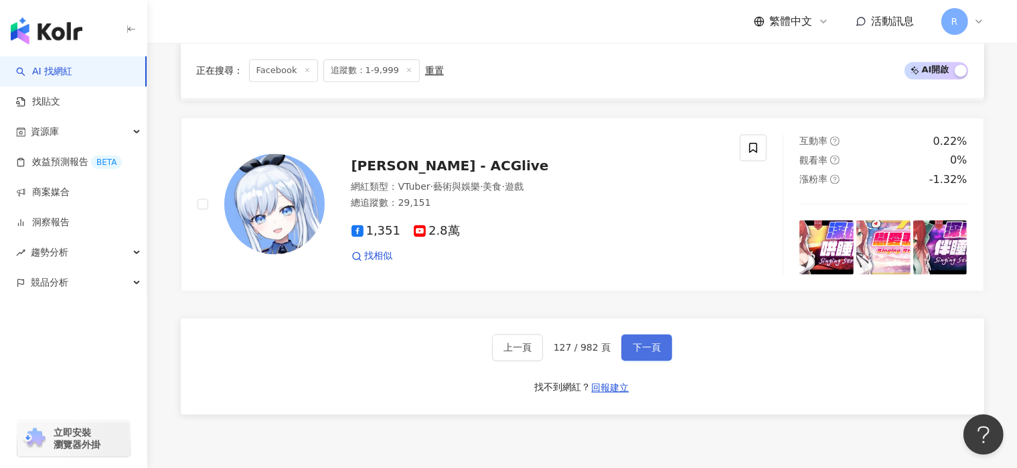
click at [656, 352] on span "下一頁" at bounding box center [647, 347] width 28 height 11
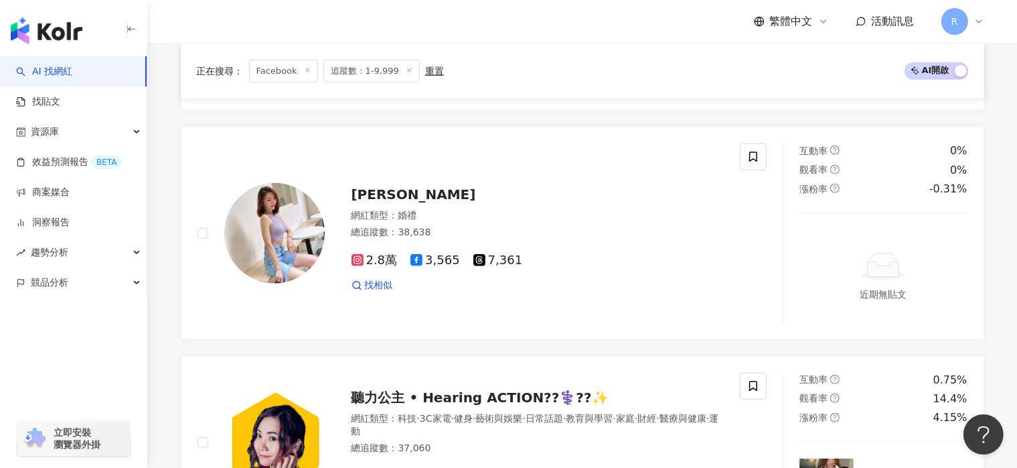
scroll to position [2713, 0]
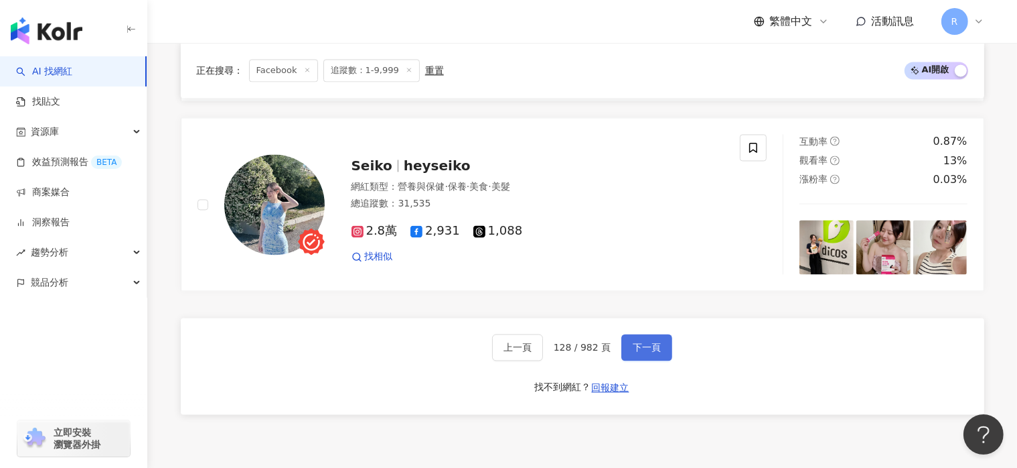
click at [656, 352] on span "下一頁" at bounding box center [647, 347] width 28 height 11
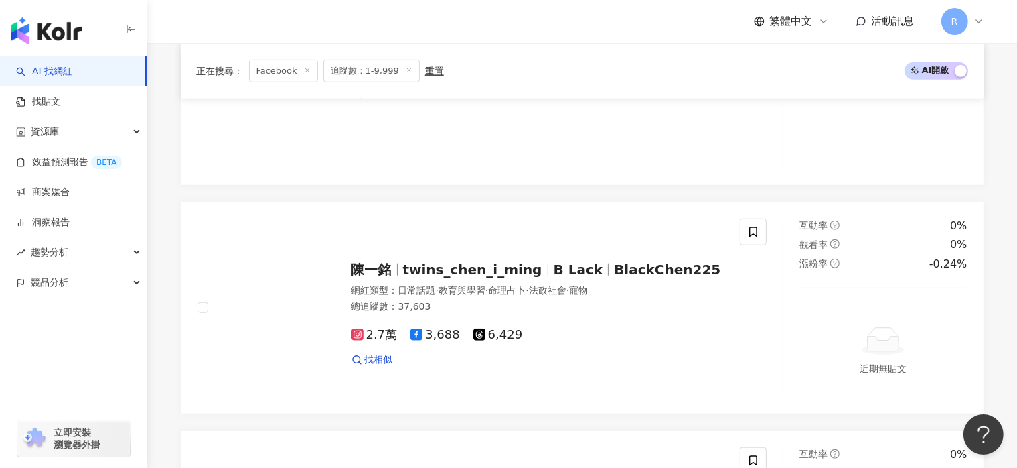
scroll to position [2826, 0]
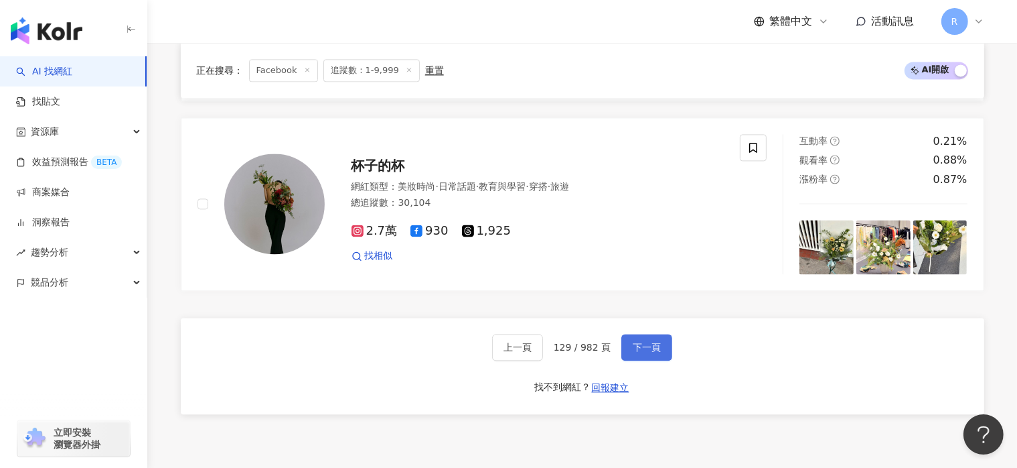
click at [656, 352] on span "下一頁" at bounding box center [647, 347] width 28 height 11
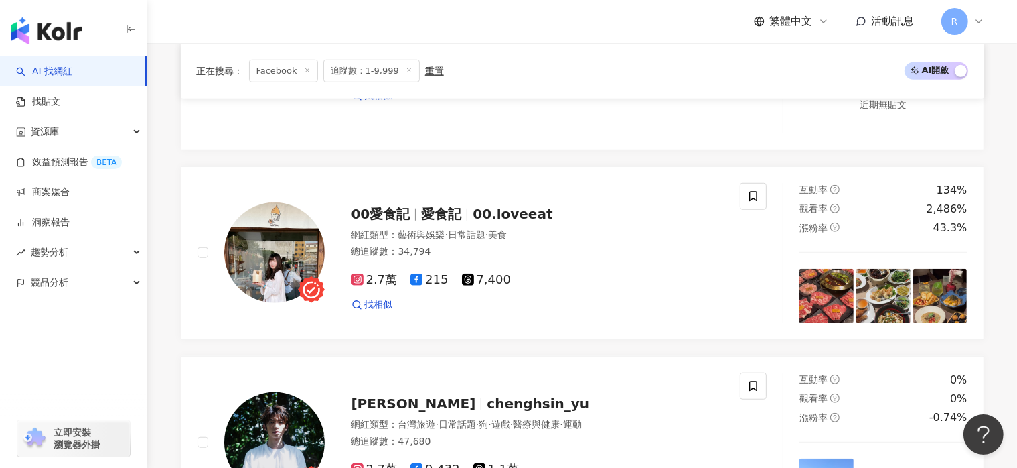
scroll to position [2749, 0]
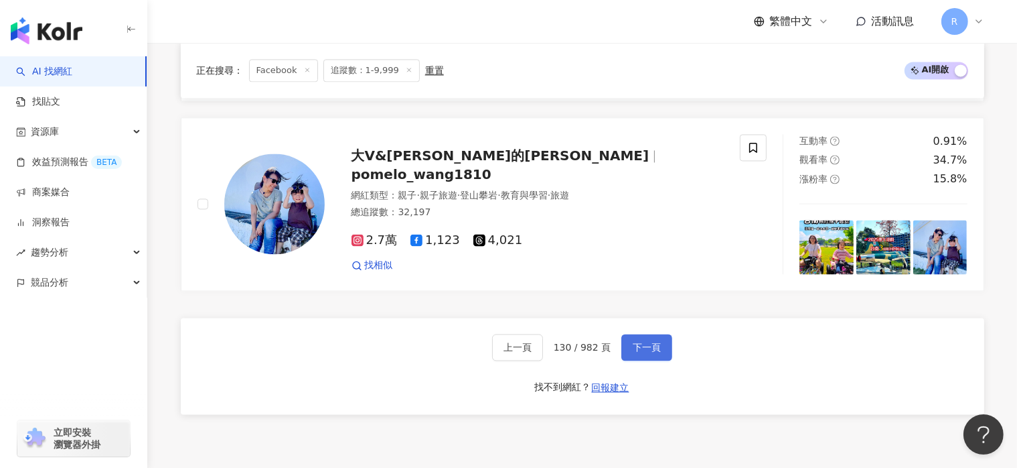
click at [656, 352] on span "下一頁" at bounding box center [647, 347] width 28 height 11
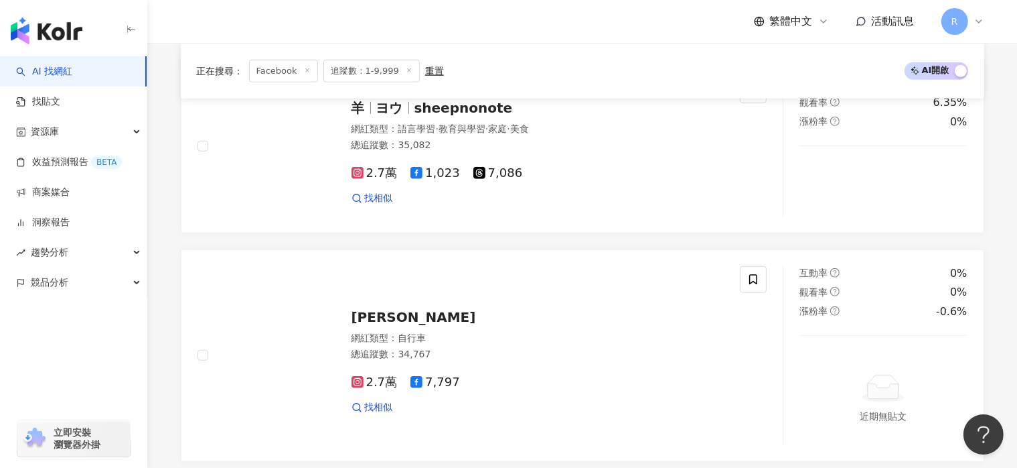
scroll to position [2684, 0]
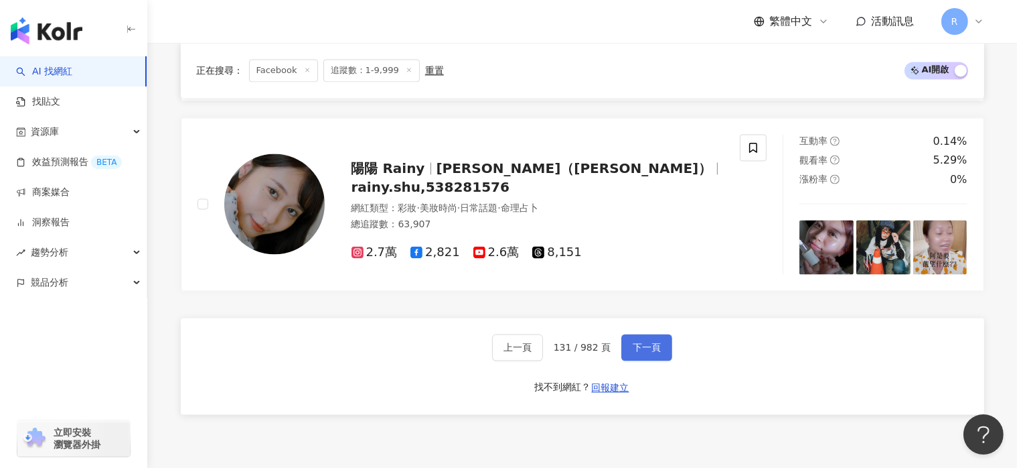
click at [656, 352] on span "下一頁" at bounding box center [647, 347] width 28 height 11
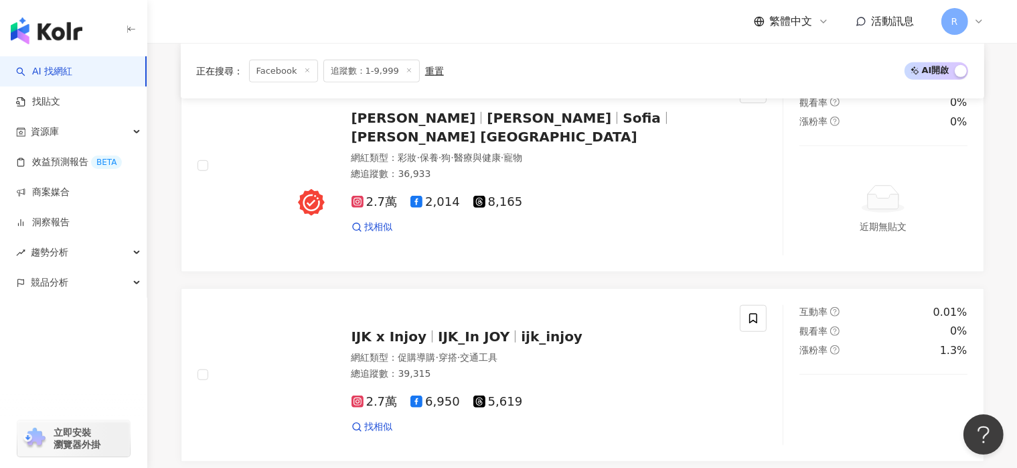
scroll to position [2607, 0]
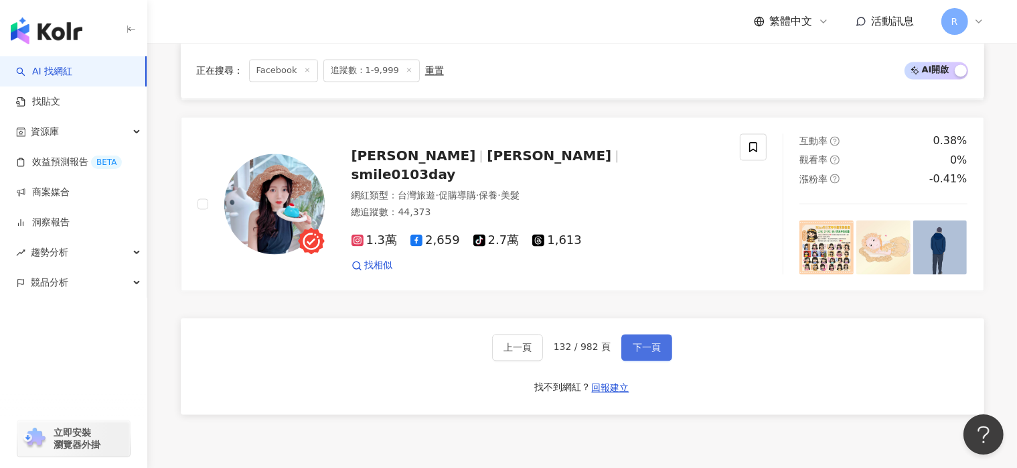
click at [656, 352] on span "下一頁" at bounding box center [647, 347] width 28 height 11
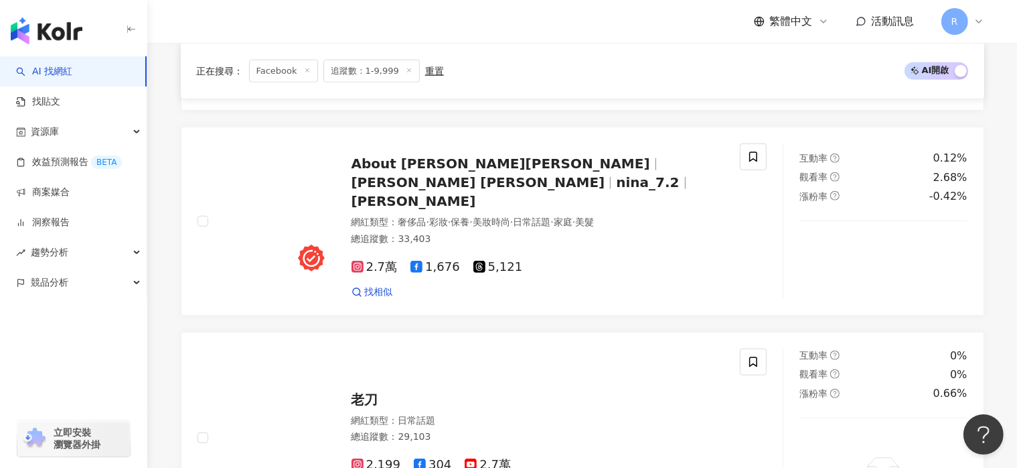
scroll to position [2713, 0]
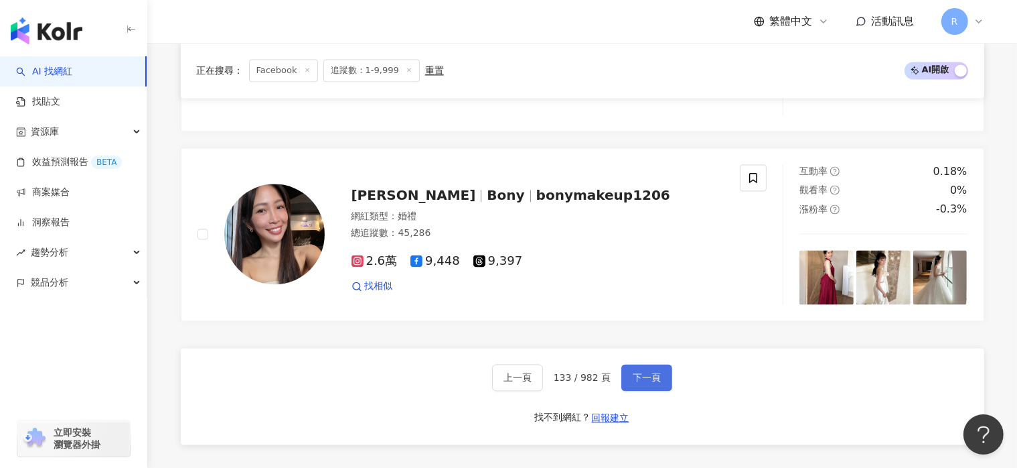
click at [656, 372] on span "下一頁" at bounding box center [647, 377] width 28 height 11
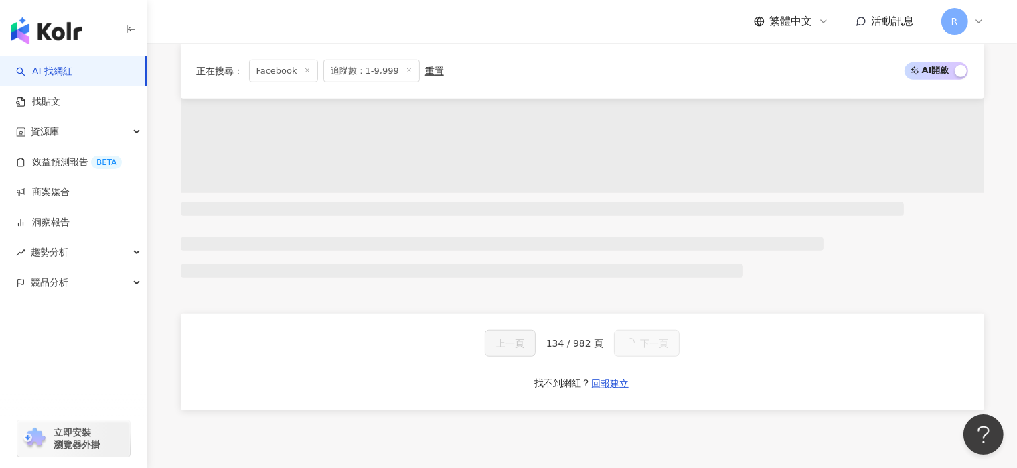
scroll to position [2762, 0]
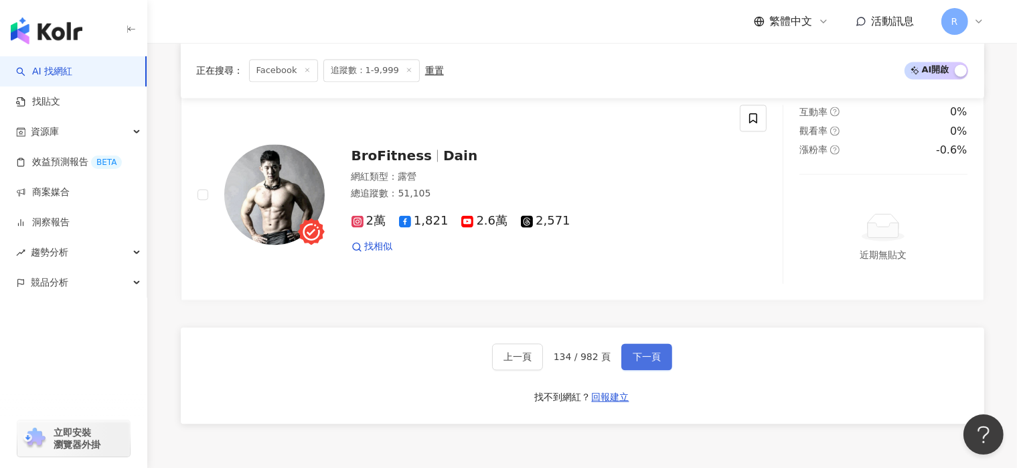
click at [656, 353] on span "下一頁" at bounding box center [647, 356] width 28 height 11
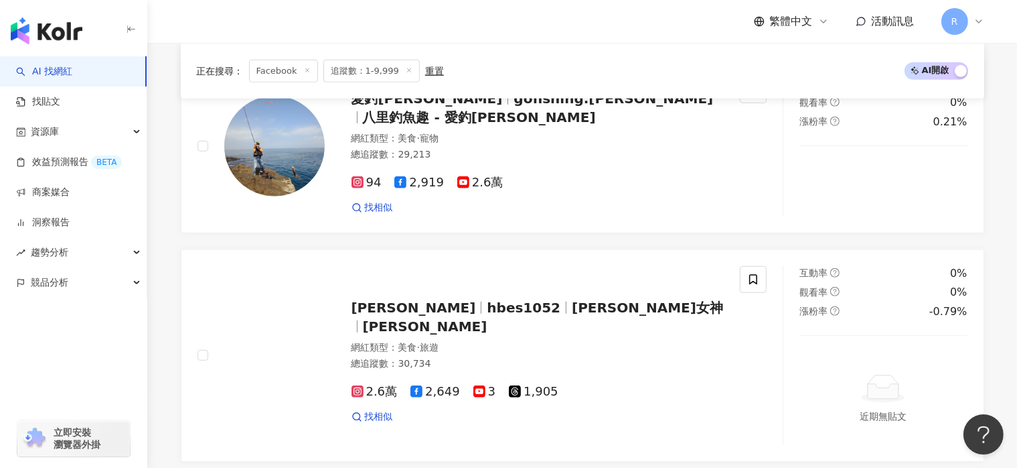
scroll to position [2646, 0]
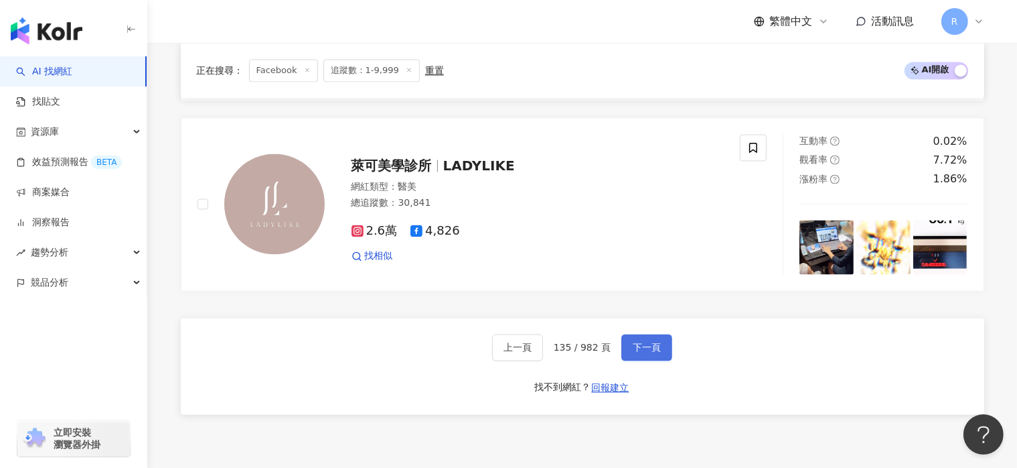
click at [656, 352] on span "下一頁" at bounding box center [647, 347] width 28 height 11
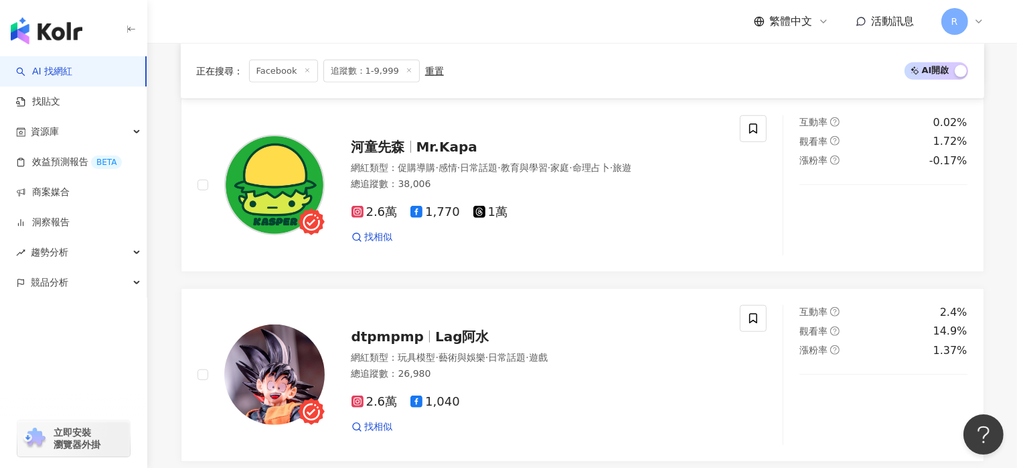
scroll to position [2837, 0]
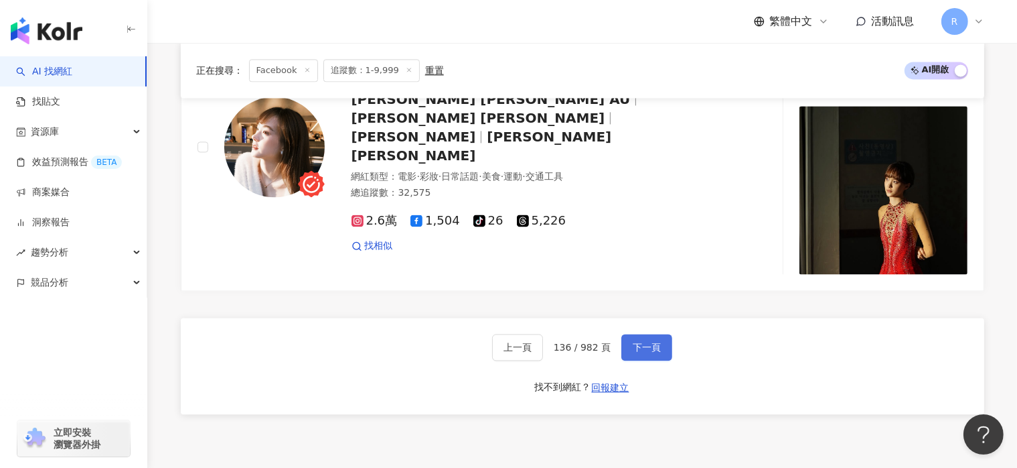
click at [656, 352] on span "下一頁" at bounding box center [647, 347] width 28 height 11
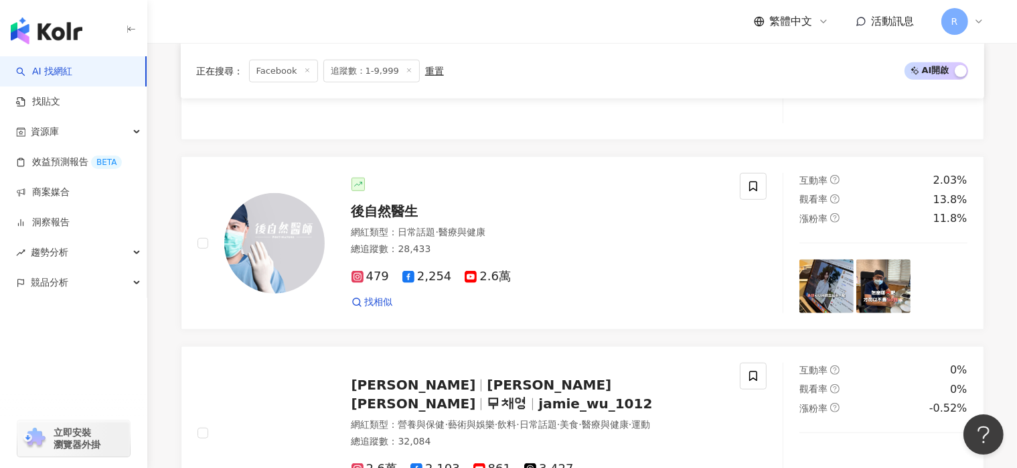
scroll to position [2759, 0]
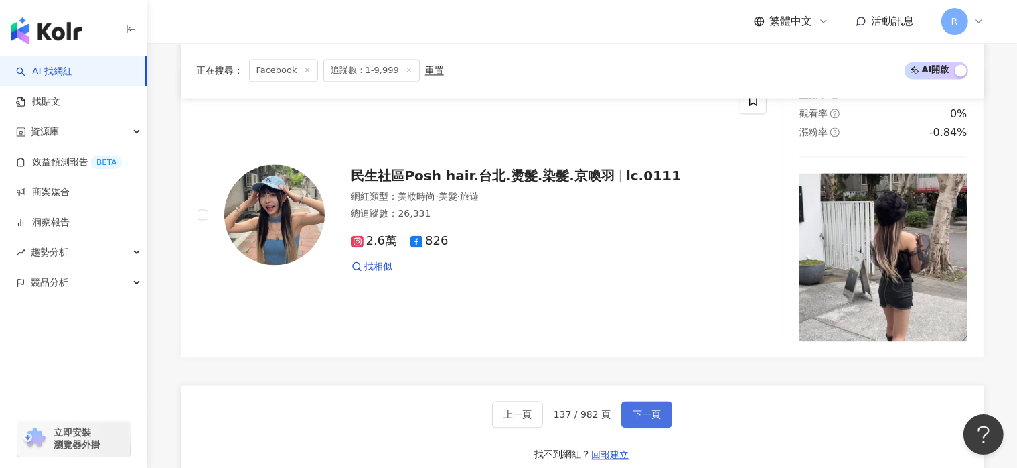
click at [656, 411] on button "下一頁" at bounding box center [647, 414] width 51 height 27
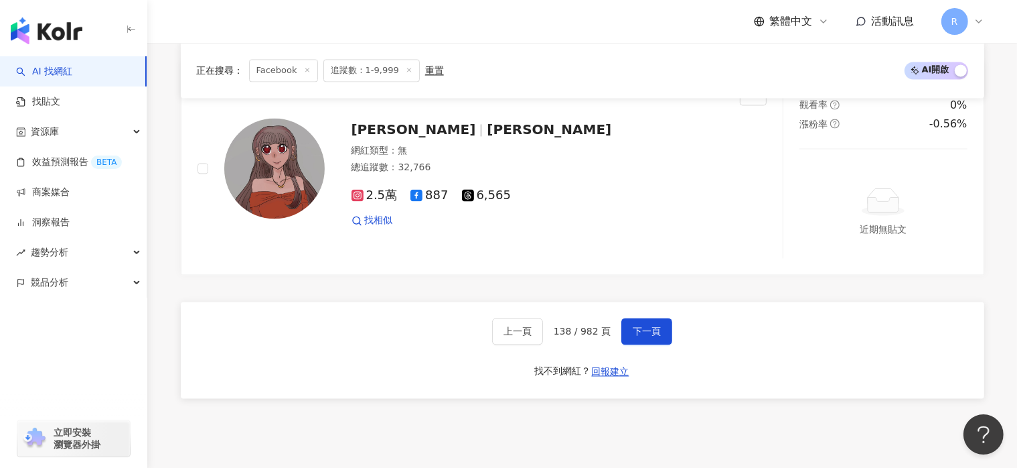
scroll to position [2674, 0]
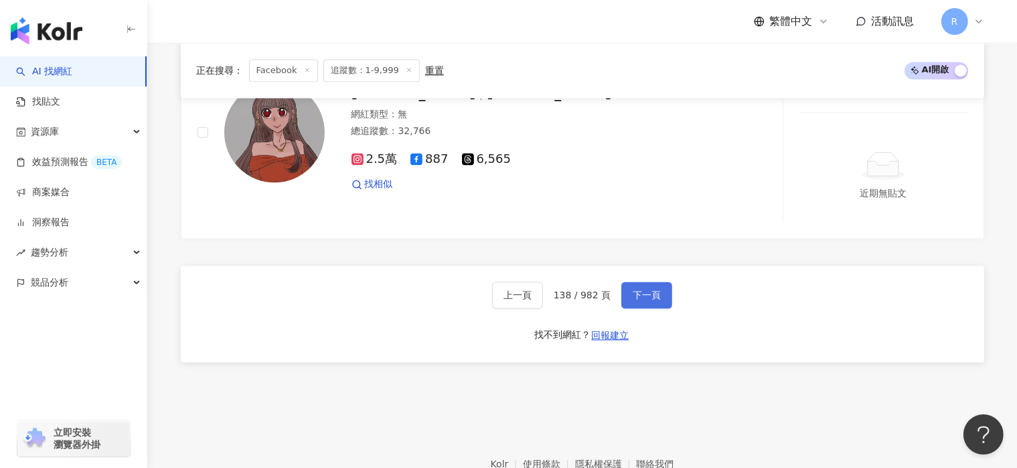
click at [659, 288] on button "下一頁" at bounding box center [647, 294] width 51 height 27
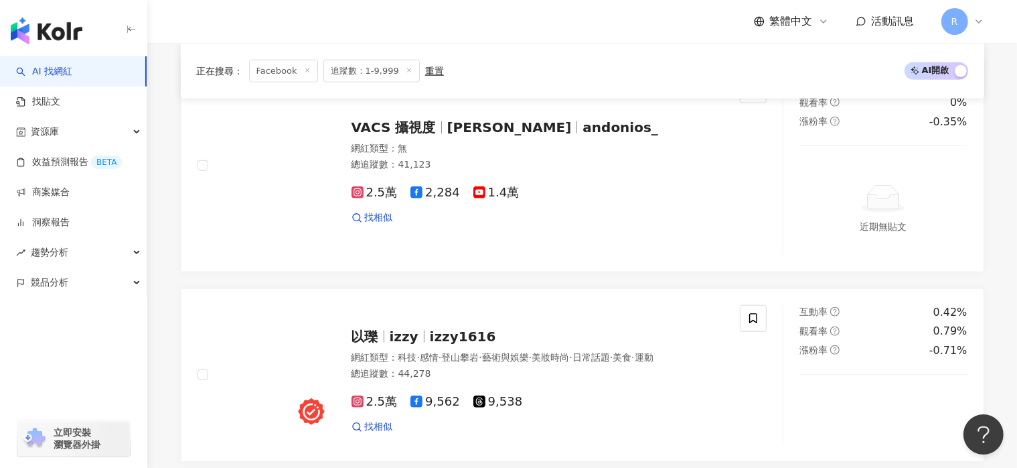
scroll to position [2684, 0]
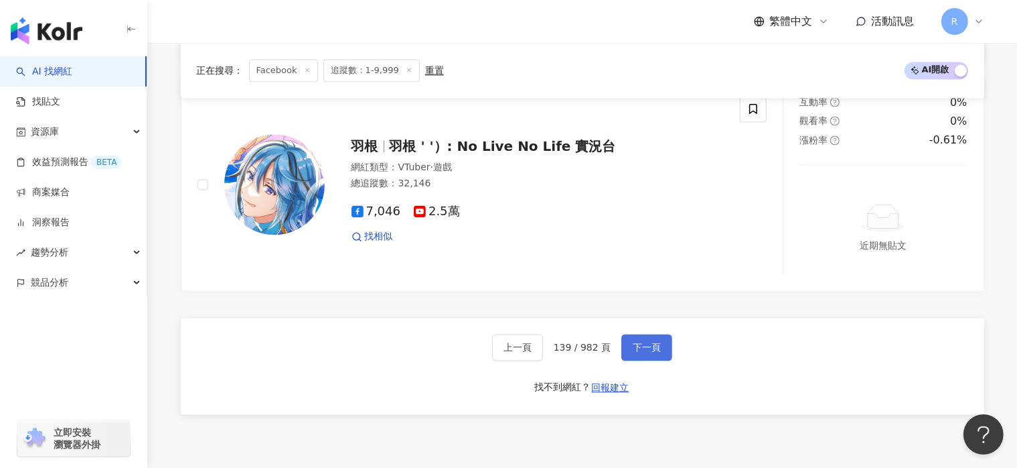
click at [646, 350] on span "下一頁" at bounding box center [647, 347] width 28 height 11
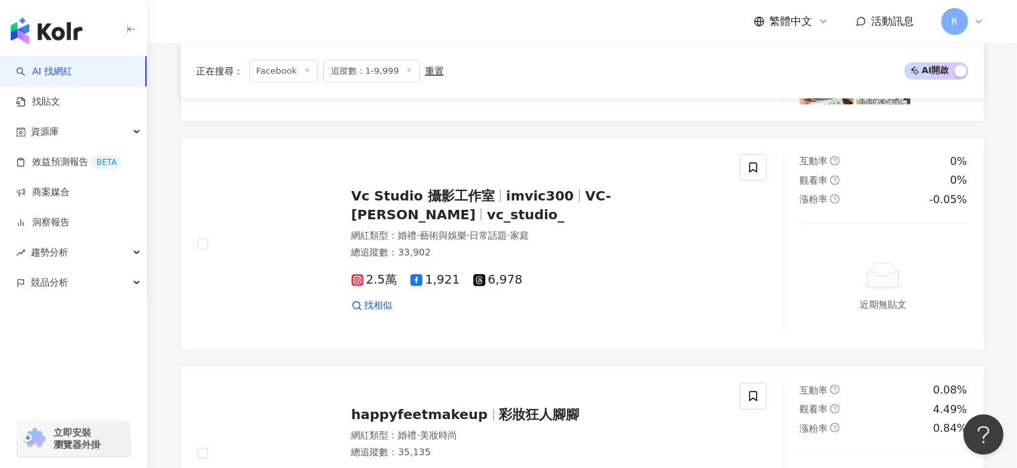
scroll to position [2762, 0]
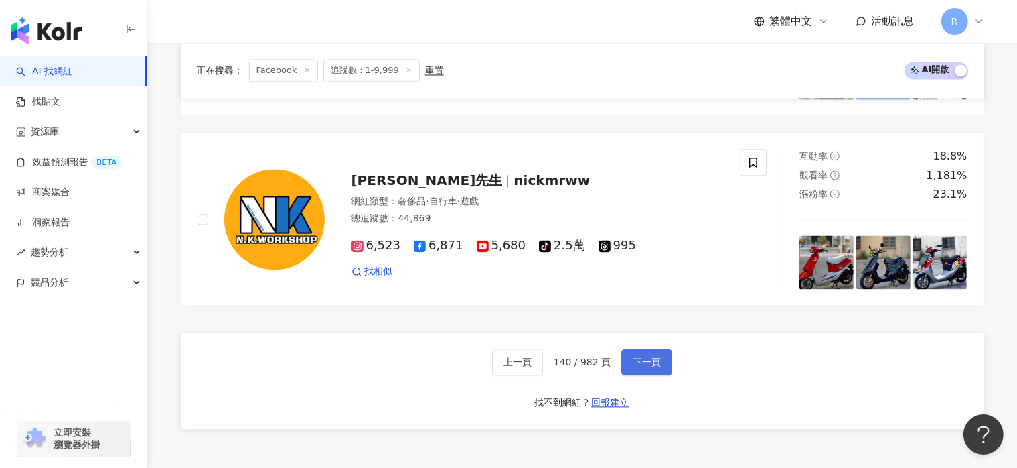
click at [648, 356] on span "下一頁" at bounding box center [647, 361] width 28 height 11
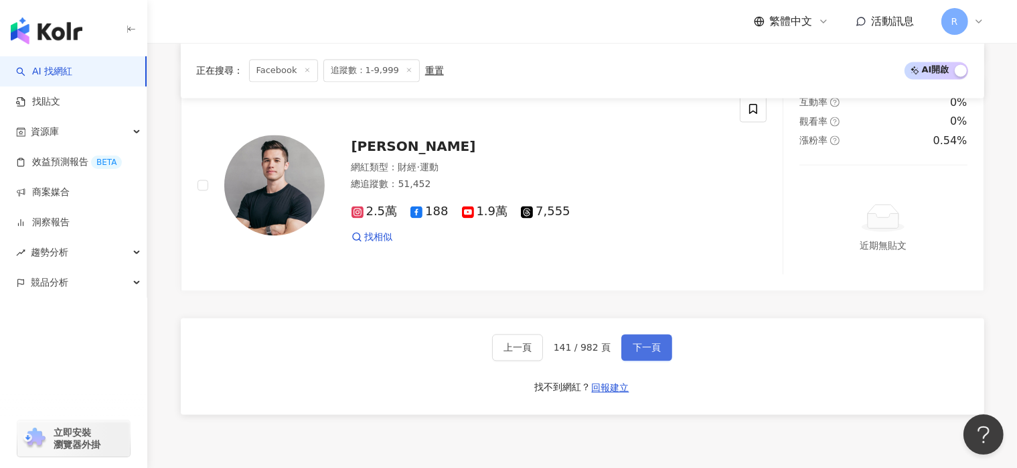
click at [650, 352] on span "下一頁" at bounding box center [647, 347] width 28 height 11
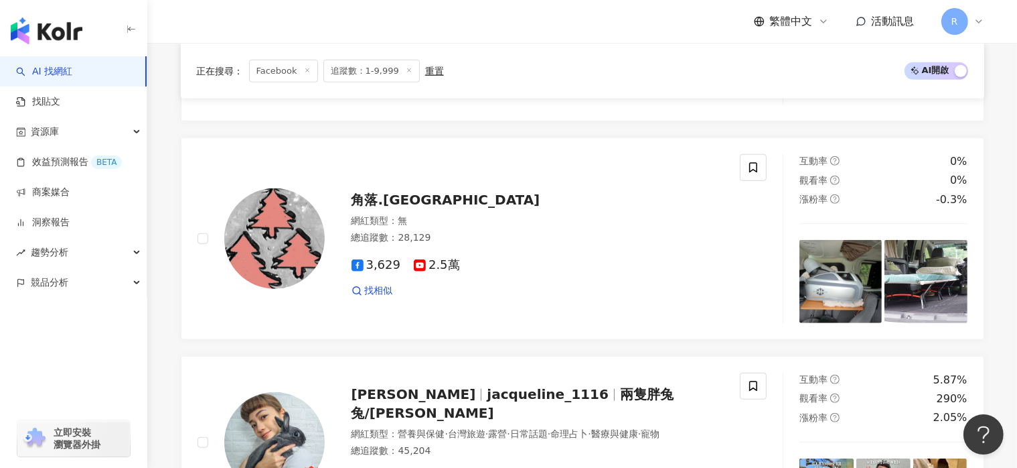
scroll to position [2816, 0]
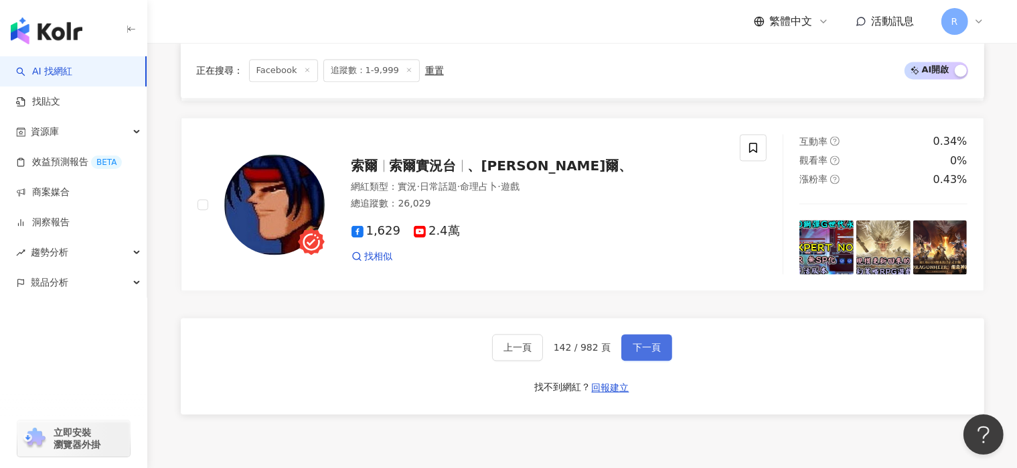
click at [650, 352] on span "下一頁" at bounding box center [647, 347] width 28 height 11
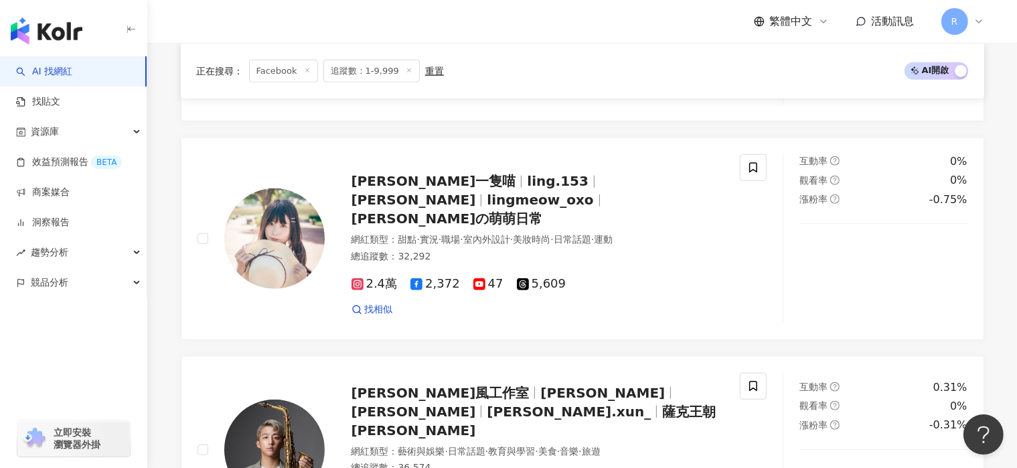
scroll to position [2751, 0]
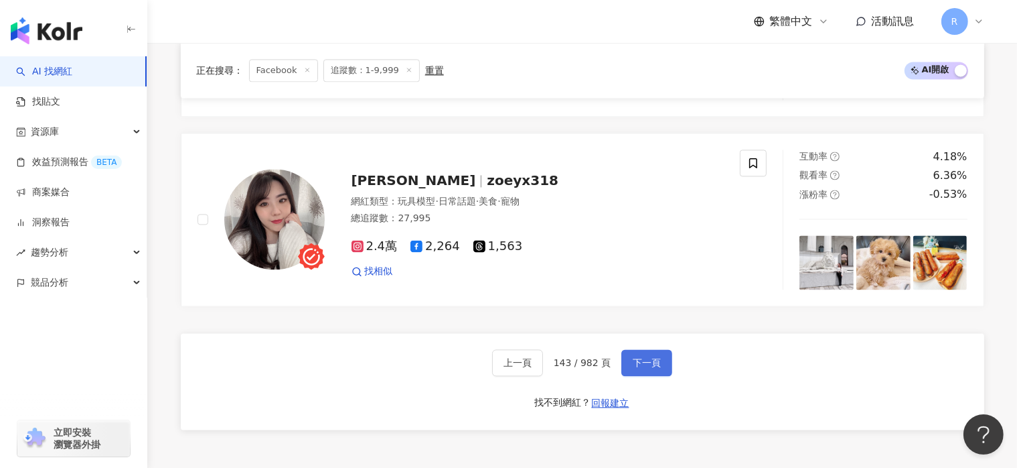
click at [658, 355] on button "下一頁" at bounding box center [647, 362] width 51 height 27
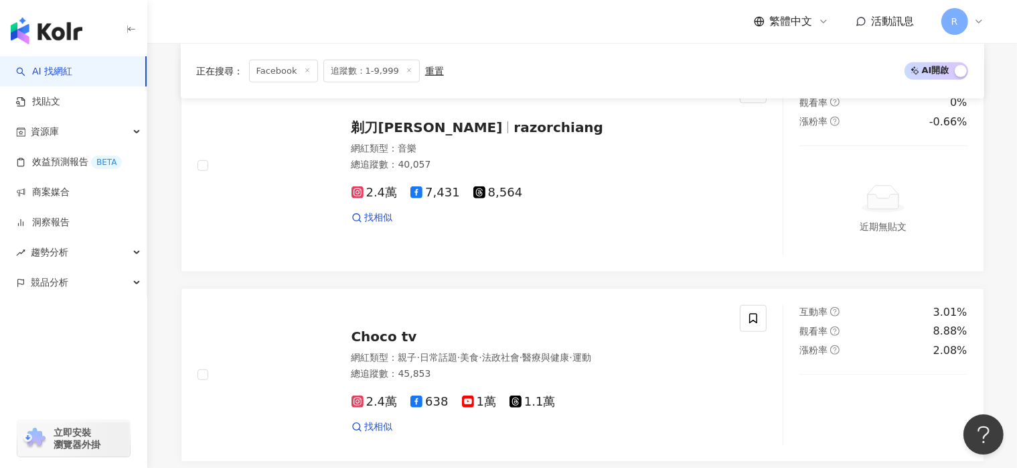
scroll to position [2607, 0]
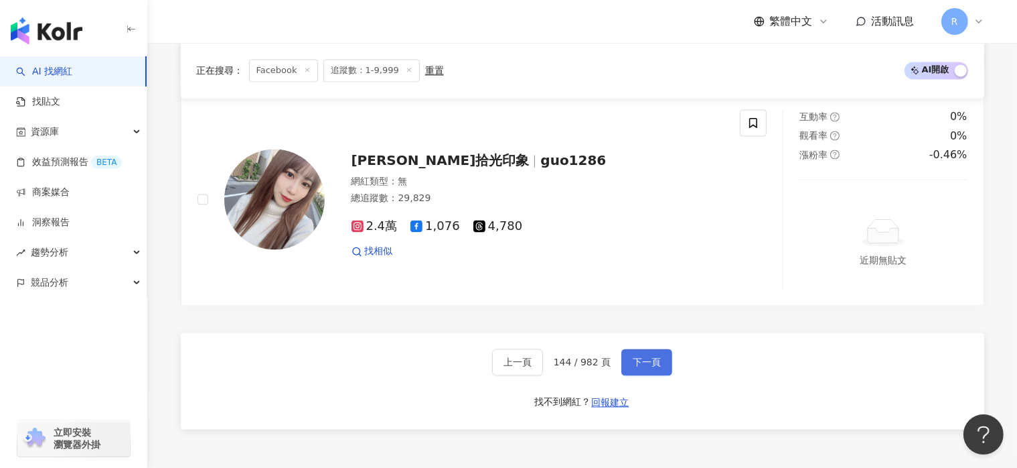
click at [648, 356] on span "下一頁" at bounding box center [647, 361] width 28 height 11
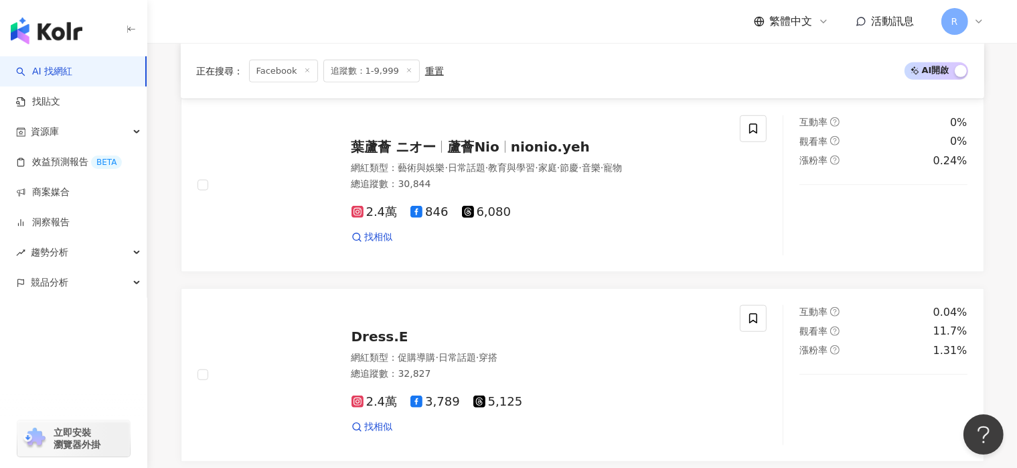
scroll to position [2567, 0]
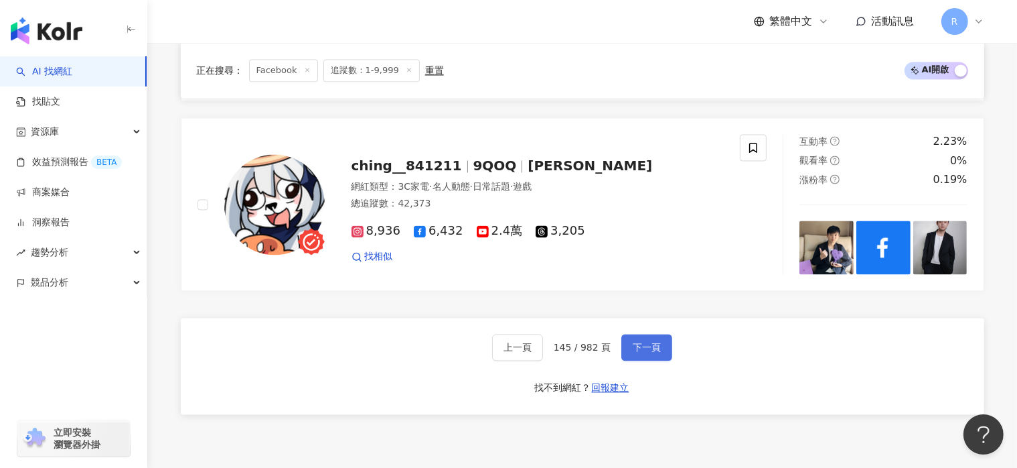
click at [648, 348] on span "下一頁" at bounding box center [647, 347] width 28 height 11
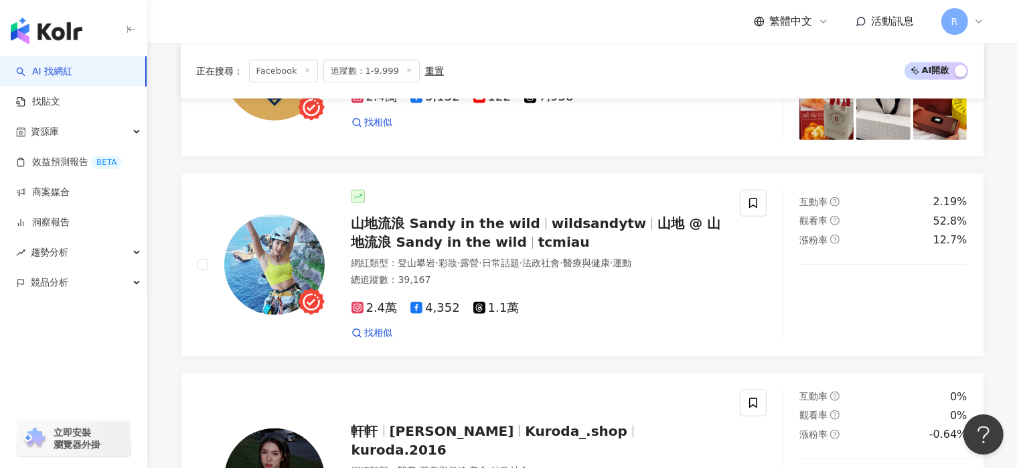
scroll to position [2797, 0]
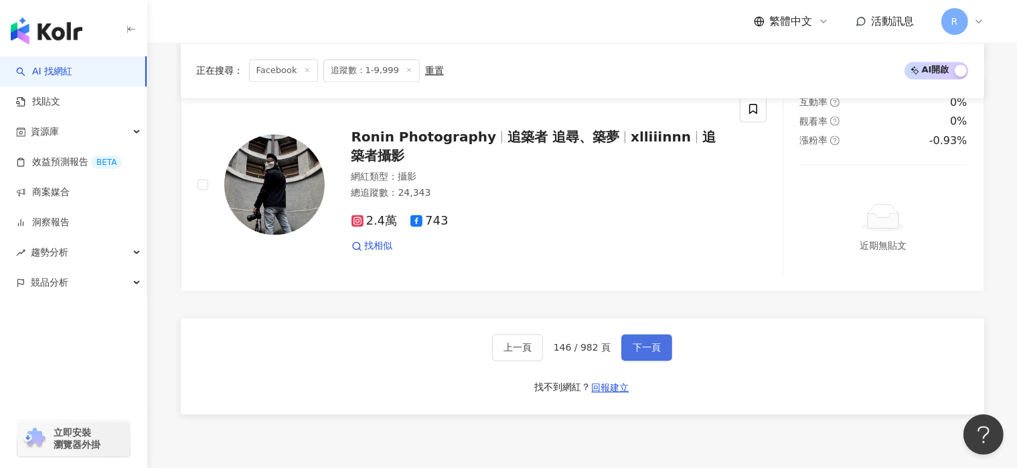
click at [648, 348] on span "下一頁" at bounding box center [647, 347] width 28 height 11
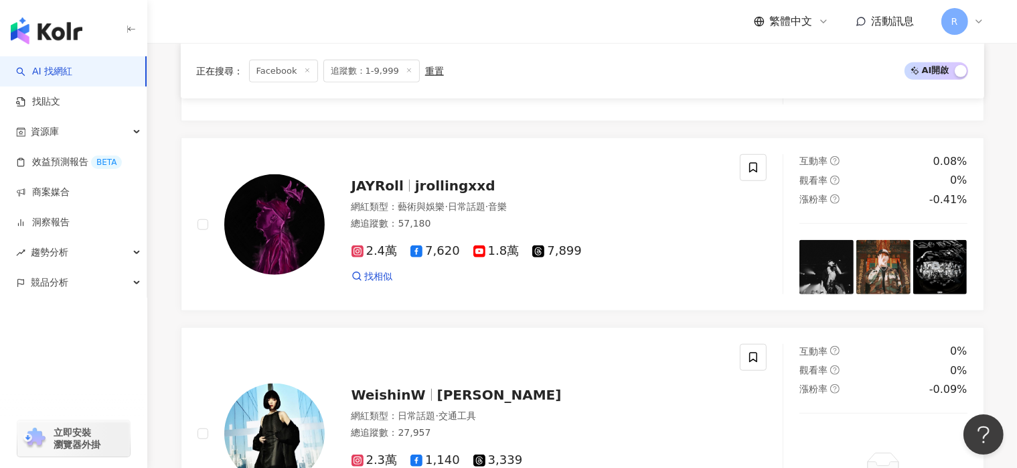
scroll to position [2762, 0]
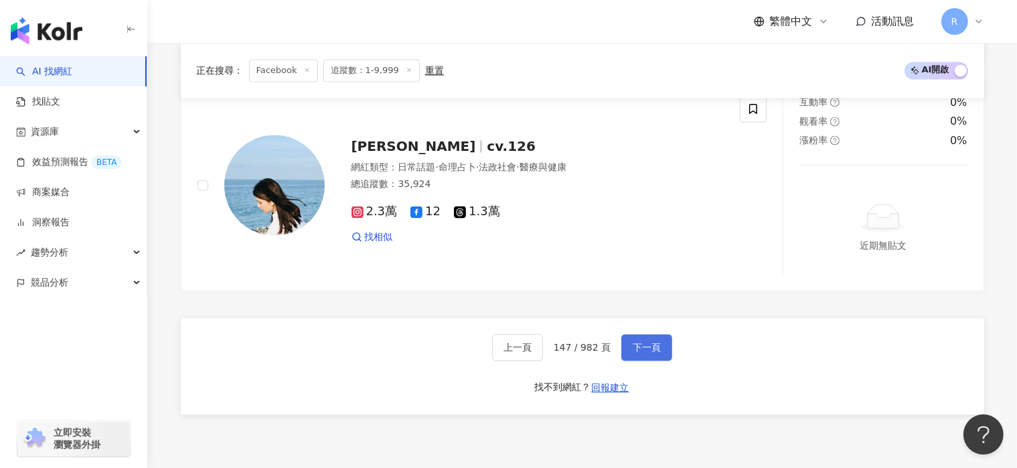
click at [656, 352] on span "下一頁" at bounding box center [647, 347] width 28 height 11
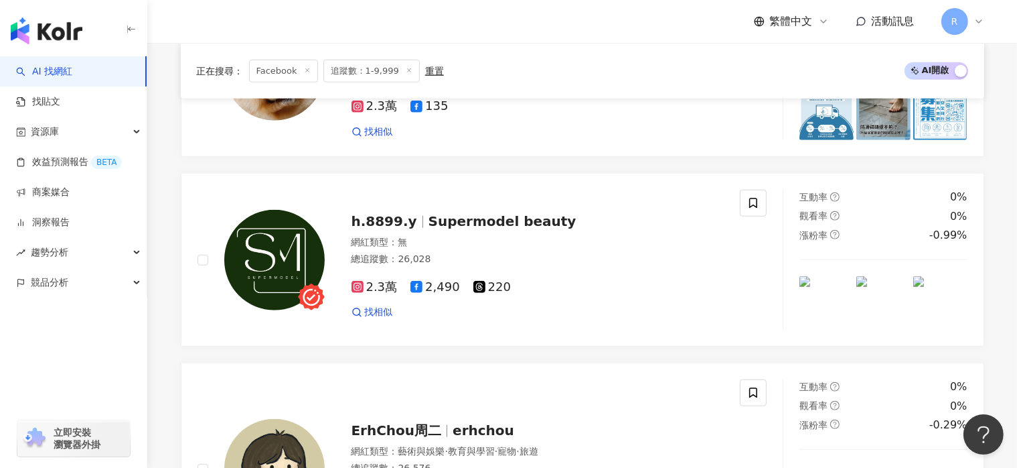
scroll to position [2759, 0]
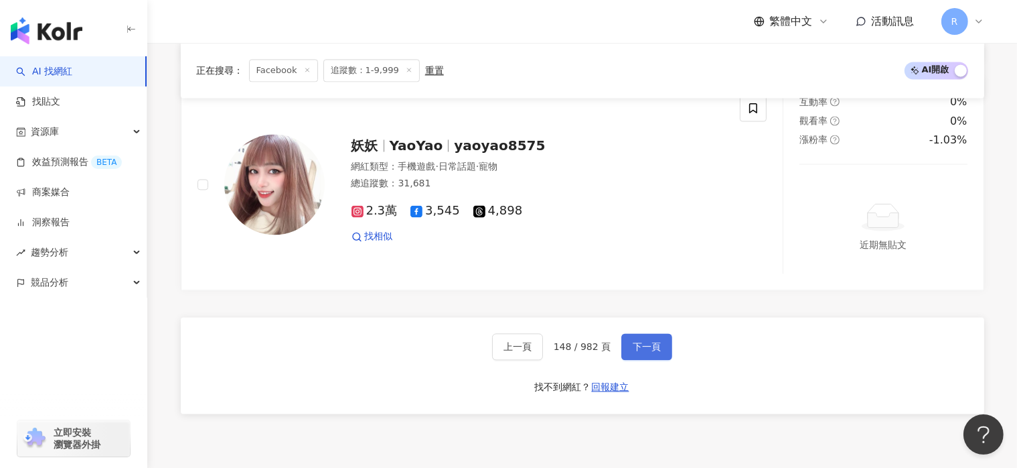
click at [656, 352] on span "下一頁" at bounding box center [647, 346] width 28 height 11
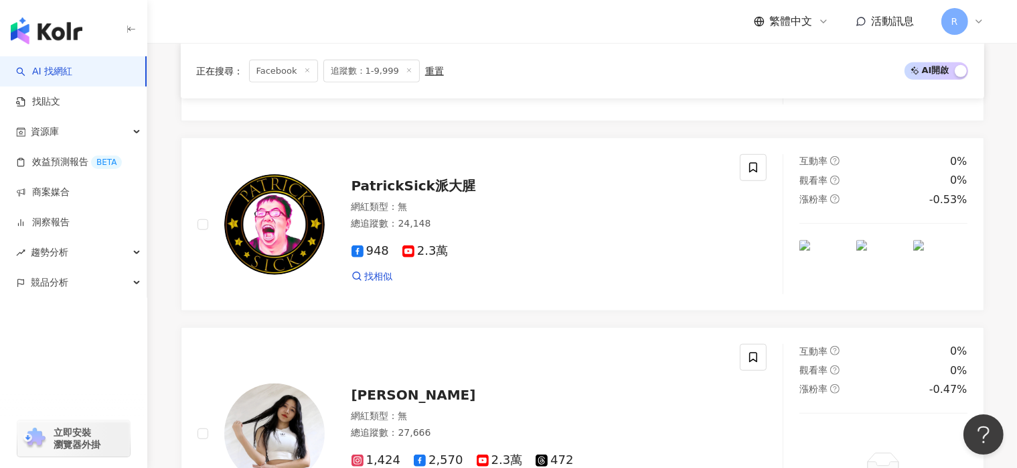
scroll to position [2723, 0]
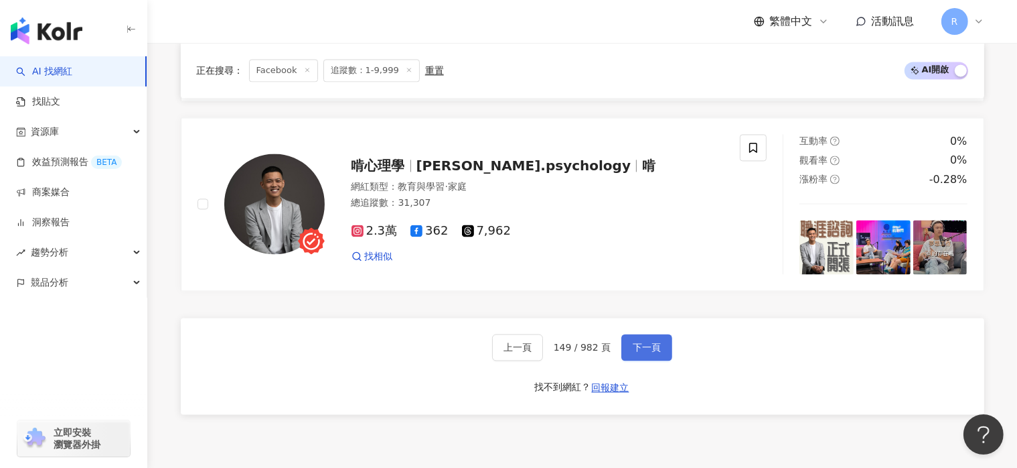
click at [656, 352] on span "下一頁" at bounding box center [647, 347] width 28 height 11
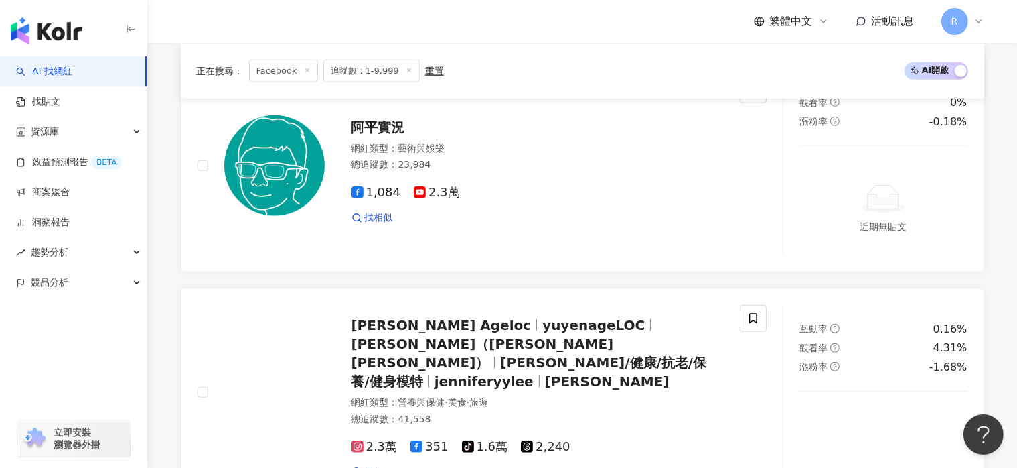
scroll to position [2738, 0]
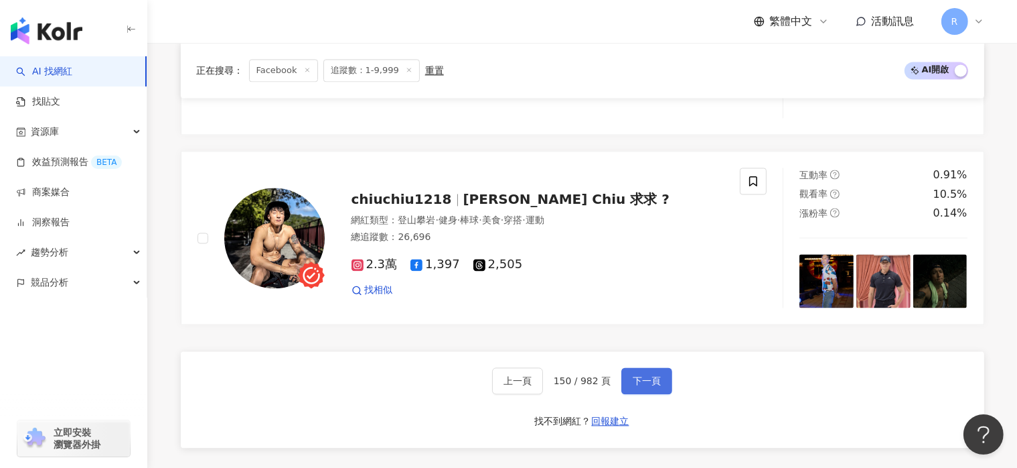
click at [656, 375] on span "下一頁" at bounding box center [647, 380] width 28 height 11
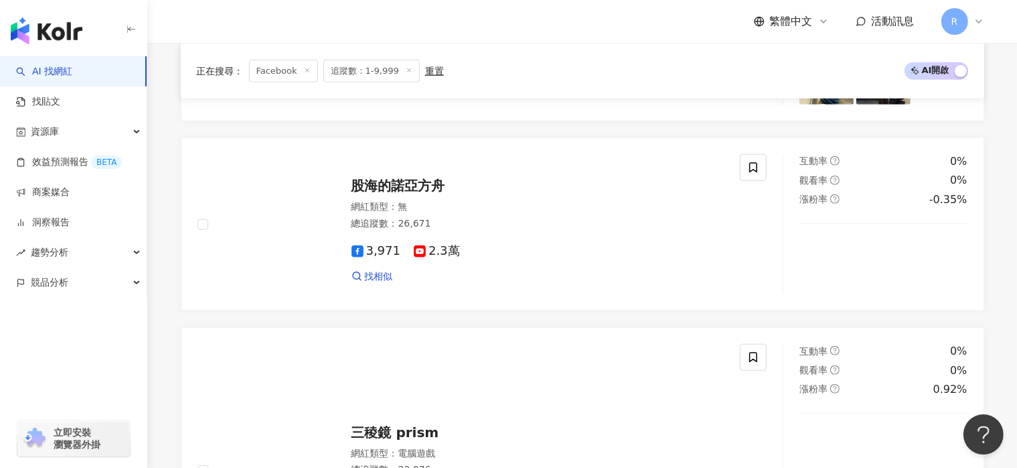
scroll to position [2873, 0]
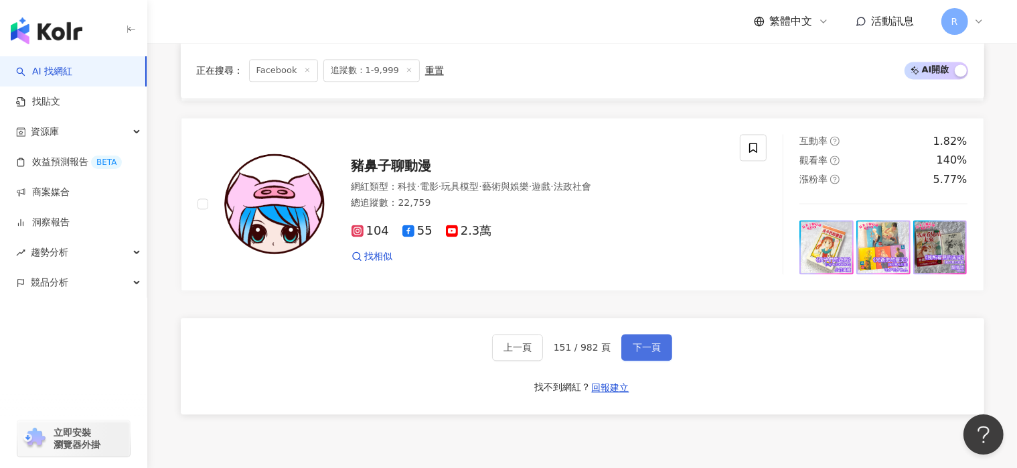
click at [656, 352] on span "下一頁" at bounding box center [647, 347] width 28 height 11
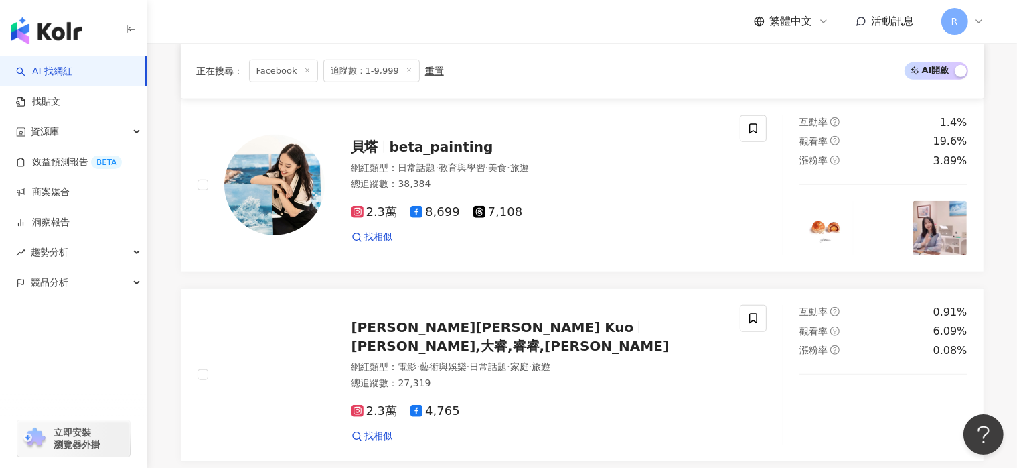
scroll to position [2607, 0]
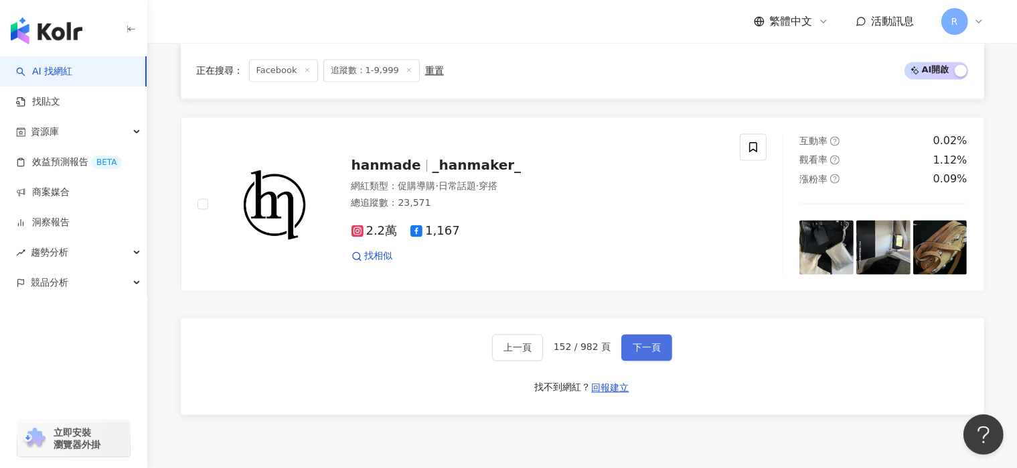
click at [656, 352] on span "下一頁" at bounding box center [647, 347] width 28 height 11
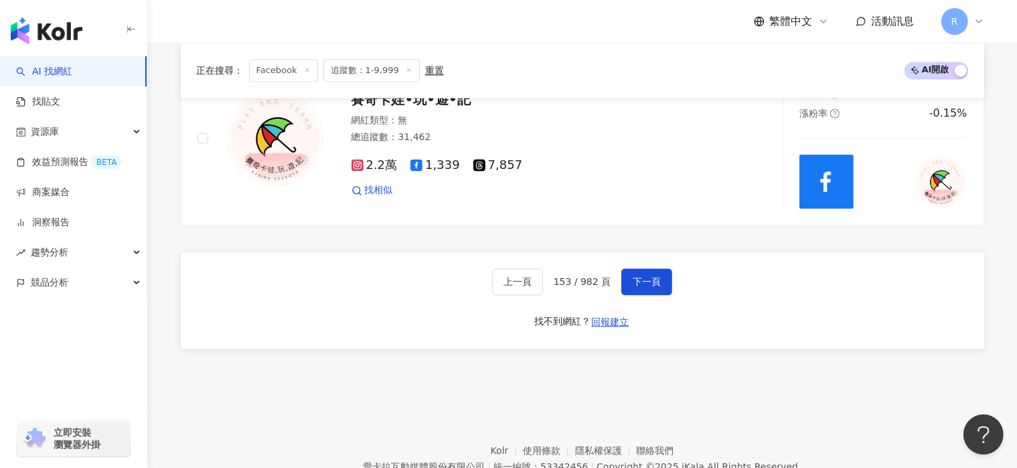
scroll to position [2624, 0]
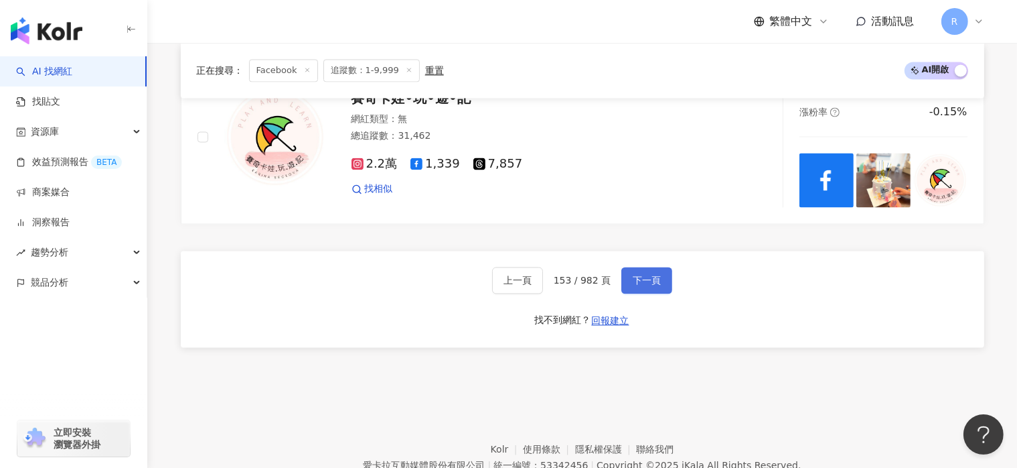
click at [640, 283] on span "下一頁" at bounding box center [647, 280] width 28 height 11
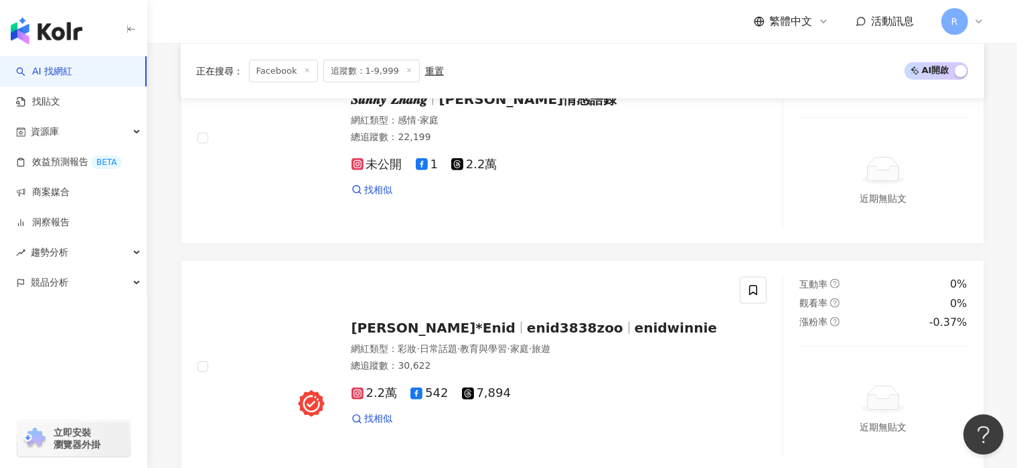
scroll to position [2857, 0]
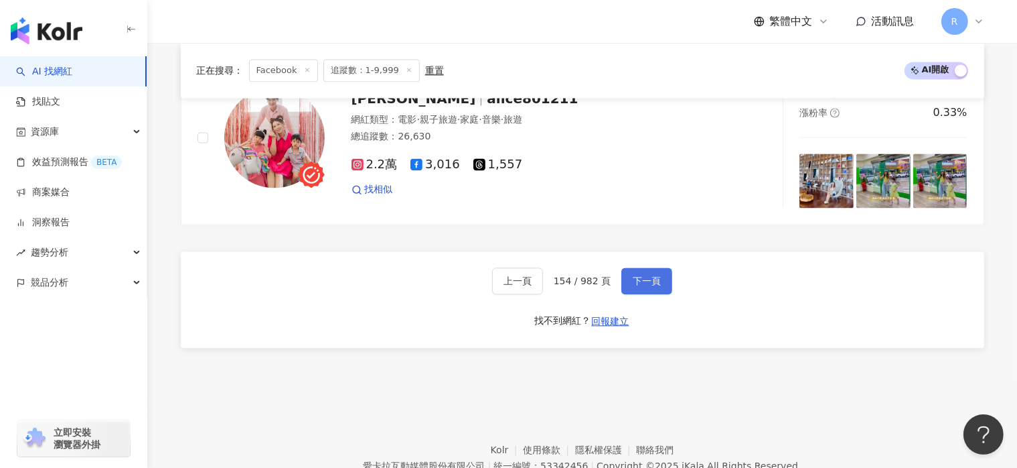
click at [643, 285] on span "下一頁" at bounding box center [647, 280] width 28 height 11
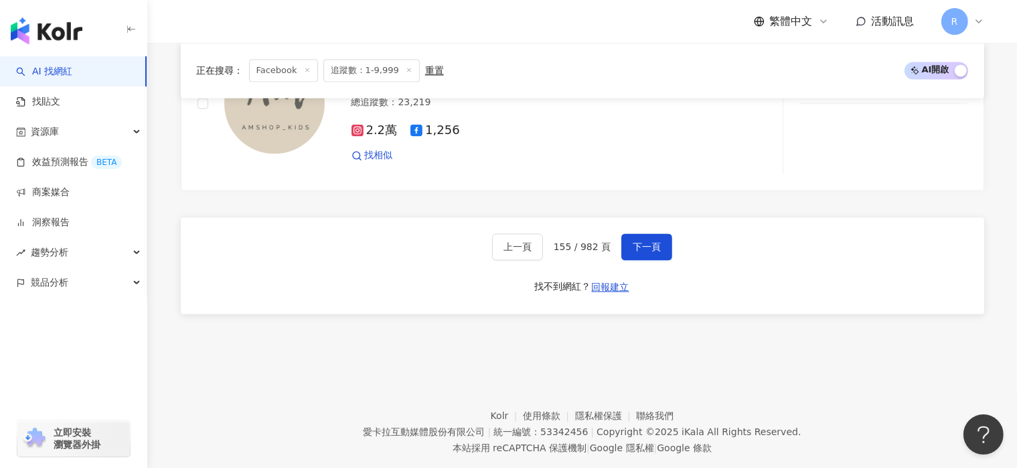
scroll to position [2677, 0]
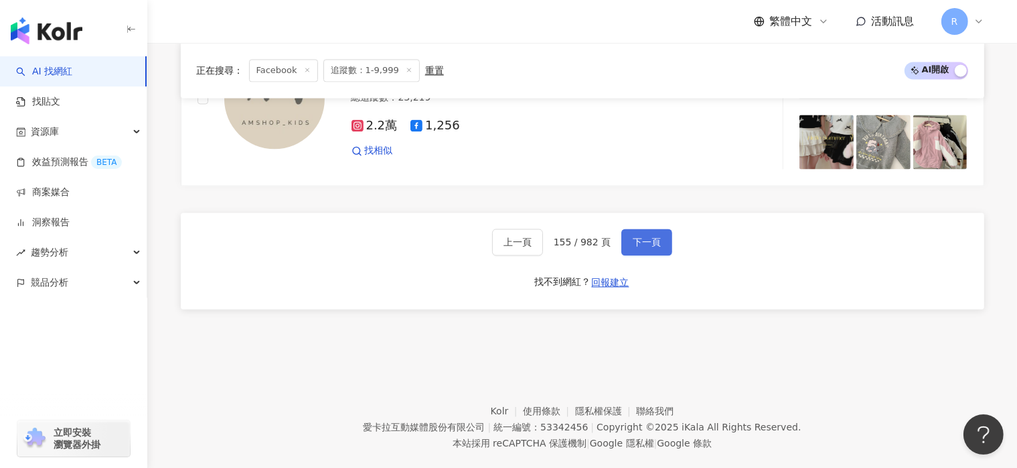
click at [636, 236] on span "下一頁" at bounding box center [647, 241] width 28 height 11
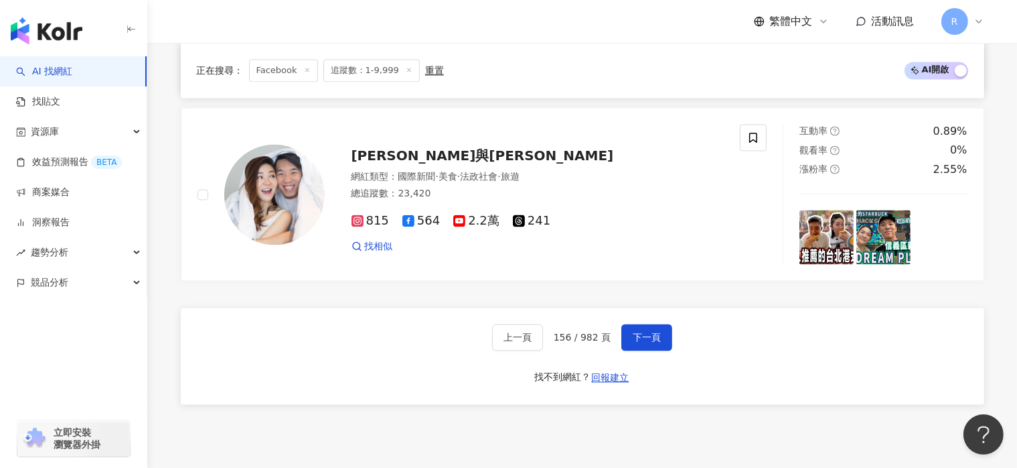
scroll to position [2755, 0]
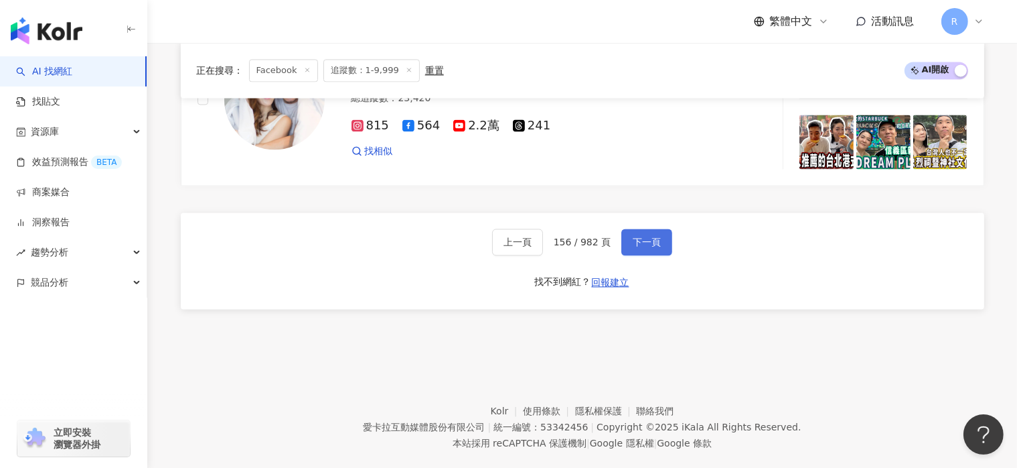
click at [635, 236] on span "下一頁" at bounding box center [647, 241] width 28 height 11
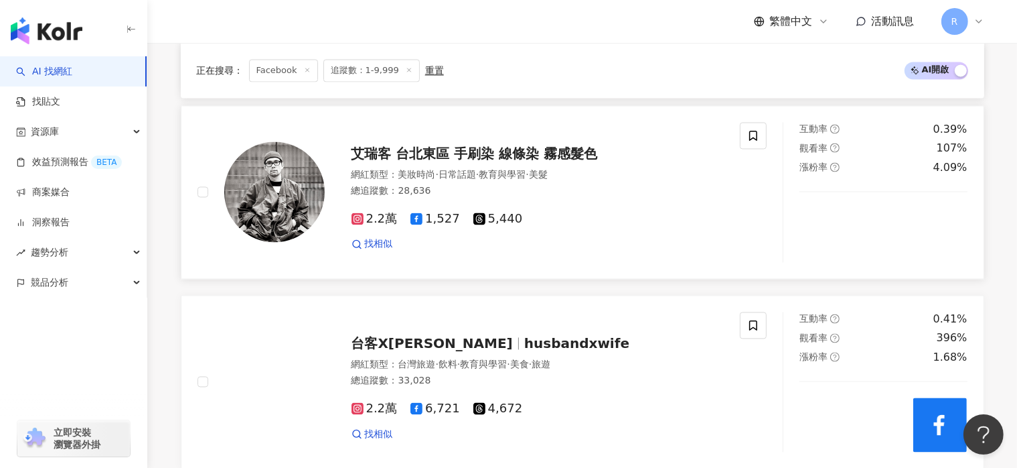
scroll to position [2709, 0]
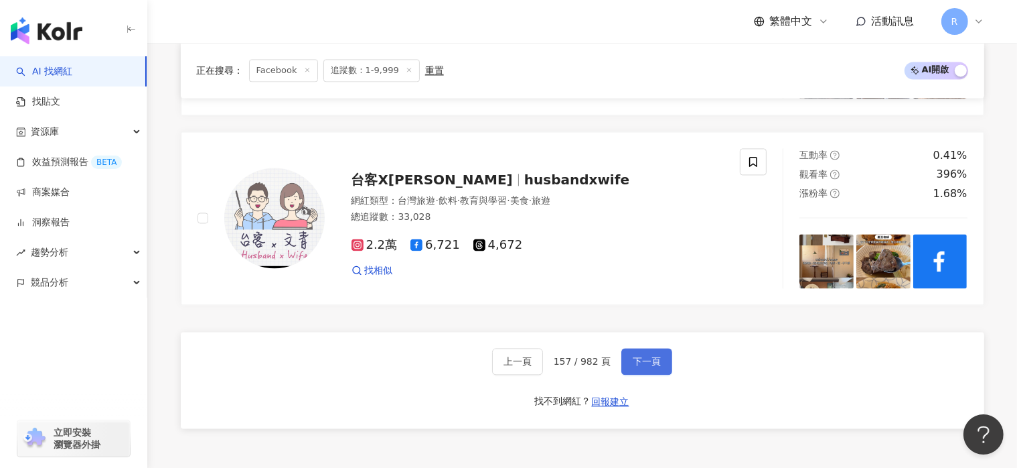
click at [662, 366] on button "下一頁" at bounding box center [647, 361] width 51 height 27
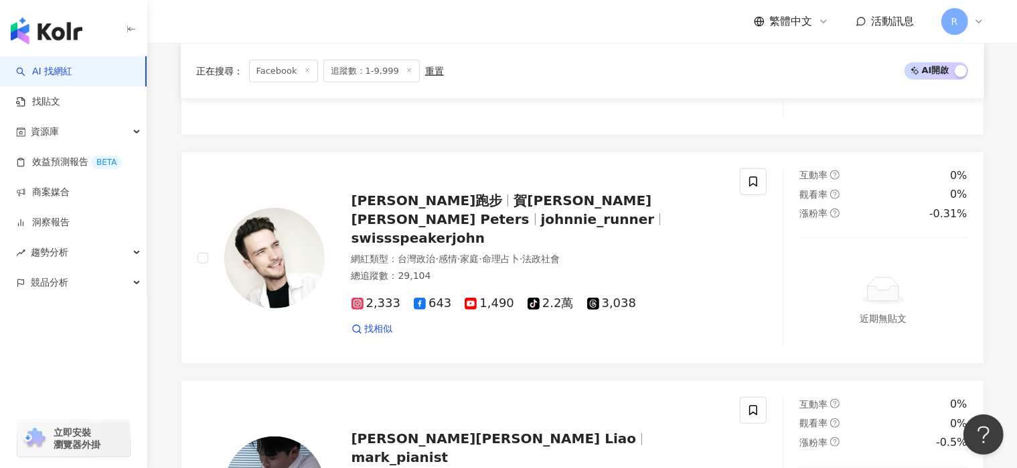
scroll to position [2862, 0]
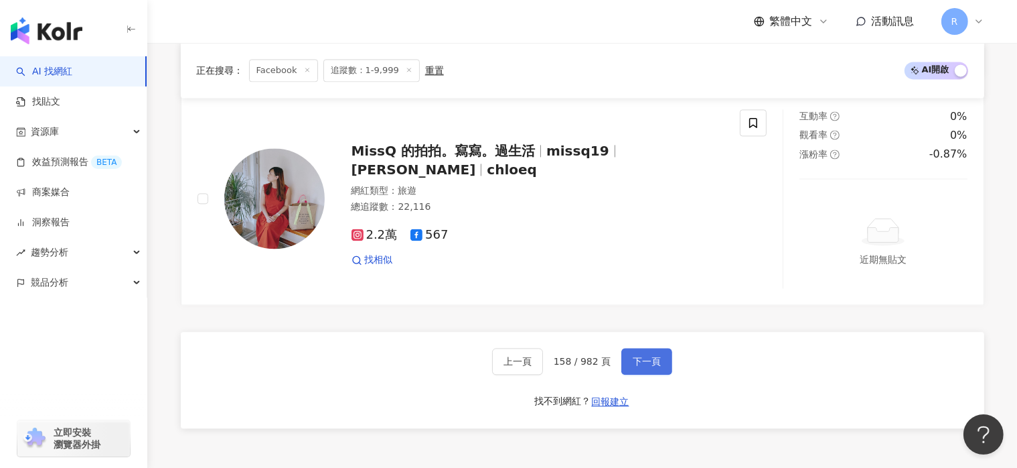
click at [654, 366] on span "下一頁" at bounding box center [647, 361] width 28 height 11
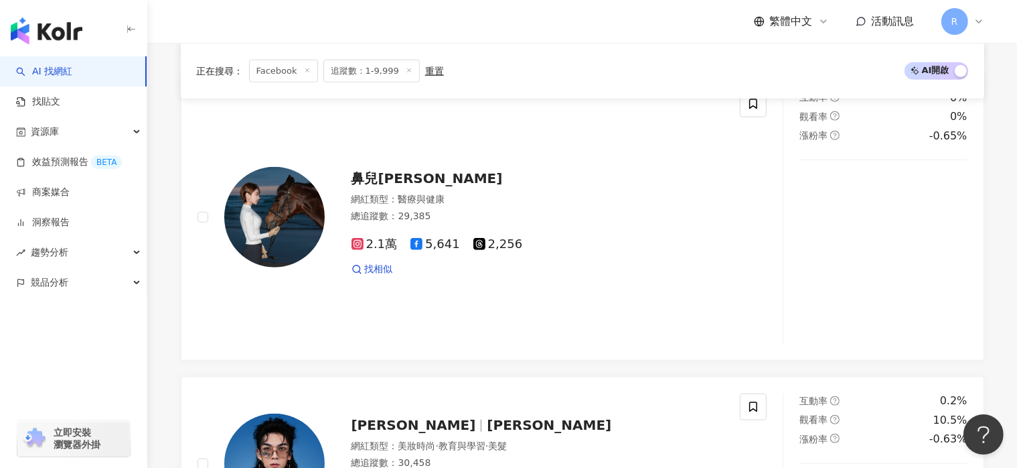
scroll to position [2771, 0]
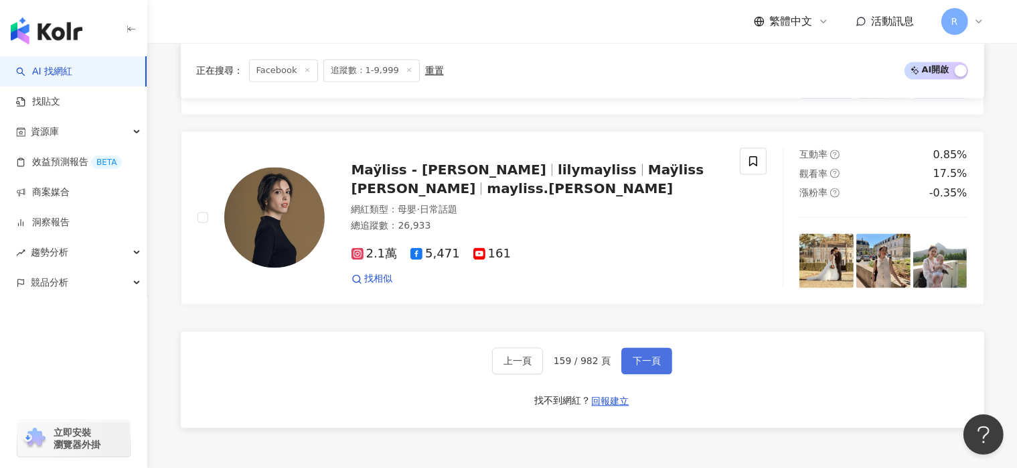
click at [650, 366] on span "下一頁" at bounding box center [647, 360] width 28 height 11
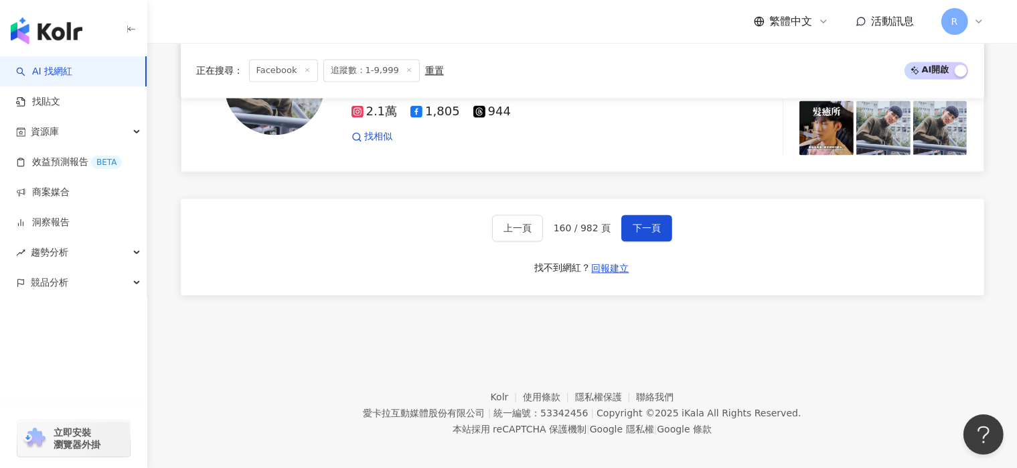
scroll to position [2765, 0]
click at [654, 232] on span "下一頁" at bounding box center [647, 227] width 28 height 11
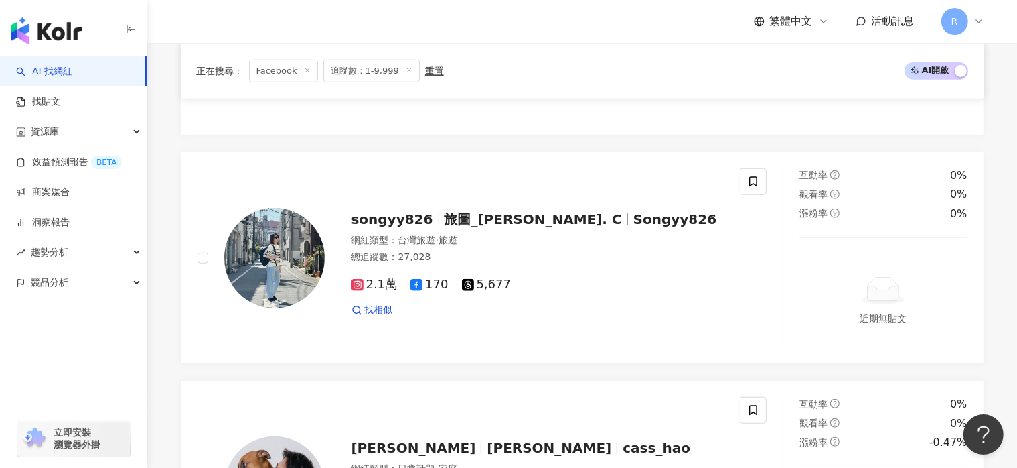
scroll to position [2784, 0]
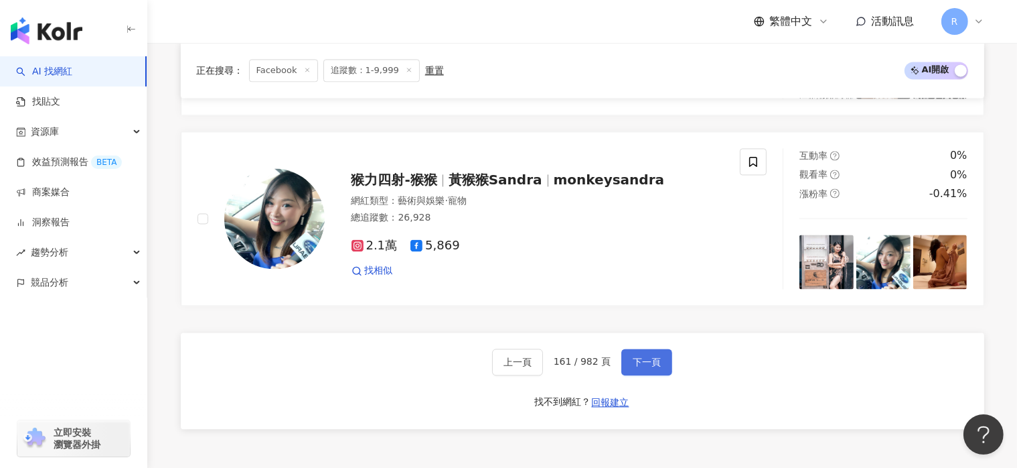
click at [655, 363] on span "下一頁" at bounding box center [647, 361] width 28 height 11
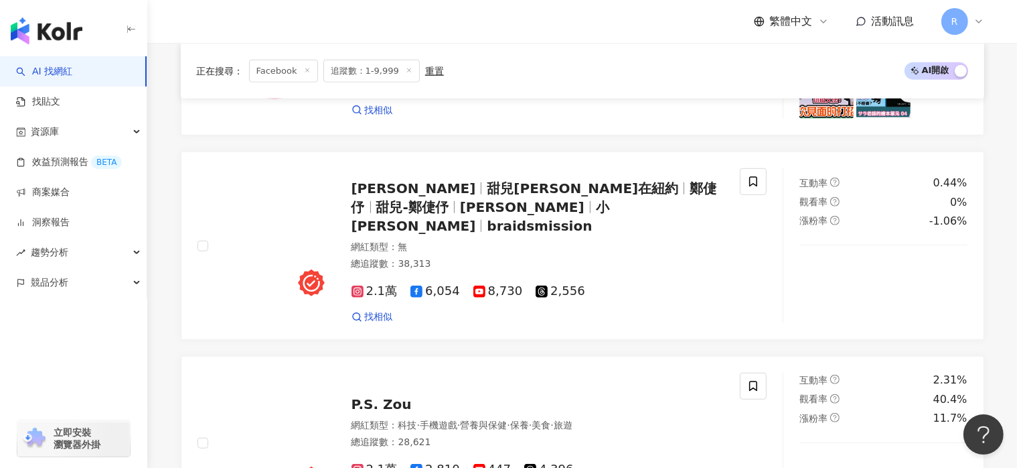
scroll to position [2670, 0]
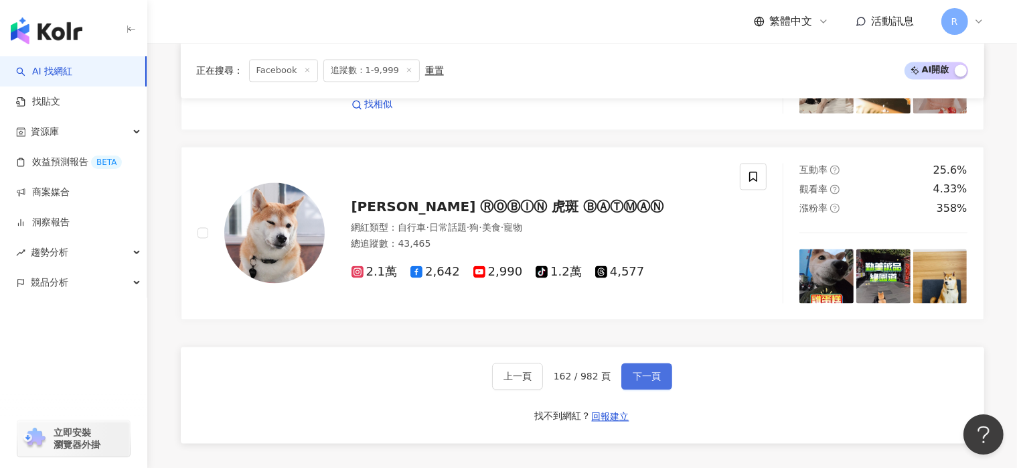
click at [652, 370] on span "下一頁" at bounding box center [647, 375] width 28 height 11
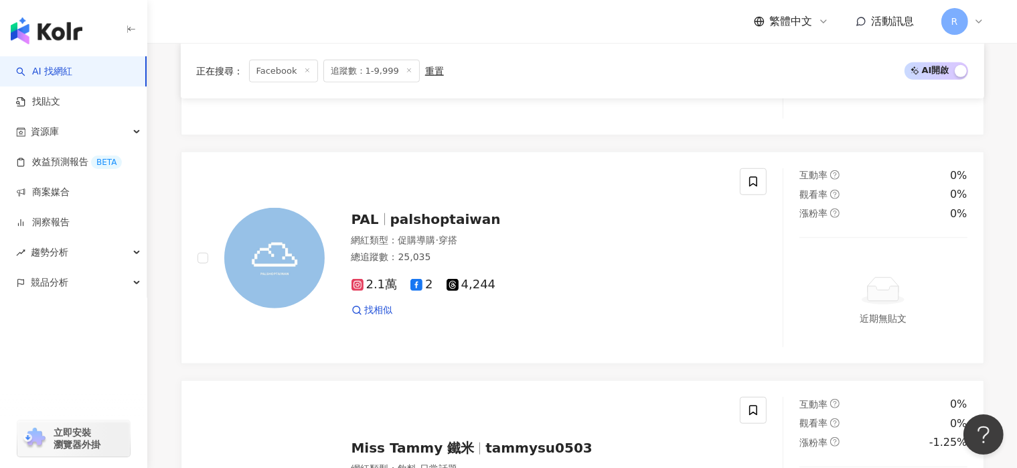
scroll to position [2709, 0]
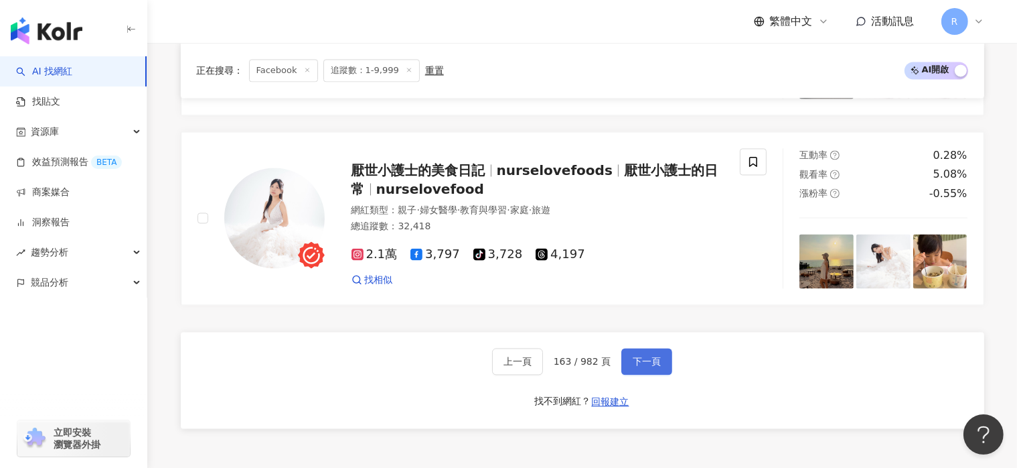
click at [638, 363] on span "下一頁" at bounding box center [647, 361] width 28 height 11
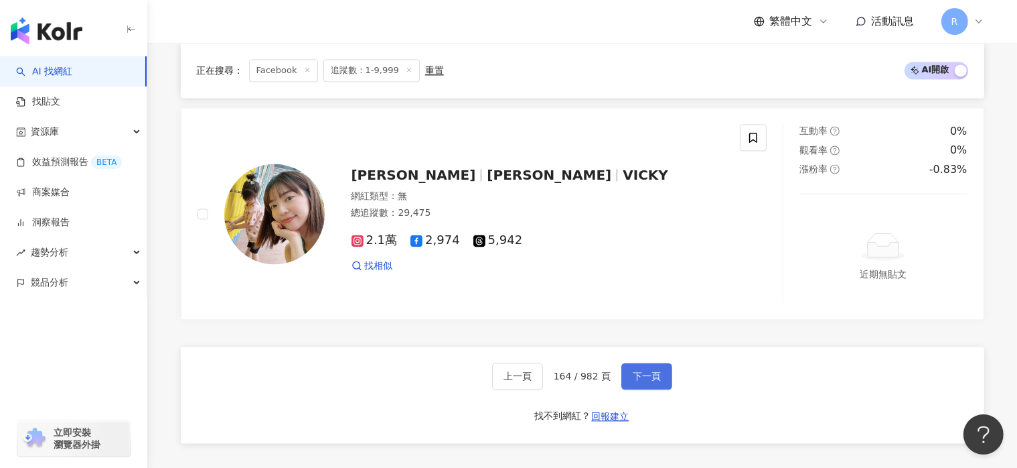
click at [645, 370] on span "下一頁" at bounding box center [647, 375] width 28 height 11
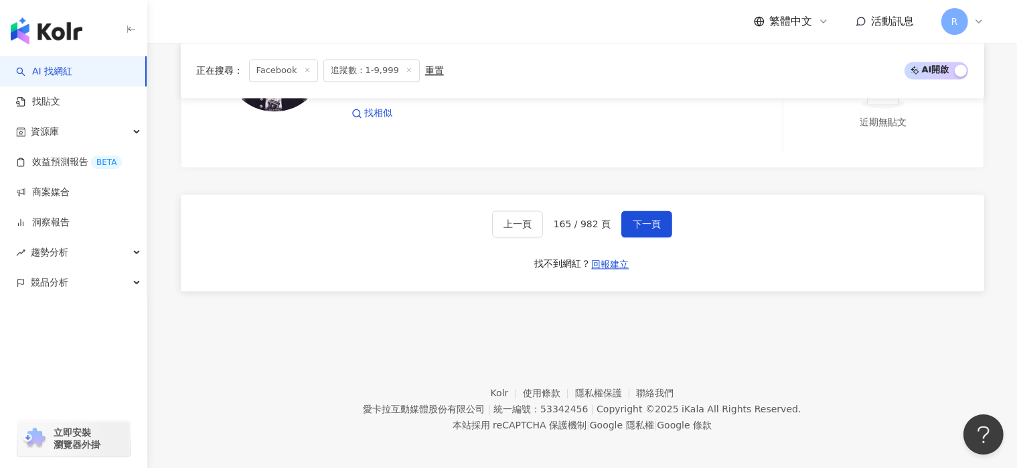
scroll to position [2730, 0]
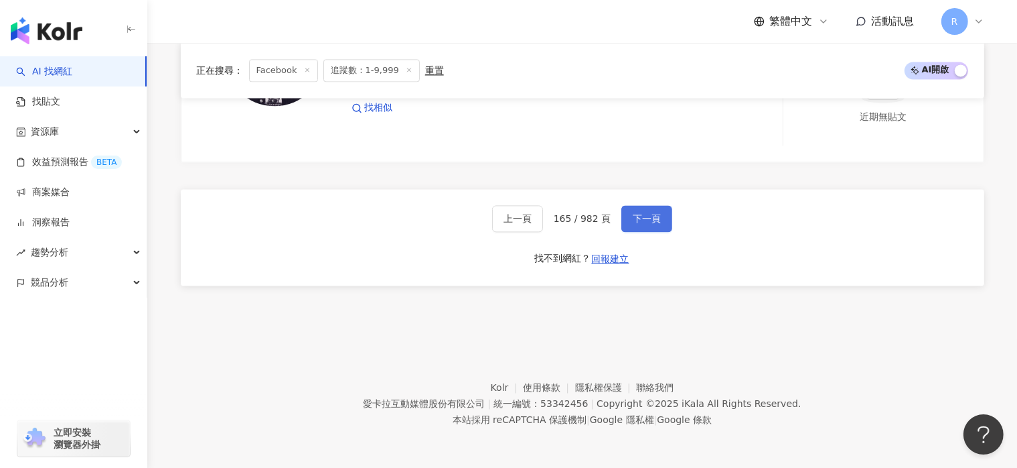
click at [654, 217] on span "下一頁" at bounding box center [647, 218] width 28 height 11
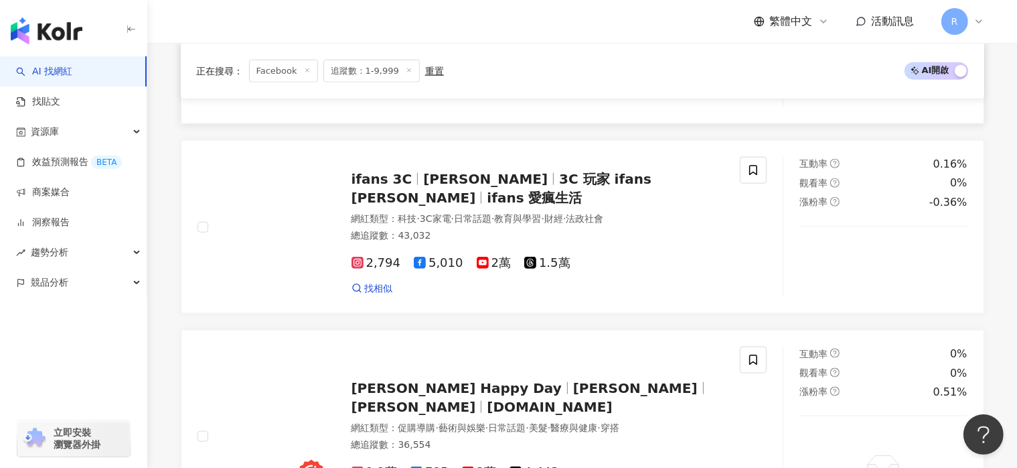
scroll to position [1672, 0]
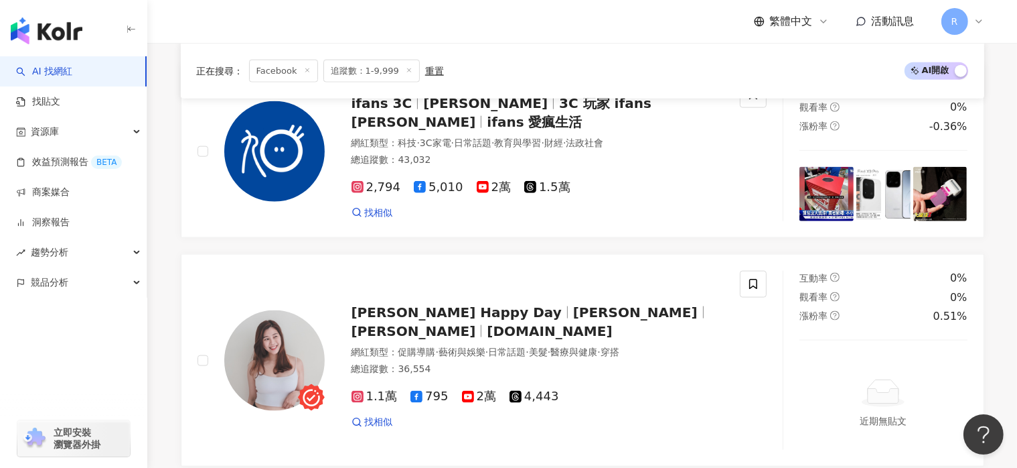
drag, startPoint x: 678, startPoint y: 34, endPoint x: 798, endPoint y: 1, distance: 125.1
click at [678, 34] on div "繁體中文 活動訊息 R" at bounding box center [583, 21] width 804 height 43
